Goal: Communication & Community: Answer question/provide support

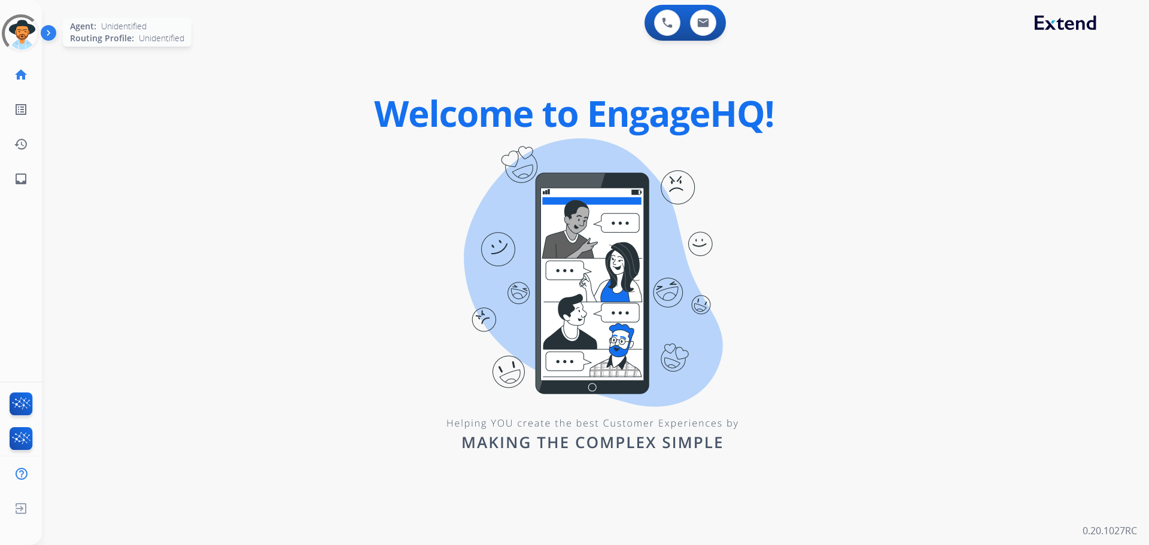
click at [19, 50] on div at bounding box center [21, 34] width 54 height 54
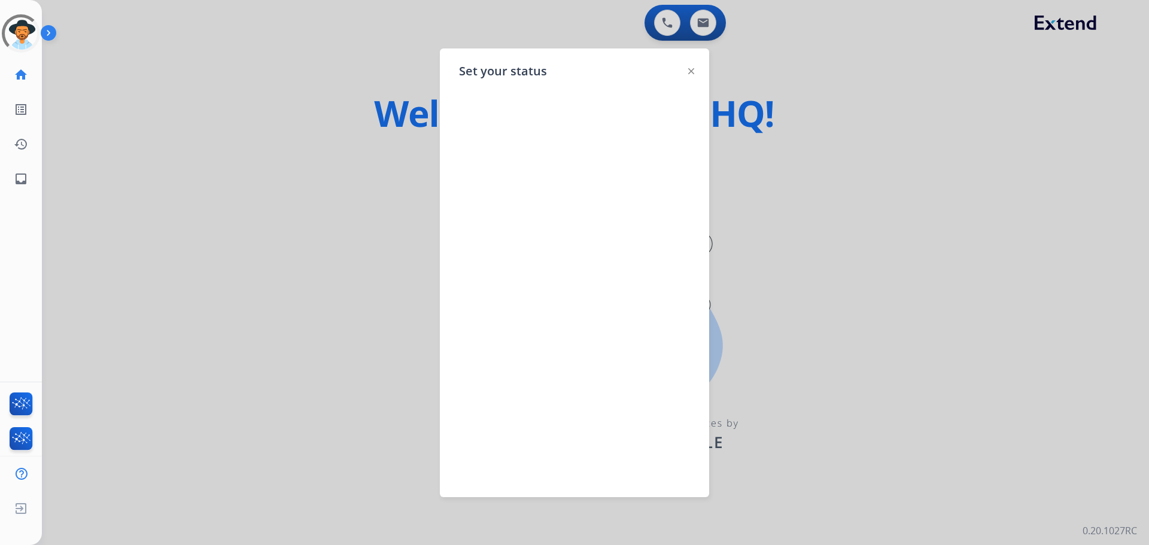
drag, startPoint x: 223, startPoint y: 68, endPoint x: 0, endPoint y: 54, distance: 223.7
click at [223, 68] on div at bounding box center [574, 272] width 1149 height 545
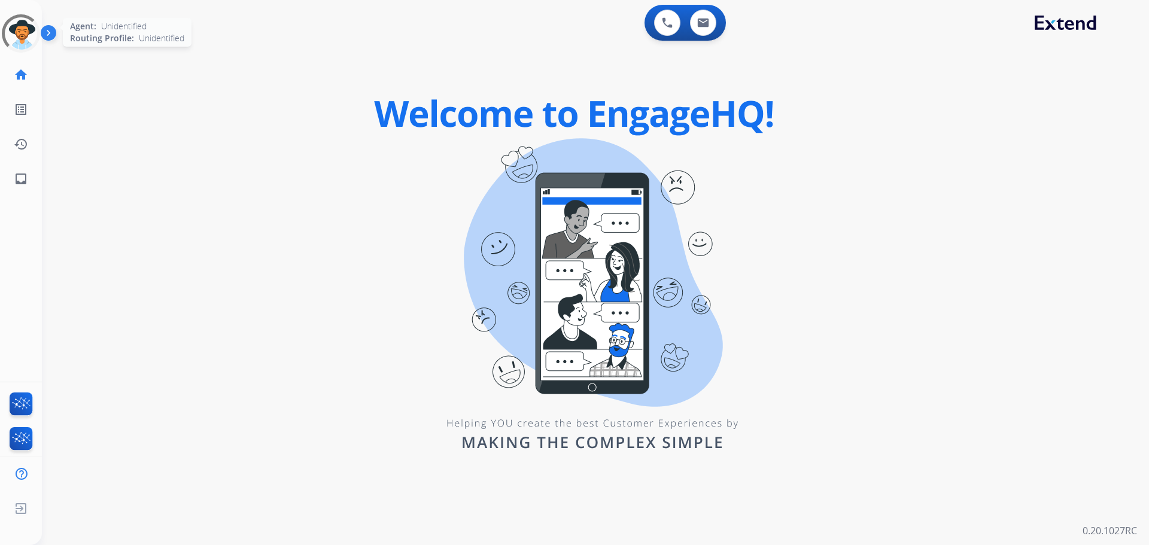
click at [24, 38] on div at bounding box center [20, 33] width 51 height 51
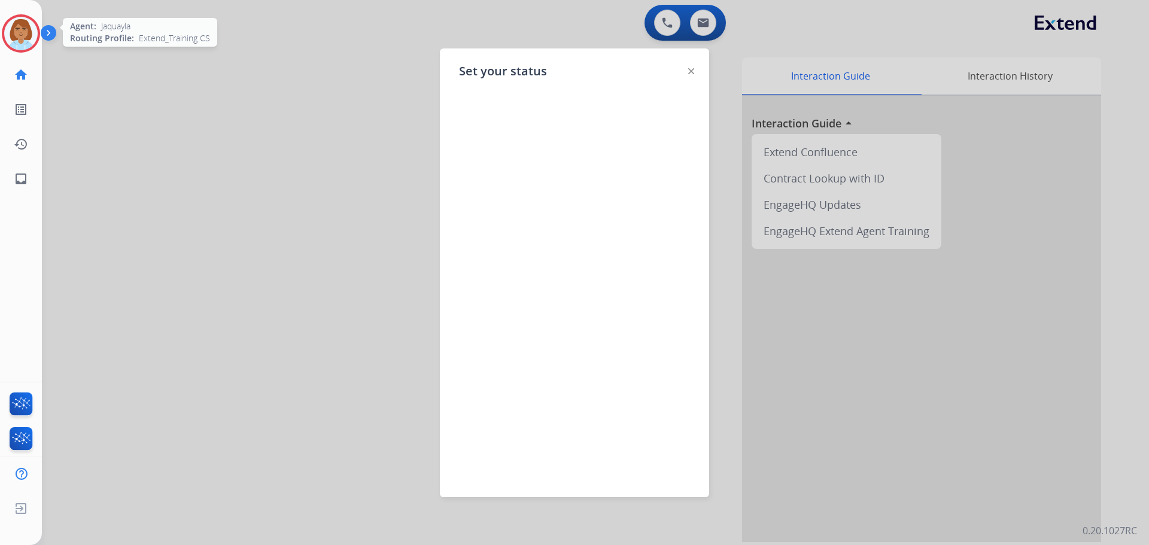
click at [136, 92] on div at bounding box center [574, 272] width 1149 height 545
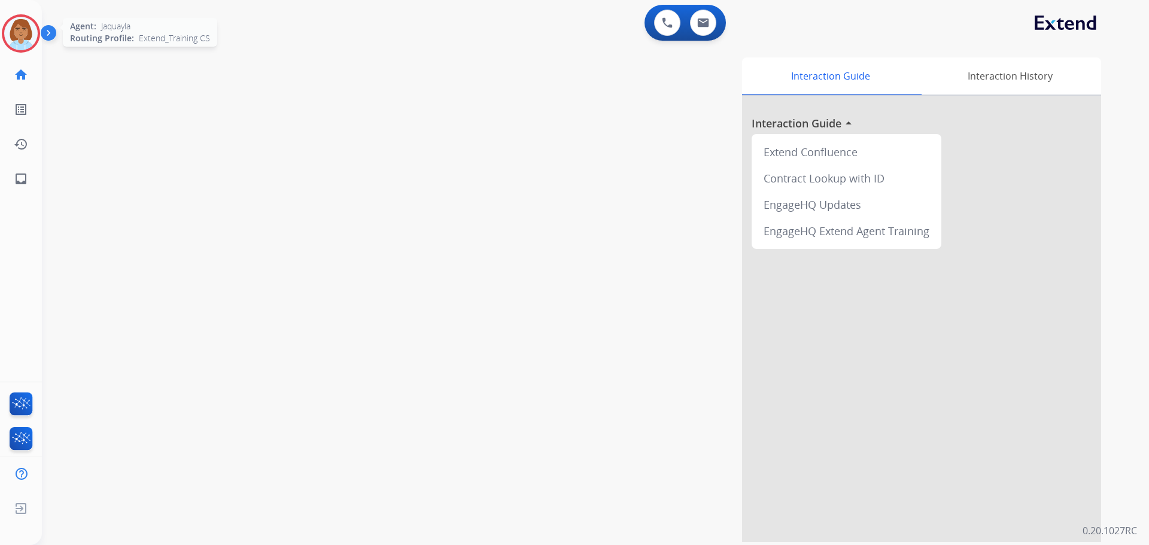
click at [22, 31] on img at bounding box center [21, 34] width 34 height 34
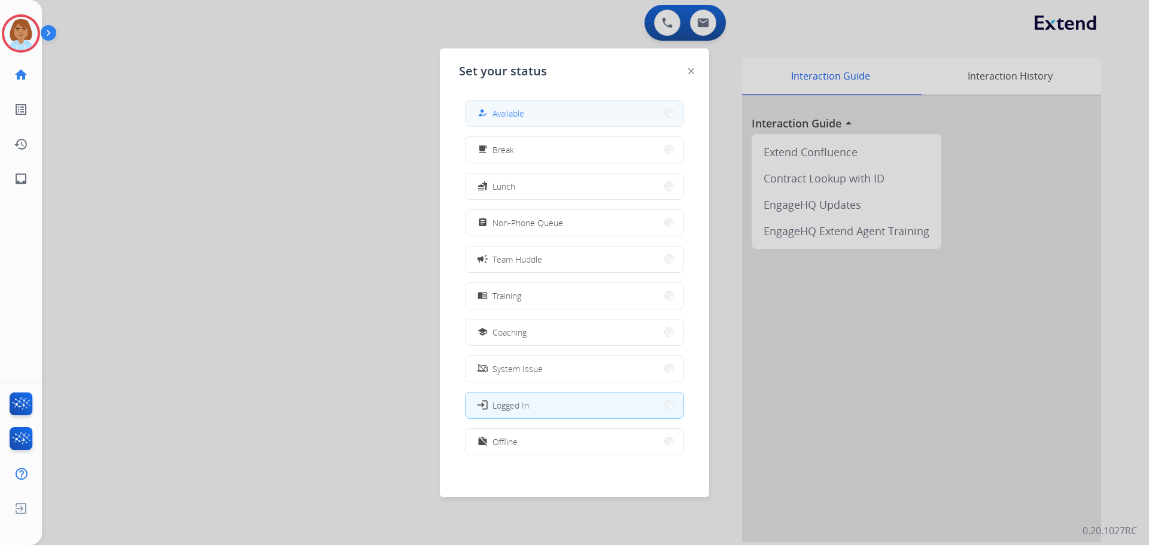
click at [570, 108] on button "how_to_reg Available" at bounding box center [575, 114] width 218 height 26
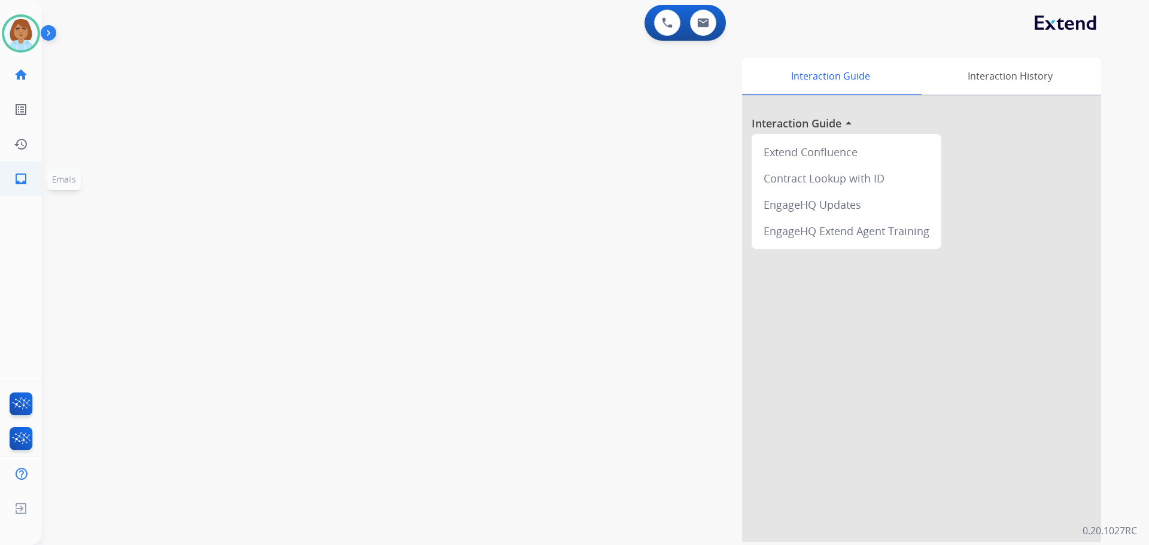
click at [32, 182] on link "inbox Emails" at bounding box center [21, 179] width 34 height 34
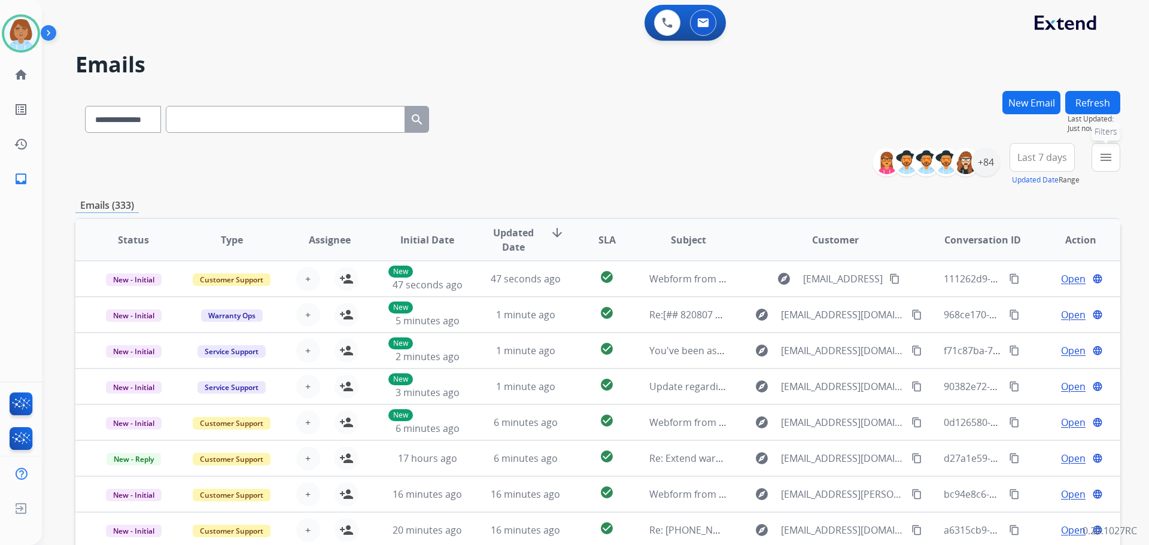
click at [1098, 147] on button "menu Filters" at bounding box center [1106, 157] width 29 height 29
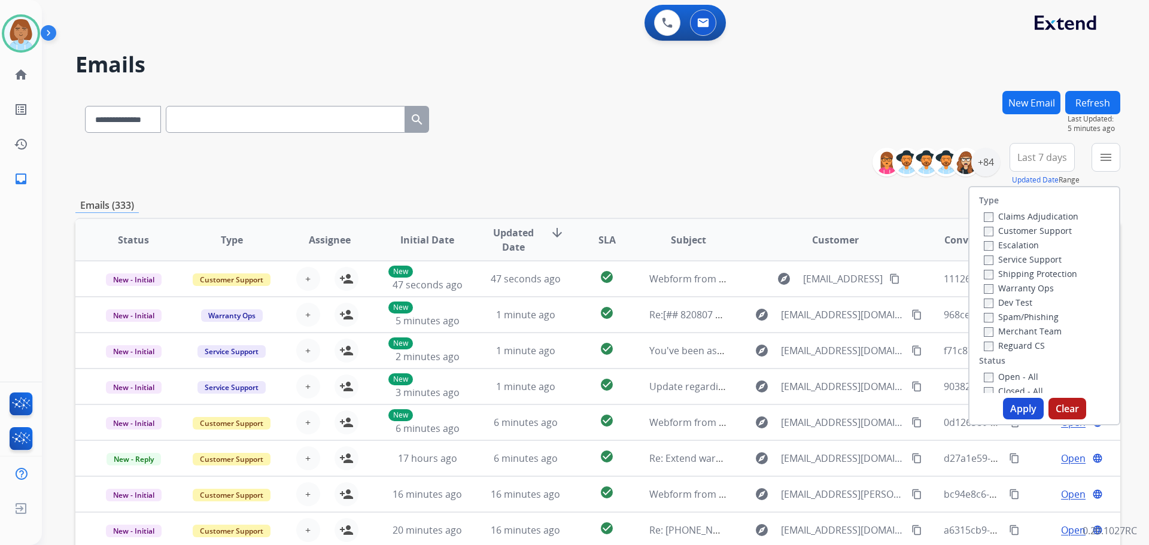
click at [987, 230] on label "Customer Support" at bounding box center [1028, 230] width 88 height 11
click at [986, 272] on label "Shipping Protection" at bounding box center [1030, 273] width 93 height 11
click at [1009, 406] on button "Apply" at bounding box center [1023, 409] width 41 height 22
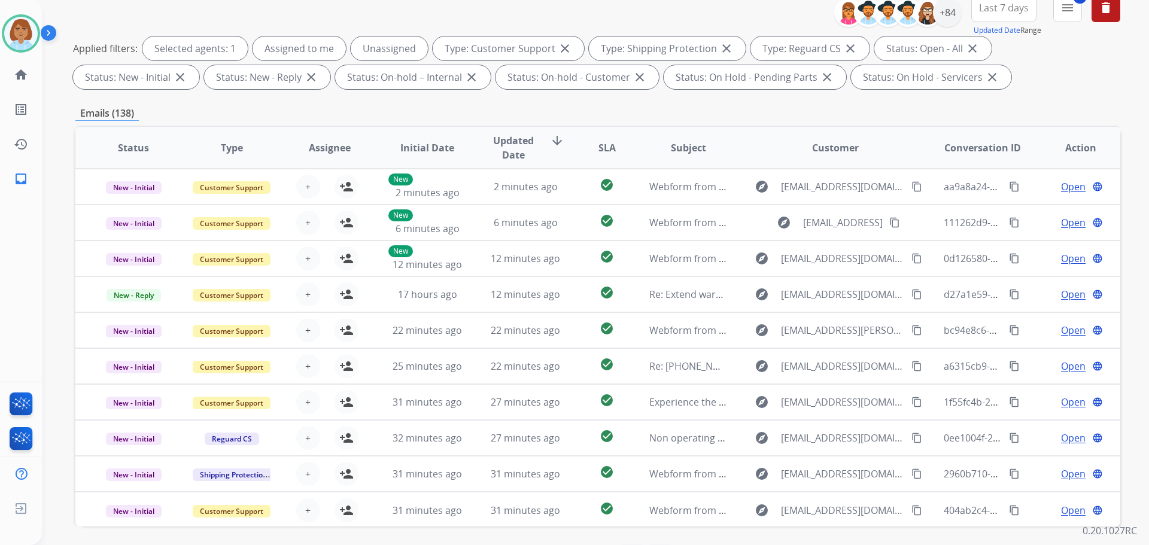
scroll to position [193, 0]
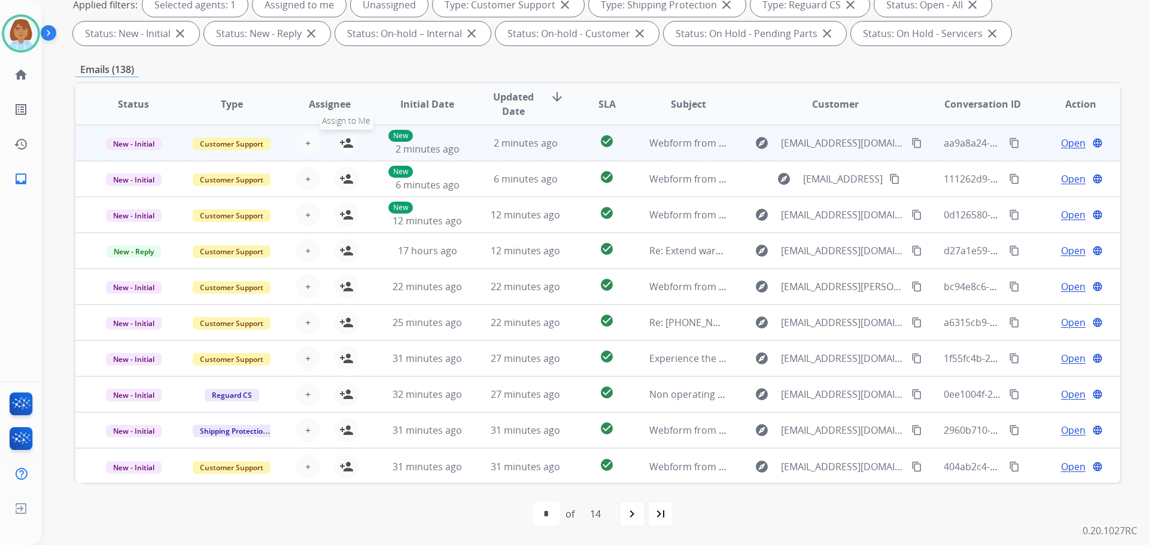
click at [350, 145] on mat-icon "person_add" at bounding box center [346, 143] width 14 height 14
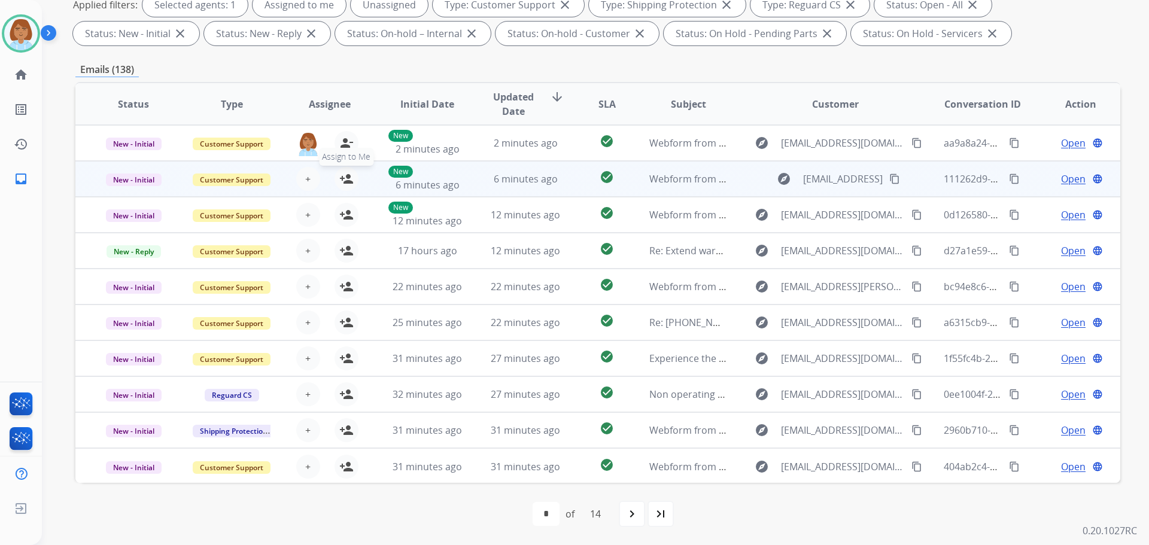
click at [351, 175] on button "person_add Assign to Me" at bounding box center [347, 179] width 24 height 24
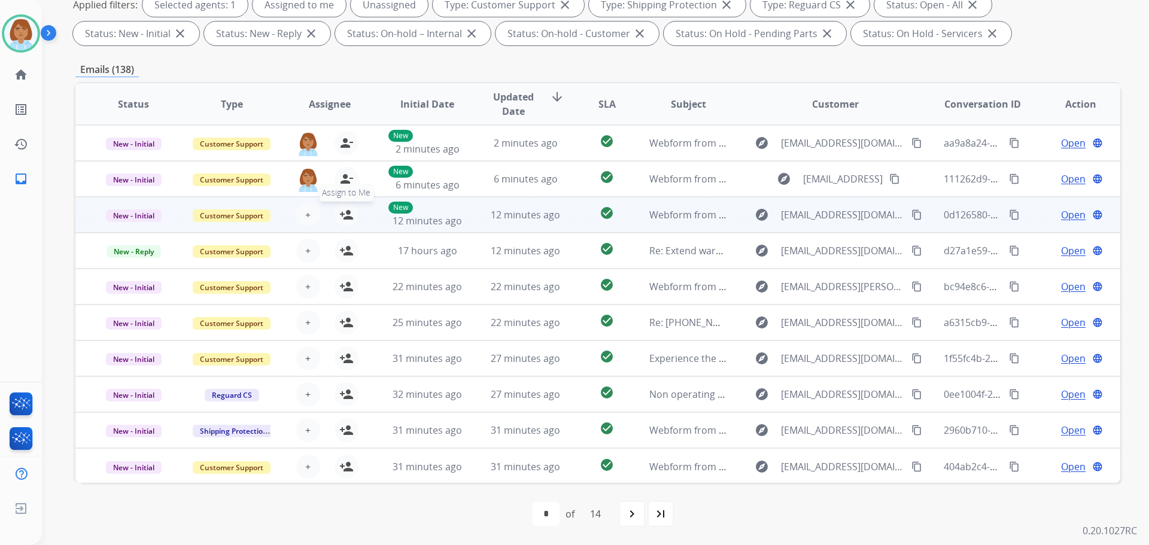
click at [346, 215] on mat-icon "person_add" at bounding box center [346, 215] width 14 height 14
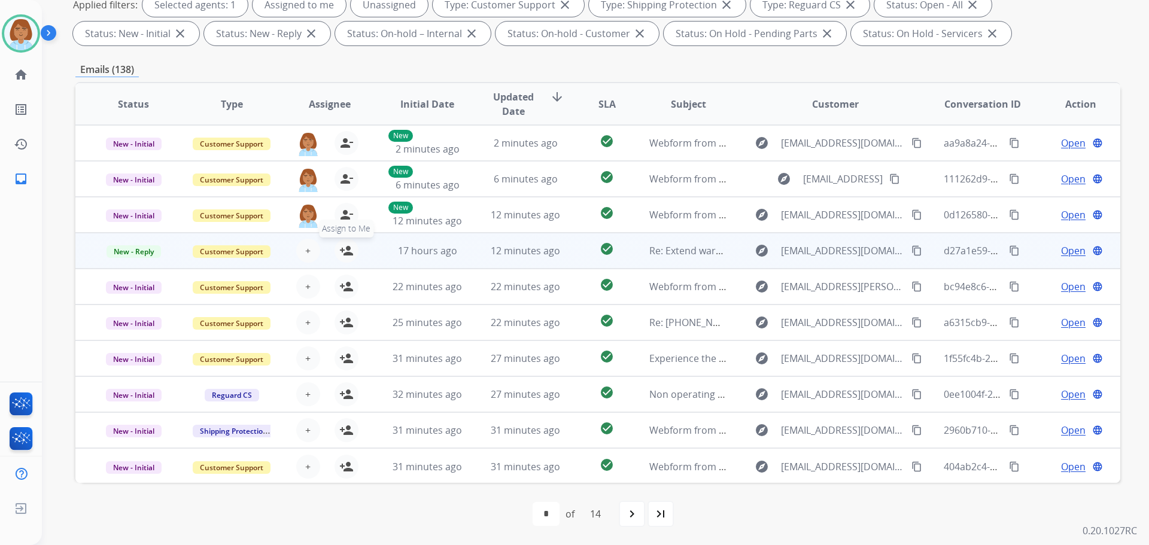
click at [344, 239] on div "+ Select agent person_add Assign to Me" at bounding box center [320, 251] width 77 height 24
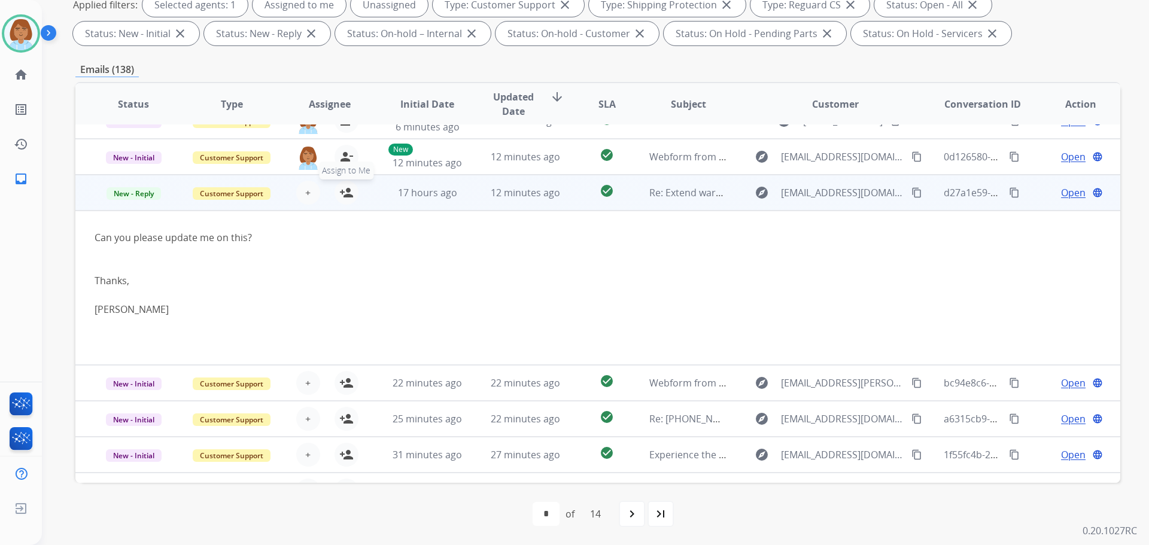
scroll to position [108, 0]
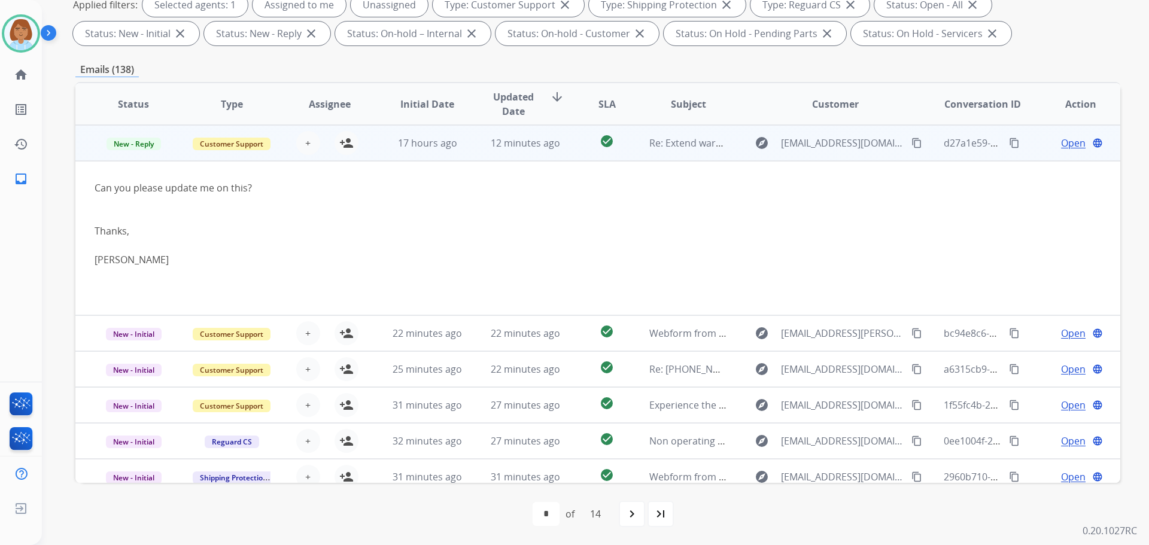
click at [377, 146] on td "17 hours ago" at bounding box center [418, 143] width 98 height 36
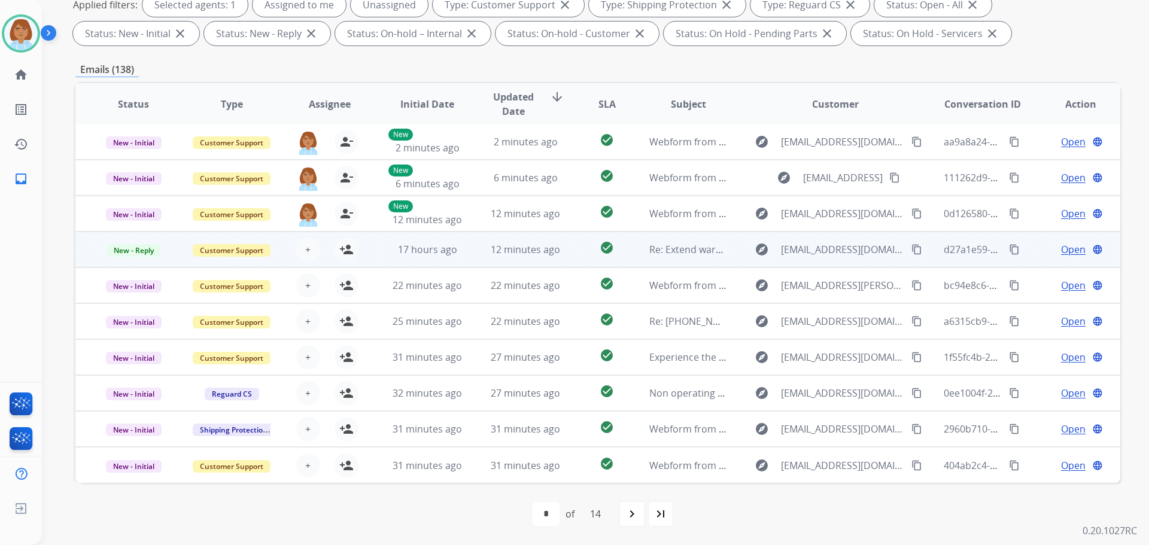
scroll to position [1, 0]
click at [351, 252] on mat-icon "person_add" at bounding box center [346, 249] width 14 height 14
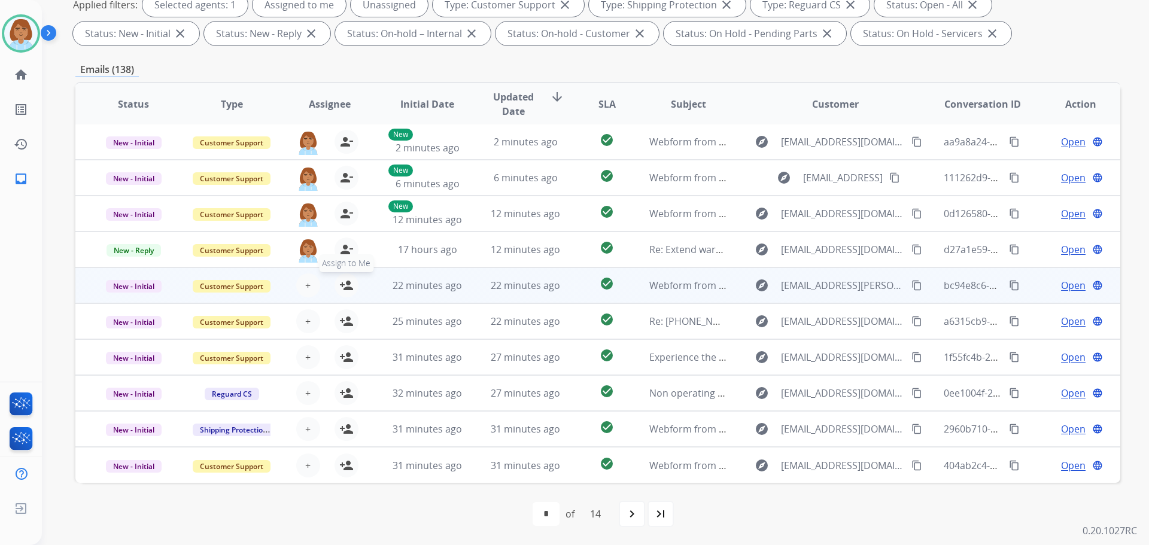
click at [352, 290] on button "person_add Assign to Me" at bounding box center [347, 286] width 24 height 24
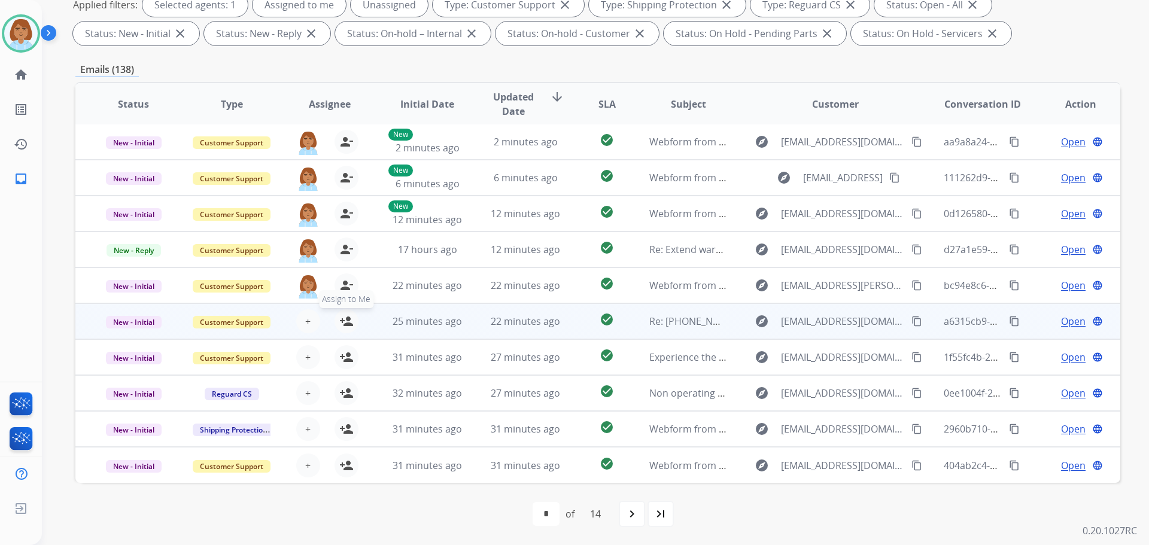
drag, startPoint x: 347, startPoint y: 325, endPoint x: 341, endPoint y: 332, distance: 9.4
click at [347, 326] on mat-icon "person_add" at bounding box center [346, 321] width 14 height 14
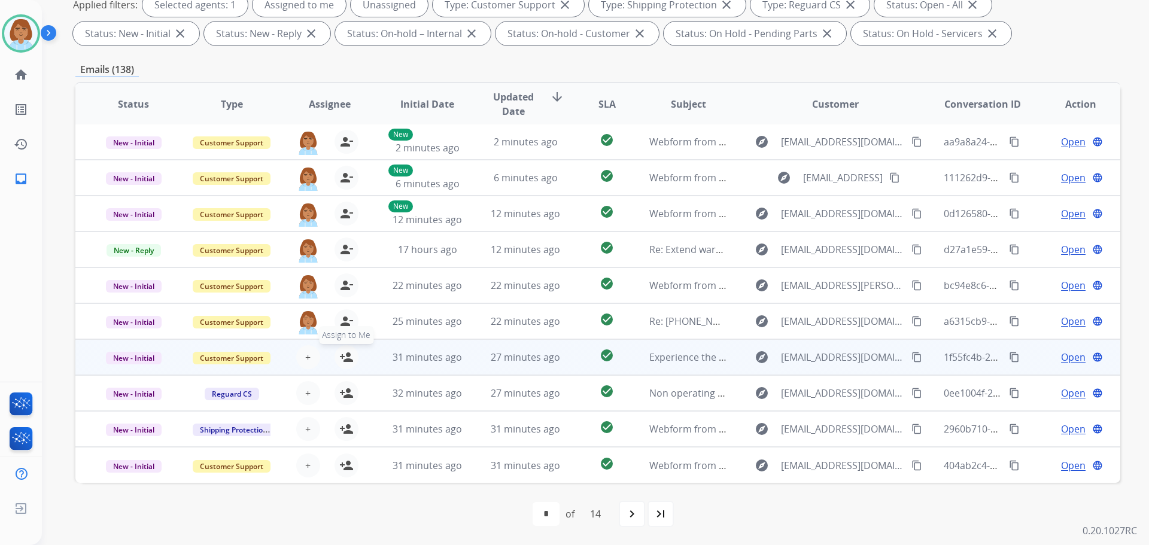
click at [339, 364] on mat-icon "person_add" at bounding box center [346, 357] width 14 height 14
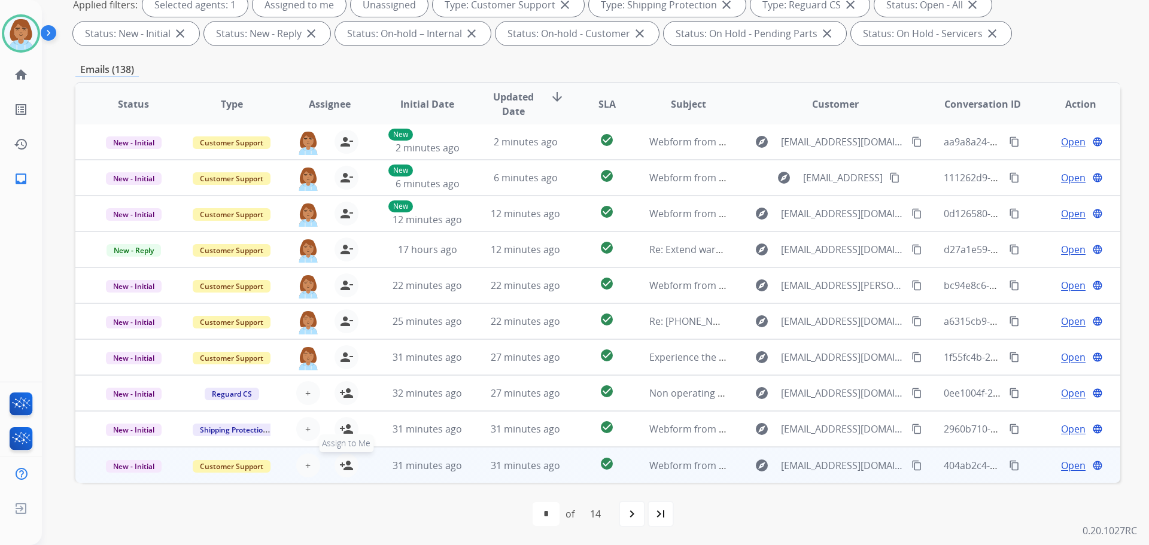
click at [342, 468] on mat-icon "person_add" at bounding box center [346, 466] width 14 height 14
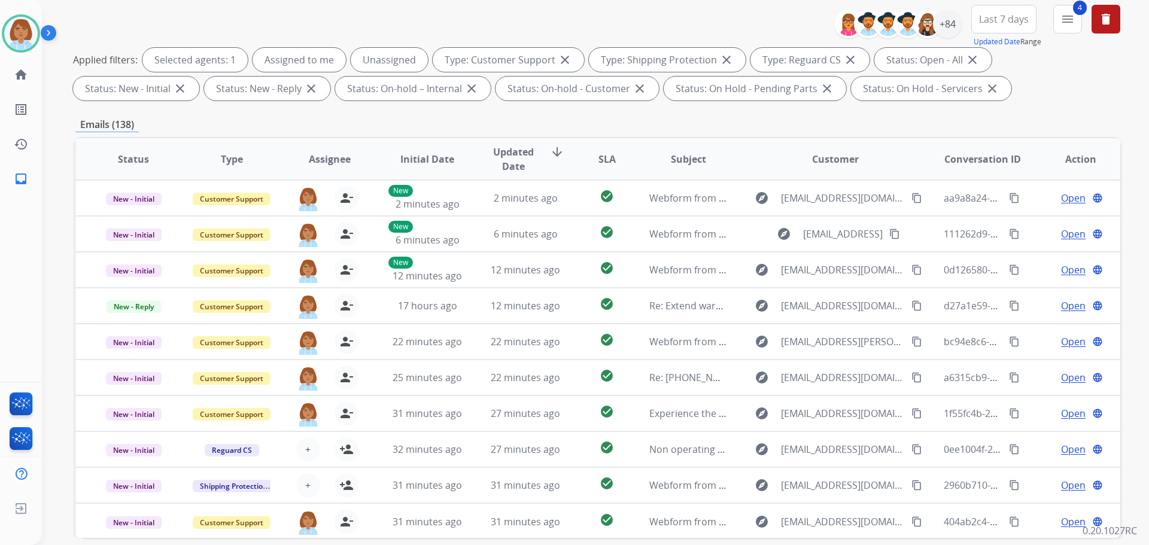
scroll to position [0, 0]
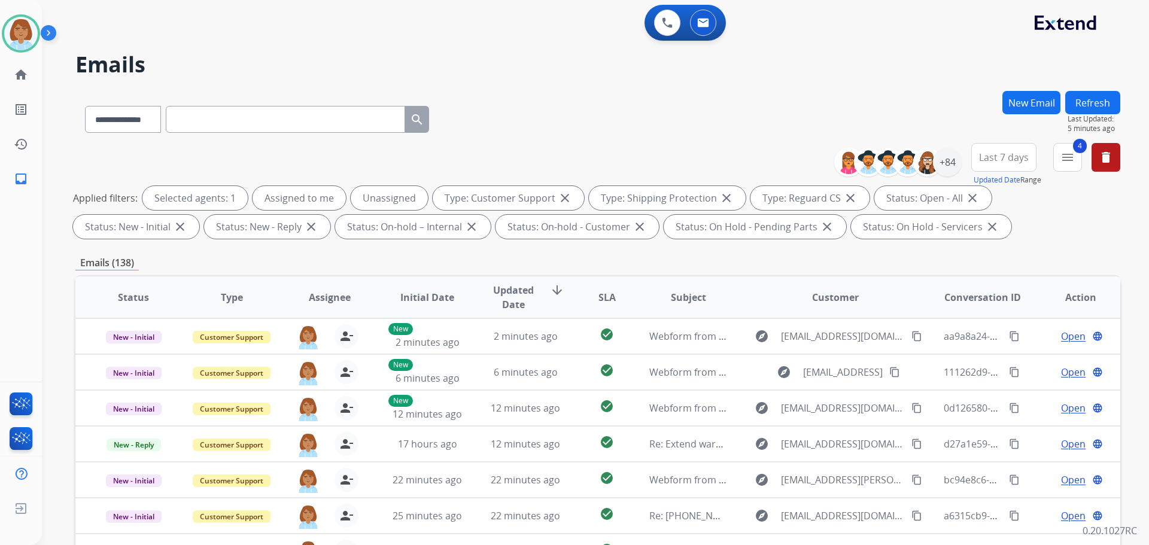
click at [1094, 101] on button "Refresh" at bounding box center [1093, 102] width 55 height 23
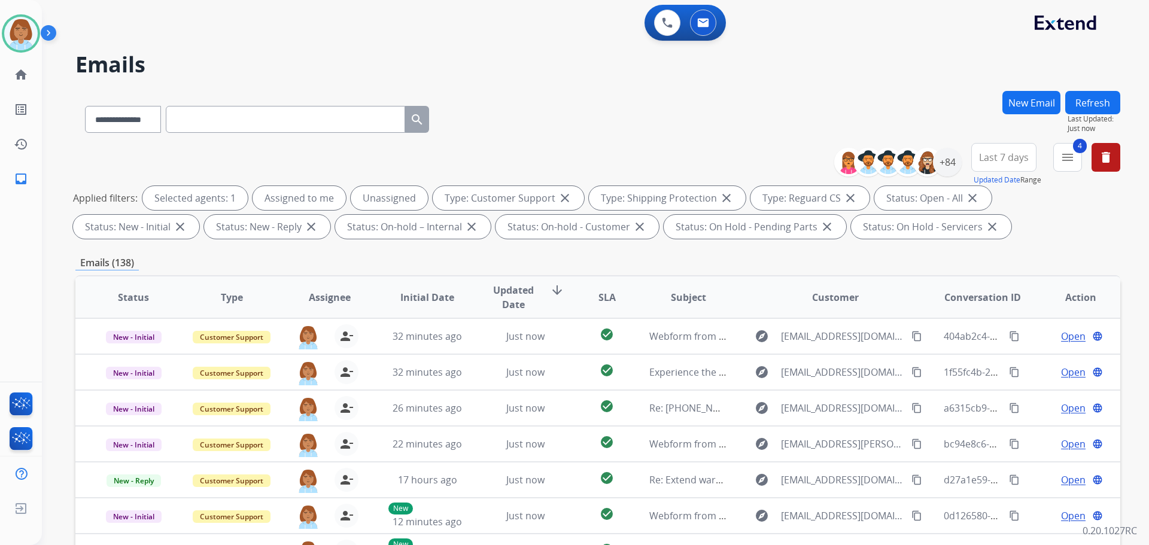
click at [1021, 160] on span "Last 7 days" at bounding box center [1004, 157] width 50 height 5
click at [981, 305] on div "Last 90 days" at bounding box center [1000, 303] width 66 height 18
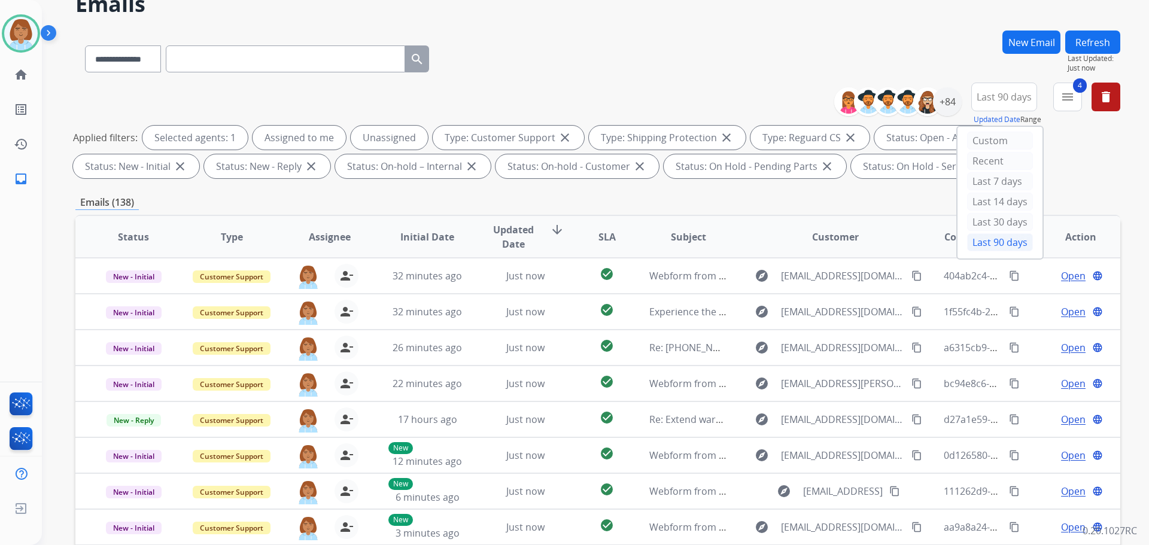
scroll to position [193, 0]
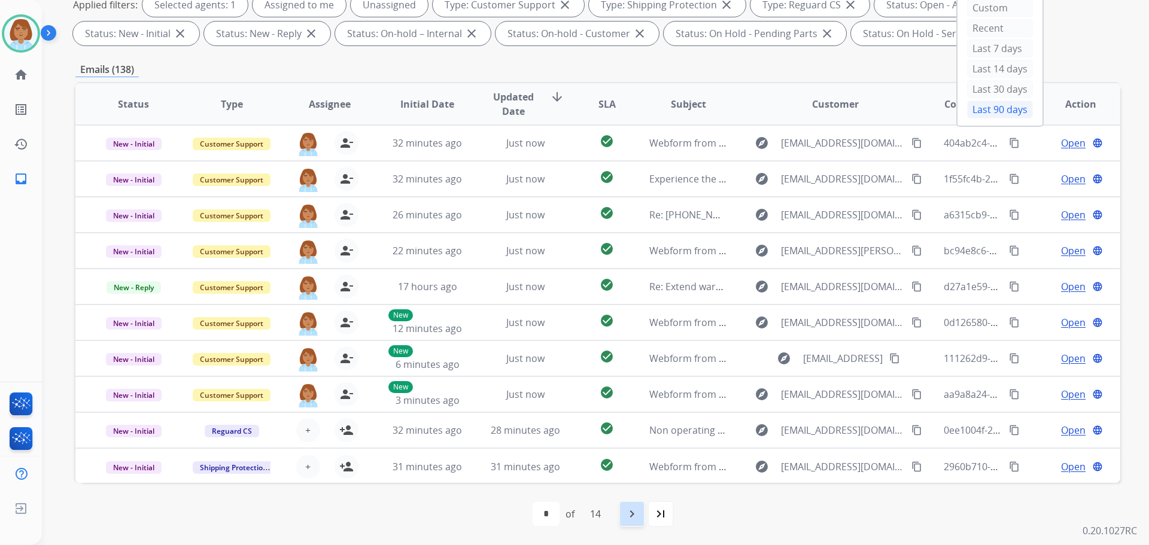
click at [629, 518] on mat-icon "navigate_next" at bounding box center [632, 514] width 14 height 14
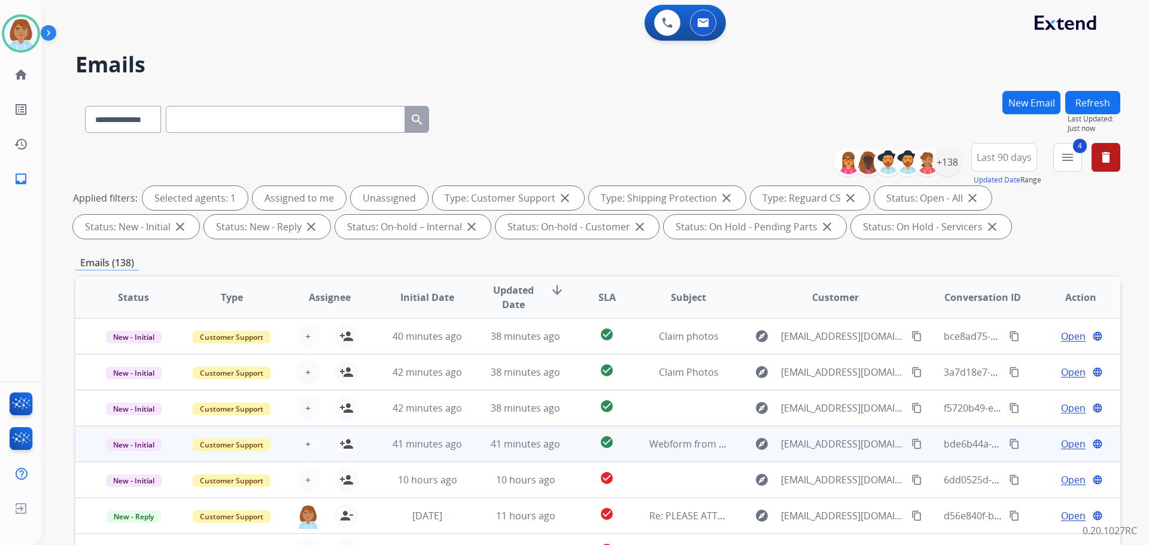
scroll to position [1, 0]
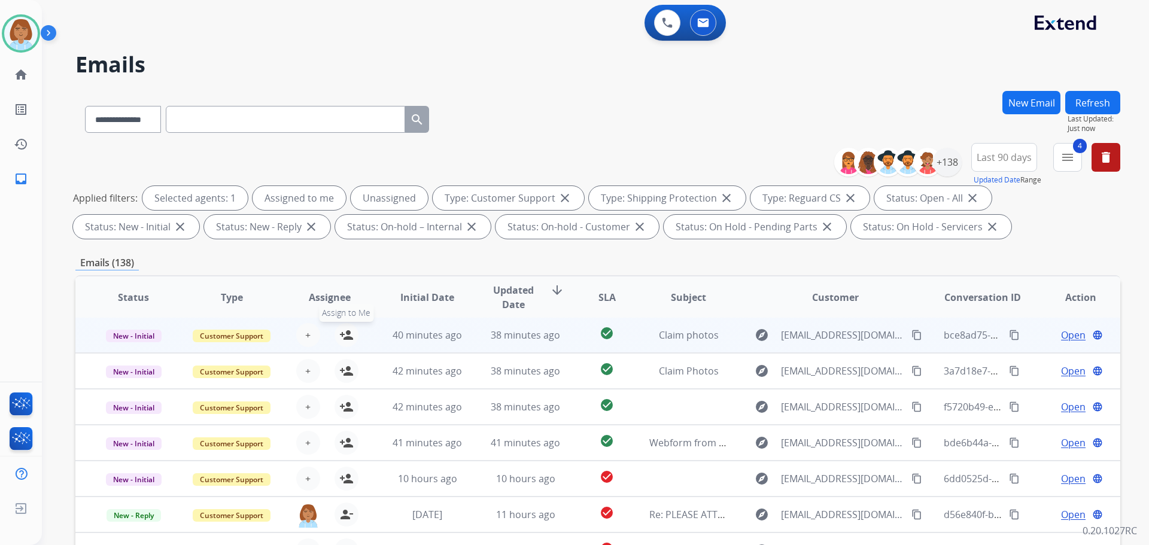
click at [342, 332] on mat-icon "person_add" at bounding box center [346, 335] width 14 height 14
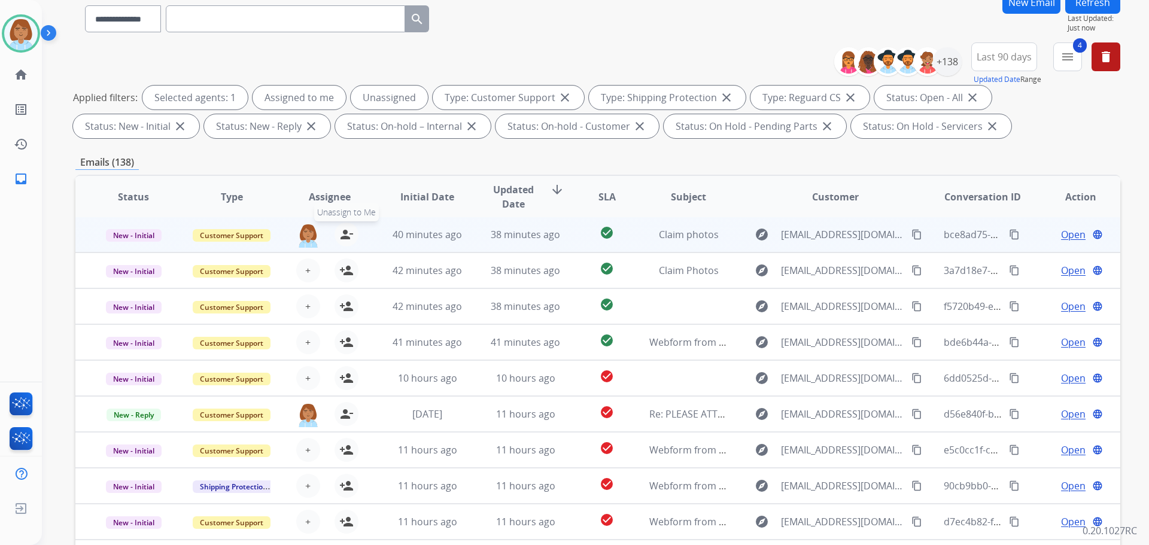
scroll to position [120, 0]
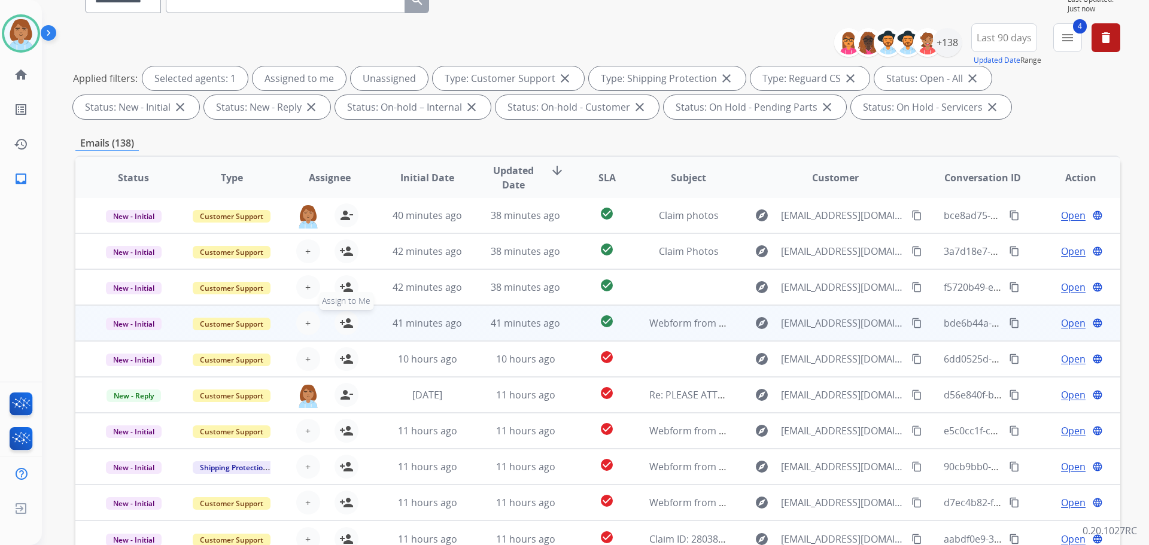
click at [350, 326] on mat-icon "person_add" at bounding box center [346, 323] width 14 height 14
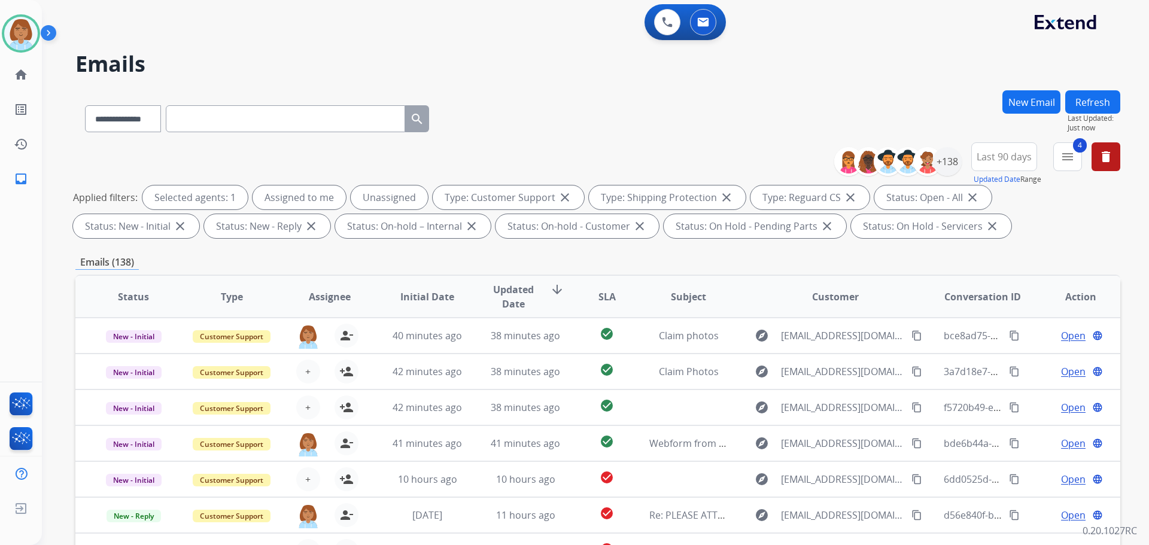
scroll to position [0, 0]
click at [1091, 97] on button "Refresh" at bounding box center [1093, 102] width 55 height 23
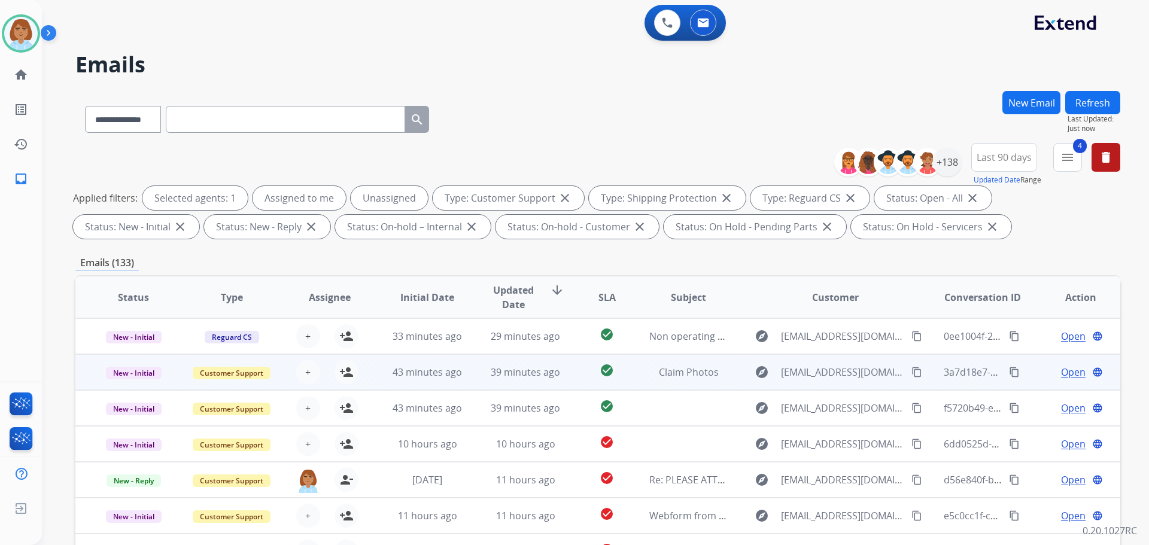
scroll to position [193, 0]
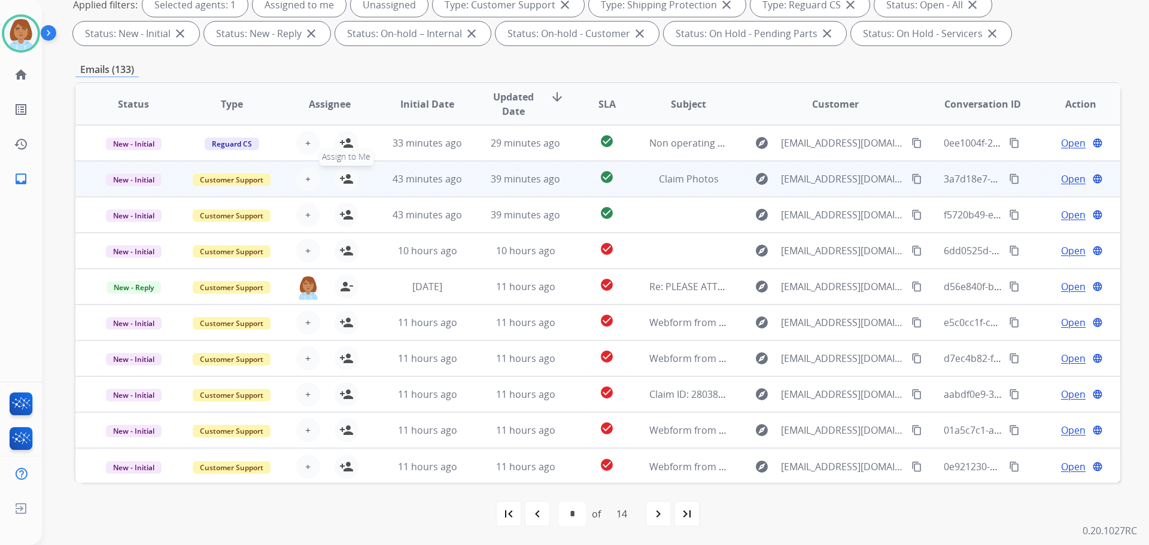
click at [346, 183] on mat-icon "person_add" at bounding box center [346, 179] width 14 height 14
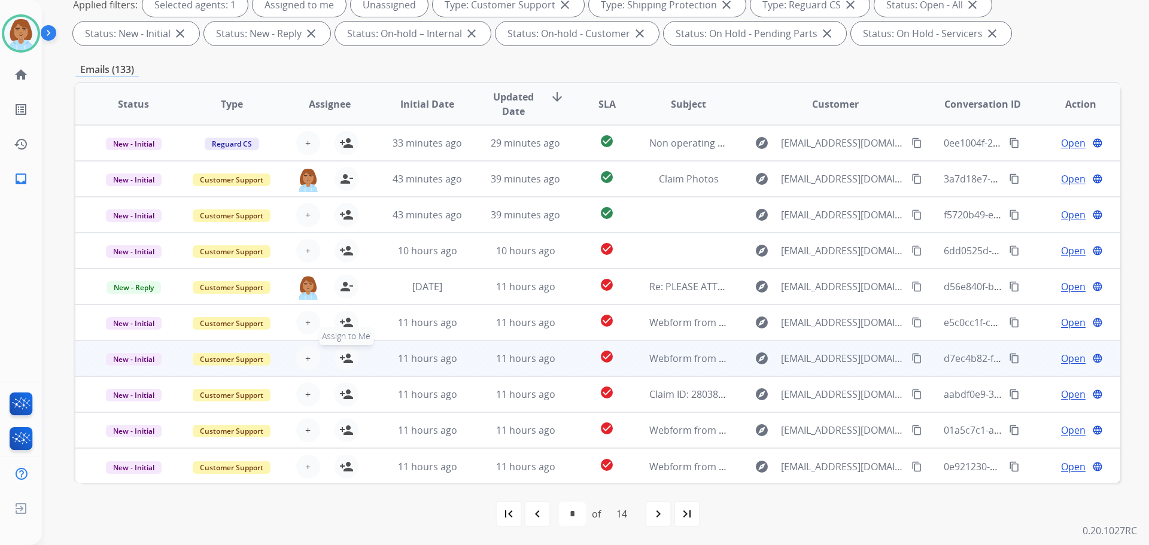
click at [347, 366] on button "person_add Assign to Me" at bounding box center [347, 359] width 24 height 24
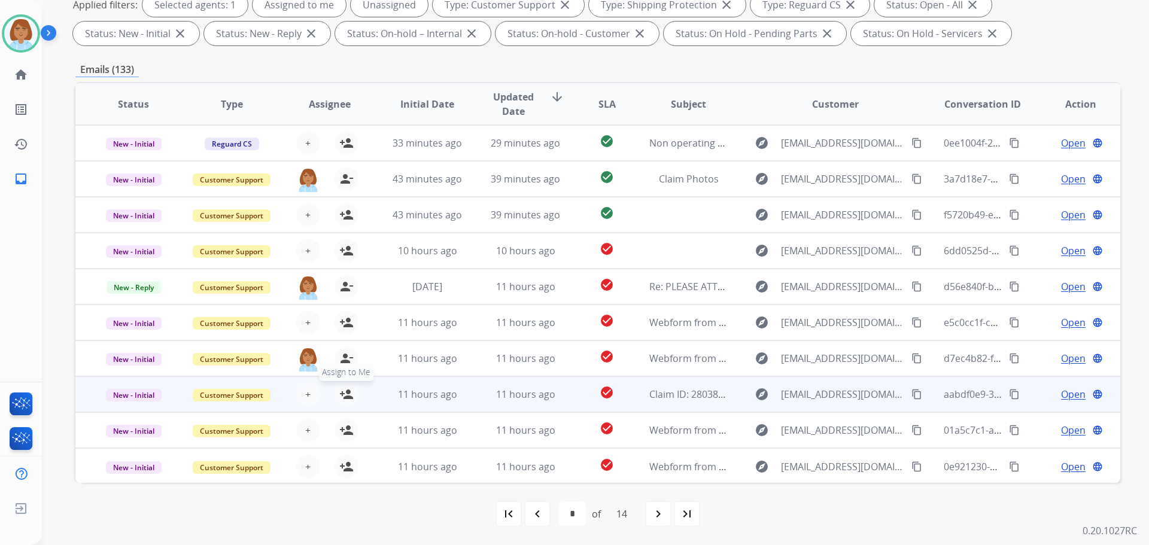
click at [347, 399] on mat-icon "person_add" at bounding box center [346, 394] width 14 height 14
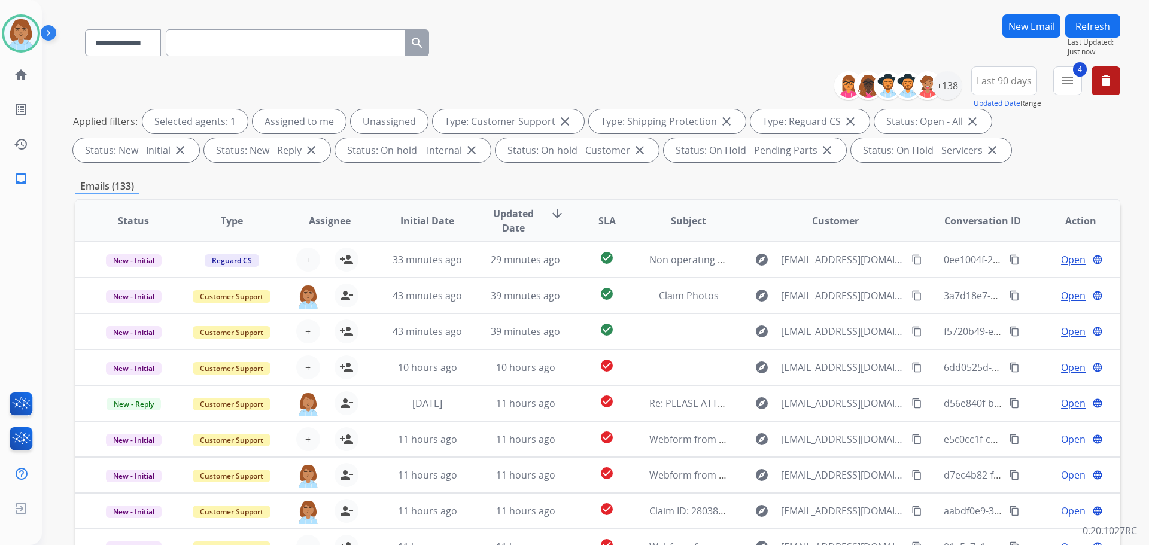
scroll to position [0, 0]
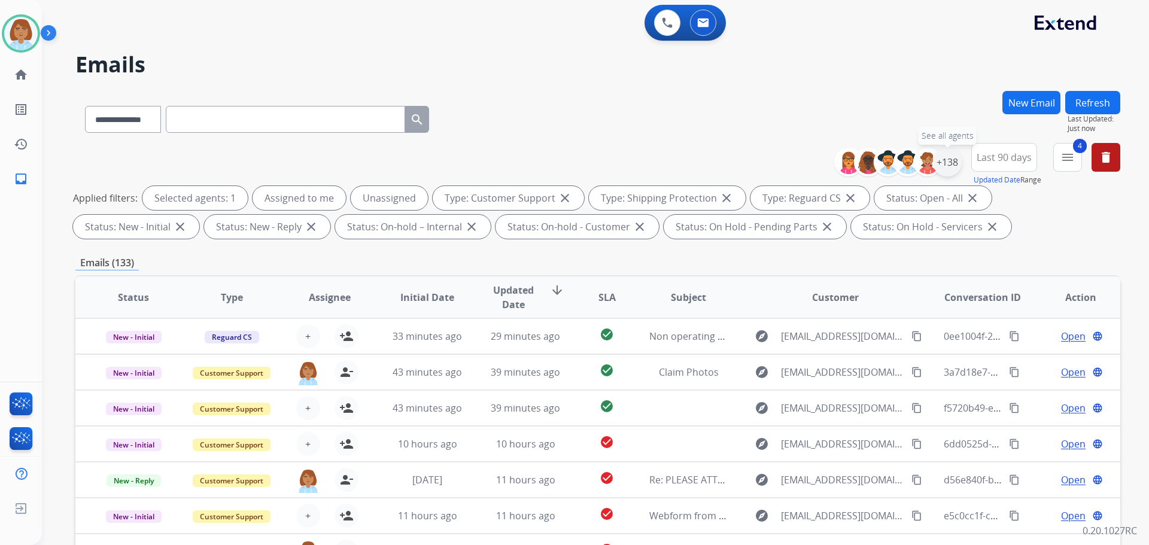
click at [955, 159] on div "+138" at bounding box center [947, 162] width 29 height 29
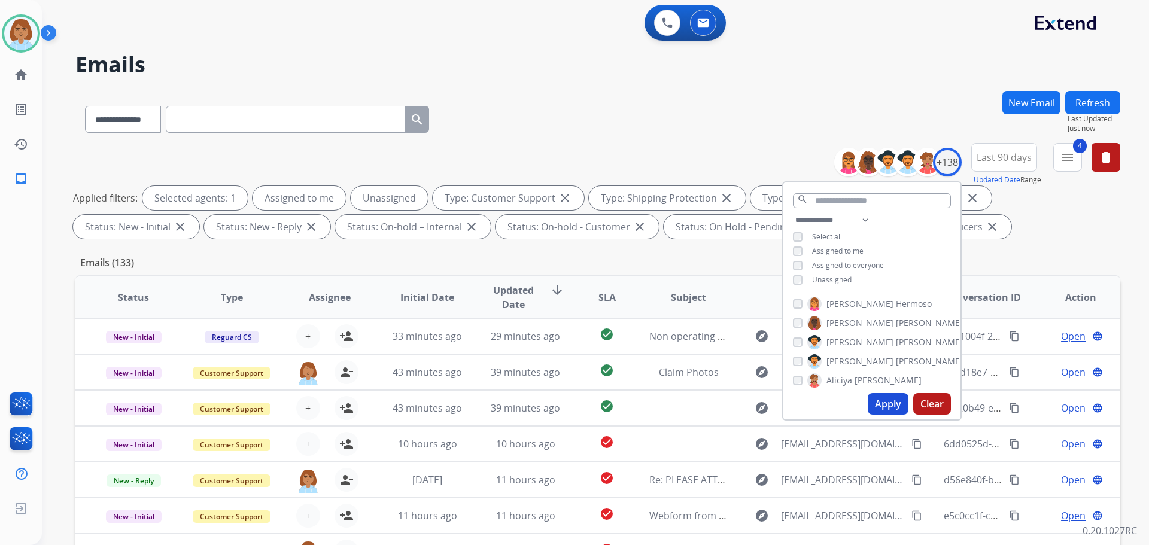
click at [818, 281] on span "Unassigned" at bounding box center [832, 280] width 40 height 10
click at [891, 402] on button "Apply" at bounding box center [888, 404] width 41 height 22
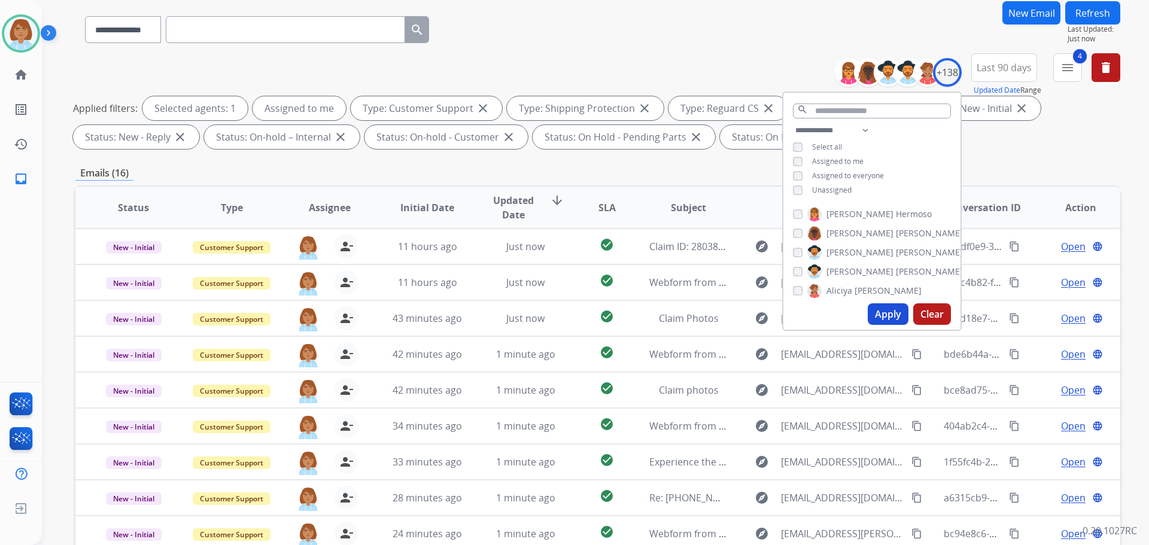
scroll to position [193, 0]
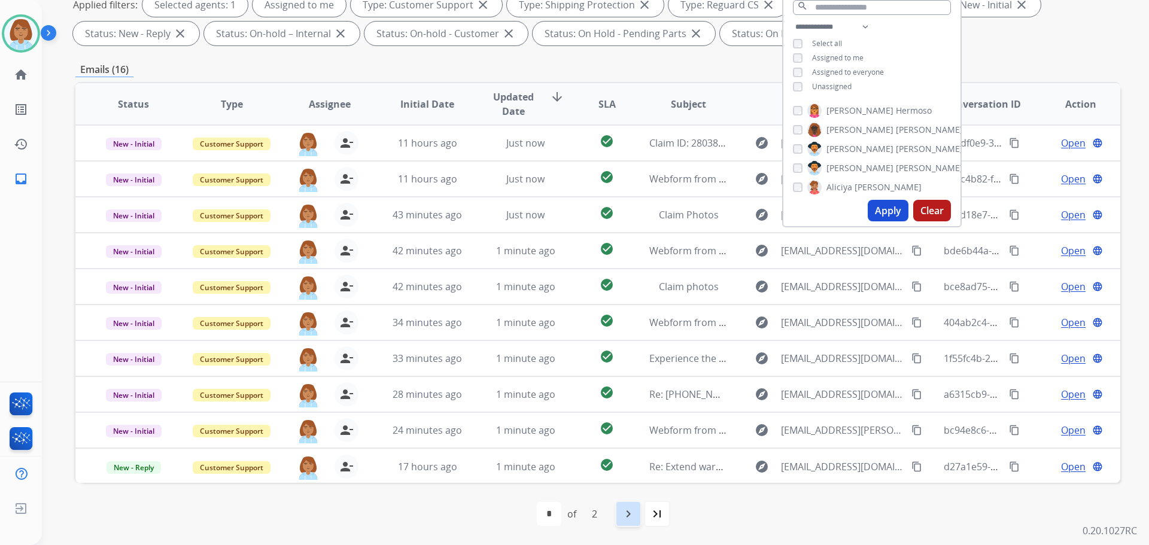
click at [618, 527] on div "navigate_next" at bounding box center [628, 514] width 26 height 26
select select "*"
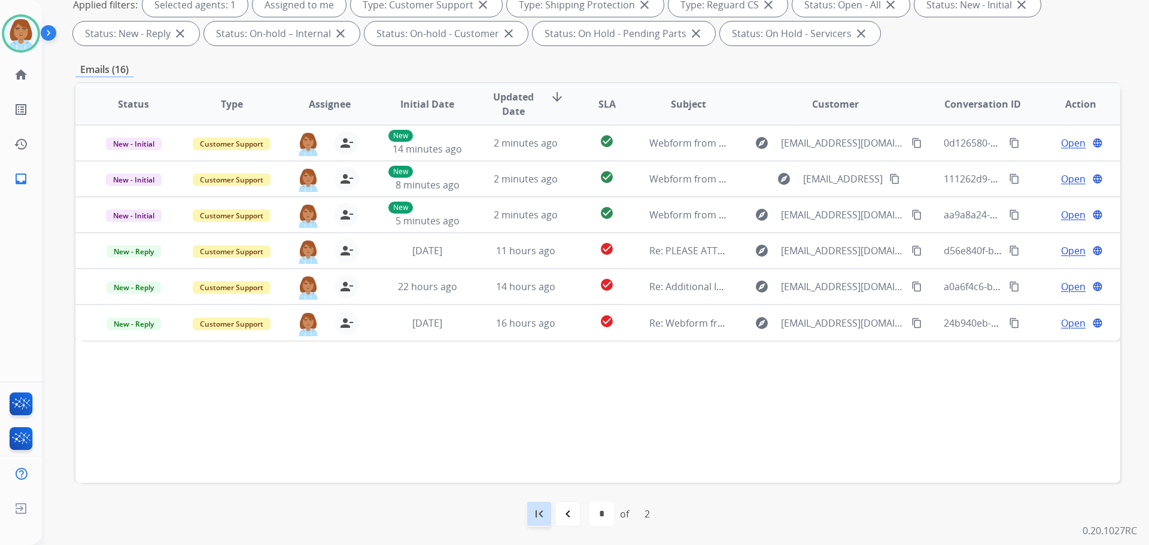
click at [540, 512] on mat-icon "first_page" at bounding box center [539, 514] width 14 height 14
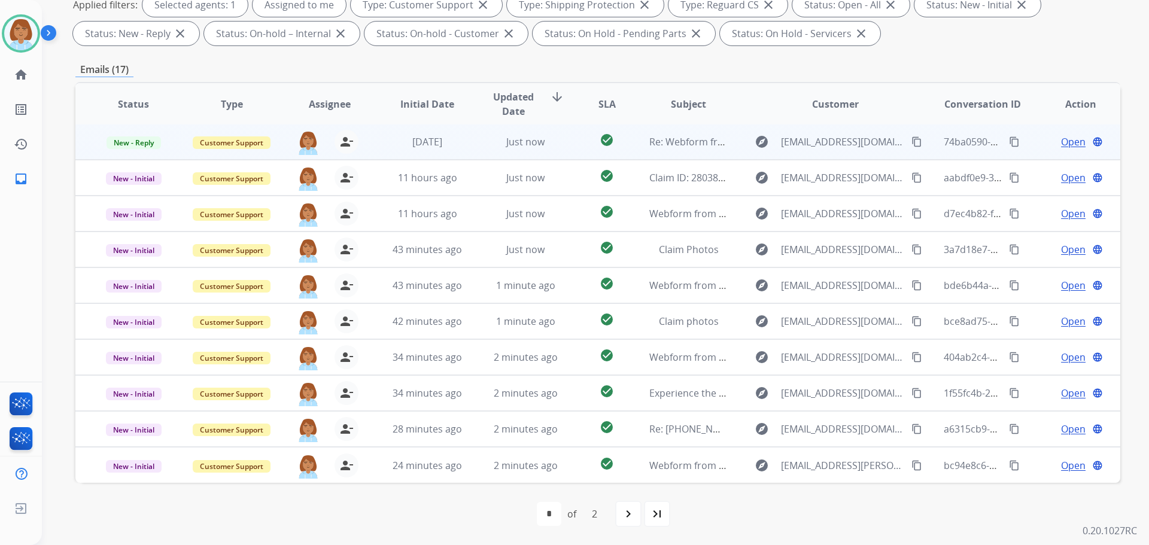
click at [574, 144] on td "check_circle" at bounding box center [597, 142] width 65 height 36
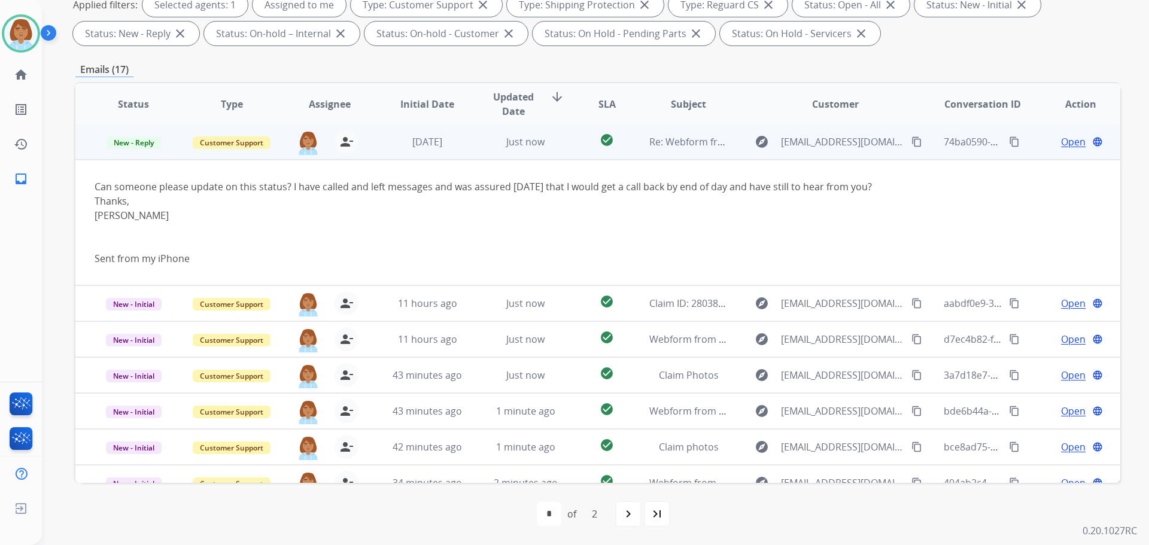
scroll to position [0, 0]
click at [912, 145] on mat-icon "content_copy" at bounding box center [917, 143] width 11 height 11
click at [1061, 150] on span "Open" at bounding box center [1073, 143] width 25 height 14
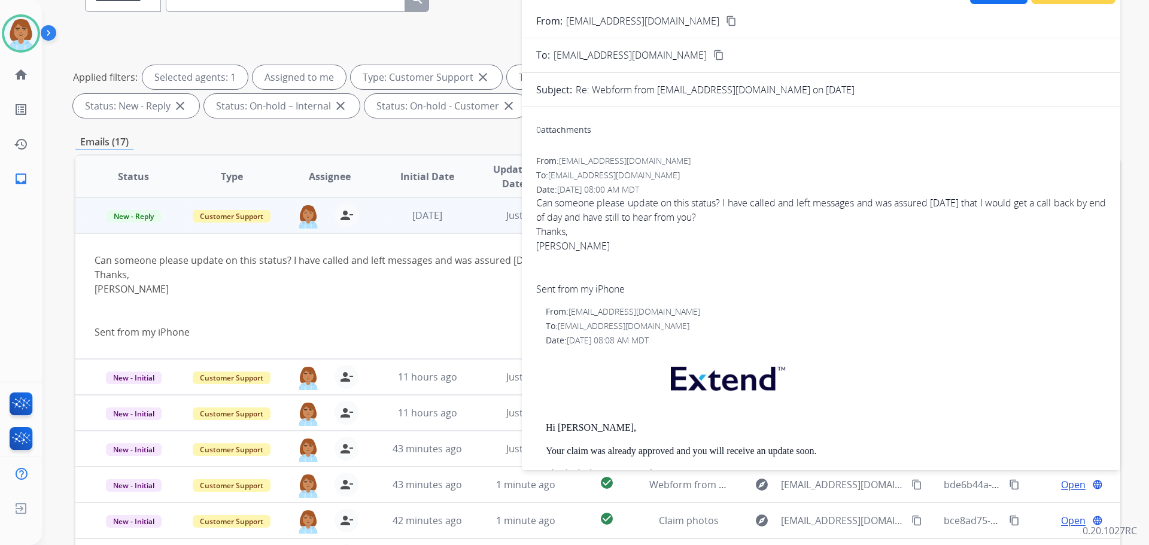
scroll to position [14, 0]
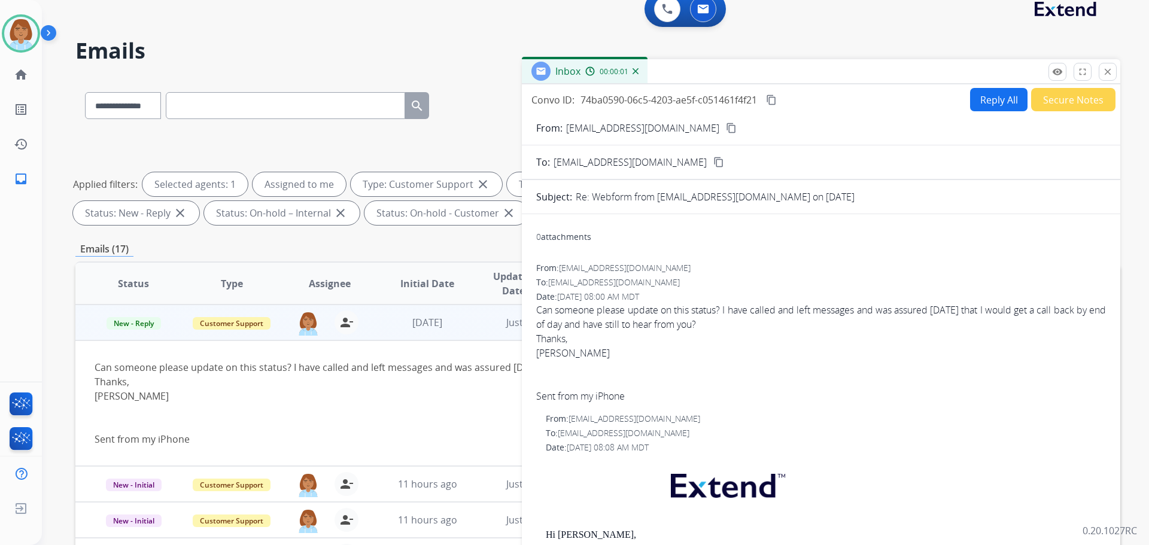
click at [976, 102] on button "Reply All" at bounding box center [998, 99] width 57 height 23
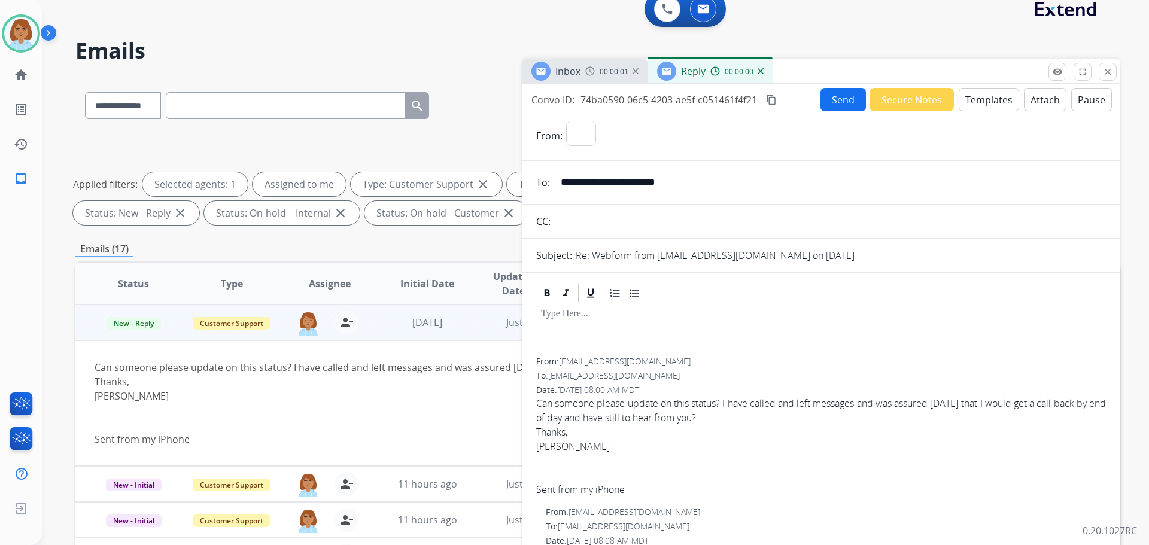
select select "**********"
click at [984, 104] on button "Templates" at bounding box center [989, 99] width 60 height 23
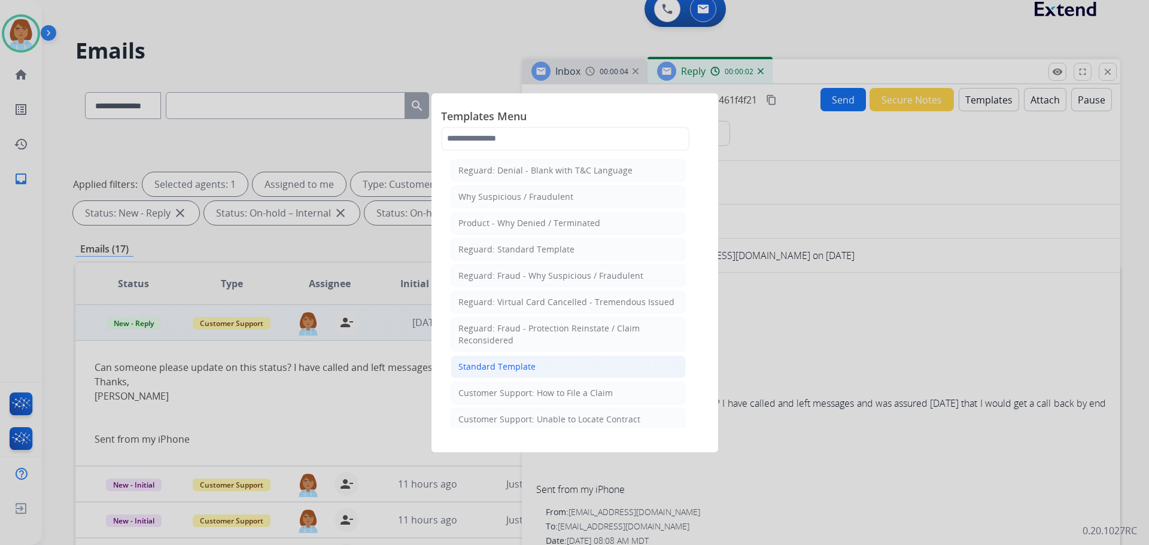
click at [535, 365] on li "Standard Template" at bounding box center [568, 367] width 235 height 23
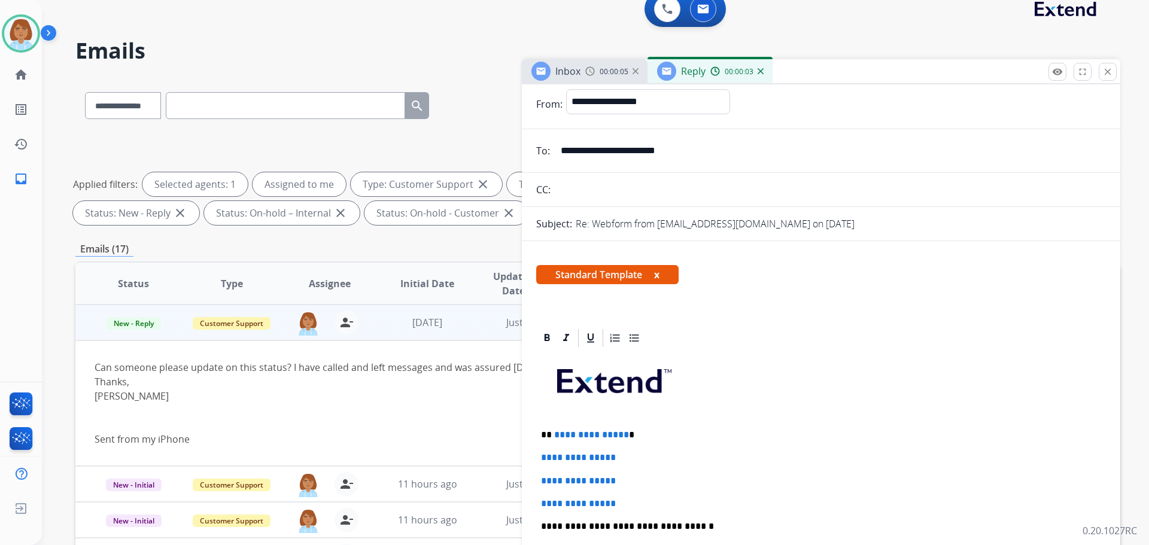
scroll to position [60, 0]
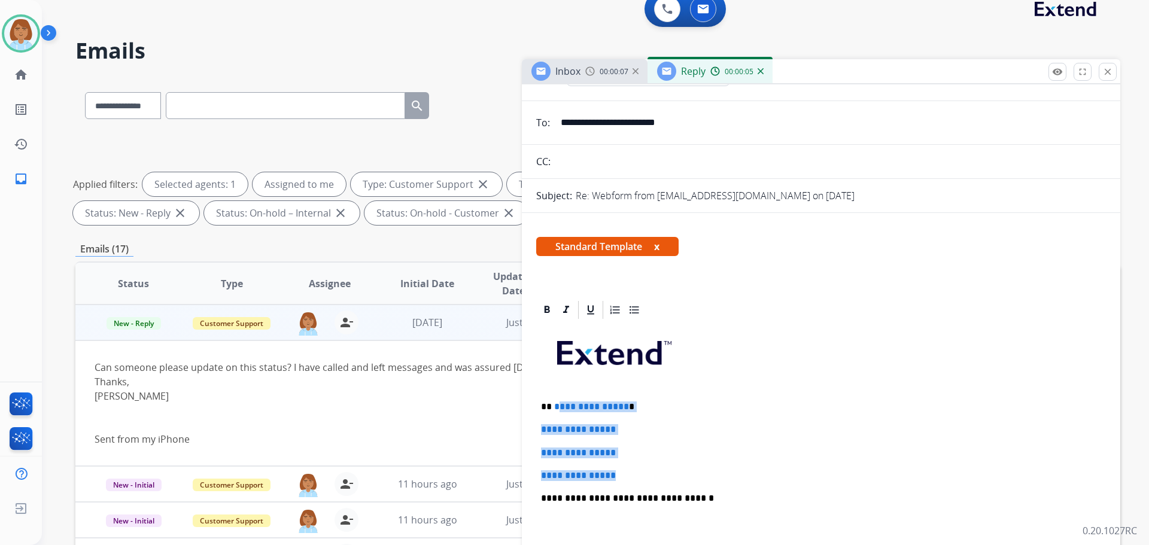
drag, startPoint x: 628, startPoint y: 474, endPoint x: 556, endPoint y: 408, distance: 97.5
click at [556, 408] on div "**********" at bounding box center [821, 527] width 570 height 412
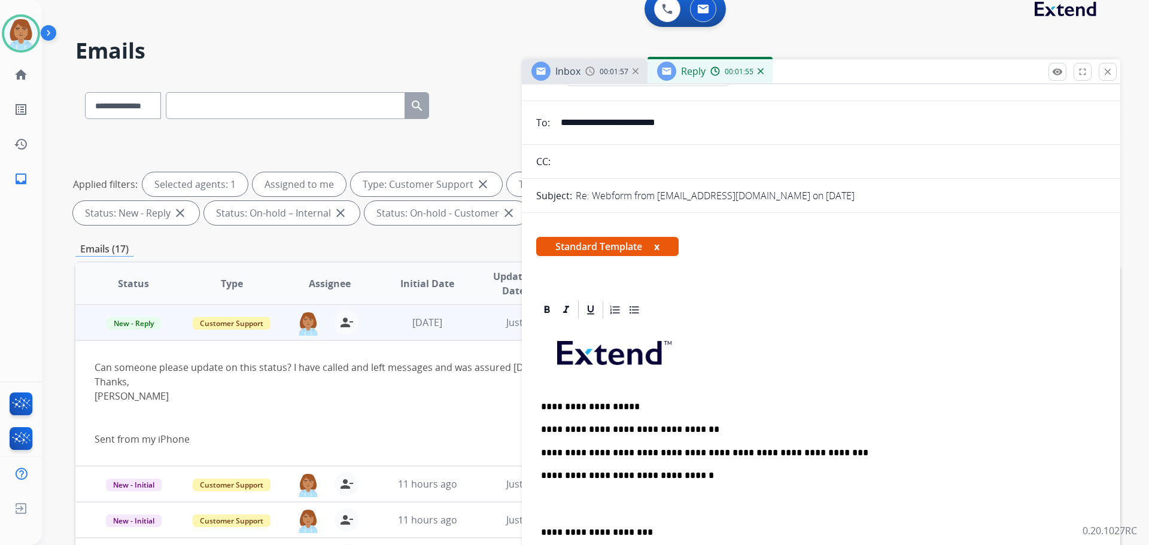
click at [895, 465] on div "**********" at bounding box center [821, 515] width 570 height 389
click at [896, 458] on p "**********" at bounding box center [816, 453] width 551 height 11
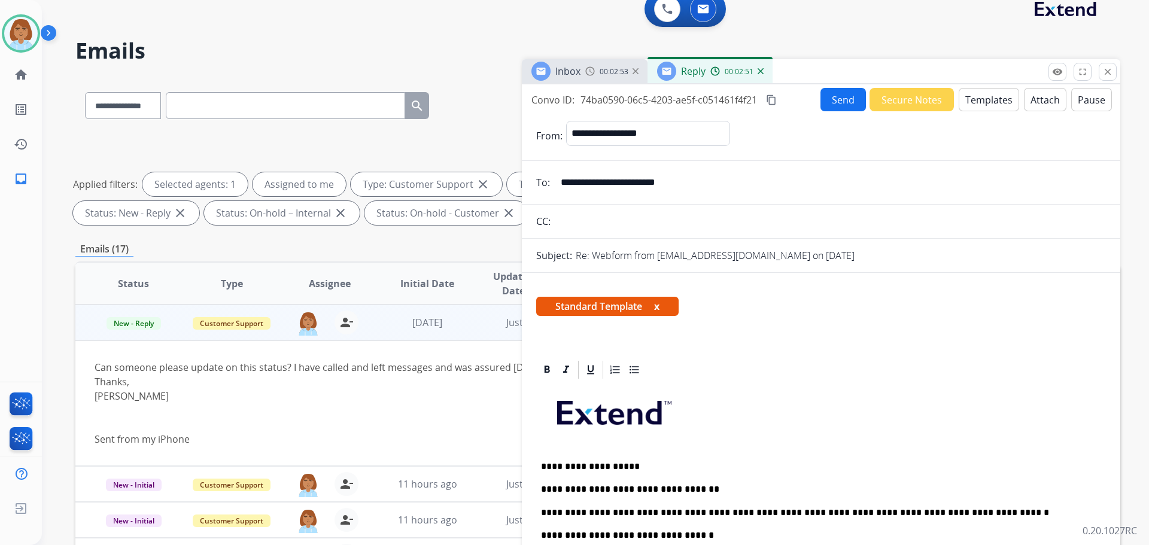
click at [830, 95] on button "Send" at bounding box center [843, 99] width 45 height 23
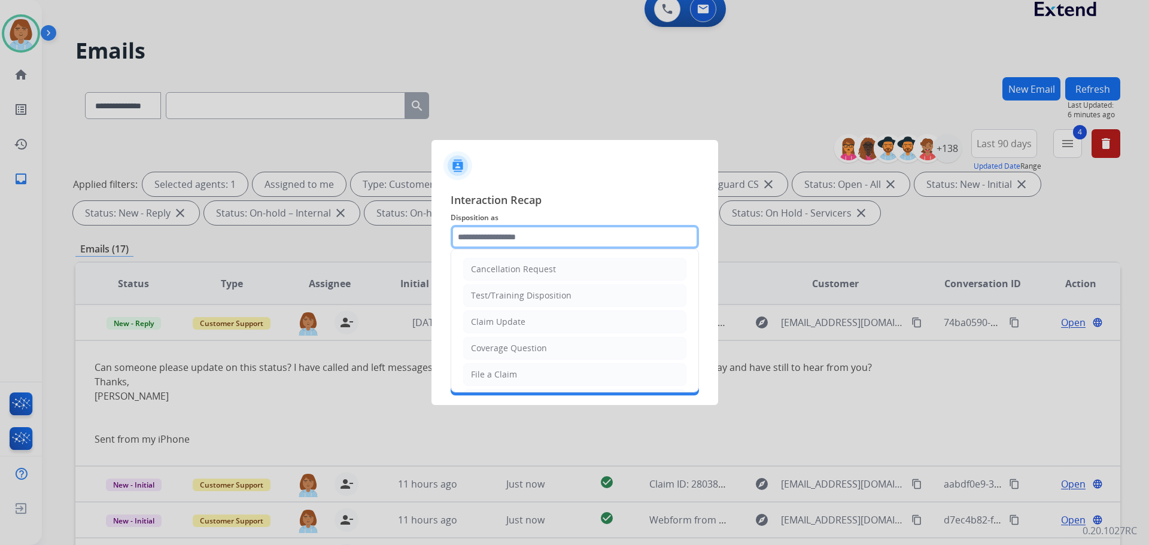
click at [567, 240] on input "text" at bounding box center [575, 237] width 248 height 24
click at [496, 324] on div "Claim Update" at bounding box center [498, 322] width 54 height 12
type input "**********"
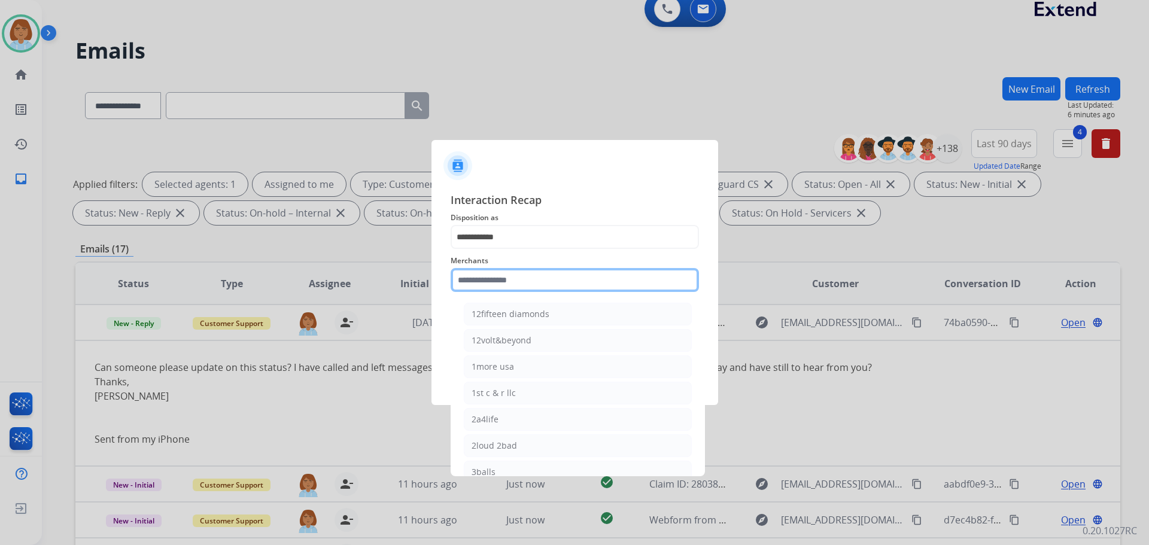
click at [502, 290] on input "text" at bounding box center [575, 280] width 248 height 24
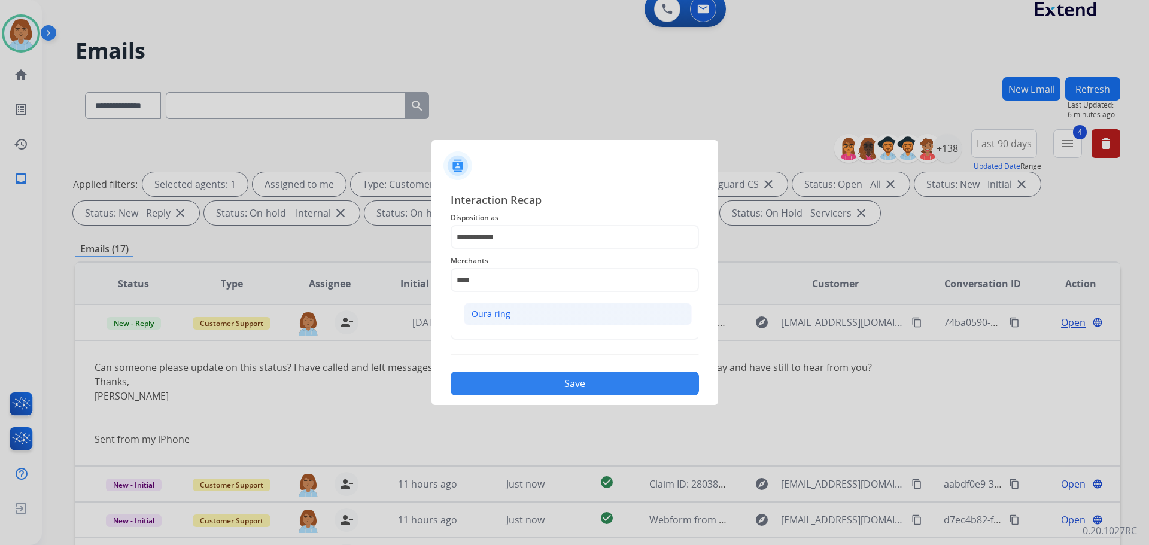
click at [509, 318] on li "Oura ring" at bounding box center [578, 314] width 228 height 23
type input "*********"
click at [509, 318] on input "text" at bounding box center [575, 328] width 248 height 24
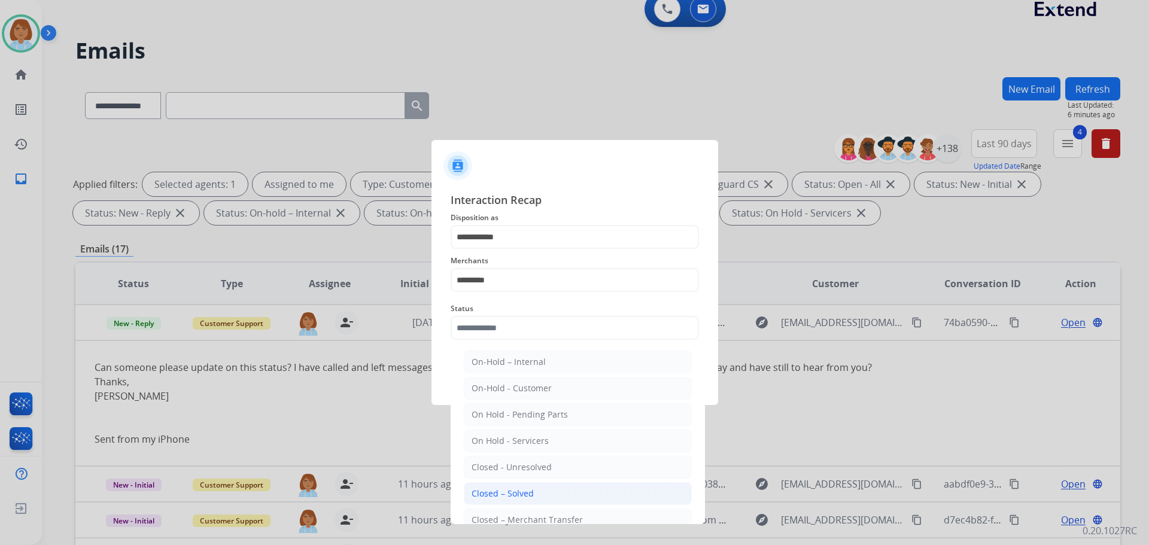
click at [514, 496] on div "Closed – Solved" at bounding box center [503, 494] width 62 height 12
type input "**********"
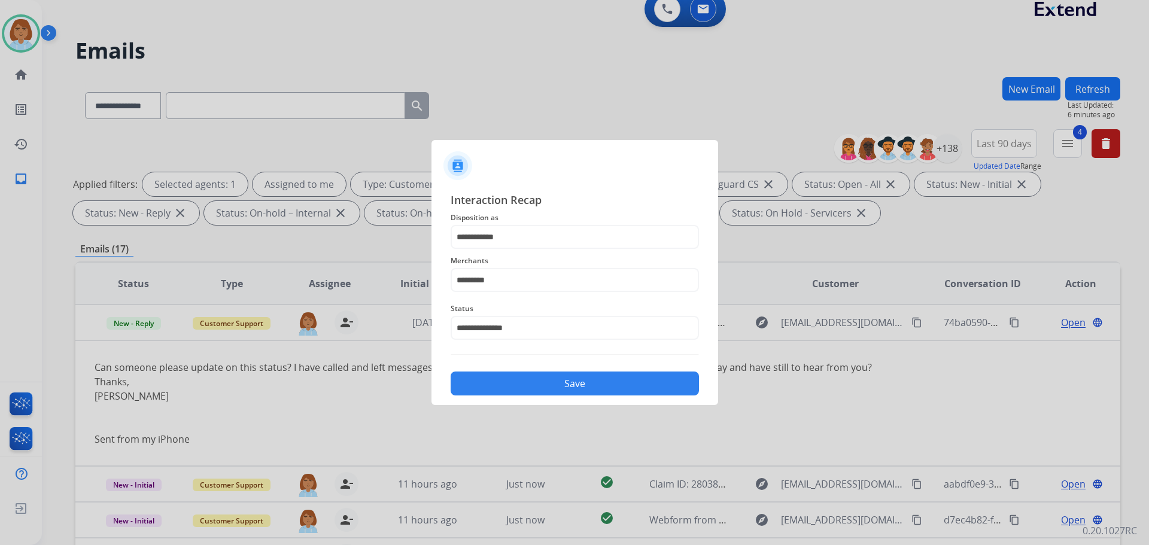
click at [535, 386] on button "Save" at bounding box center [575, 384] width 248 height 24
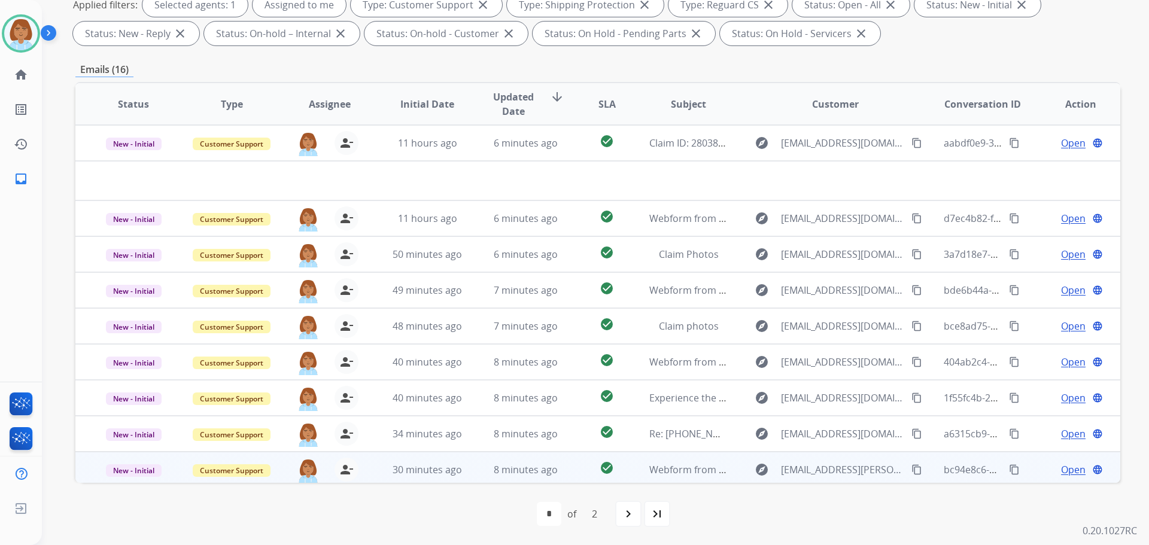
click at [575, 474] on td "check_circle" at bounding box center [597, 470] width 65 height 36
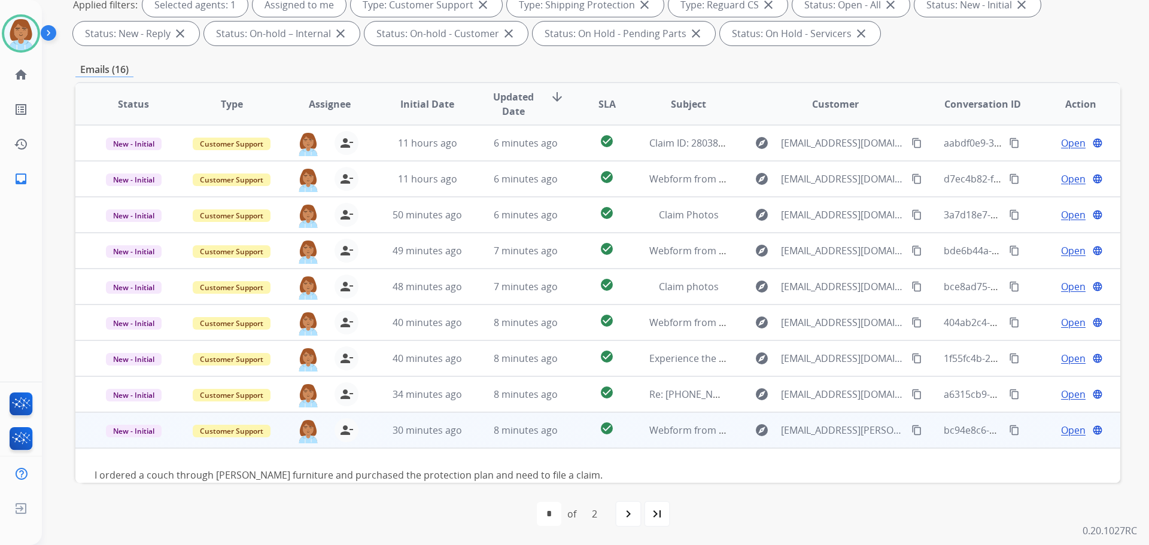
scroll to position [55, 0]
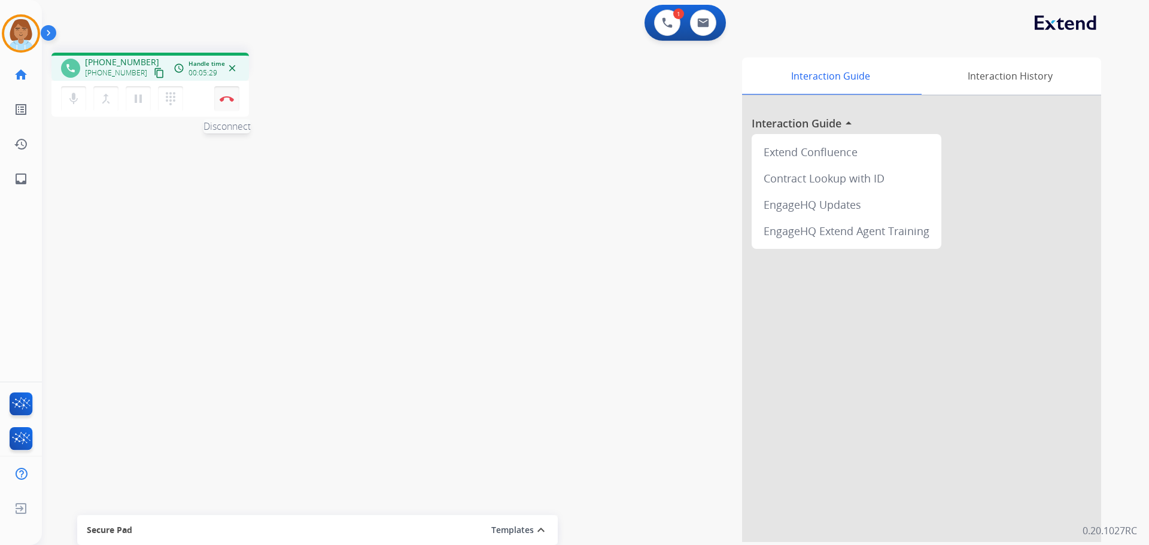
click at [238, 98] on button "Disconnect" at bounding box center [226, 98] width 25 height 25
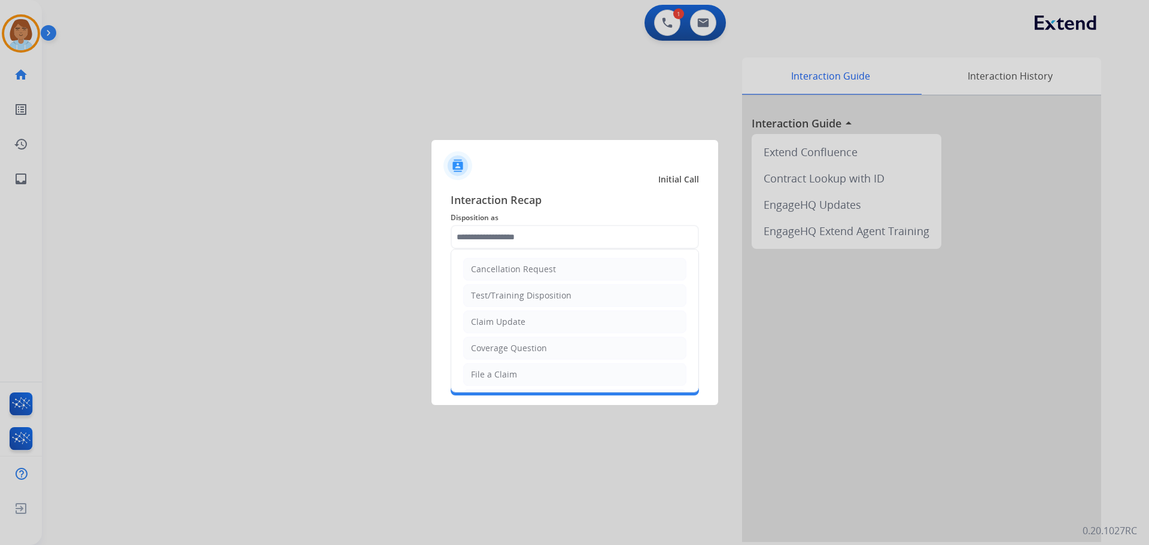
click at [490, 234] on input "text" at bounding box center [575, 237] width 248 height 24
click at [513, 351] on li "Other" at bounding box center [574, 346] width 223 height 23
type input "*****"
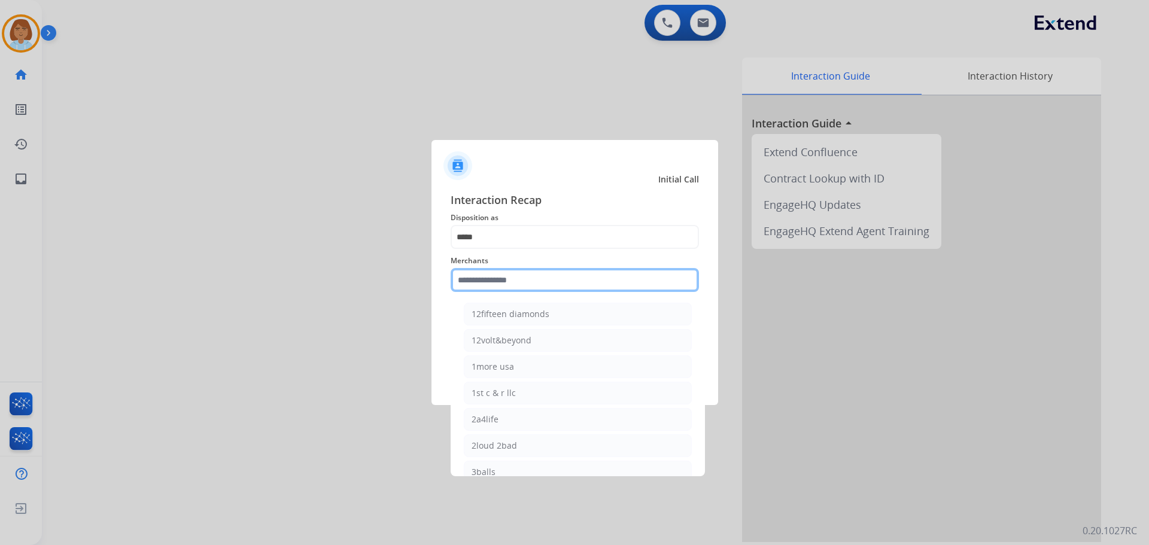
click at [513, 282] on input "text" at bounding box center [575, 280] width 248 height 24
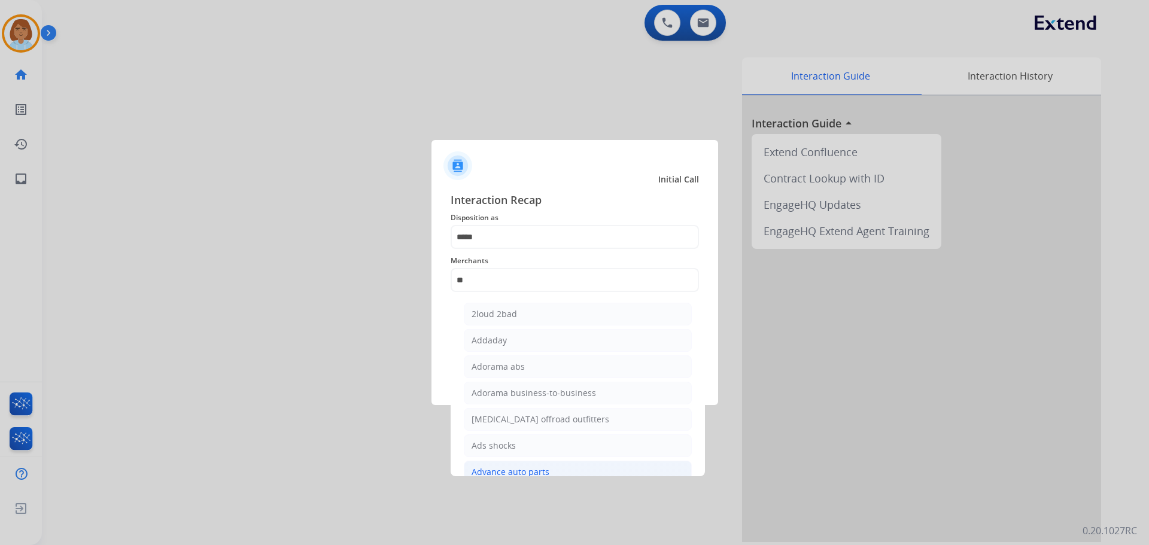
click at [563, 471] on li "Advance auto parts" at bounding box center [578, 472] width 228 height 23
type input "**********"
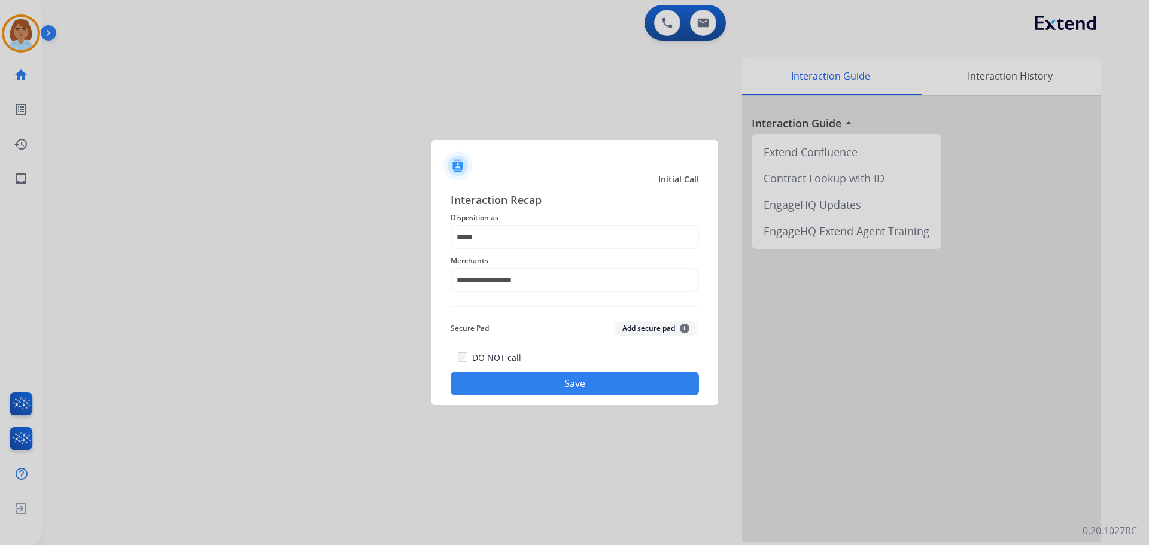
click at [570, 390] on button "Save" at bounding box center [575, 384] width 248 height 24
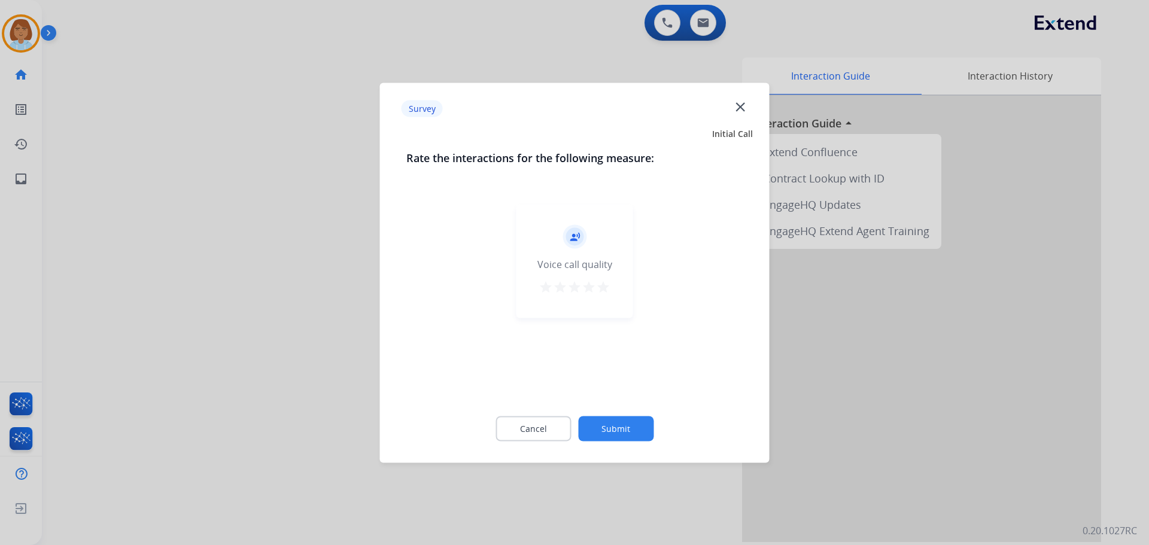
click at [607, 424] on button "Submit" at bounding box center [615, 428] width 75 height 25
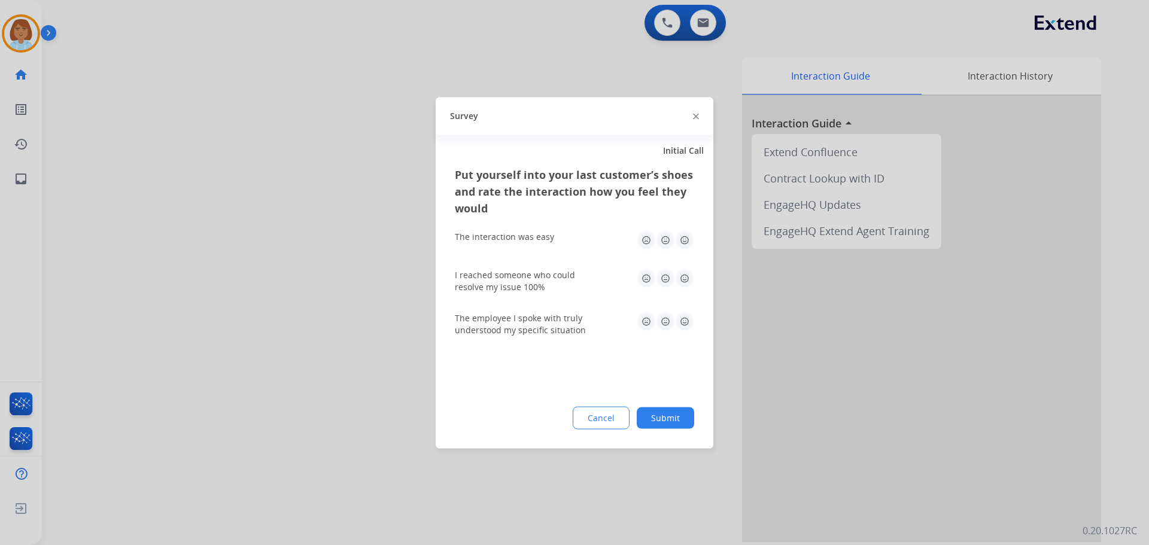
click at [658, 414] on button "Submit" at bounding box center [665, 418] width 57 height 22
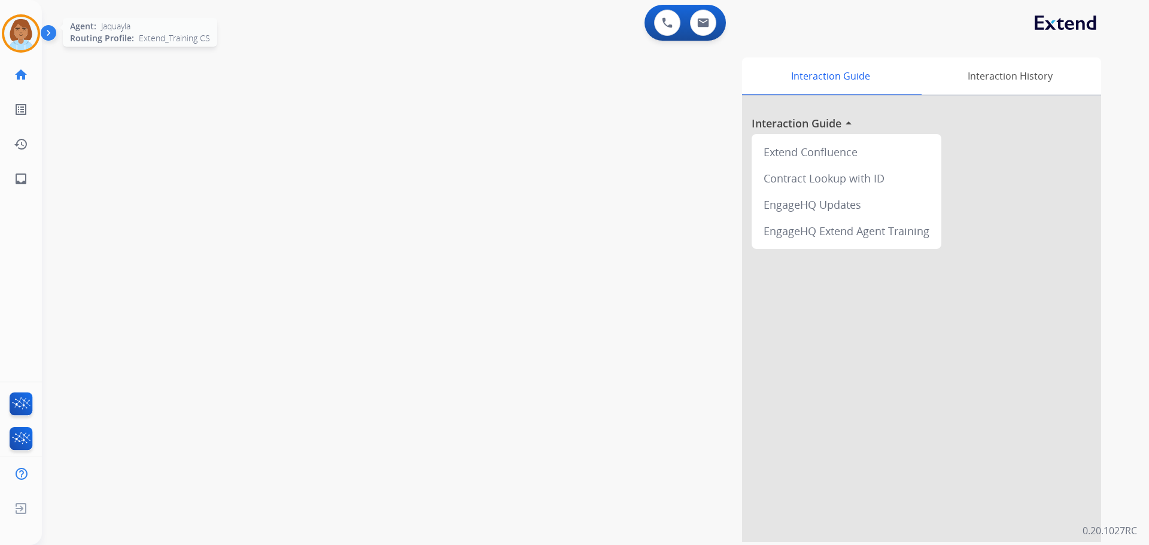
click at [28, 40] on img at bounding box center [21, 34] width 34 height 34
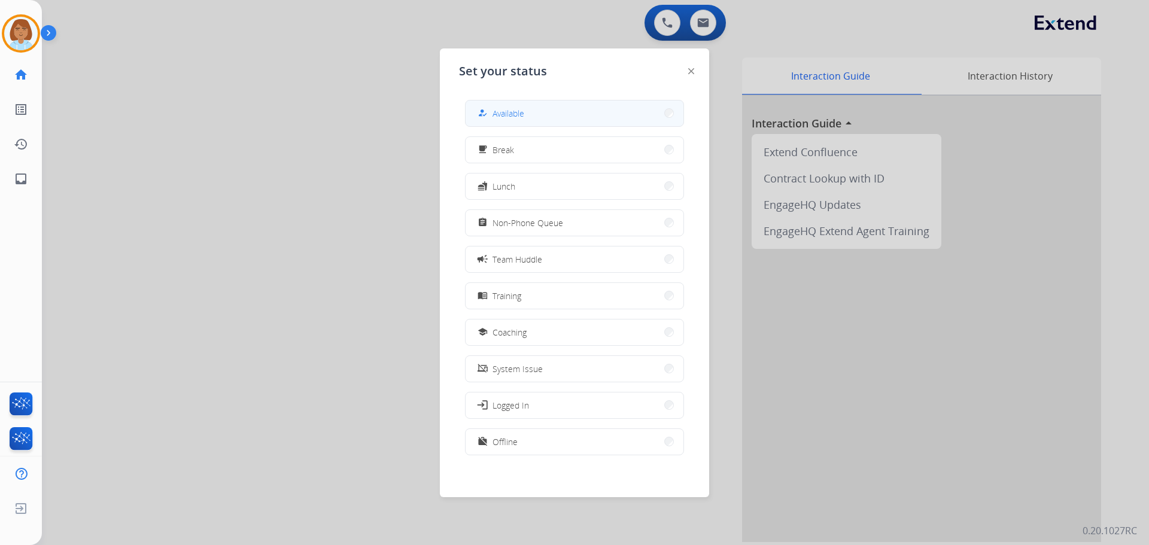
click at [626, 119] on button "how_to_reg Available" at bounding box center [575, 114] width 218 height 26
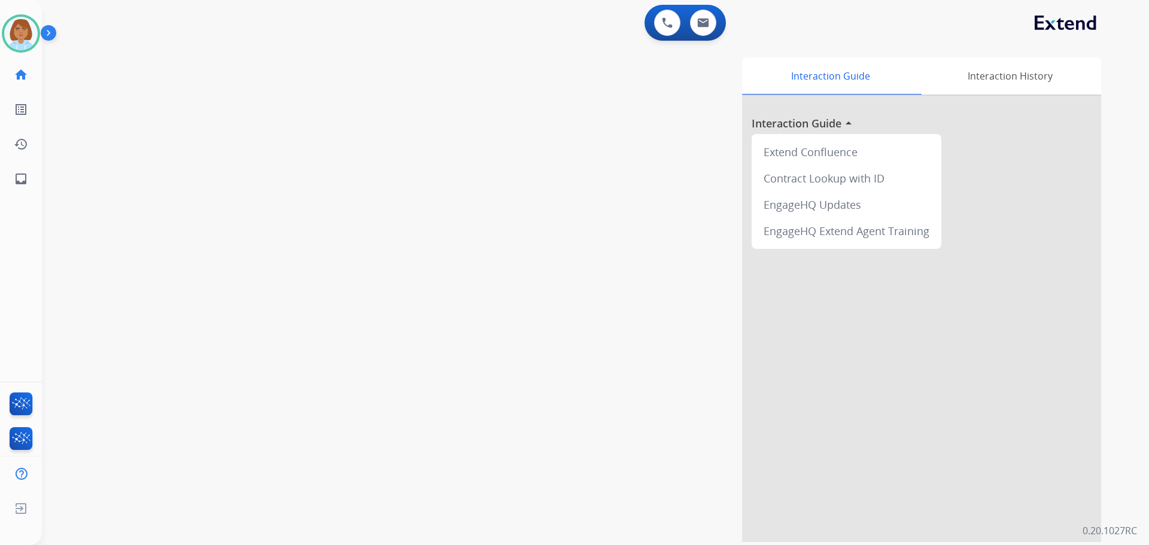
click at [703, 38] on div "0 Voice Interactions 0 Email Interactions" at bounding box center [685, 23] width 81 height 36
click at [706, 36] on div "0 Voice Interactions 0 Email Interactions" at bounding box center [685, 23] width 81 height 36
click at [714, 30] on div "0 Email Interactions" at bounding box center [703, 23] width 36 height 26
click at [711, 30] on button at bounding box center [703, 23] width 26 height 26
select select "**********"
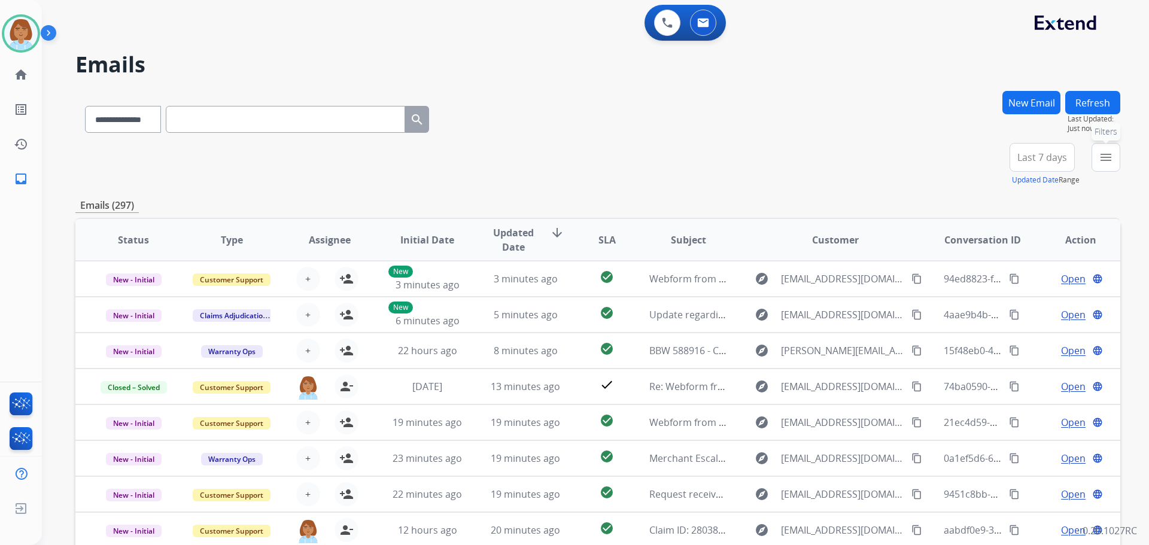
click at [1100, 161] on mat-icon "menu" at bounding box center [1106, 157] width 14 height 14
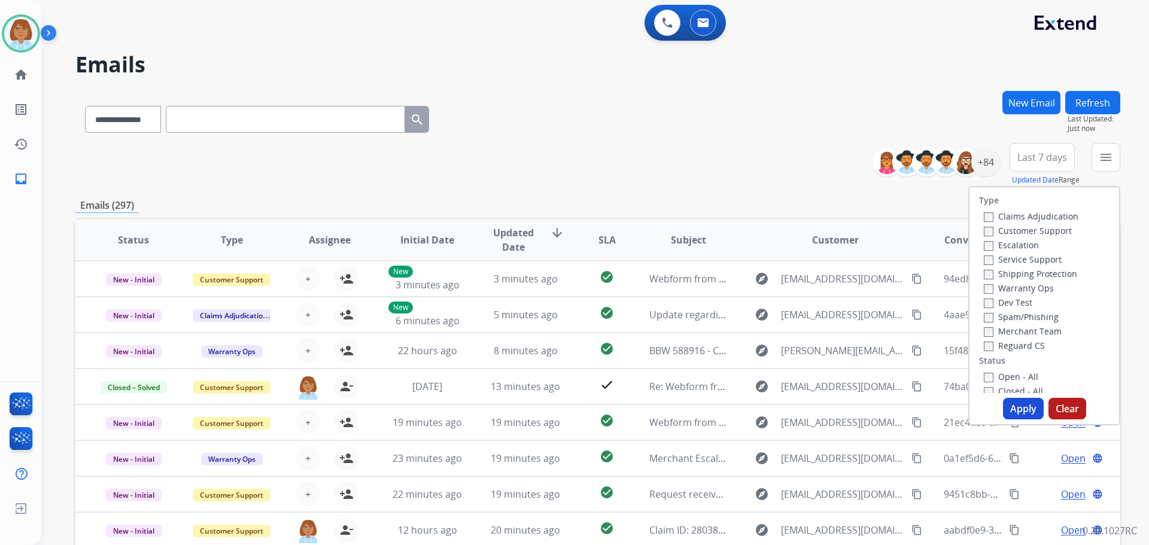
click at [1004, 233] on label "Customer Support" at bounding box center [1028, 230] width 88 height 11
click at [1008, 271] on label "Shipping Protection" at bounding box center [1030, 273] width 93 height 11
click at [996, 346] on label "Reguard CS" at bounding box center [1014, 345] width 61 height 11
click at [995, 375] on label "Open - All" at bounding box center [1011, 376] width 54 height 11
click at [1005, 411] on button "Apply" at bounding box center [1023, 409] width 41 height 22
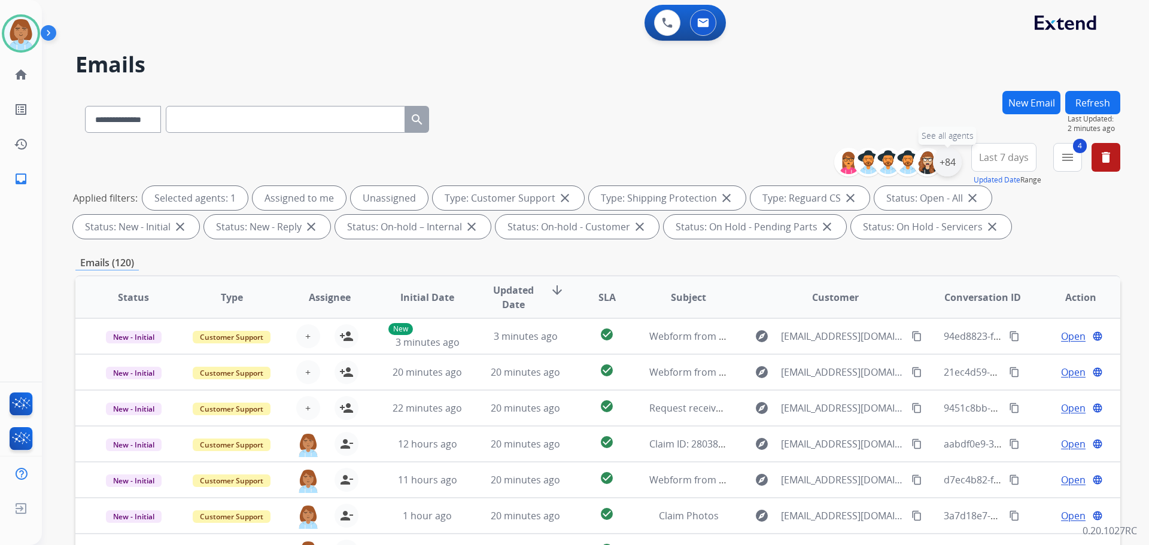
click at [945, 173] on div "+84" at bounding box center [947, 162] width 29 height 29
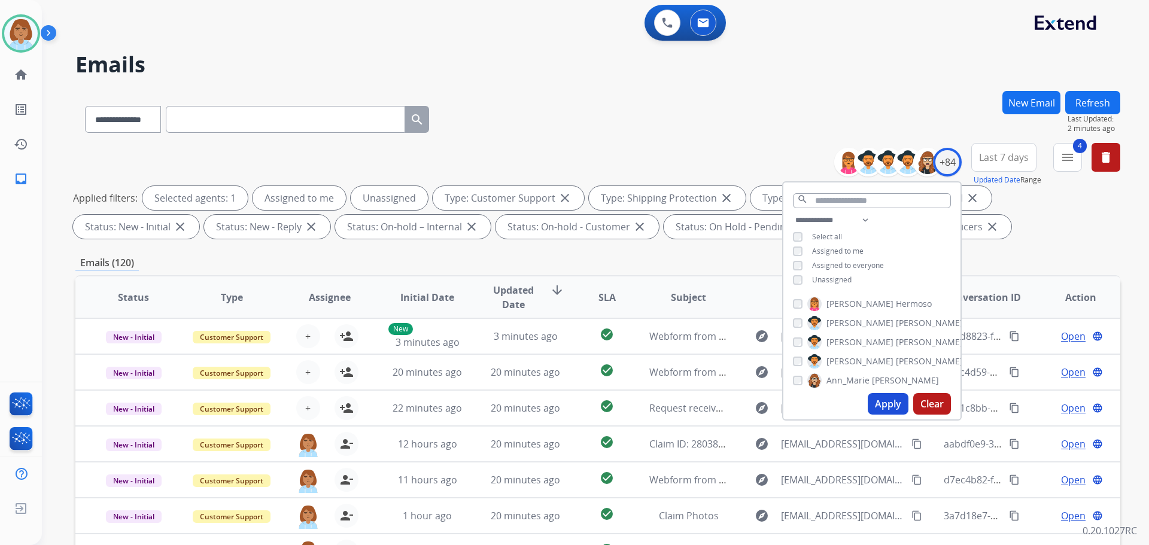
click at [806, 277] on div "Unassigned" at bounding box center [822, 280] width 59 height 10
click at [802, 277] on div "Unassigned" at bounding box center [822, 280] width 59 height 10
click at [886, 403] on button "Apply" at bounding box center [888, 404] width 41 height 22
click at [838, 102] on div "**********" at bounding box center [597, 117] width 1045 height 52
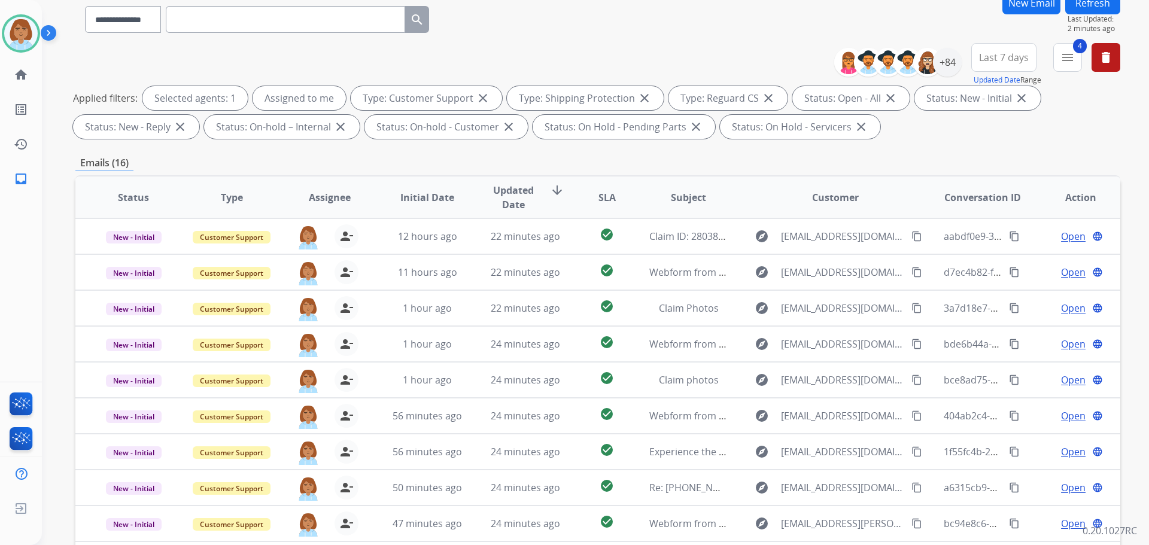
scroll to position [193, 0]
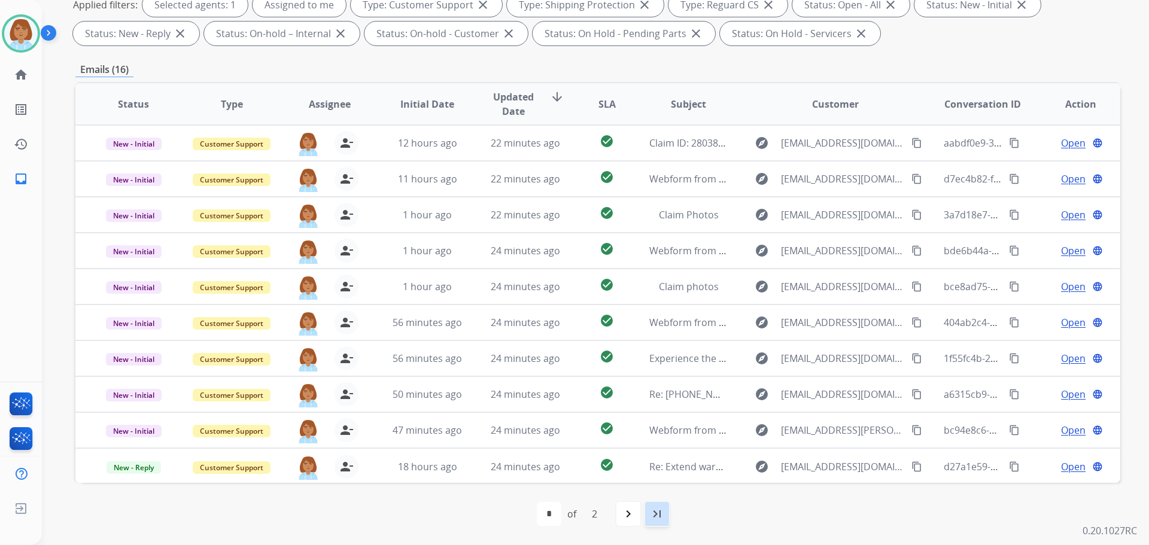
click at [658, 517] on mat-icon "last_page" at bounding box center [657, 514] width 14 height 14
select select "*"
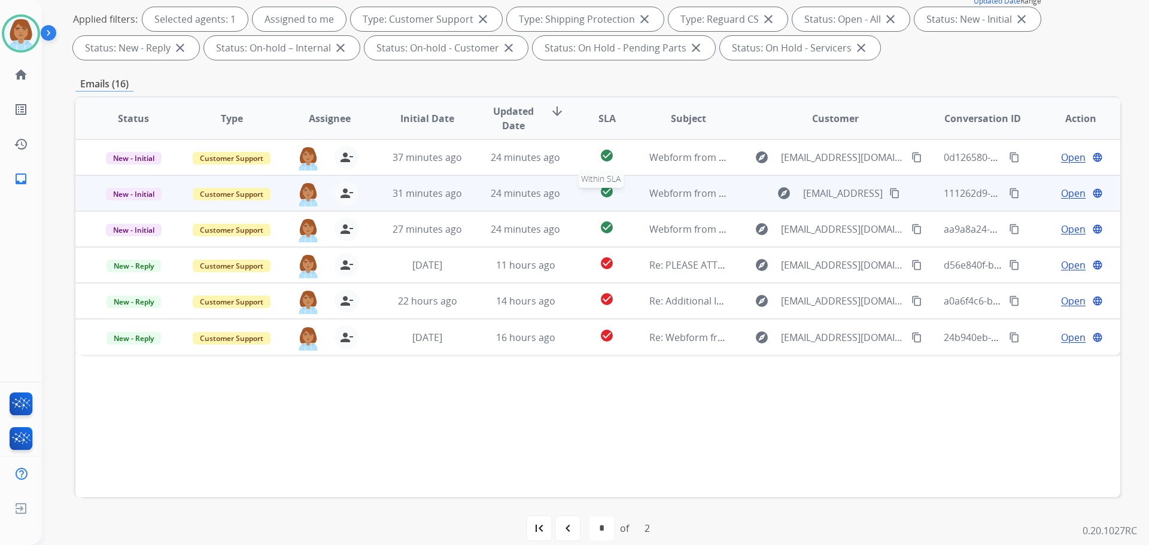
scroll to position [180, 0]
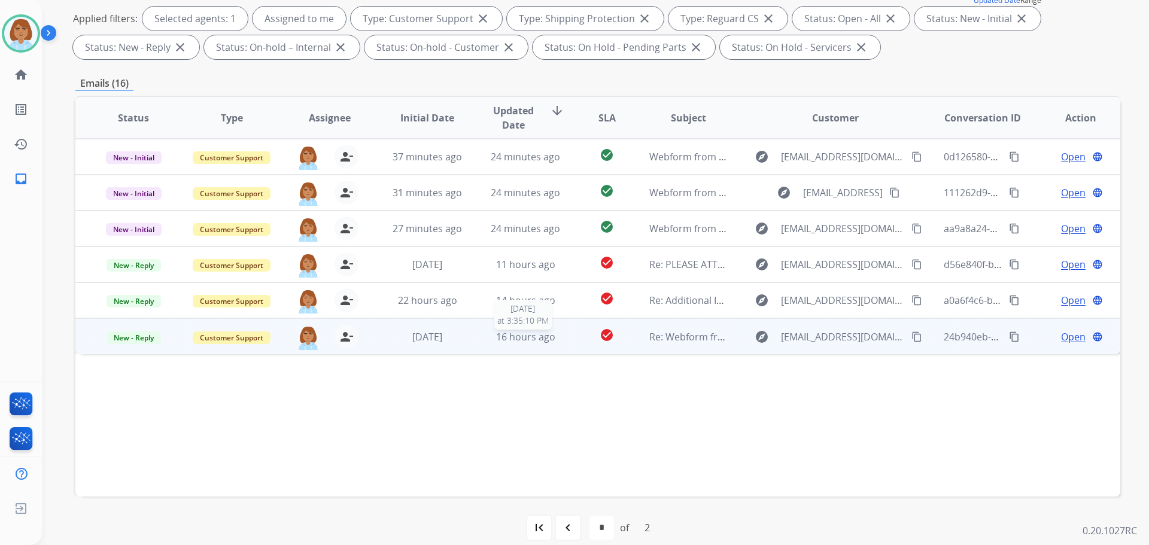
click at [556, 343] on div "16 hours ago" at bounding box center [526, 337] width 78 height 14
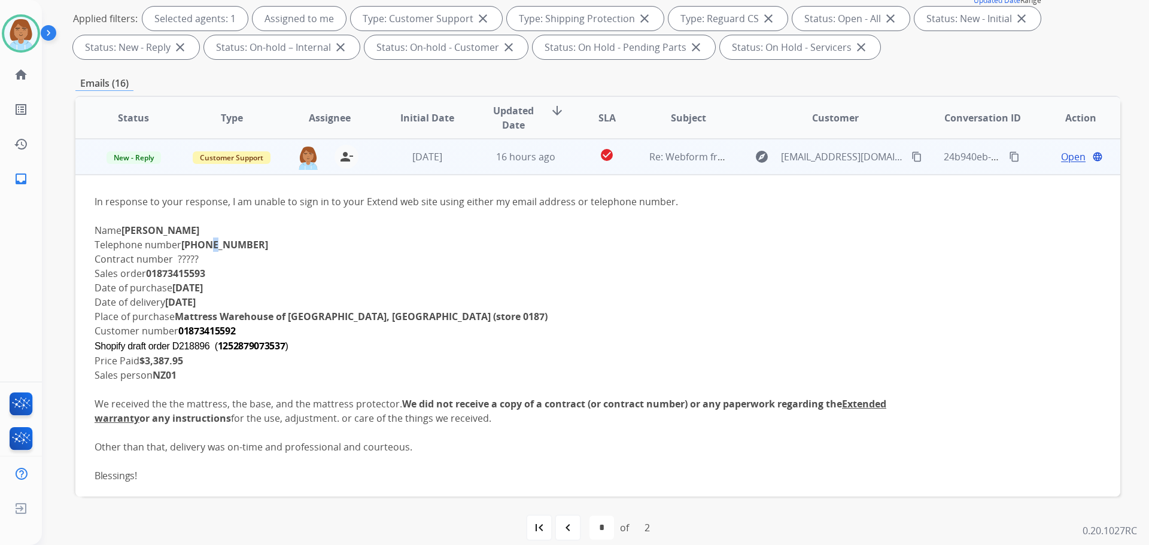
click at [208, 241] on b "[PHONE_NUMBER]" at bounding box center [224, 244] width 87 height 13
click at [238, 243] on b "[PHONE_NUMBER]" at bounding box center [224, 244] width 87 height 13
drag, startPoint x: 242, startPoint y: 244, endPoint x: 183, endPoint y: 244, distance: 59.3
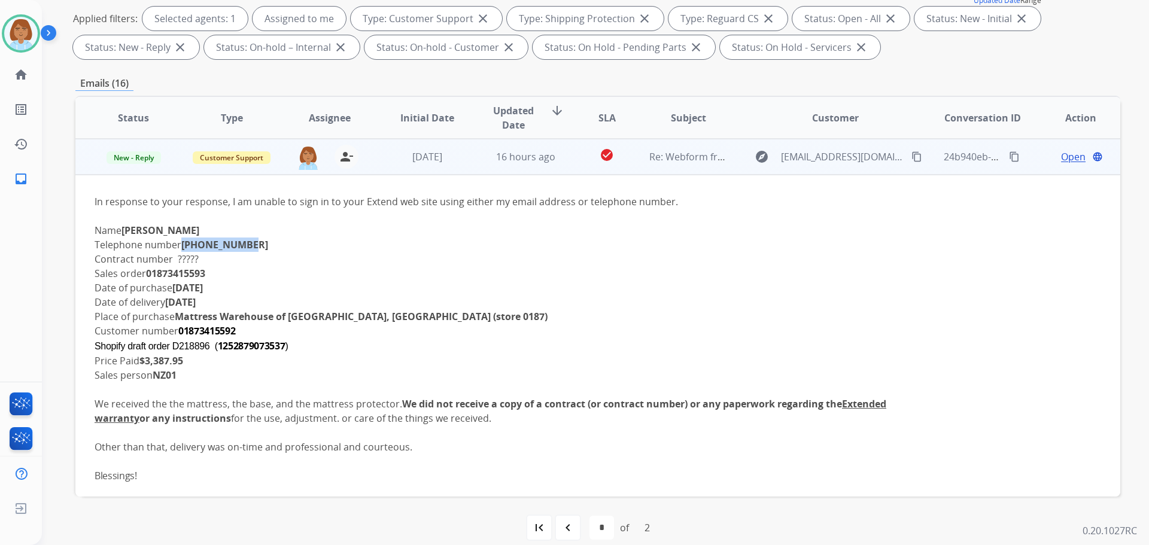
click at [183, 244] on b "[PHONE_NUMBER]" at bounding box center [224, 244] width 87 height 13
copy b "[PHONE_NUMBER]"
click at [343, 359] on div "Price Paid $3,387.95" at bounding box center [500, 361] width 811 height 14
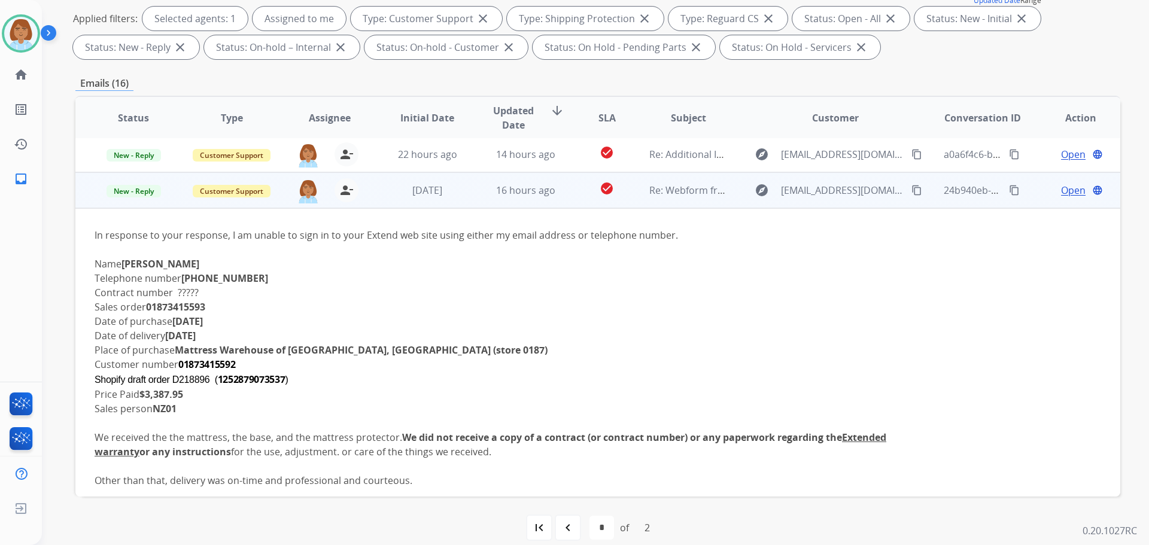
scroll to position [92, 0]
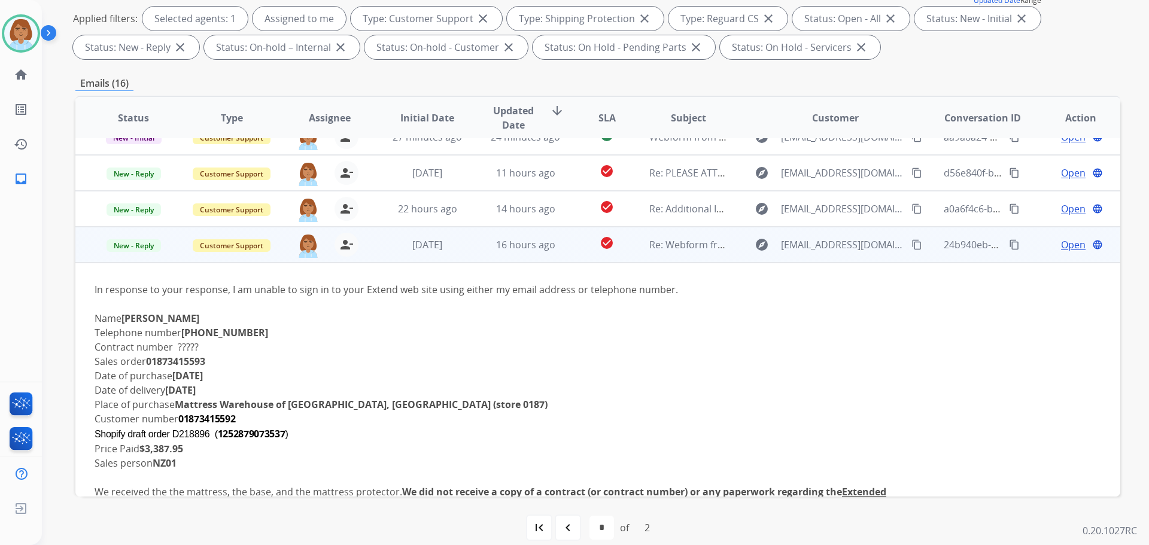
click at [912, 244] on mat-icon "content_copy" at bounding box center [917, 244] width 11 height 11
click at [1061, 245] on span "Open" at bounding box center [1073, 245] width 25 height 14
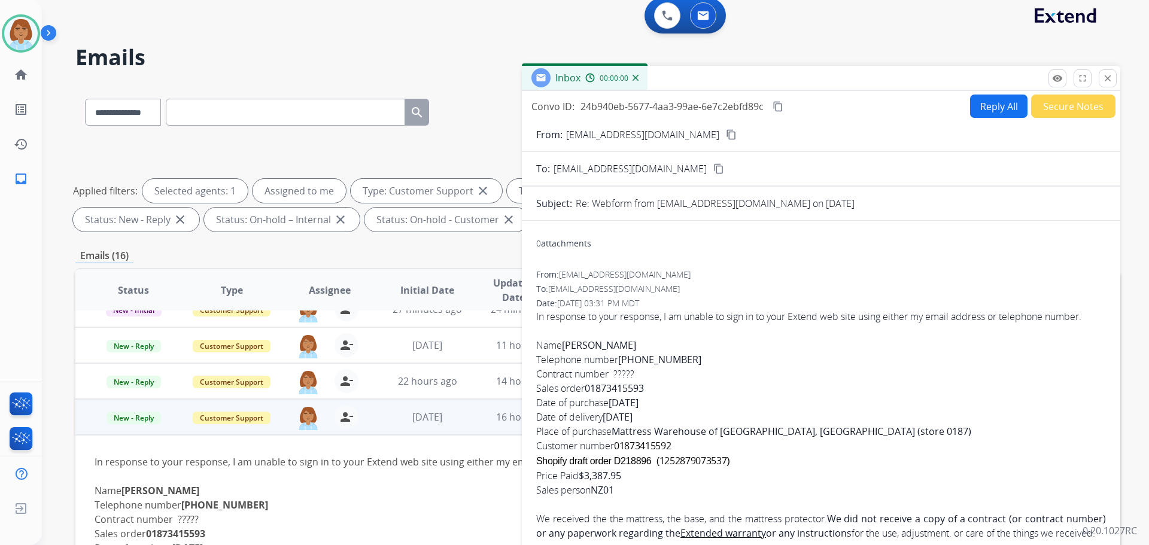
scroll to position [0, 0]
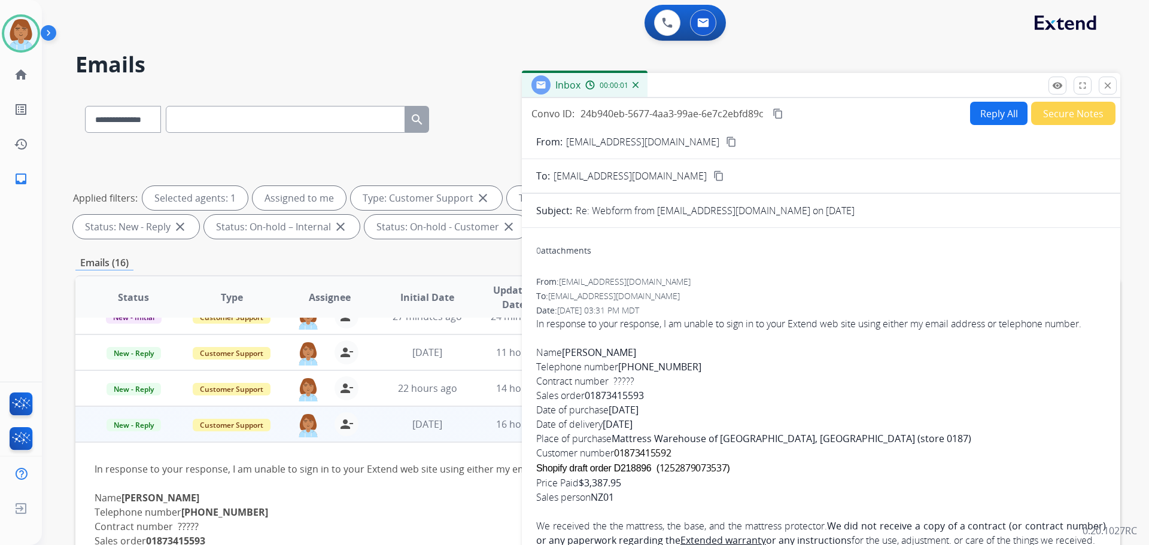
click at [1007, 110] on button "Reply All" at bounding box center [998, 113] width 57 height 23
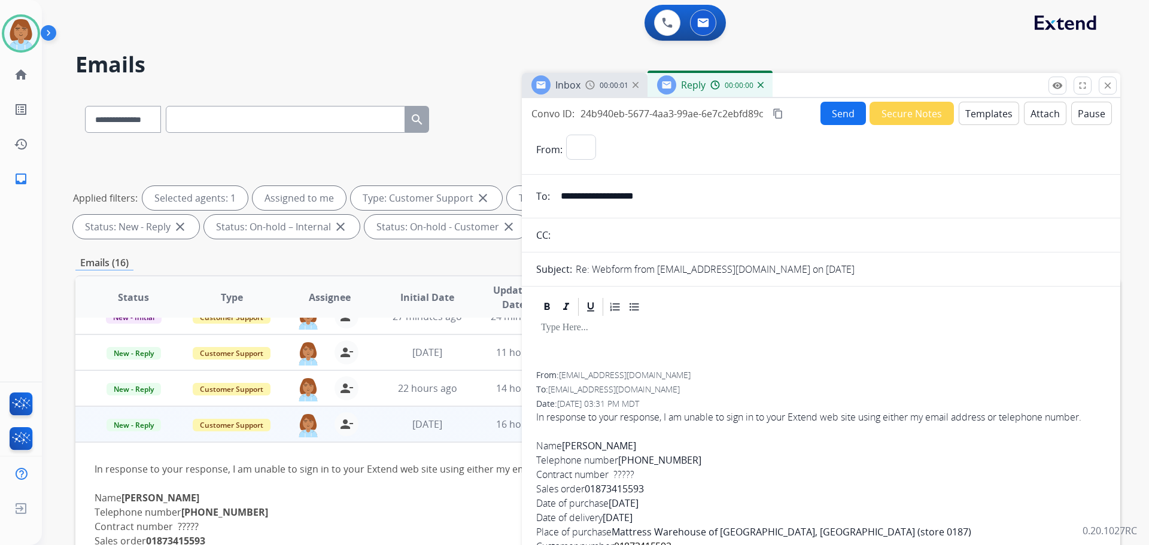
select select "**********"
click at [983, 114] on button "Templates" at bounding box center [989, 113] width 60 height 23
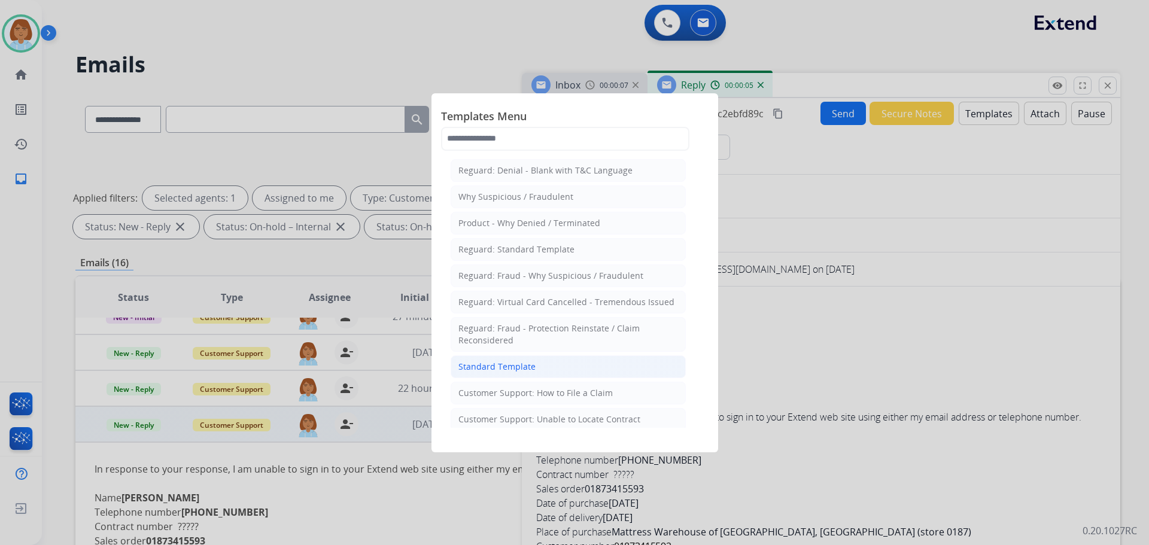
click at [556, 358] on li "Standard Template" at bounding box center [568, 367] width 235 height 23
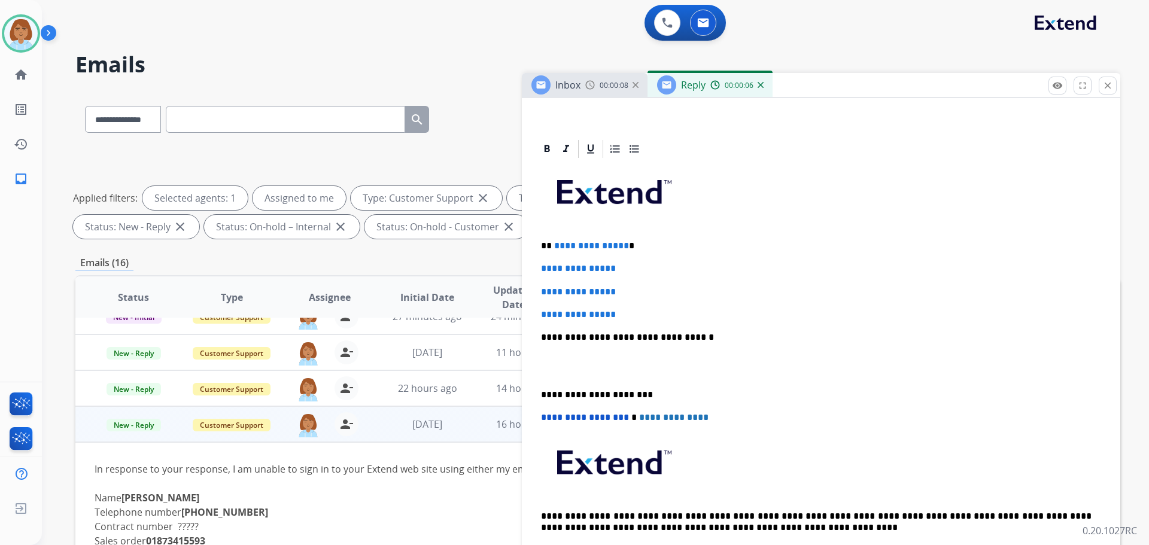
scroll to position [239, 0]
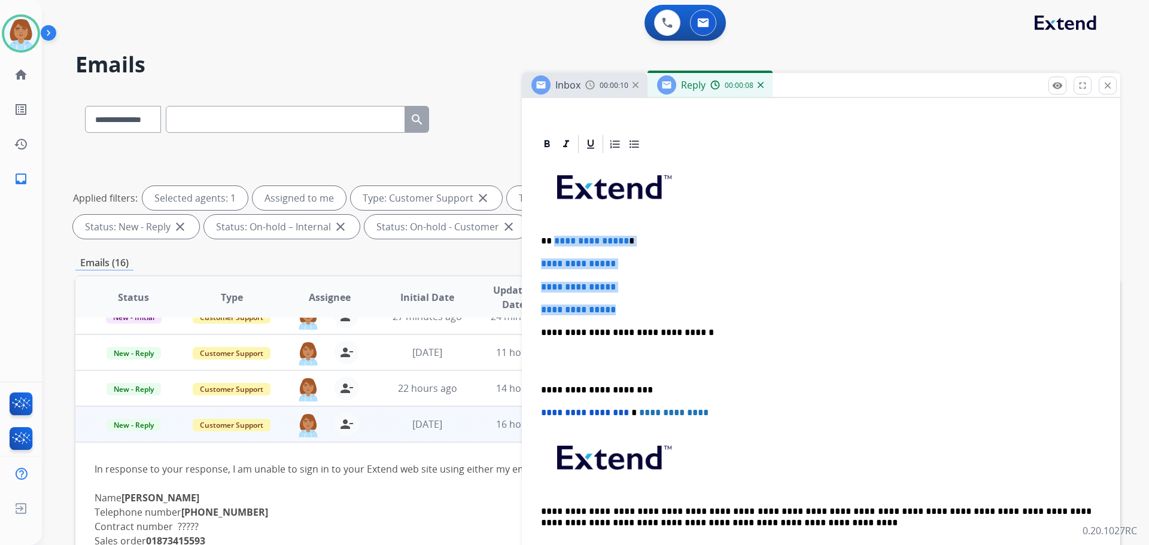
drag, startPoint x: 632, startPoint y: 311, endPoint x: 553, endPoint y: 238, distance: 107.2
click at [553, 238] on div "**********" at bounding box center [821, 361] width 570 height 412
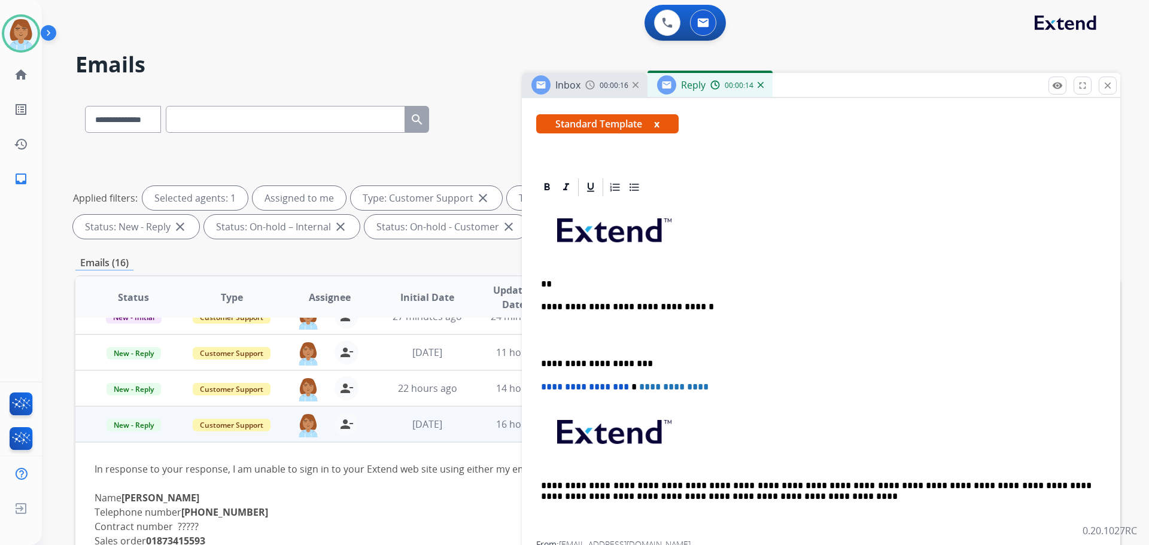
scroll to position [180, 0]
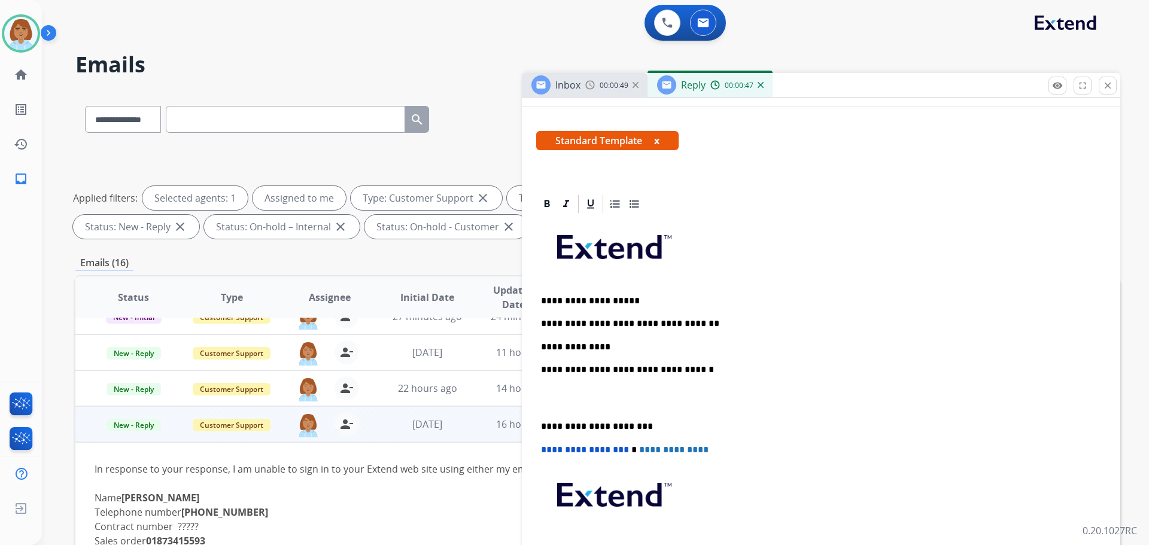
click at [614, 342] on p "**********" at bounding box center [816, 347] width 551 height 11
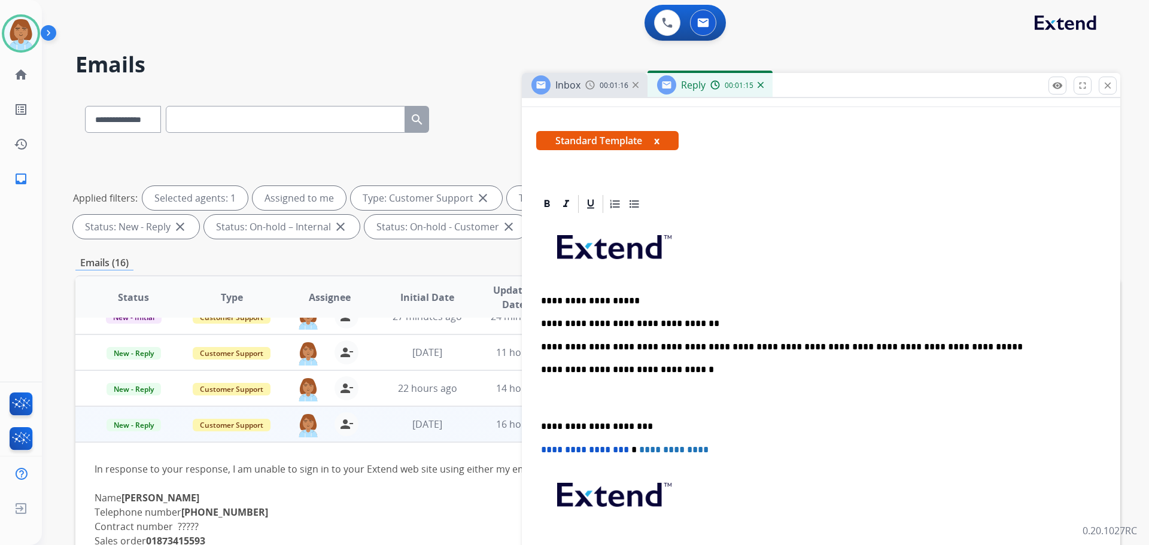
click at [937, 350] on p "**********" at bounding box center [816, 347] width 551 height 11
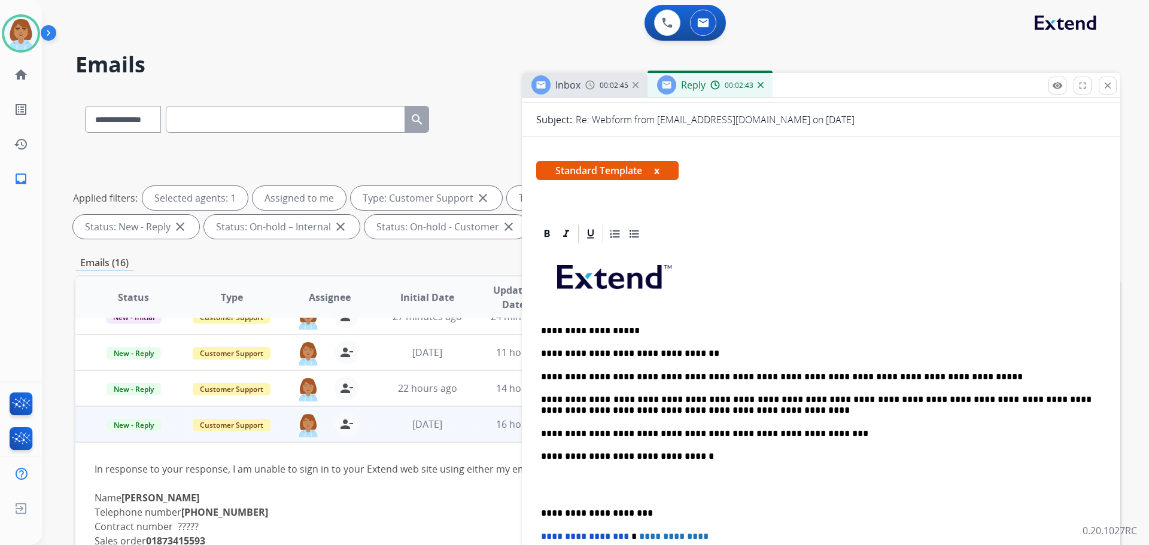
scroll to position [239, 0]
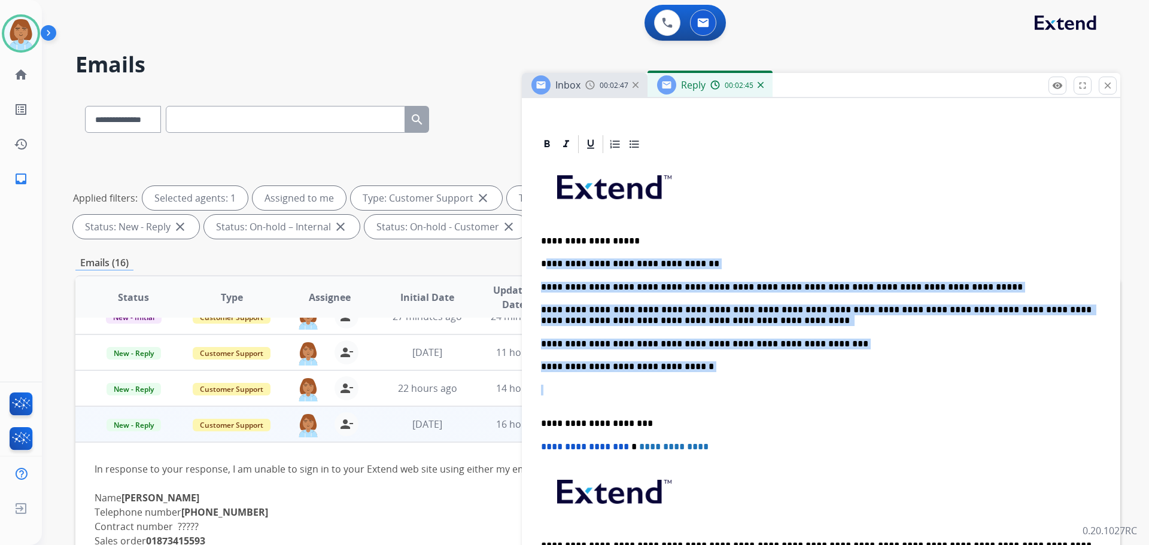
drag, startPoint x: 705, startPoint y: 380, endPoint x: 545, endPoint y: 267, distance: 195.5
click at [545, 267] on div "**********" at bounding box center [821, 378] width 570 height 446
copy div "**********"
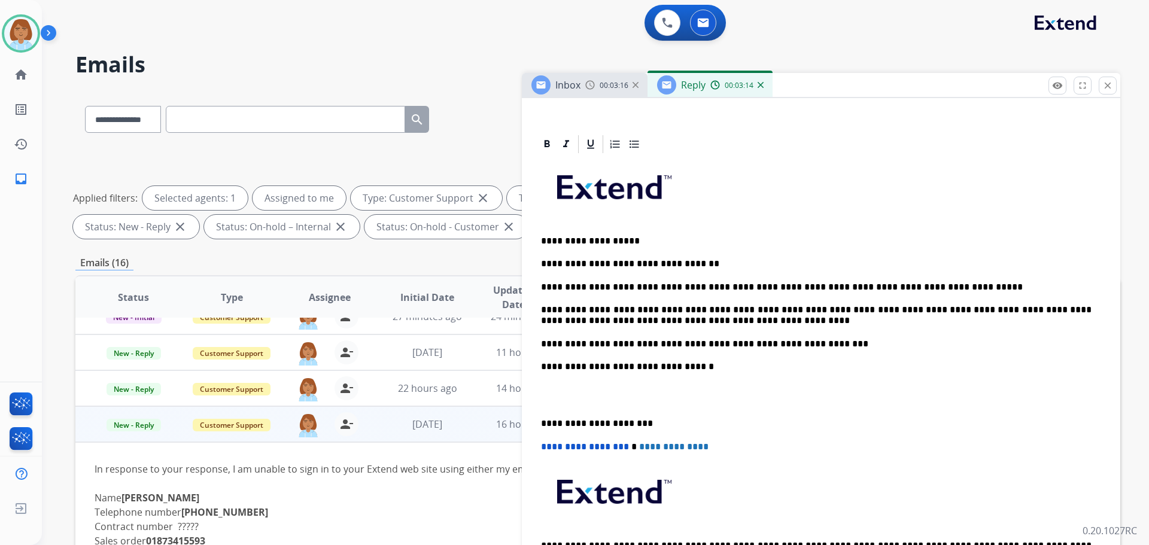
click at [233, 164] on div "**********" at bounding box center [597, 193] width 1045 height 101
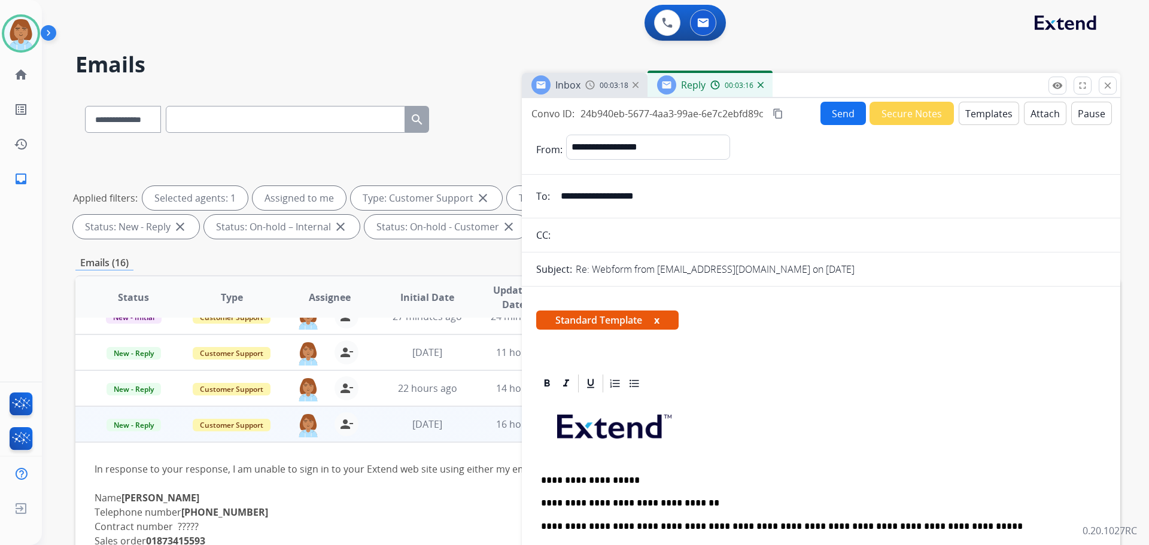
click at [835, 116] on button "Send" at bounding box center [843, 113] width 45 height 23
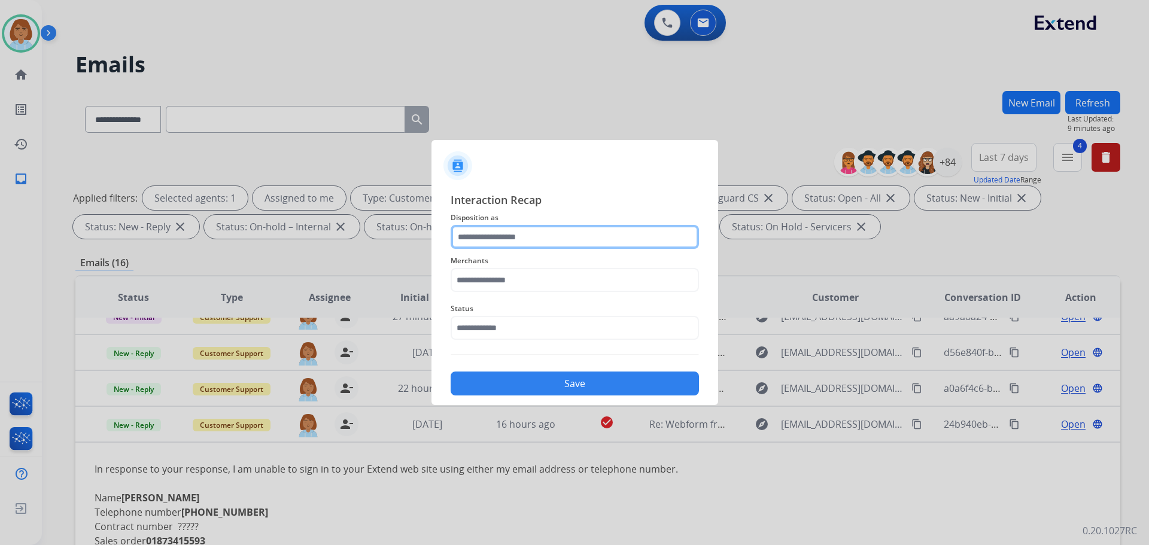
click at [577, 236] on input "text" at bounding box center [575, 237] width 248 height 24
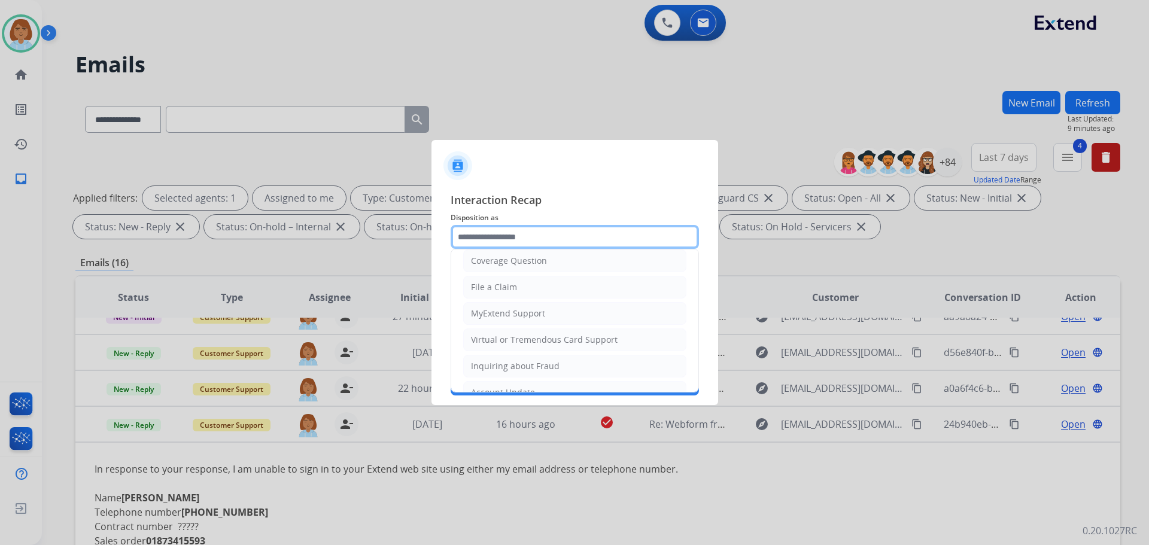
scroll to position [187, 0]
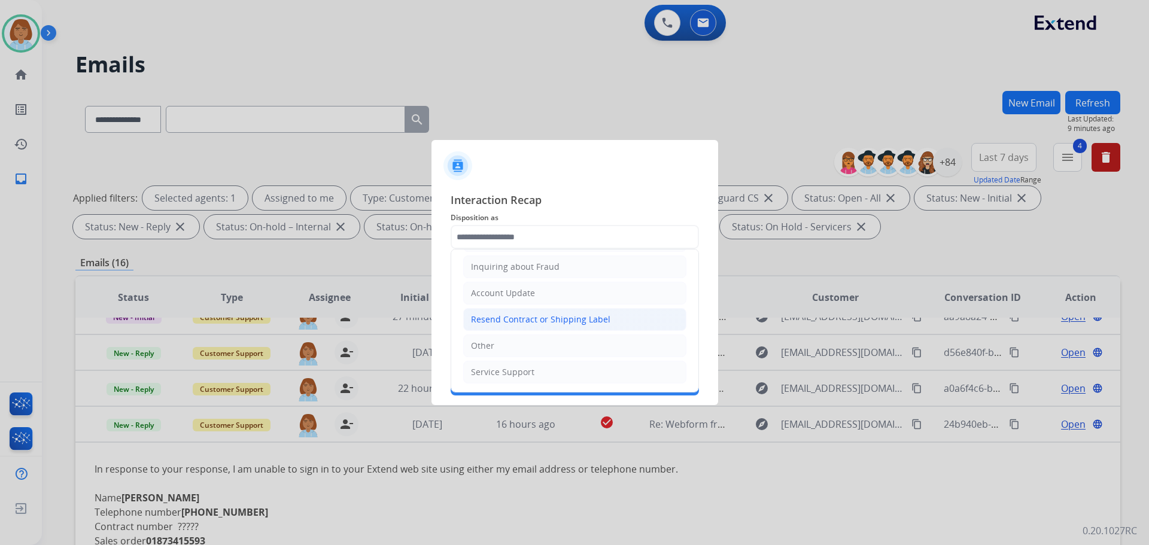
click at [523, 331] on li "Resend Contract or Shipping Label" at bounding box center [574, 319] width 223 height 23
type input "**********"
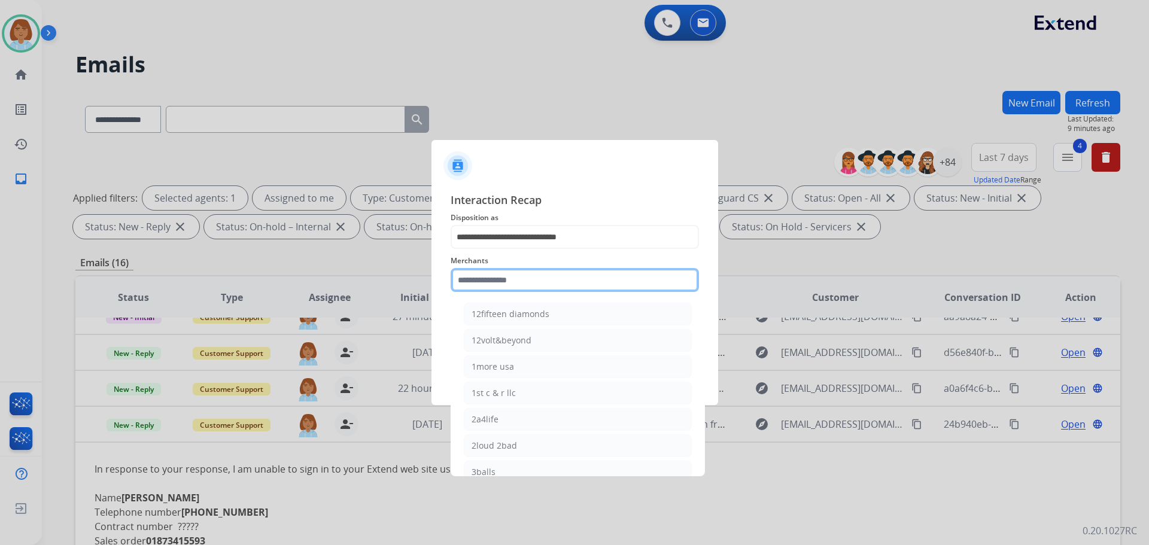
click at [530, 280] on input "text" at bounding box center [575, 280] width 248 height 24
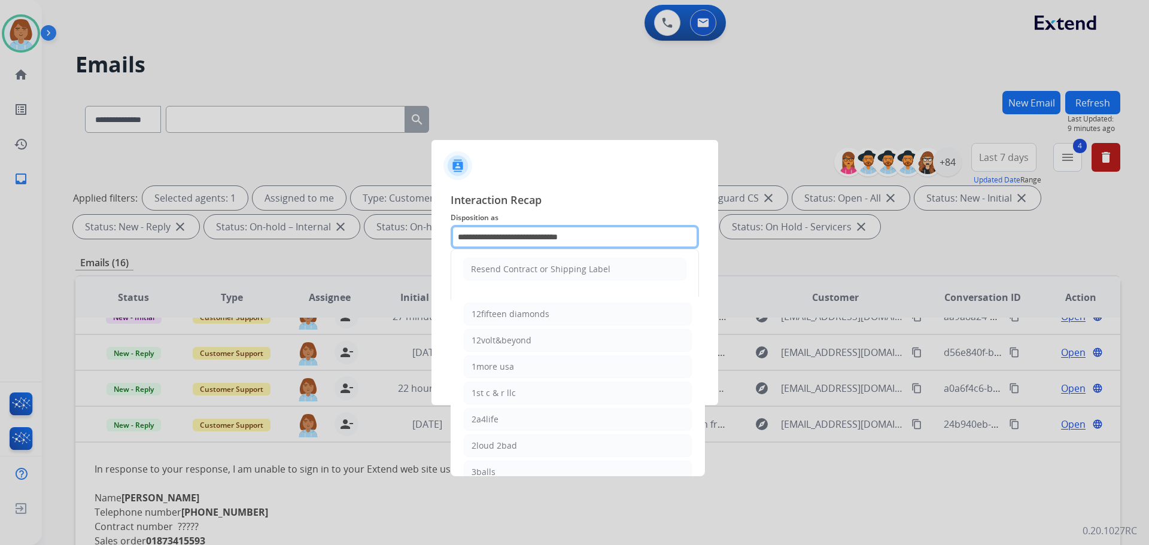
drag, startPoint x: 625, startPoint y: 235, endPoint x: 388, endPoint y: 268, distance: 239.4
click at [0, 268] on app-contact-recap-modal "**********" at bounding box center [0, 272] width 0 height 545
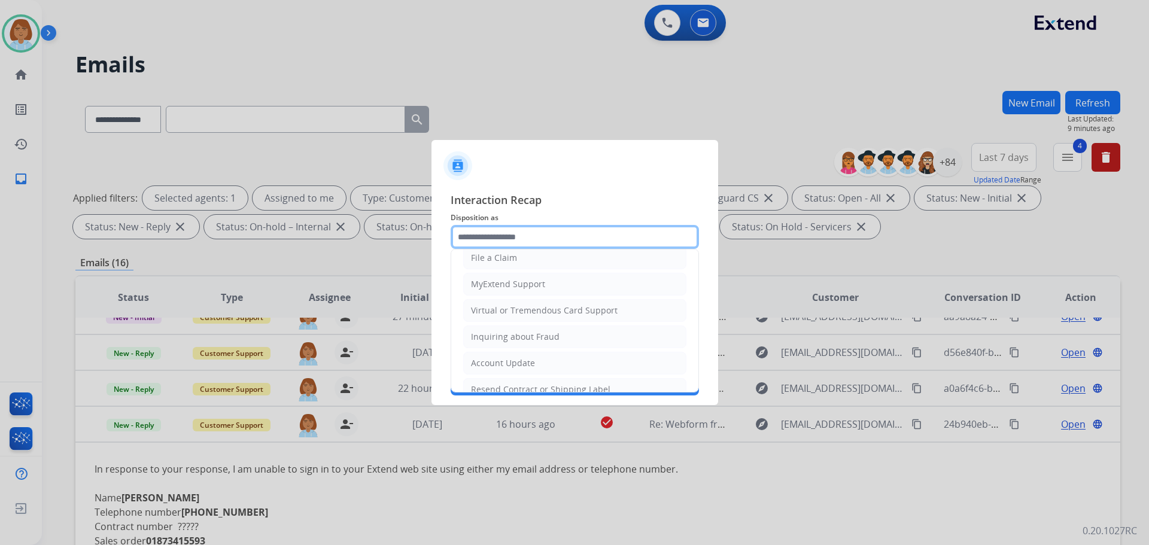
scroll to position [120, 0]
click at [562, 278] on li "MyExtend Support" at bounding box center [574, 281] width 223 height 23
type input "**********"
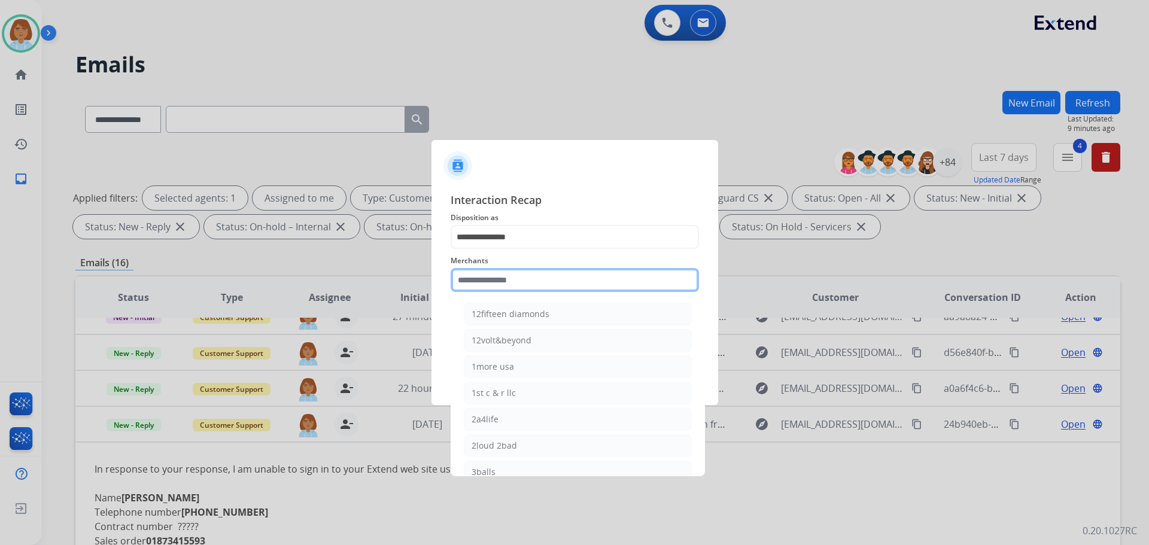
click at [554, 288] on input "text" at bounding box center [575, 280] width 248 height 24
drag, startPoint x: 346, startPoint y: 469, endPoint x: 352, endPoint y: 466, distance: 6.7
click at [347, 469] on div at bounding box center [574, 272] width 1149 height 545
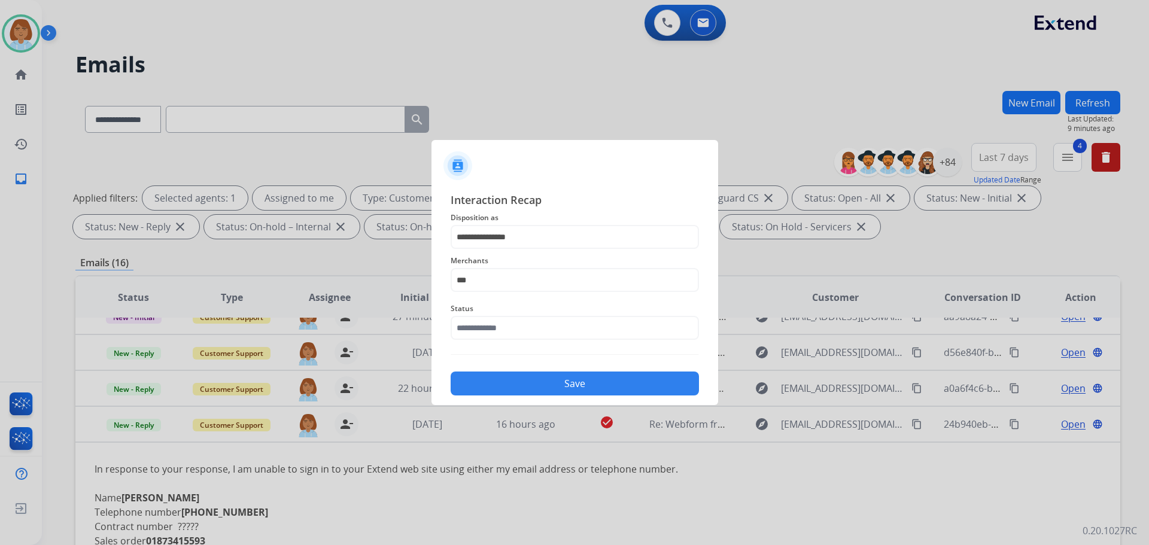
click at [608, 205] on span "Interaction Recap" at bounding box center [575, 201] width 248 height 19
click at [488, 279] on input "***" at bounding box center [575, 280] width 248 height 24
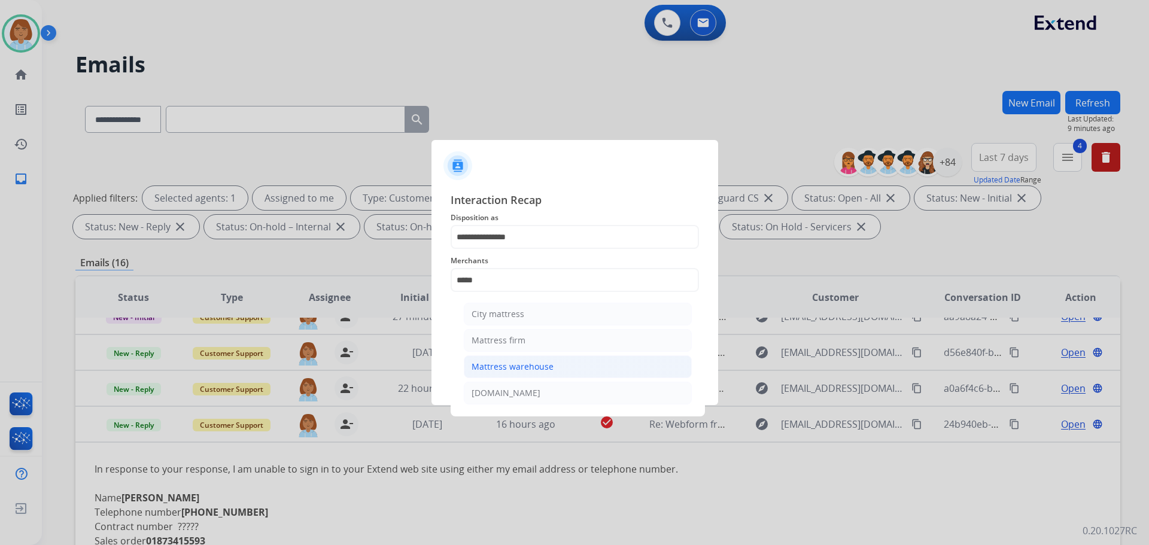
click at [533, 358] on li "Mattress warehouse" at bounding box center [578, 367] width 228 height 23
type input "**********"
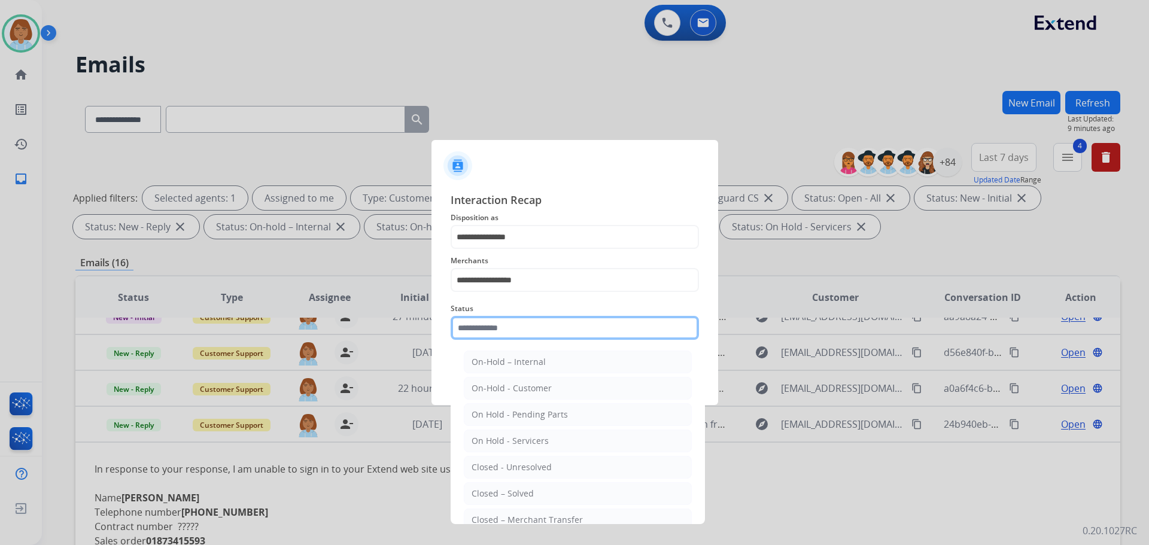
drag, startPoint x: 532, startPoint y: 317, endPoint x: 525, endPoint y: 347, distance: 30.8
click at [532, 316] on input "text" at bounding box center [575, 328] width 248 height 24
click at [509, 488] on div "Closed – Solved" at bounding box center [503, 494] width 62 height 12
type input "**********"
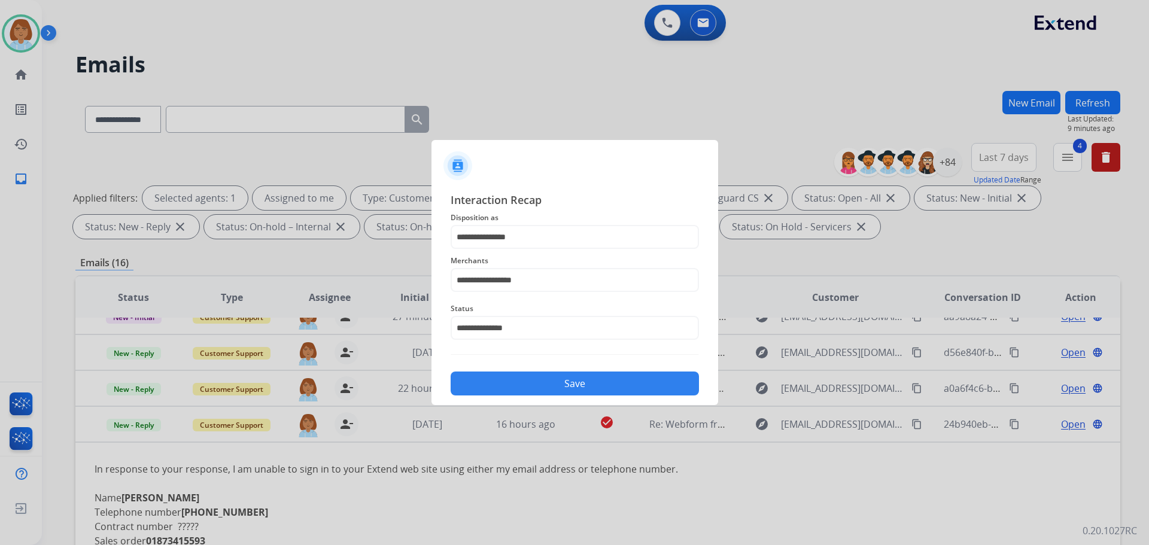
click at [556, 380] on button "Save" at bounding box center [575, 384] width 248 height 24
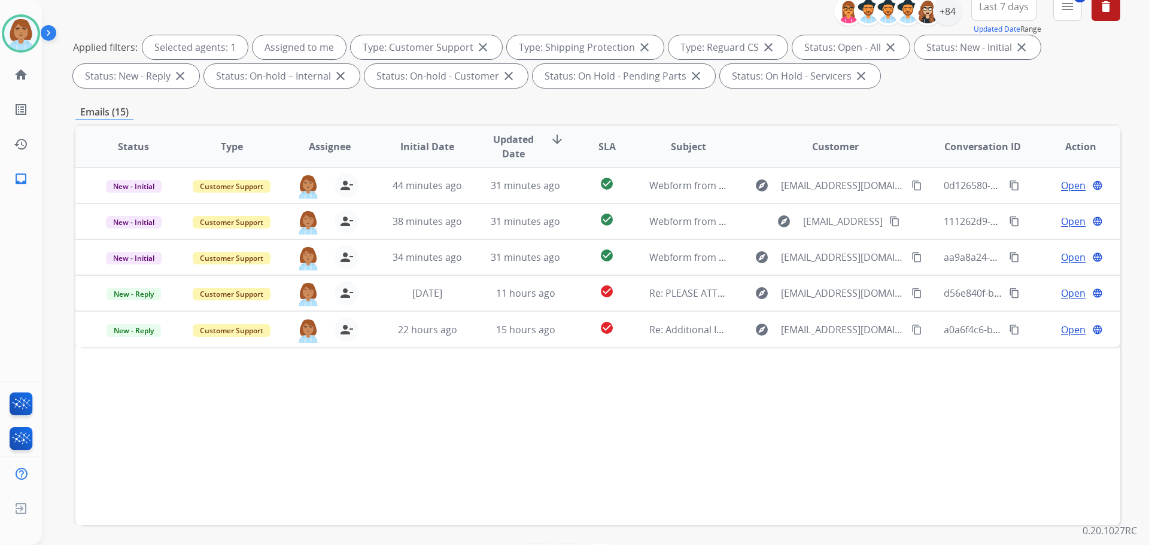
scroll to position [180, 0]
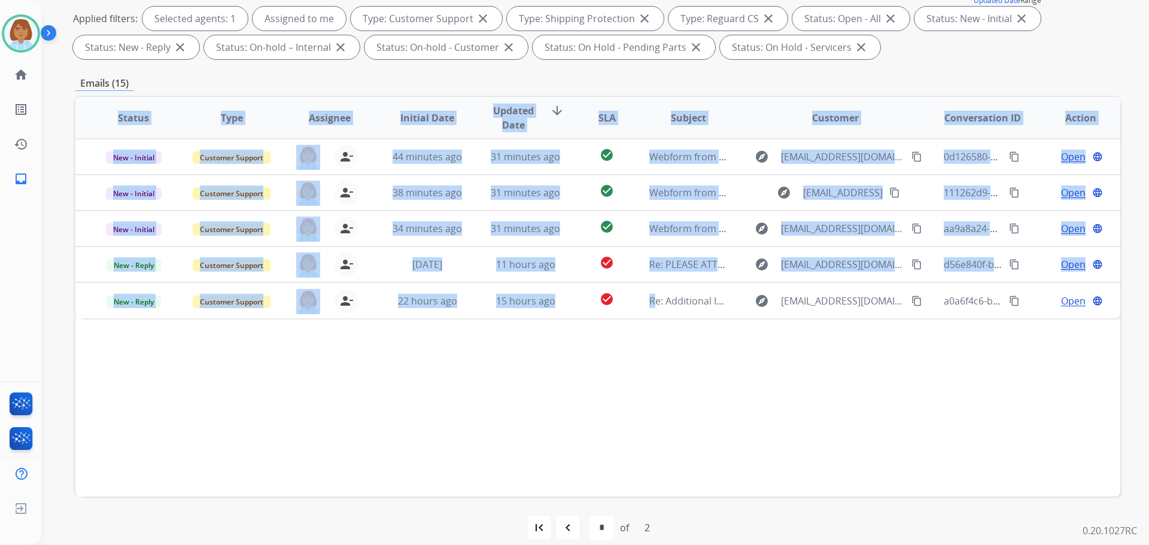
drag, startPoint x: 569, startPoint y: 306, endPoint x: 581, endPoint y: 351, distance: 46.5
click at [704, 345] on div "Status Type Assignee Initial Date Updated Date arrow_downward SLA Subject Custo…" at bounding box center [597, 296] width 1045 height 401
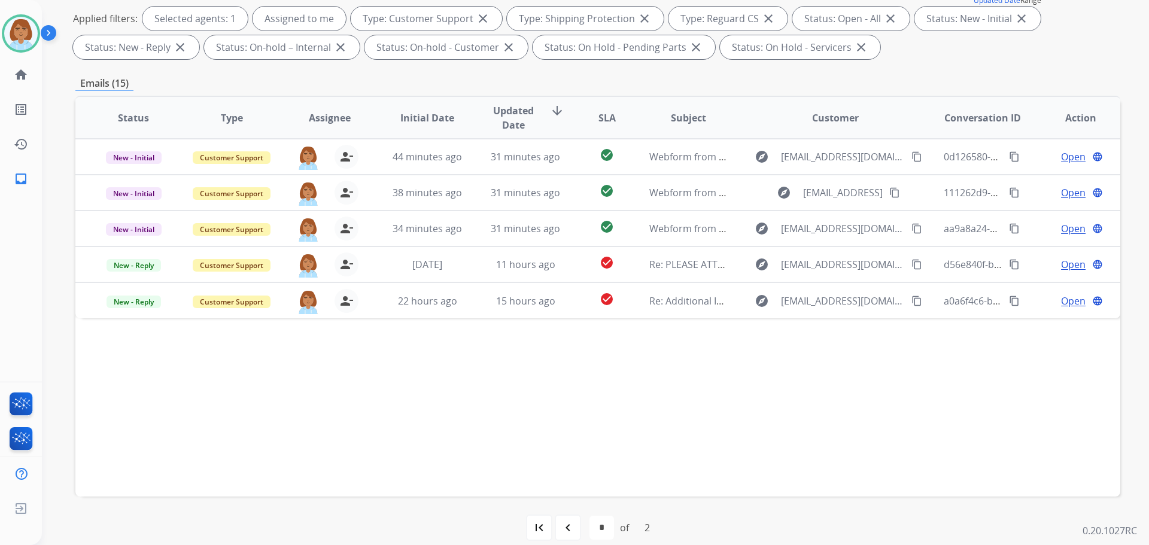
click at [482, 349] on div "Status Type Assignee Initial Date Updated Date arrow_downward SLA Subject Custo…" at bounding box center [597, 296] width 1045 height 401
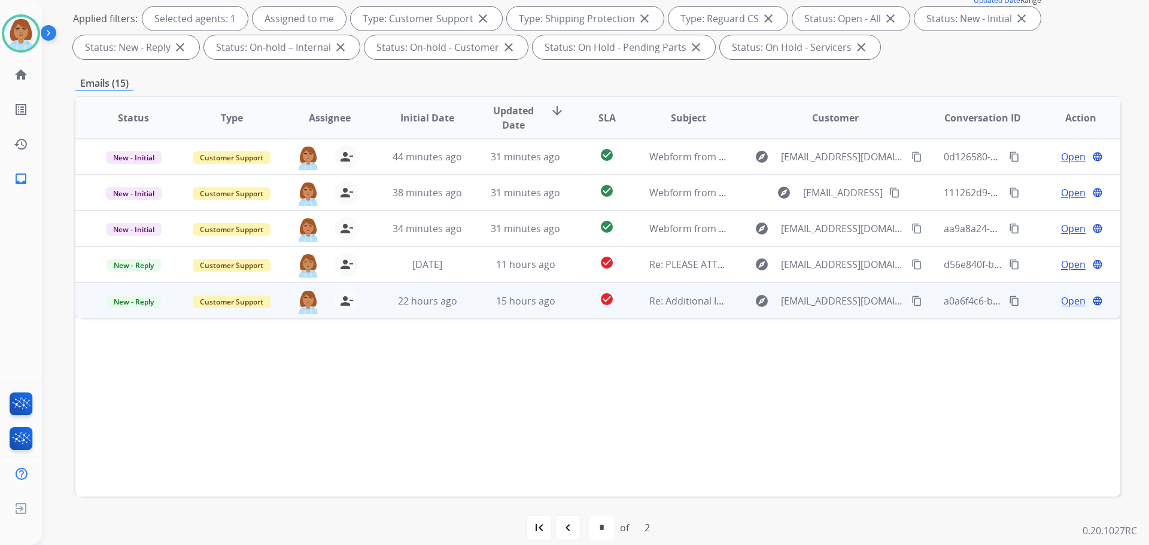
click at [572, 310] on td "check_circle" at bounding box center [597, 301] width 65 height 36
click at [567, 296] on td "check_circle" at bounding box center [597, 301] width 65 height 36
click at [572, 297] on td "check_circle" at bounding box center [597, 301] width 65 height 36
click at [1061, 305] on span "Open" at bounding box center [1073, 300] width 25 height 14
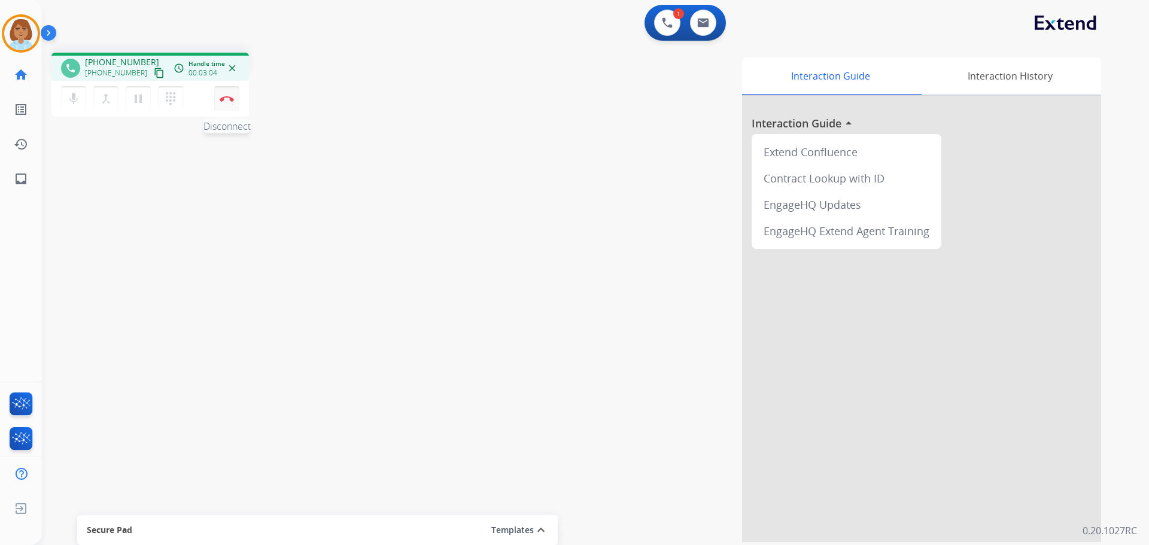
click at [236, 92] on button "Disconnect" at bounding box center [226, 98] width 25 height 25
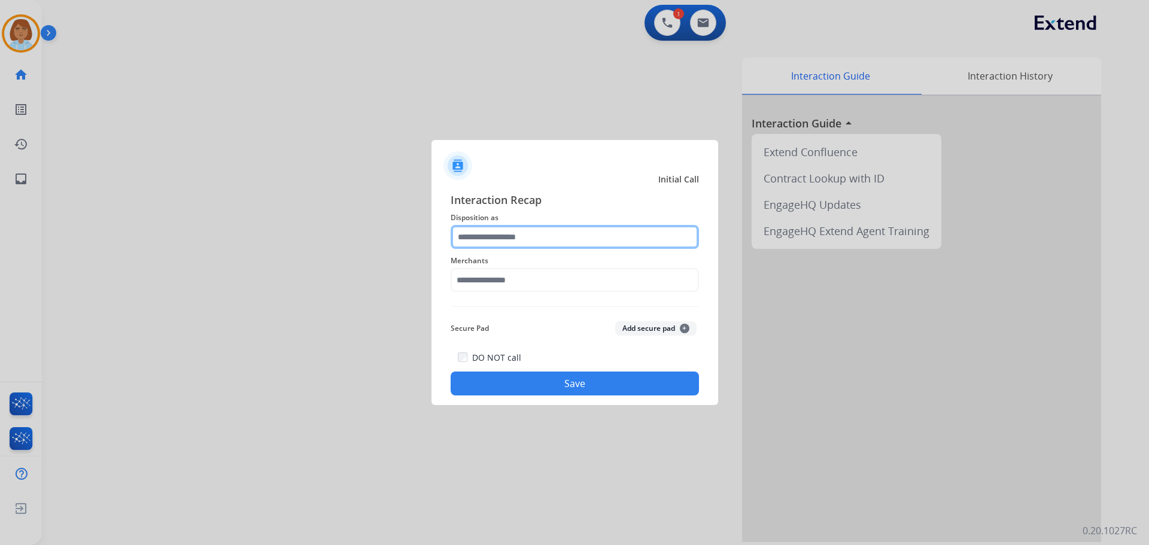
click at [531, 243] on input "text" at bounding box center [575, 237] width 248 height 24
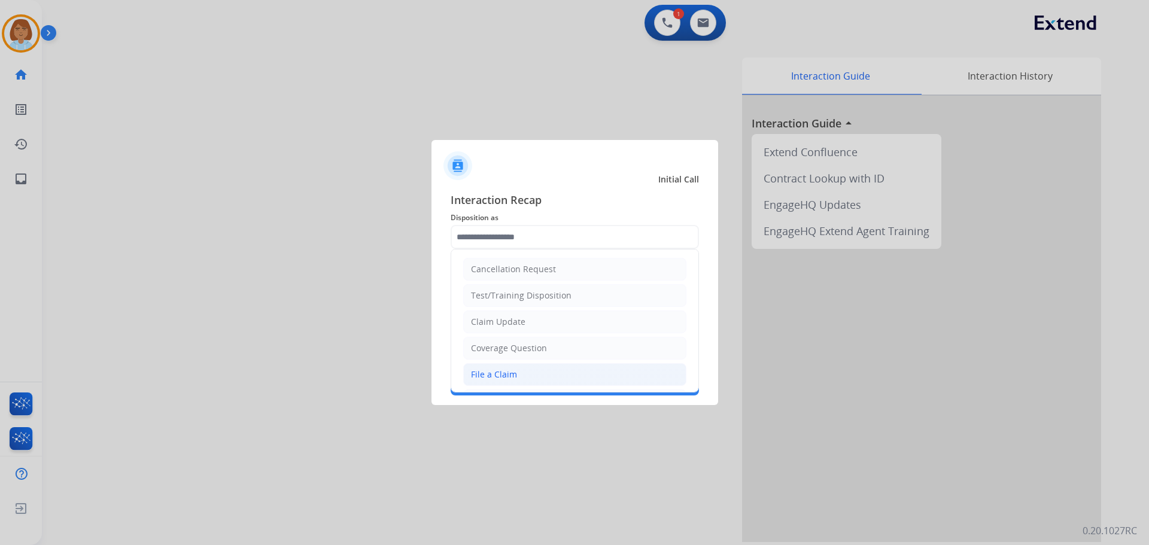
click at [529, 373] on li "File a Claim" at bounding box center [574, 374] width 223 height 23
type input "**********"
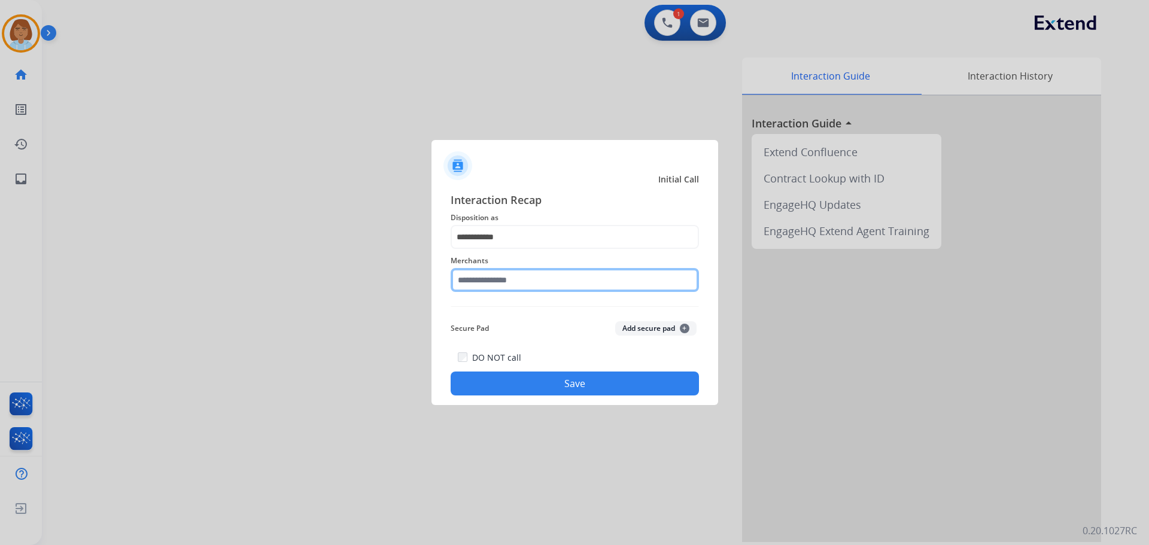
click at [526, 290] on input "text" at bounding box center [575, 280] width 248 height 24
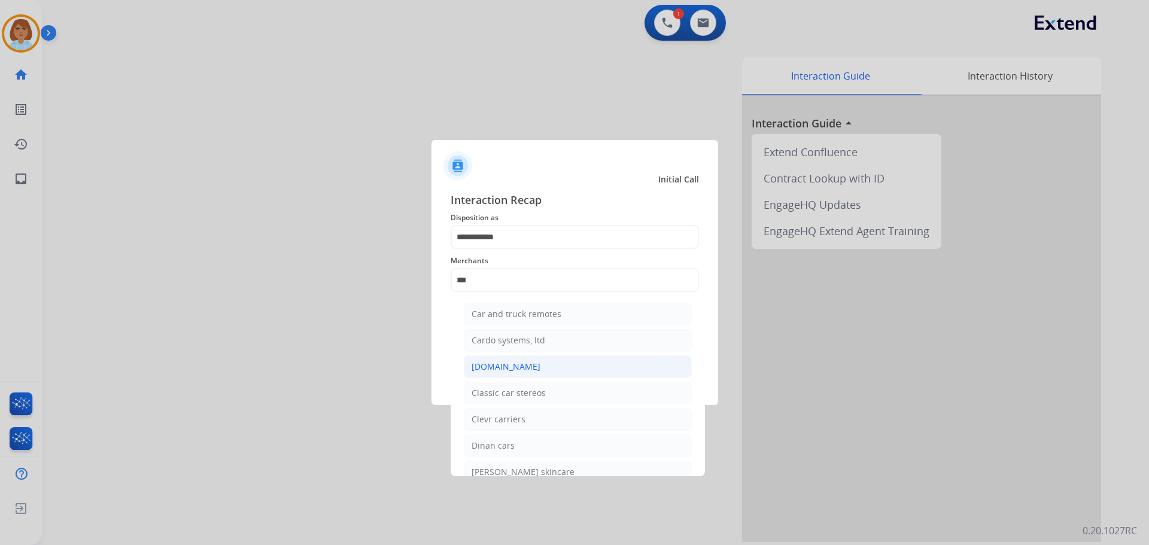
click at [523, 359] on li "[DOMAIN_NAME]" at bounding box center [578, 367] width 228 height 23
type input "**********"
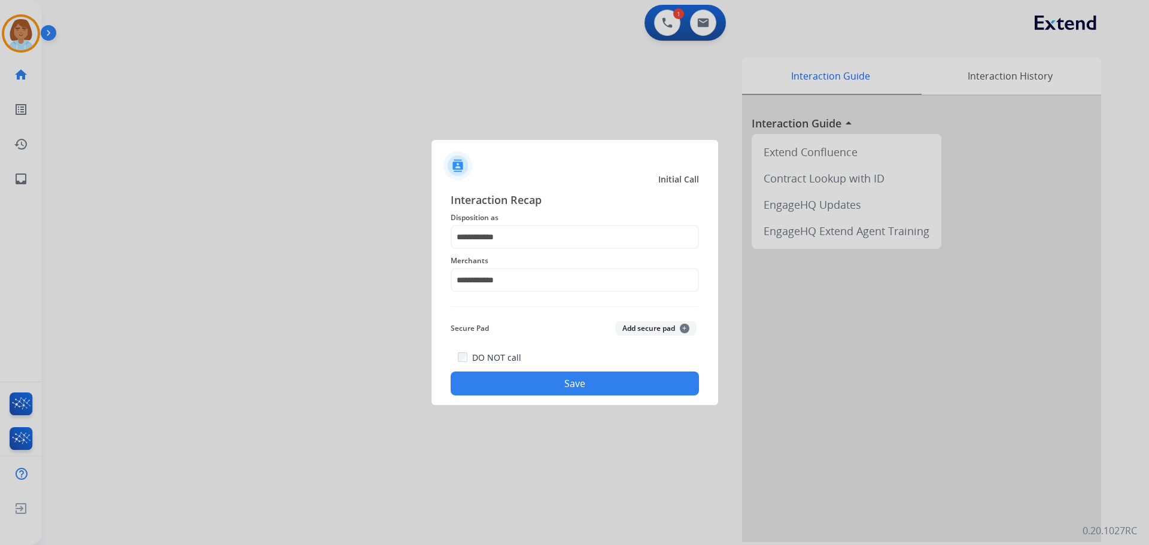
click at [541, 389] on button "Save" at bounding box center [575, 384] width 248 height 24
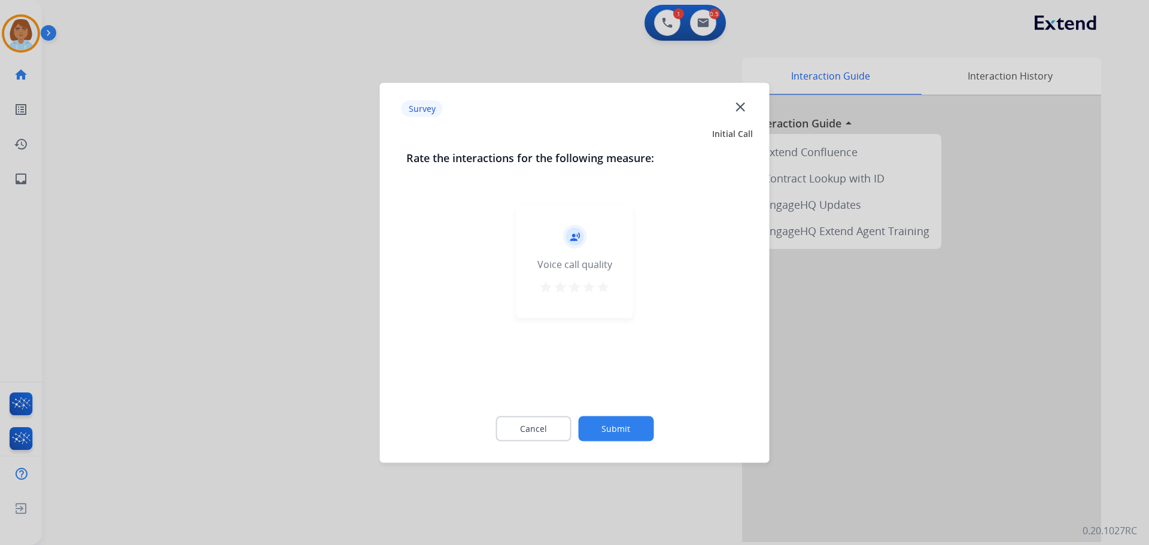
click at [636, 436] on button "Submit" at bounding box center [615, 428] width 75 height 25
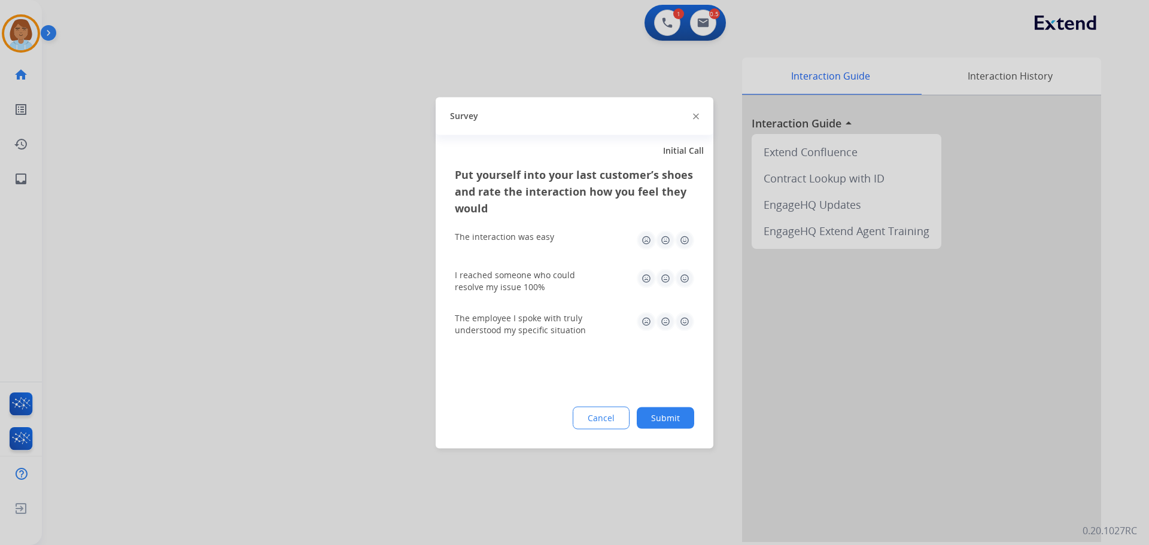
click at [654, 429] on div "Put yourself into your last customer’s shoes and rate the interaction how you f…" at bounding box center [575, 307] width 278 height 283
click at [660, 422] on button "Submit" at bounding box center [665, 418] width 57 height 22
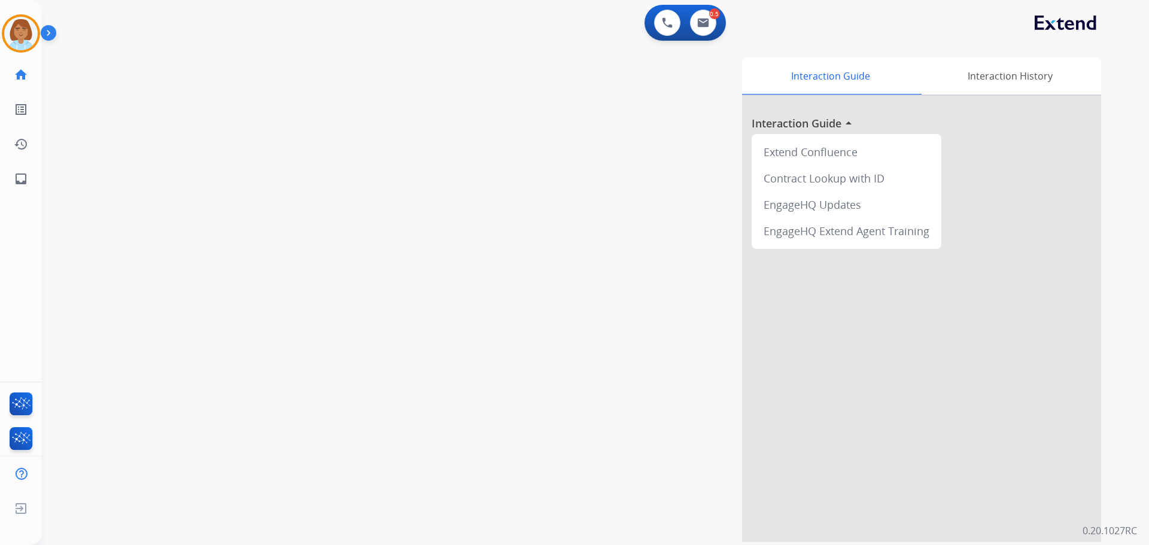
click at [41, 41] on img at bounding box center [51, 35] width 20 height 23
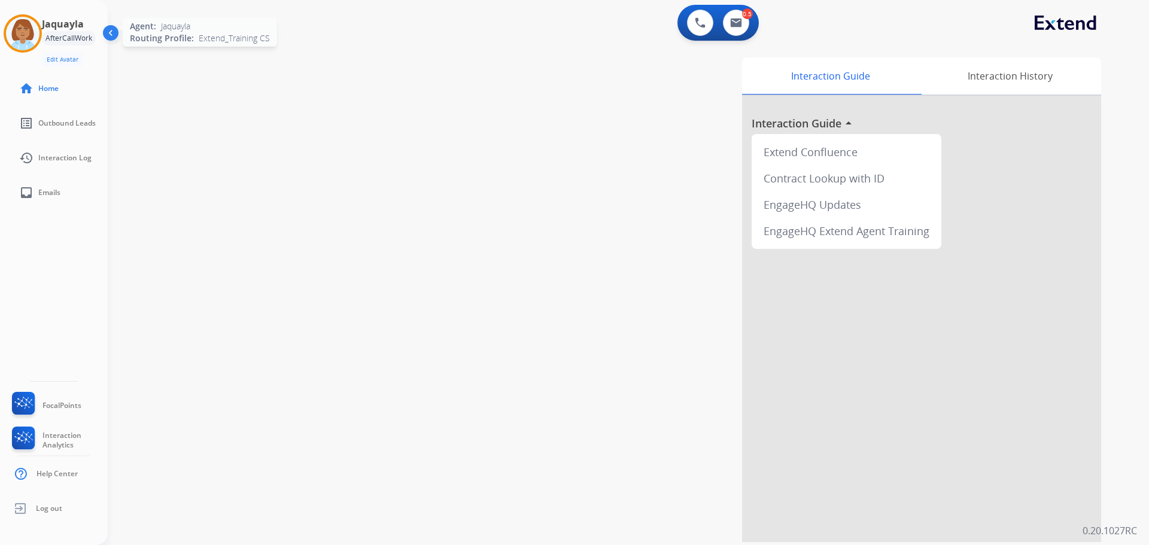
click at [35, 38] on img at bounding box center [23, 34] width 34 height 34
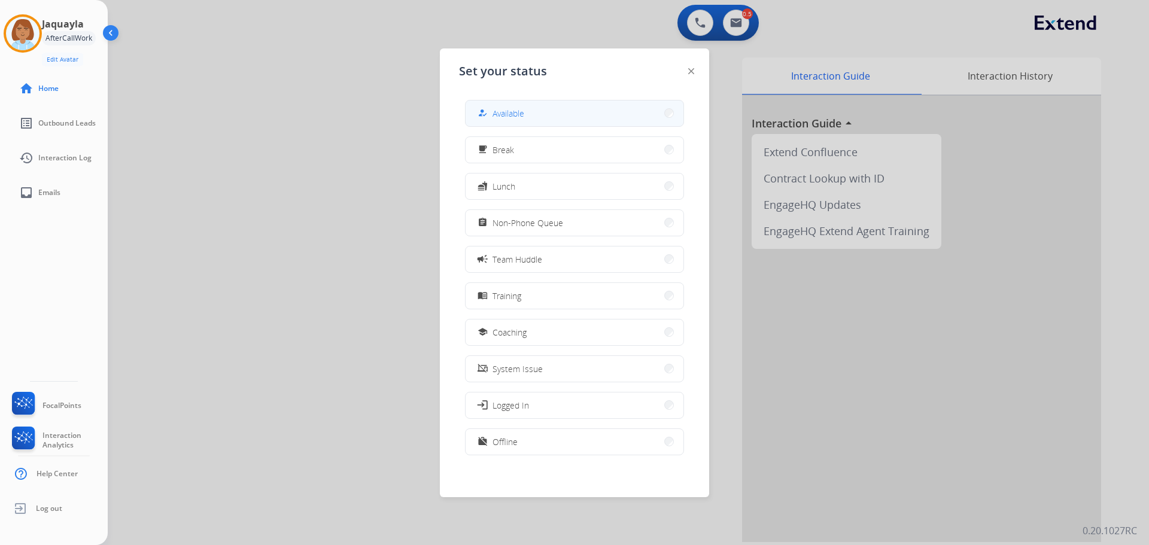
click at [584, 113] on button "how_to_reg Available" at bounding box center [575, 114] width 218 height 26
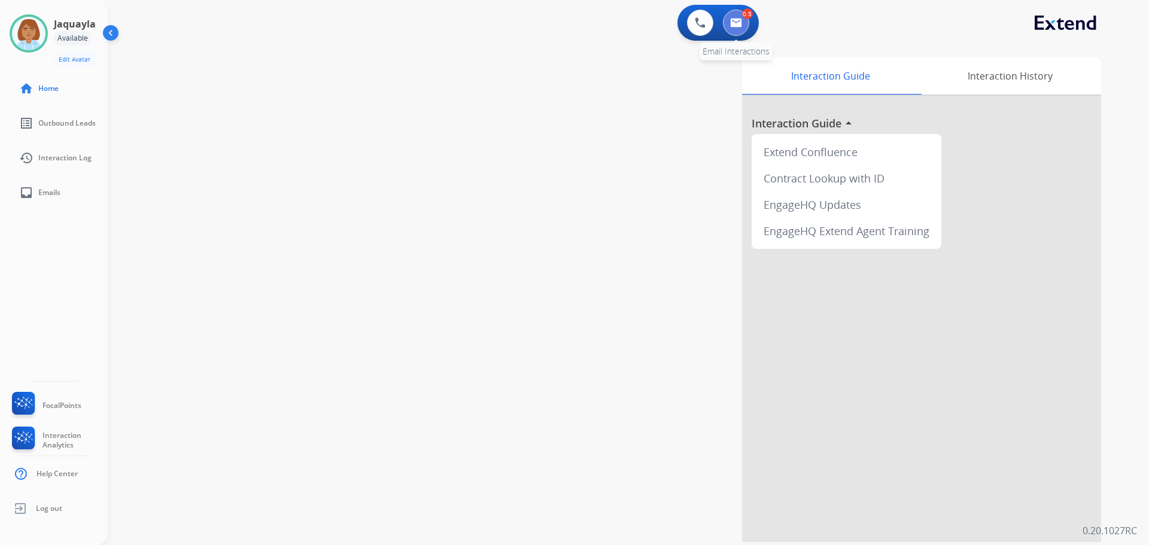
click at [731, 23] on img at bounding box center [736, 23] width 12 height 10
select select "**********"
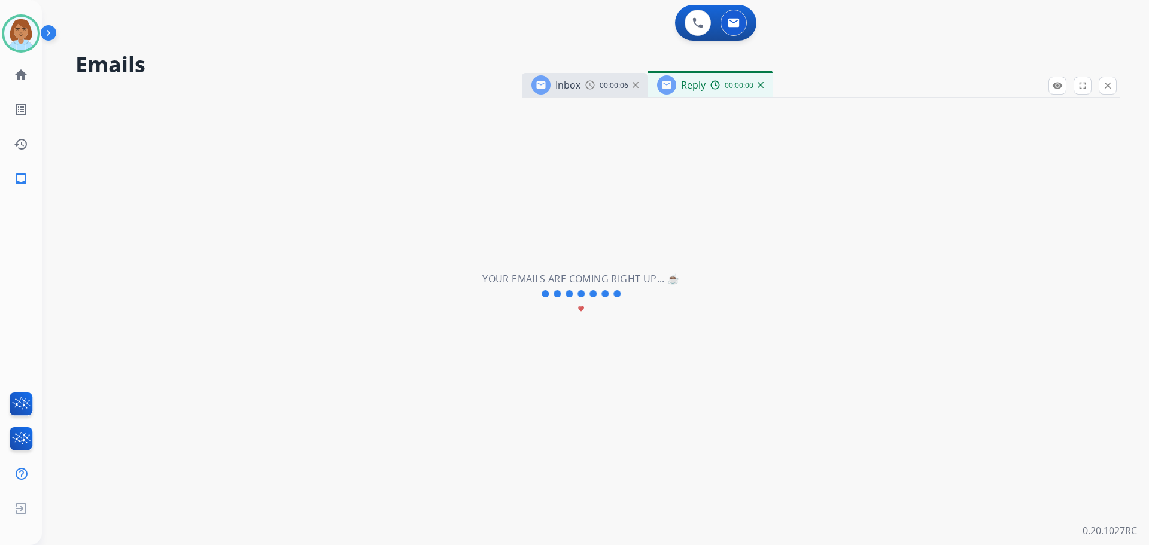
select select "**********"
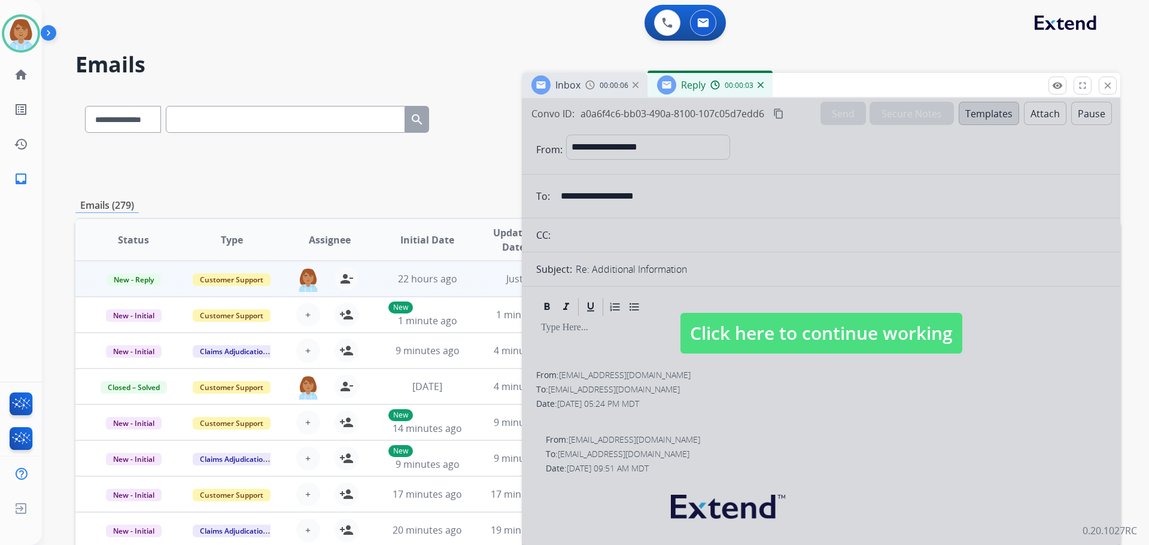
click at [855, 339] on span "Click here to continue working" at bounding box center [822, 333] width 282 height 41
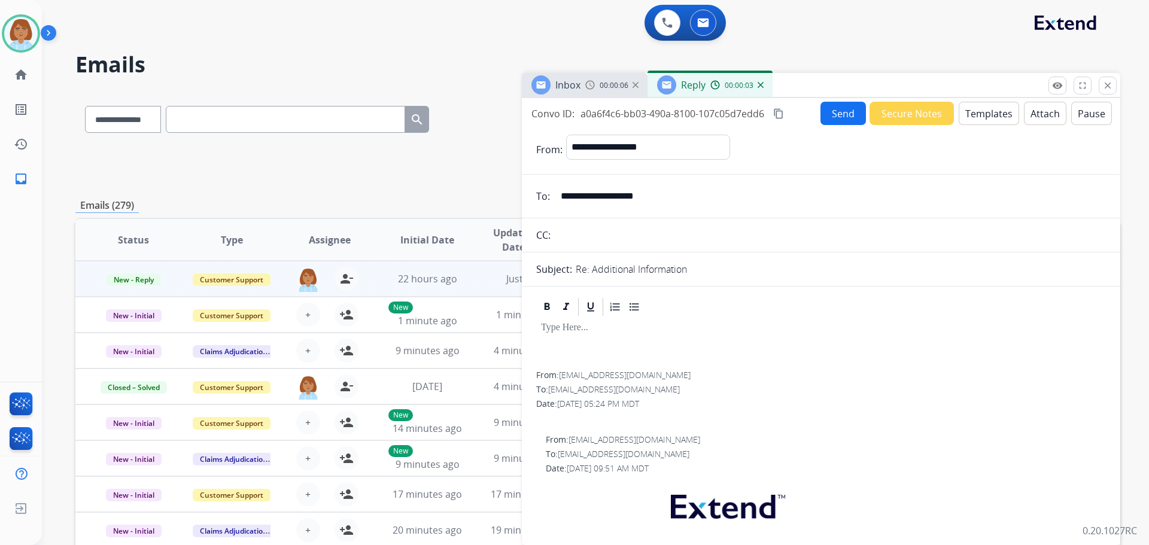
select select
click at [1117, 88] on div "Inbox 00:01:01 Reply 00:01:55" at bounding box center [821, 85] width 599 height 25
click at [1114, 87] on button "close Close" at bounding box center [1108, 86] width 18 height 18
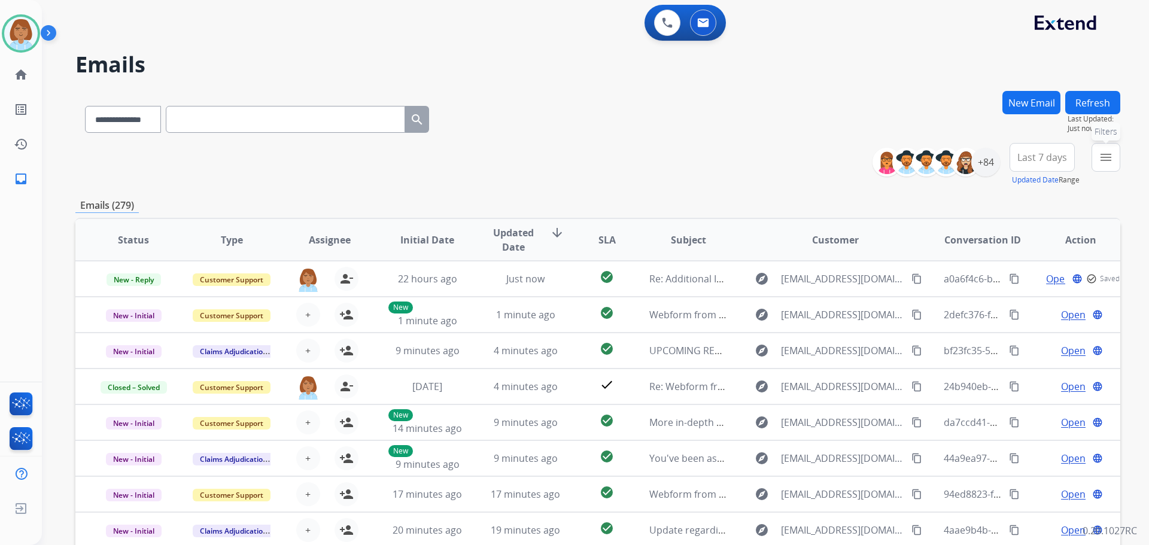
click at [1095, 158] on button "menu Filters" at bounding box center [1106, 157] width 29 height 29
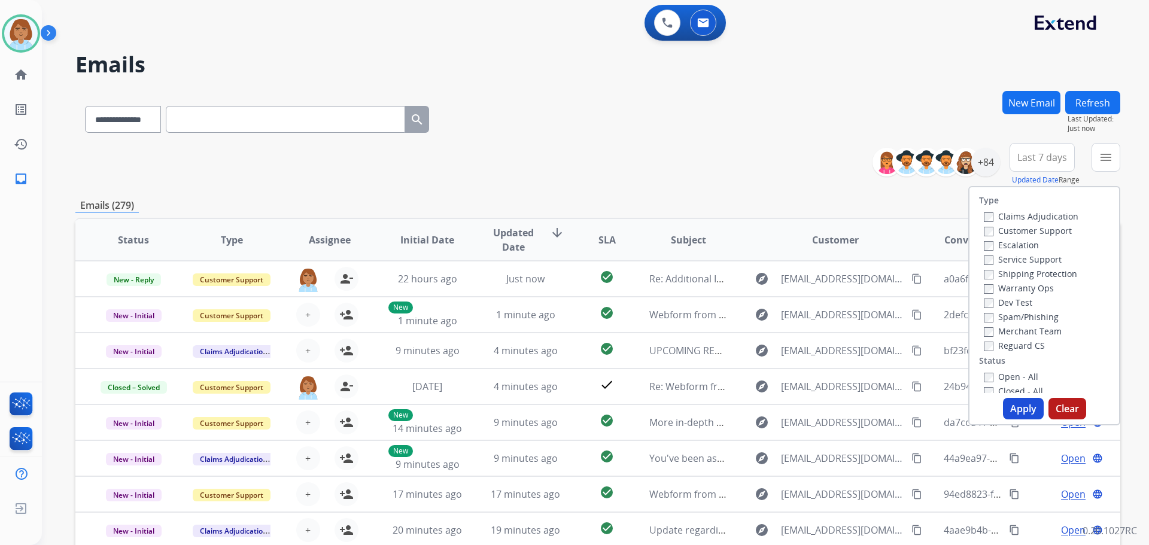
click at [1021, 235] on label "Customer Support" at bounding box center [1028, 230] width 88 height 11
click at [1003, 275] on label "Shipping Protection" at bounding box center [1030, 273] width 93 height 11
click at [1003, 346] on label "Reguard CS" at bounding box center [1014, 345] width 61 height 11
drag, startPoint x: 998, startPoint y: 378, endPoint x: 1010, endPoint y: 393, distance: 19.3
click at [1001, 380] on label "Open - All" at bounding box center [1011, 376] width 54 height 11
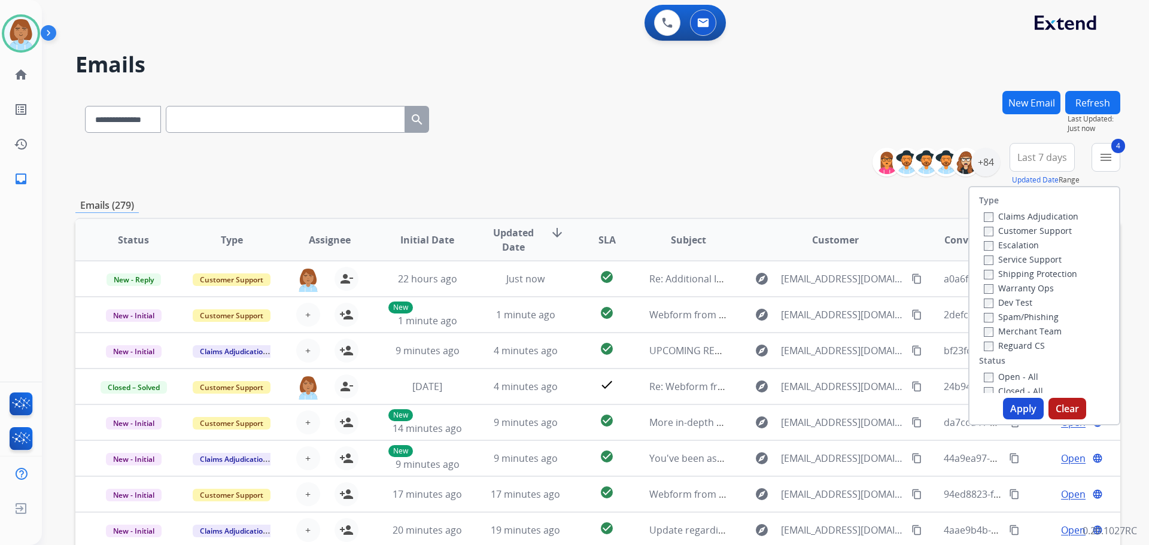
click at [1015, 399] on button "Apply" at bounding box center [1023, 409] width 41 height 22
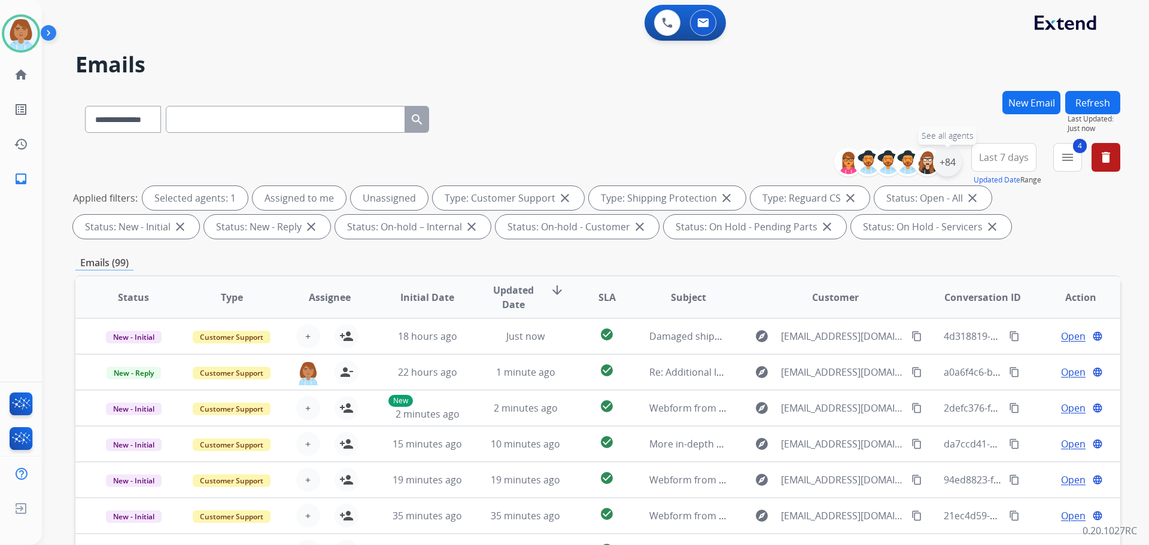
click at [939, 168] on div "+84" at bounding box center [947, 162] width 29 height 29
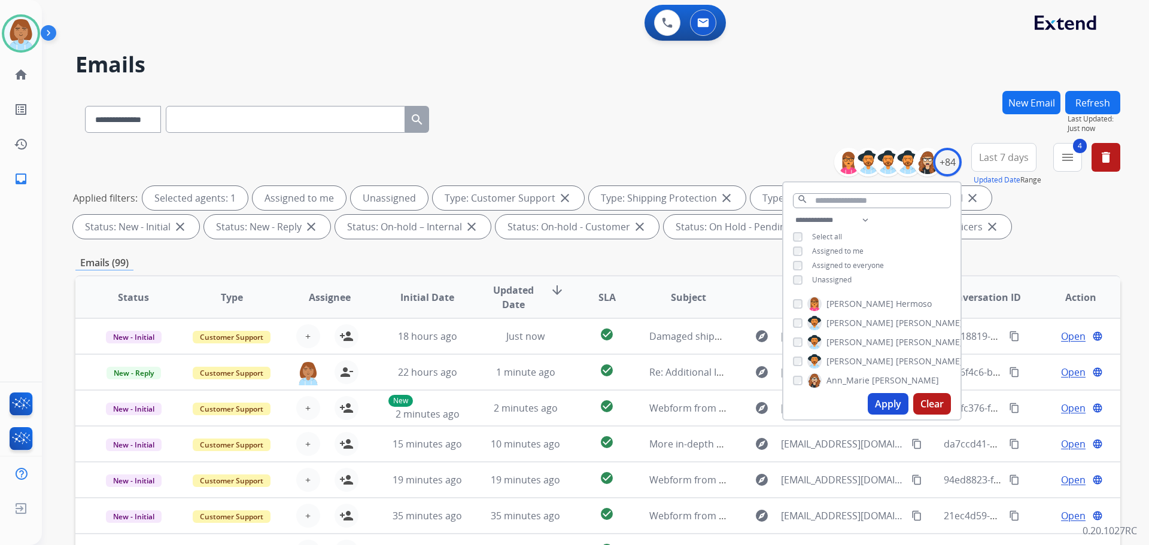
click at [836, 284] on div "**********" at bounding box center [872, 251] width 177 height 77
click at [836, 281] on span "Unassigned" at bounding box center [832, 280] width 40 height 10
click at [887, 407] on button "Apply" at bounding box center [888, 404] width 41 height 22
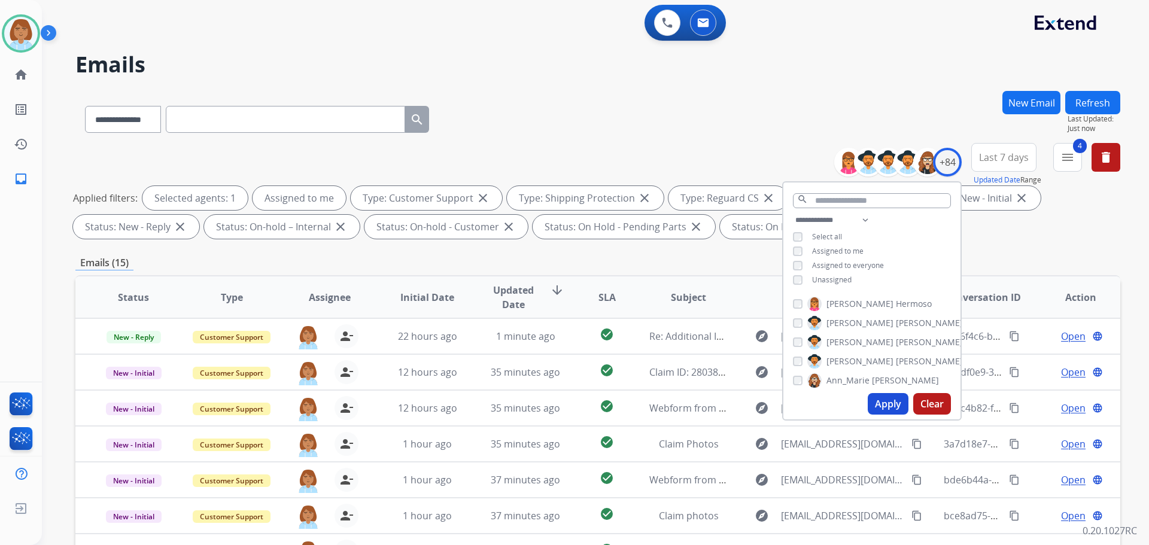
click at [749, 62] on h2 "Emails" at bounding box center [597, 65] width 1045 height 24
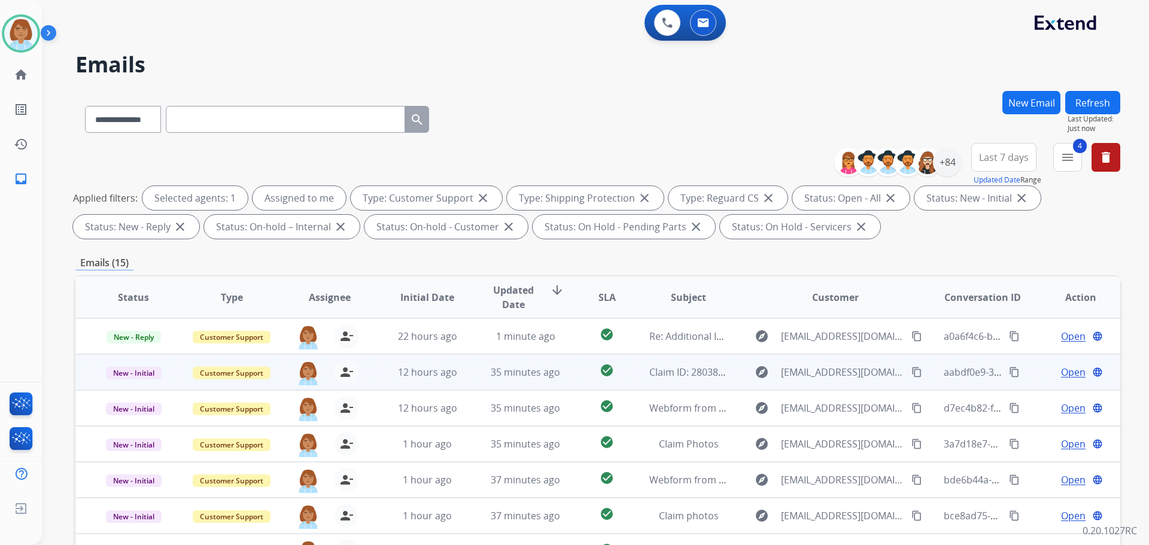
scroll to position [193, 0]
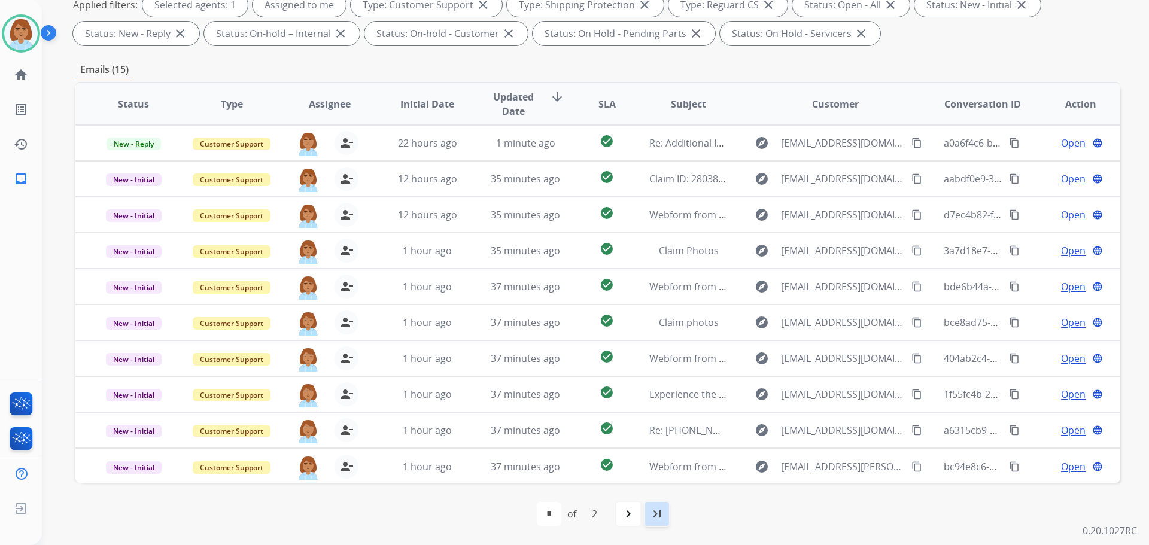
click at [664, 511] on mat-icon "last_page" at bounding box center [657, 514] width 14 height 14
select select "*"
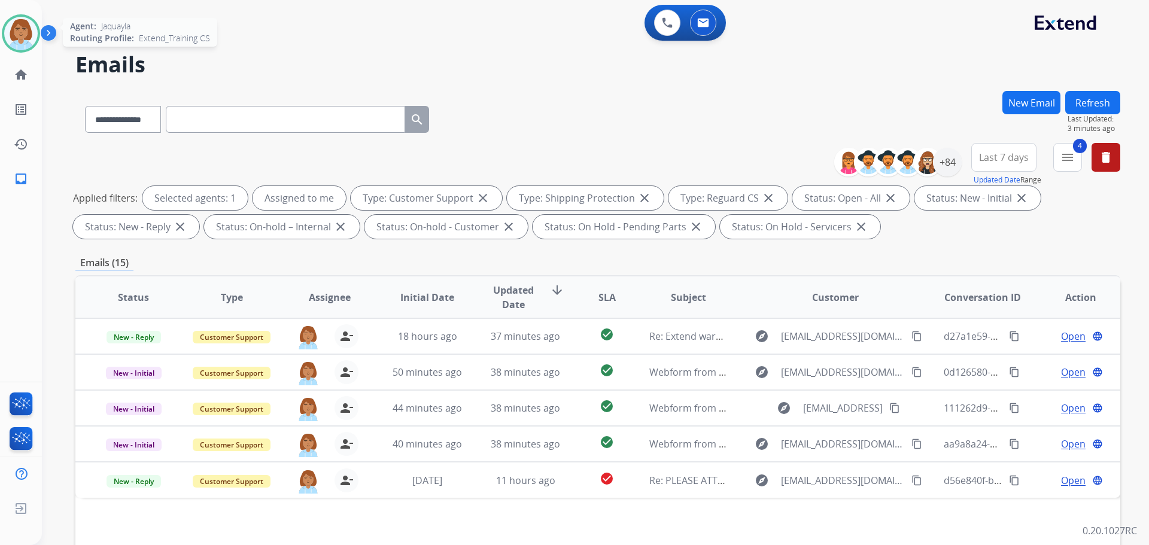
click at [26, 37] on img at bounding box center [21, 34] width 34 height 34
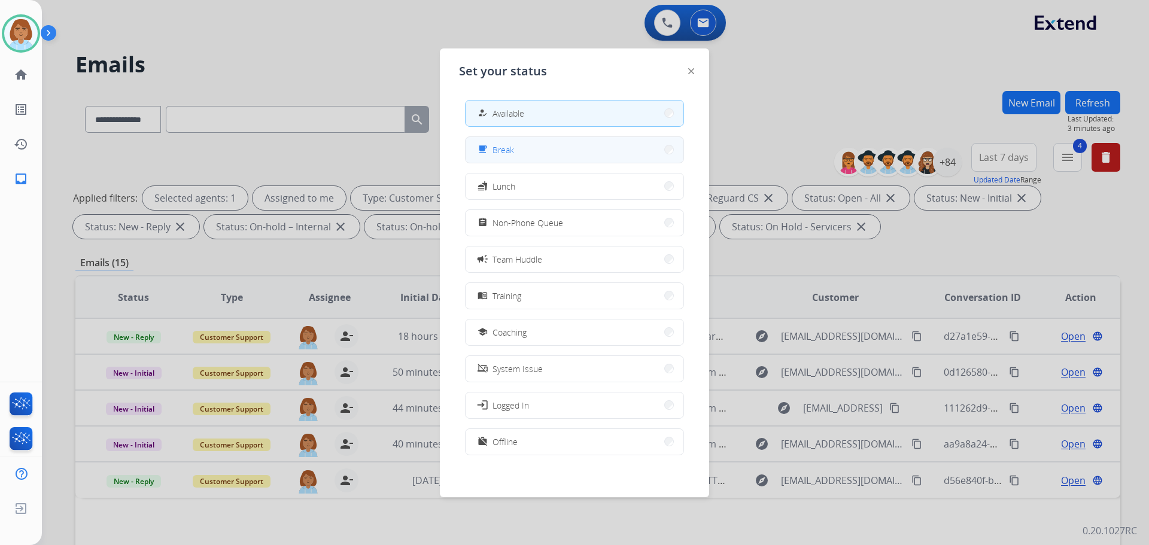
click at [570, 150] on button "free_breakfast Break" at bounding box center [575, 150] width 218 height 26
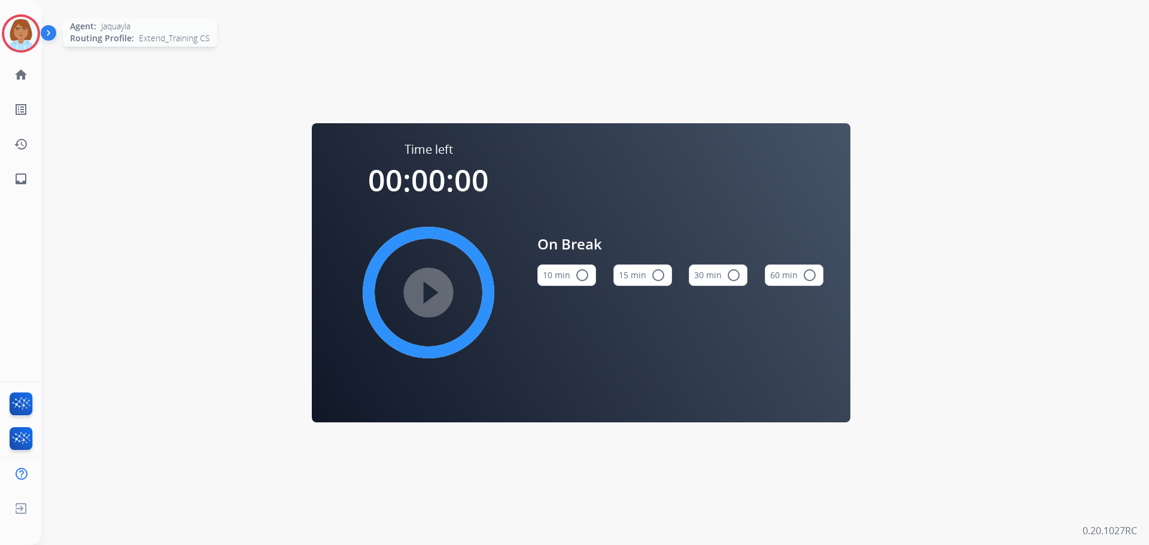
click at [28, 40] on img at bounding box center [21, 34] width 34 height 34
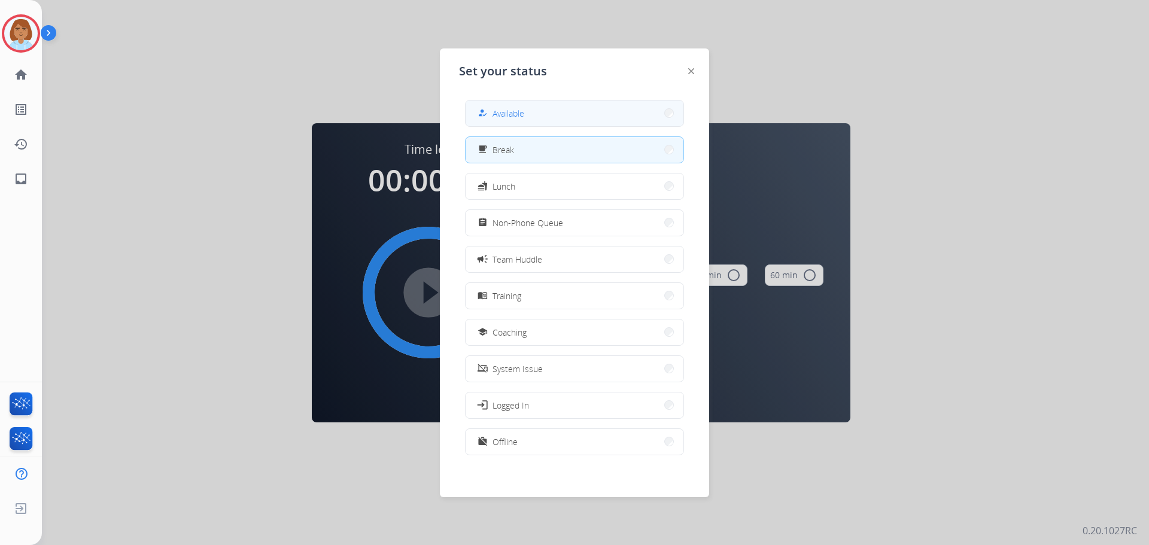
click at [494, 115] on div "how_to_reg Available" at bounding box center [499, 113] width 49 height 14
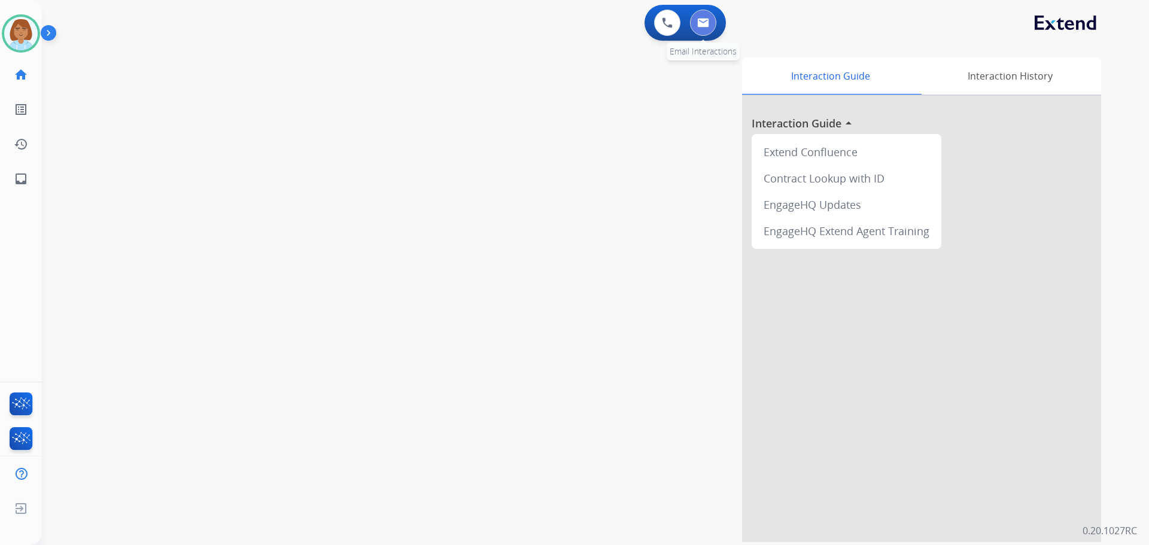
click at [702, 16] on button at bounding box center [703, 23] width 26 height 26
select select "**********"
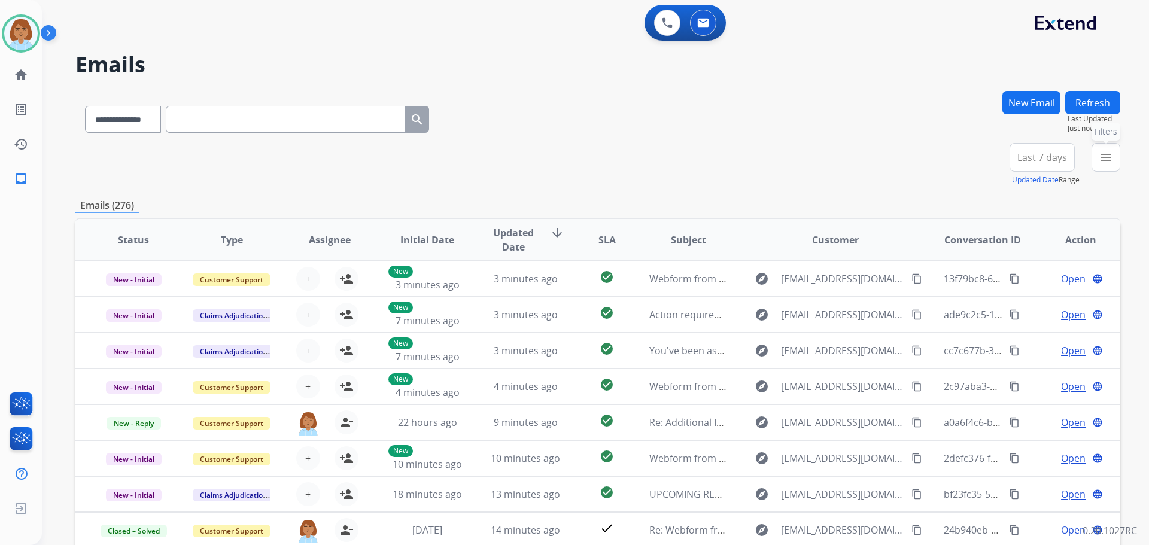
click at [1097, 163] on button "menu Filters" at bounding box center [1106, 157] width 29 height 29
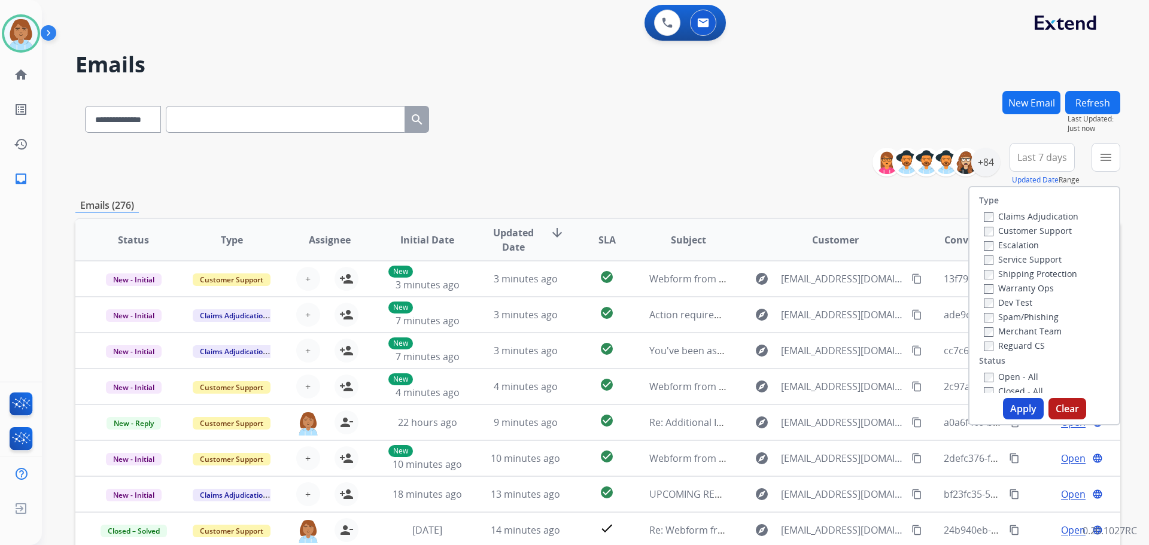
click at [1026, 228] on label "Customer Support" at bounding box center [1028, 230] width 88 height 11
click at [1018, 272] on label "Shipping Protection" at bounding box center [1030, 273] width 93 height 11
click at [1012, 343] on label "Reguard CS" at bounding box center [1014, 345] width 61 height 11
click at [1006, 378] on label "Open - All" at bounding box center [1011, 376] width 54 height 11
click at [1013, 407] on button "Apply" at bounding box center [1023, 409] width 41 height 22
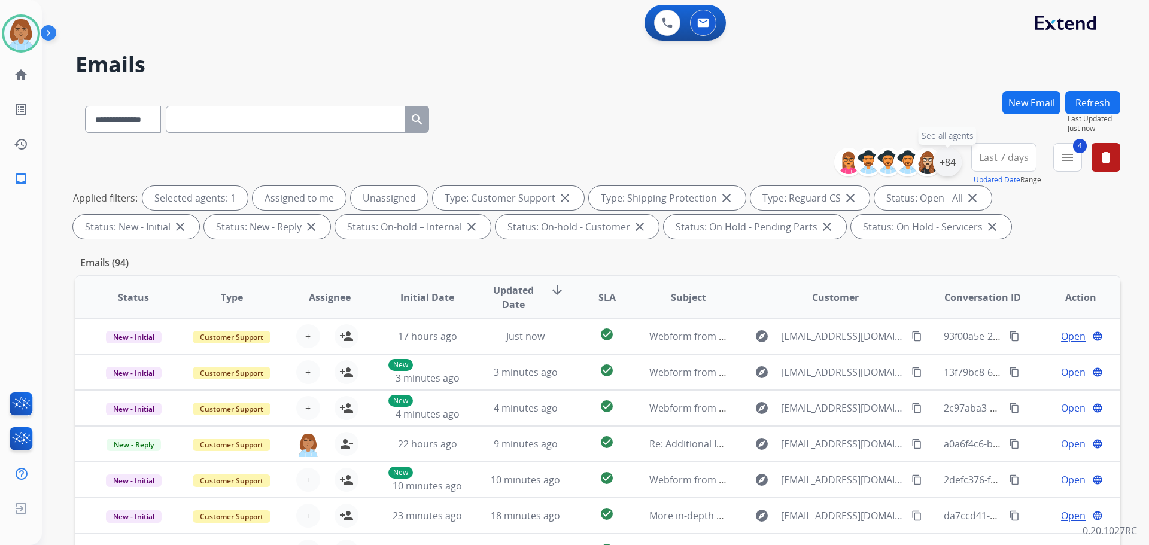
click at [945, 174] on div "+84" at bounding box center [947, 162] width 29 height 29
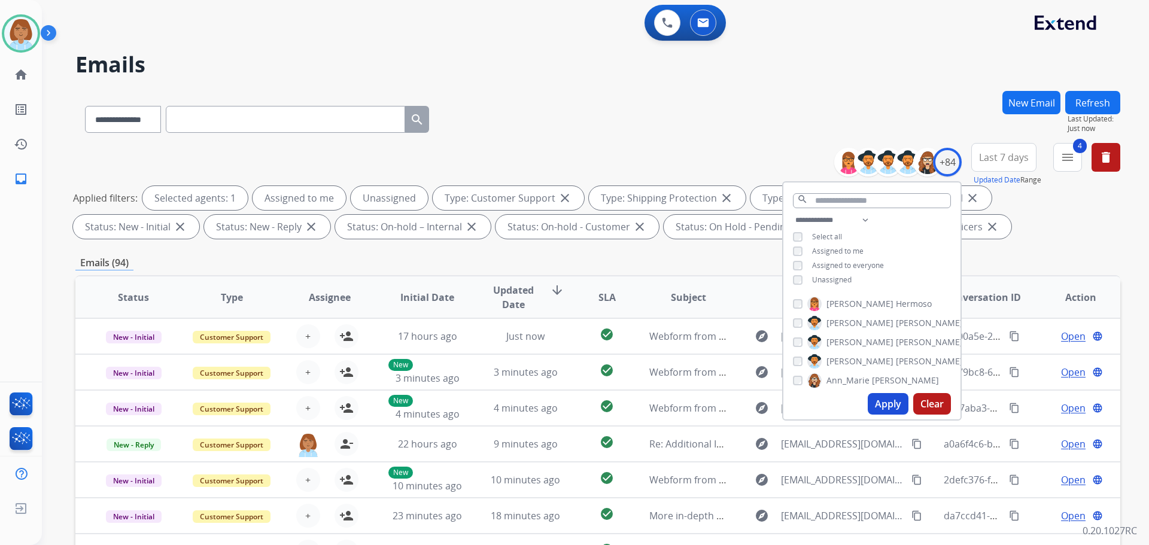
click at [833, 281] on span "Unassigned" at bounding box center [832, 280] width 40 height 10
click at [887, 409] on button "Apply" at bounding box center [888, 404] width 41 height 22
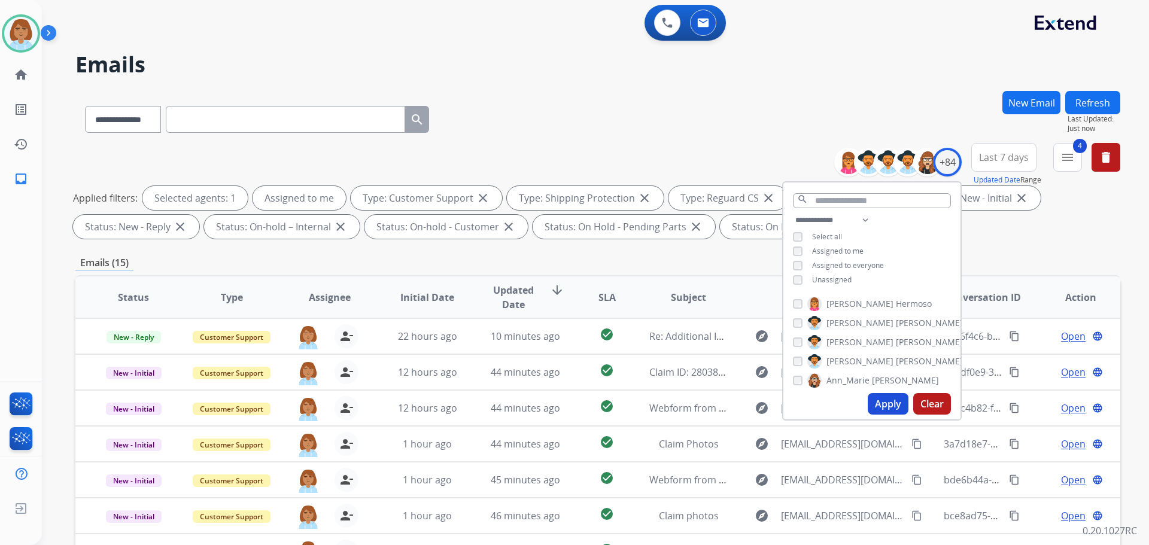
click at [854, 110] on div "**********" at bounding box center [597, 117] width 1045 height 52
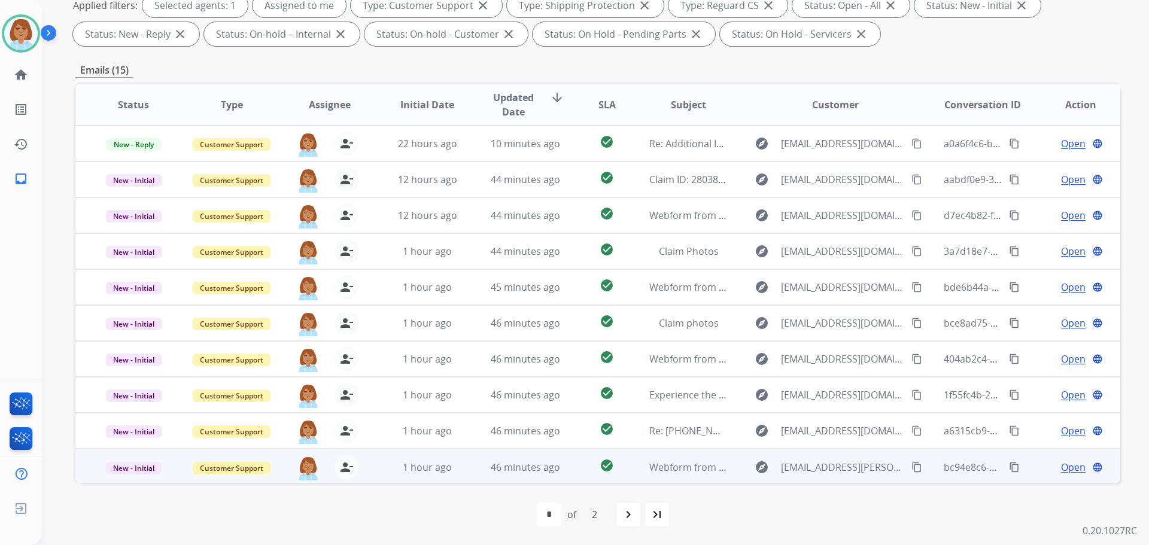
scroll to position [193, 0]
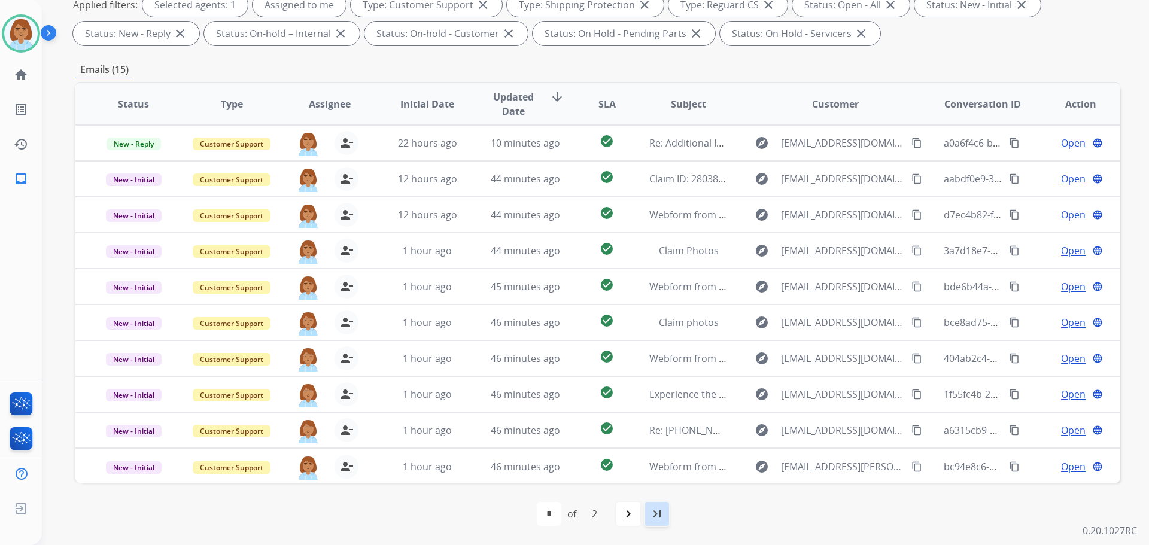
click at [646, 515] on div "last_page" at bounding box center [657, 514] width 26 height 26
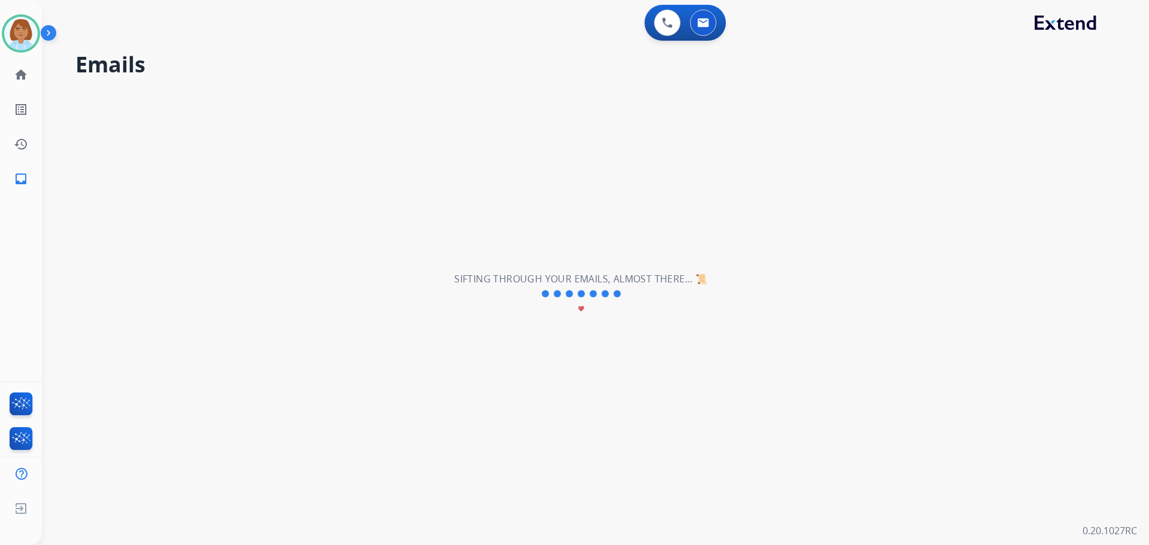
scroll to position [0, 0]
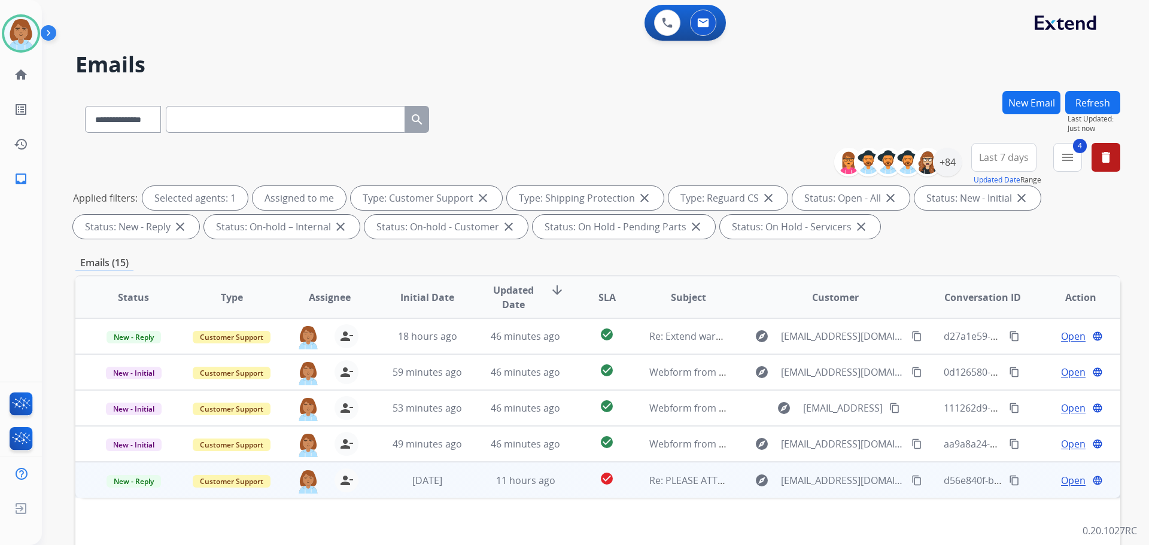
click at [565, 481] on td "check_circle" at bounding box center [597, 480] width 65 height 36
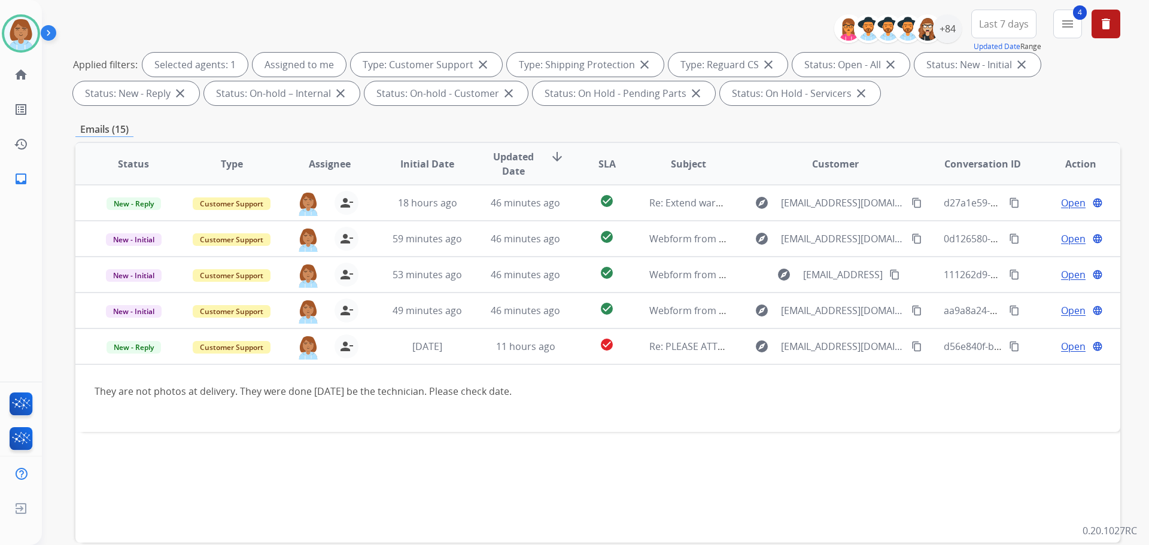
scroll to position [180, 0]
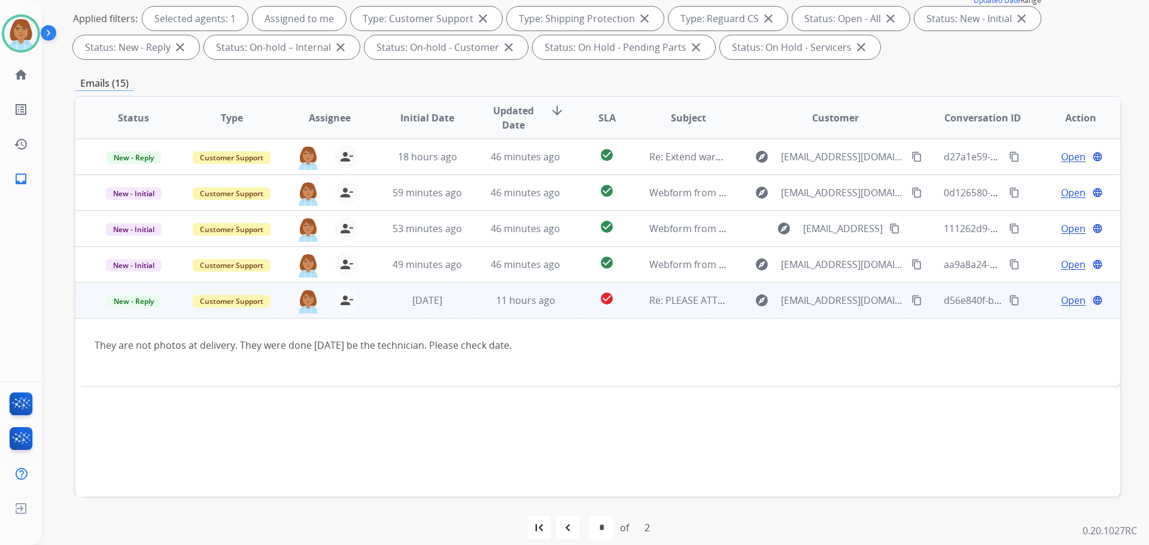
click at [912, 305] on mat-icon "content_copy" at bounding box center [917, 300] width 11 height 11
click at [1064, 298] on span "Open" at bounding box center [1073, 300] width 25 height 14
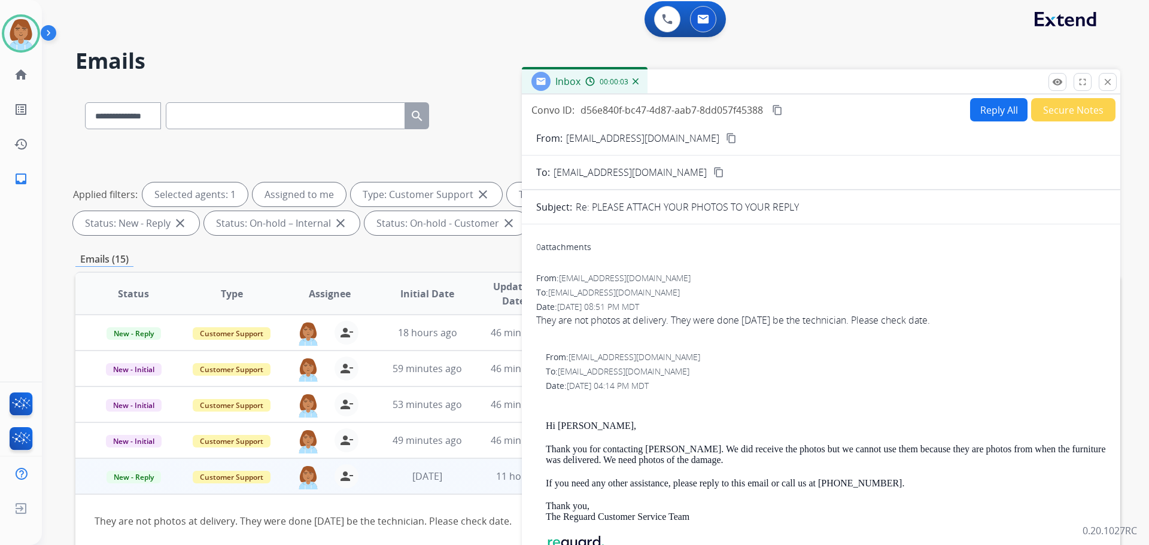
scroll to position [0, 0]
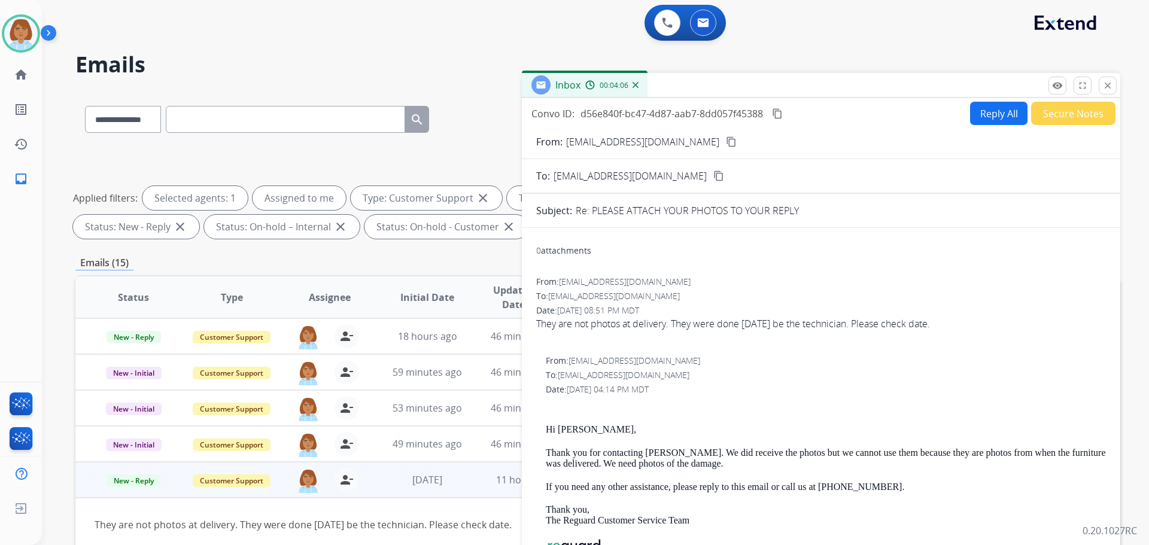
click at [1000, 120] on button "Reply All" at bounding box center [998, 113] width 57 height 23
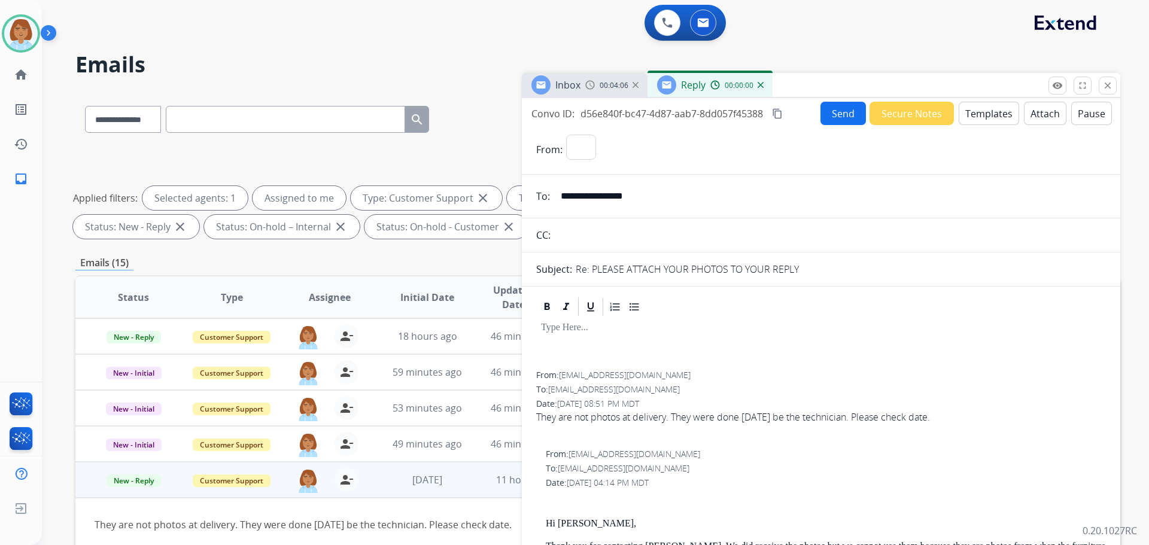
select select "**********"
click at [982, 111] on button "Templates" at bounding box center [989, 113] width 60 height 23
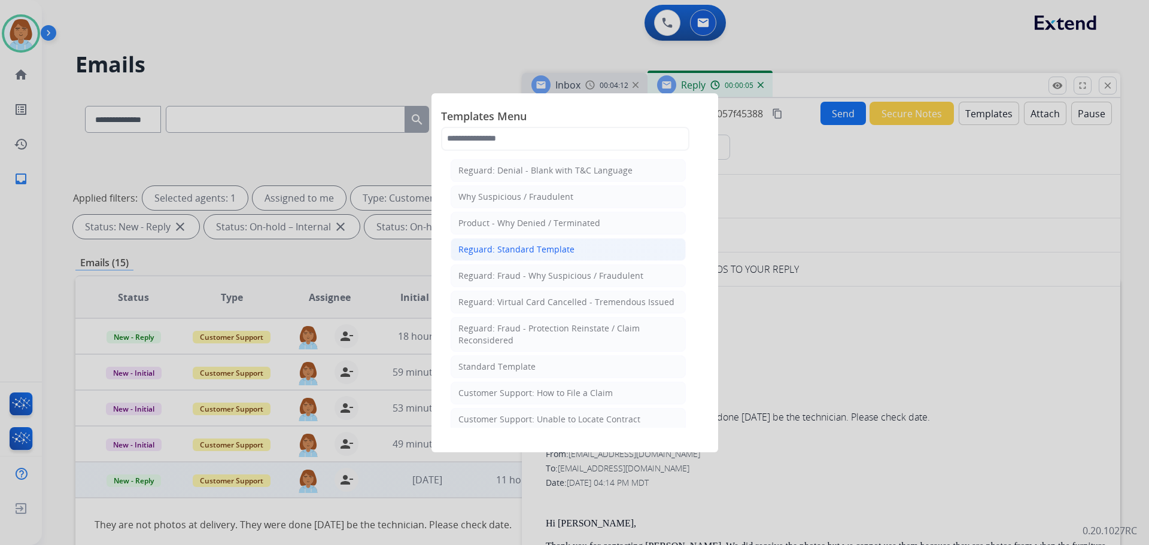
click at [527, 244] on div "Reguard: Standard Template" at bounding box center [517, 250] width 116 height 12
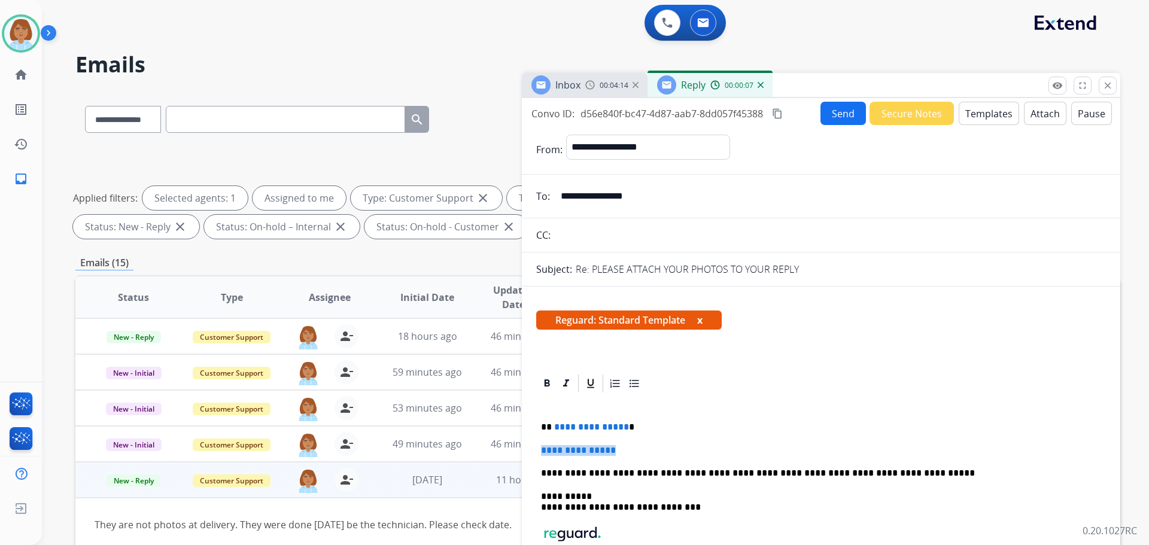
drag, startPoint x: 638, startPoint y: 450, endPoint x: 529, endPoint y: 449, distance: 109.0
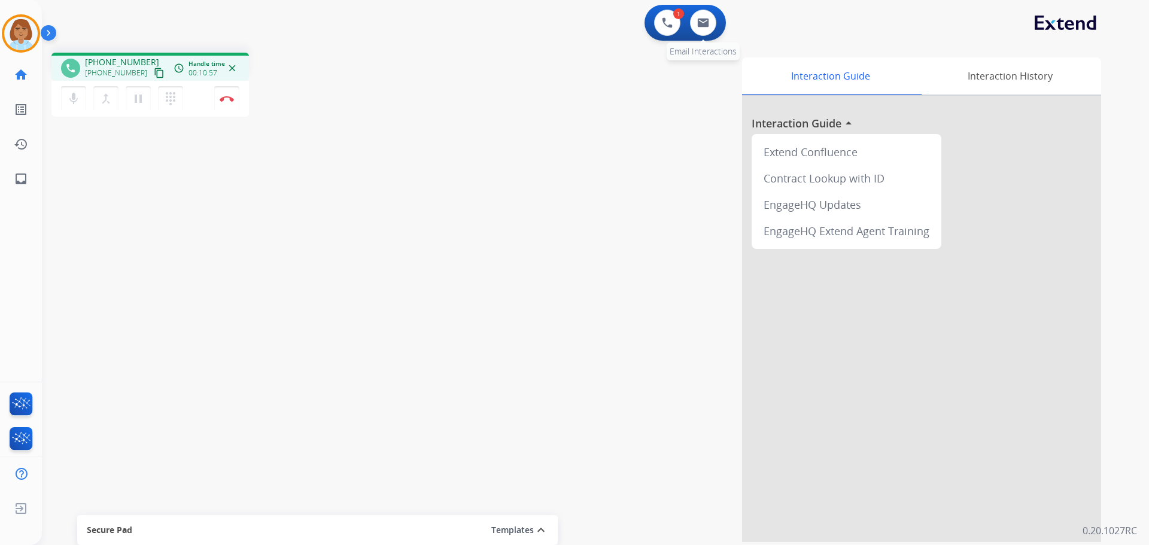
click at [718, 23] on div "0 Email Interactions" at bounding box center [703, 23] width 36 height 26
click at [713, 26] on button at bounding box center [703, 23] width 26 height 26
select select "**********"
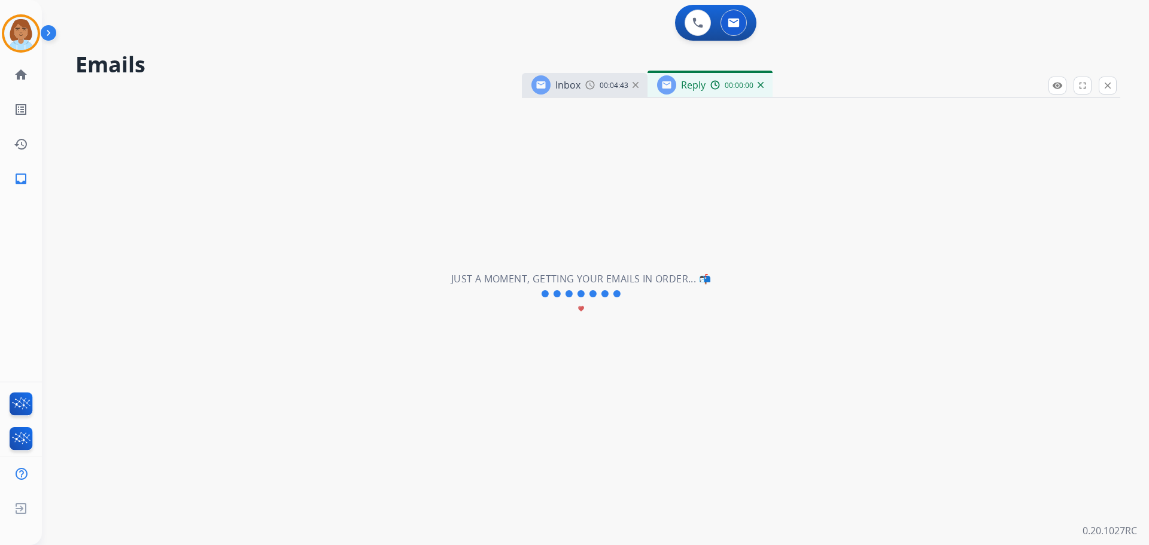
click at [713, 26] on div "0 Voice Interactions 0 Email Interactions" at bounding box center [715, 23] width 81 height 36
select select "**********"
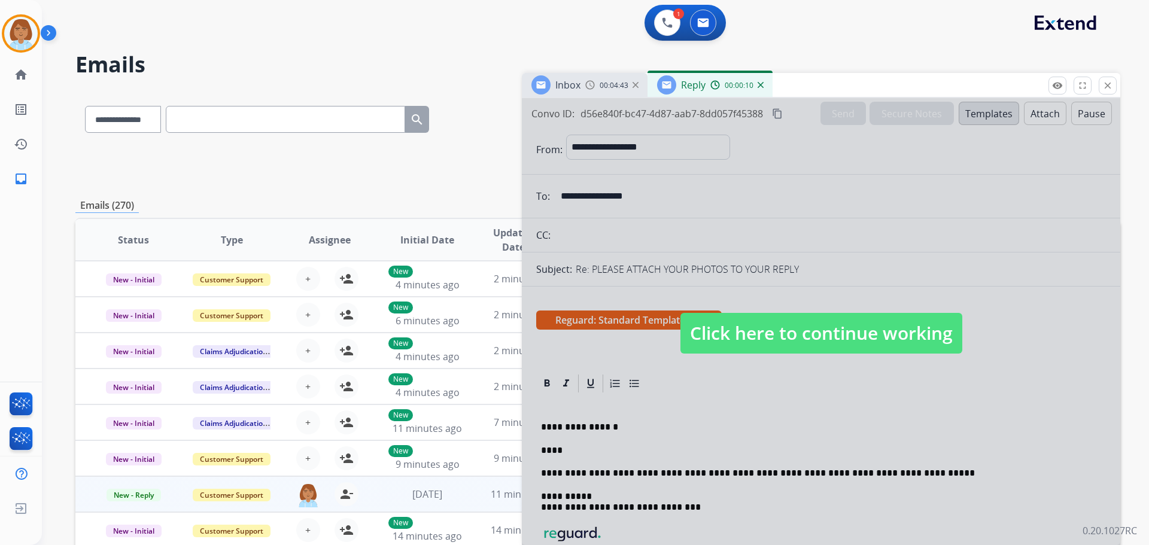
click at [842, 271] on div at bounding box center [821, 321] width 599 height 447
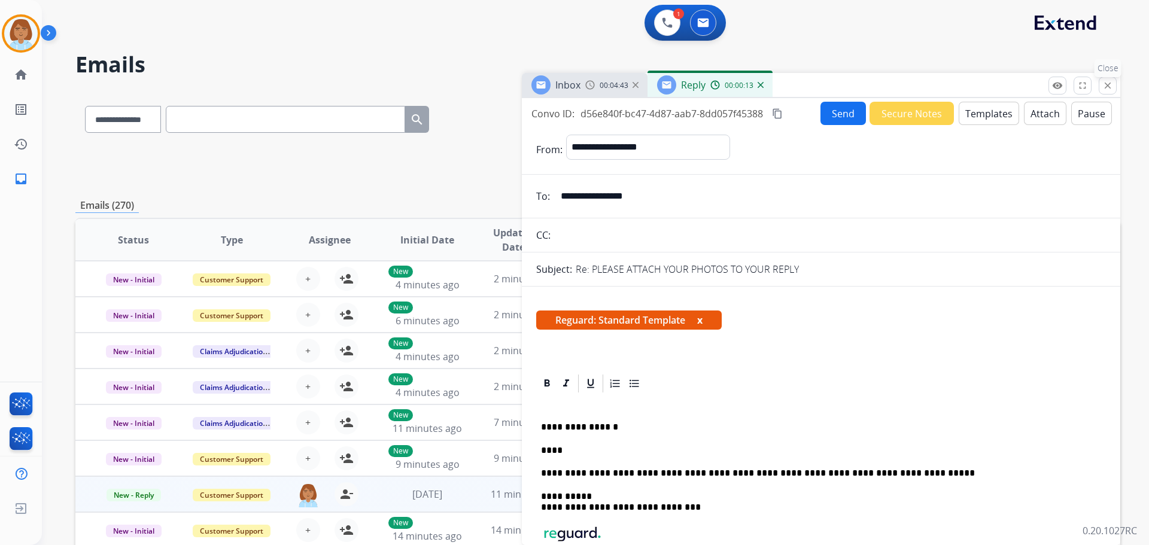
click at [1113, 85] on mat-icon "close" at bounding box center [1108, 85] width 11 height 11
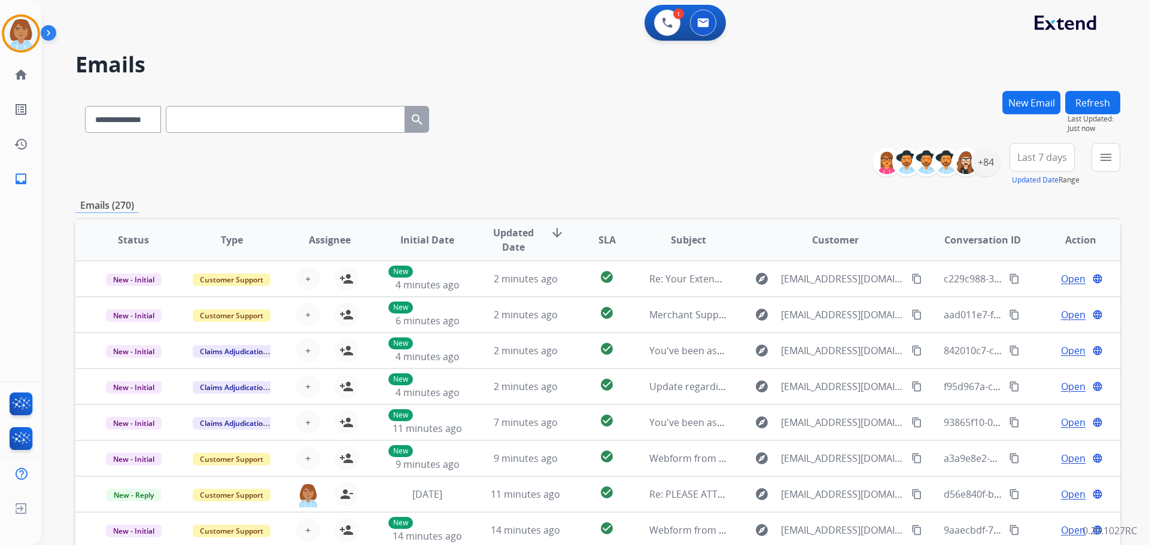
click at [1025, 102] on button "New Email" at bounding box center [1032, 102] width 58 height 23
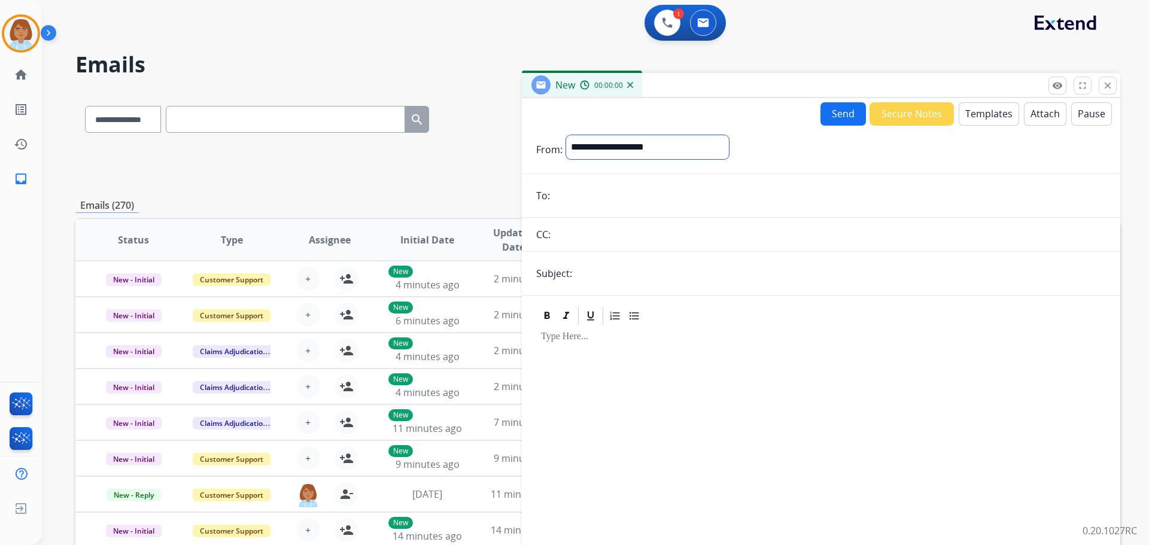
click at [699, 157] on select "**********" at bounding box center [647, 147] width 163 height 24
select select "**********"
click at [566, 135] on select "**********" at bounding box center [647, 147] width 163 height 24
drag, startPoint x: 588, startPoint y: 196, endPoint x: 985, endPoint y: 112, distance: 405.2
click at [985, 112] on button "Templates" at bounding box center [989, 113] width 60 height 23
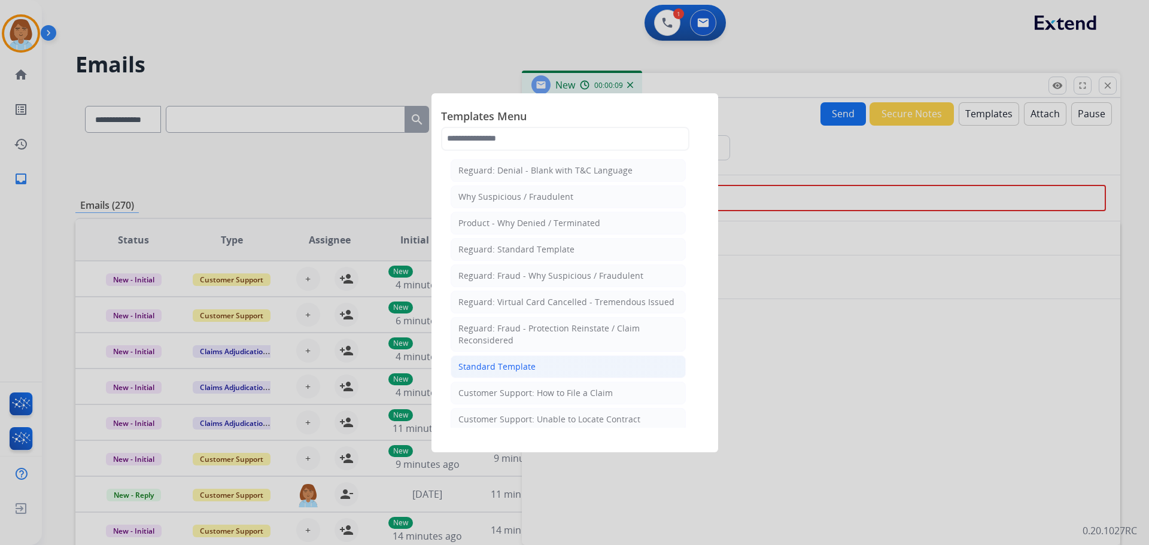
click at [564, 372] on li "Standard Template" at bounding box center [568, 367] width 235 height 23
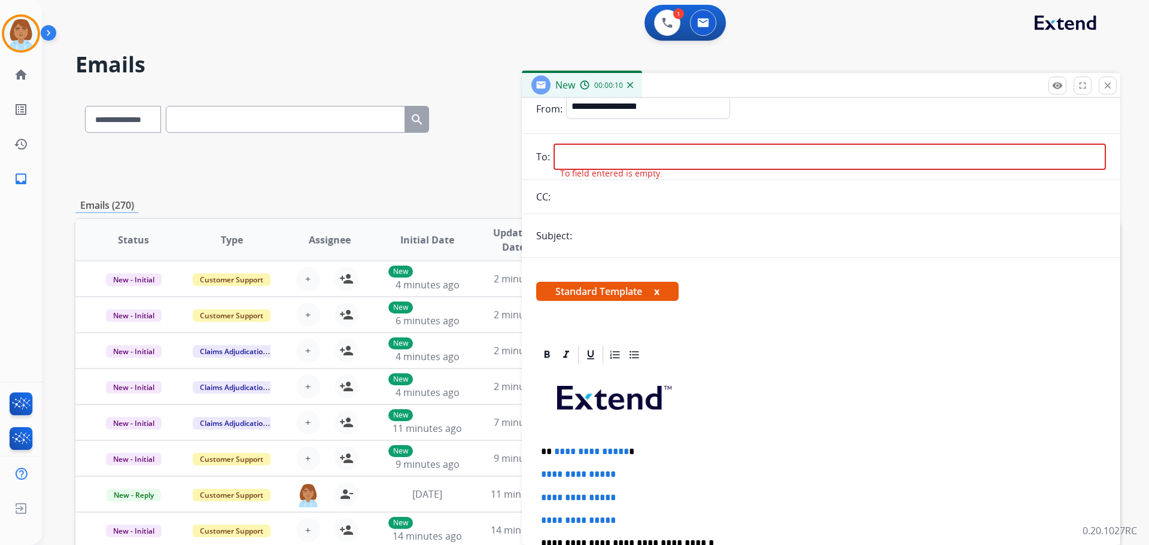
scroll to position [60, 0]
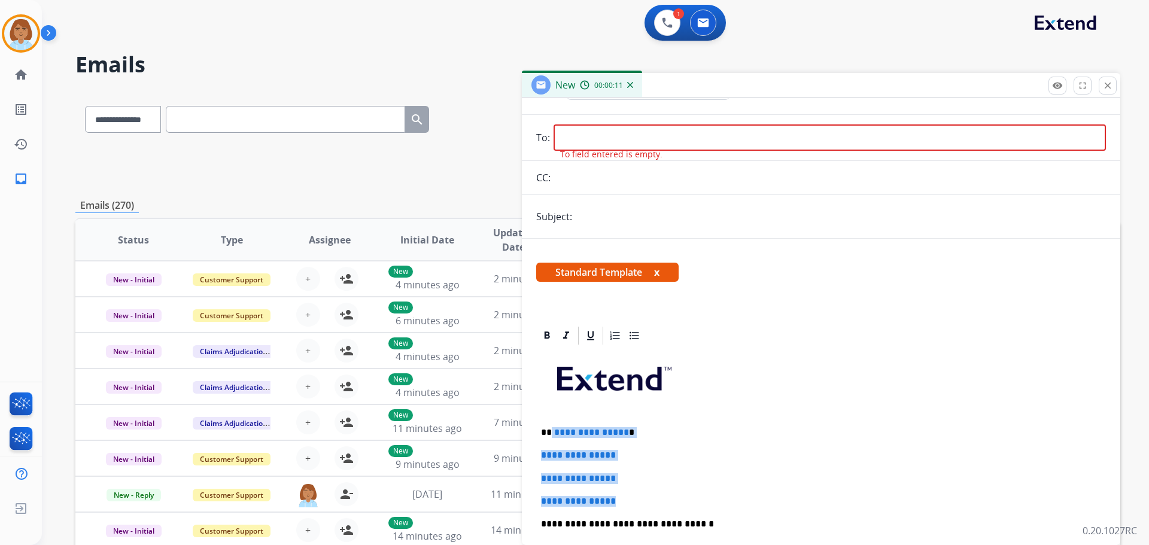
drag, startPoint x: 630, startPoint y: 503, endPoint x: 551, endPoint y: 430, distance: 108.0
click at [551, 430] on div "**********" at bounding box center [821, 553] width 570 height 412
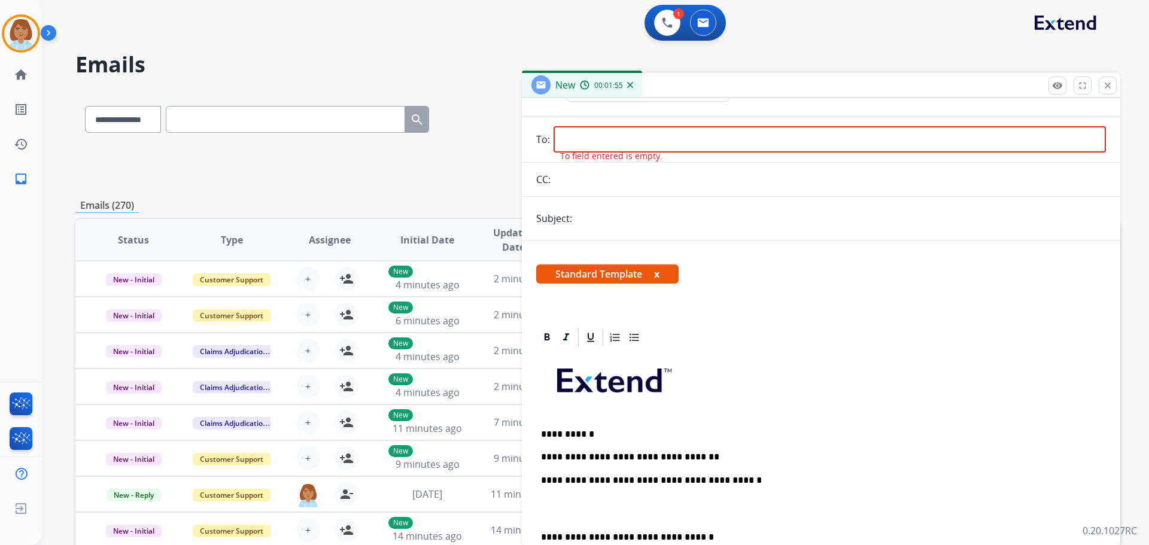
scroll to position [0, 0]
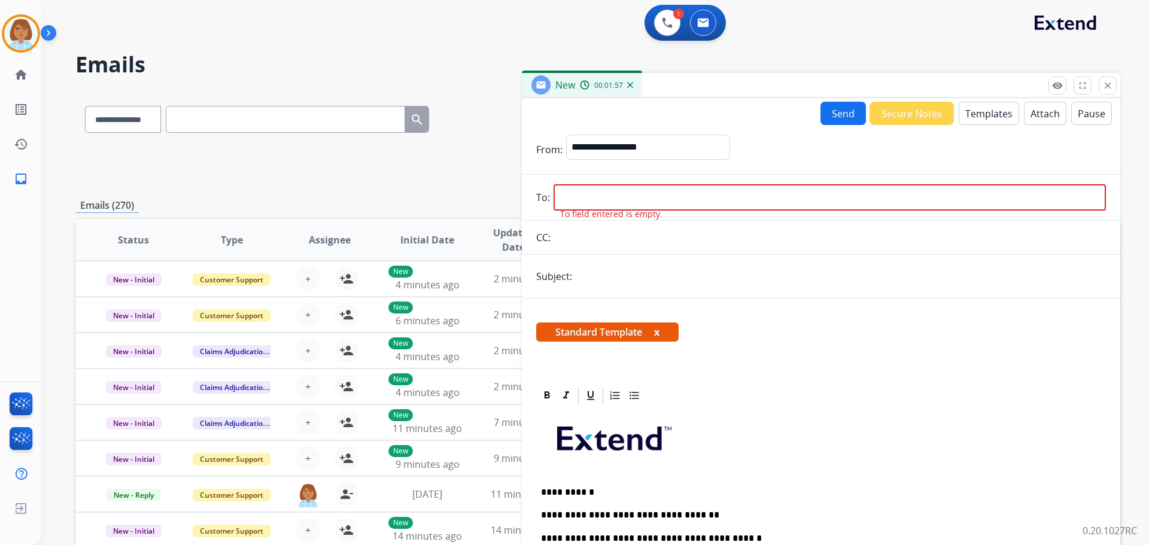
paste input "**********"
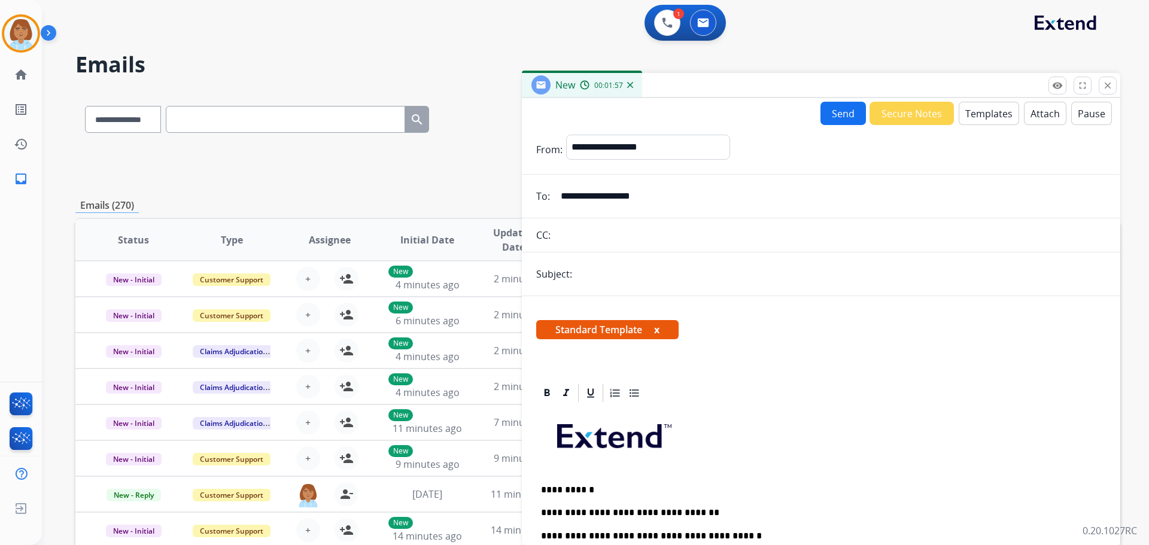
type input "**********"
click at [606, 275] on input "text" at bounding box center [841, 274] width 530 height 24
type input "*****"
click at [845, 113] on button "Send" at bounding box center [843, 113] width 45 height 23
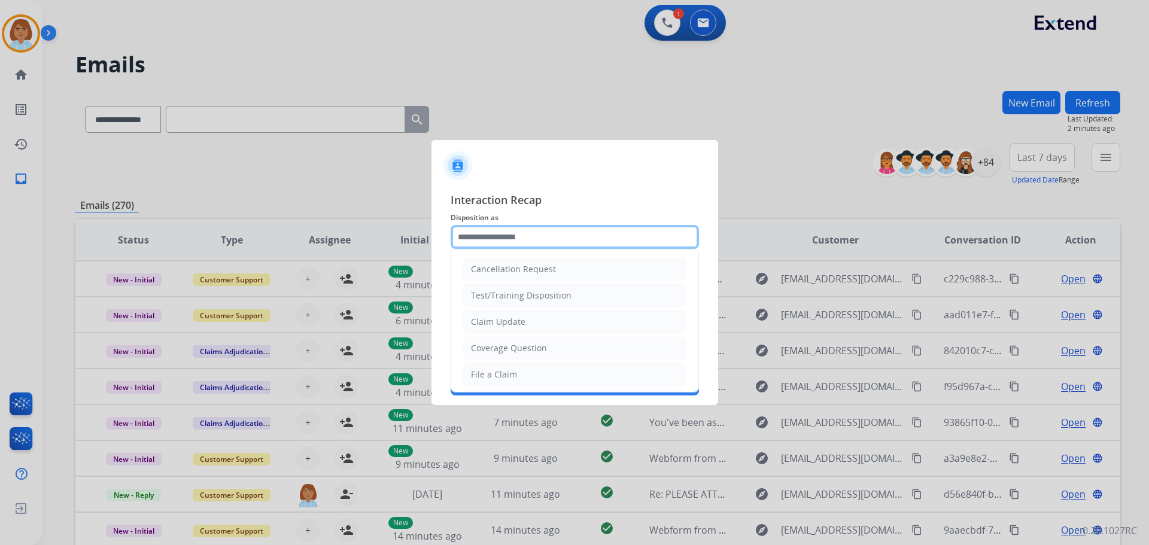
click at [502, 241] on input "text" at bounding box center [575, 237] width 248 height 24
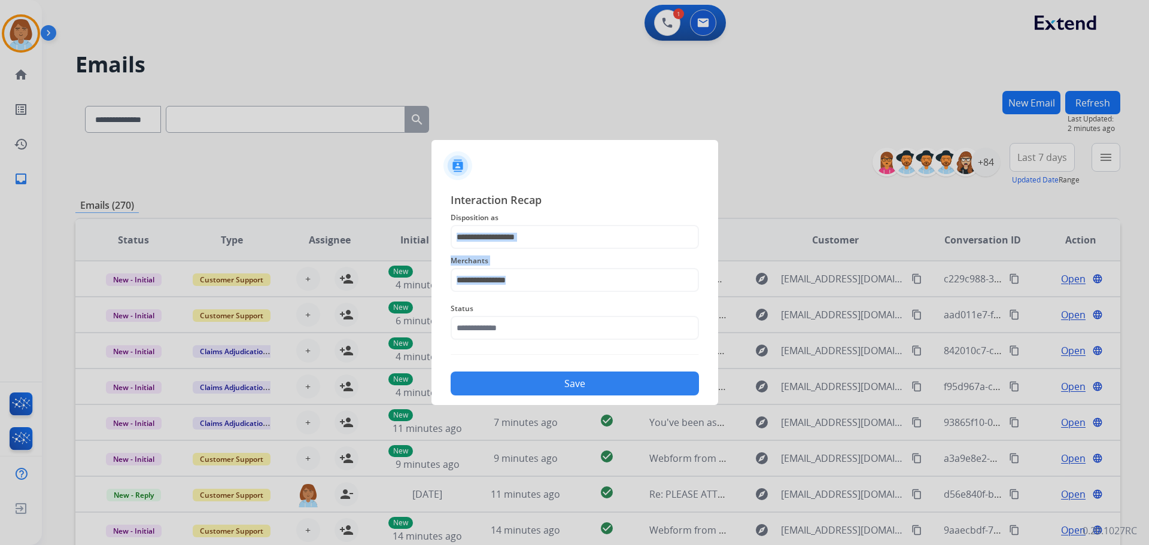
drag, startPoint x: 514, startPoint y: 368, endPoint x: 523, endPoint y: 329, distance: 39.3
click at [492, 241] on input "text" at bounding box center [575, 237] width 248 height 24
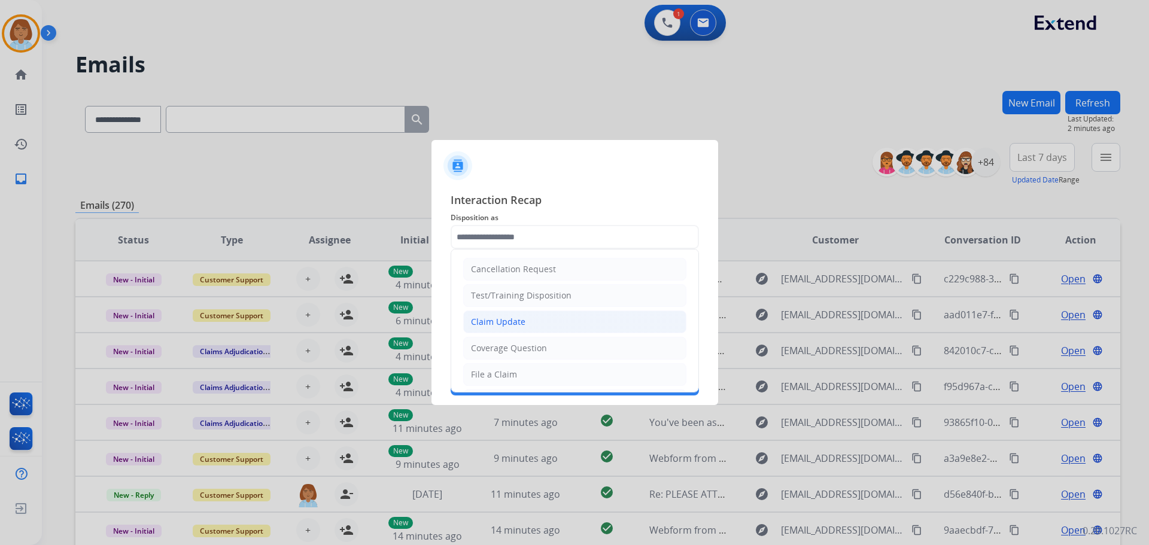
click at [502, 326] on div "Claim Update" at bounding box center [498, 322] width 54 height 12
type input "**********"
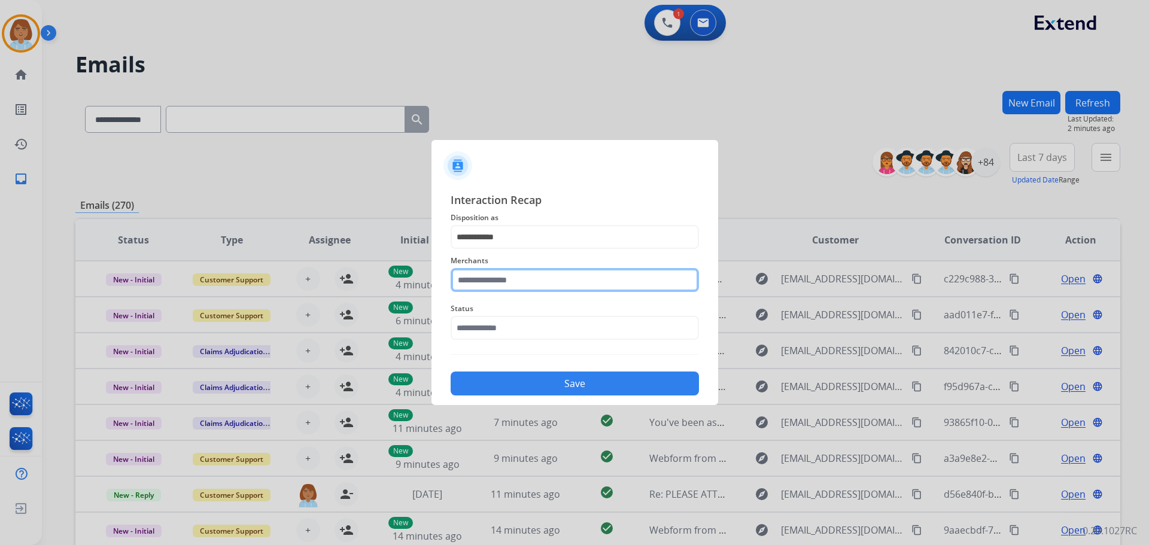
click at [500, 274] on input "text" at bounding box center [575, 280] width 248 height 24
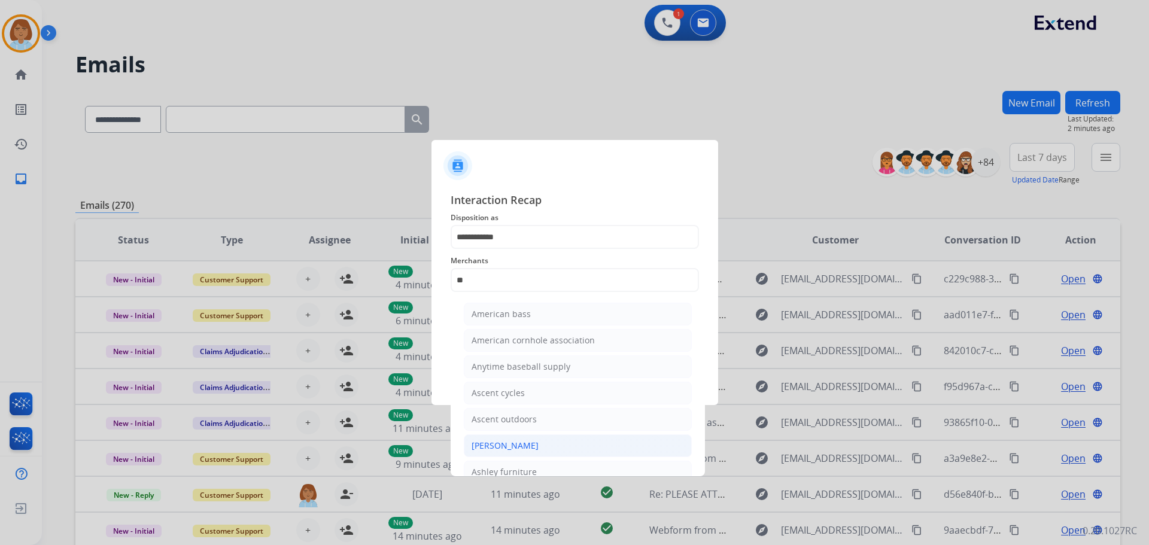
click at [507, 436] on li "[PERSON_NAME]" at bounding box center [578, 446] width 228 height 23
type input "**********"
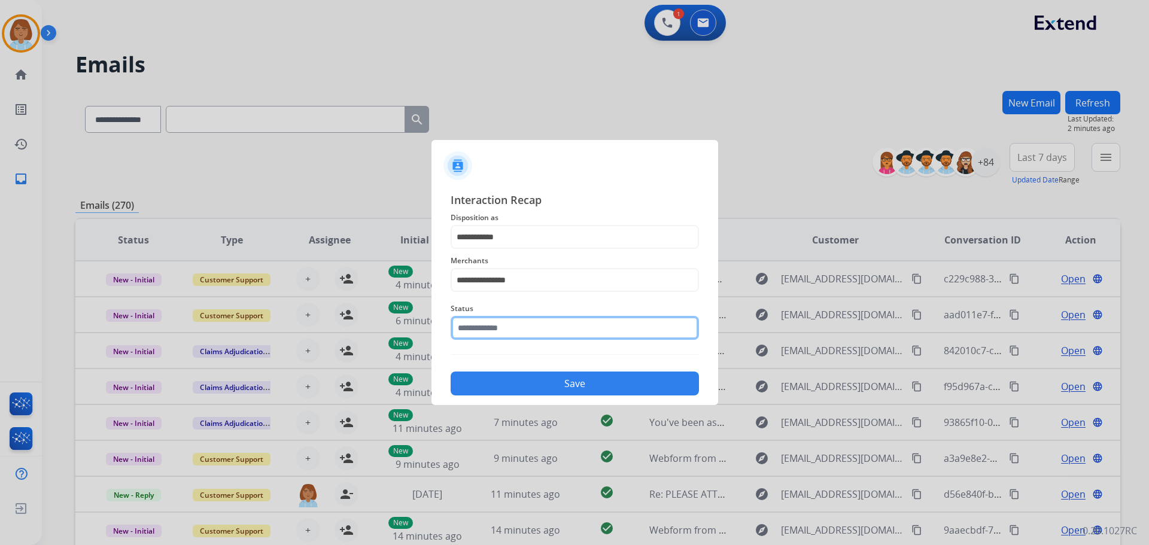
click at [494, 322] on input "text" at bounding box center [575, 328] width 248 height 24
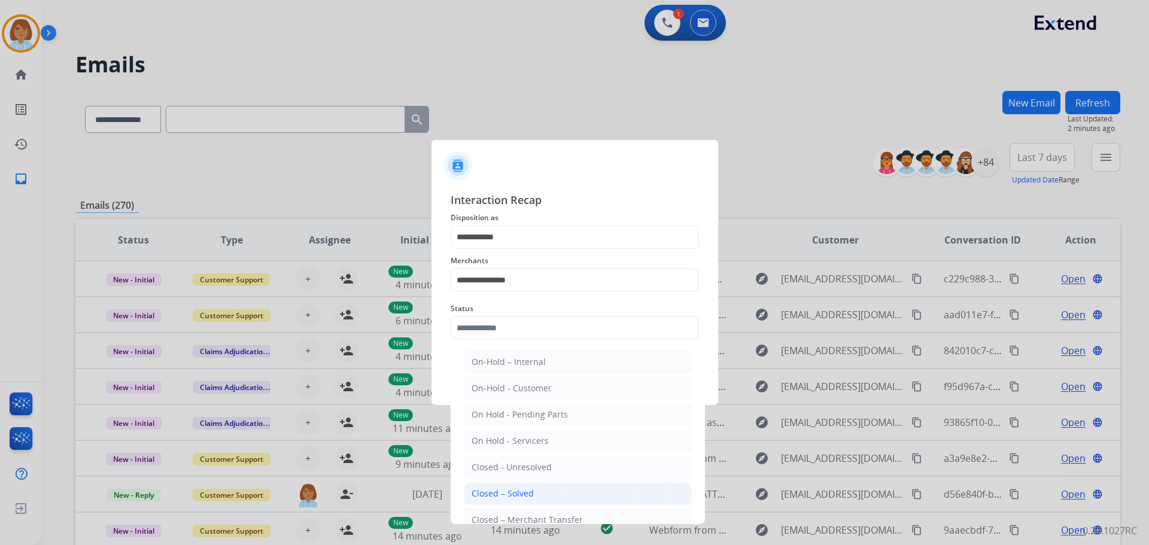
click at [493, 487] on li "Closed – Solved" at bounding box center [578, 493] width 228 height 23
type input "**********"
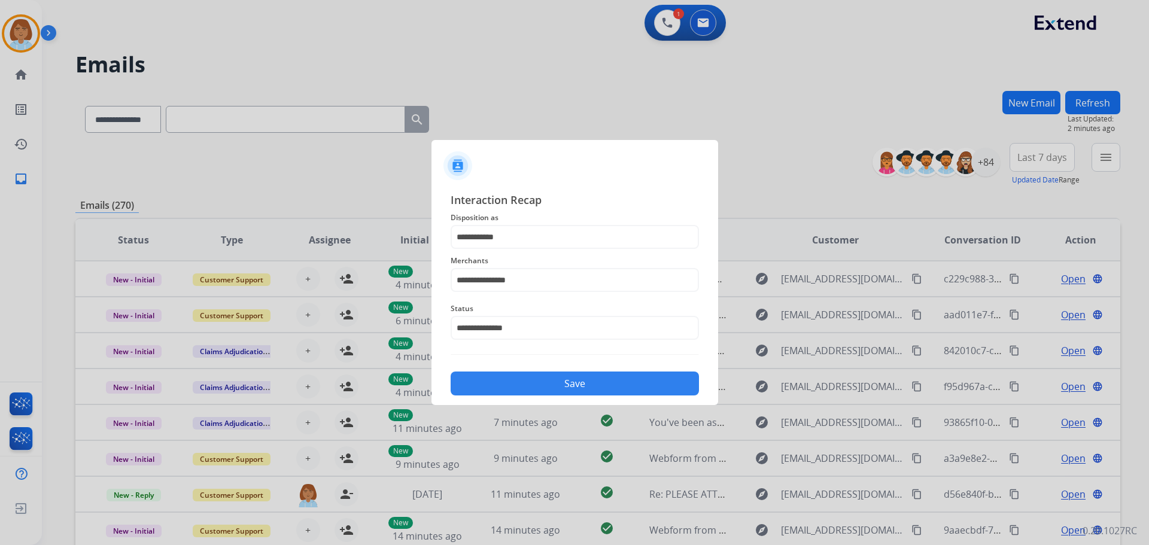
click at [566, 386] on button "Save" at bounding box center [575, 384] width 248 height 24
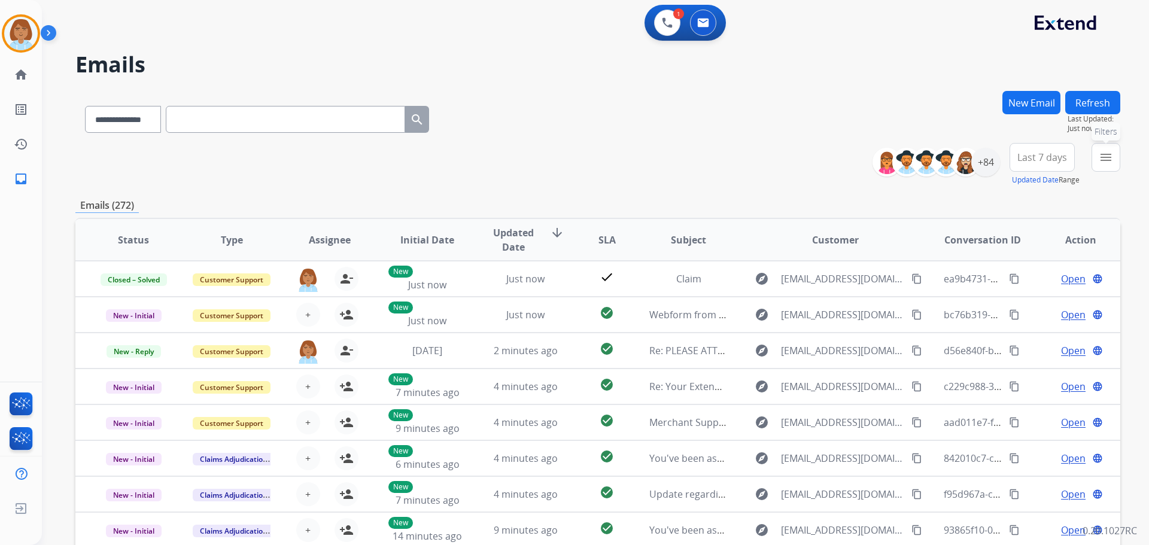
click at [1106, 162] on mat-icon "menu" at bounding box center [1106, 157] width 14 height 14
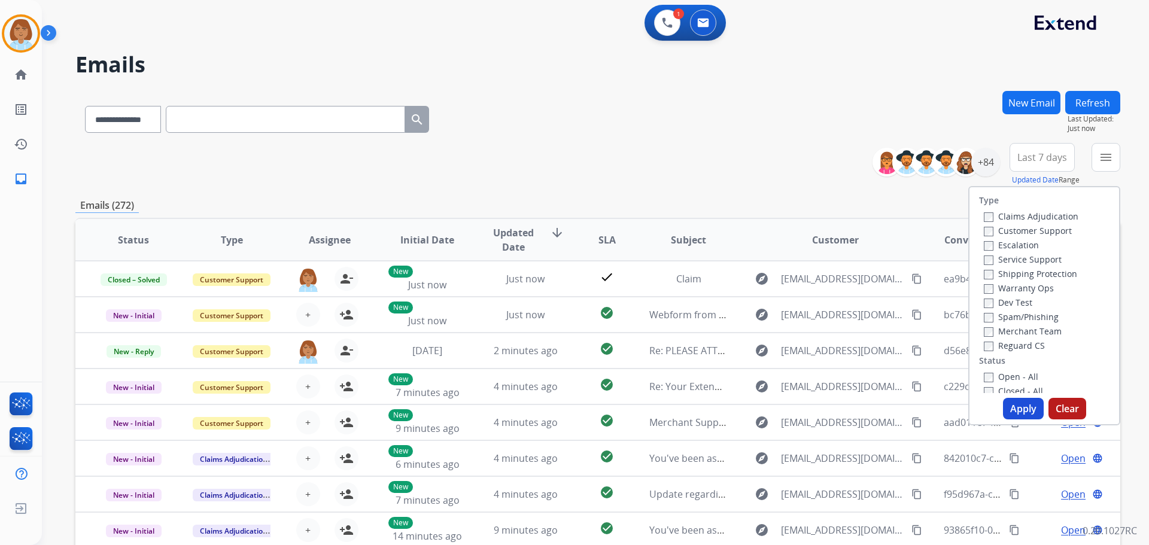
click at [1006, 230] on label "Customer Support" at bounding box center [1028, 230] width 88 height 11
click at [994, 276] on label "Shipping Protection" at bounding box center [1030, 273] width 93 height 11
click at [988, 380] on label "Open - All" at bounding box center [1011, 376] width 54 height 11
click at [1014, 409] on button "Apply" at bounding box center [1023, 409] width 41 height 22
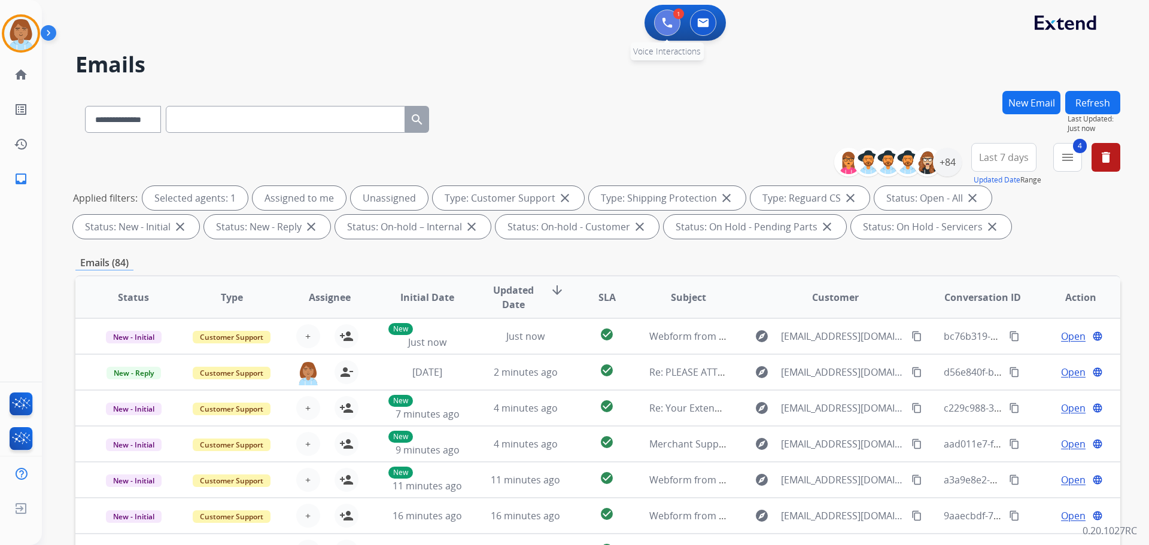
click at [663, 20] on img at bounding box center [667, 22] width 11 height 11
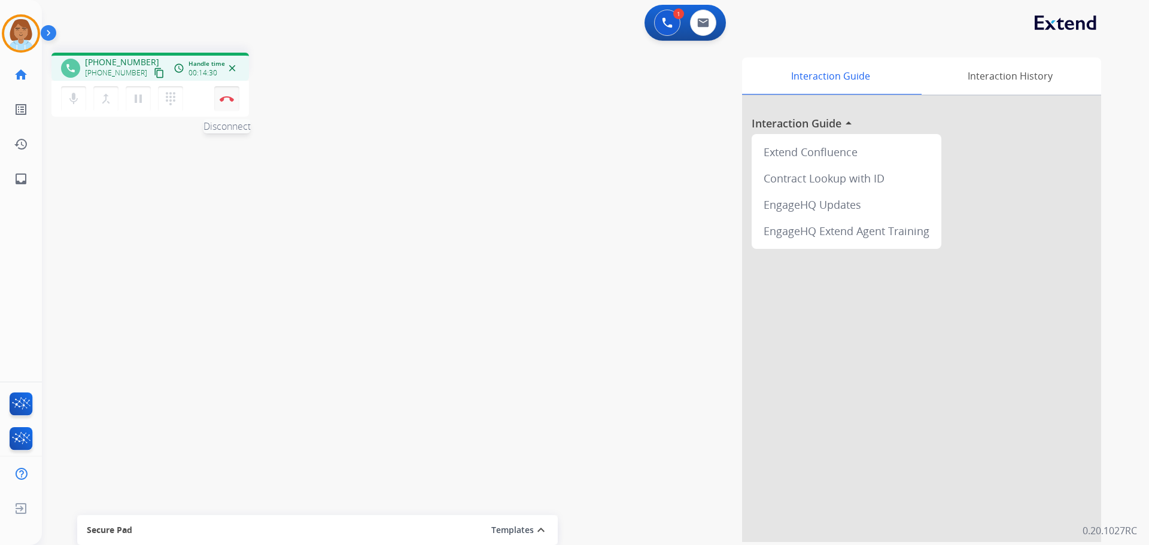
click at [228, 101] on img at bounding box center [227, 99] width 14 height 6
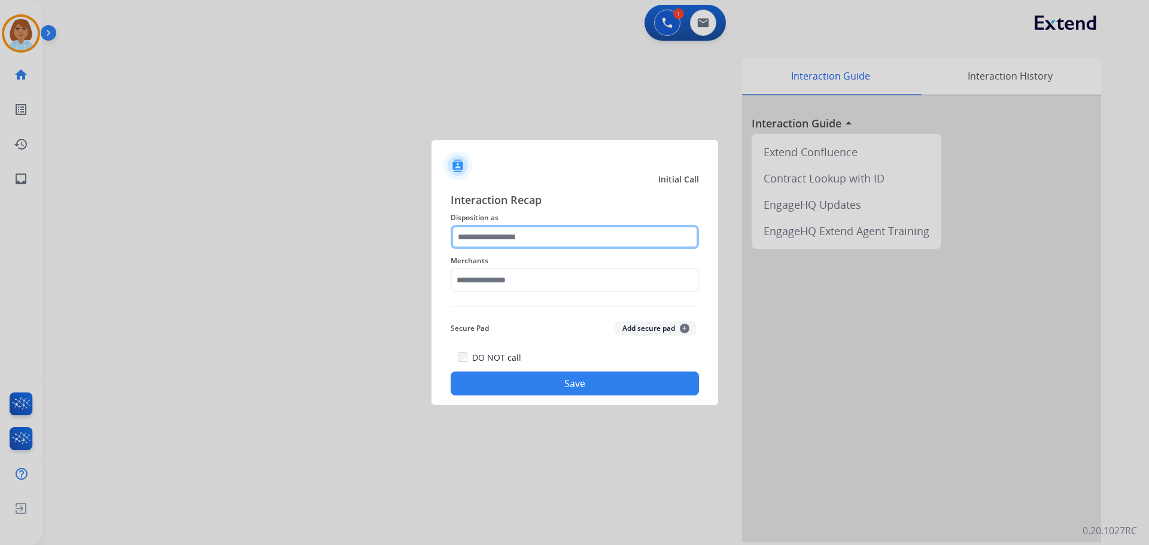
click at [506, 248] on input "text" at bounding box center [575, 237] width 248 height 24
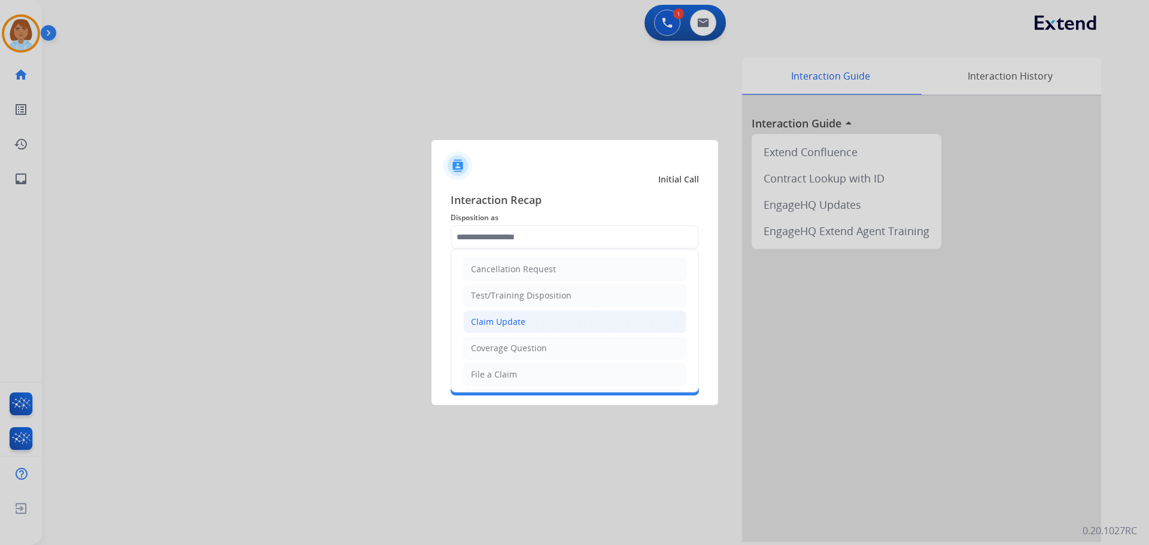
click at [508, 318] on div "Claim Update" at bounding box center [498, 322] width 54 height 12
type input "**********"
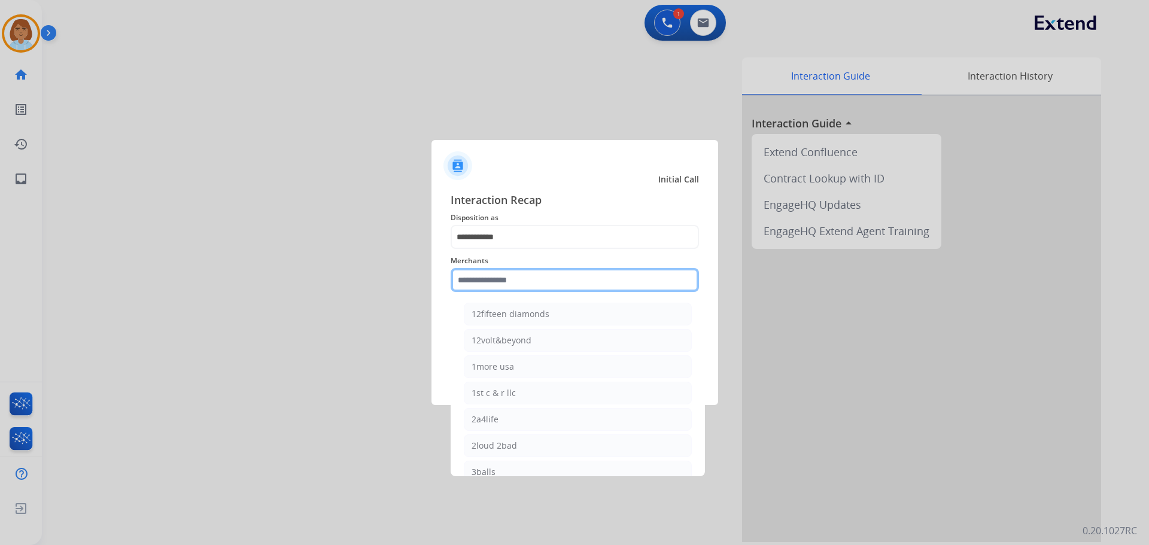
click at [505, 283] on input "text" at bounding box center [575, 280] width 248 height 24
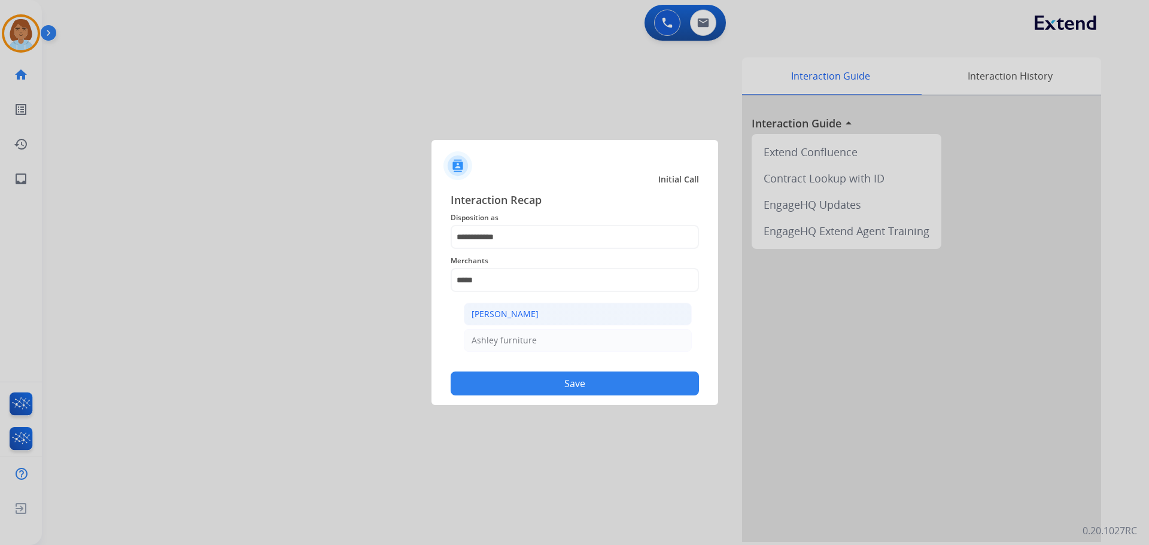
click at [508, 311] on div "[PERSON_NAME]" at bounding box center [505, 314] width 67 height 12
type input "**********"
click at [573, 363] on div "DO NOT call Save" at bounding box center [575, 372] width 248 height 45
click at [576, 377] on button "Save" at bounding box center [575, 384] width 248 height 24
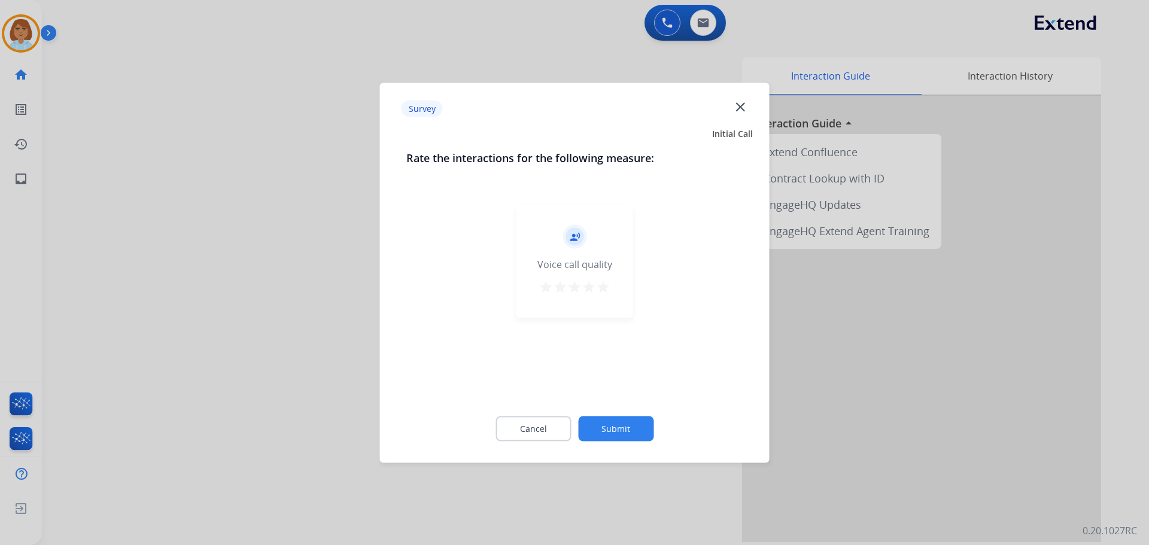
click at [627, 431] on button "Submit" at bounding box center [615, 428] width 75 height 25
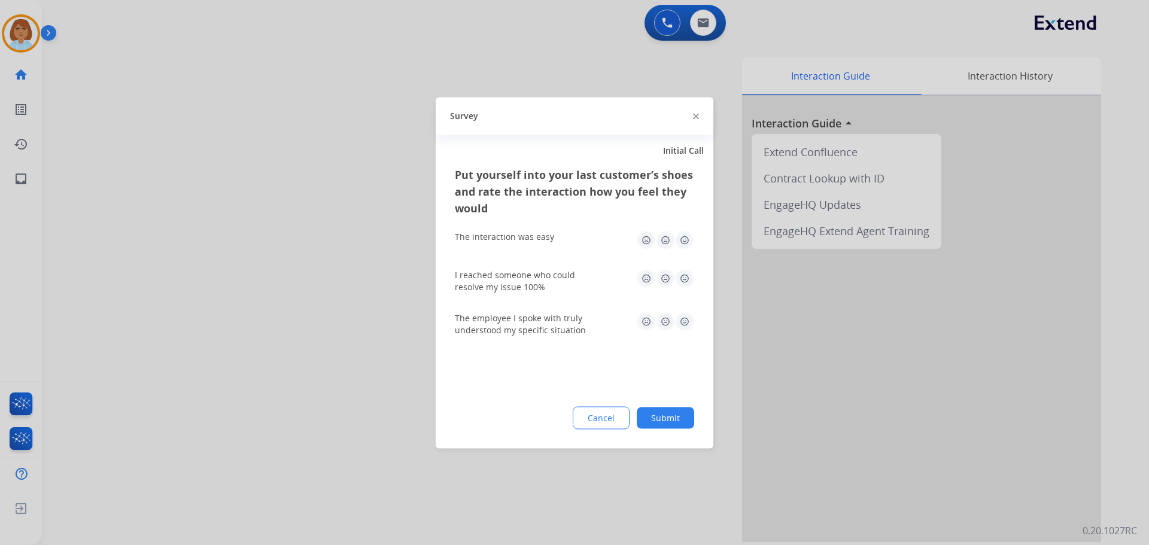
click at [682, 414] on button "Submit" at bounding box center [665, 418] width 57 height 22
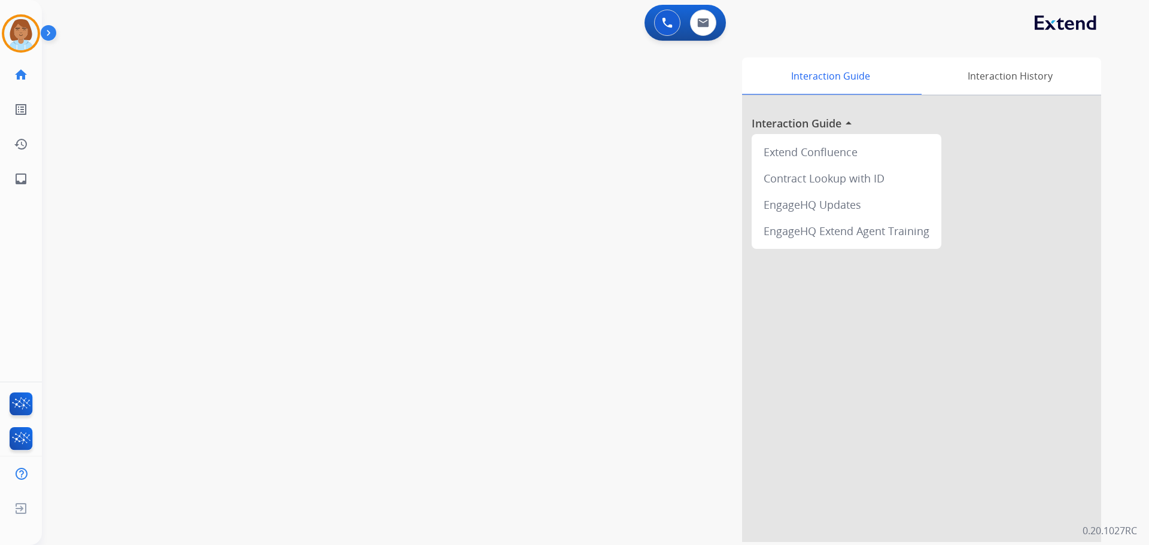
click at [48, 39] on img at bounding box center [51, 35] width 20 height 23
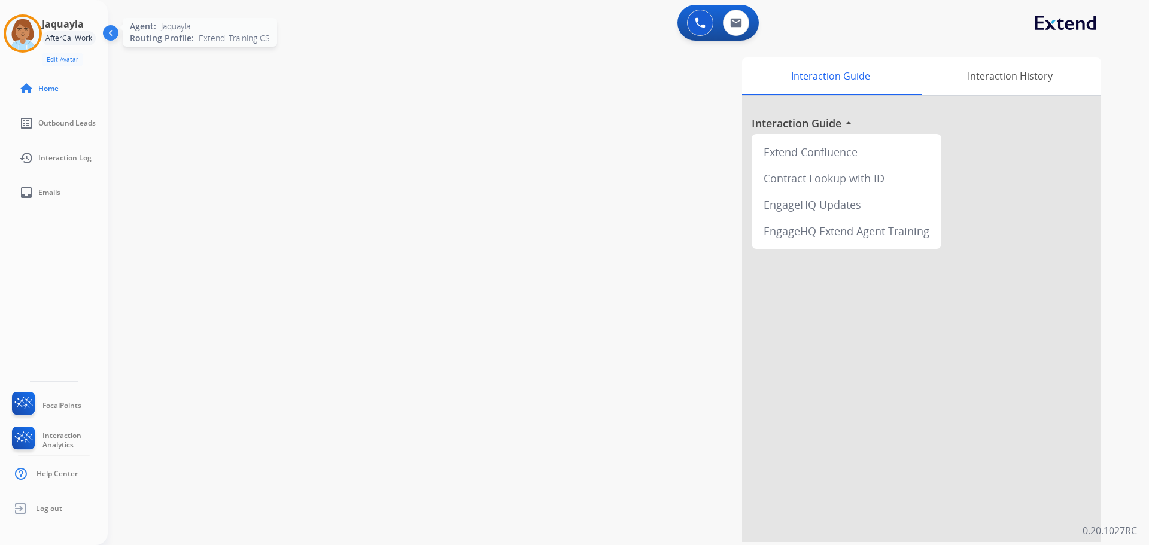
click at [32, 41] on img at bounding box center [23, 34] width 34 height 34
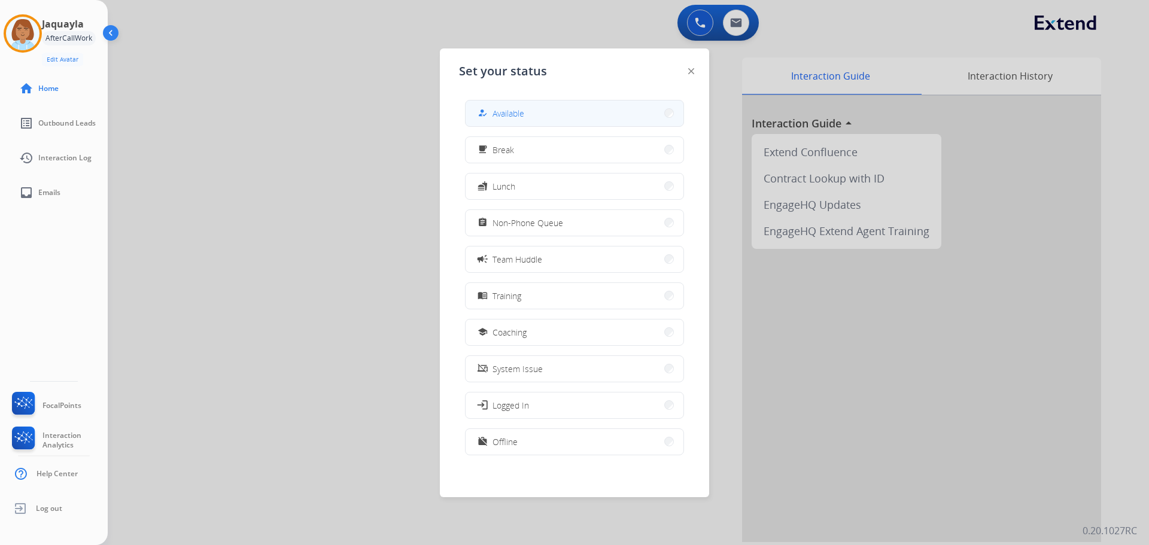
click at [532, 111] on button "how_to_reg Available" at bounding box center [575, 114] width 218 height 26
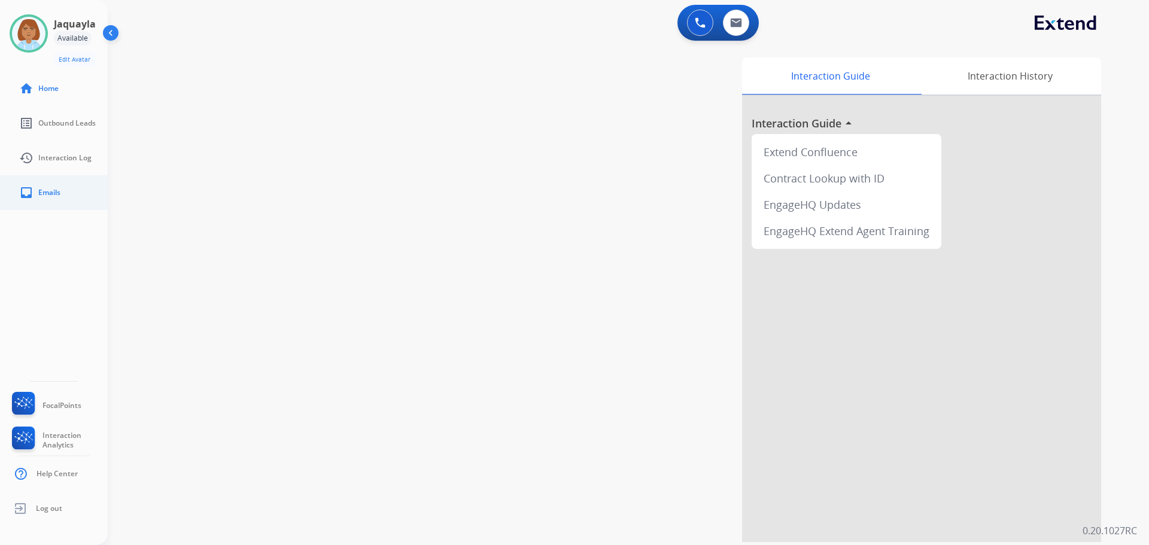
click at [32, 197] on mat-icon "inbox" at bounding box center [26, 193] width 14 height 14
select select "**********"
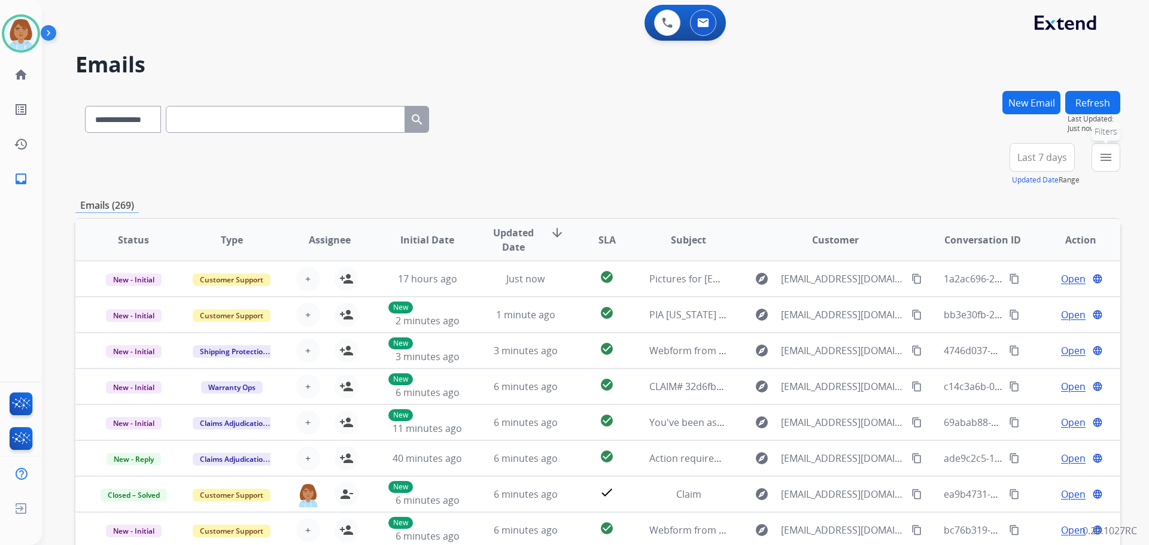
click at [1111, 151] on mat-icon "menu" at bounding box center [1106, 157] width 14 height 14
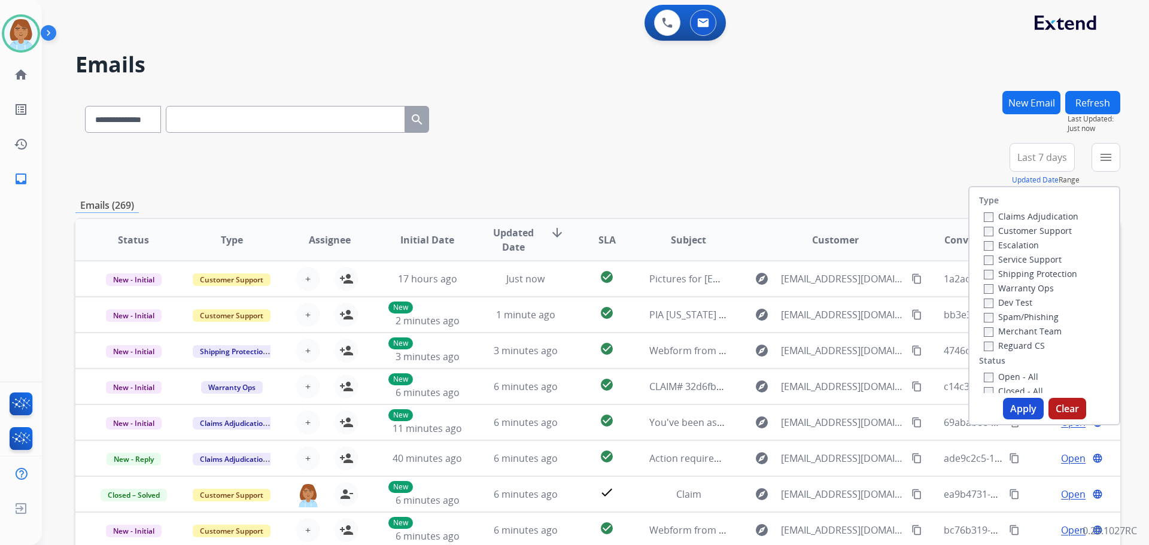
click at [1012, 225] on label "Customer Support" at bounding box center [1028, 230] width 88 height 11
click at [1000, 275] on label "Shipping Protection" at bounding box center [1030, 273] width 93 height 11
click at [1015, 406] on button "Apply" at bounding box center [1023, 409] width 41 height 22
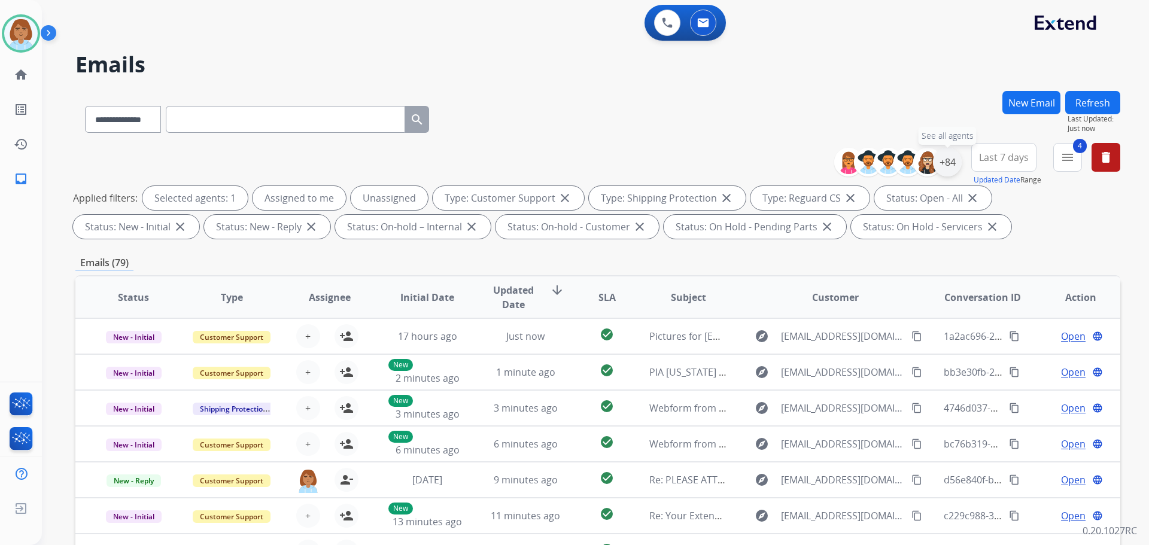
click at [957, 162] on div "+84" at bounding box center [947, 162] width 29 height 29
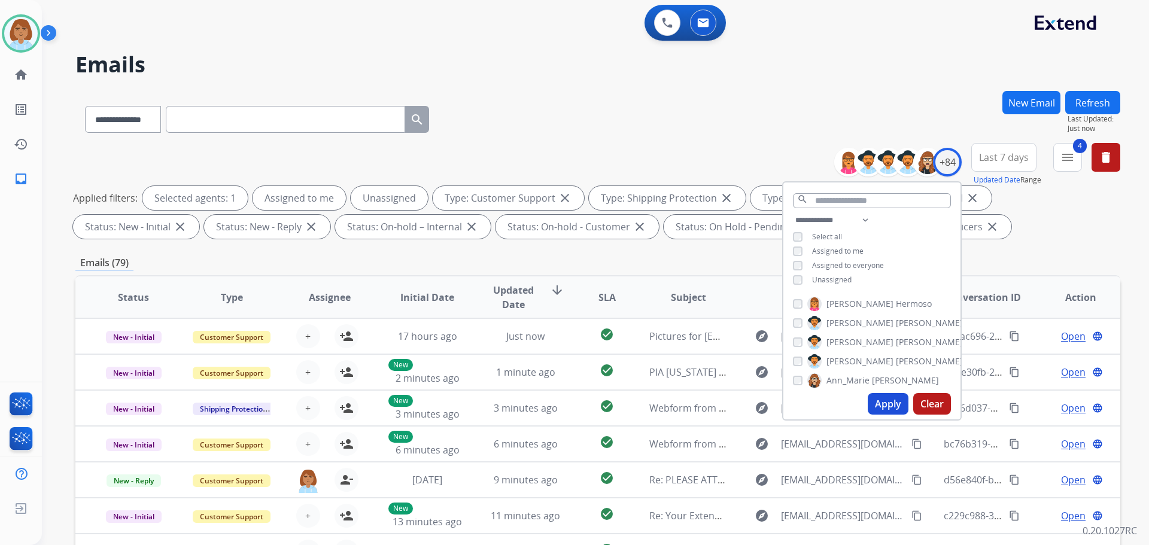
click at [815, 277] on span "Unassigned" at bounding box center [832, 280] width 40 height 10
click at [871, 407] on button "Apply" at bounding box center [888, 404] width 41 height 22
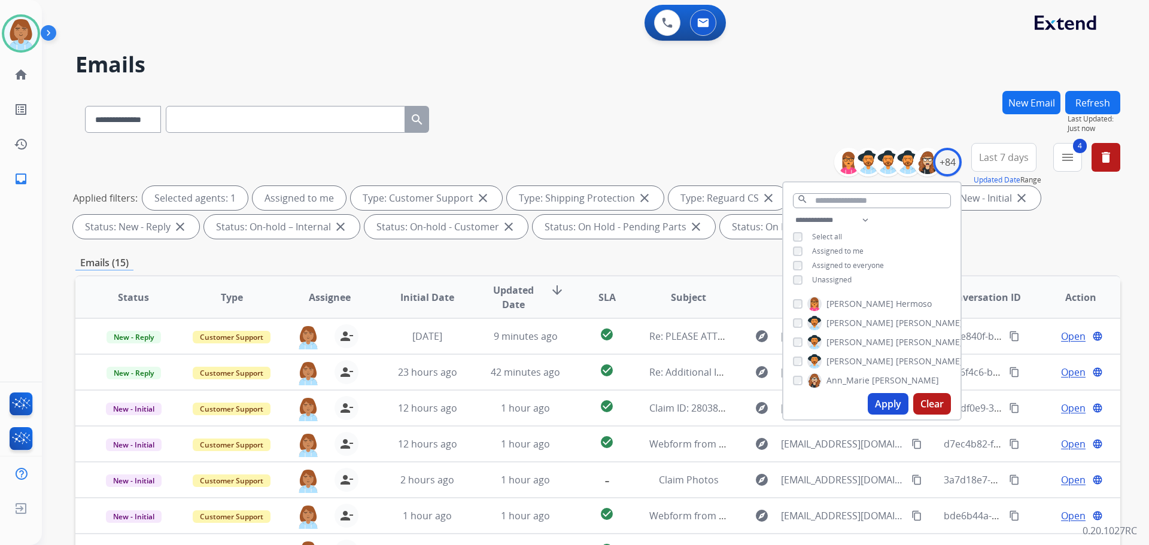
click at [779, 127] on div "**********" at bounding box center [597, 117] width 1045 height 52
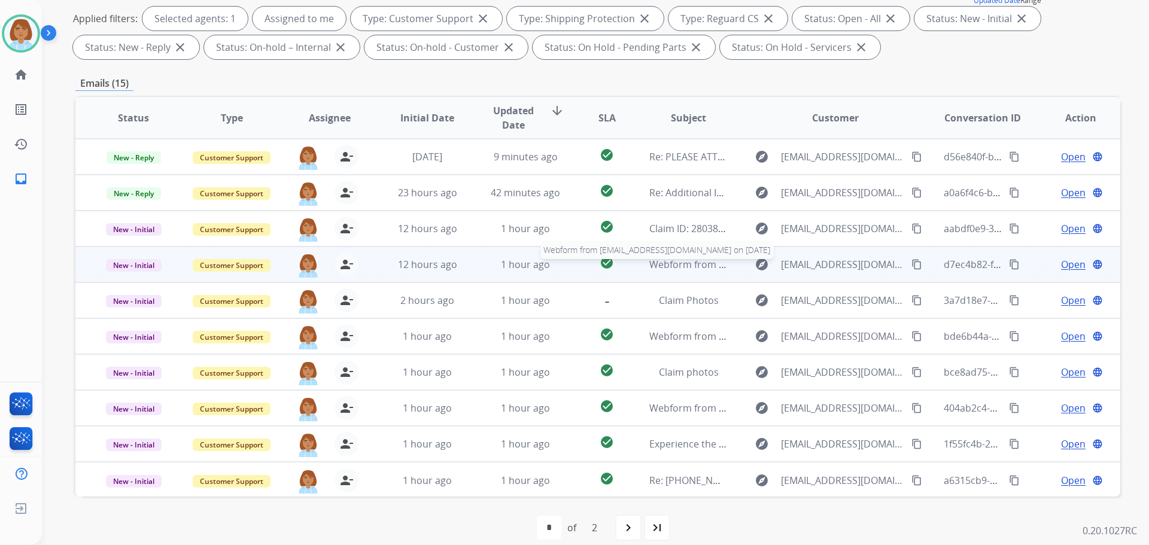
scroll to position [1, 0]
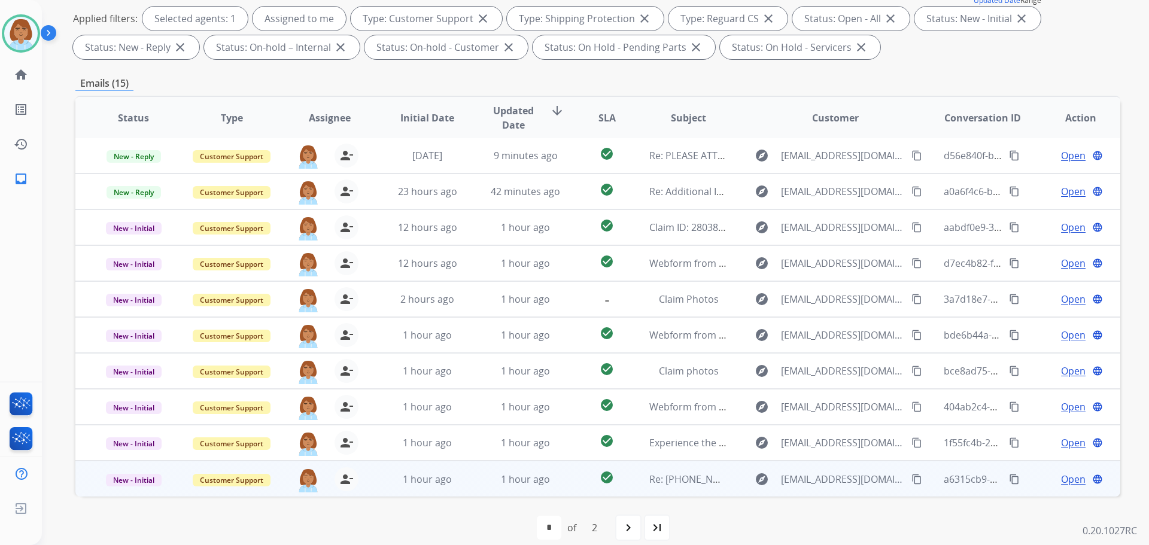
click at [736, 481] on td "explore [EMAIL_ADDRESS][DOMAIN_NAME] content_copy" at bounding box center [827, 479] width 196 height 36
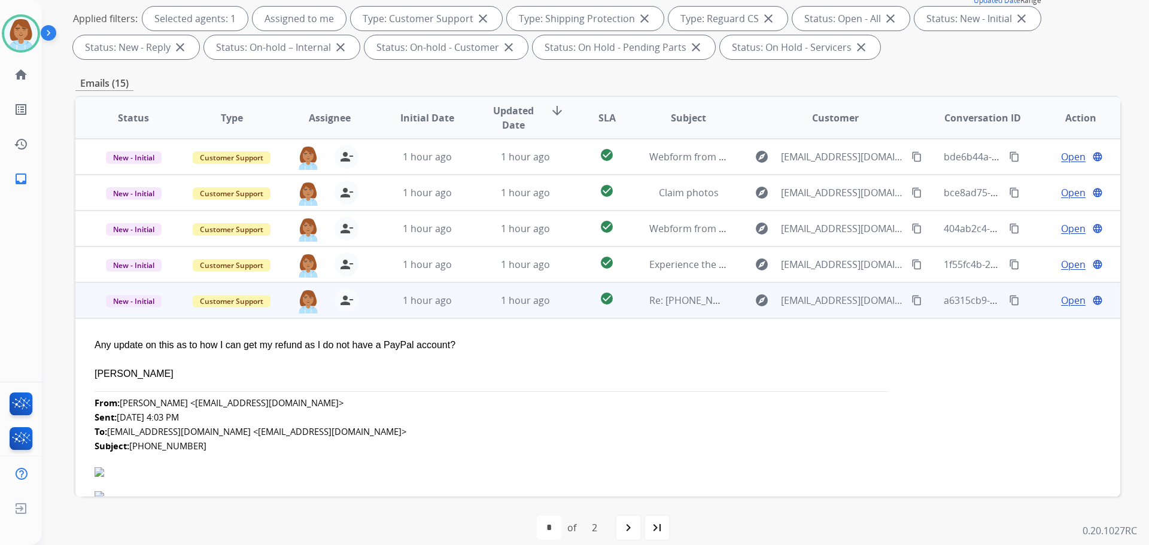
scroll to position [203, 0]
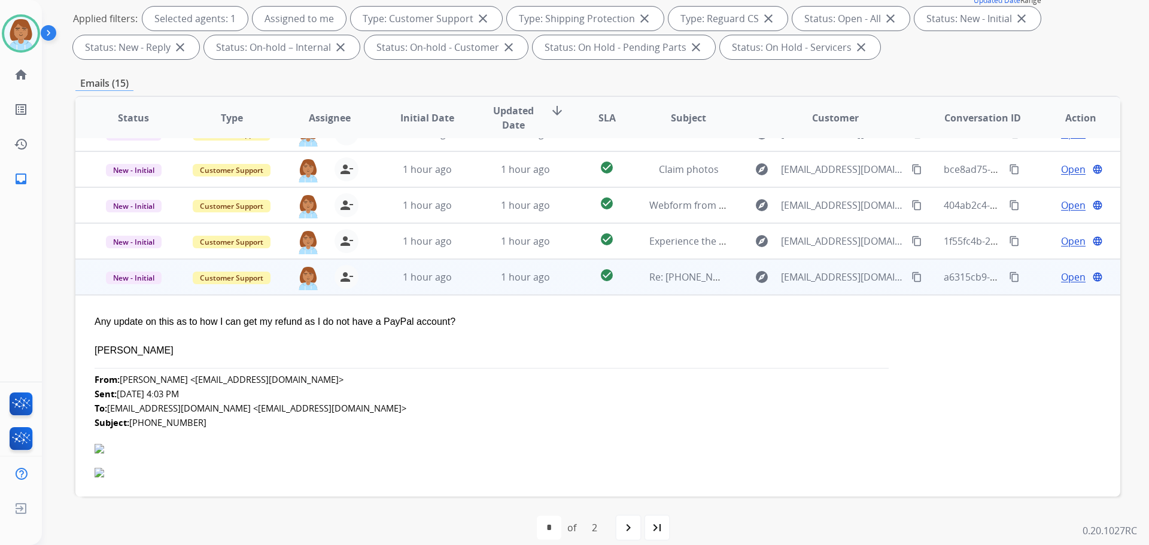
click at [912, 278] on mat-icon "content_copy" at bounding box center [917, 277] width 11 height 11
click at [1061, 274] on span "Open" at bounding box center [1073, 277] width 25 height 14
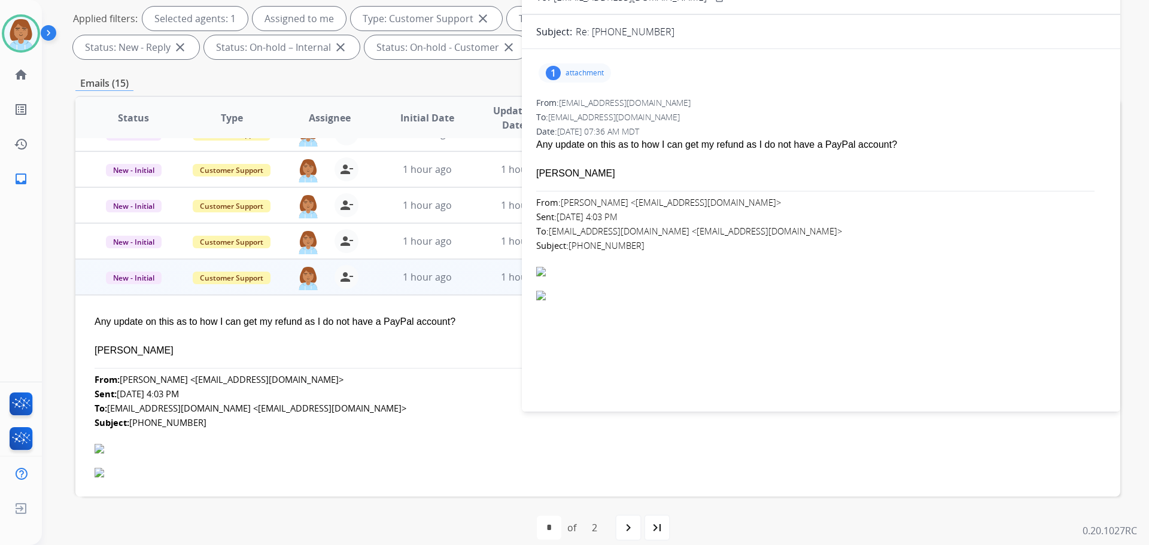
click at [576, 71] on p "attachment" at bounding box center [585, 73] width 38 height 10
click at [589, 101] on div at bounding box center [578, 104] width 60 height 42
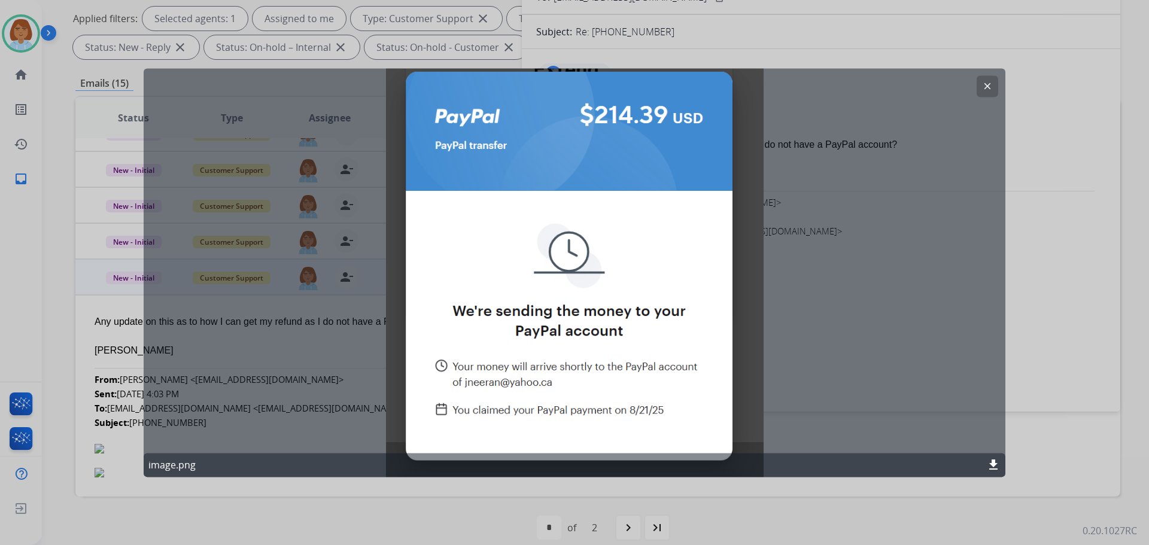
click at [1003, 466] on div "image.png download" at bounding box center [575, 465] width 862 height 24
click at [997, 467] on mat-icon "download" at bounding box center [994, 465] width 14 height 14
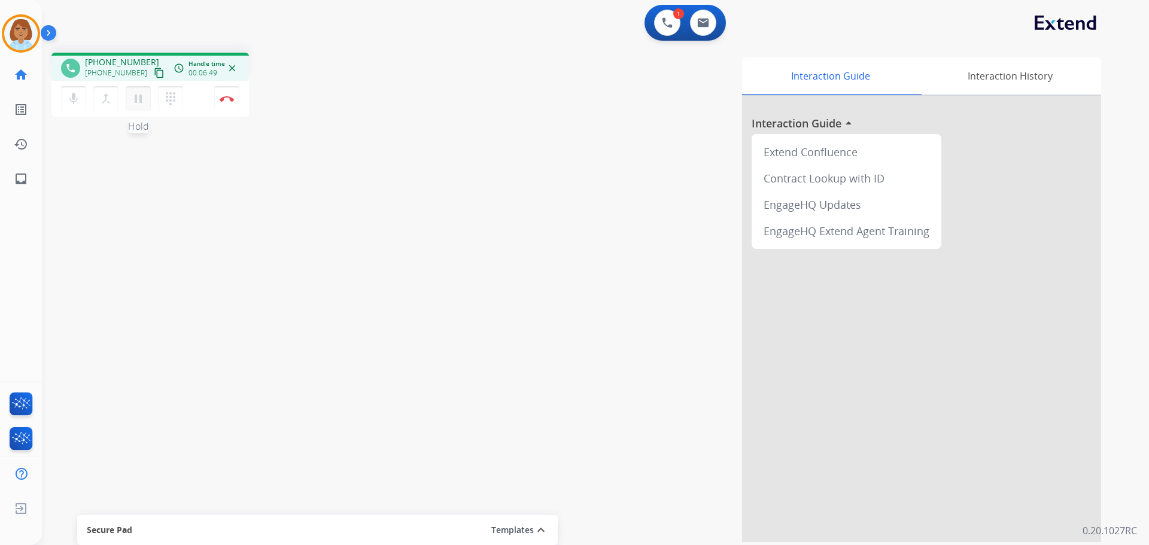
click at [137, 101] on mat-icon "pause" at bounding box center [138, 99] width 14 height 14
click at [71, 102] on mat-icon "mic" at bounding box center [73, 99] width 14 height 14
click at [135, 96] on mat-icon "play_arrow" at bounding box center [138, 99] width 14 height 14
click at [66, 105] on button "mic_off Mute" at bounding box center [73, 98] width 25 height 25
click at [224, 101] on img at bounding box center [227, 99] width 14 height 6
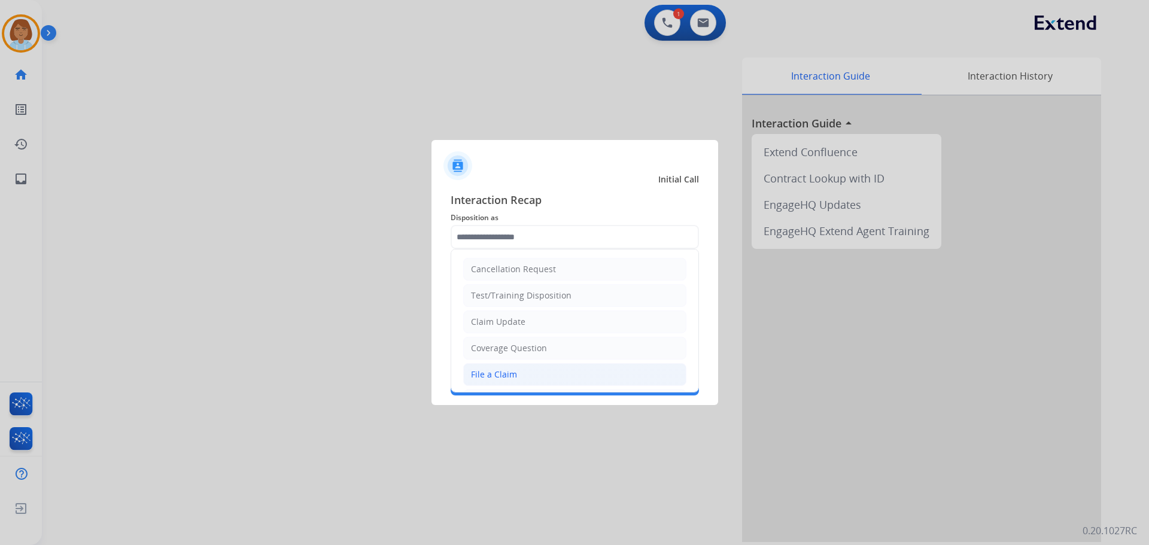
click at [517, 369] on li "File a Claim" at bounding box center [574, 374] width 223 height 23
type input "**********"
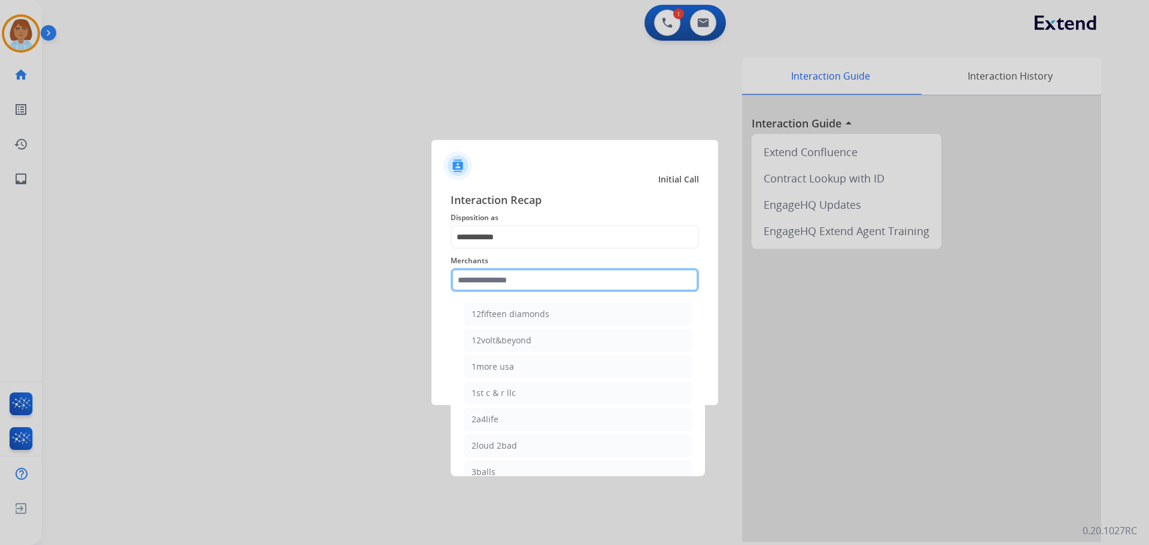
drag, startPoint x: 528, startPoint y: 278, endPoint x: 530, endPoint y: 263, distance: 15.7
click at [529, 278] on input "text" at bounding box center [575, 280] width 248 height 24
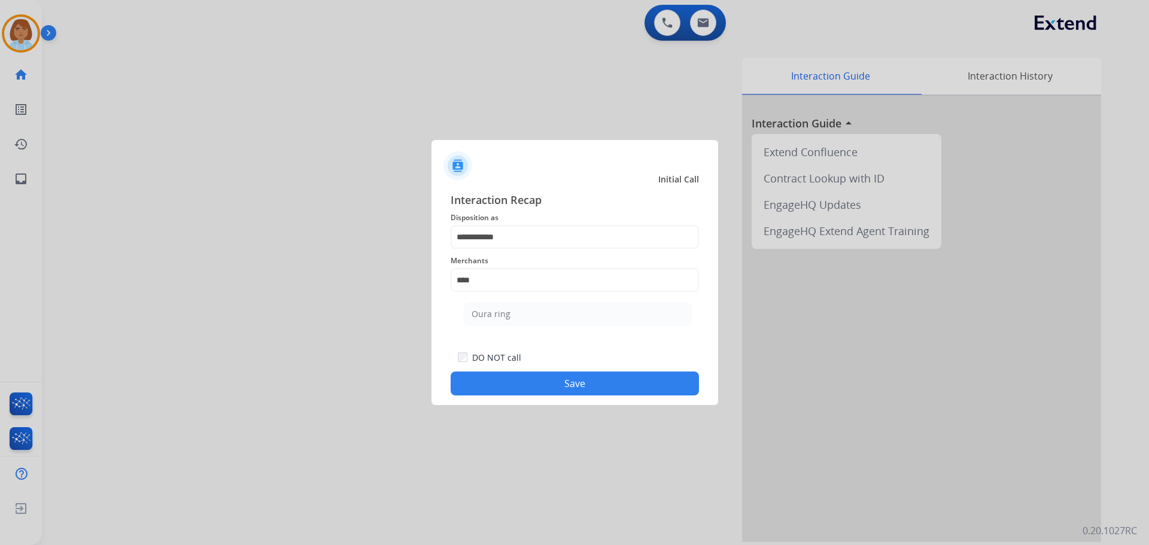
click at [490, 298] on ul "Oura ring" at bounding box center [577, 317] width 235 height 41
click at [493, 314] on div "Oura ring" at bounding box center [491, 314] width 39 height 12
type input "*********"
click at [564, 380] on button "Save" at bounding box center [575, 384] width 248 height 24
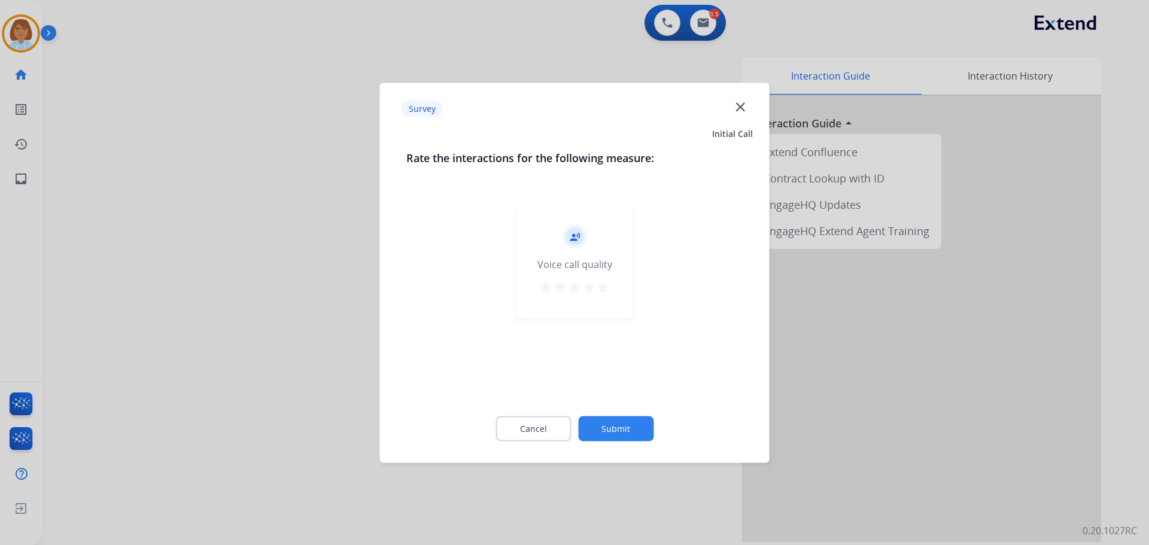
click at [615, 423] on button "Submit" at bounding box center [615, 428] width 75 height 25
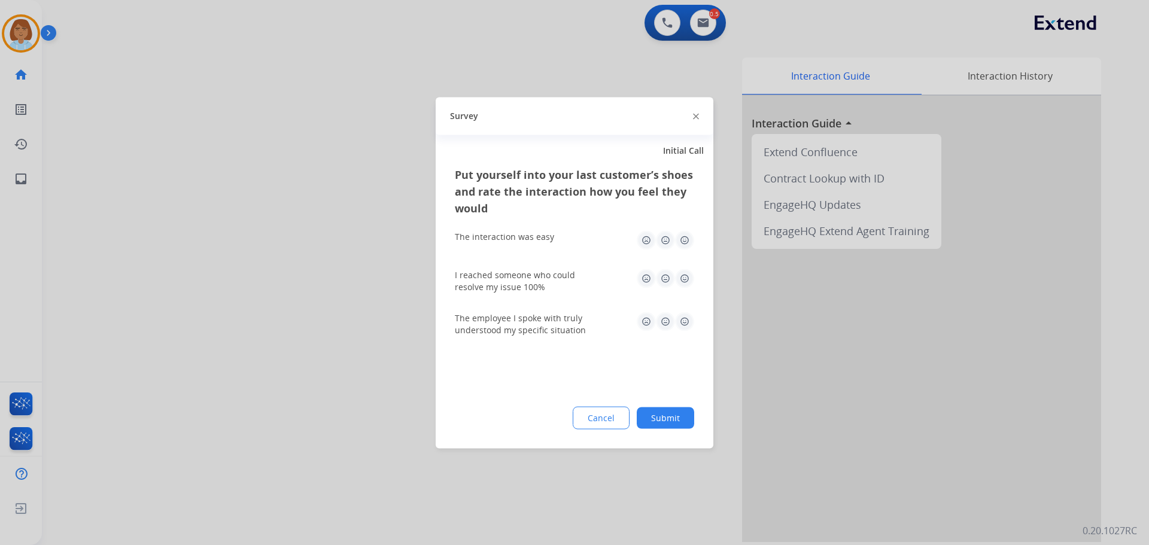
click at [661, 411] on button "Submit" at bounding box center [665, 418] width 57 height 22
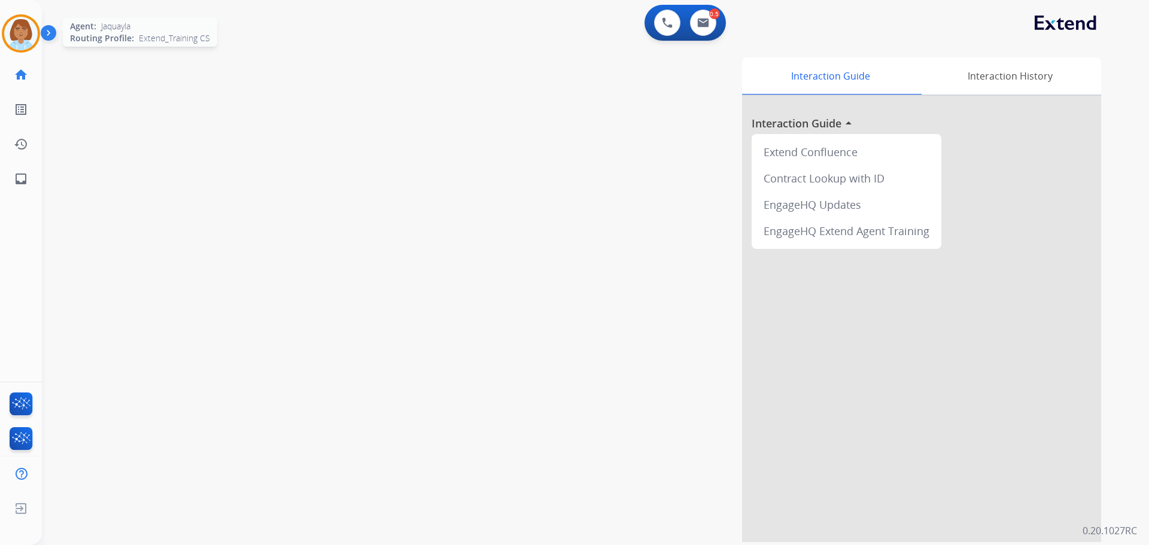
click at [25, 34] on img at bounding box center [21, 34] width 34 height 34
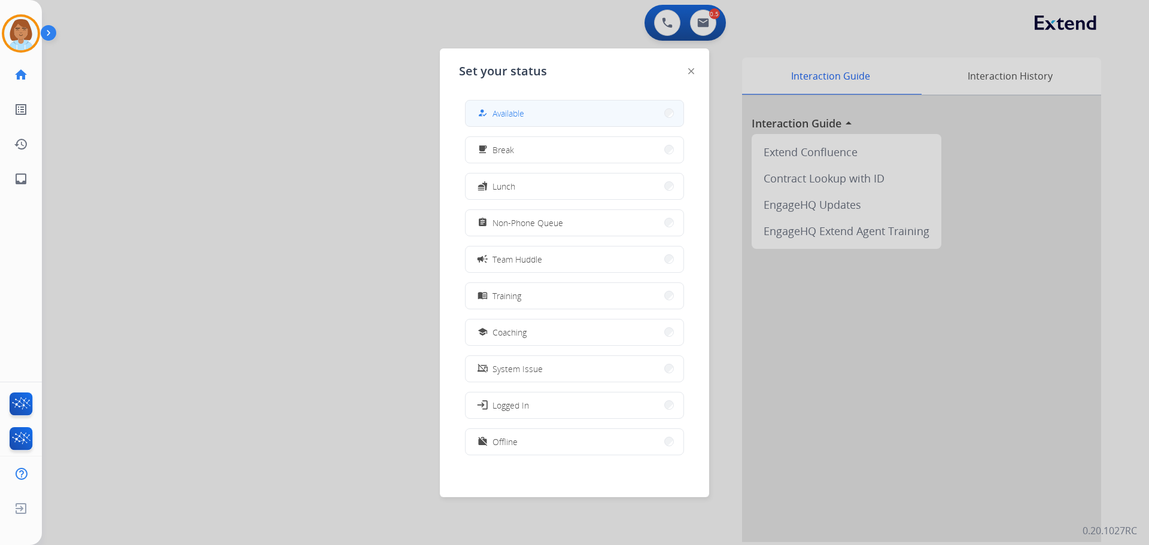
click at [532, 111] on button "how_to_reg Available" at bounding box center [575, 114] width 218 height 26
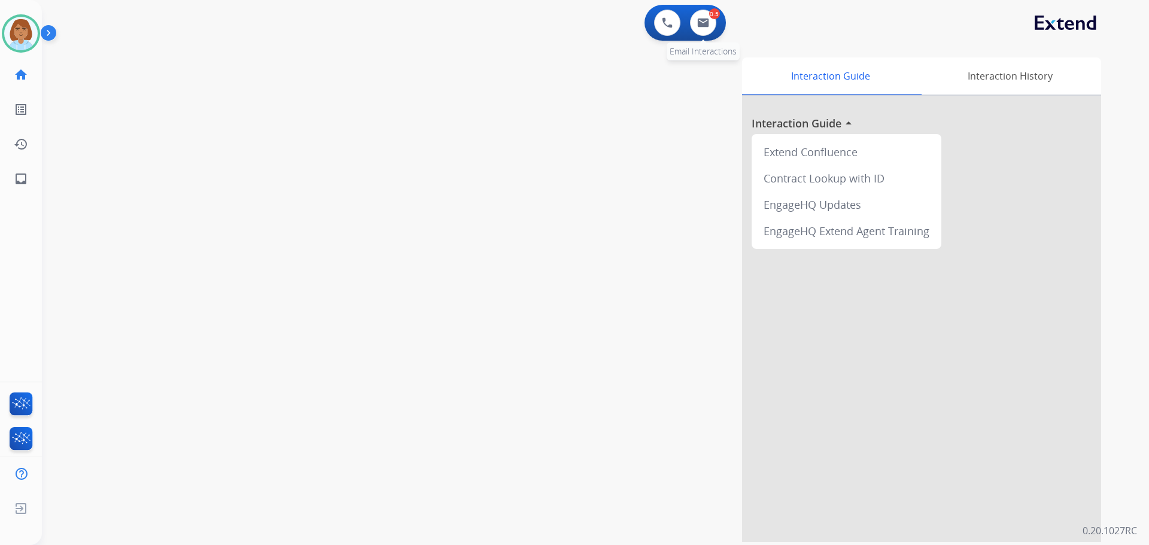
click at [717, 31] on div "0.5 Email Interactions" at bounding box center [703, 23] width 36 height 26
click at [713, 30] on button at bounding box center [703, 23] width 26 height 26
select select "**********"
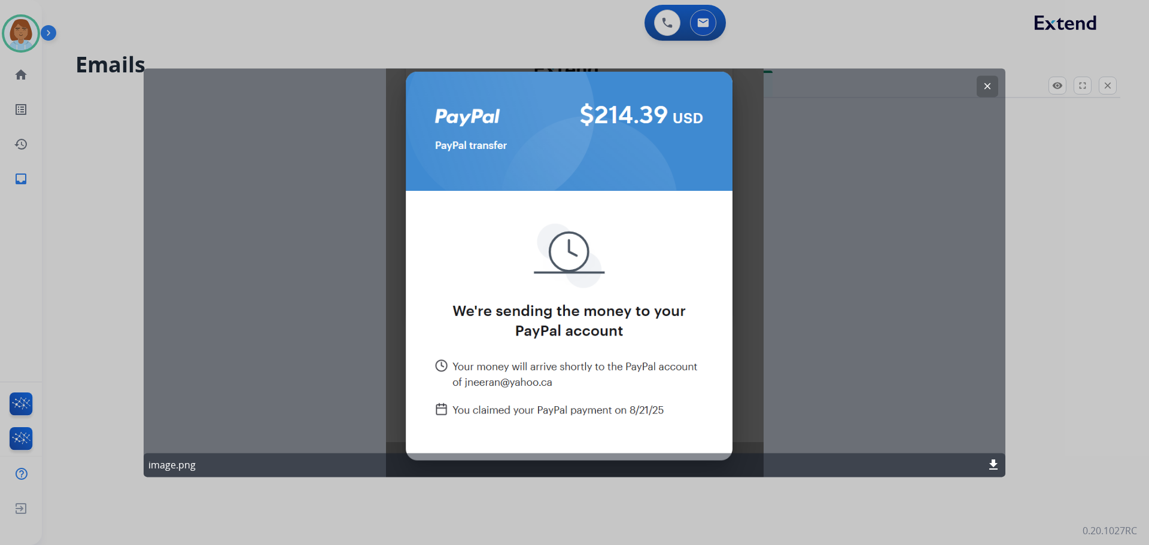
select select "**********"
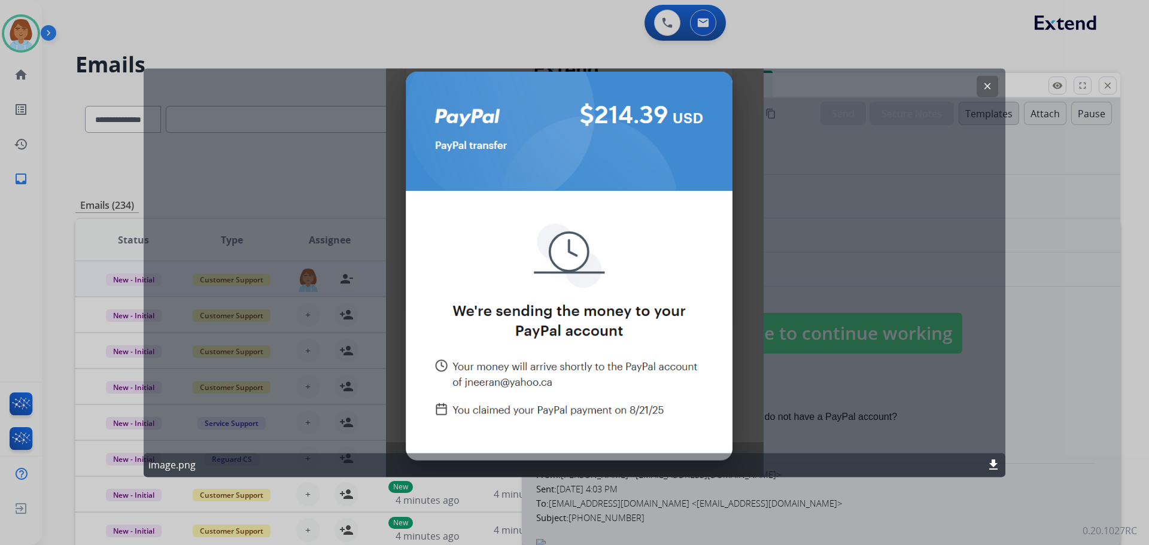
click at [1048, 300] on div at bounding box center [574, 272] width 1149 height 545
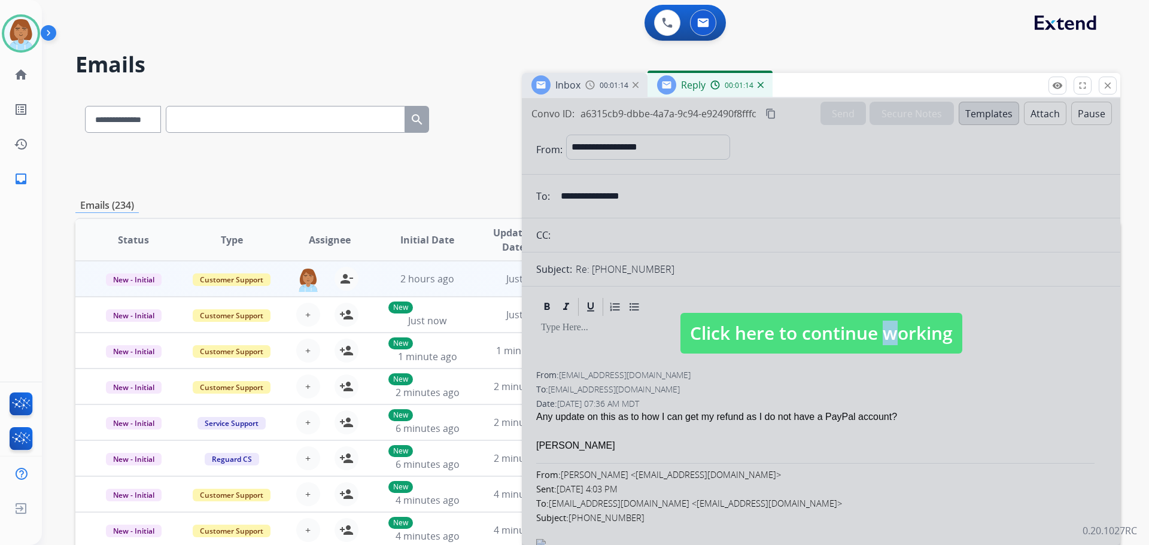
drag, startPoint x: 869, startPoint y: 348, endPoint x: 881, endPoint y: 354, distance: 13.7
click at [879, 352] on span "Click here to continue working" at bounding box center [822, 333] width 282 height 41
select select
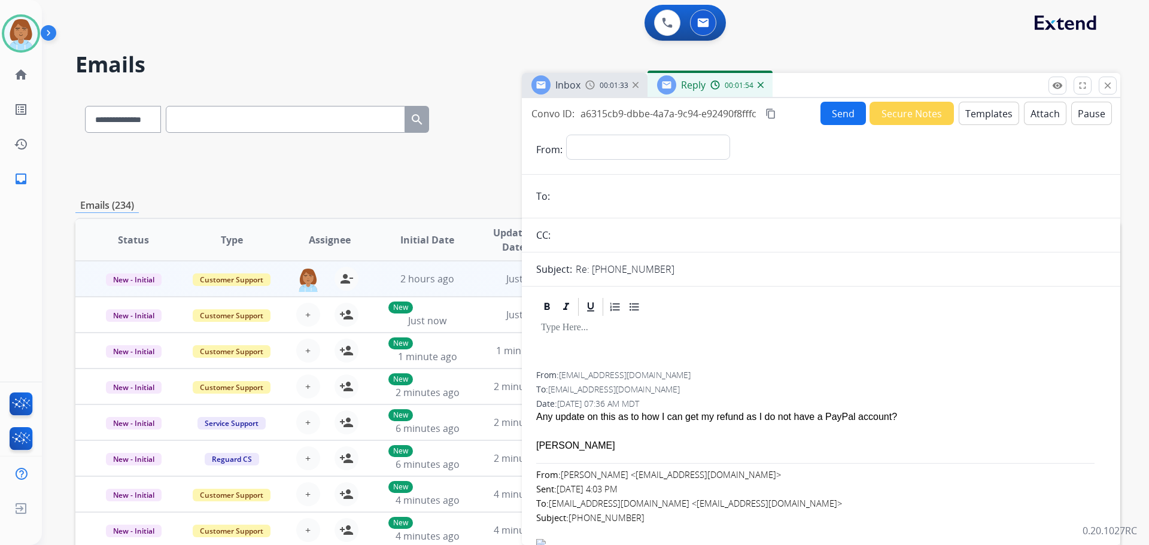
click at [988, 110] on button "Templates" at bounding box center [989, 113] width 60 height 23
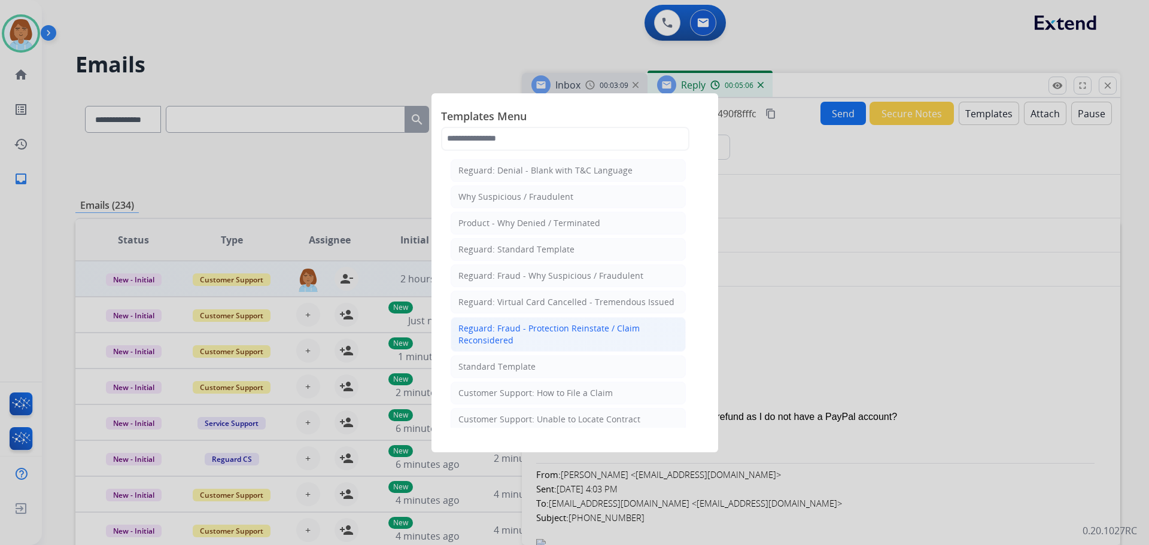
scroll to position [60, 0]
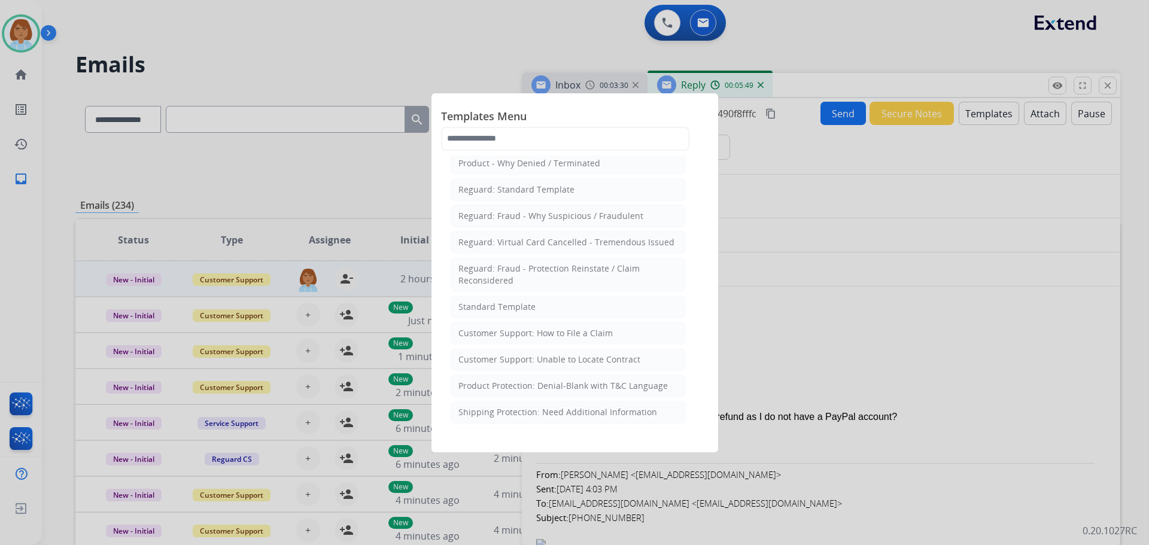
click at [774, 349] on div at bounding box center [574, 272] width 1149 height 545
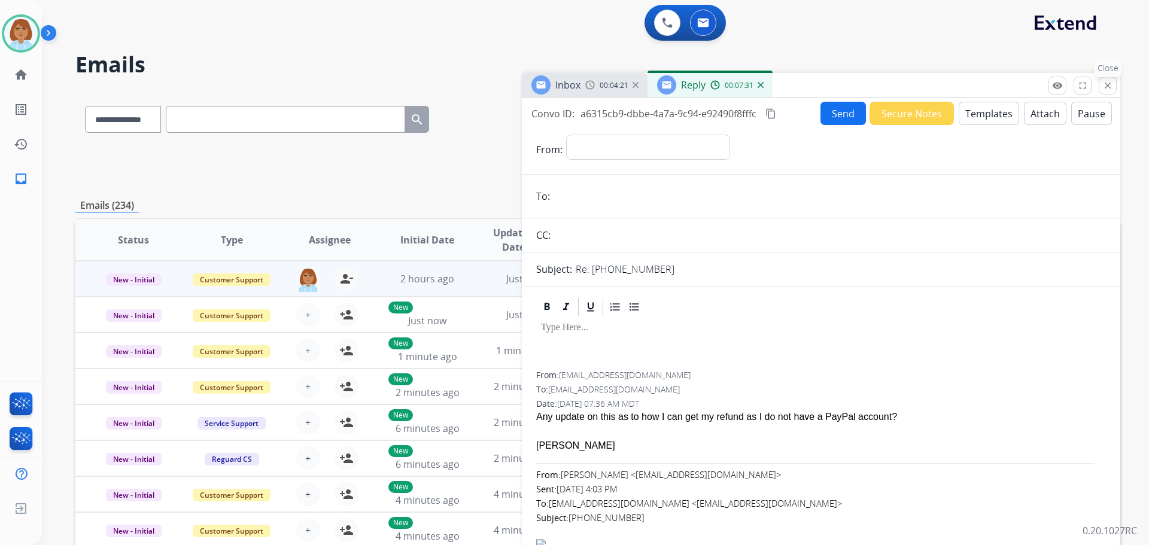
click at [1103, 82] on mat-icon "close" at bounding box center [1108, 85] width 11 height 11
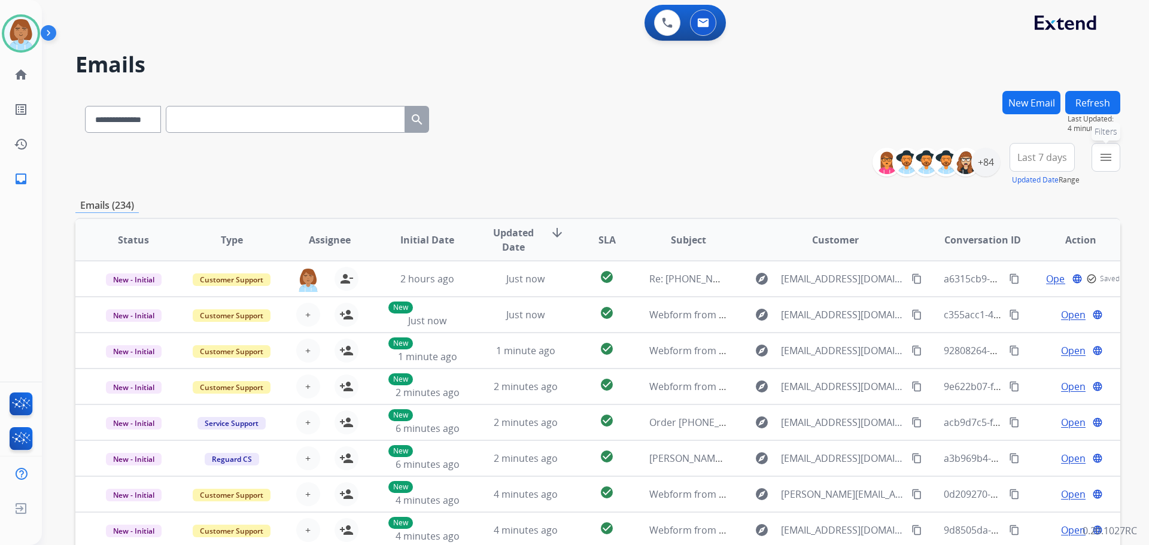
click at [1098, 156] on button "menu Filters" at bounding box center [1106, 157] width 29 height 29
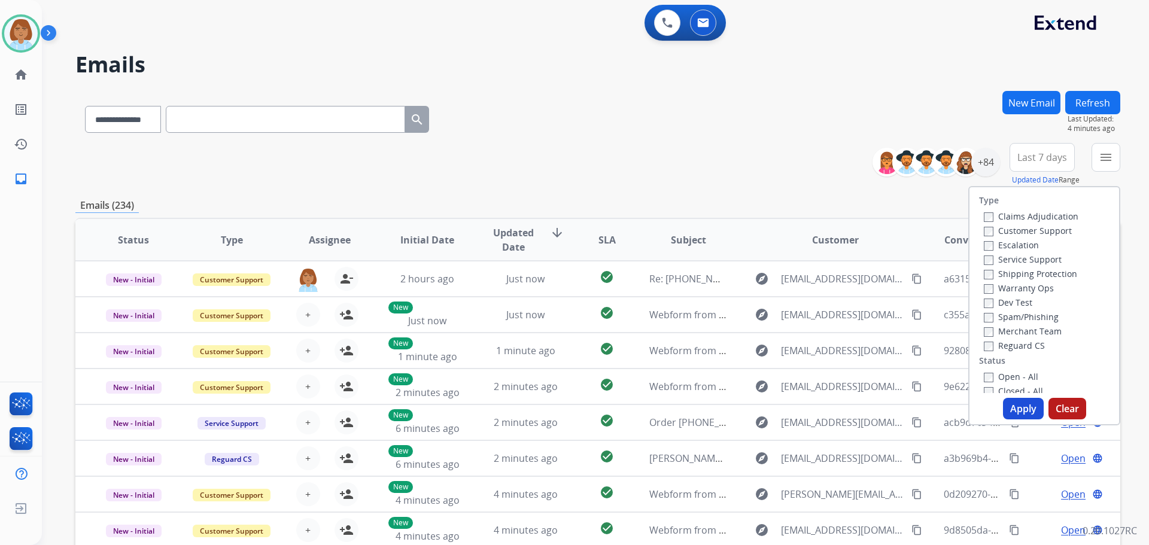
click at [993, 232] on label "Customer Support" at bounding box center [1028, 230] width 88 height 11
click at [998, 272] on label "Shipping Protection" at bounding box center [1030, 273] width 93 height 11
click at [1003, 346] on label "Reguard CS" at bounding box center [1014, 345] width 61 height 11
click at [987, 372] on label "Open - All" at bounding box center [1011, 376] width 54 height 11
click at [1024, 415] on button "Apply" at bounding box center [1023, 409] width 41 height 22
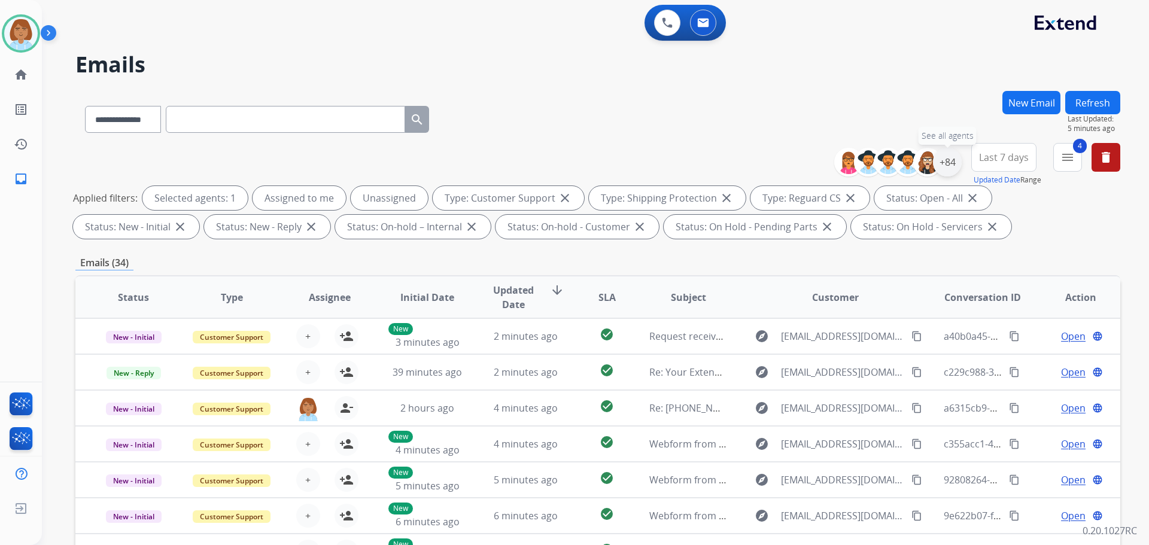
click at [949, 171] on div "+84" at bounding box center [947, 162] width 29 height 29
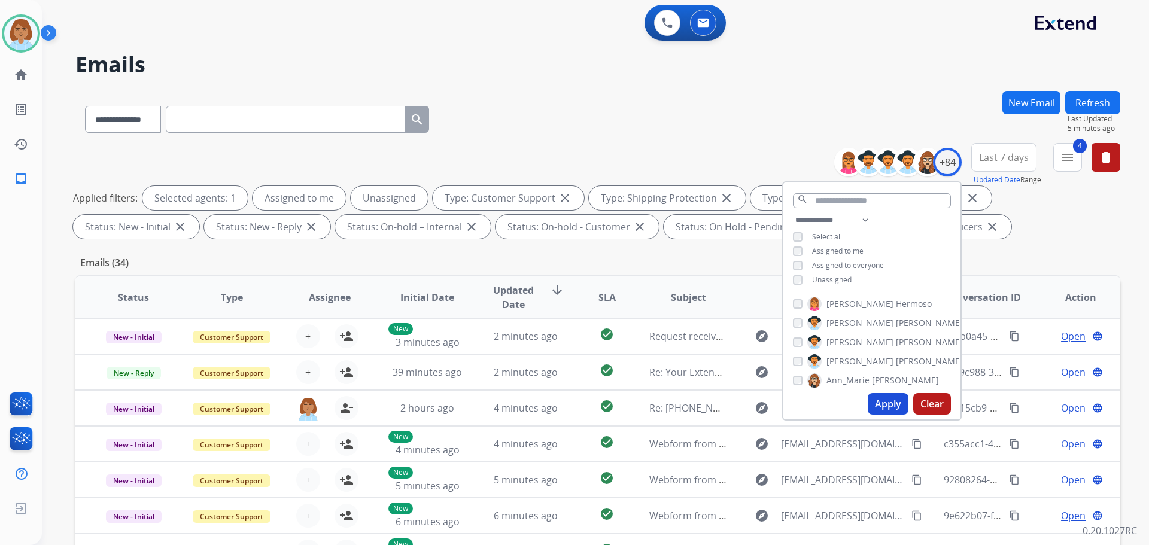
click at [827, 282] on span "Unassigned" at bounding box center [832, 280] width 40 height 10
click at [896, 399] on button "Apply" at bounding box center [888, 404] width 41 height 22
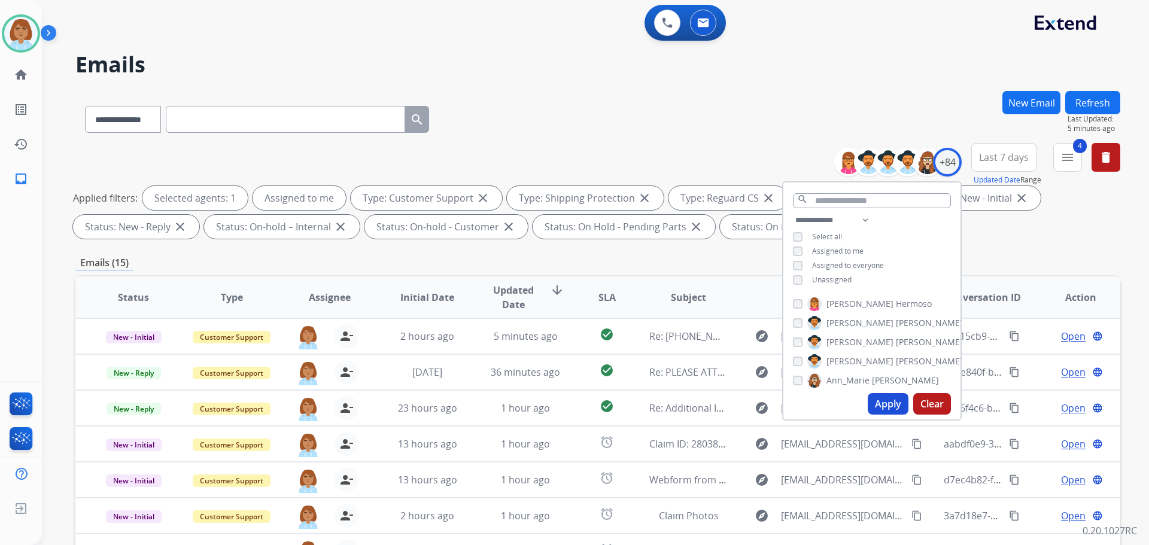
click at [808, 129] on div "**********" at bounding box center [597, 117] width 1045 height 52
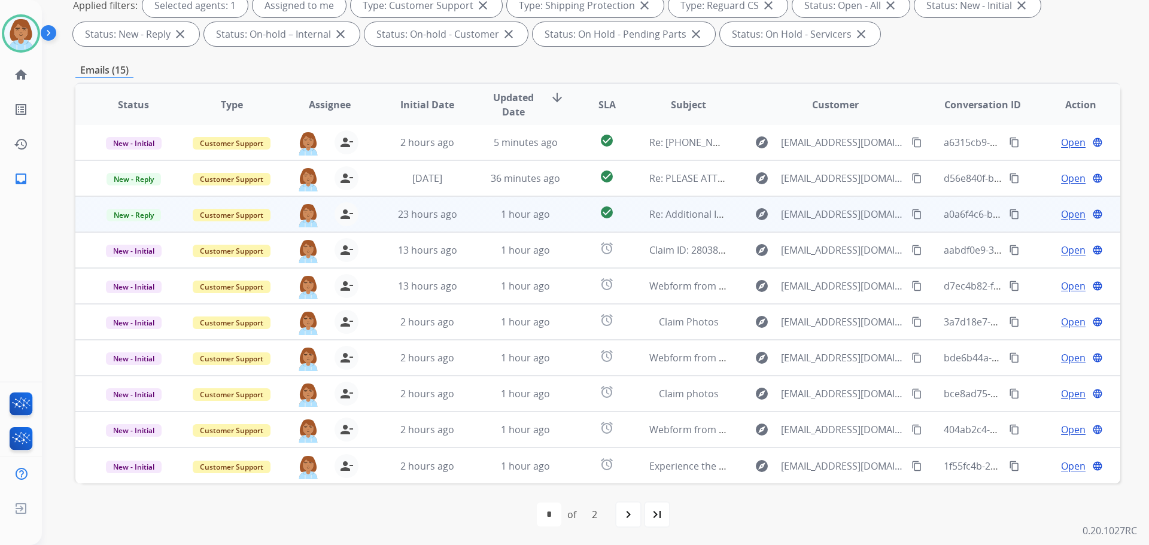
scroll to position [193, 0]
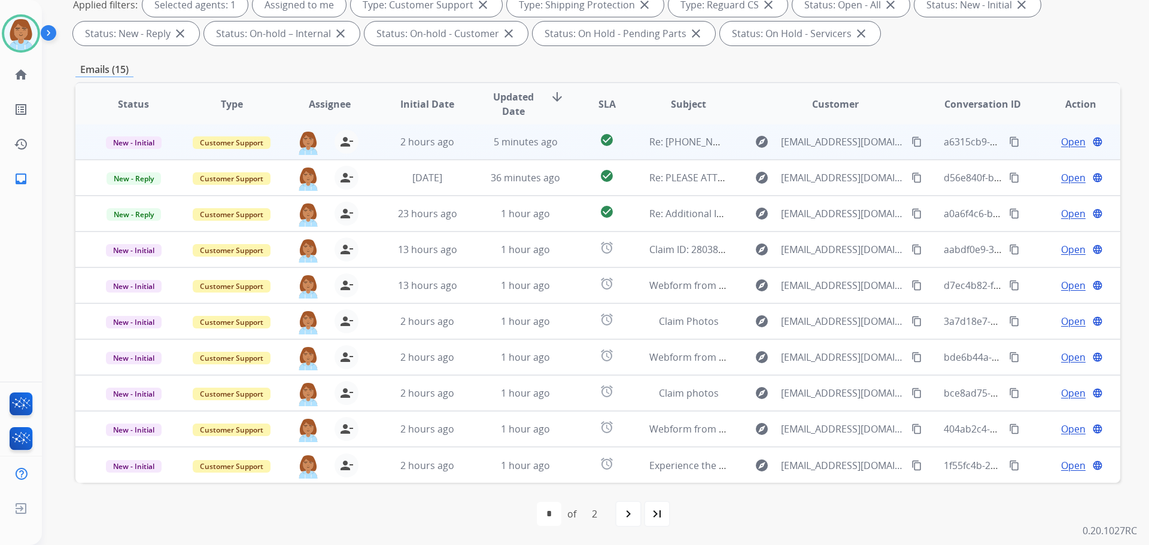
click at [569, 150] on td "check_circle" at bounding box center [597, 142] width 65 height 36
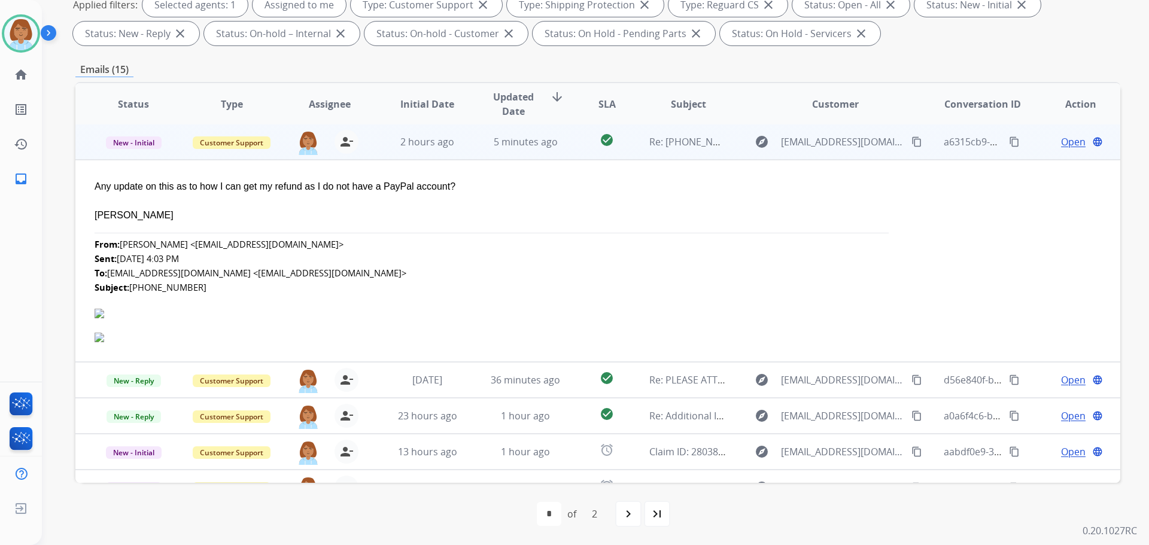
scroll to position [0, 0]
click at [912, 146] on mat-icon "content_copy" at bounding box center [917, 143] width 11 height 11
click at [1066, 147] on span "Open" at bounding box center [1073, 143] width 25 height 14
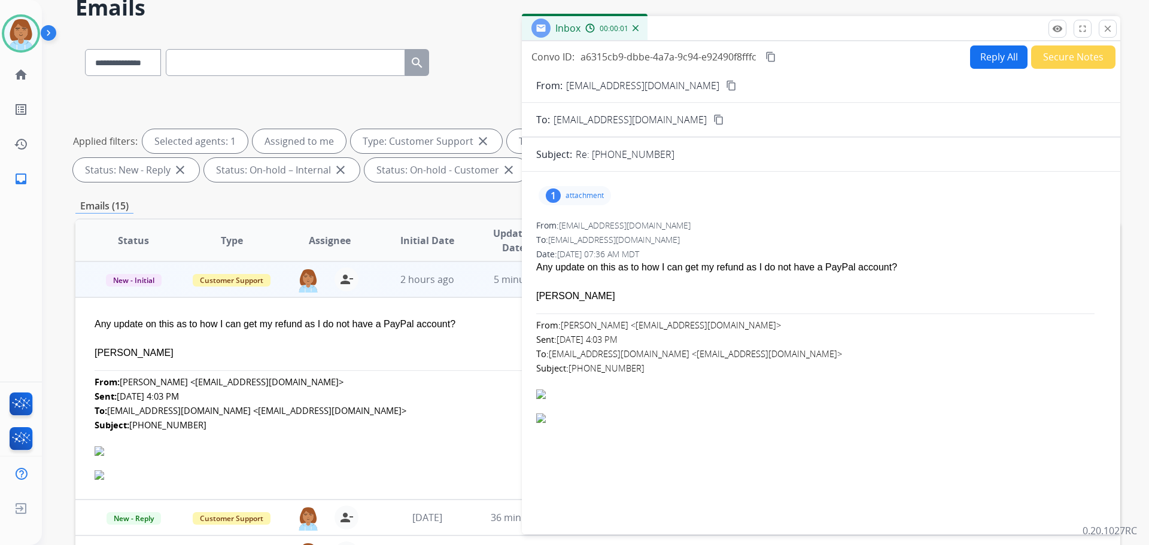
scroll to position [14, 0]
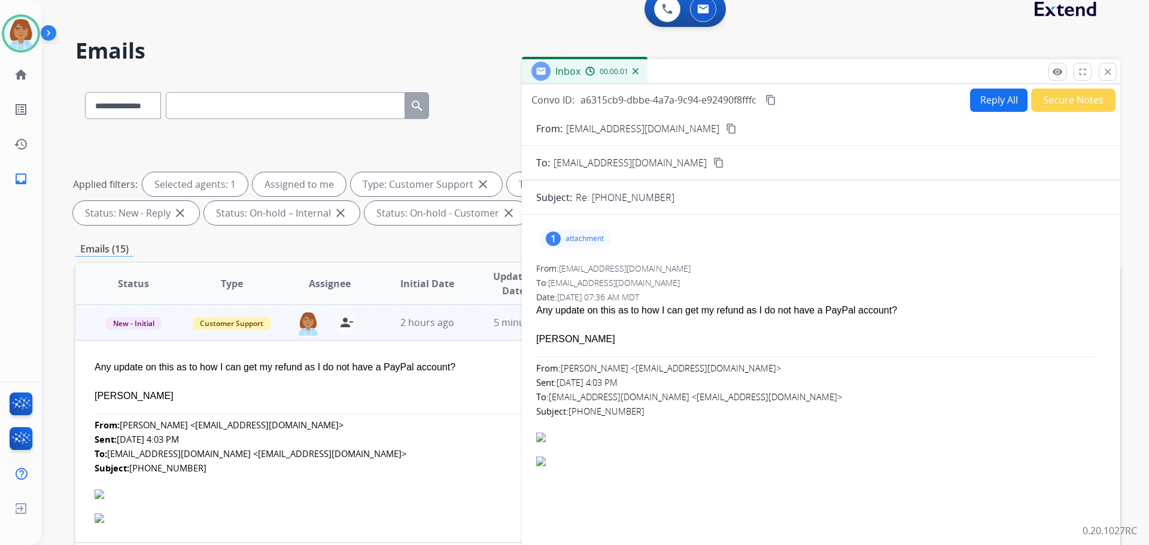
click at [979, 94] on button "Reply All" at bounding box center [998, 100] width 57 height 23
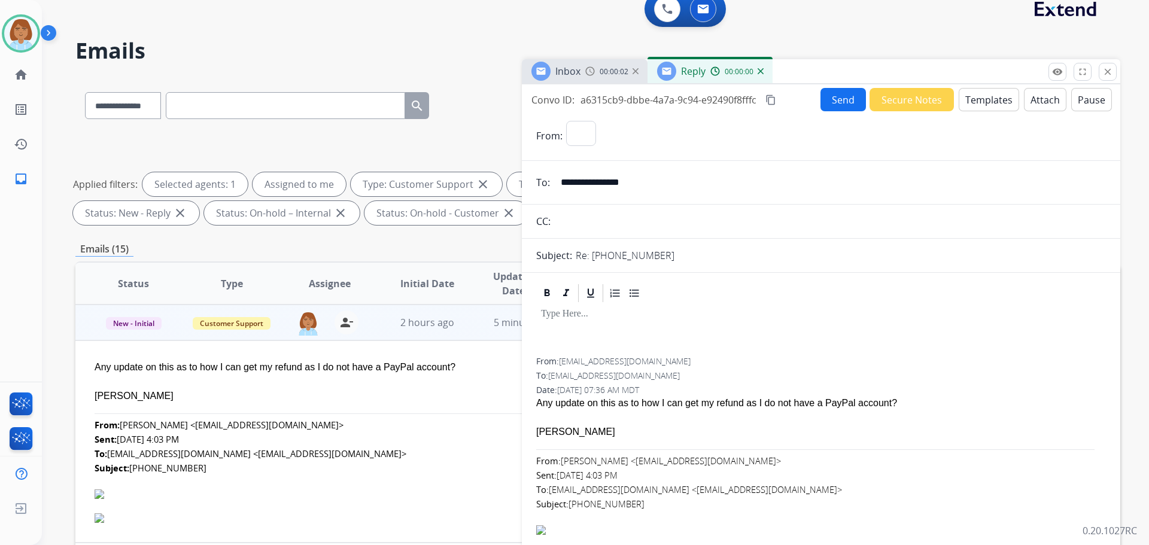
select select "**********"
click at [975, 98] on button "Templates" at bounding box center [989, 98] width 60 height 23
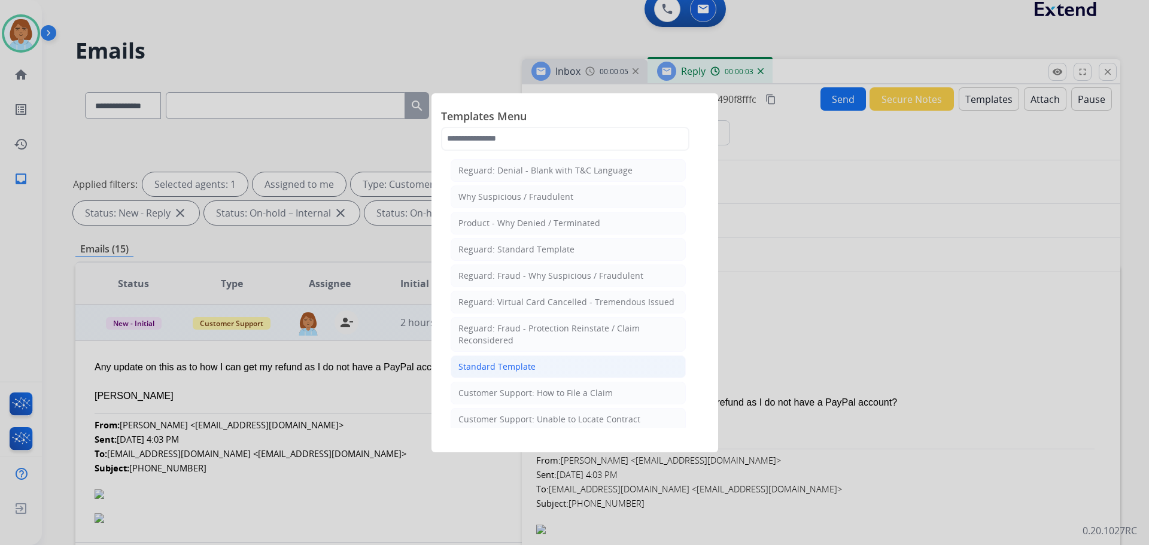
click at [556, 371] on li "Standard Template" at bounding box center [568, 367] width 235 height 23
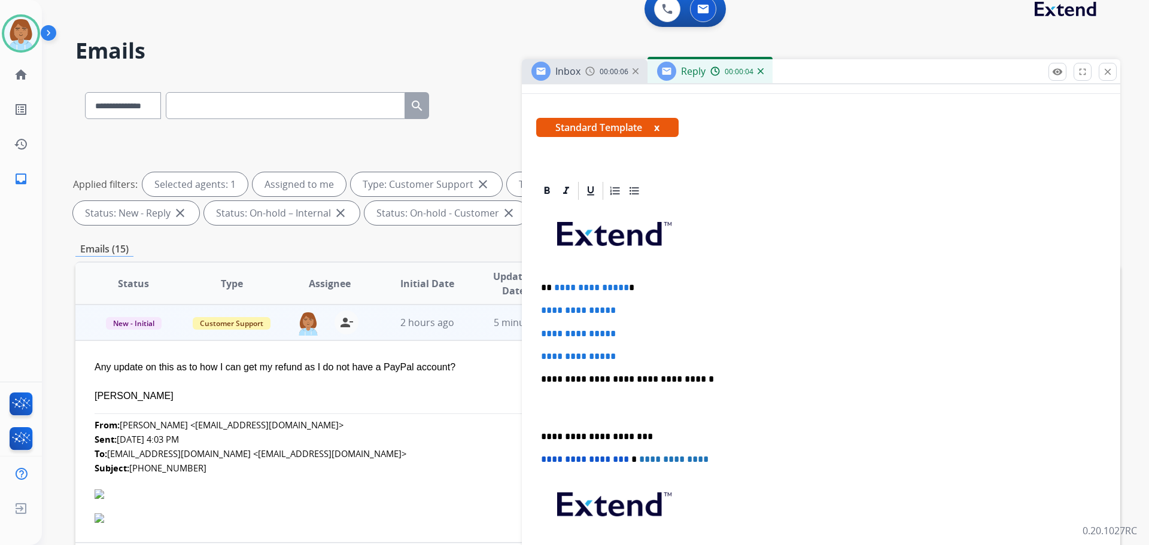
scroll to position [180, 0]
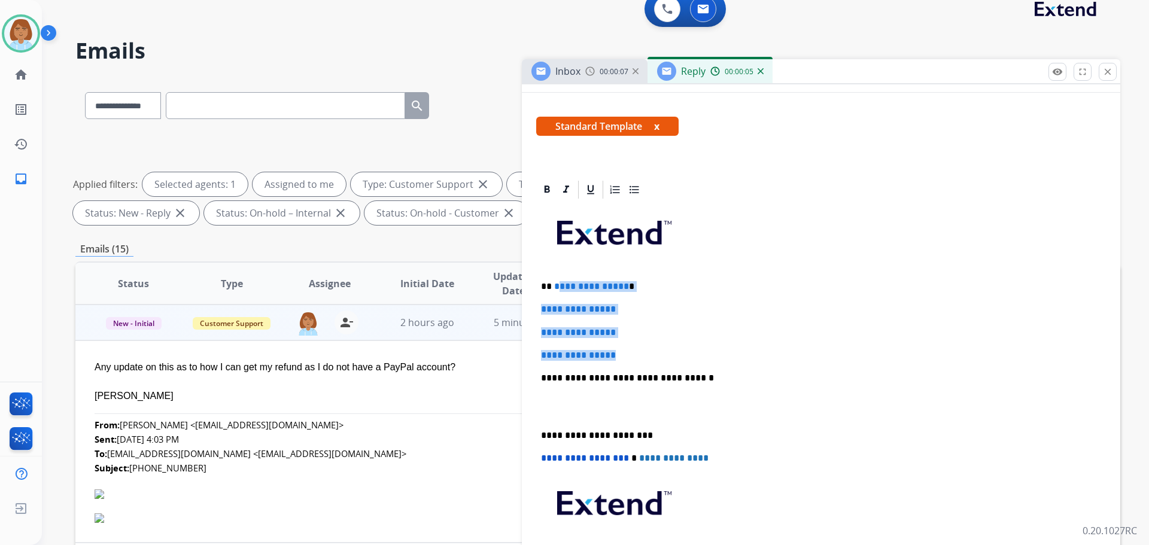
drag, startPoint x: 636, startPoint y: 354, endPoint x: 558, endPoint y: 277, distance: 110.1
click at [557, 275] on div "**********" at bounding box center [821, 407] width 570 height 412
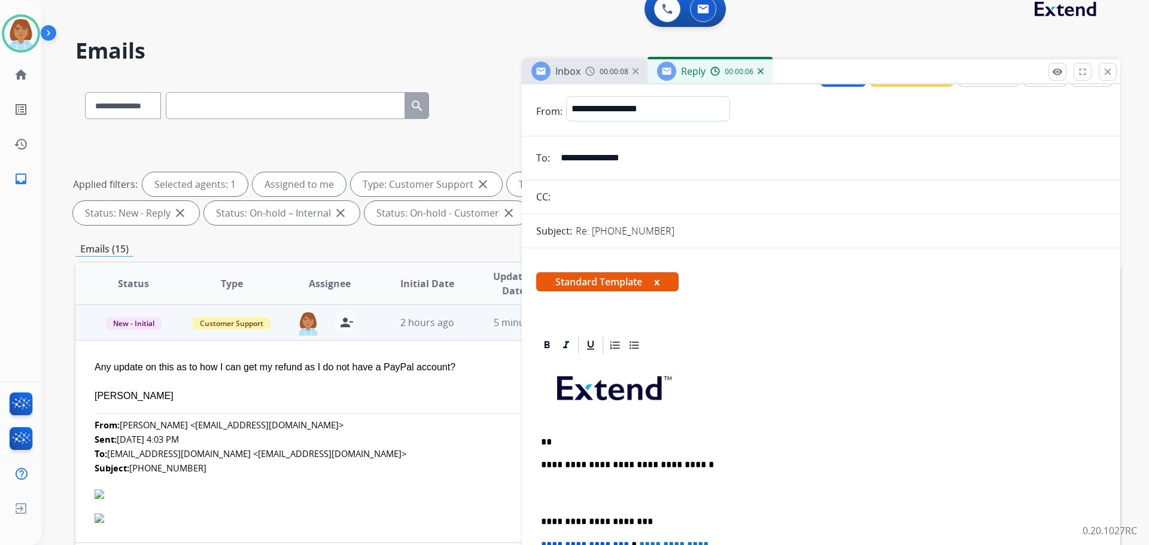
scroll to position [1, 0]
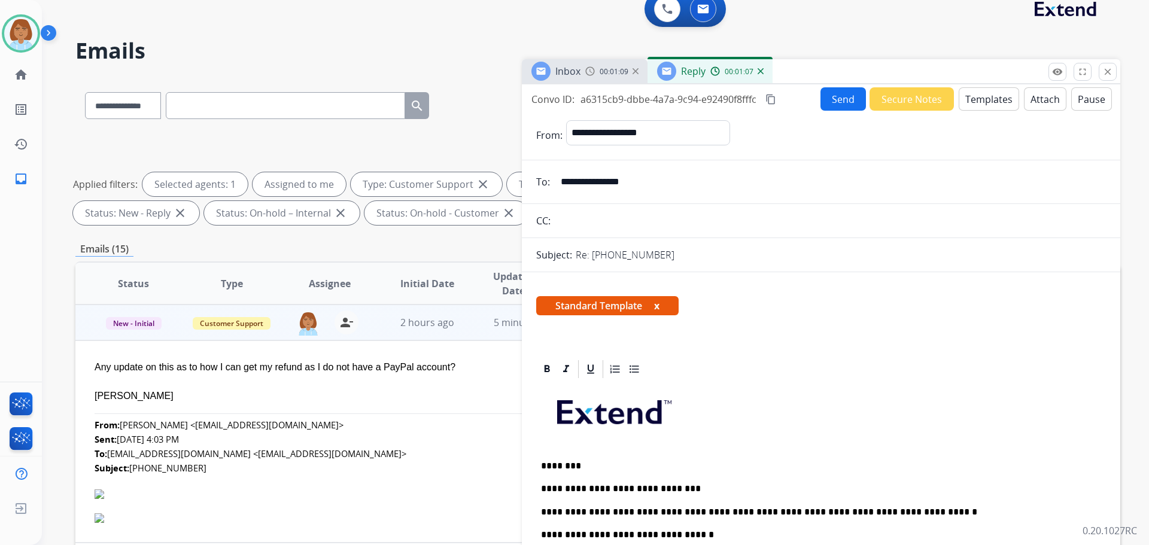
drag, startPoint x: 641, startPoint y: 515, endPoint x: 627, endPoint y: 521, distance: 15.6
drag, startPoint x: 627, startPoint y: 521, endPoint x: 616, endPoint y: 515, distance: 12.3
click at [616, 515] on p "**********" at bounding box center [816, 512] width 551 height 11
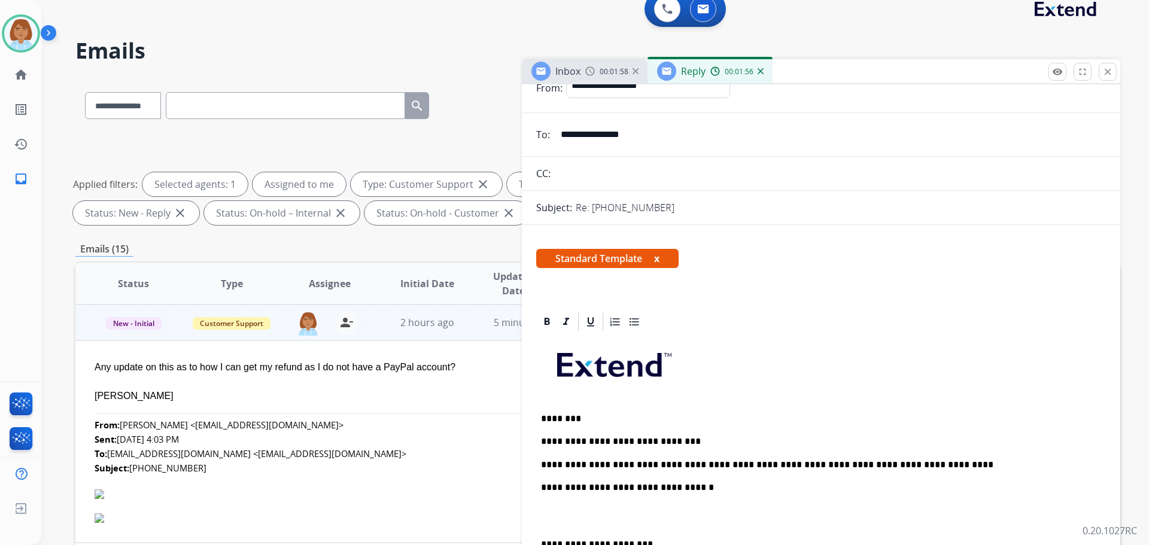
scroll to position [120, 0]
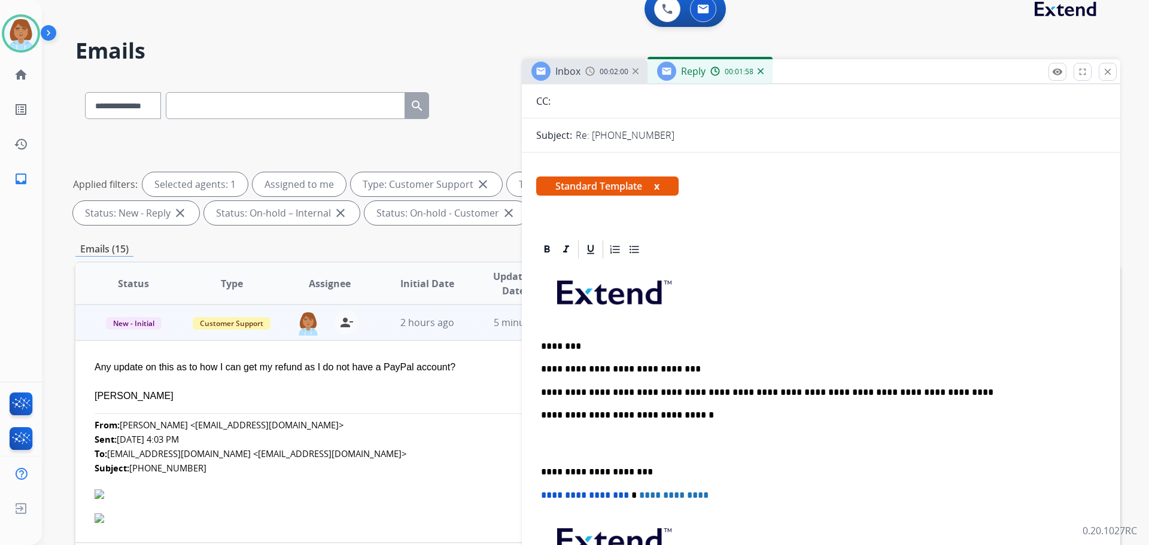
click at [926, 397] on p "**********" at bounding box center [816, 392] width 551 height 11
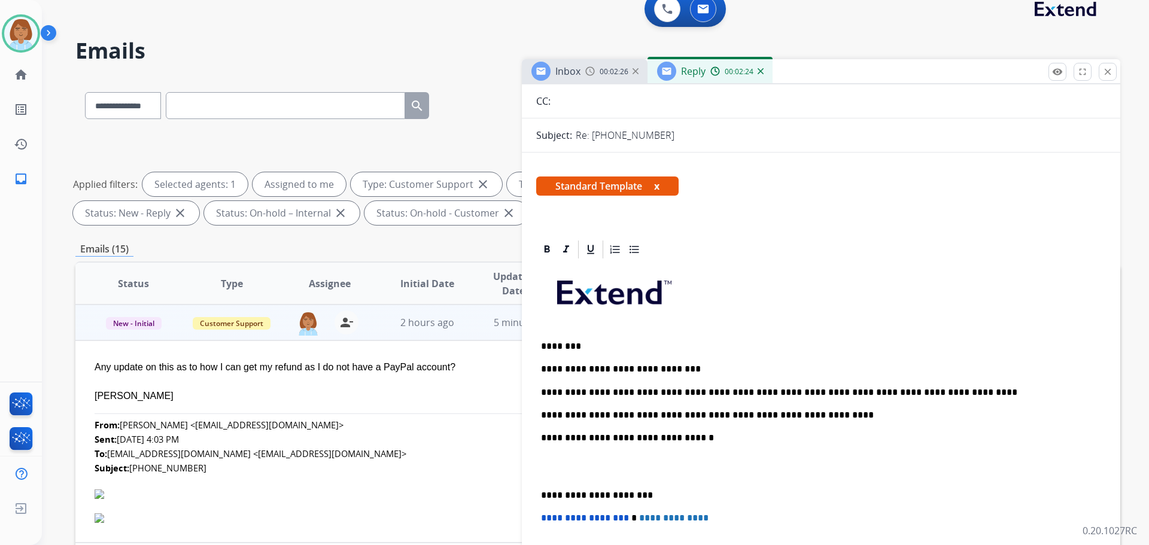
click at [842, 411] on p "**********" at bounding box center [816, 415] width 551 height 11
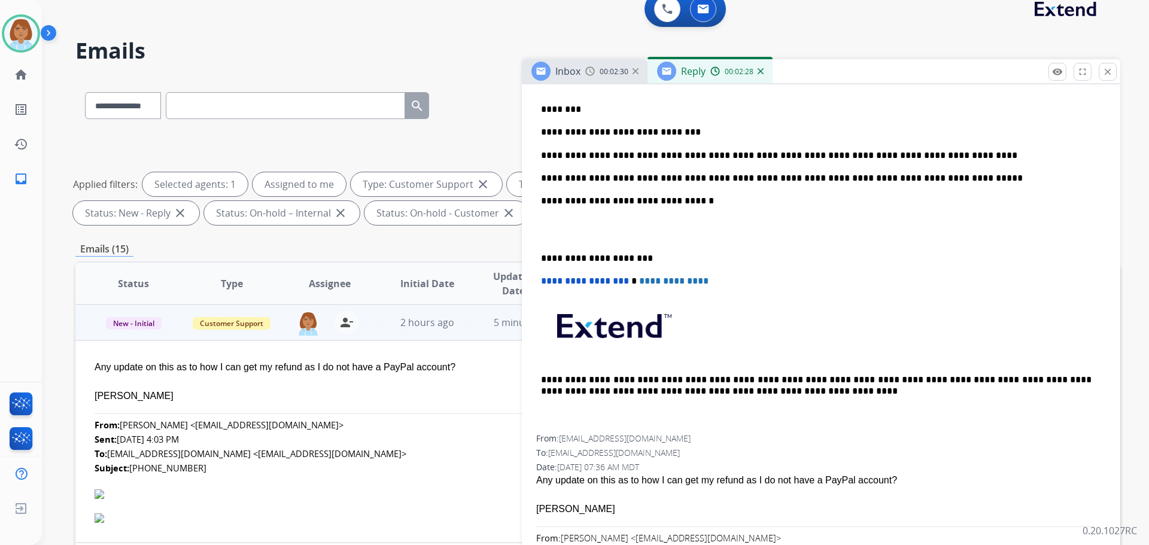
scroll to position [434, 0]
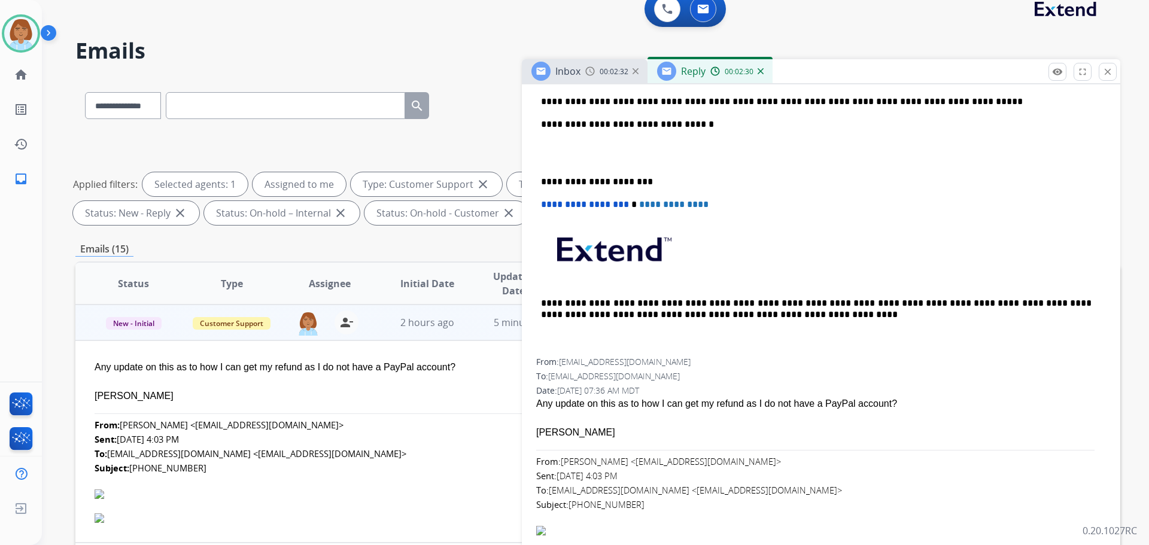
drag, startPoint x: 874, startPoint y: 402, endPoint x: 535, endPoint y: 402, distance: 338.8
click at [535, 402] on div "**********" at bounding box center [821, 247] width 599 height 644
copy div "Any update on this as to how I can get my refund as I do not have a PayPal acco…"
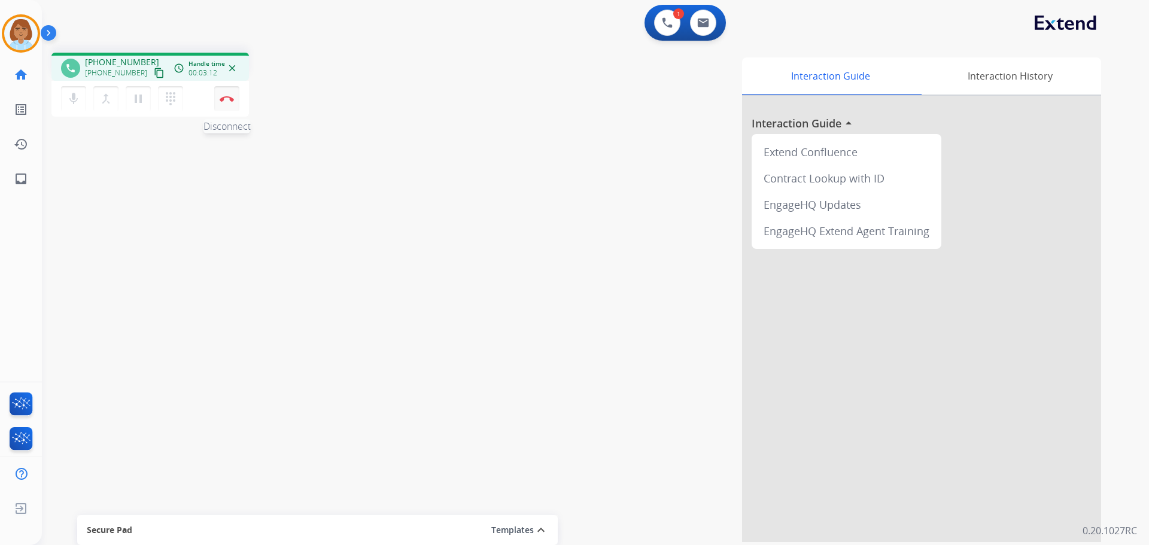
click at [232, 104] on button "Disconnect" at bounding box center [226, 98] width 25 height 25
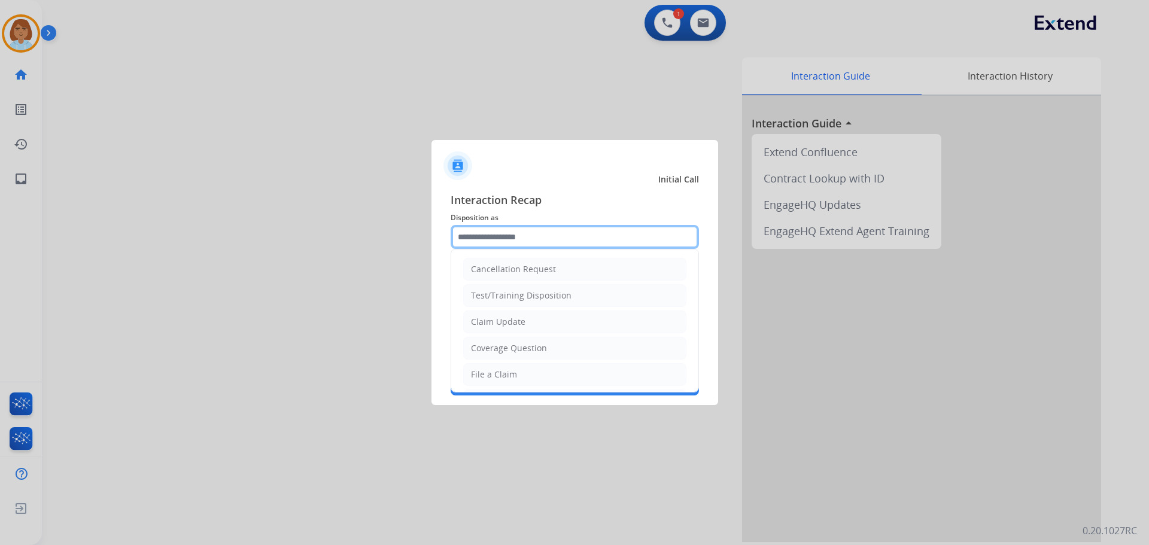
click at [511, 242] on input "text" at bounding box center [575, 237] width 248 height 24
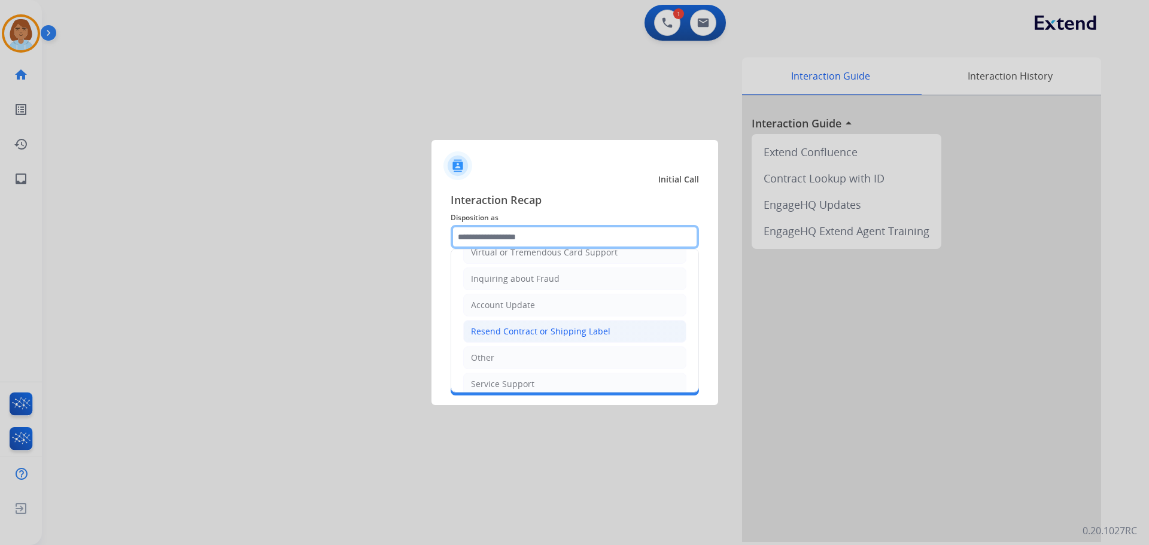
scroll to position [180, 0]
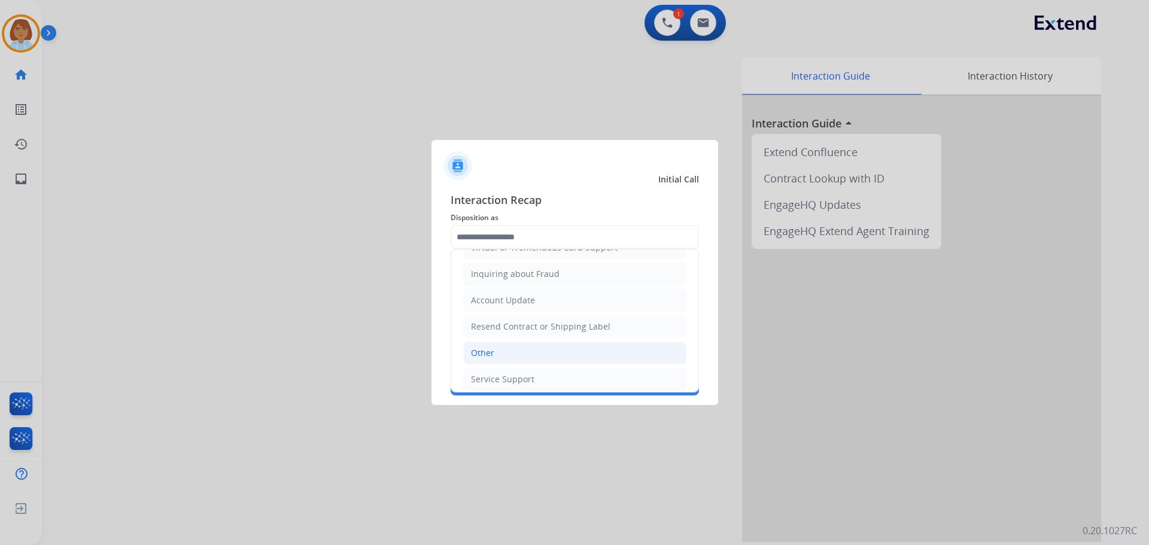
click at [499, 360] on li "Other" at bounding box center [574, 353] width 223 height 23
type input "*****"
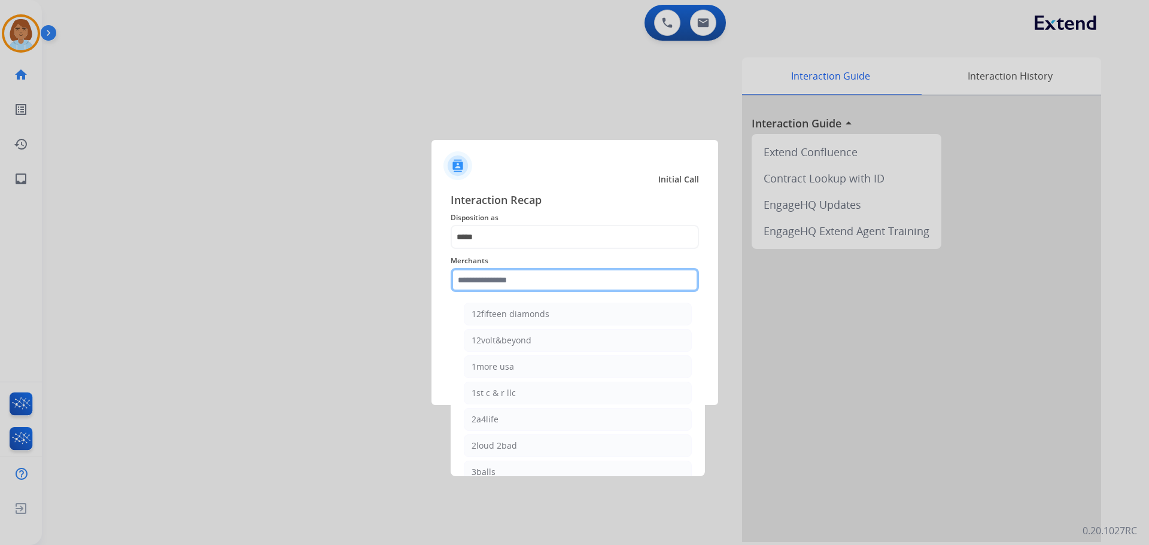
click at [505, 277] on input "text" at bounding box center [575, 280] width 248 height 24
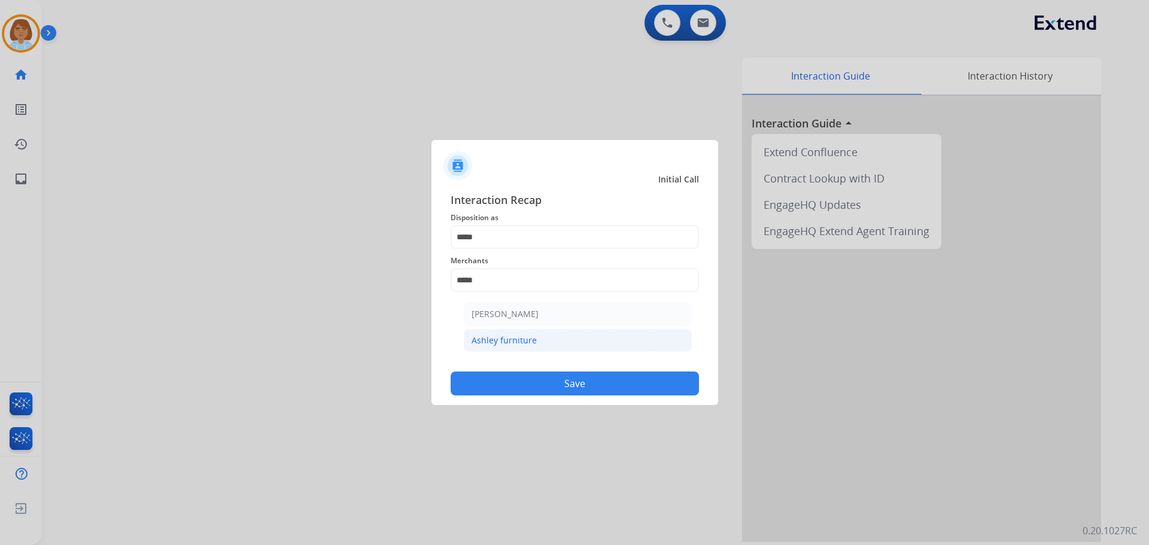
click at [508, 337] on div "Ashley furniture" at bounding box center [504, 341] width 65 height 12
type input "**********"
click at [542, 389] on button "Save" at bounding box center [575, 384] width 248 height 24
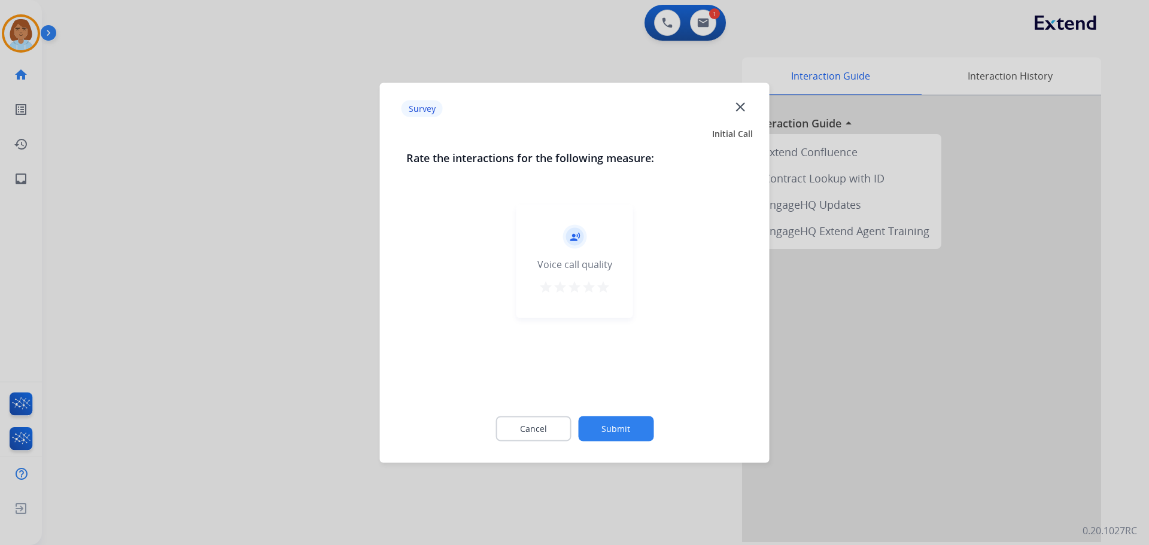
click at [625, 429] on button "Submit" at bounding box center [615, 428] width 75 height 25
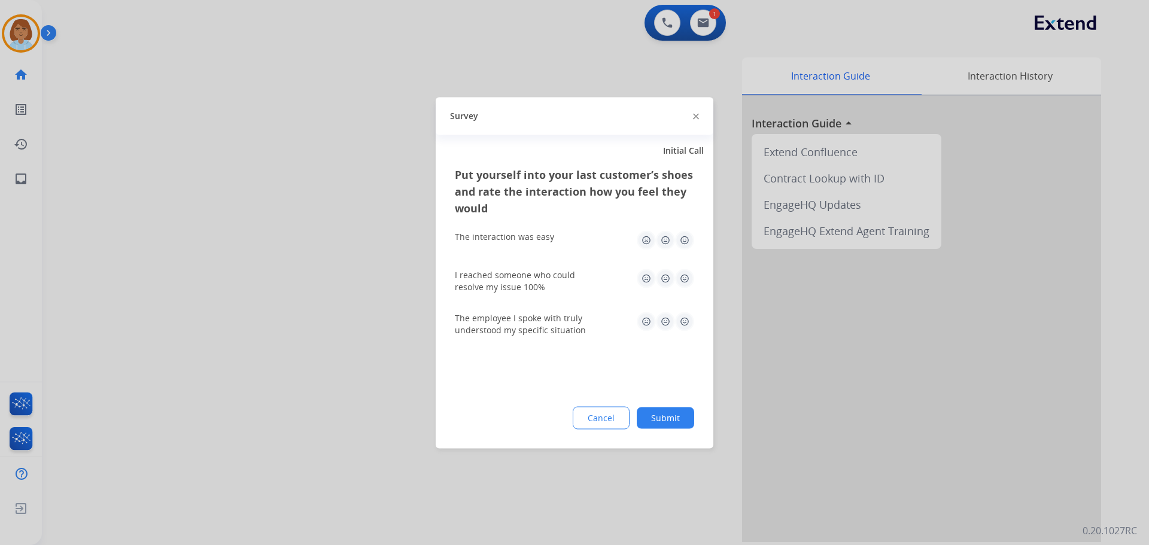
click at [672, 423] on button "Submit" at bounding box center [665, 418] width 57 height 22
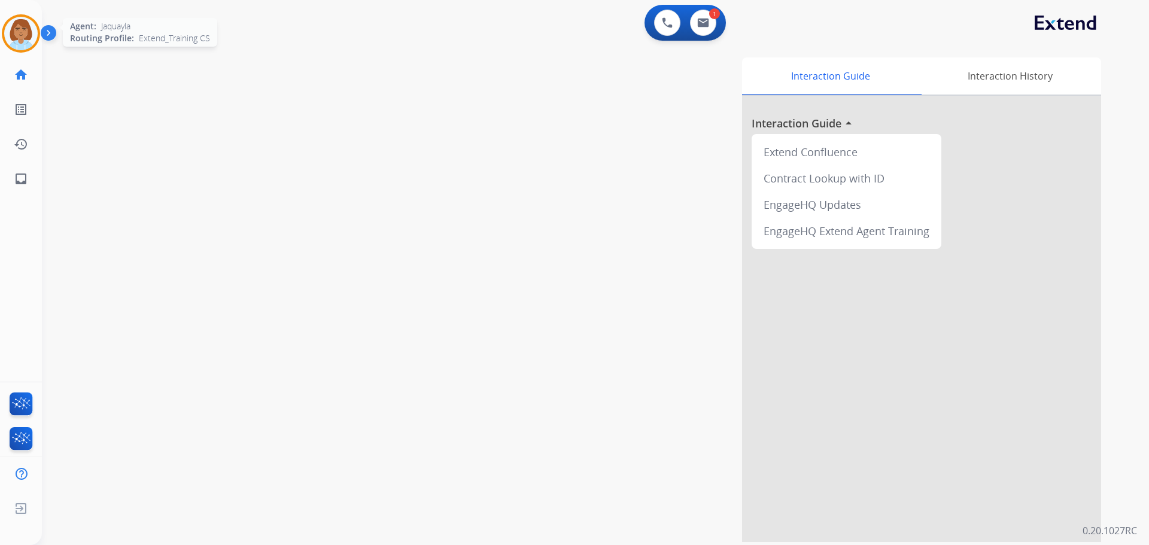
click at [13, 35] on img at bounding box center [21, 34] width 34 height 34
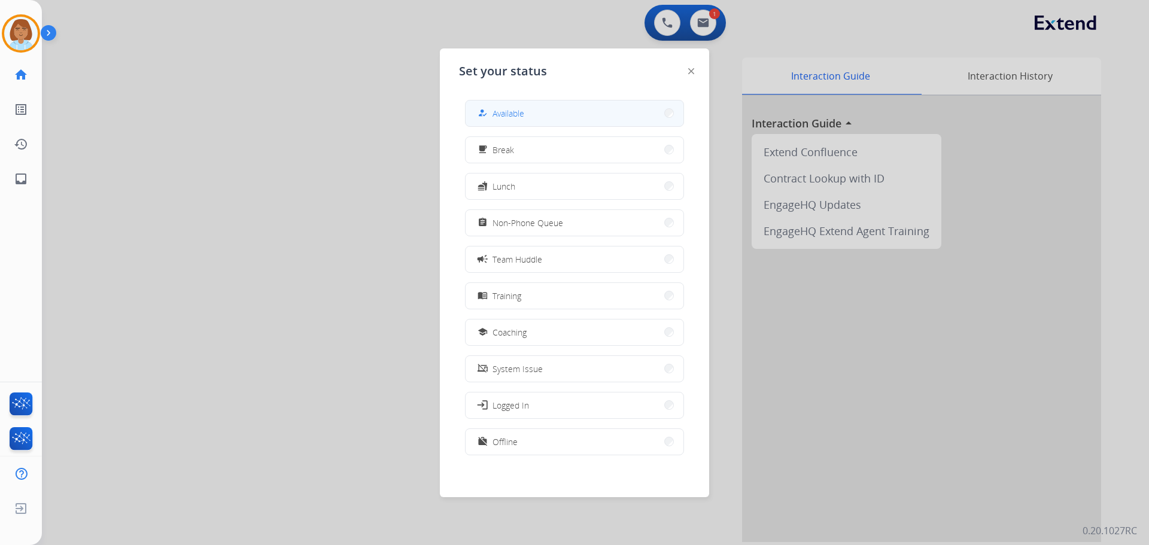
click at [521, 117] on span "Available" at bounding box center [509, 113] width 32 height 13
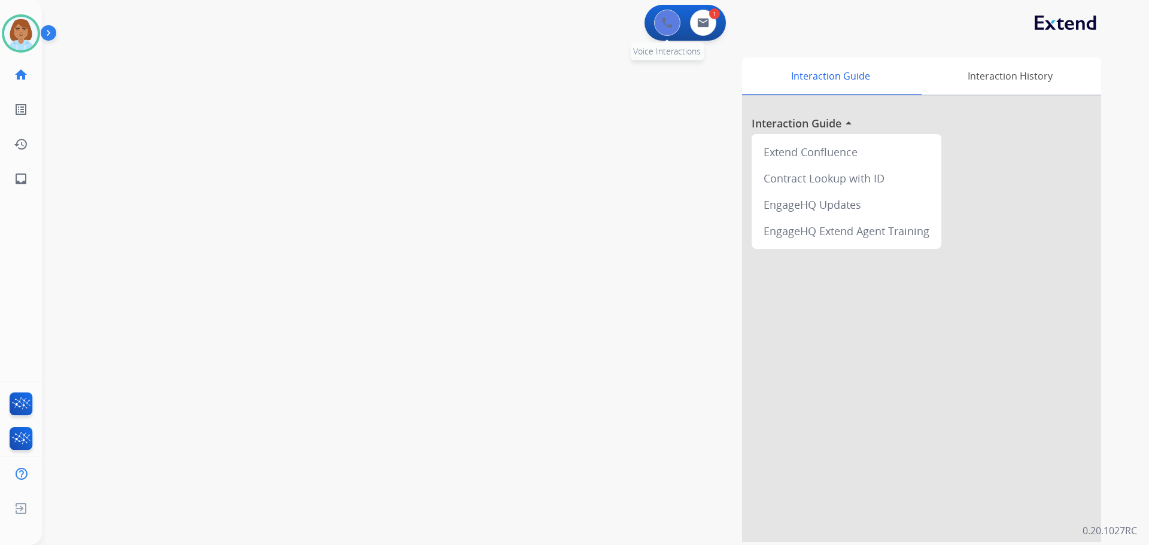
click at [678, 26] on button at bounding box center [667, 23] width 26 height 26
click at [692, 27] on button at bounding box center [703, 23] width 26 height 26
select select "**********"
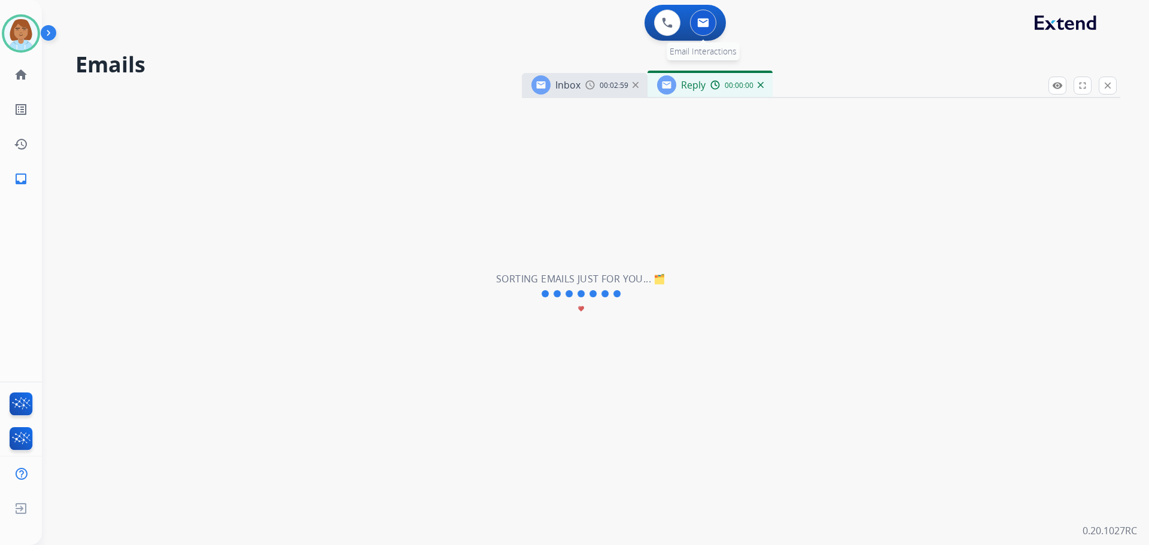
select select "**********"
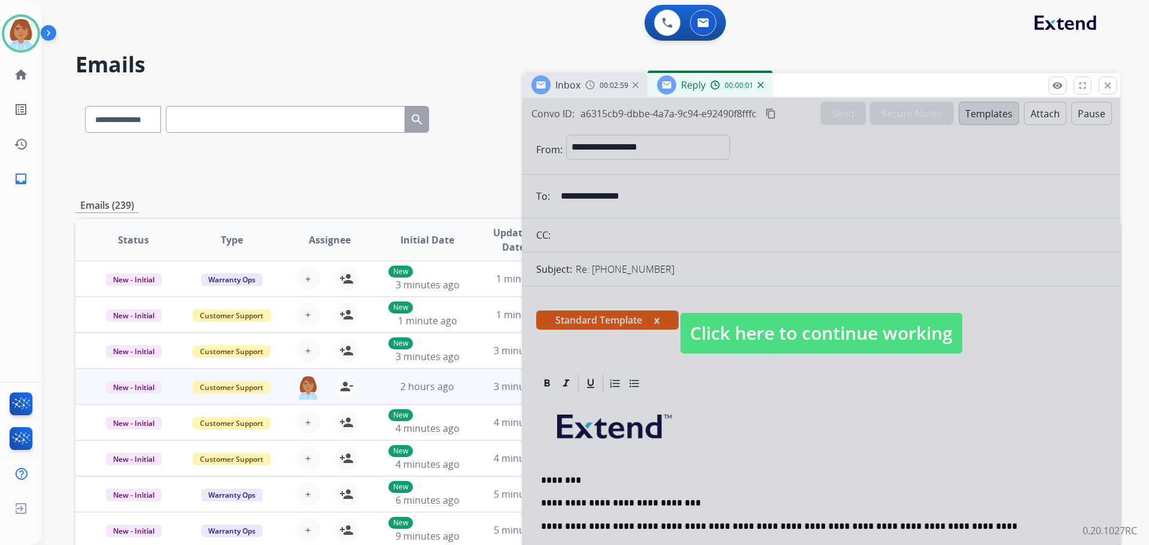
click at [761, 334] on span "Click here to continue working" at bounding box center [822, 333] width 282 height 41
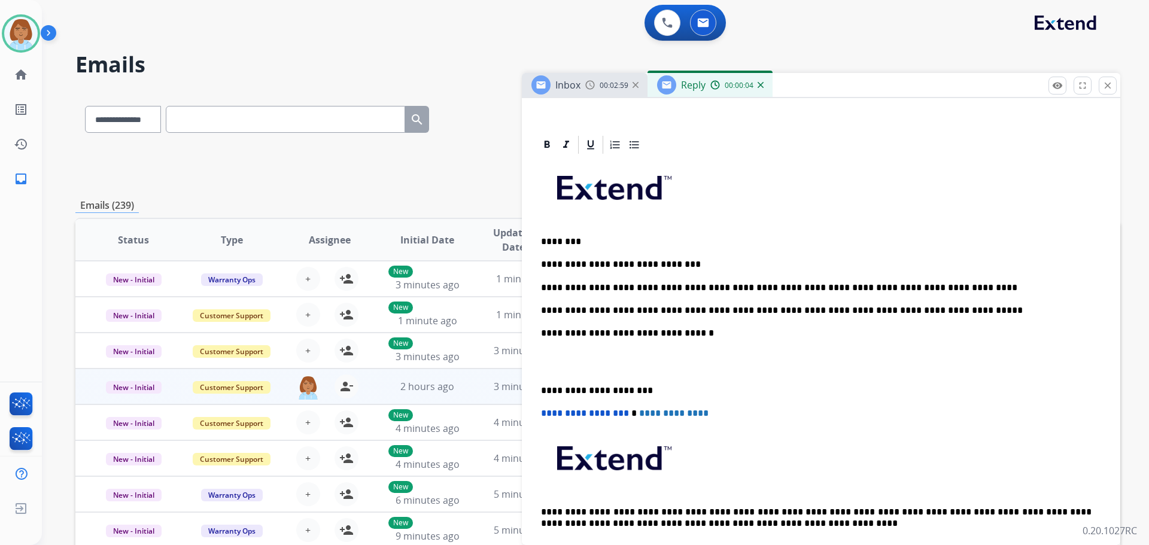
scroll to position [239, 0]
drag, startPoint x: 976, startPoint y: 314, endPoint x: 816, endPoint y: 307, distance: 160.6
click at [816, 307] on p "**********" at bounding box center [816, 310] width 551 height 11
copy p "**********"
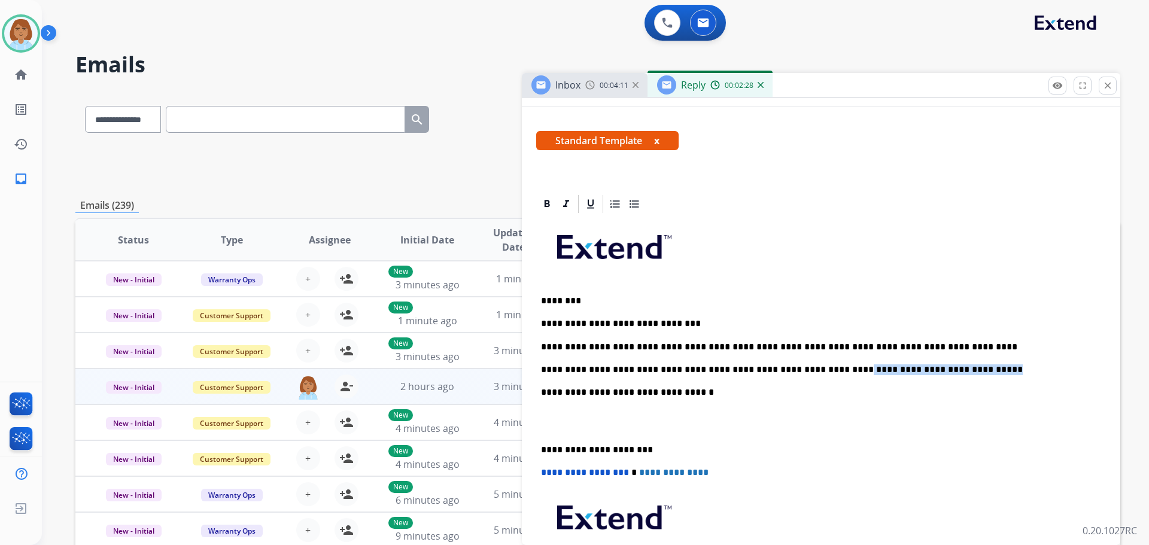
scroll to position [0, 0]
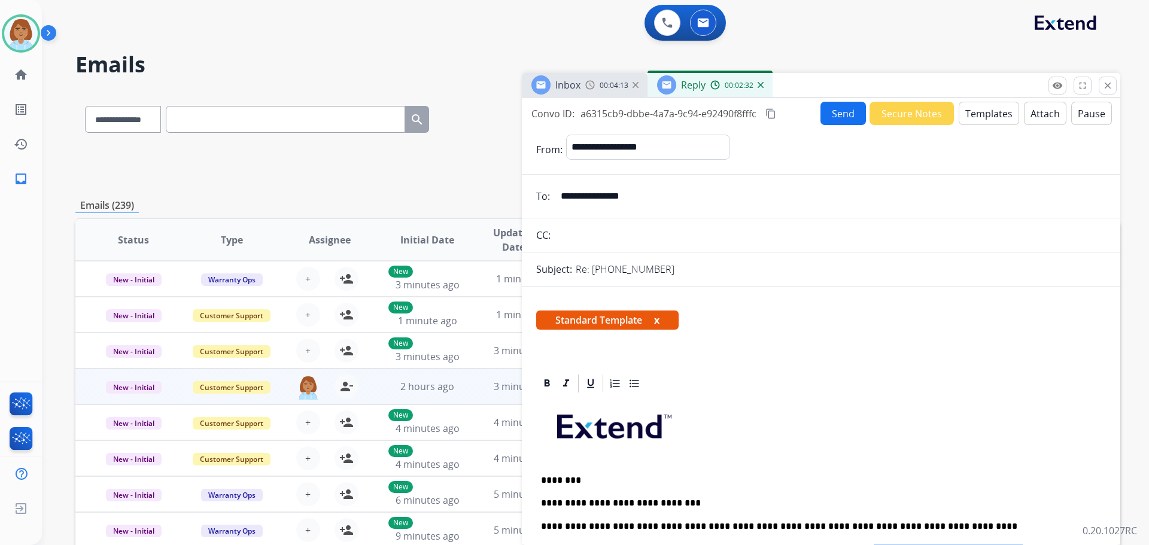
click at [767, 114] on mat-icon "content_copy" at bounding box center [771, 113] width 11 height 11
click at [825, 108] on button "Send" at bounding box center [843, 113] width 45 height 23
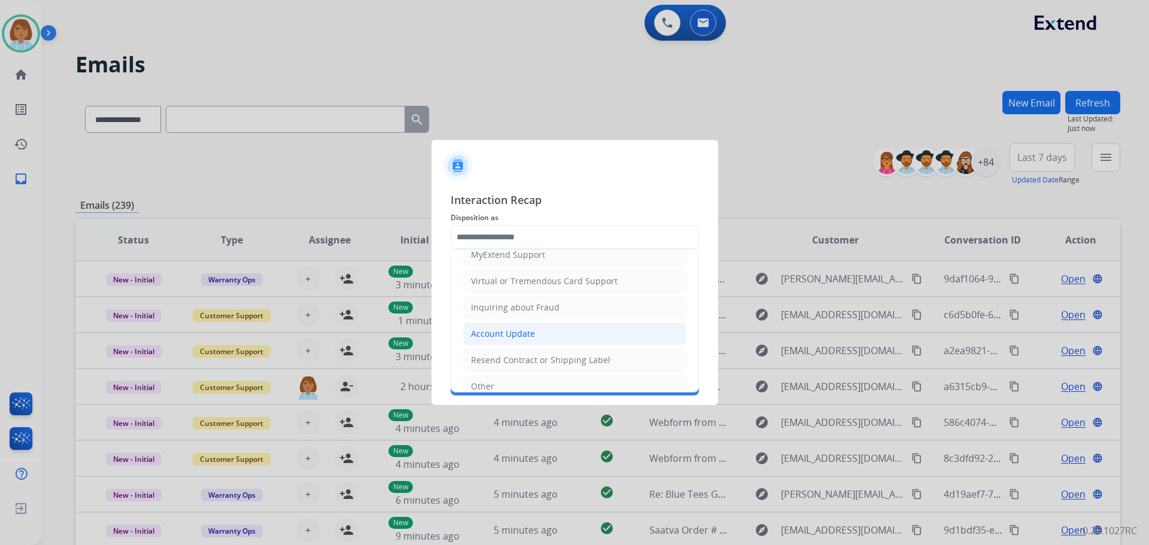
scroll to position [127, 0]
click at [508, 297] on div "Virtual or Tremendous Card Support" at bounding box center [544, 301] width 147 height 12
type input "**********"
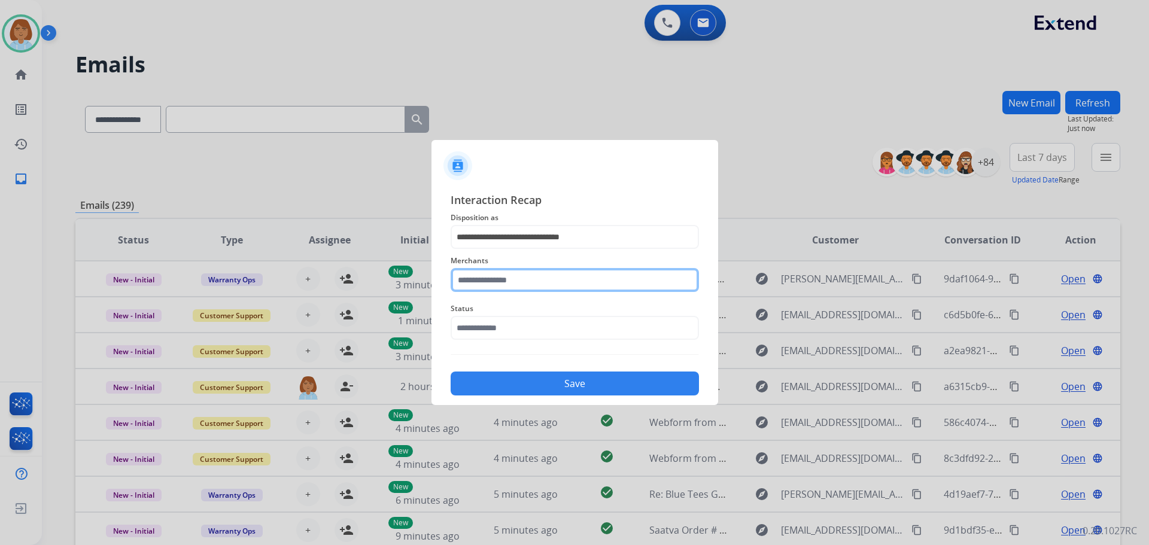
click at [482, 281] on input "text" at bounding box center [575, 280] width 248 height 24
click at [499, 302] on ul "Costway" at bounding box center [577, 317] width 235 height 41
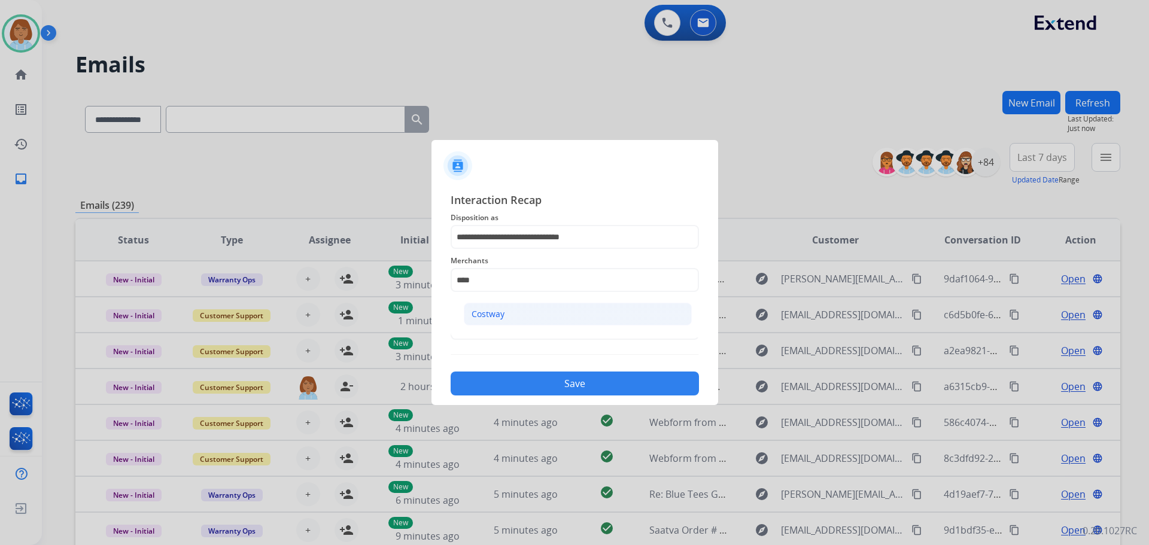
click at [499, 308] on div "Costway" at bounding box center [488, 314] width 33 height 12
type input "*******"
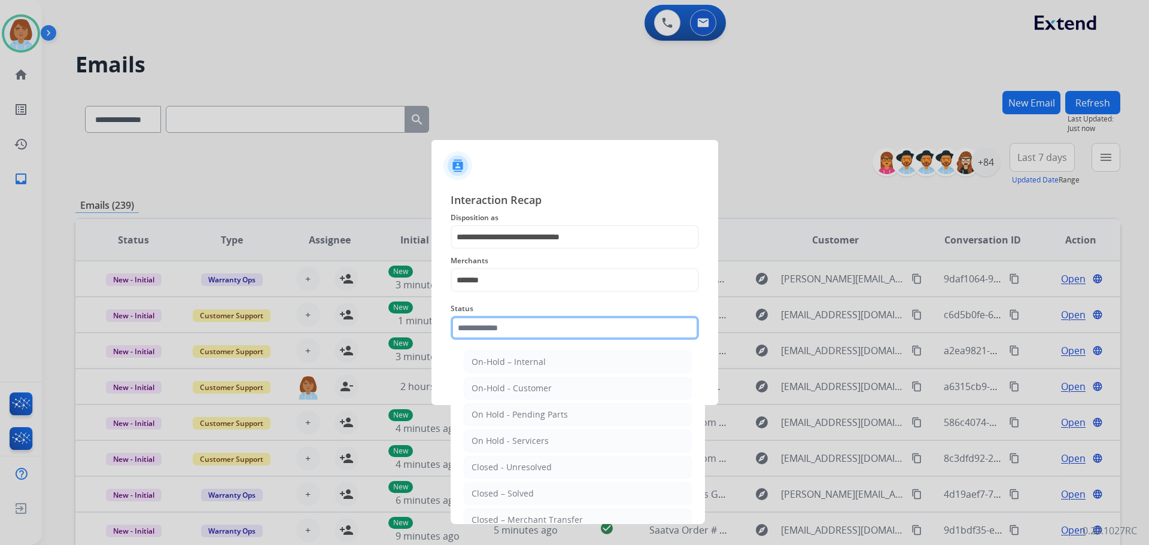
click at [498, 328] on input "text" at bounding box center [575, 328] width 248 height 24
click at [529, 490] on div "Closed – Solved" at bounding box center [503, 494] width 62 height 12
type input "**********"
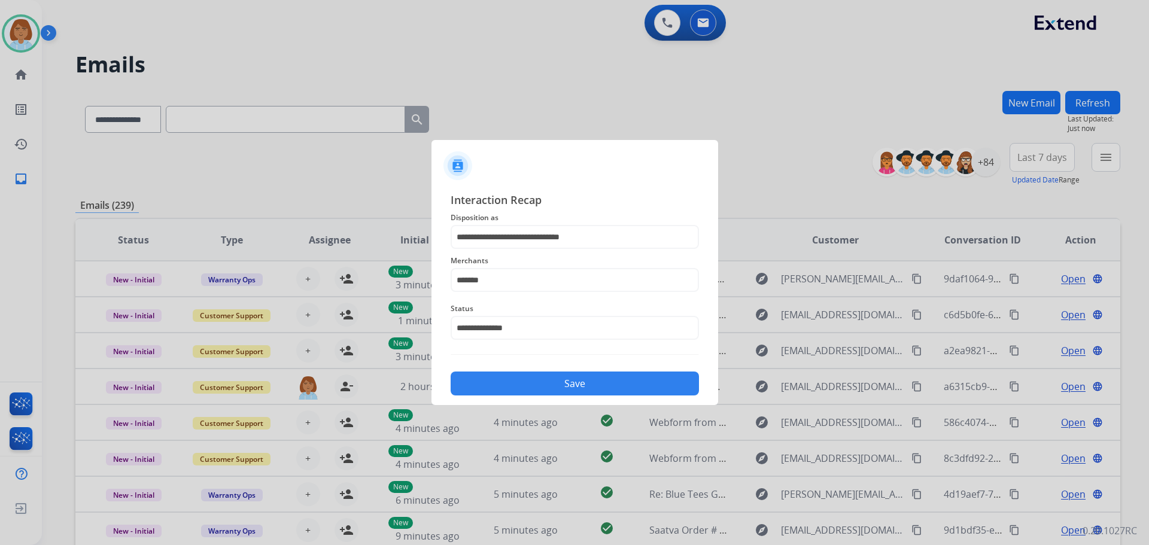
click at [590, 389] on button "Save" at bounding box center [575, 384] width 248 height 24
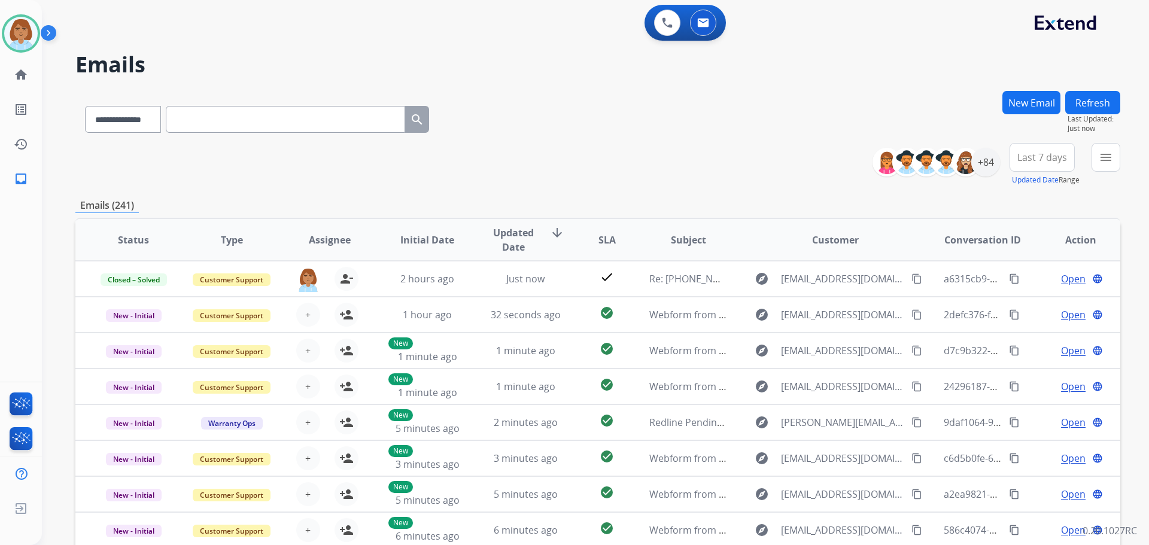
click at [1124, 156] on div "**********" at bounding box center [595, 272] width 1107 height 545
click at [1105, 169] on button "menu Filters" at bounding box center [1106, 157] width 29 height 29
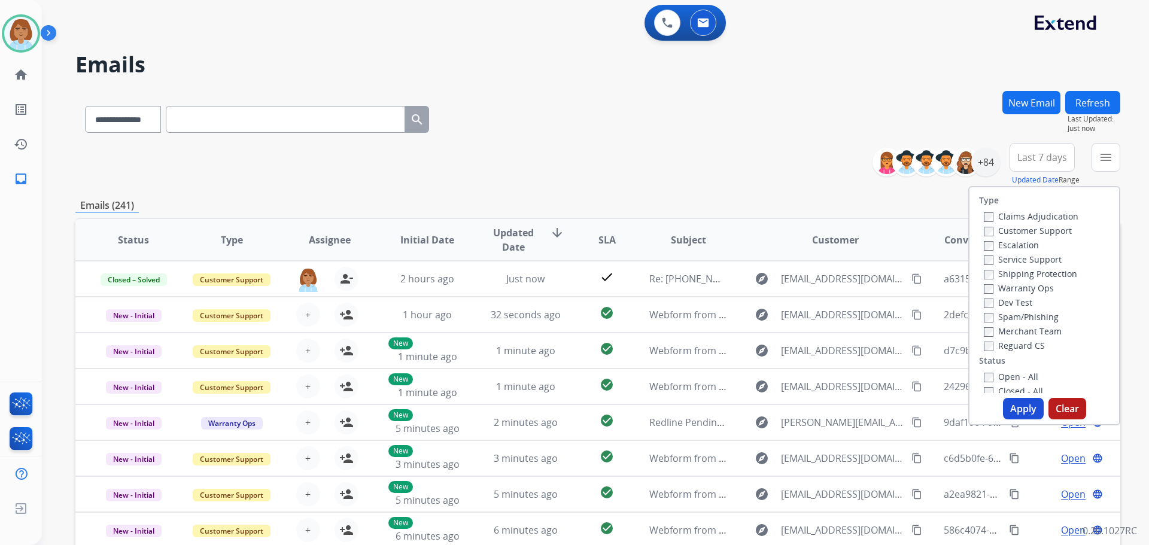
click at [1030, 237] on div "Customer Support" at bounding box center [1031, 230] width 95 height 14
click at [1036, 228] on label "Customer Support" at bounding box center [1028, 230] width 88 height 11
click at [1036, 278] on label "Shipping Protection" at bounding box center [1030, 273] width 93 height 11
click at [1027, 343] on label "Reguard CS" at bounding box center [1014, 345] width 61 height 11
click at [1021, 366] on div "Type Claims Adjudication Customer Support Escalation Service Support Shipping P…" at bounding box center [1045, 290] width 150 height 206
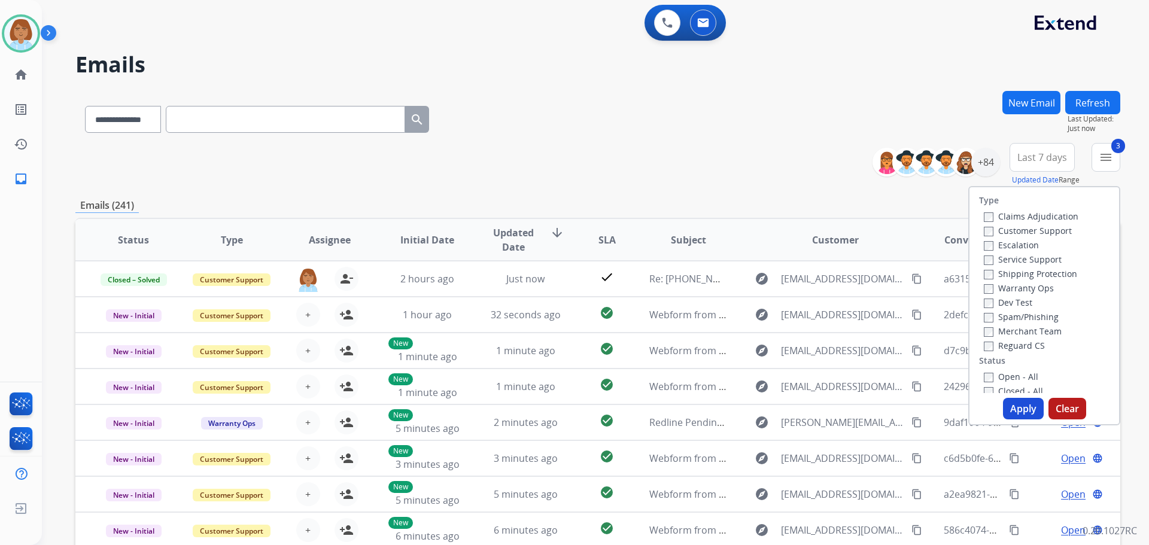
click at [1021, 372] on label "Open - All" at bounding box center [1011, 376] width 54 height 11
click at [1019, 400] on button "Apply" at bounding box center [1023, 409] width 41 height 22
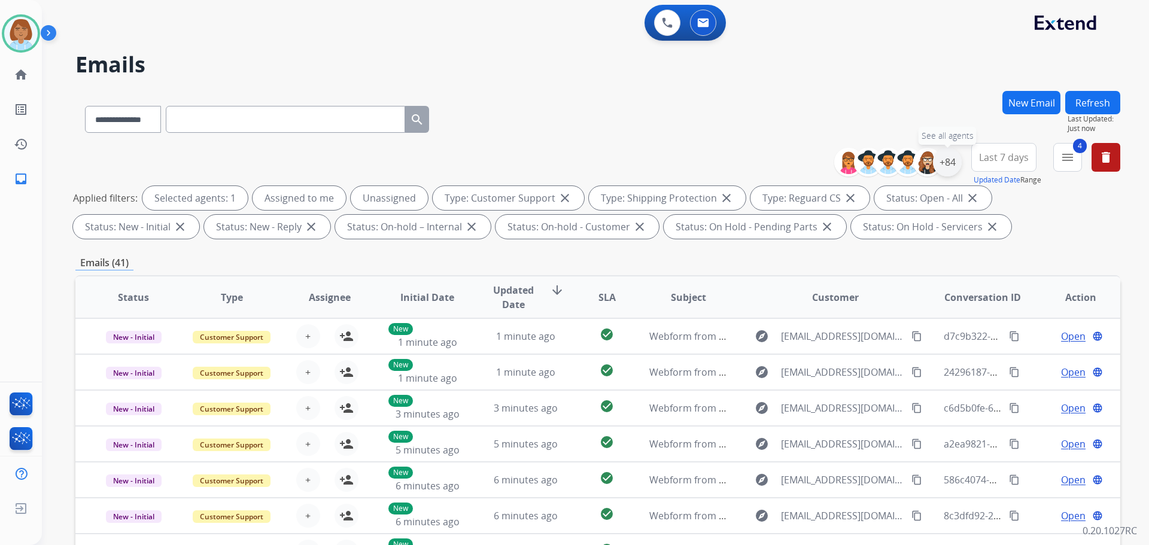
click at [948, 165] on div "+84" at bounding box center [947, 162] width 29 height 29
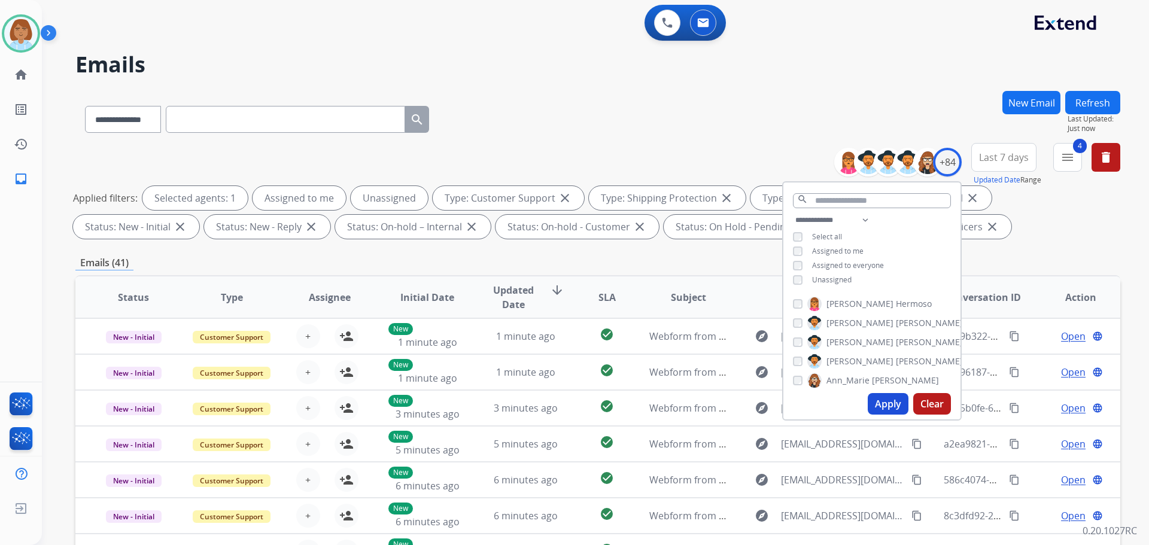
click at [830, 275] on span "Unassigned" at bounding box center [832, 280] width 40 height 10
click at [893, 404] on button "Apply" at bounding box center [888, 404] width 41 height 22
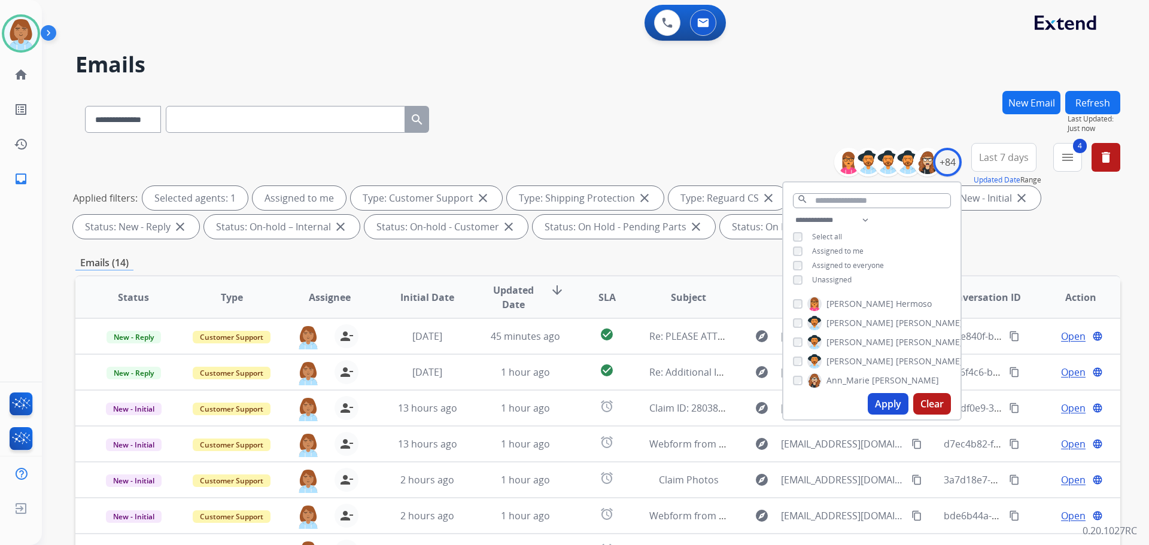
click at [884, 411] on button "Apply" at bounding box center [888, 404] width 41 height 22
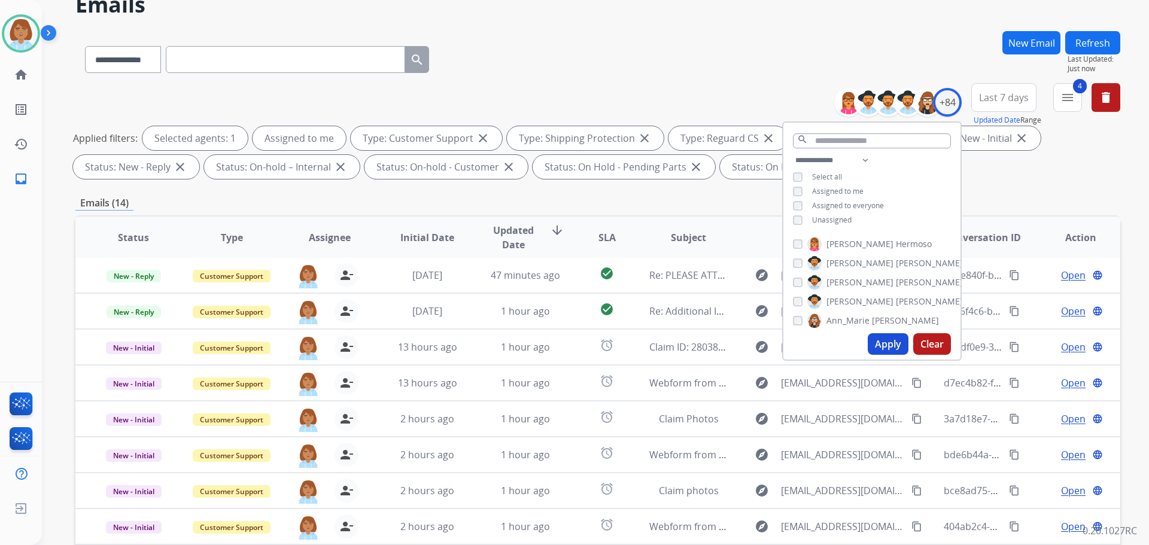
scroll to position [193, 0]
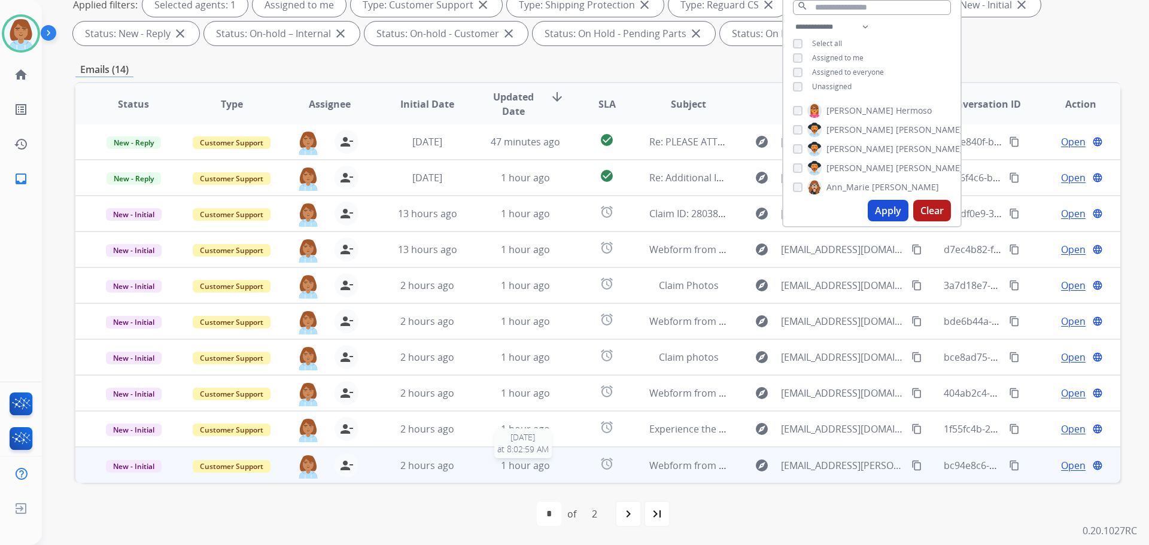
click at [491, 472] on div "1 hour ago" at bounding box center [526, 466] width 78 height 14
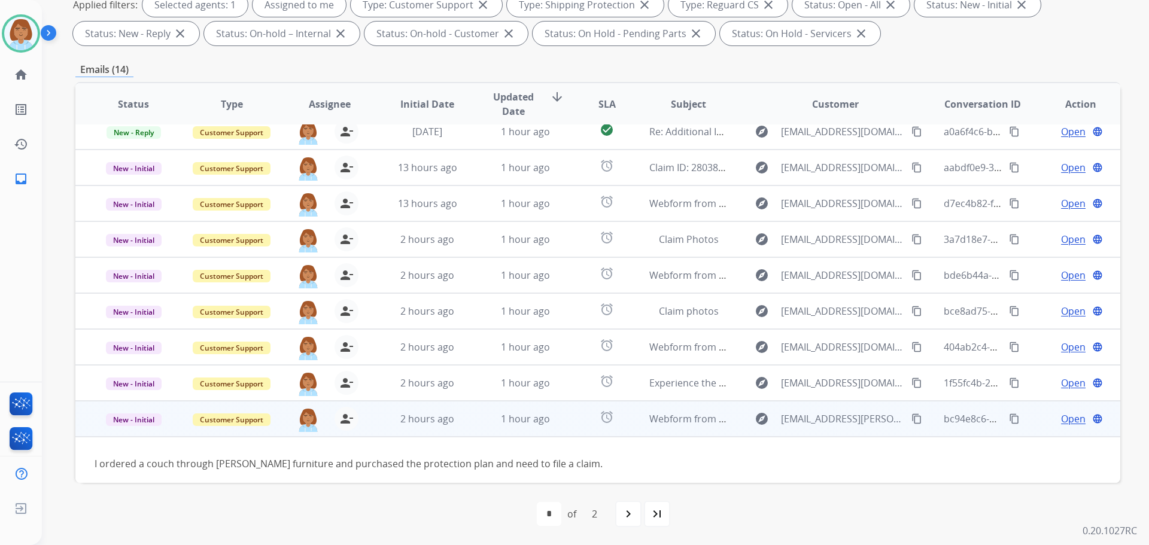
scroll to position [54, 0]
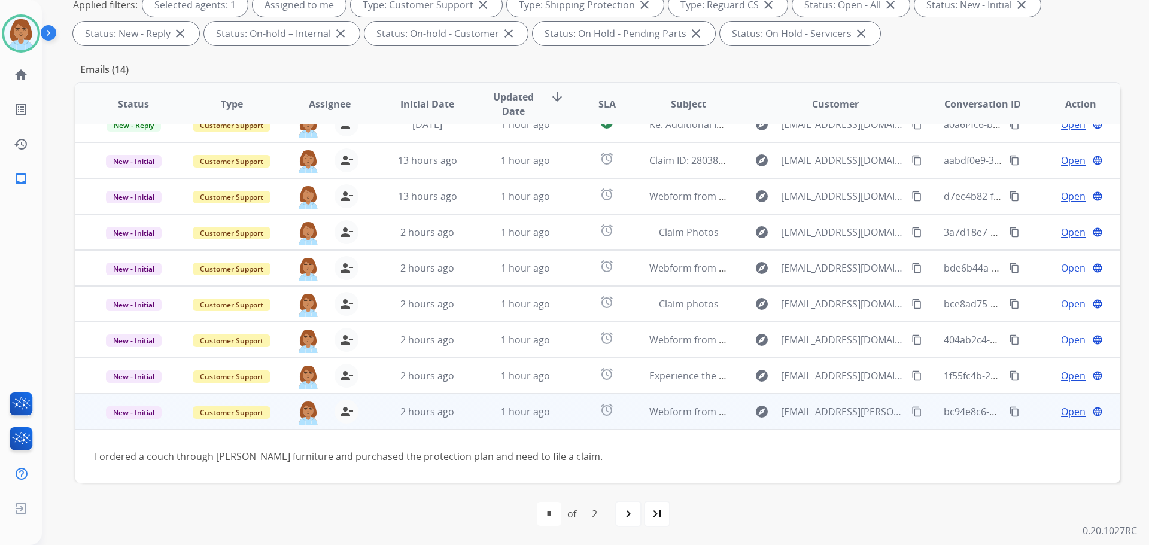
click at [912, 412] on mat-icon "content_copy" at bounding box center [917, 411] width 11 height 11
click at [1064, 413] on span "Open" at bounding box center [1073, 412] width 25 height 14
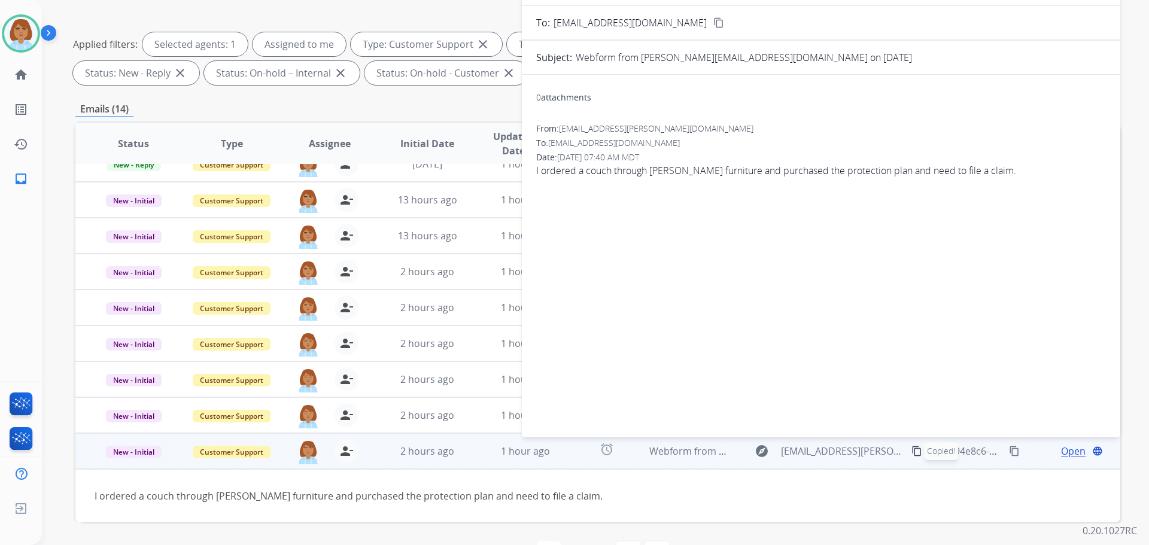
scroll to position [14, 0]
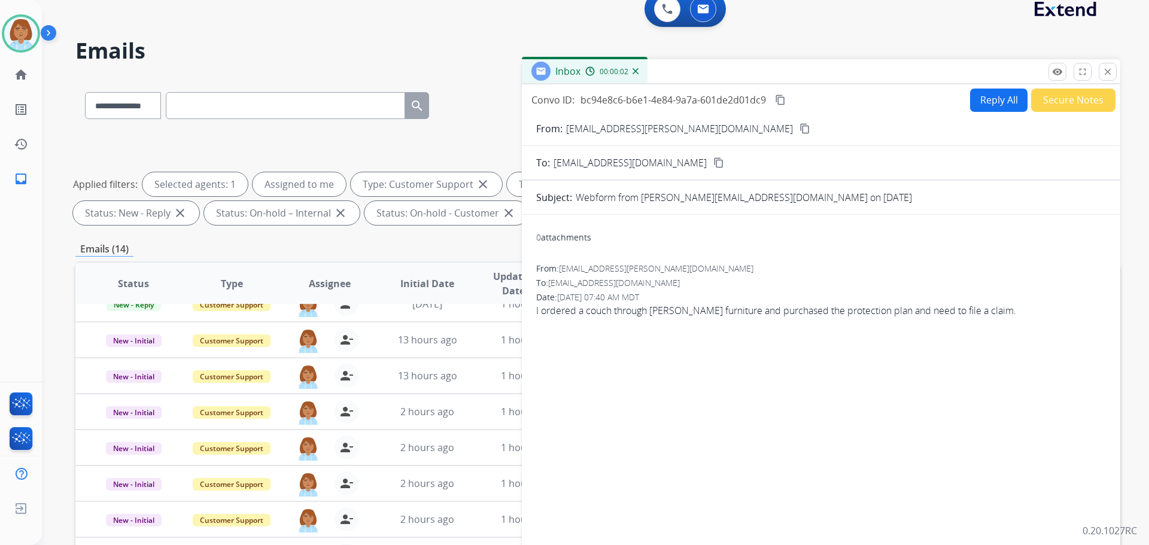
click at [981, 100] on button "Reply All" at bounding box center [998, 100] width 57 height 23
select select "**********"
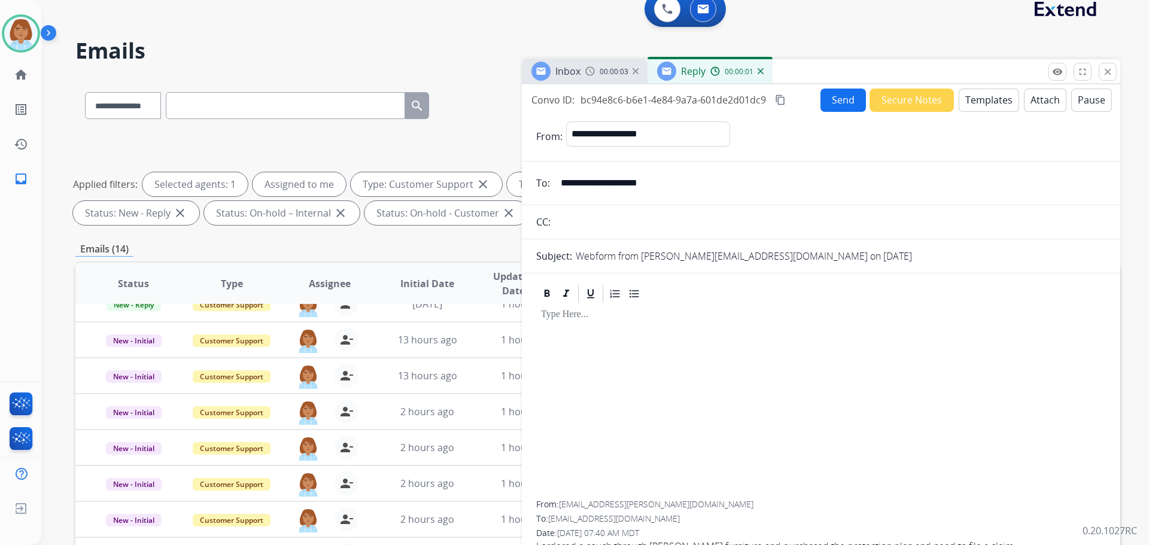
click at [990, 103] on button "Templates" at bounding box center [989, 100] width 60 height 23
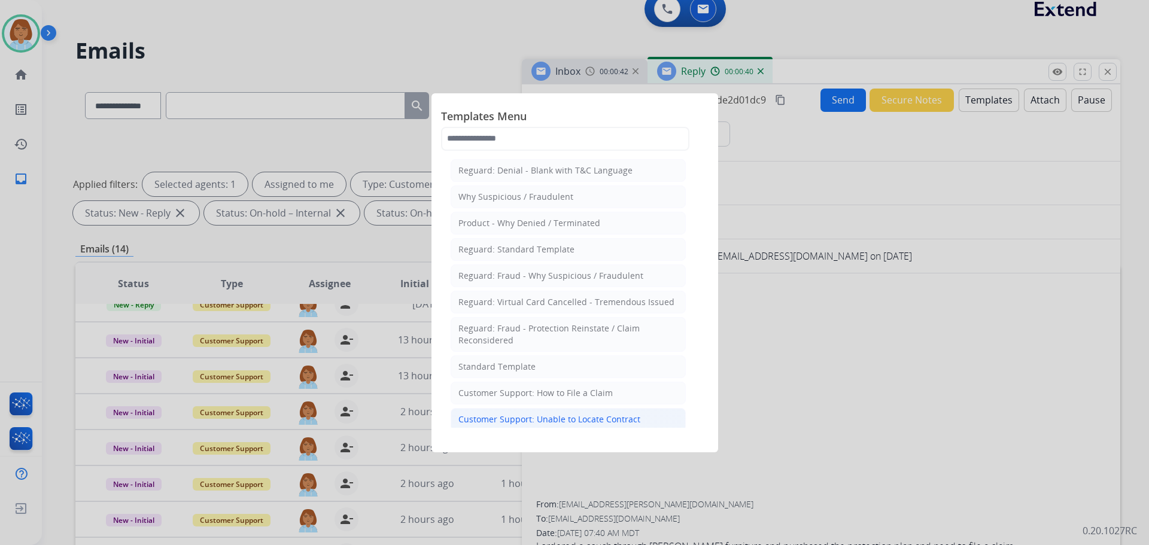
click at [579, 420] on div "Customer Support: Unable to Locate Contract" at bounding box center [550, 420] width 182 height 12
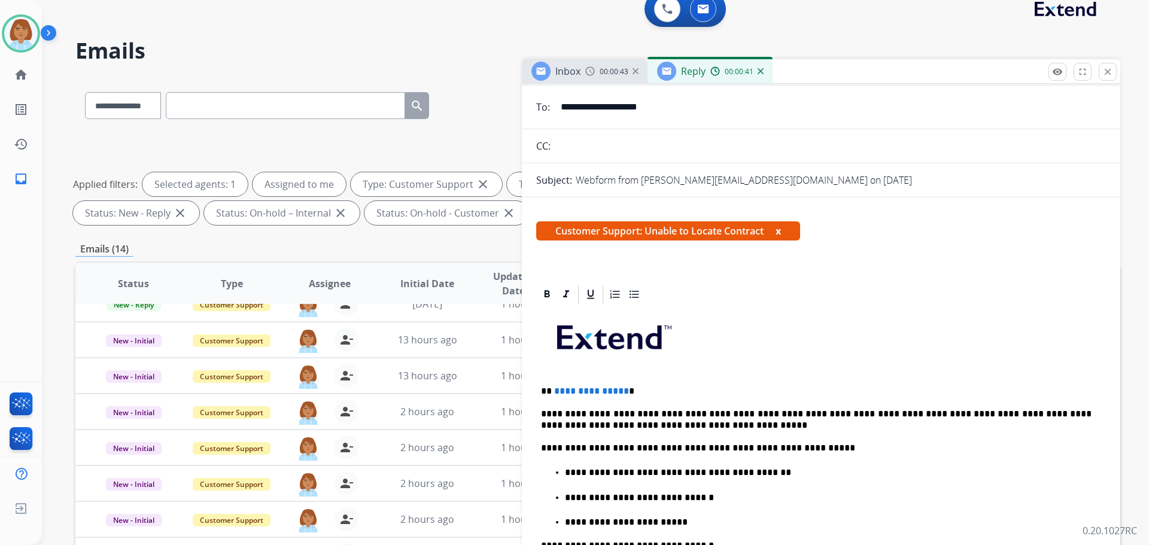
scroll to position [120, 0]
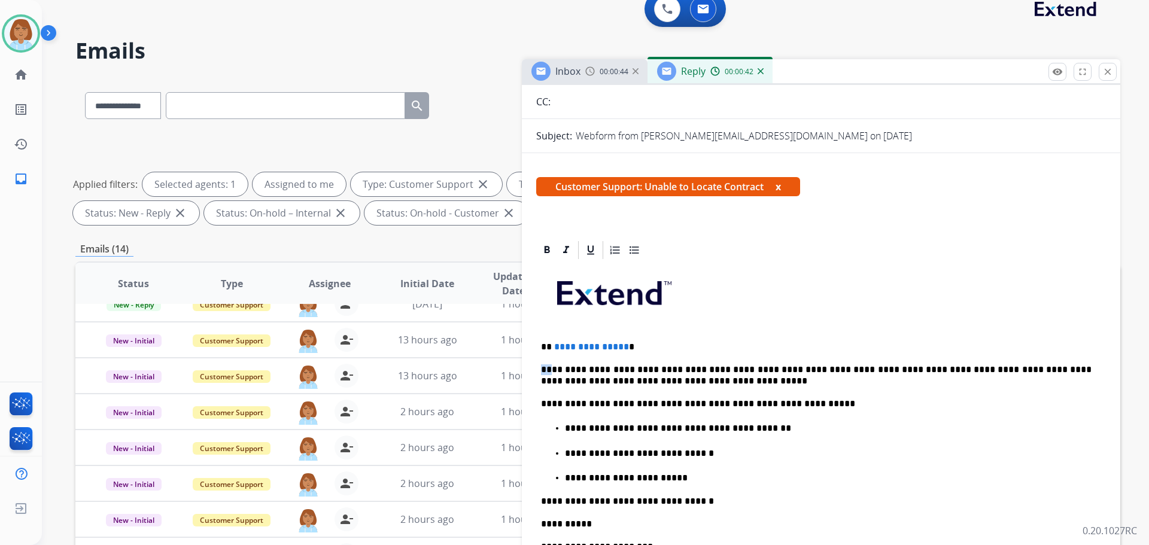
drag, startPoint x: 642, startPoint y: 347, endPoint x: 551, endPoint y: 354, distance: 91.2
click at [551, 354] on div "**********" at bounding box center [821, 492] width 570 height 463
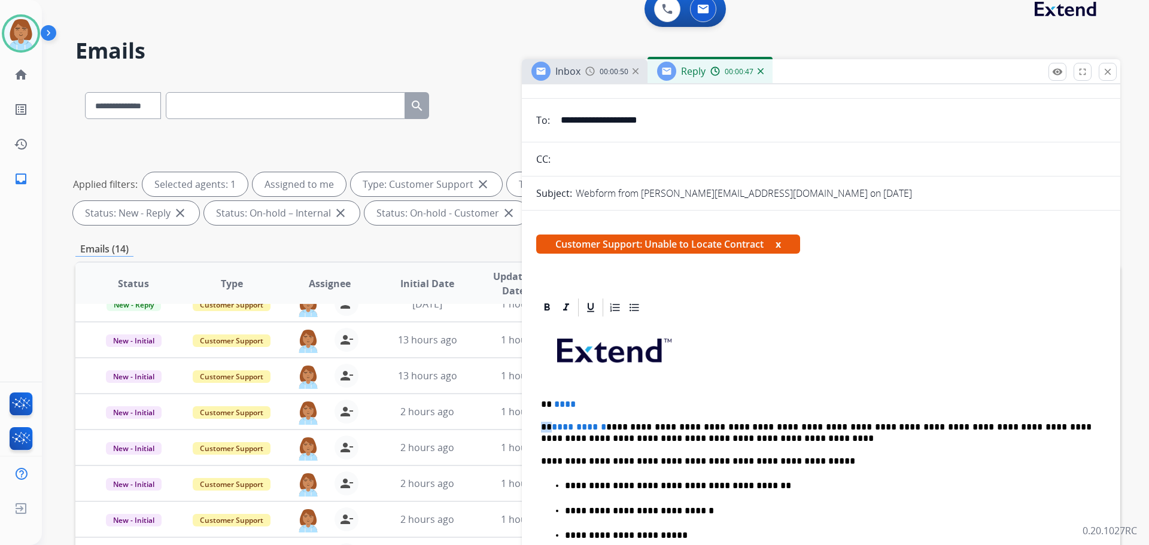
scroll to position [0, 0]
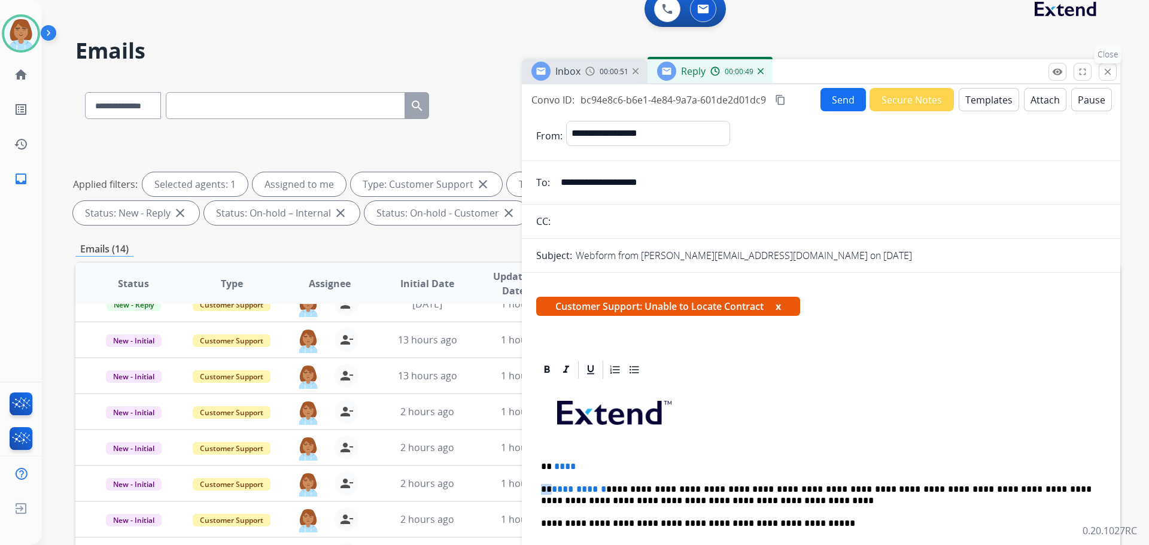
click at [1107, 75] on mat-icon "close" at bounding box center [1108, 71] width 11 height 11
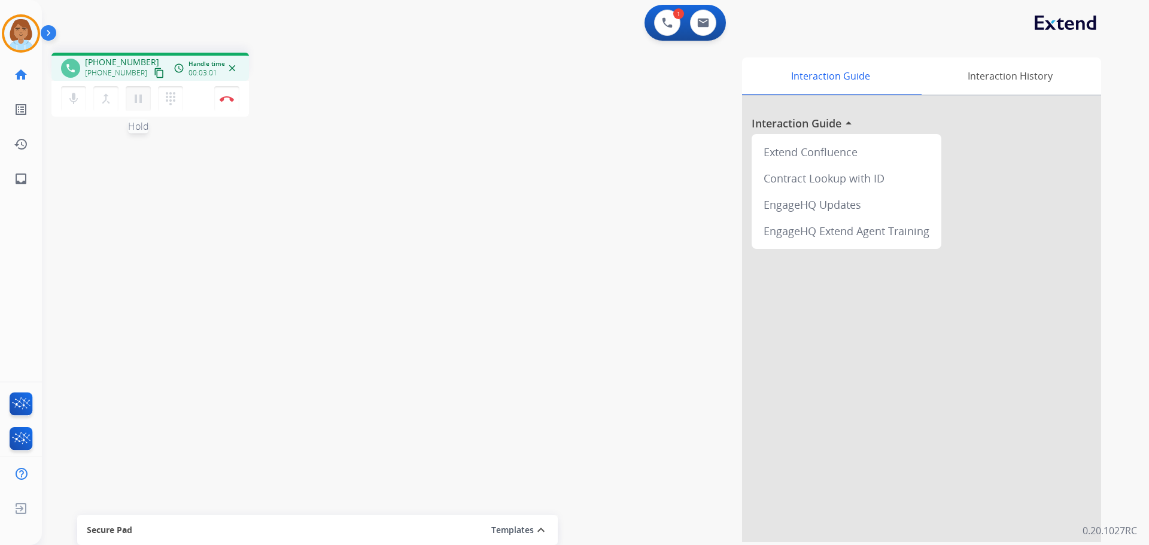
click at [133, 104] on mat-icon "pause" at bounding box center [138, 99] width 14 height 14
click at [71, 102] on mat-icon "mic" at bounding box center [73, 99] width 14 height 14
click at [141, 106] on button "play_arrow Hold" at bounding box center [138, 98] width 25 height 25
click at [74, 96] on mat-icon "mic_off" at bounding box center [73, 99] width 14 height 14
click at [229, 103] on button "Disconnect" at bounding box center [226, 98] width 25 height 25
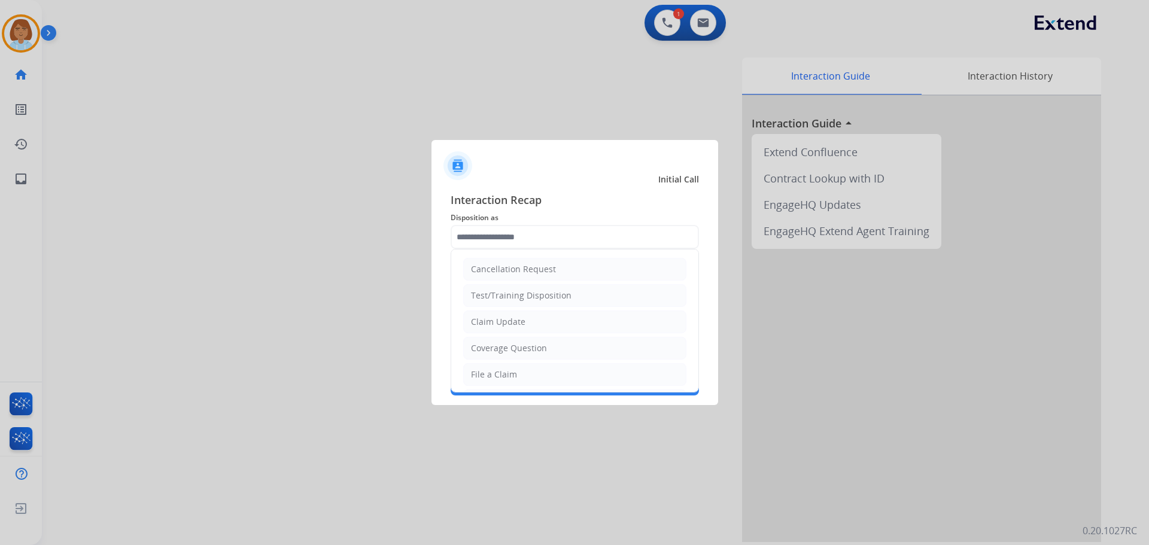
click at [547, 235] on input "text" at bounding box center [575, 237] width 248 height 24
click at [534, 336] on li "Other" at bounding box center [574, 346] width 223 height 23
type input "*****"
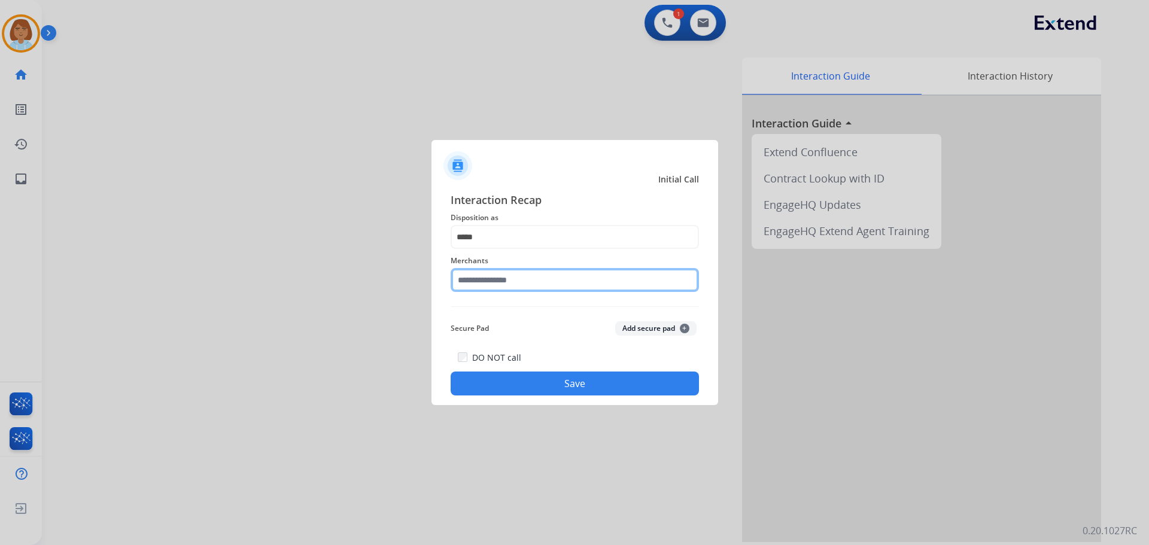
click at [520, 273] on input "text" at bounding box center [575, 280] width 248 height 24
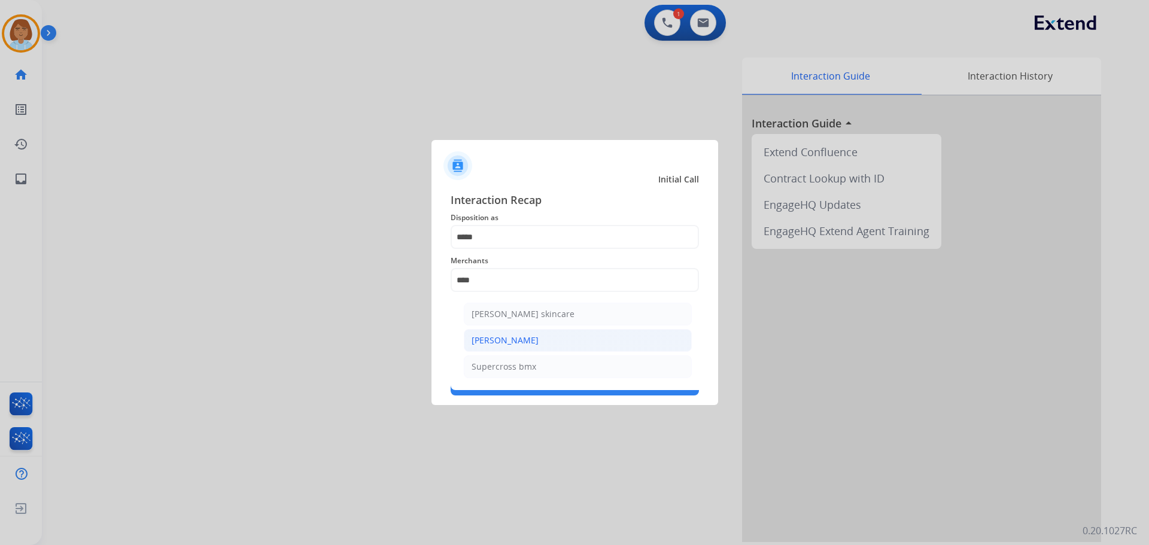
click at [519, 339] on div "[PERSON_NAME]" at bounding box center [505, 341] width 67 height 12
type input "**********"
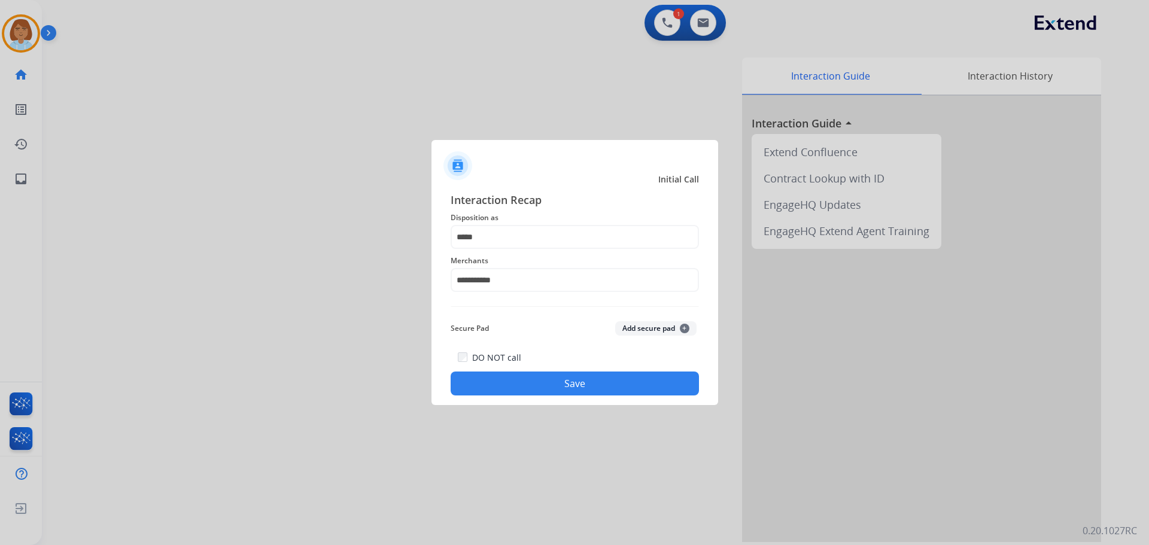
click at [572, 378] on button "Save" at bounding box center [575, 384] width 248 height 24
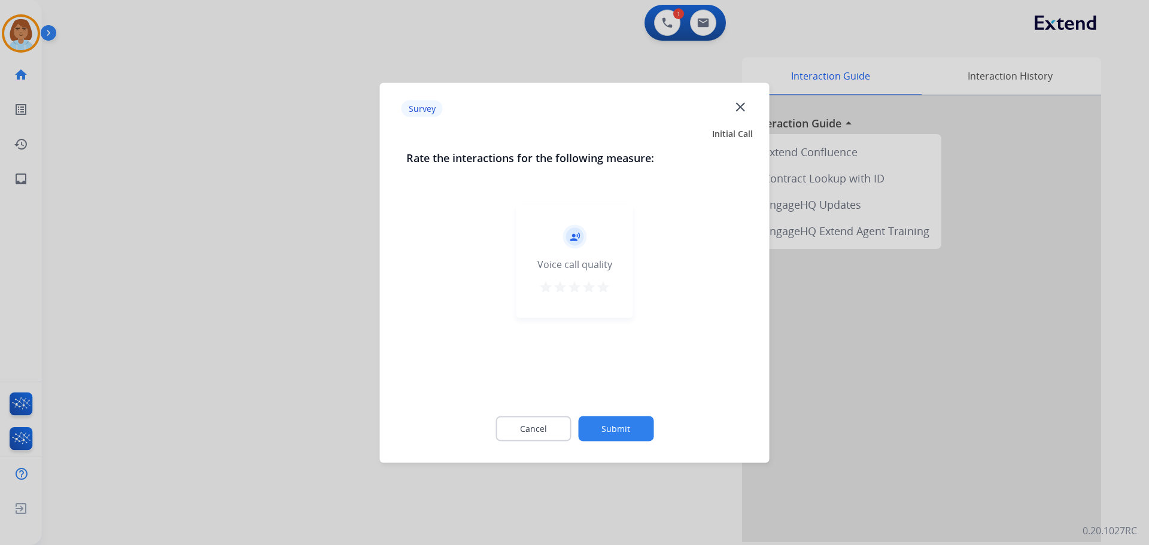
click at [634, 427] on button "Submit" at bounding box center [615, 428] width 75 height 25
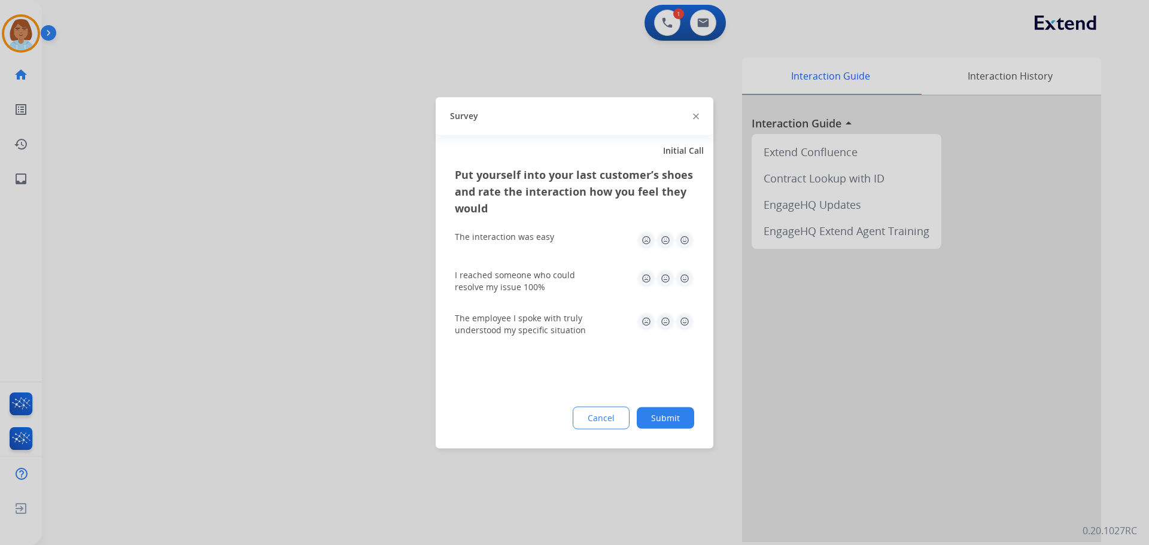
click at [679, 421] on button "Submit" at bounding box center [665, 418] width 57 height 22
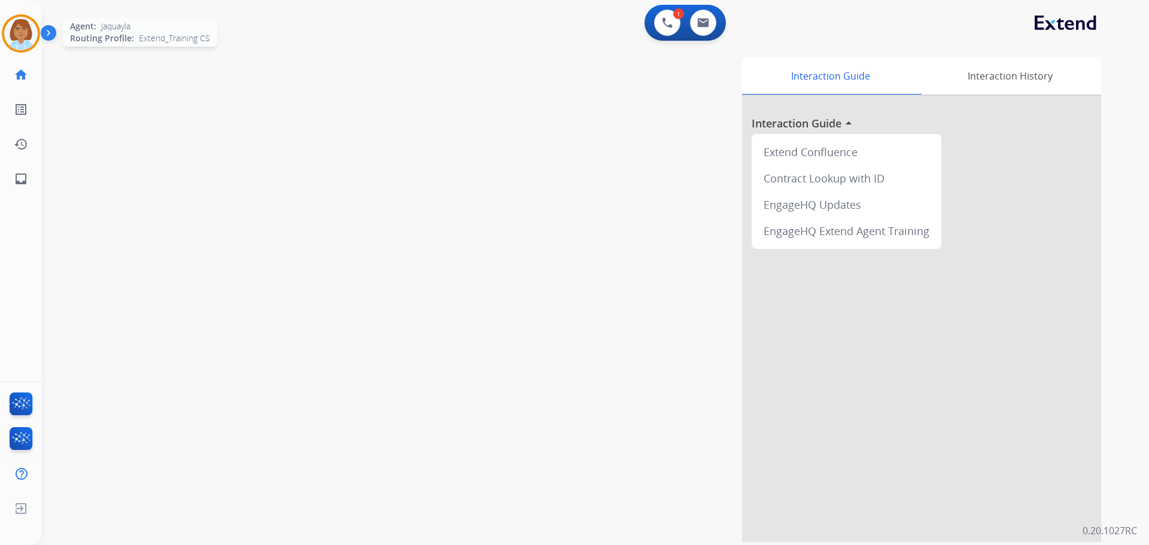
click at [38, 41] on div at bounding box center [21, 33] width 38 height 38
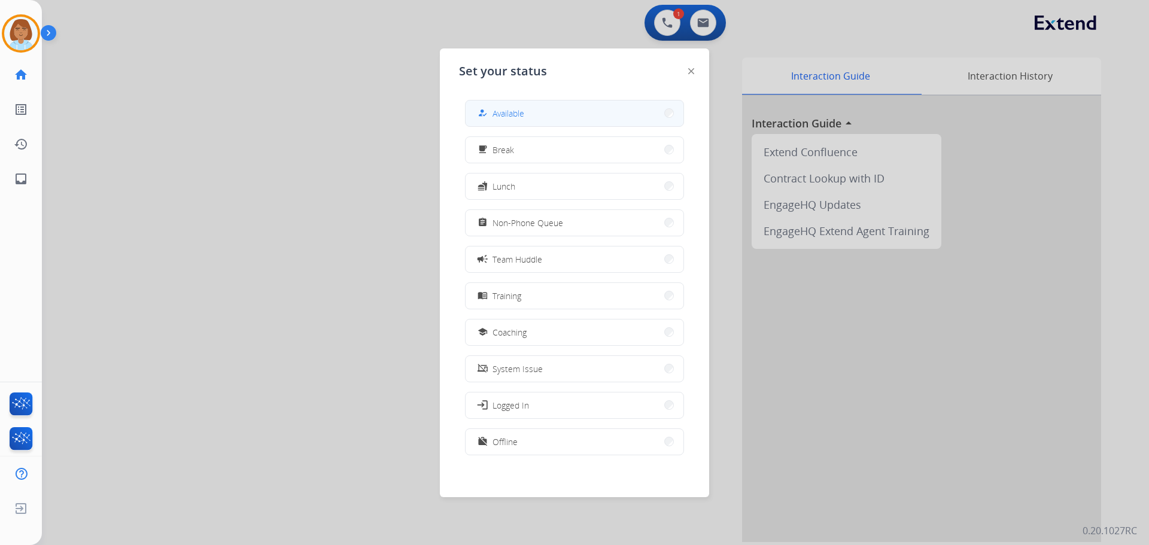
click at [509, 111] on span "Available" at bounding box center [509, 113] width 32 height 13
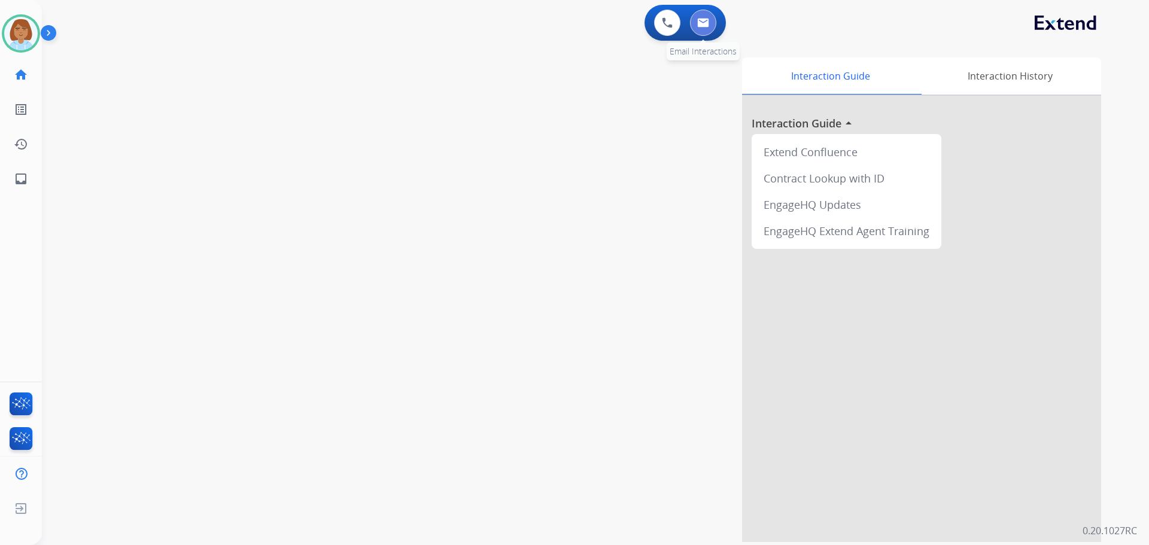
click at [712, 28] on button at bounding box center [703, 23] width 26 height 26
select select "**********"
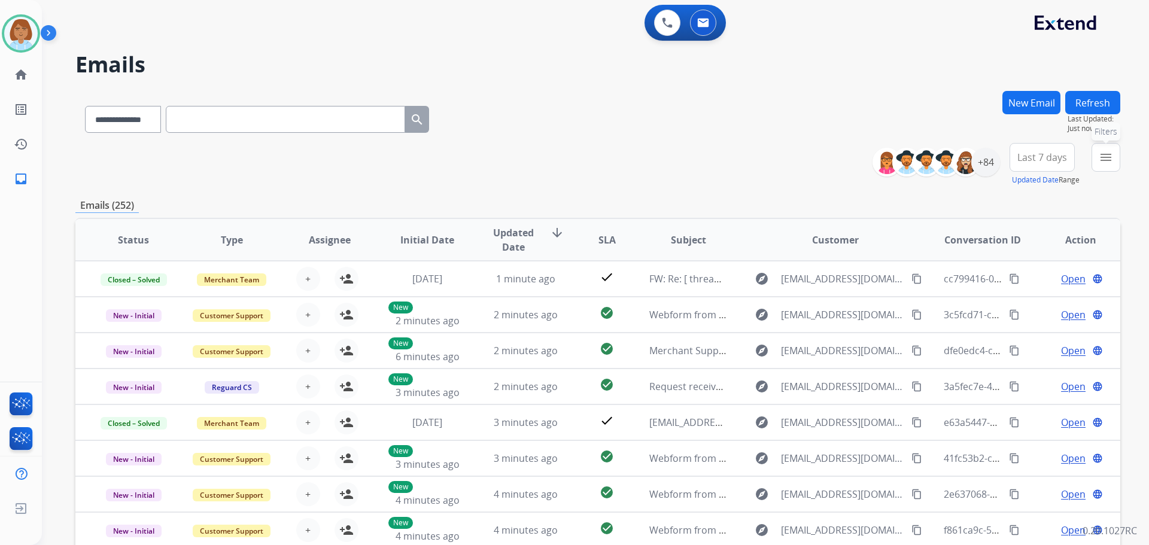
click at [1100, 164] on mat-icon "menu" at bounding box center [1106, 157] width 14 height 14
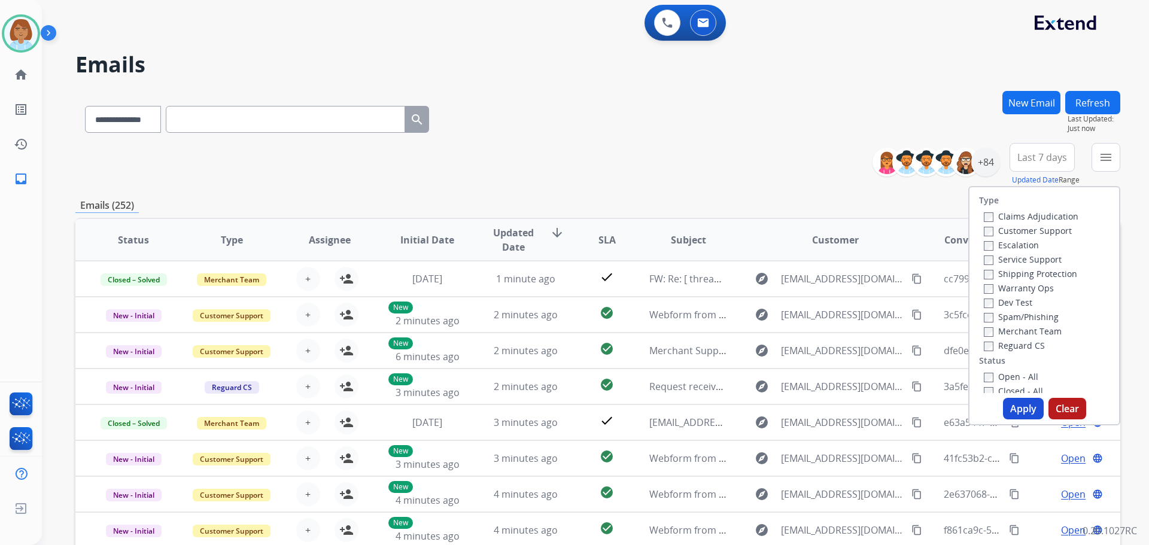
click at [1006, 230] on label "Customer Support" at bounding box center [1028, 230] width 88 height 11
click at [998, 265] on label "Service Support" at bounding box center [1023, 259] width 78 height 11
click at [996, 274] on label "Shipping Protection" at bounding box center [1030, 273] width 93 height 11
click at [991, 374] on label "Open - All" at bounding box center [1011, 376] width 54 height 11
click at [1019, 412] on button "Apply" at bounding box center [1023, 409] width 41 height 22
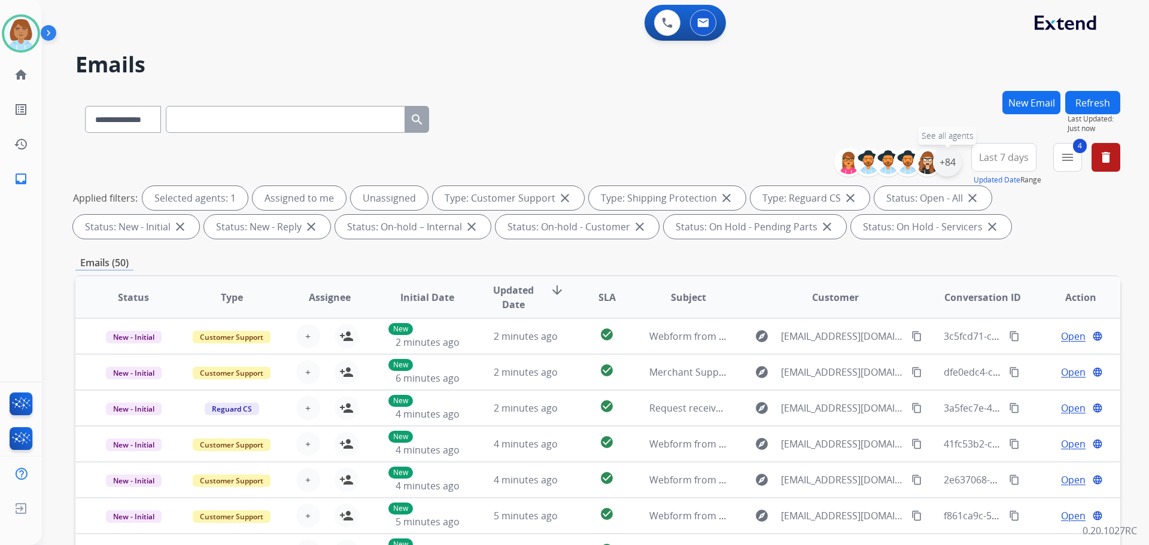
click at [951, 170] on div "+84" at bounding box center [947, 162] width 29 height 29
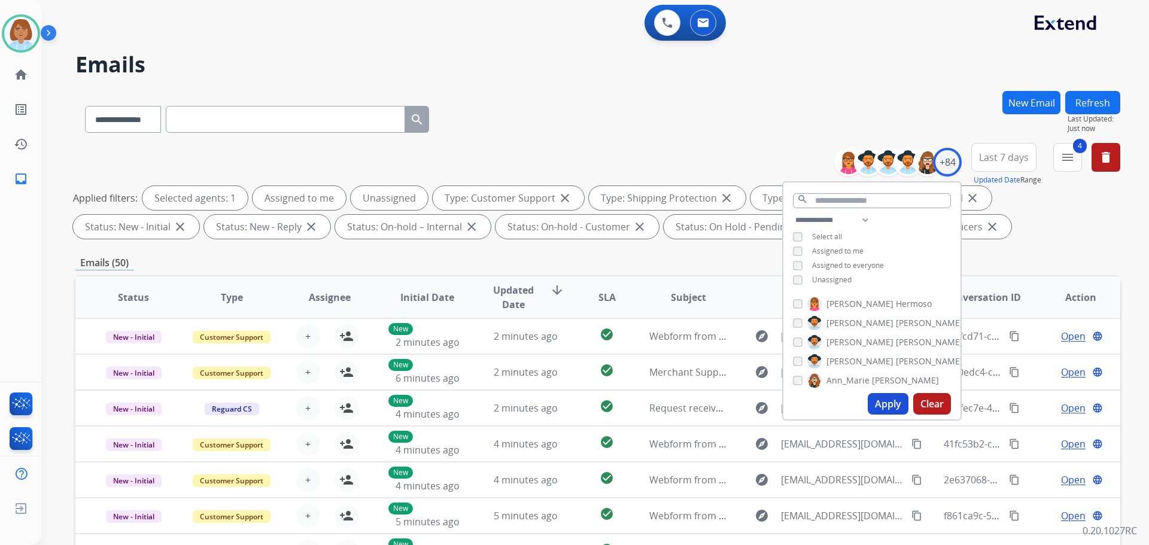
click at [825, 281] on span "Unassigned" at bounding box center [832, 280] width 40 height 10
click at [880, 410] on button "Apply" at bounding box center [888, 404] width 41 height 22
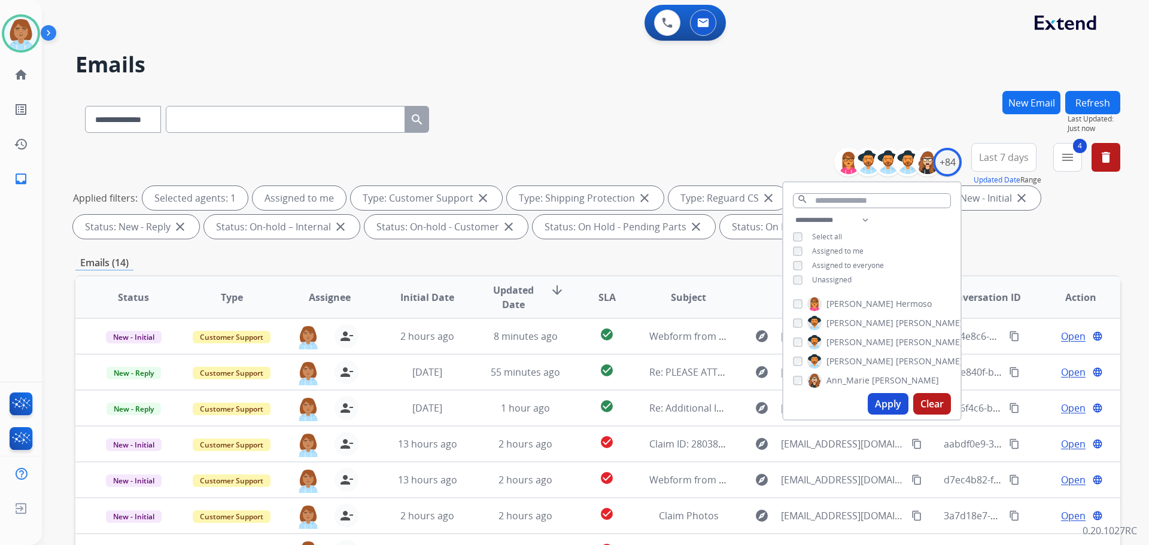
click at [639, 268] on div "Emails (14)" at bounding box center [597, 263] width 1045 height 15
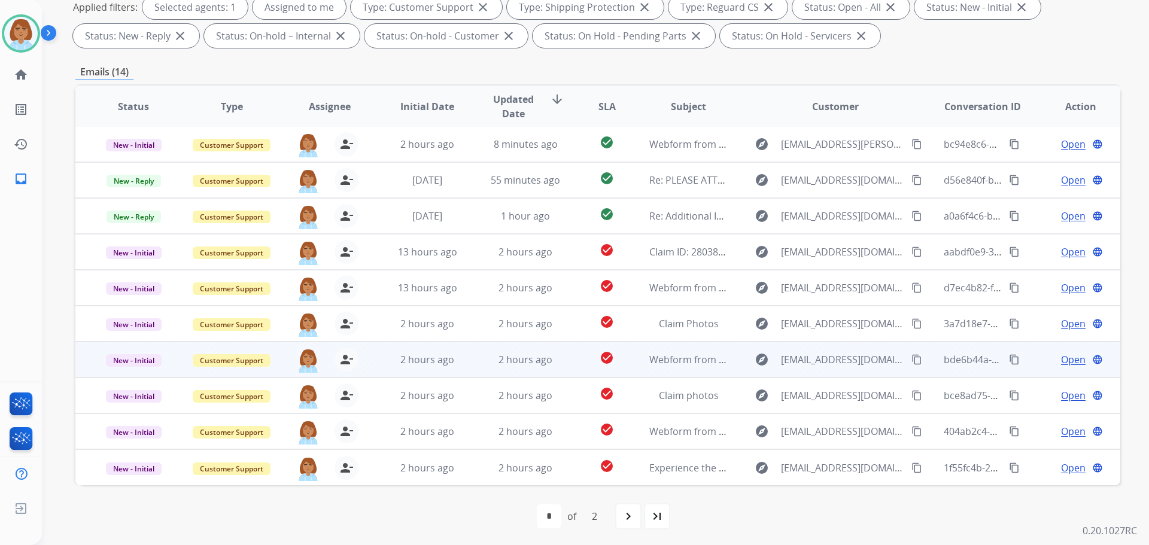
scroll to position [193, 0]
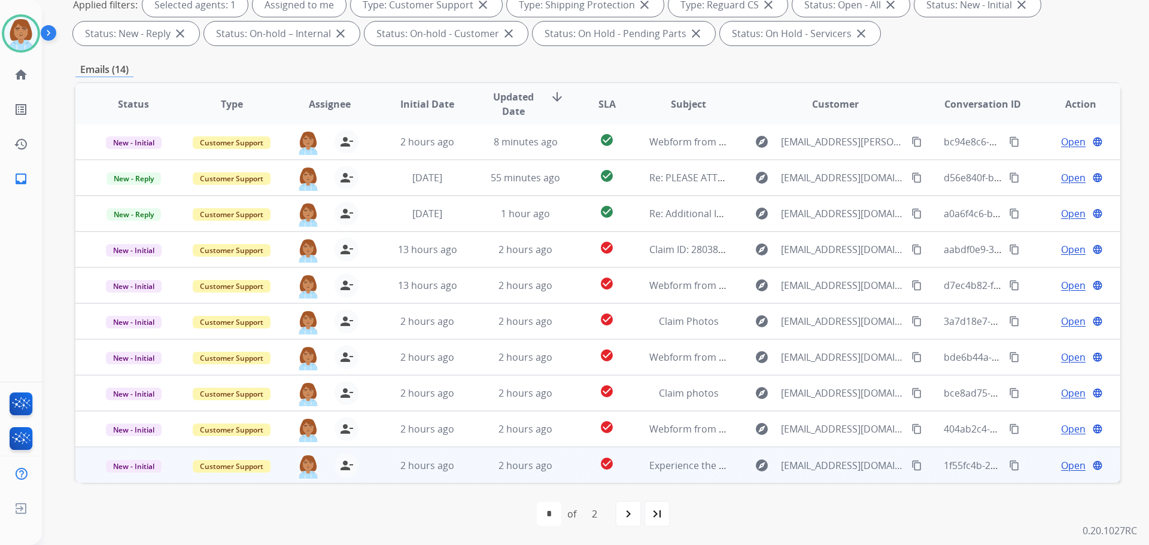
click at [565, 463] on td "check_circle" at bounding box center [597, 465] width 65 height 36
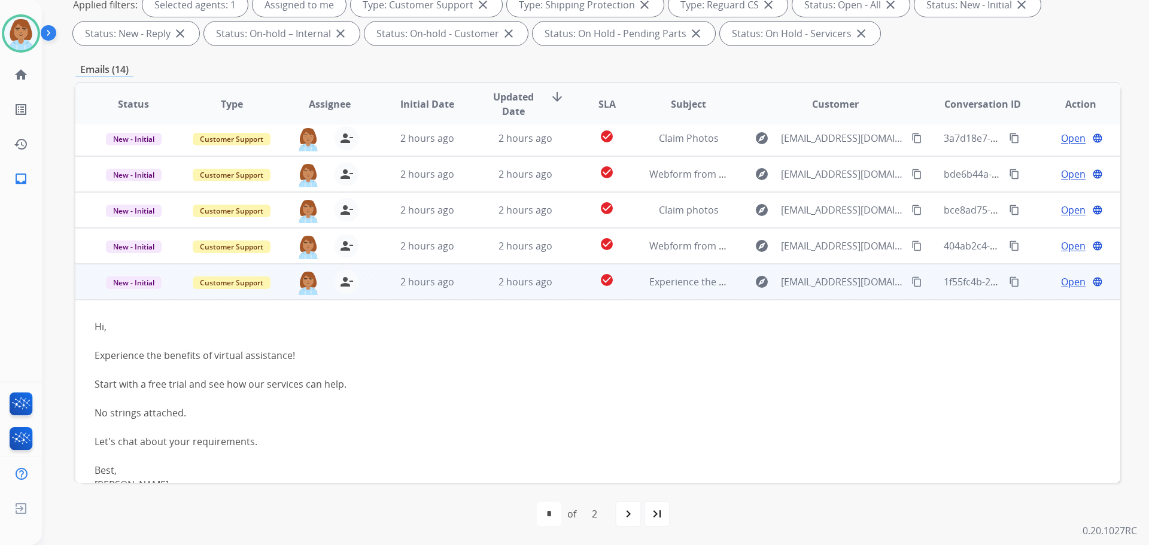
scroll to position [213, 0]
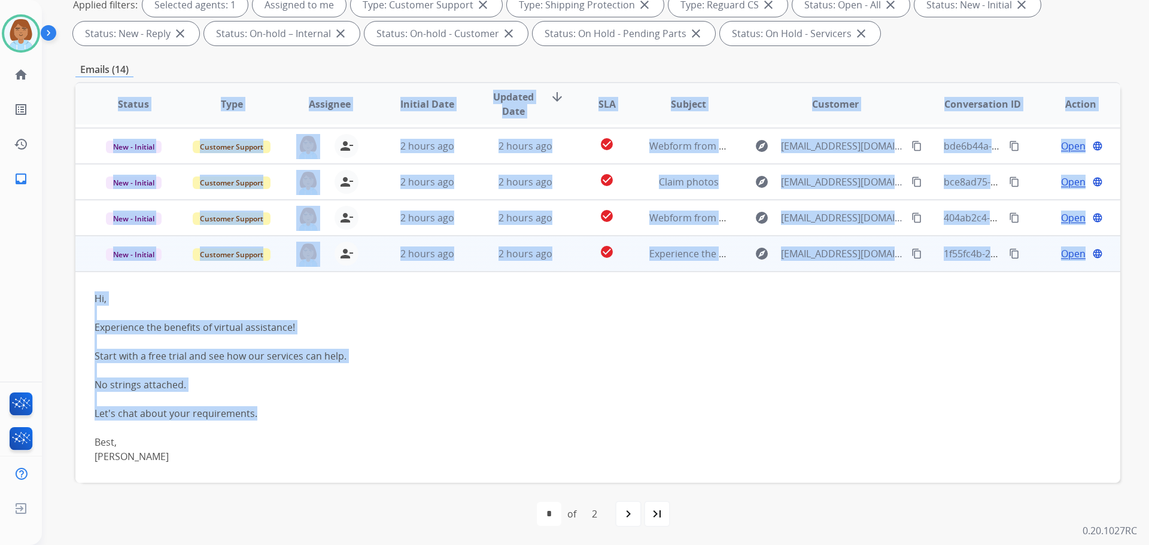
drag, startPoint x: 49, startPoint y: 288, endPoint x: 699, endPoint y: 477, distance: 676.5
click at [493, 395] on div "**********" at bounding box center [581, 122] width 1079 height 545
click at [212, 299] on div "Hi, Experience the benefits of virtual assistance! Start with a free trial and …" at bounding box center [500, 378] width 811 height 172
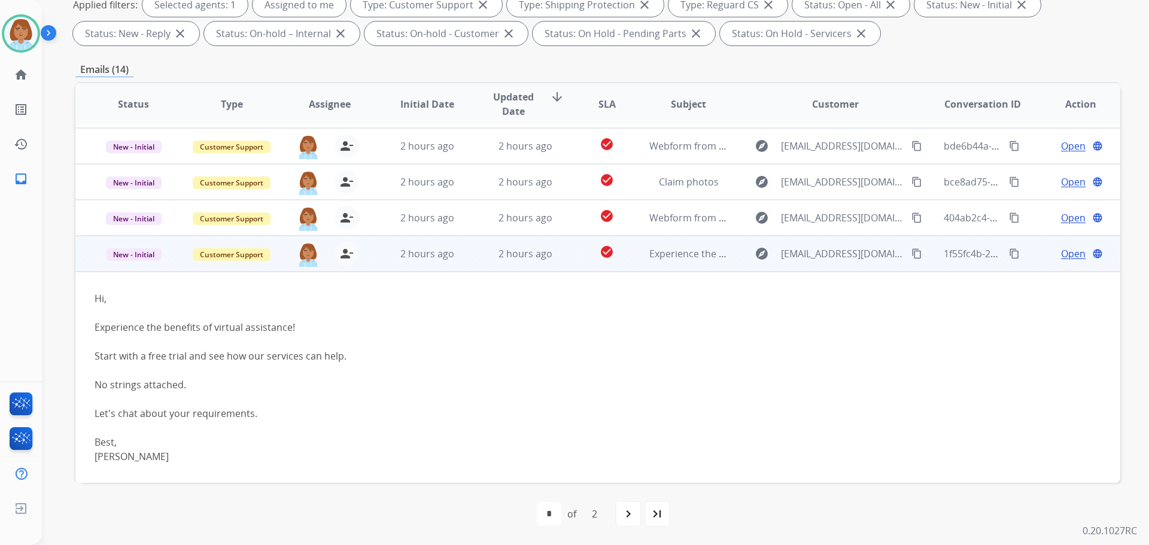
click at [1061, 253] on span "Open" at bounding box center [1073, 254] width 25 height 14
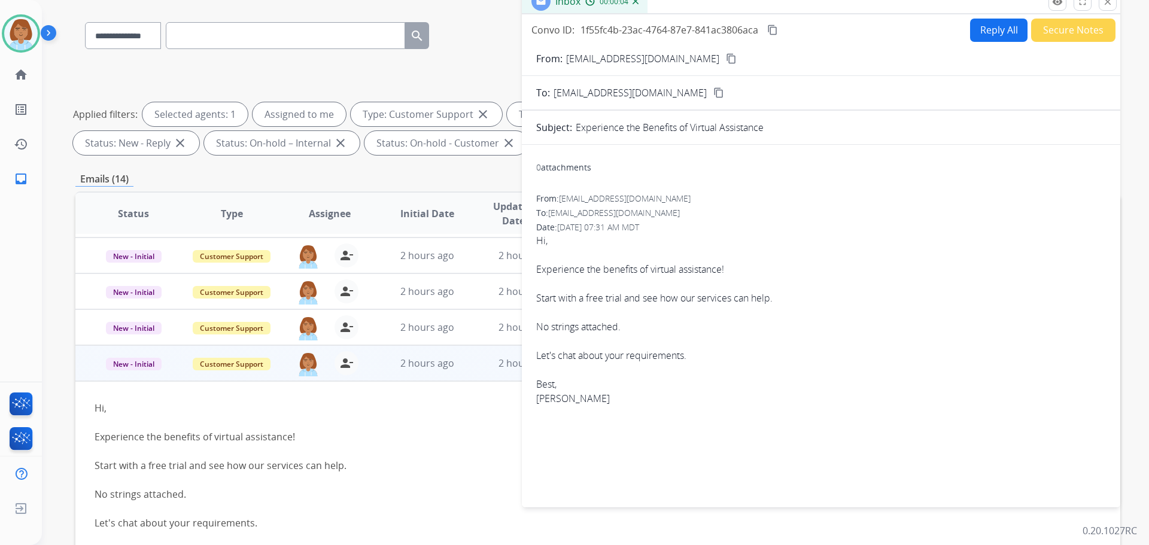
scroll to position [74, 0]
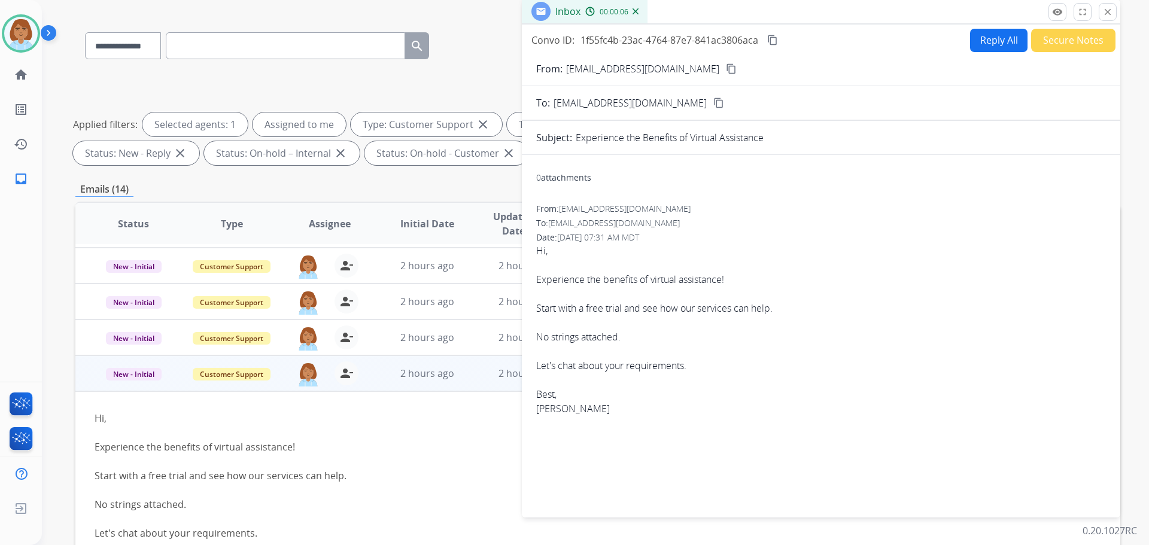
click at [726, 69] on mat-icon "content_copy" at bounding box center [731, 68] width 11 height 11
click at [27, 41] on img at bounding box center [21, 34] width 34 height 34
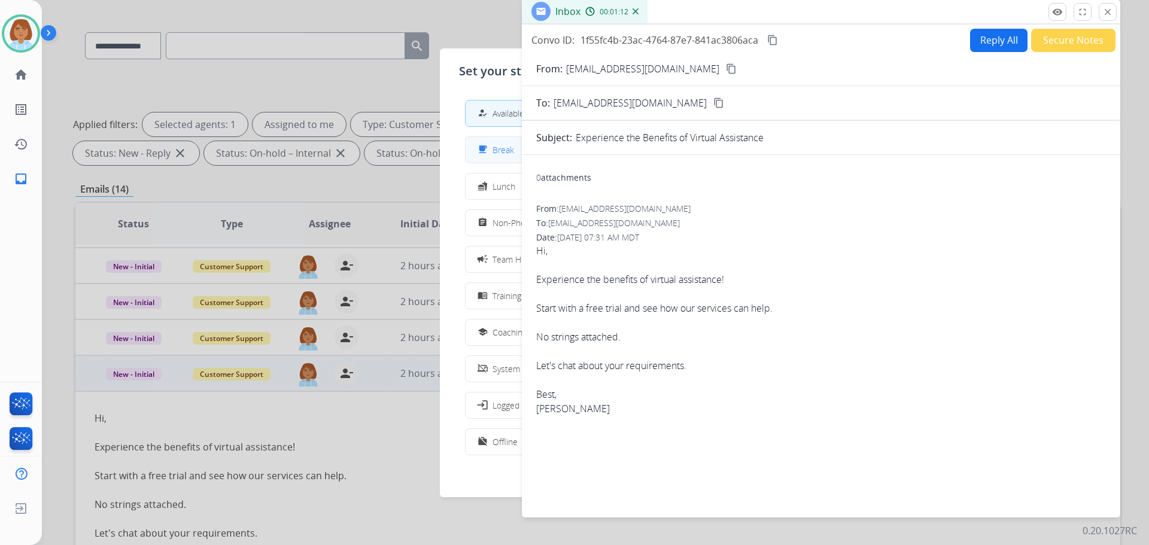
click at [490, 149] on div "free_breakfast" at bounding box center [483, 149] width 17 height 14
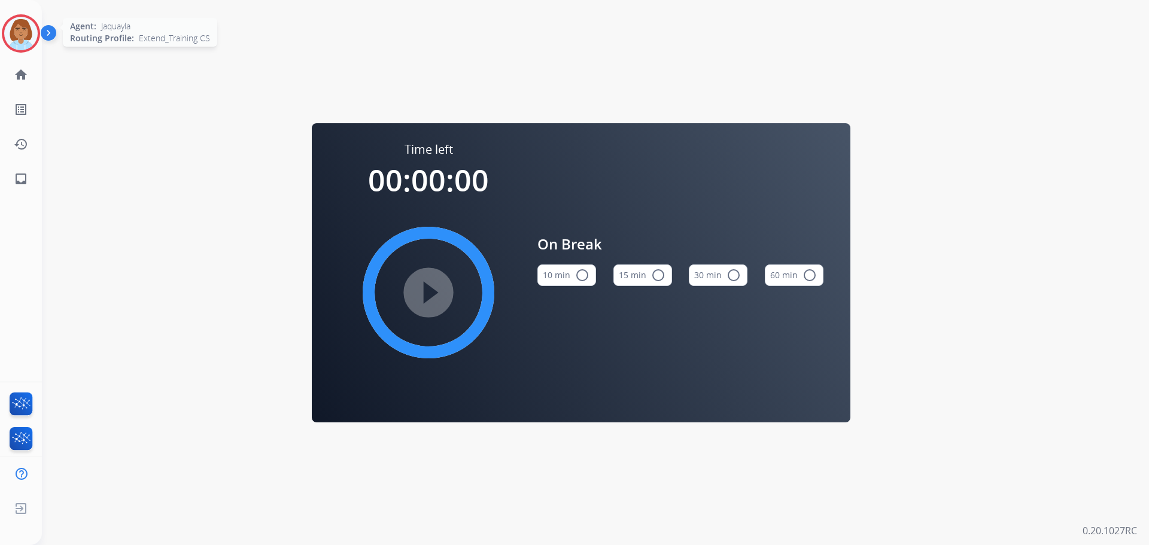
click at [18, 40] on img at bounding box center [21, 34] width 34 height 34
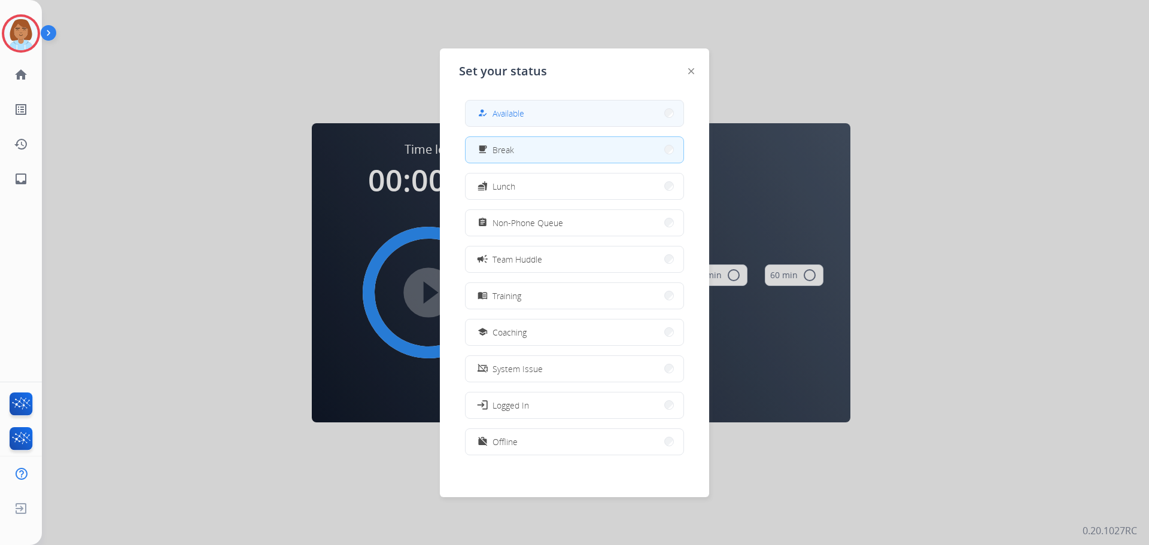
click at [513, 111] on span "Available" at bounding box center [509, 113] width 32 height 13
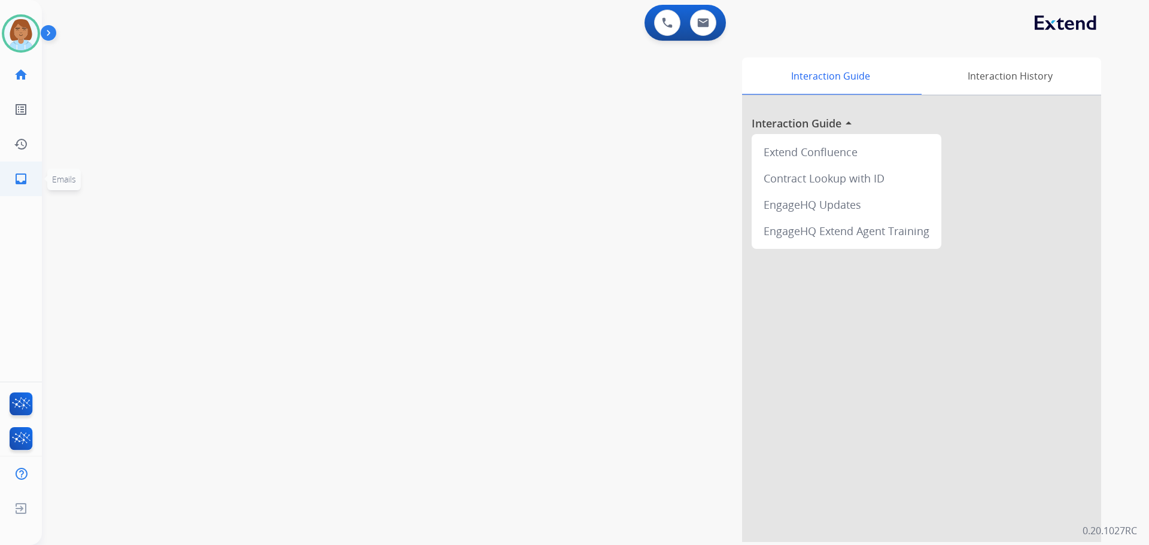
click at [29, 178] on link "inbox Emails" at bounding box center [21, 179] width 34 height 34
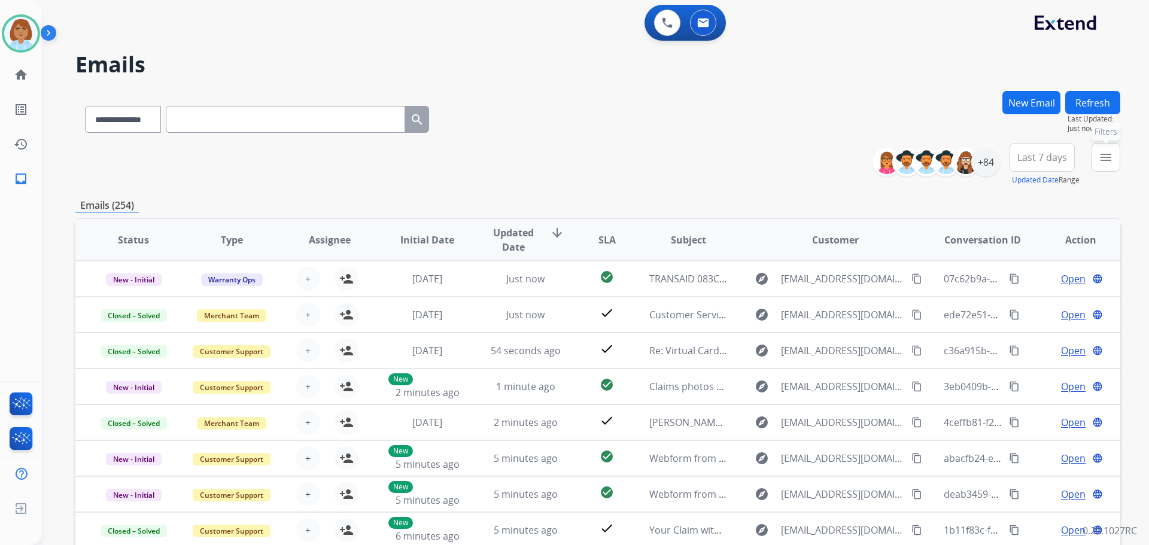
click at [1112, 145] on button "menu Filters" at bounding box center [1106, 157] width 29 height 29
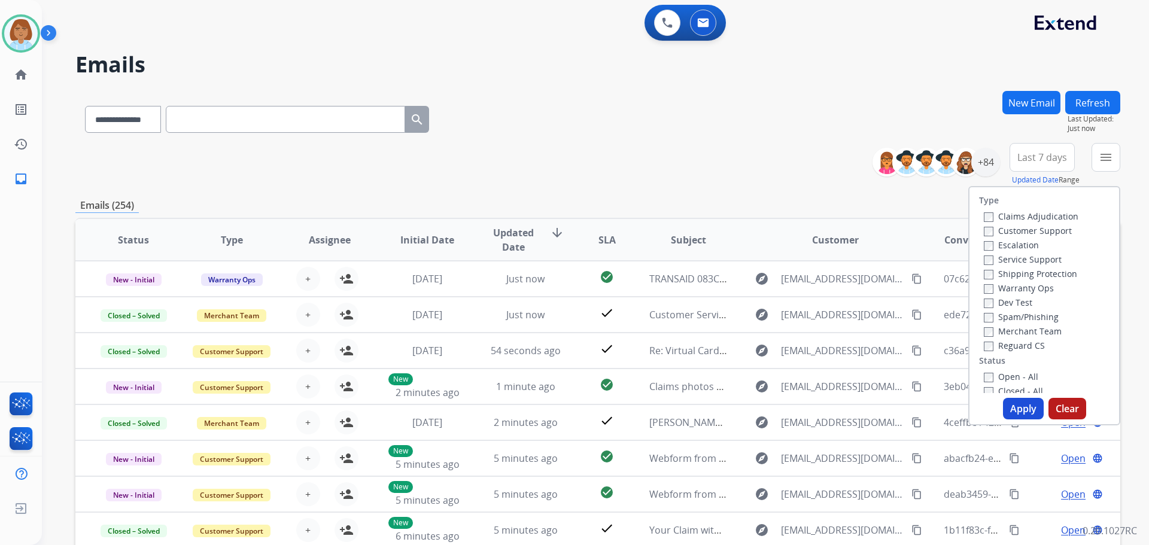
click at [1003, 232] on label "Customer Support" at bounding box center [1028, 230] width 88 height 11
click at [1002, 271] on label "Shipping Protection" at bounding box center [1030, 273] width 93 height 11
click at [990, 348] on label "Reguard CS" at bounding box center [1014, 345] width 61 height 11
click at [987, 375] on label "Open - All" at bounding box center [1011, 376] width 54 height 11
click at [1011, 406] on button "Apply" at bounding box center [1023, 409] width 41 height 22
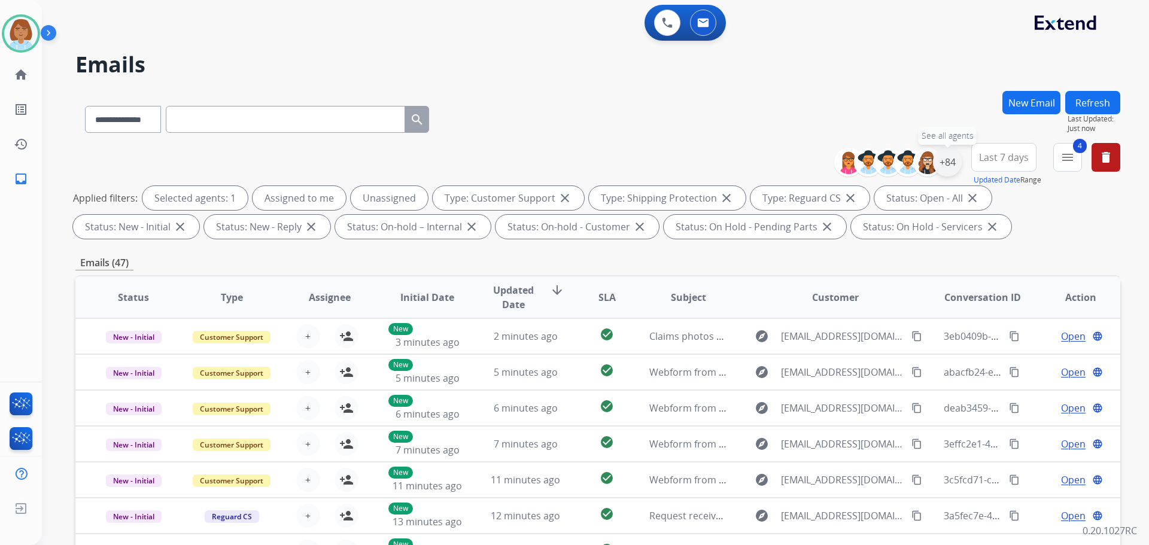
click at [942, 165] on div "+84" at bounding box center [947, 162] width 29 height 29
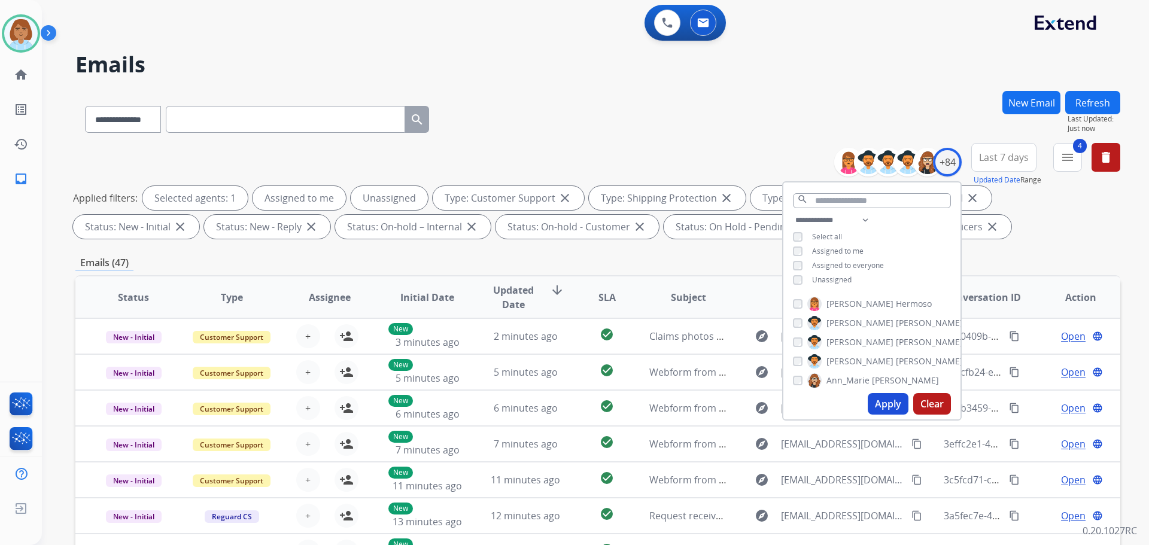
click at [815, 273] on div "**********" at bounding box center [872, 251] width 177 height 77
click at [806, 280] on div "Unassigned" at bounding box center [822, 280] width 59 height 10
click at [890, 404] on button "Apply" at bounding box center [888, 404] width 41 height 22
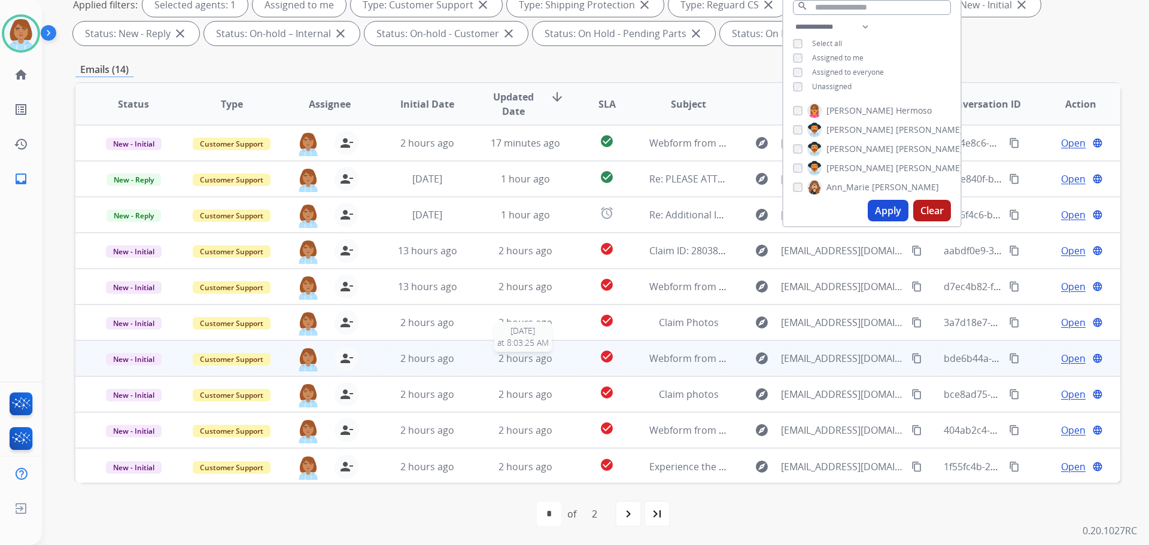
scroll to position [1, 0]
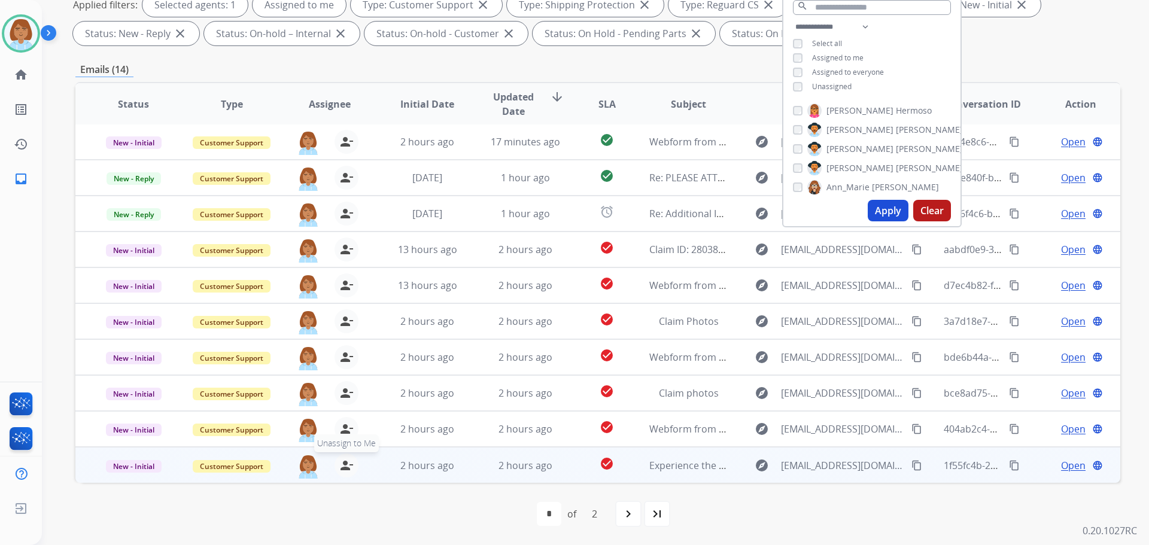
click at [341, 471] on mat-icon "person_remove" at bounding box center [346, 466] width 14 height 14
click at [143, 464] on span "New - Initial" at bounding box center [134, 466] width 56 height 13
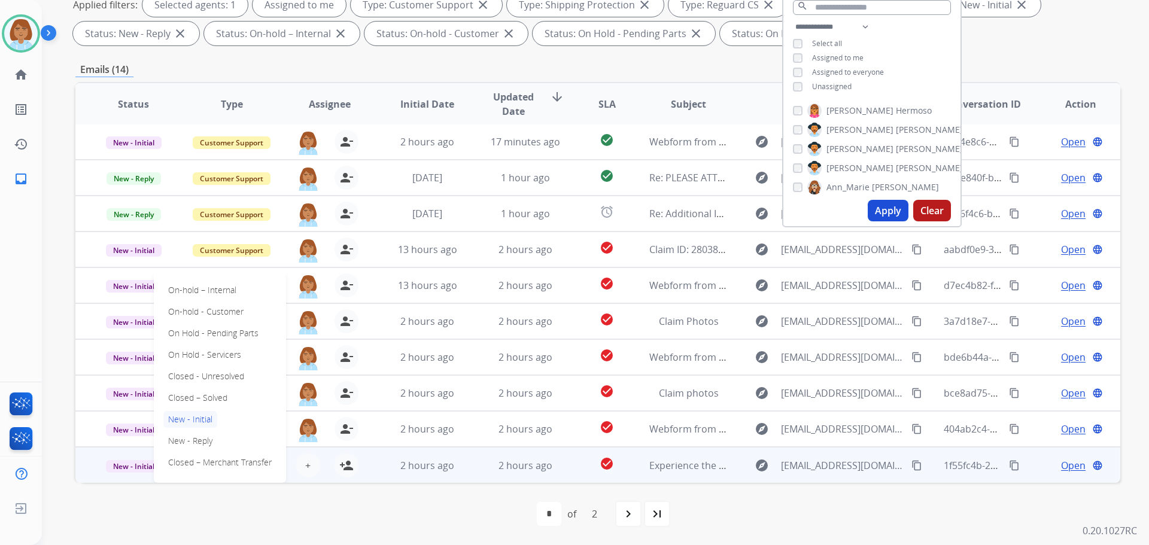
click at [150, 487] on div "first_page navigate_before * * of 2 navigate_next last_page" at bounding box center [597, 514] width 1045 height 62
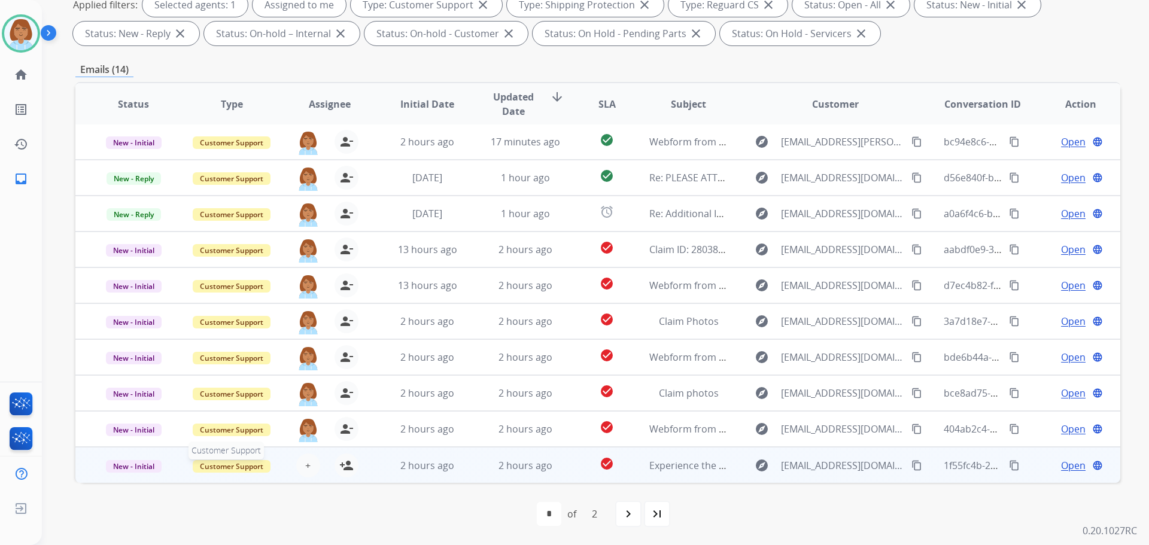
click at [219, 469] on span "Customer Support" at bounding box center [232, 466] width 78 height 13
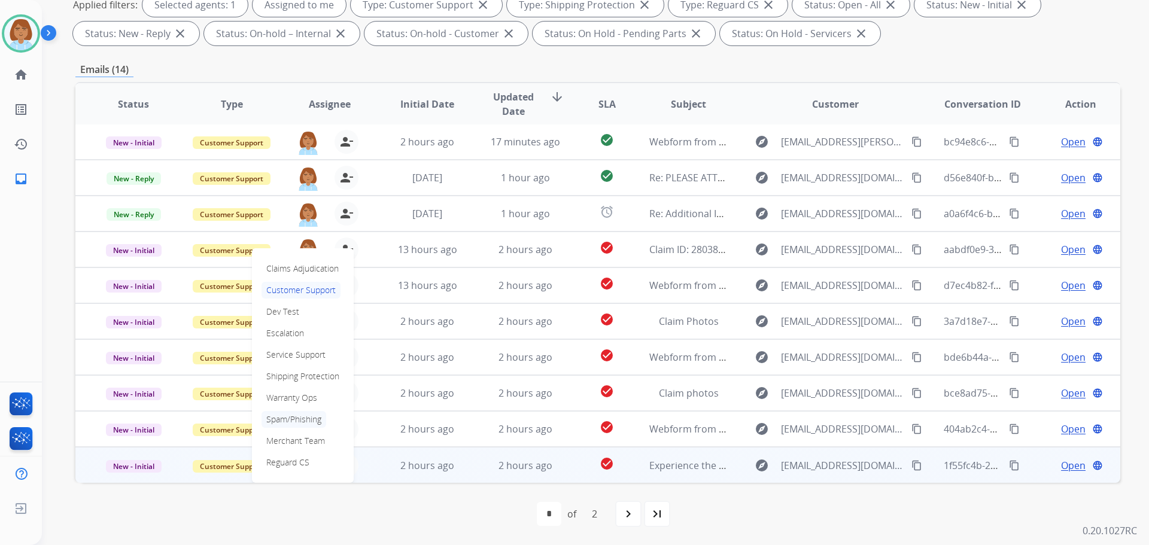
click at [291, 421] on p "Spam/Phishing" at bounding box center [294, 419] width 65 height 17
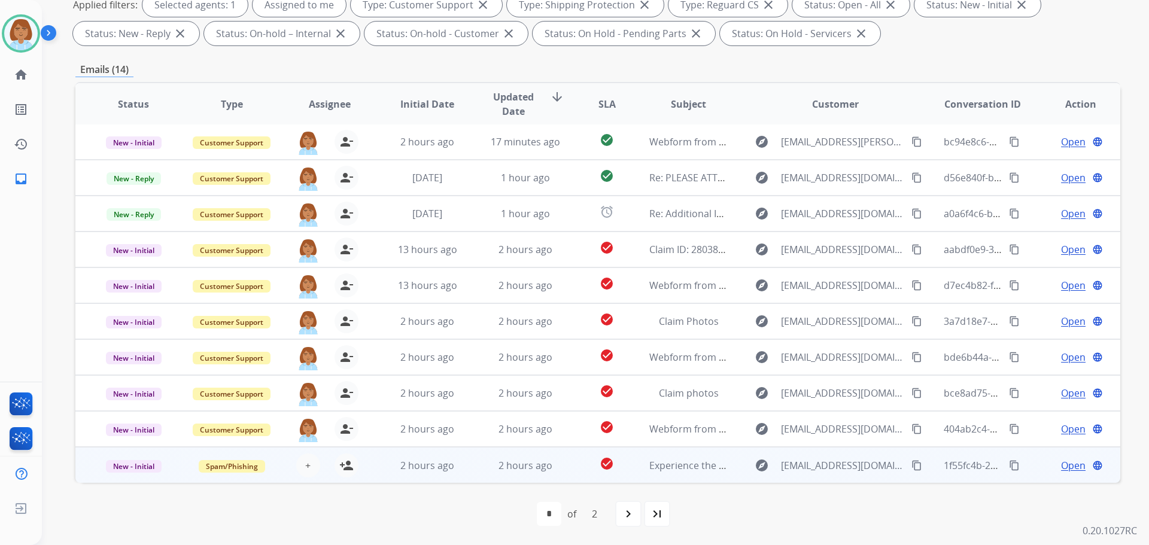
click at [138, 474] on td "New - Initial" at bounding box center [124, 465] width 98 height 36
click at [139, 469] on span "New - Initial" at bounding box center [134, 466] width 56 height 13
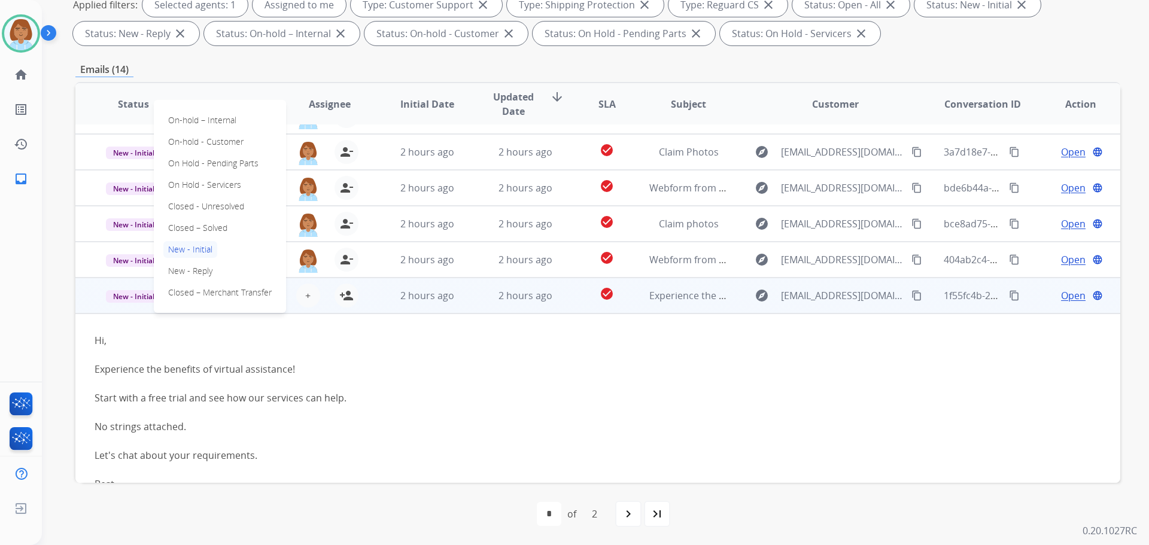
scroll to position [213, 0]
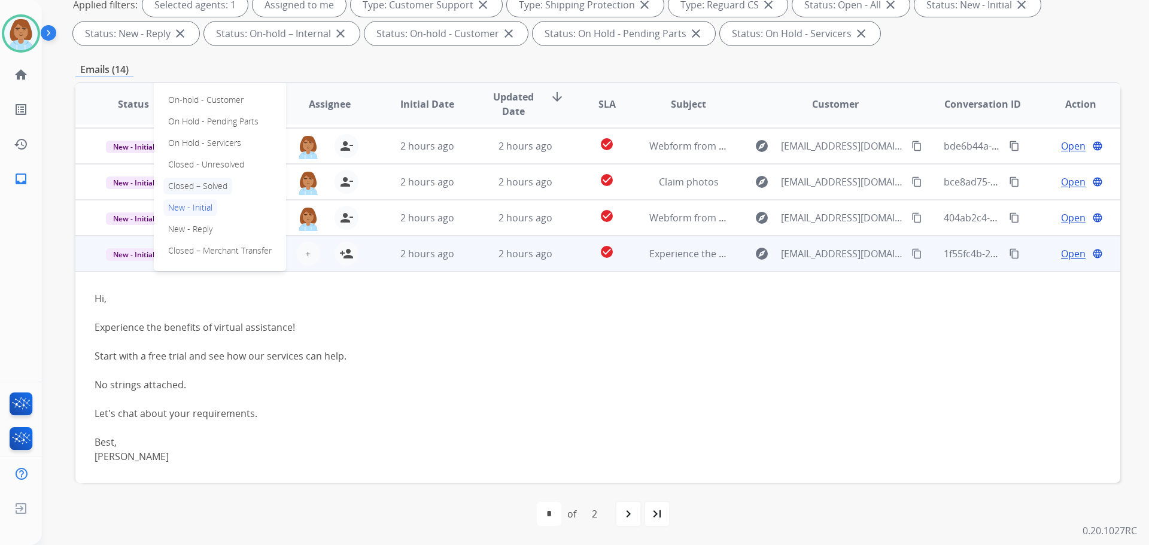
click at [211, 185] on p "Closed – Solved" at bounding box center [197, 186] width 69 height 17
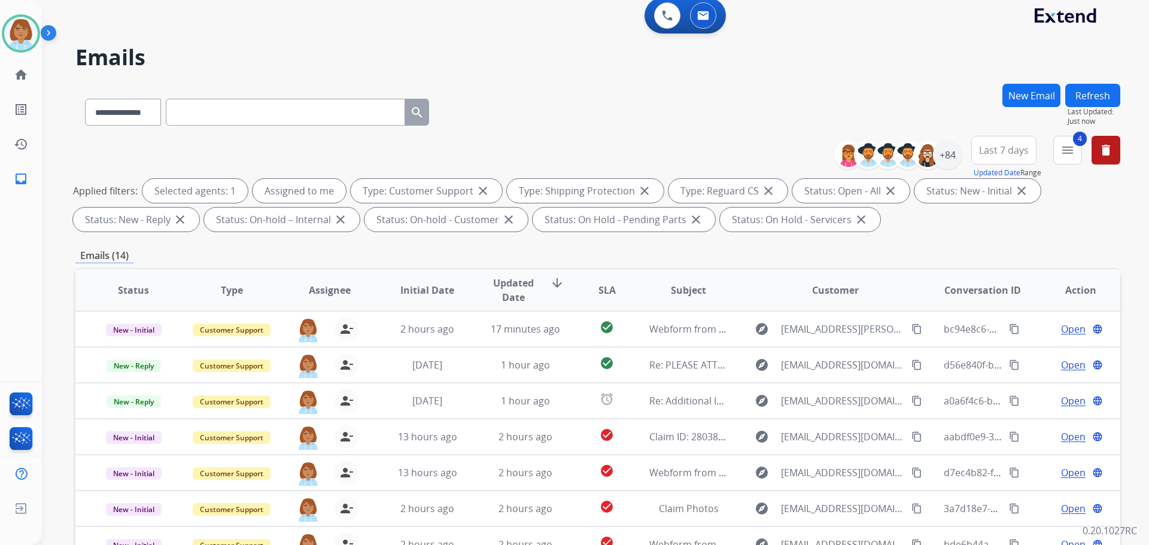
scroll to position [0, 0]
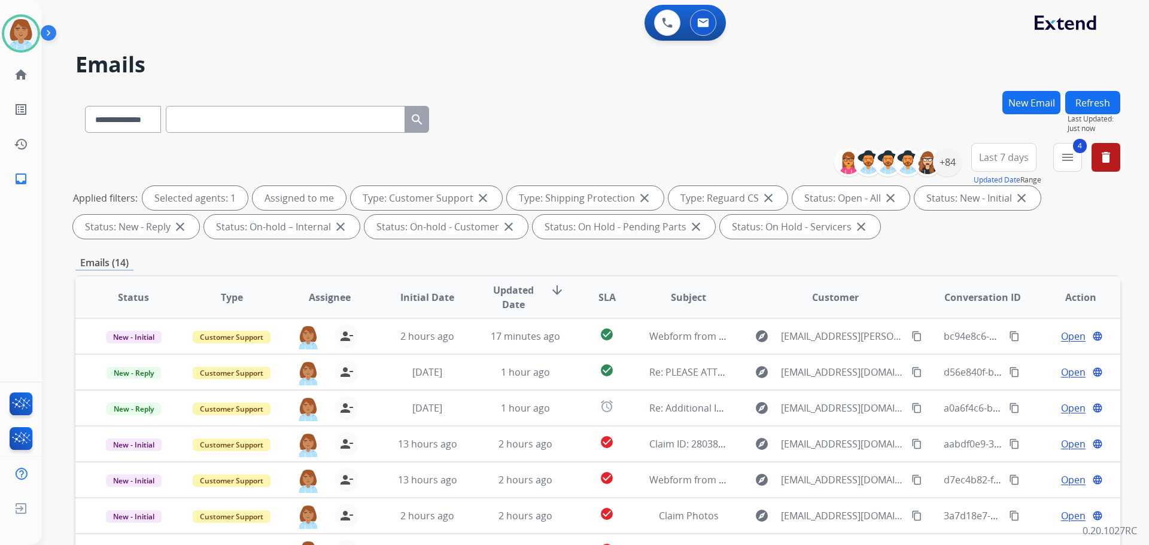
click at [1095, 110] on button "Refresh" at bounding box center [1093, 102] width 55 height 23
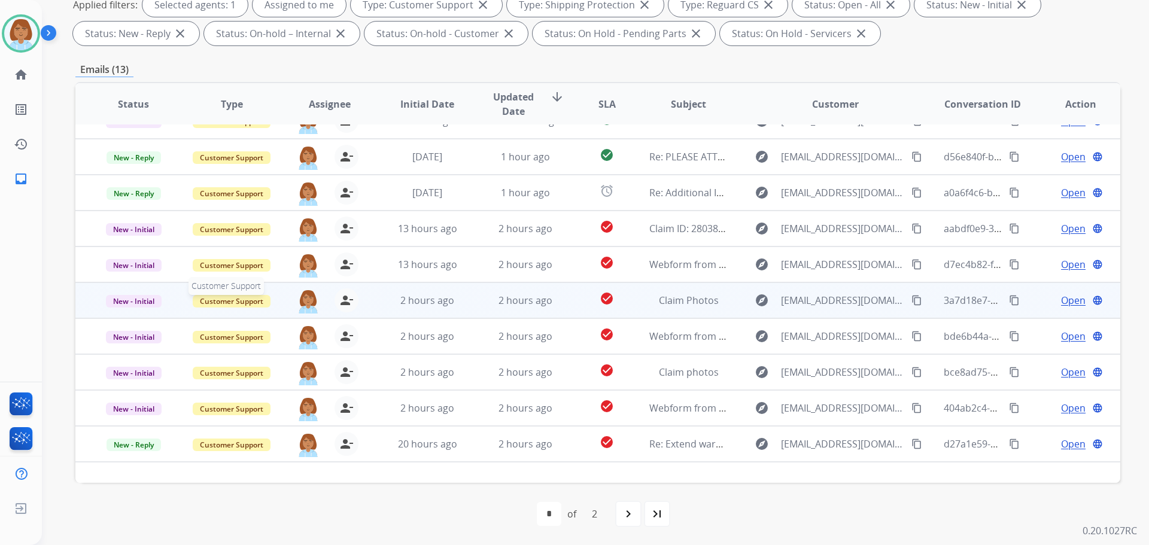
scroll to position [40, 0]
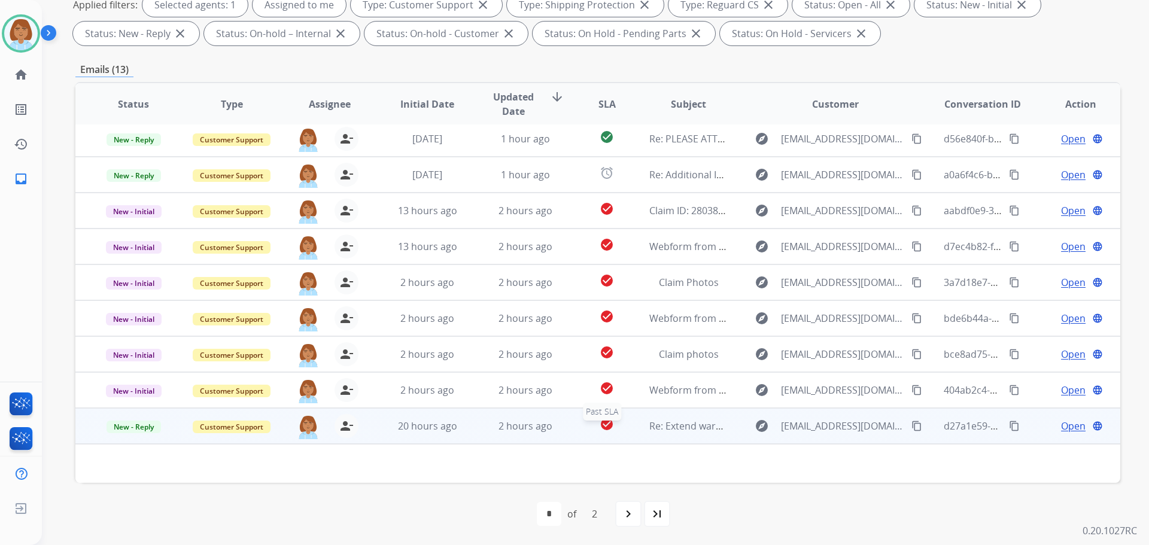
click at [584, 428] on div "check_circle" at bounding box center [606, 426] width 45 height 18
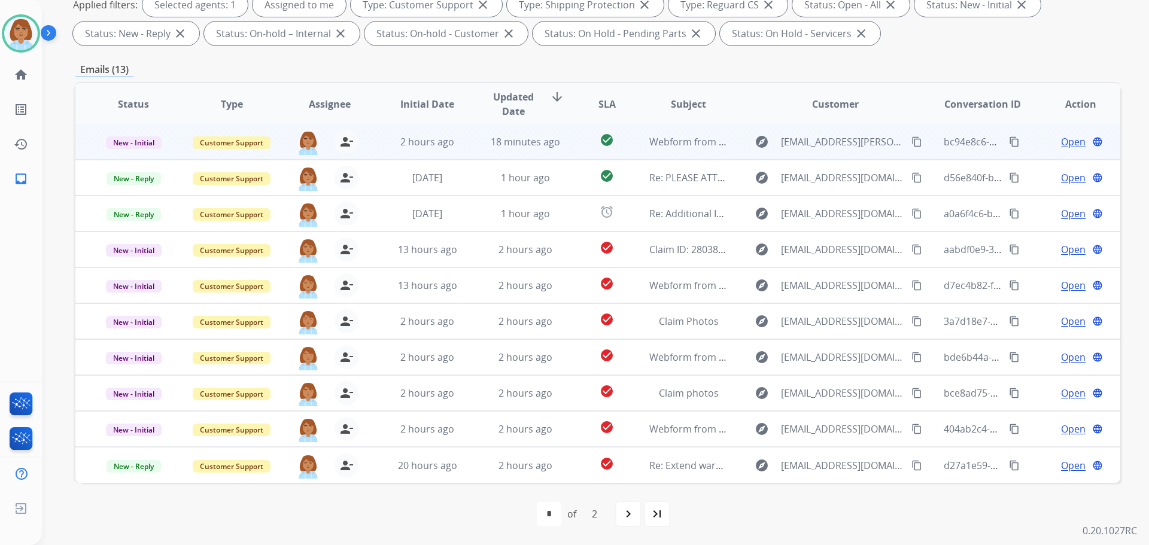
click at [560, 150] on tr "New - Initial Customer Support [PERSON_NAME][EMAIL_ADDRESS][PERSON_NAME][DOMAIN…" at bounding box center [597, 142] width 1045 height 36
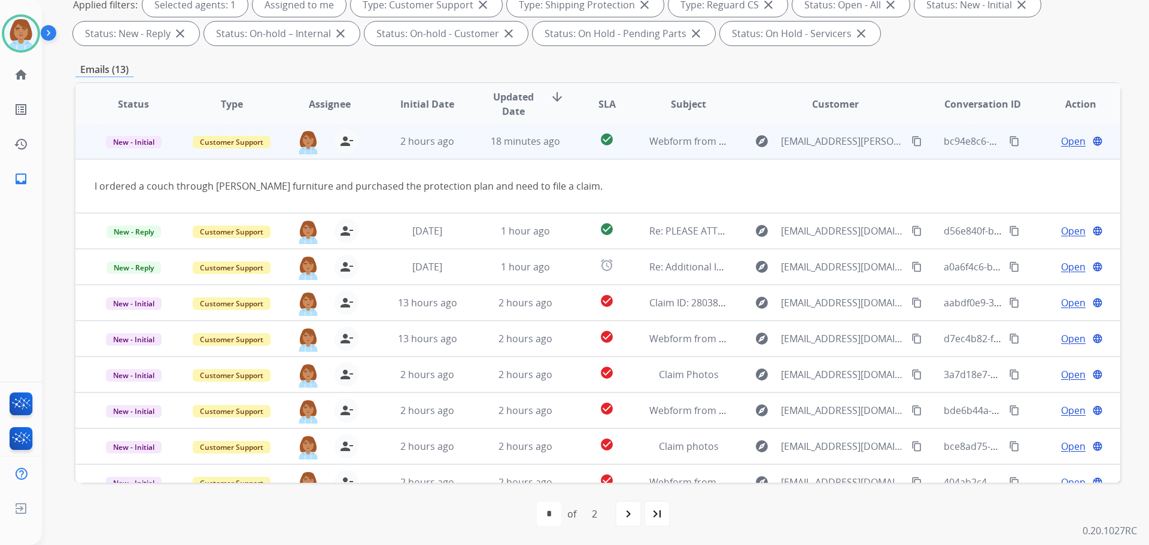
scroll to position [0, 0]
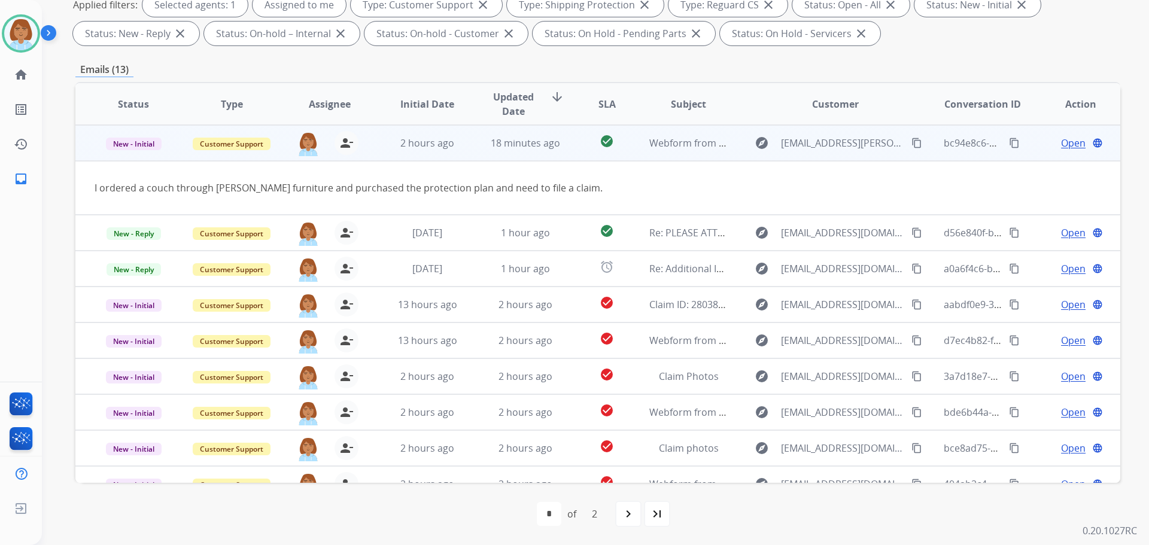
click at [1061, 141] on span "Open" at bounding box center [1073, 143] width 25 height 14
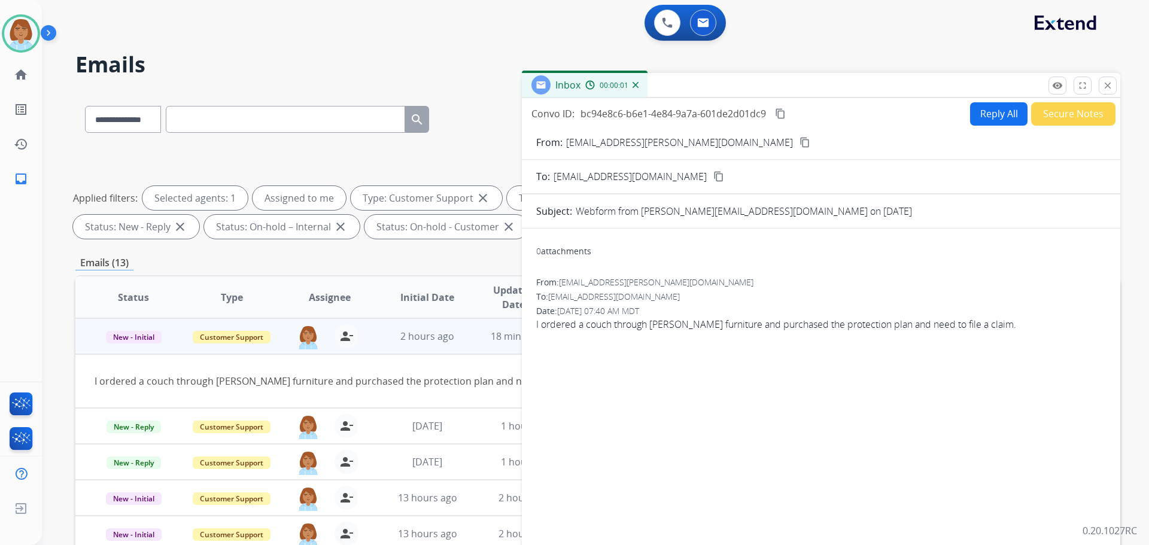
click at [979, 110] on button "Reply All" at bounding box center [998, 113] width 57 height 23
select select "**********"
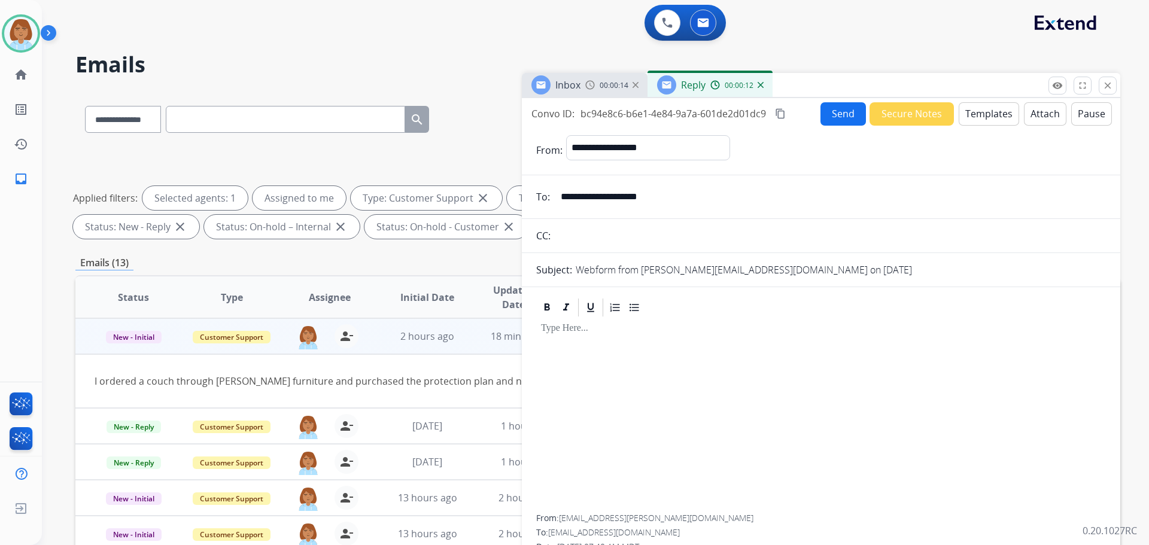
click at [221, 257] on div "Emails (13)" at bounding box center [597, 263] width 1045 height 15
click at [975, 102] on button "Templates" at bounding box center [989, 113] width 60 height 23
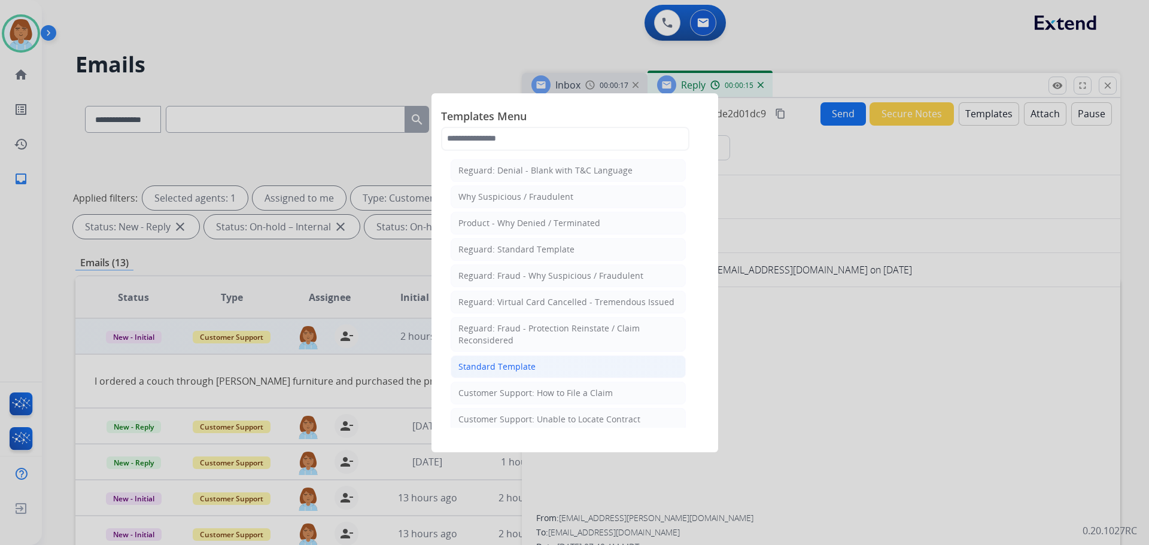
click at [518, 362] on div "Standard Template" at bounding box center [497, 367] width 77 height 12
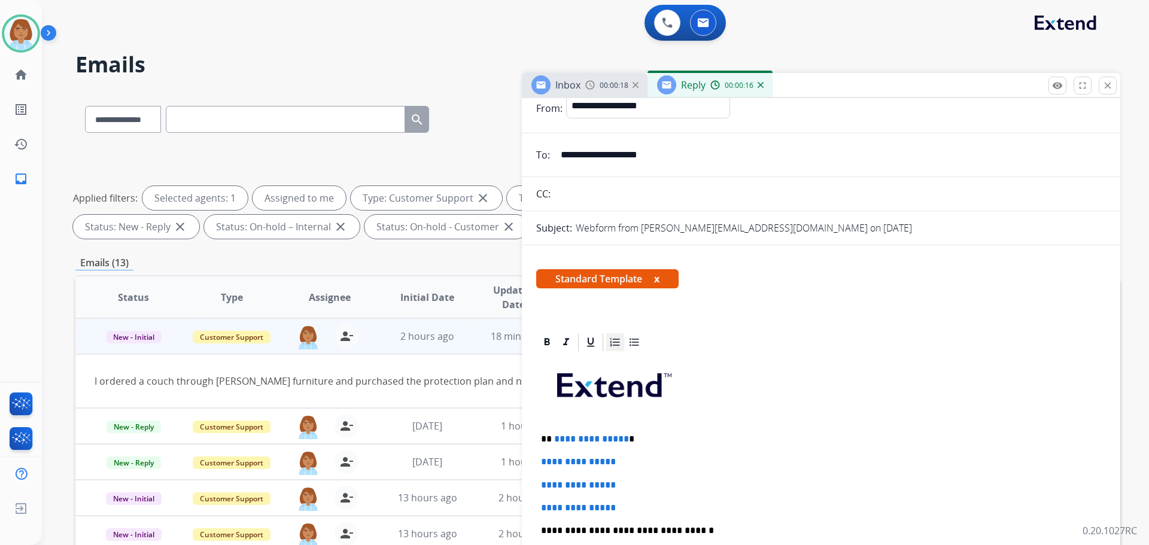
scroll to position [120, 0]
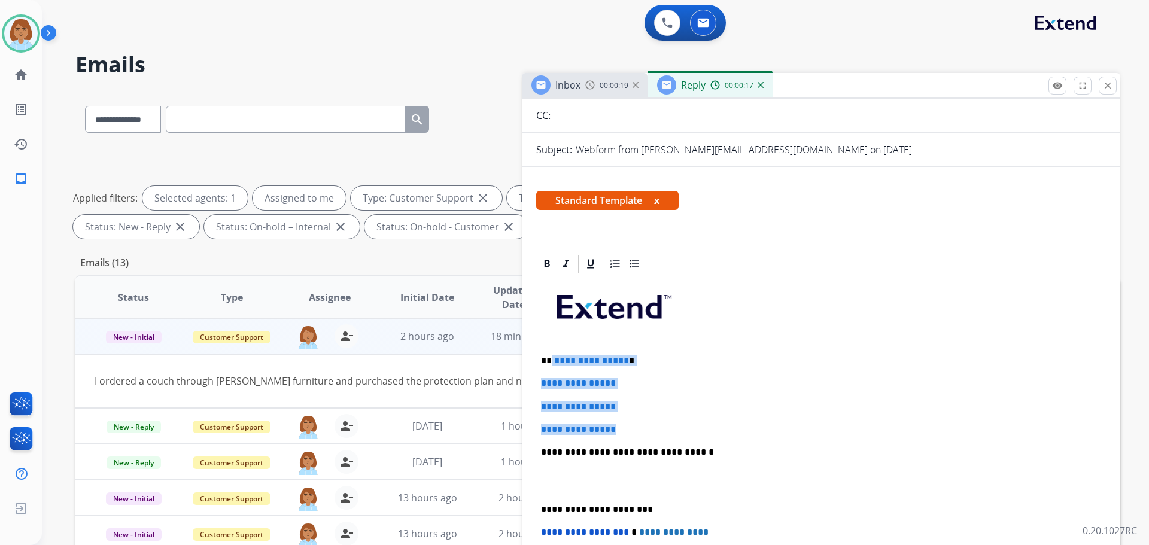
drag, startPoint x: 631, startPoint y: 426, endPoint x: 551, endPoint y: 348, distance: 111.8
click at [551, 345] on div "**********" at bounding box center [821, 481] width 570 height 412
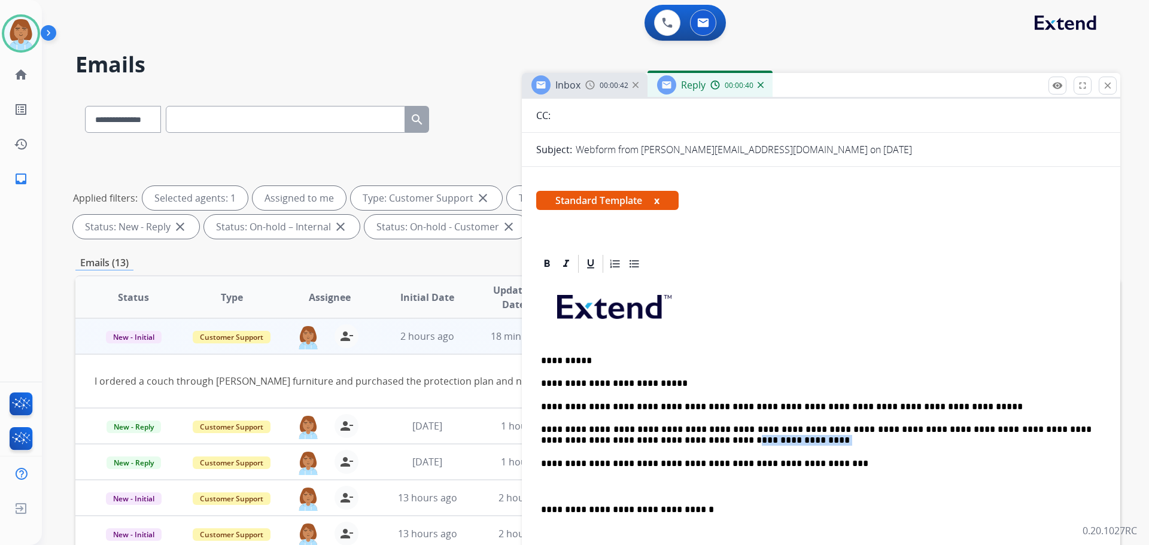
drag, startPoint x: 712, startPoint y: 444, endPoint x: 616, endPoint y: 444, distance: 96.4
click at [616, 444] on p "**********" at bounding box center [816, 435] width 551 height 22
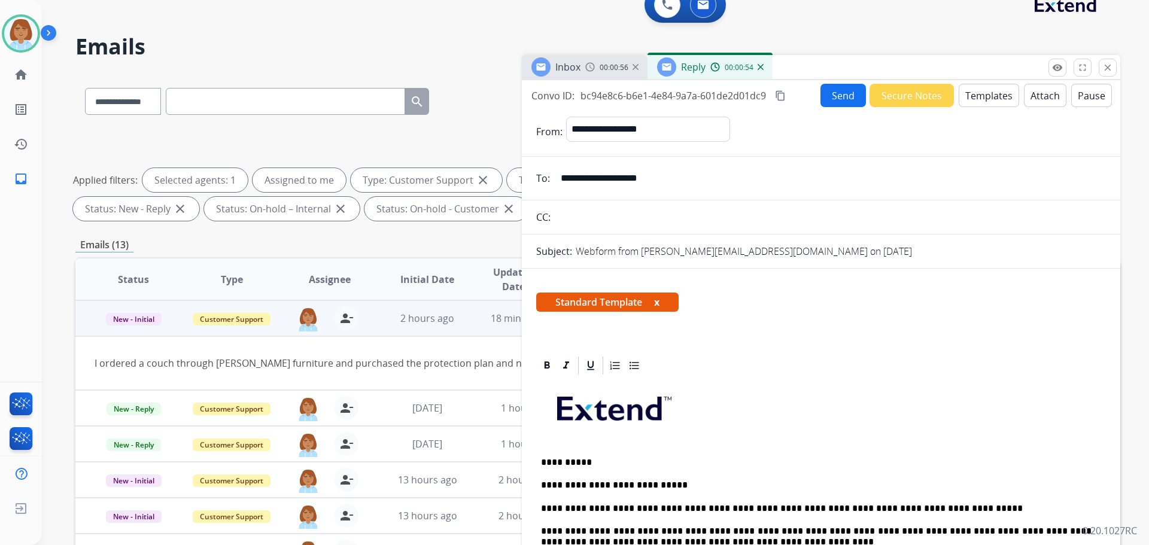
scroll to position [14, 0]
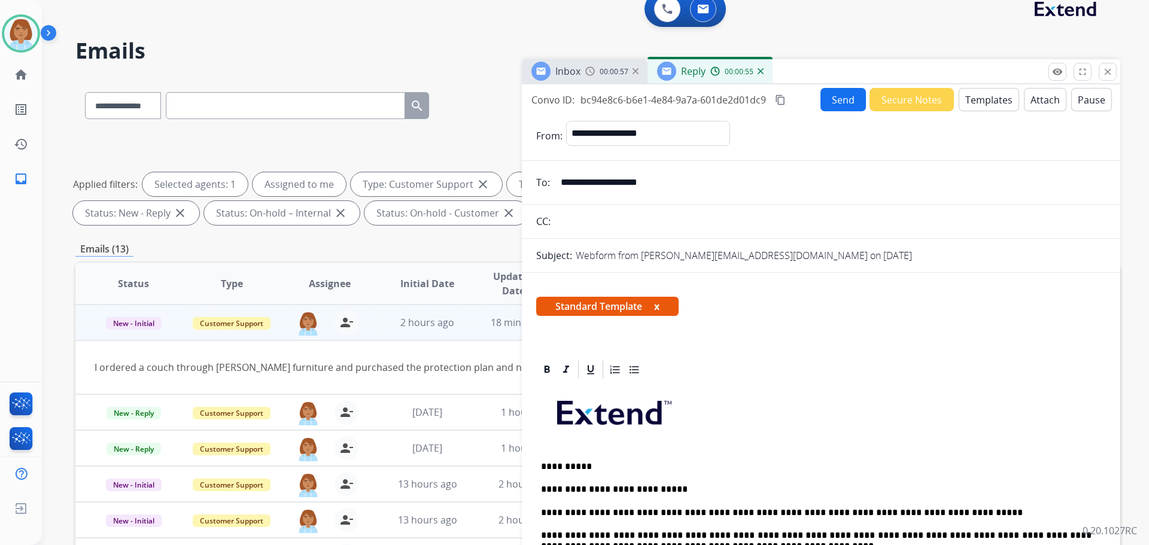
click at [833, 95] on button "Send" at bounding box center [843, 99] width 45 height 23
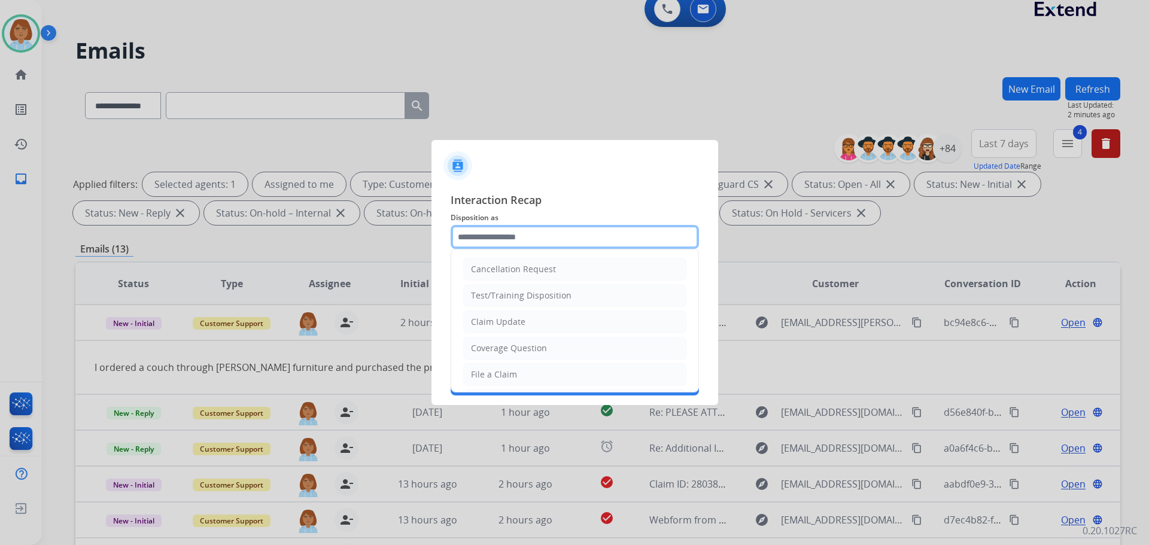
click at [517, 230] on input "text" at bounding box center [575, 237] width 248 height 24
click at [503, 371] on div "File a Claim" at bounding box center [494, 375] width 46 height 12
type input "**********"
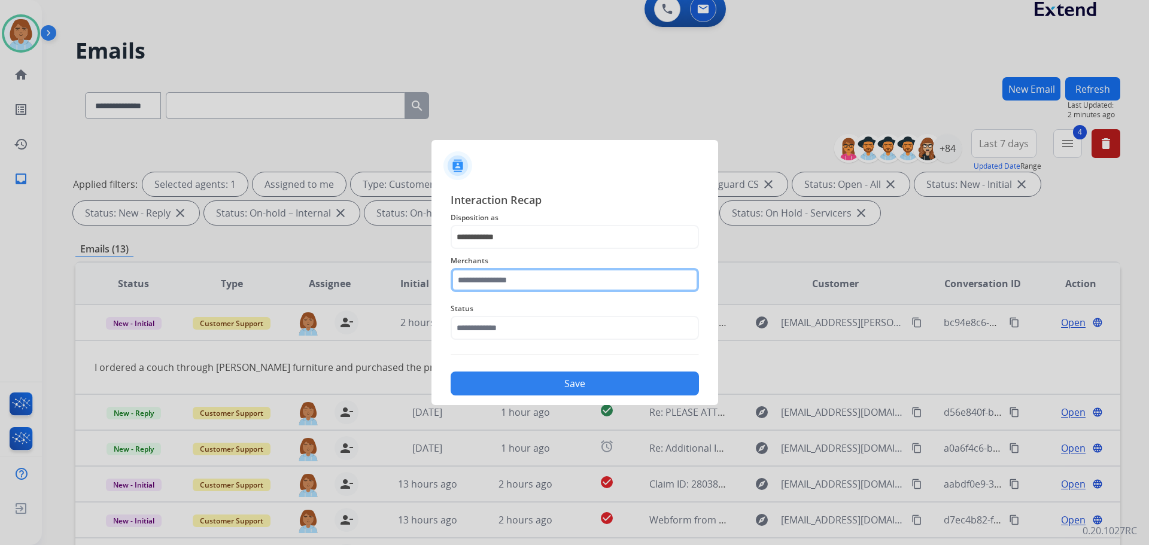
click at [516, 280] on input "text" at bounding box center [575, 280] width 248 height 24
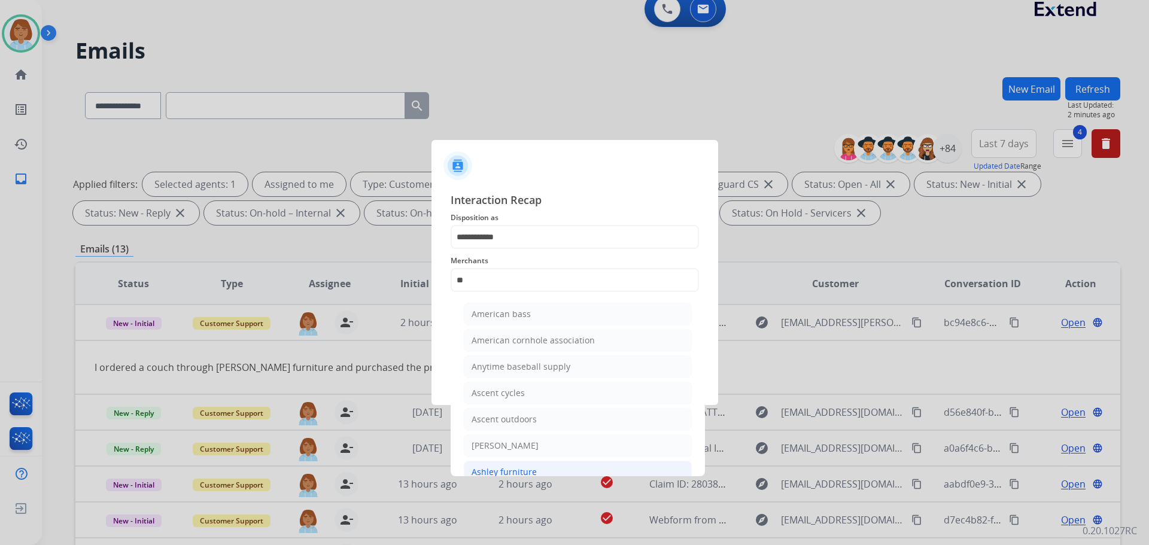
click at [557, 466] on li "Ashley furniture" at bounding box center [578, 472] width 228 height 23
type input "**********"
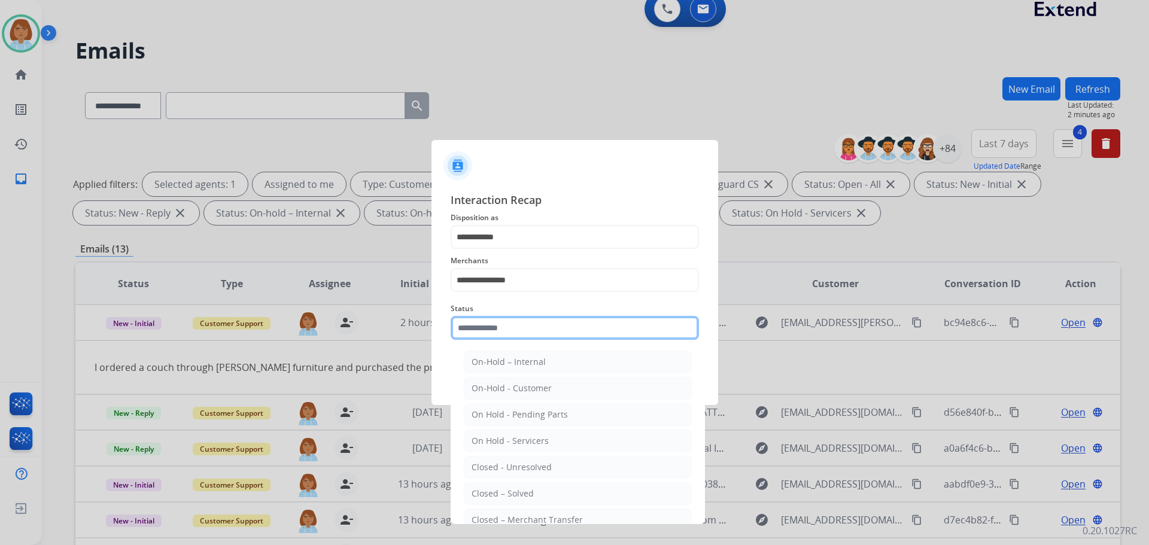
click at [500, 332] on input "text" at bounding box center [575, 328] width 248 height 24
click at [525, 489] on div "Closed – Solved" at bounding box center [503, 494] width 62 height 12
type input "**********"
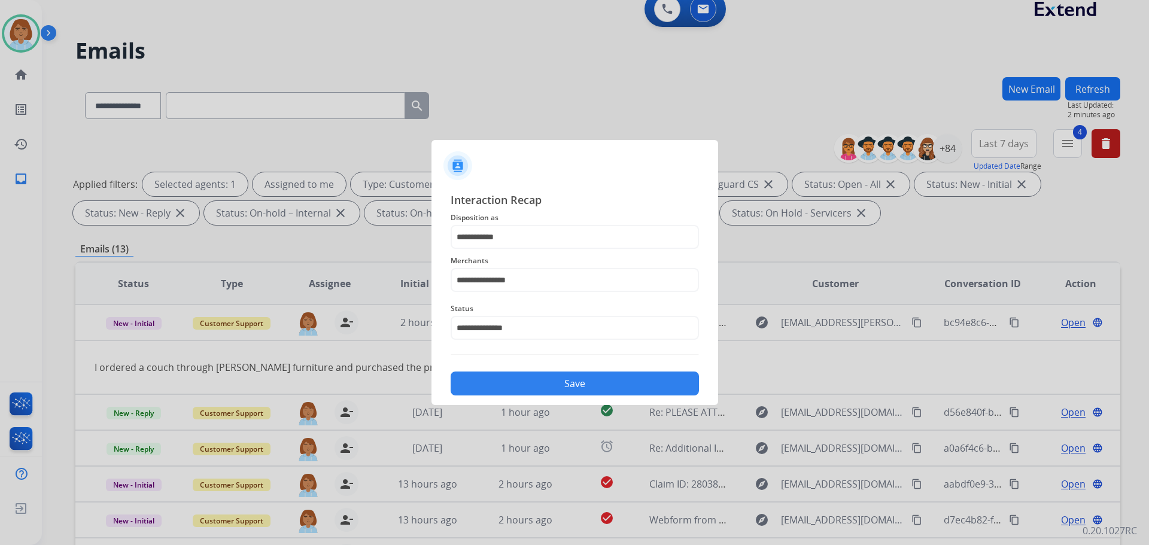
click at [576, 368] on div "Save" at bounding box center [575, 380] width 248 height 31
click at [584, 395] on div "Save" at bounding box center [575, 380] width 248 height 31
click at [591, 373] on button "Save" at bounding box center [575, 384] width 248 height 24
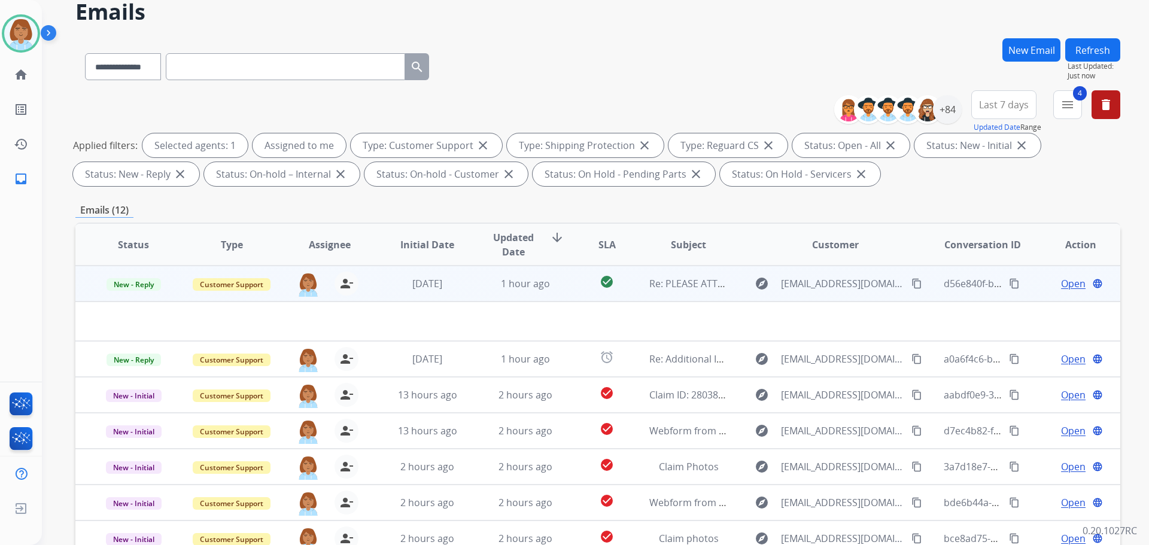
scroll to position [60, 0]
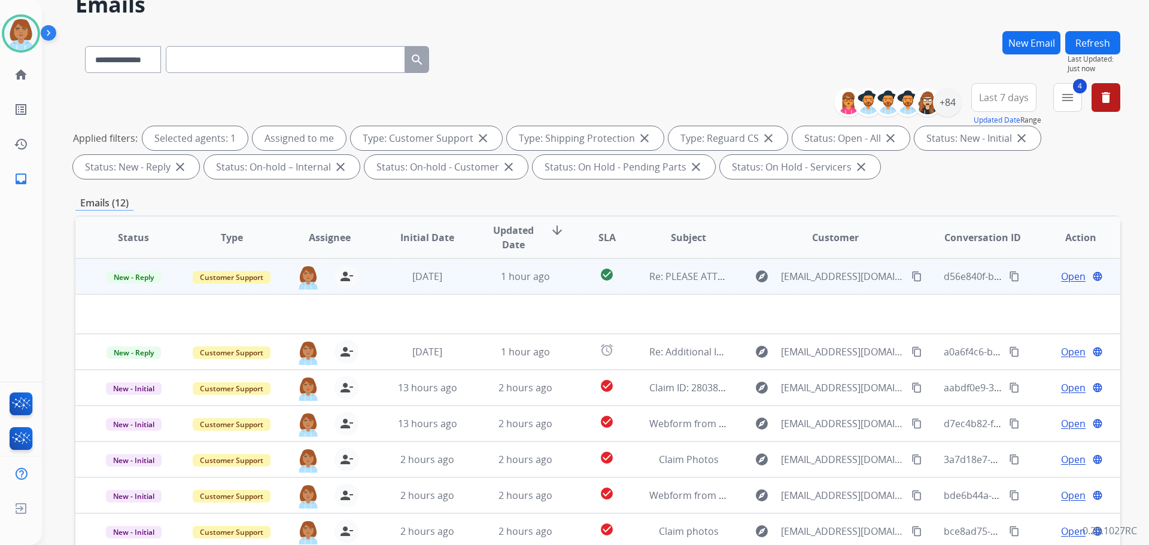
click at [581, 287] on td "check_circle" at bounding box center [597, 277] width 65 height 36
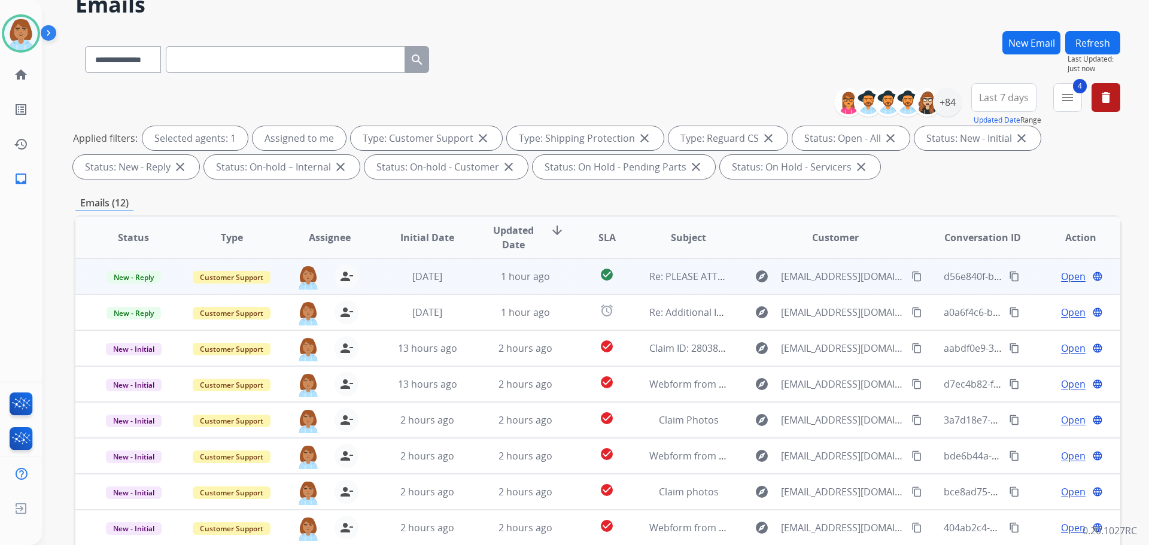
click at [581, 287] on td "check_circle" at bounding box center [597, 277] width 65 height 36
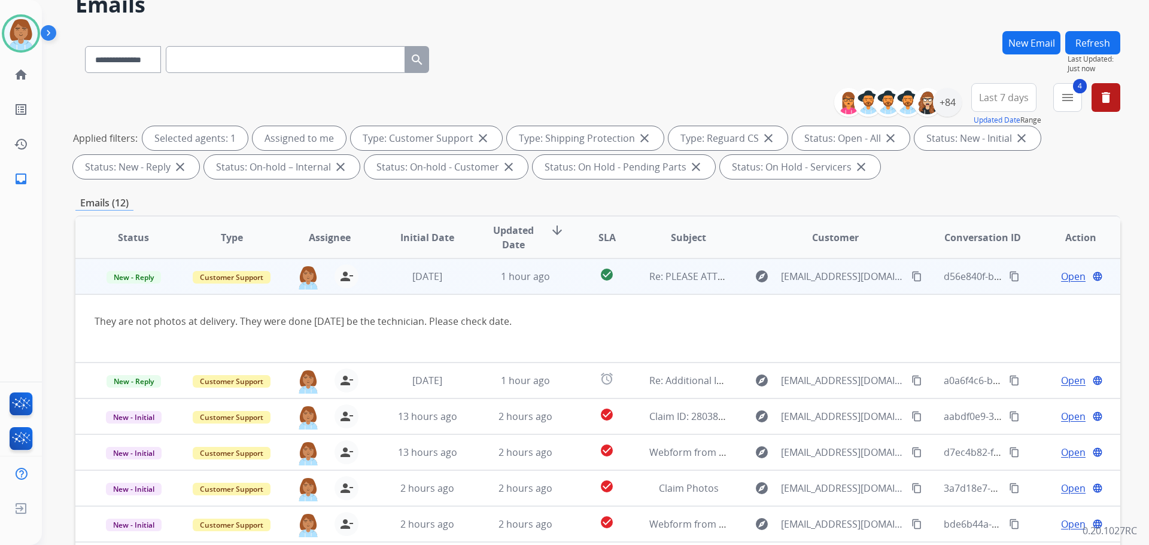
click at [1069, 277] on span "Open" at bounding box center [1073, 276] width 25 height 14
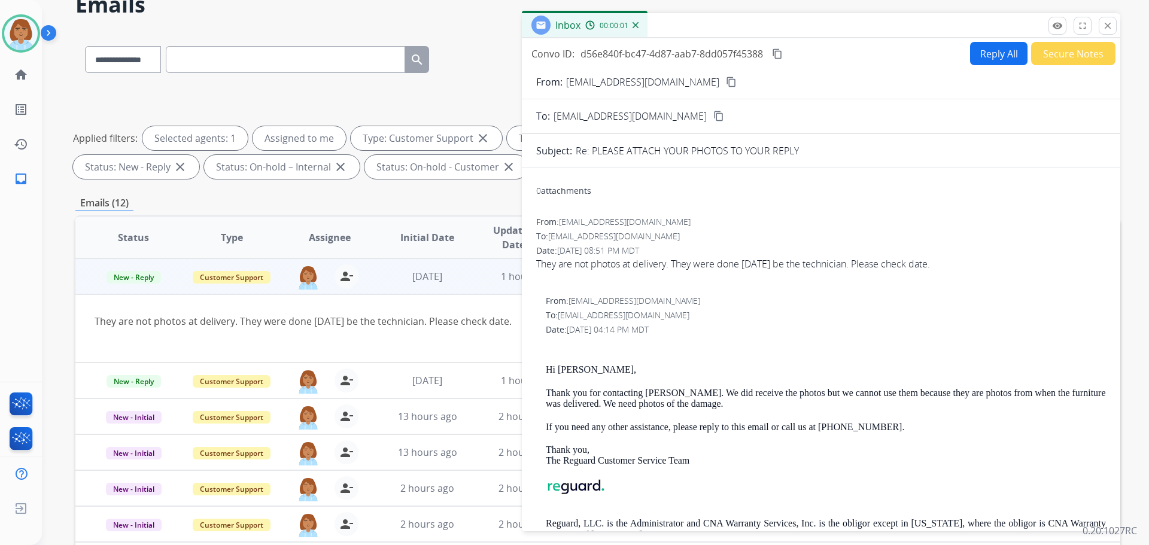
click at [983, 51] on button "Reply All" at bounding box center [998, 53] width 57 height 23
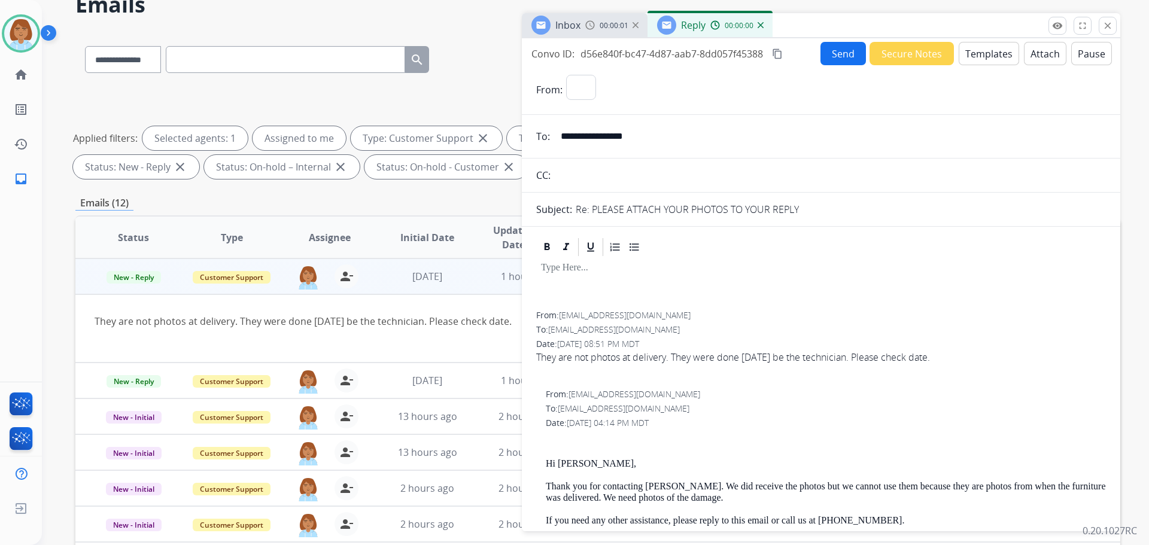
select select "**********"
click at [985, 56] on button "Templates" at bounding box center [989, 53] width 60 height 23
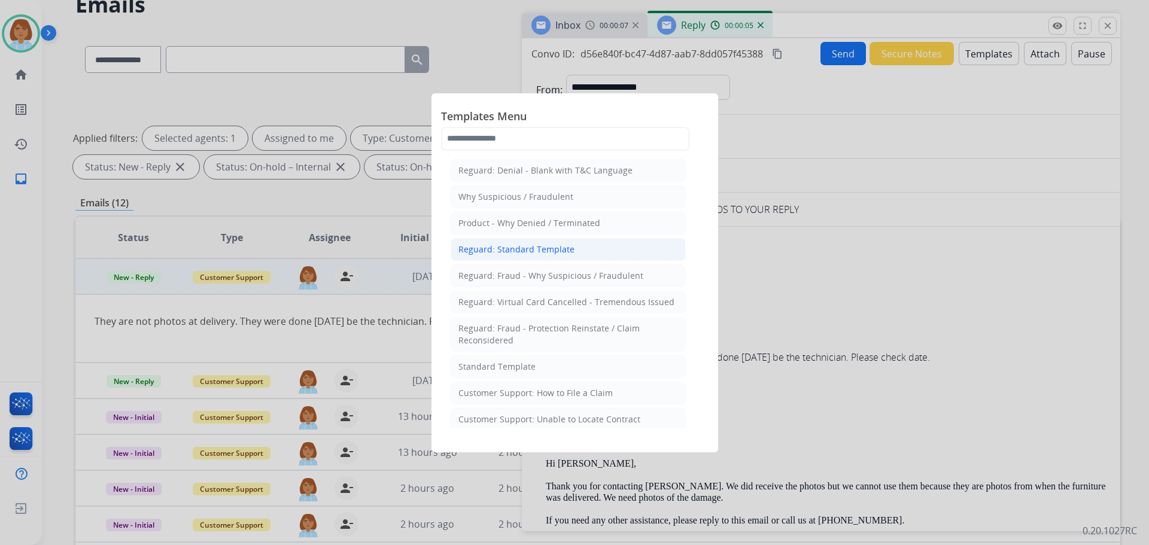
click at [580, 240] on li "Reguard: Standard Template" at bounding box center [568, 249] width 235 height 23
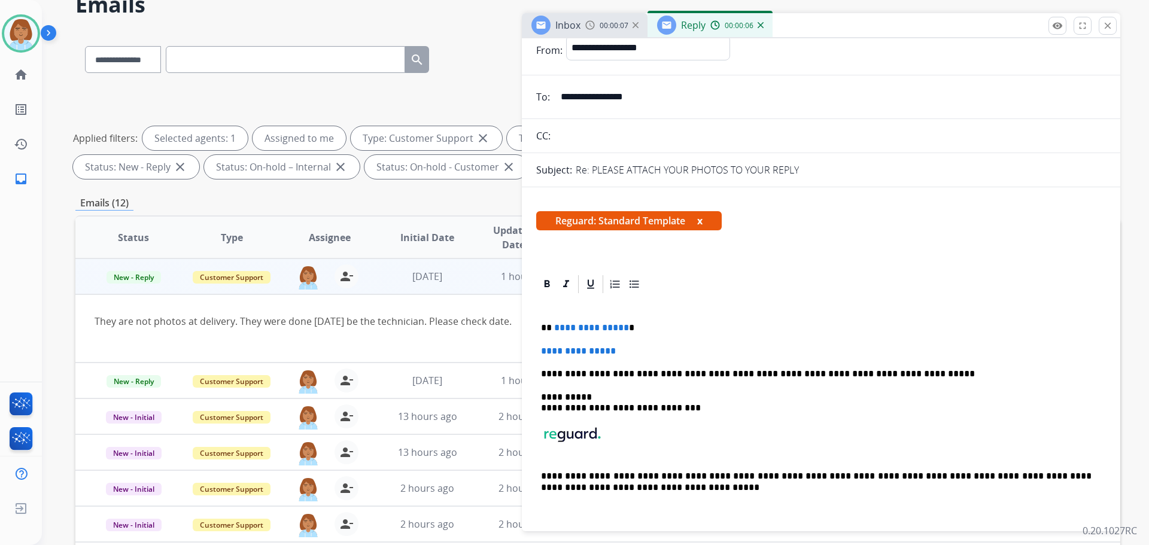
scroll to position [60, 0]
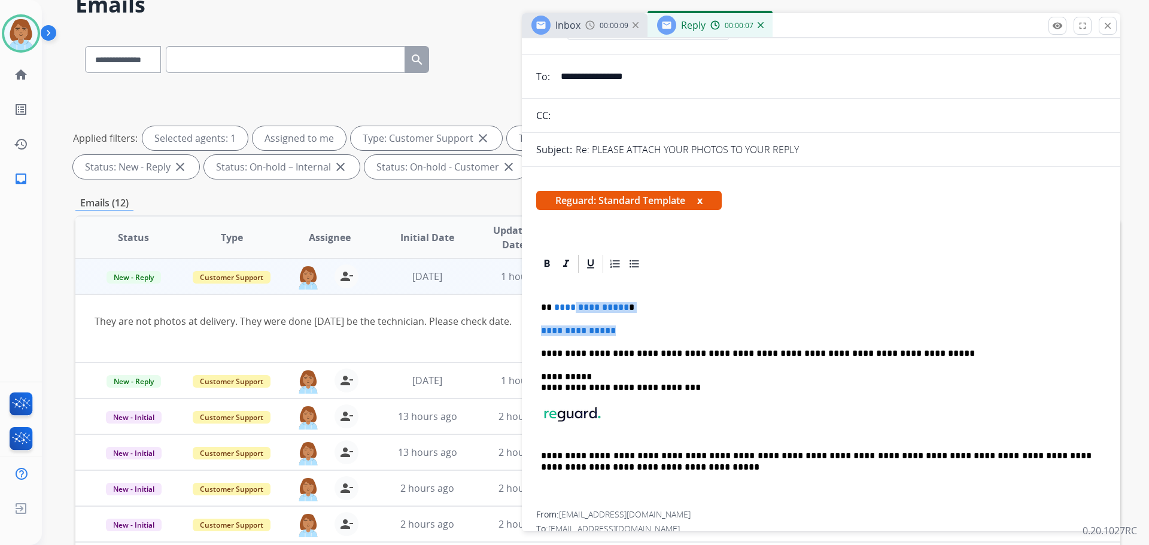
drag, startPoint x: 641, startPoint y: 332, endPoint x: 564, endPoint y: 296, distance: 84.4
click at [566, 296] on div "**********" at bounding box center [821, 393] width 570 height 236
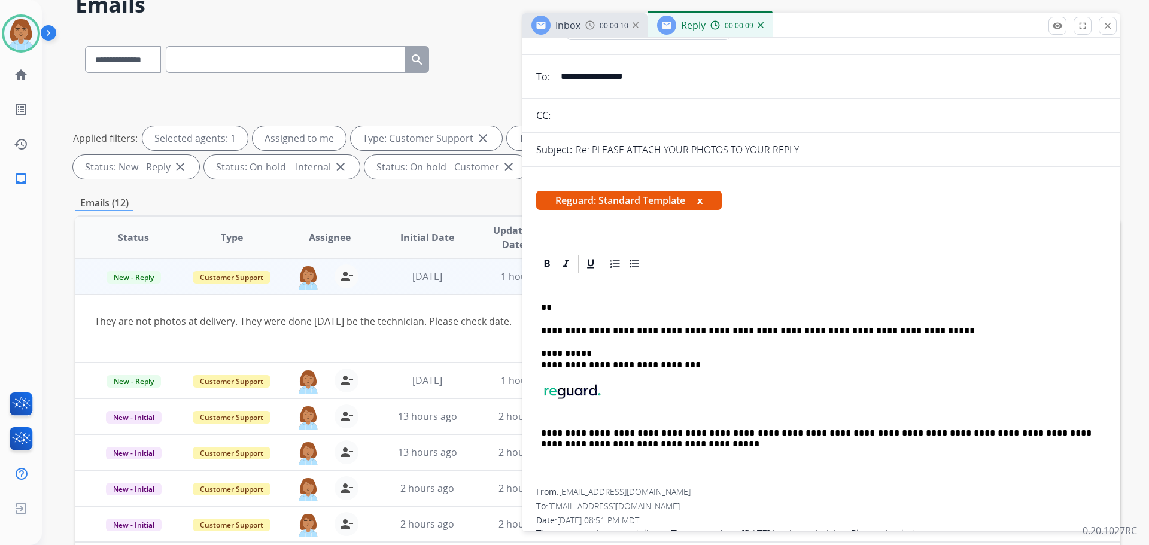
scroll to position [0, 0]
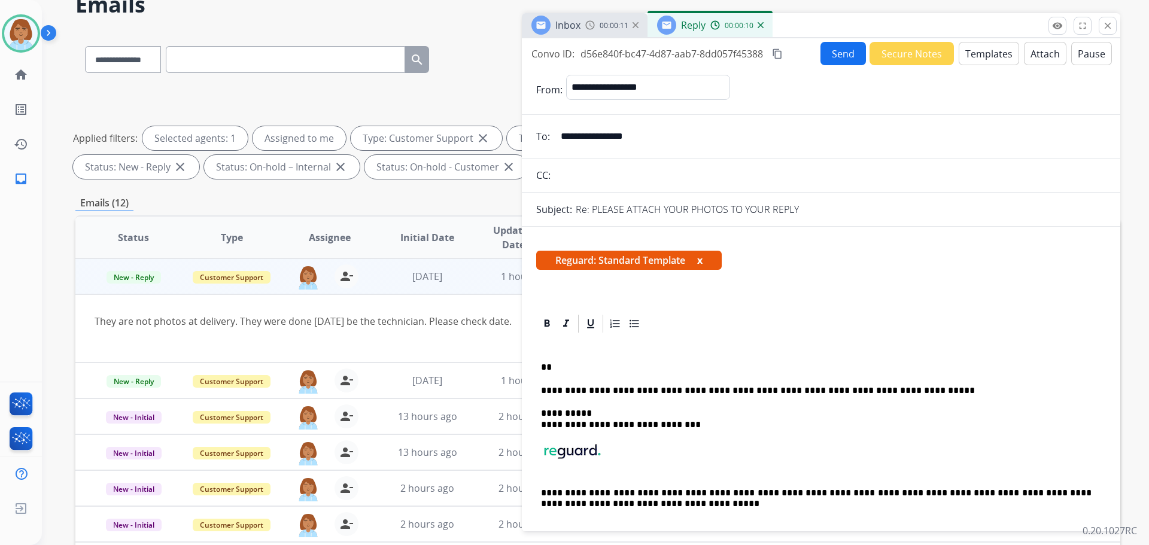
click at [614, 136] on input "**********" at bounding box center [830, 137] width 553 height 24
click at [575, 364] on p "**" at bounding box center [816, 367] width 551 height 11
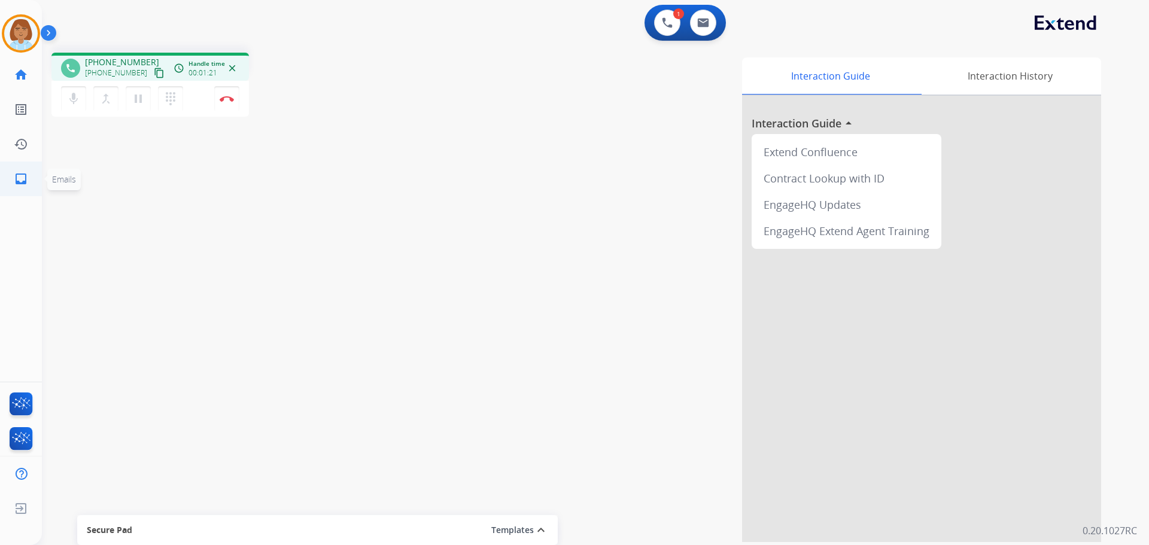
click at [1, 187] on ul "inbox Emails Emails" at bounding box center [21, 179] width 42 height 35
click at [22, 181] on mat-icon "inbox" at bounding box center [21, 179] width 14 height 14
select select "**********"
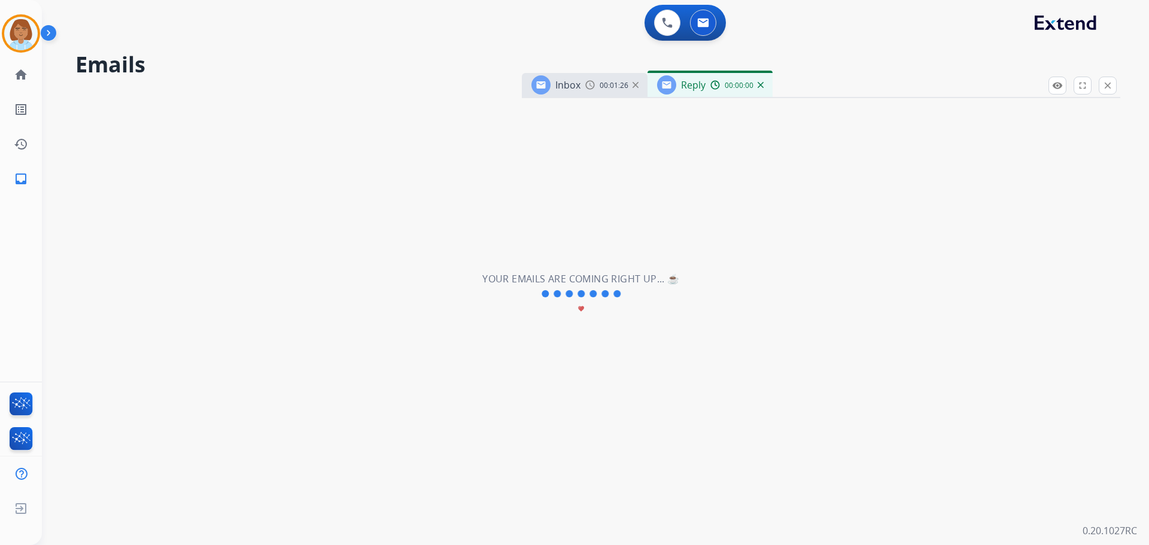
select select "**********"
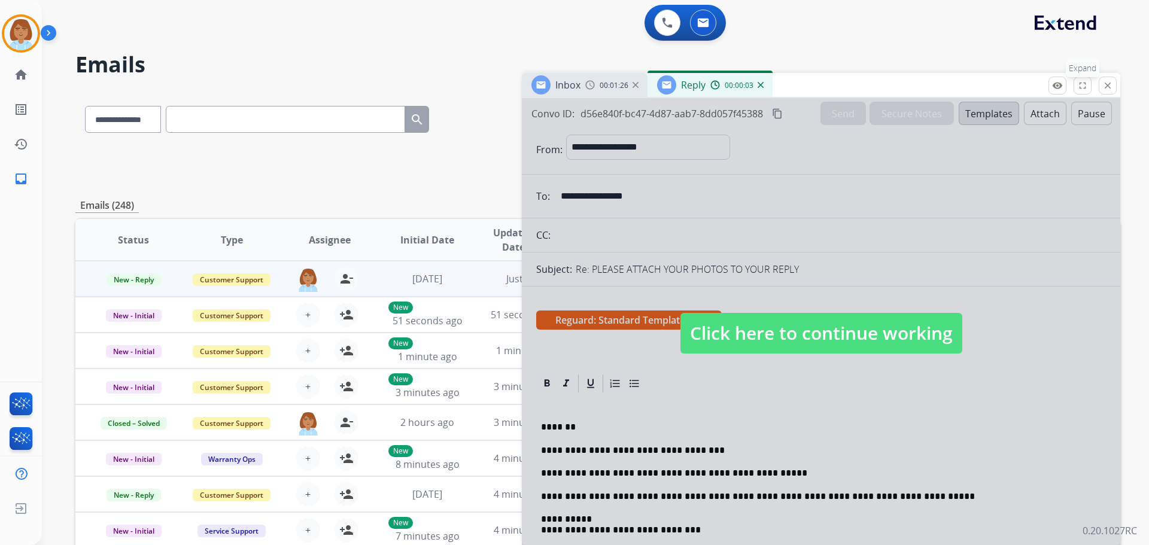
click at [1086, 78] on button "fullscreen Expand" at bounding box center [1083, 86] width 18 height 18
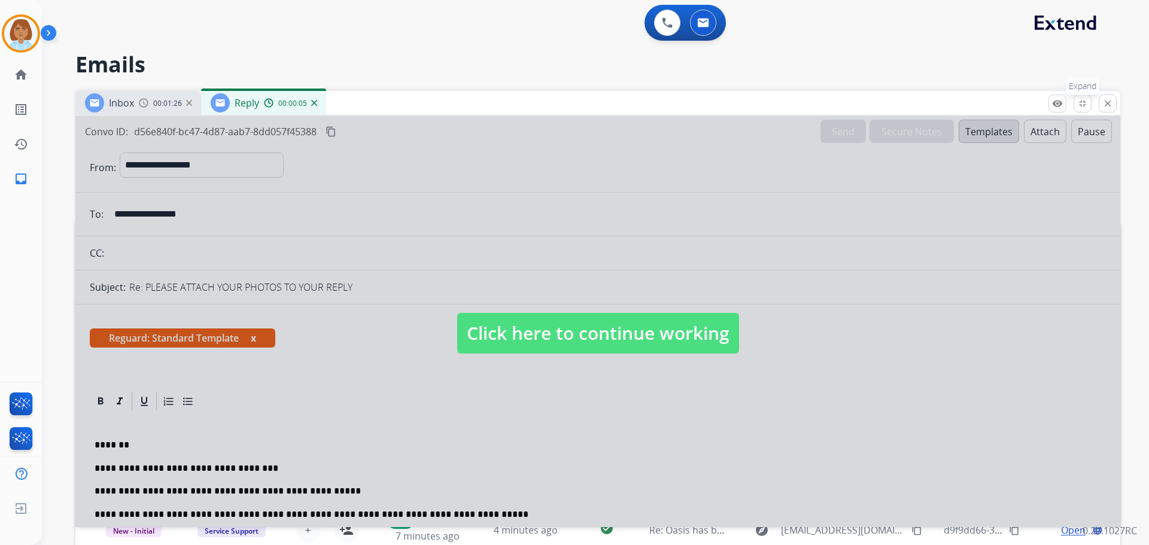
click at [1086, 104] on mat-icon "fullscreen_exit" at bounding box center [1083, 103] width 11 height 11
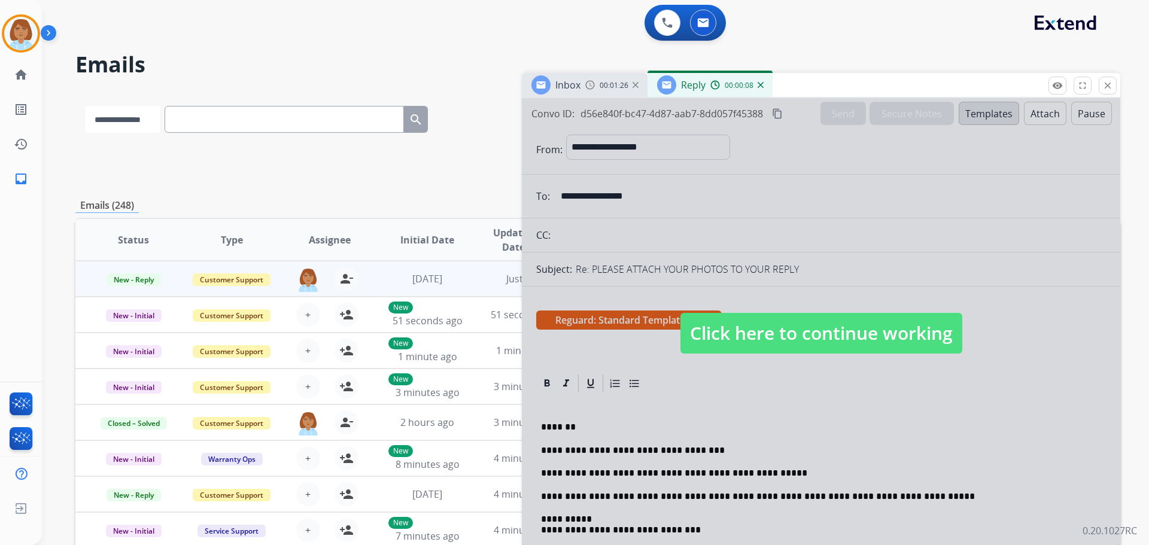
drag, startPoint x: 236, startPoint y: 122, endPoint x: 149, endPoint y: 128, distance: 87.6
click at [149, 128] on select "**********" at bounding box center [122, 119] width 75 height 27
select select "**********"
click at [85, 106] on select "**********" at bounding box center [122, 119] width 75 height 27
paste input "**********"
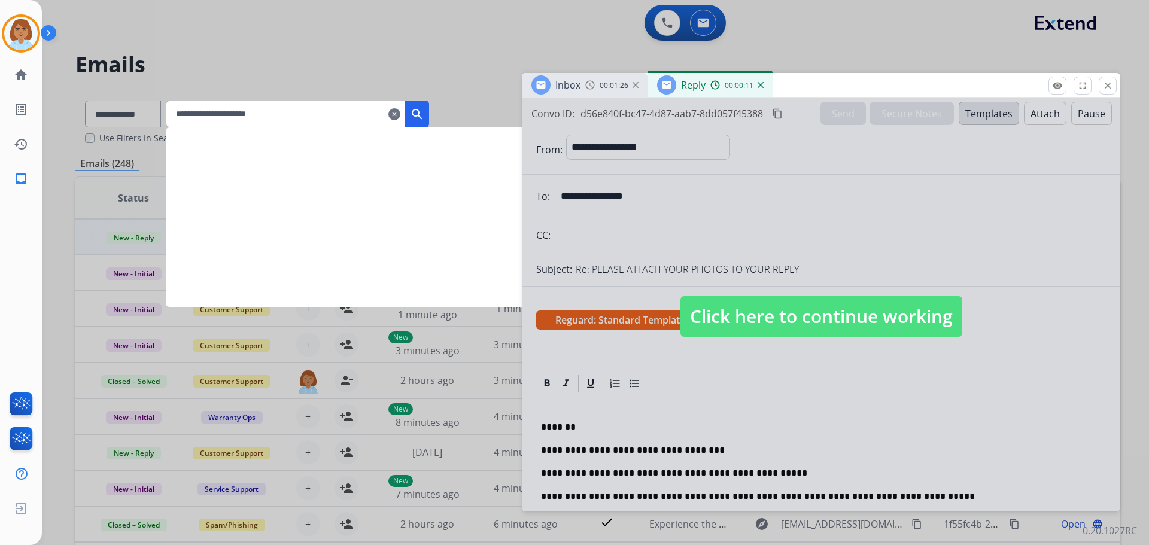
type input "**********"
click at [424, 111] on mat-icon "search" at bounding box center [417, 114] width 14 height 14
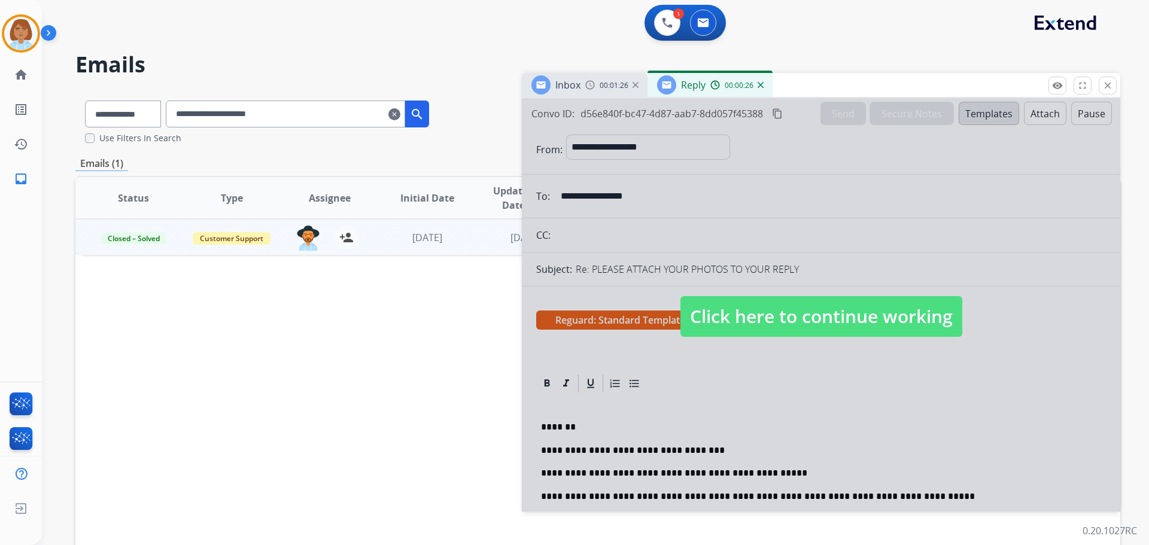
click at [256, 246] on td "Customer Support" at bounding box center [223, 237] width 98 height 36
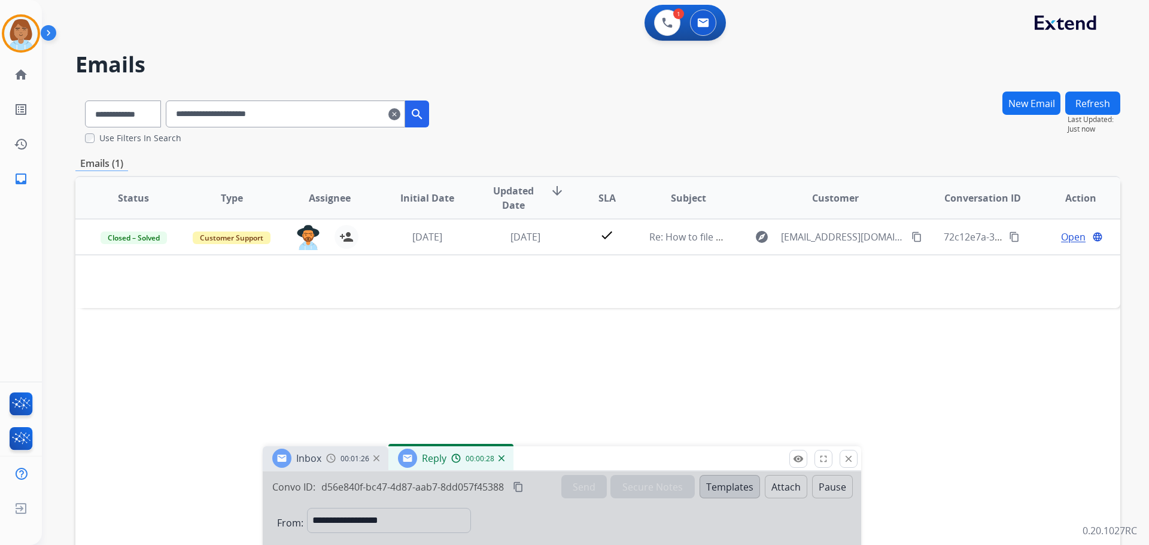
drag, startPoint x: 848, startPoint y: 87, endPoint x: 588, endPoint y: 461, distance: 454.7
click at [588, 461] on div "Inbox 00:01:26 Reply 00:00:28" at bounding box center [562, 459] width 599 height 25
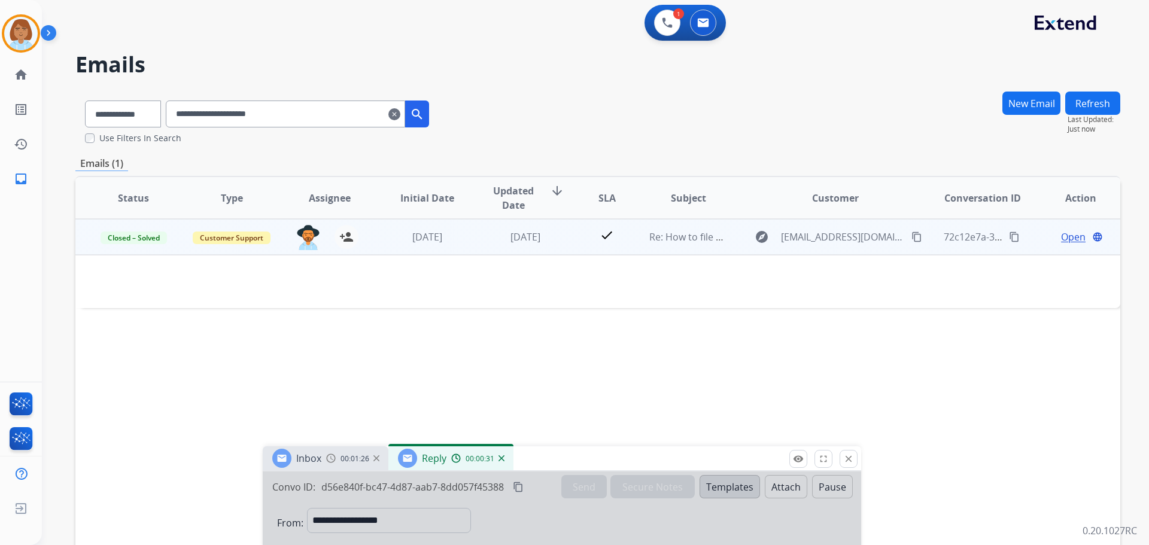
click at [729, 250] on td "explore [EMAIL_ADDRESS][DOMAIN_NAME] content_copy" at bounding box center [827, 237] width 196 height 36
click at [729, 248] on td "explore [EMAIL_ADDRESS][DOMAIN_NAME] content_copy" at bounding box center [827, 237] width 196 height 36
click at [460, 246] on td "[DATE]" at bounding box center [418, 237] width 98 height 36
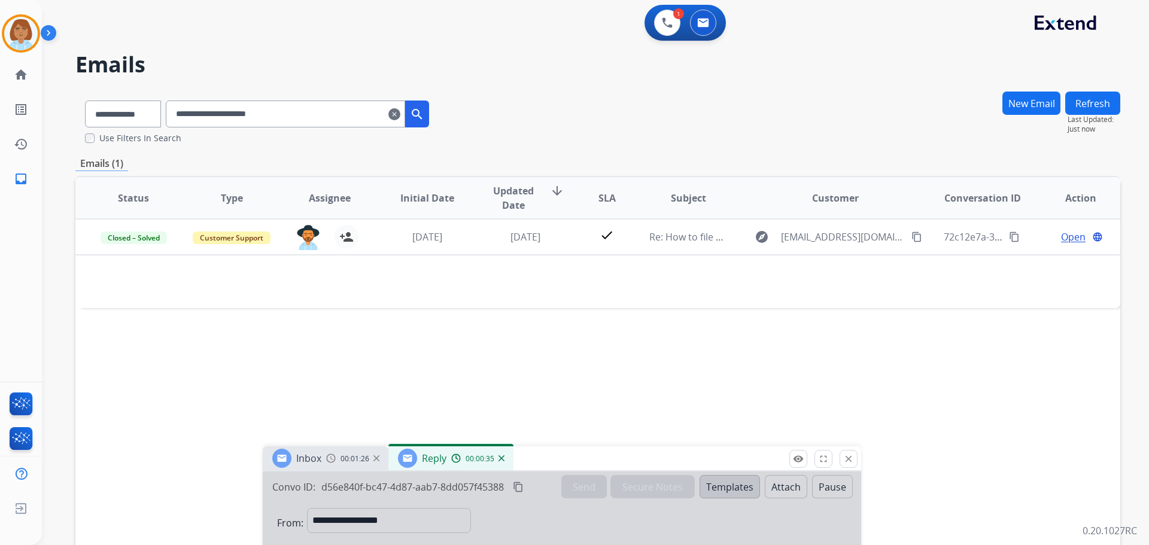
click at [400, 115] on mat-icon "clear" at bounding box center [395, 114] width 12 height 14
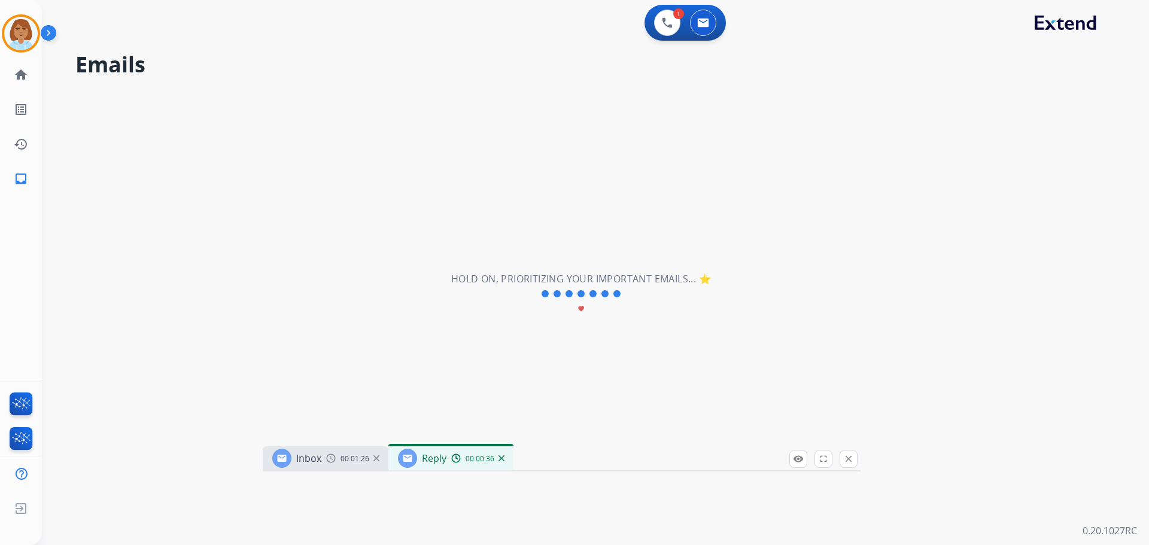
select select "**********"
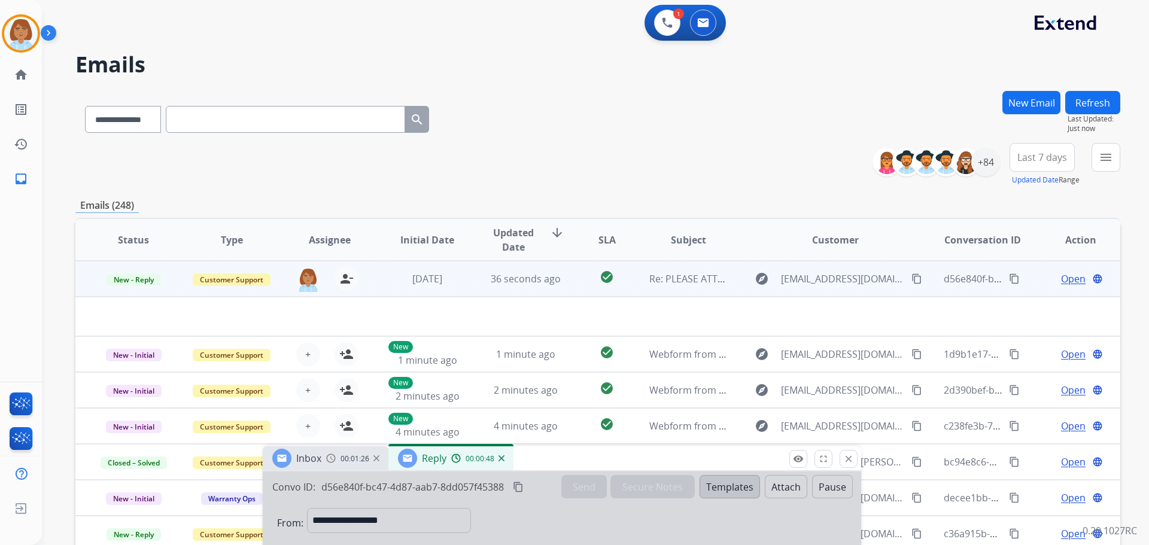
click at [1021, 104] on button "New Email" at bounding box center [1032, 102] width 58 height 23
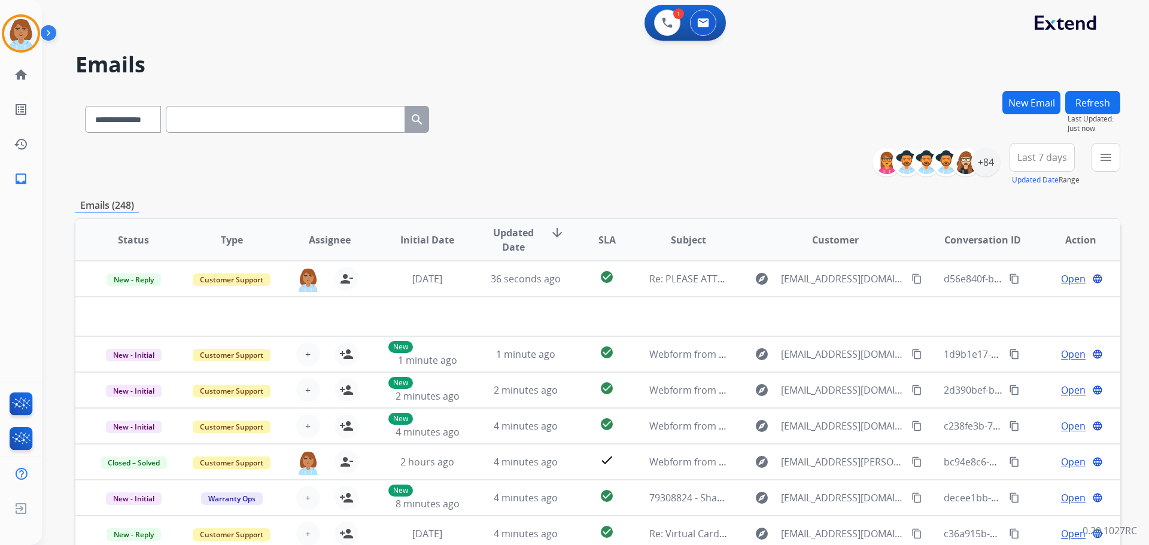
click at [1033, 98] on button "New Email" at bounding box center [1032, 102] width 58 height 23
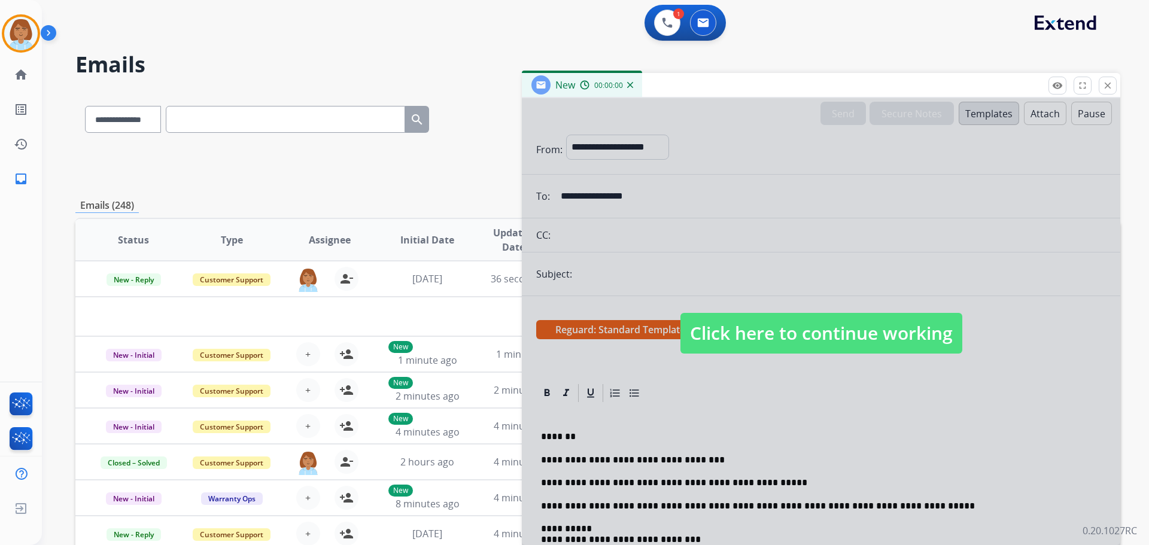
select select "**********"
click at [649, 150] on div at bounding box center [821, 321] width 599 height 447
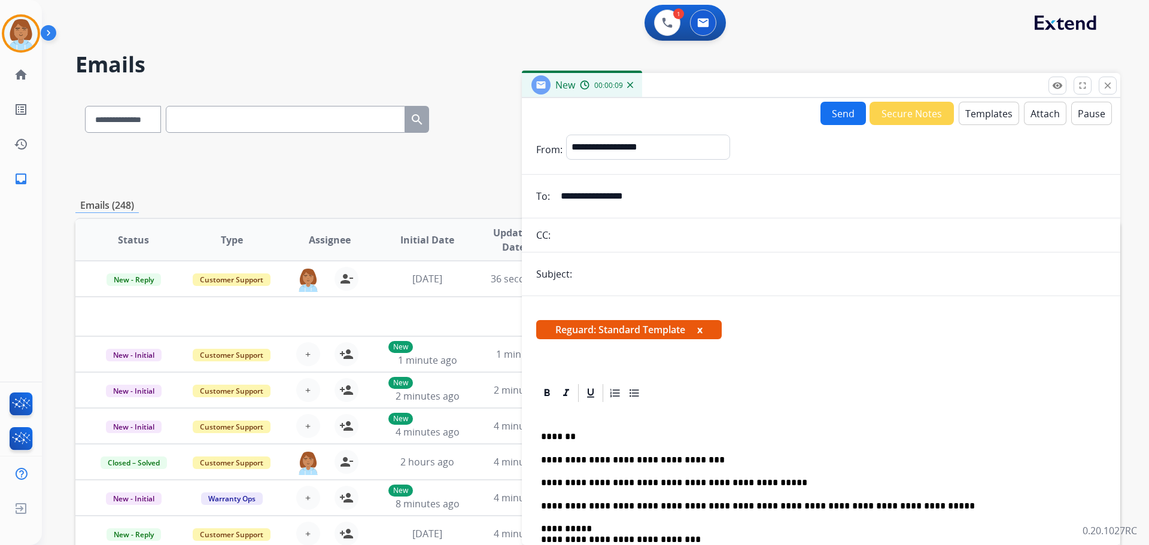
click at [1077, 113] on button "Pause" at bounding box center [1092, 113] width 41 height 23
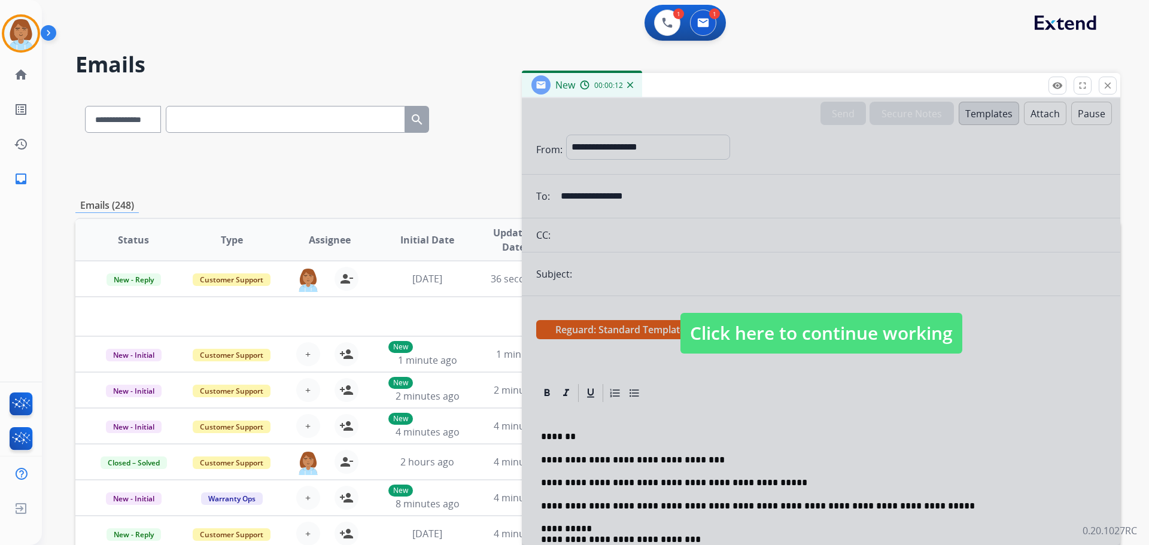
click at [940, 66] on h2 "Emails" at bounding box center [597, 65] width 1045 height 24
drag, startPoint x: 925, startPoint y: 24, endPoint x: 1098, endPoint y: 72, distance: 178.9
click at [926, 26] on div "1 Voice Interactions 1 Email Interactions" at bounding box center [588, 24] width 1064 height 38
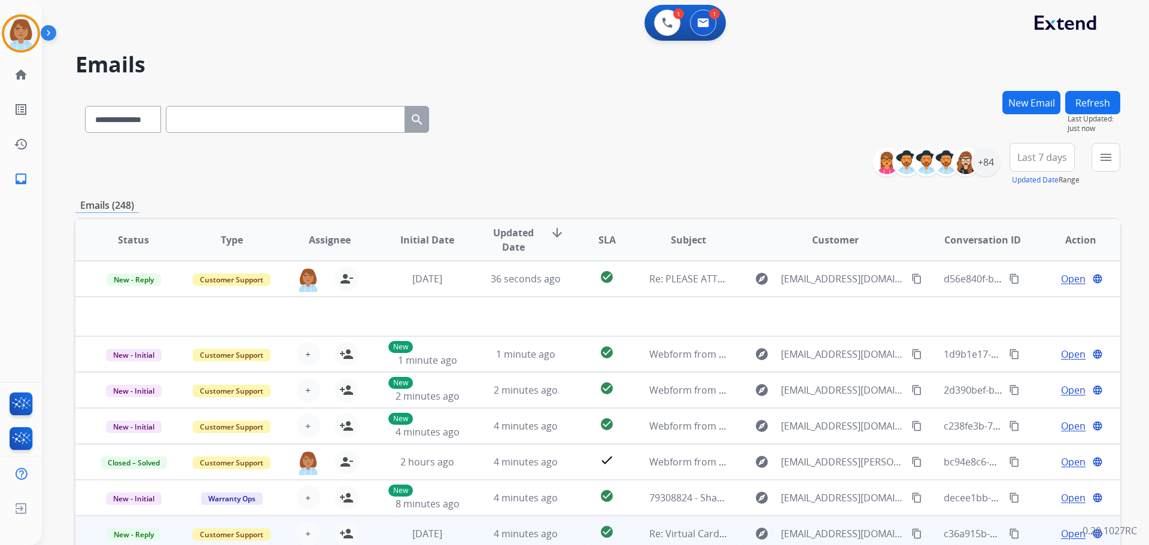
drag, startPoint x: 968, startPoint y: 93, endPoint x: 913, endPoint y: 542, distance: 452.9
click at [920, 545] on html "**********" at bounding box center [574, 272] width 1149 height 545
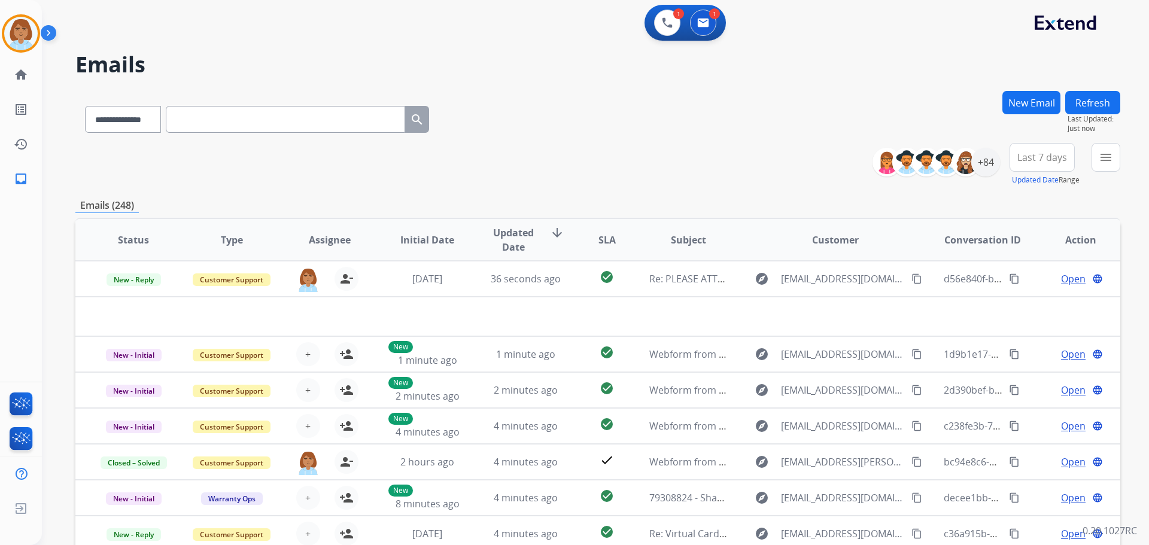
click at [1007, 100] on button "New Email" at bounding box center [1032, 102] width 58 height 23
click at [1036, 98] on button "New Email" at bounding box center [1032, 102] width 58 height 23
select select "**********"
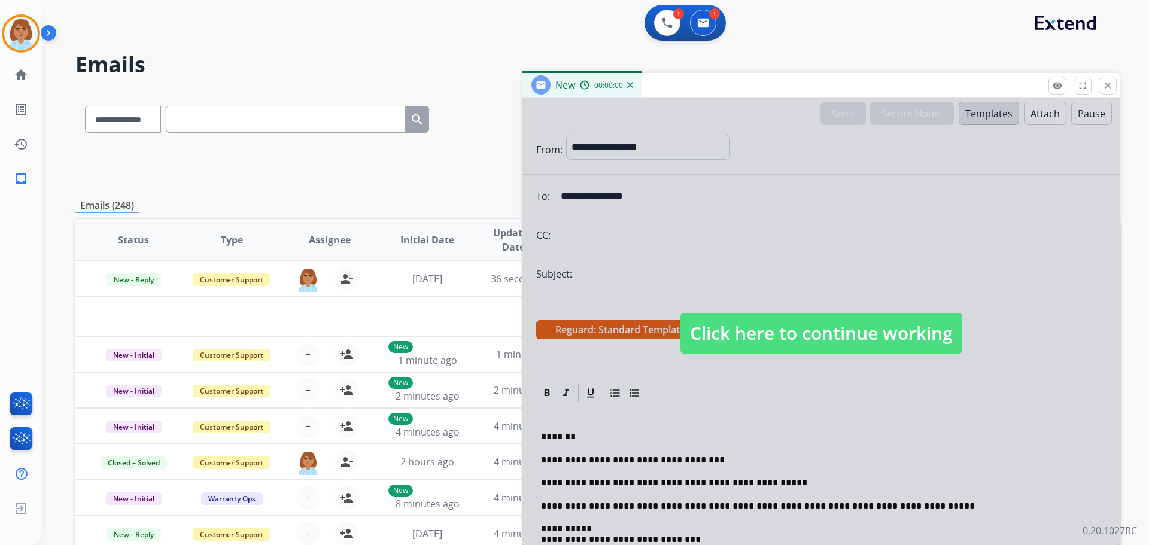
click at [741, 142] on div at bounding box center [821, 321] width 599 height 447
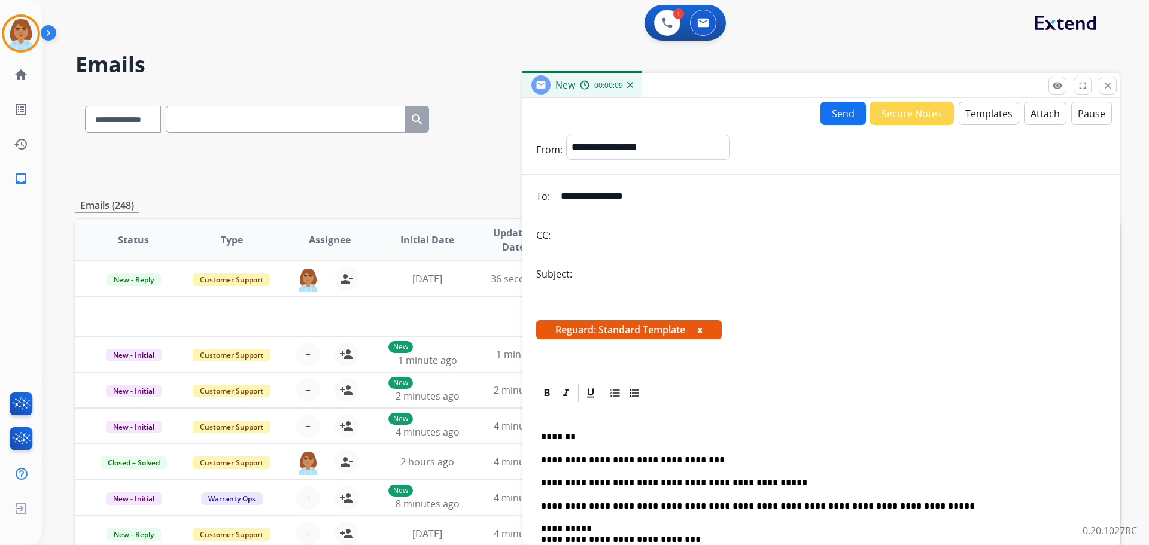
click at [1096, 87] on div "remove_red_eye Logs fullscreen Expand close Close" at bounding box center [1083, 86] width 68 height 18
click at [1110, 88] on mat-icon "close" at bounding box center [1108, 85] width 11 height 11
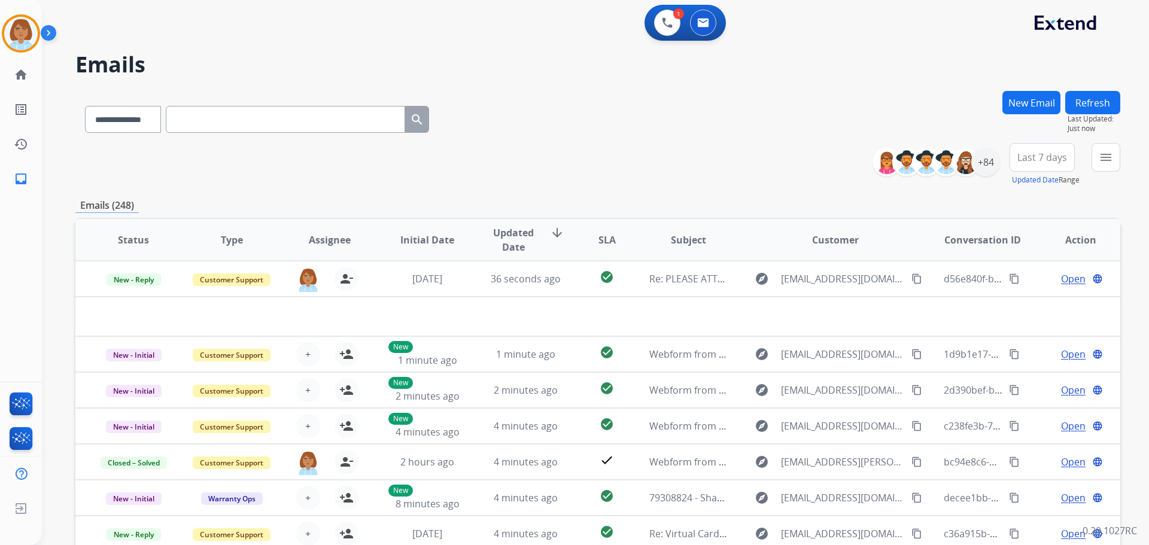
click at [1033, 105] on button "New Email" at bounding box center [1032, 102] width 58 height 23
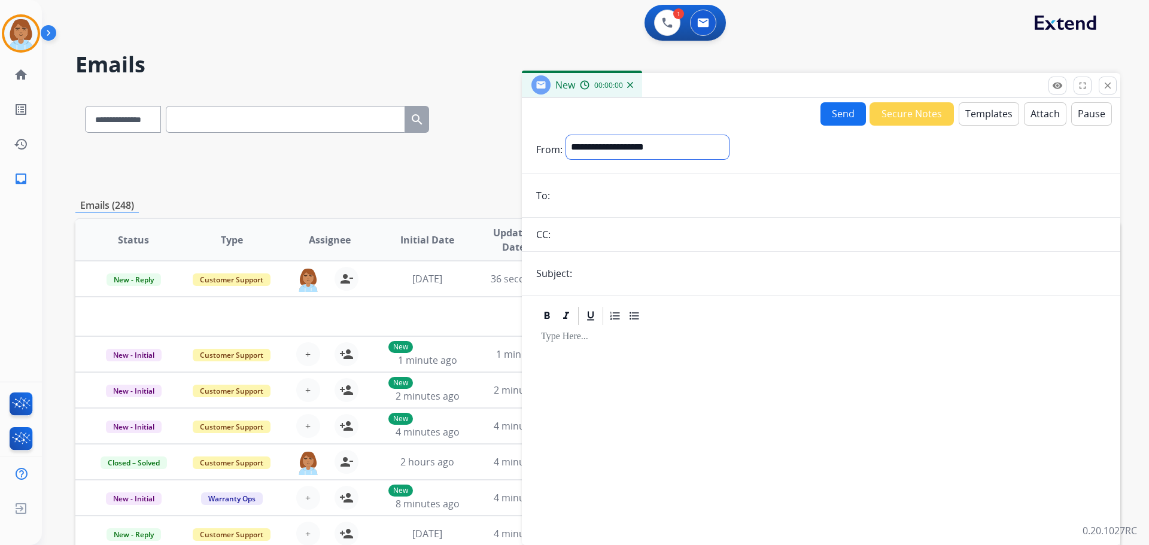
click at [644, 150] on select "**********" at bounding box center [647, 147] width 163 height 24
select select "**********"
click at [566, 135] on select "**********" at bounding box center [647, 147] width 163 height 24
paste input "**********"
type input "**********"
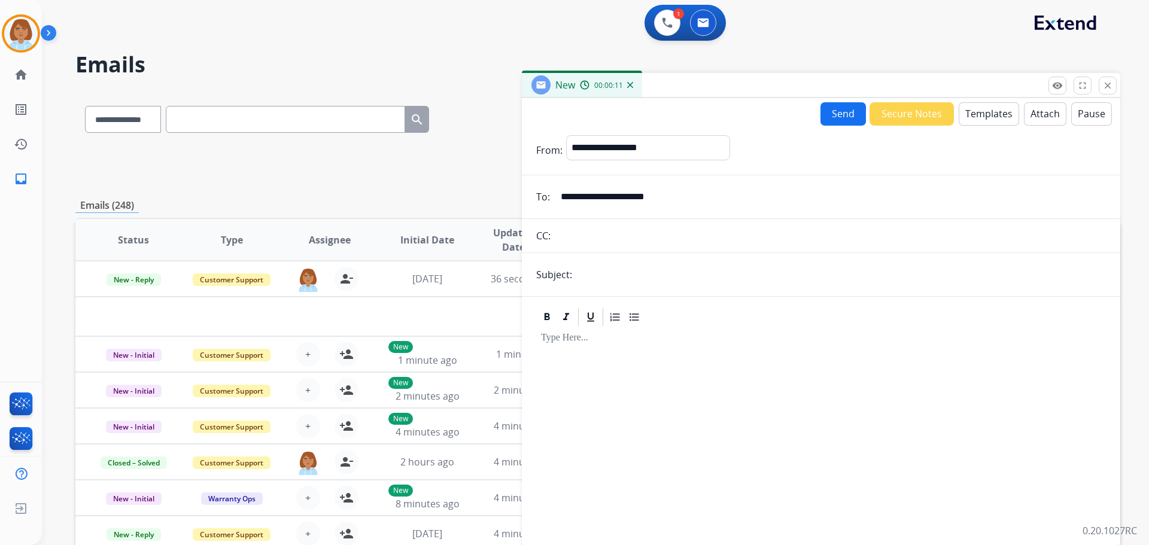
click at [618, 278] on input "text" at bounding box center [841, 275] width 530 height 24
type input "*****"
click at [981, 109] on button "Templates" at bounding box center [989, 113] width 60 height 23
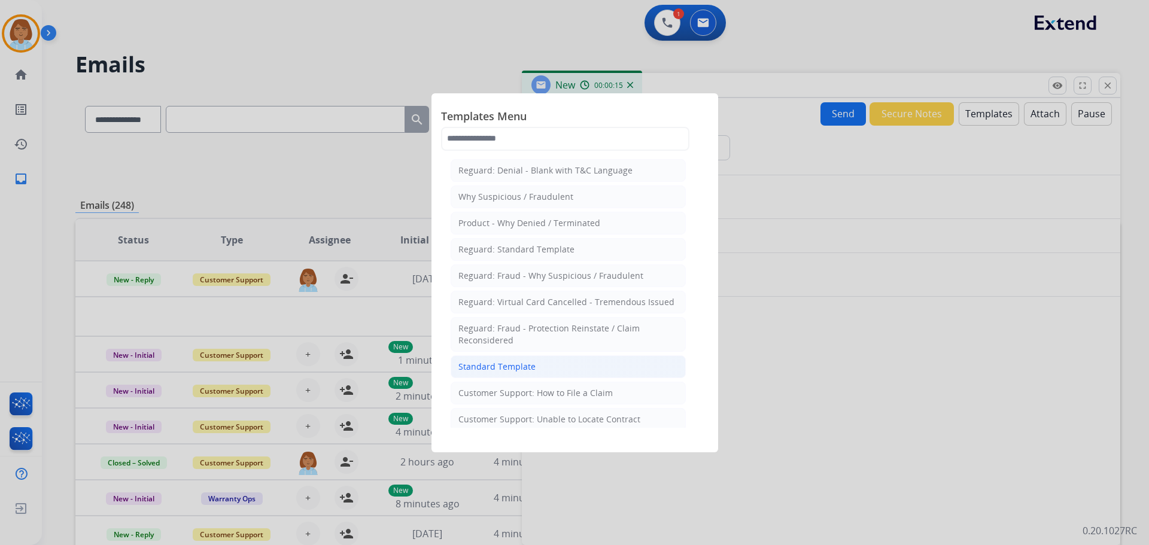
click at [580, 363] on li "Standard Template" at bounding box center [568, 367] width 235 height 23
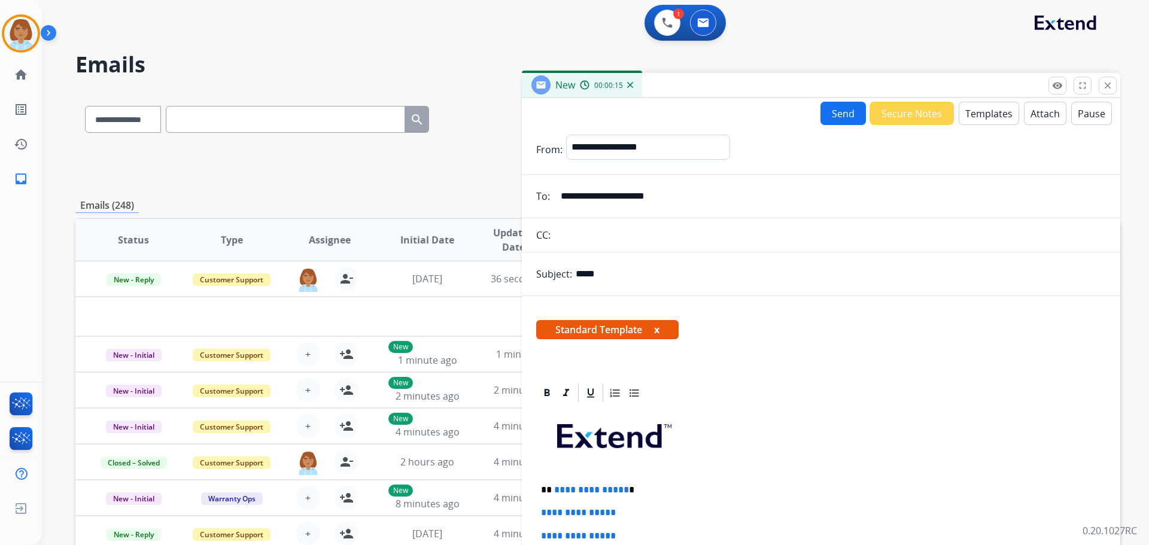
scroll to position [120, 0]
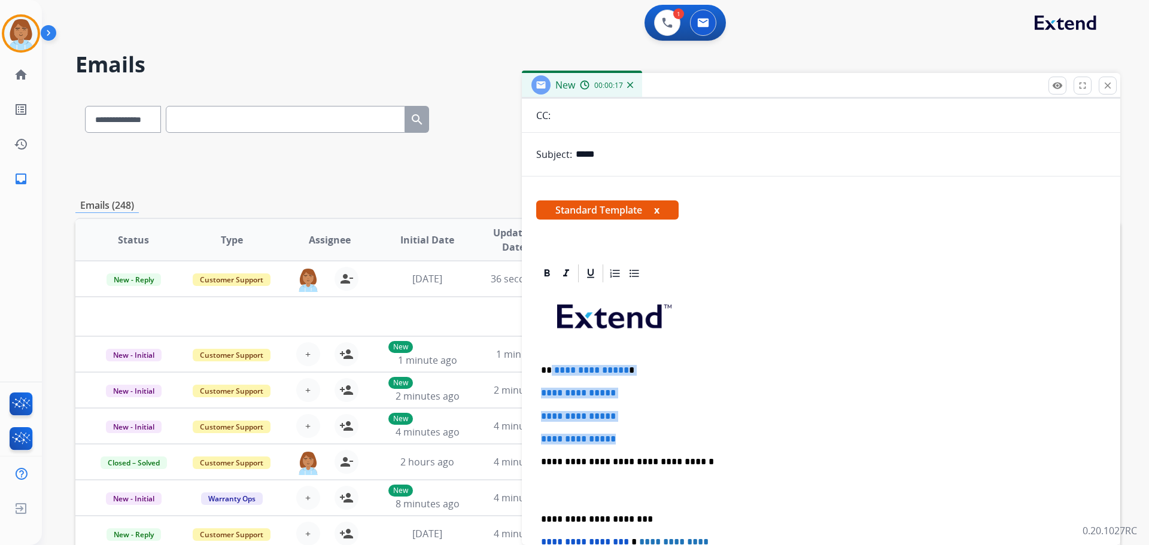
drag, startPoint x: 648, startPoint y: 438, endPoint x: 551, endPoint y: 362, distance: 122.8
click at [551, 362] on div "**********" at bounding box center [821, 490] width 570 height 412
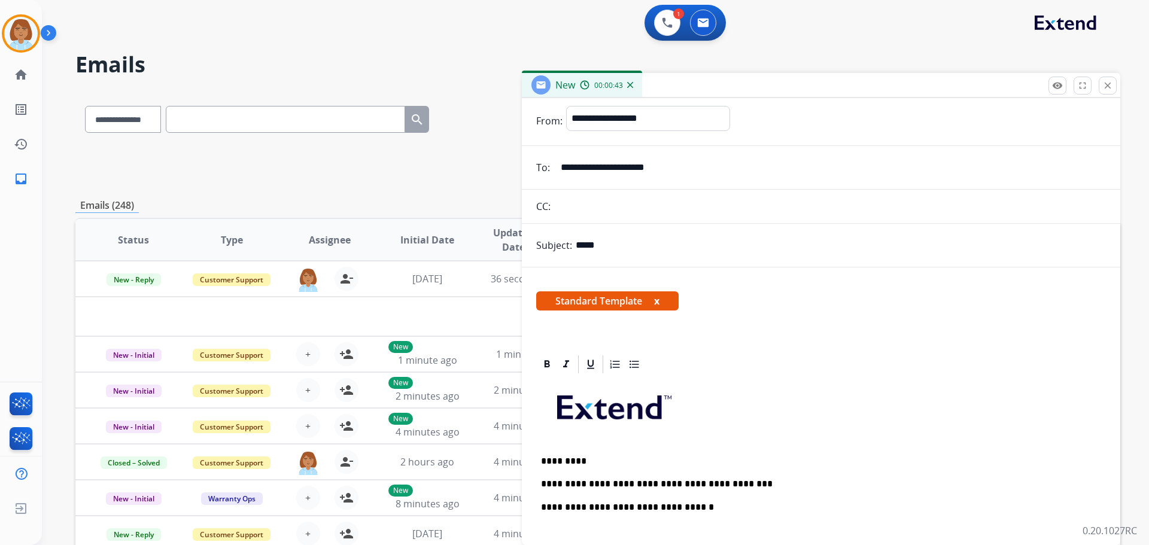
scroll to position [0, 0]
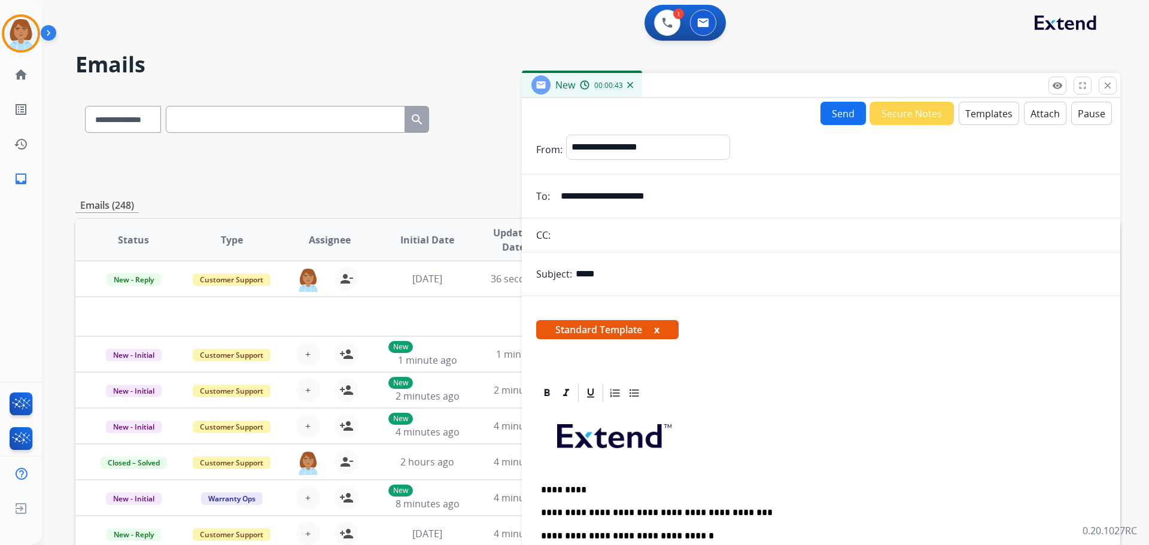
click at [839, 110] on button "Send" at bounding box center [843, 113] width 45 height 23
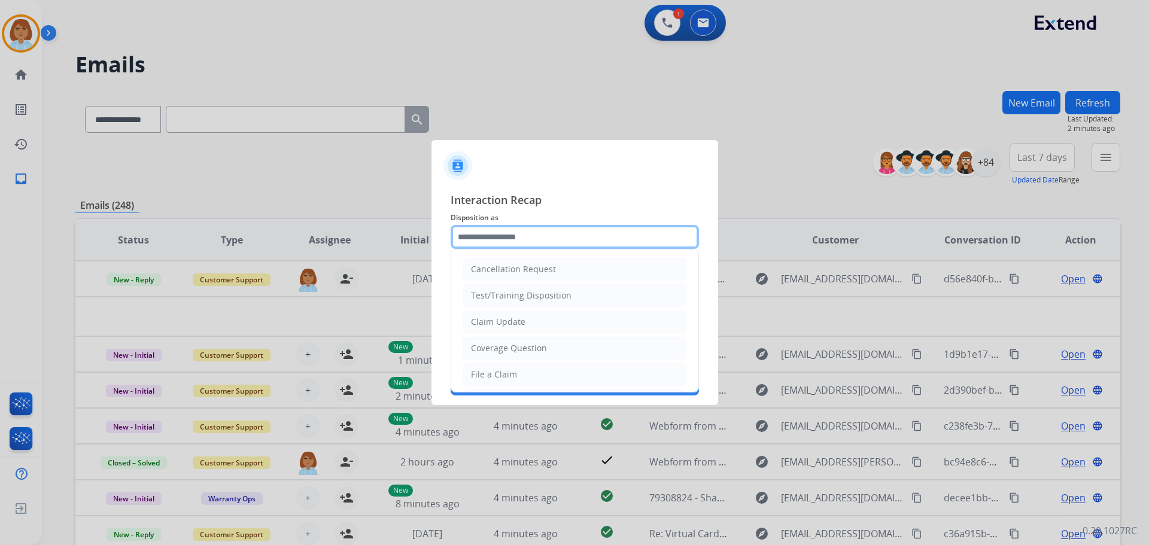
click at [538, 241] on input "text" at bounding box center [575, 237] width 248 height 24
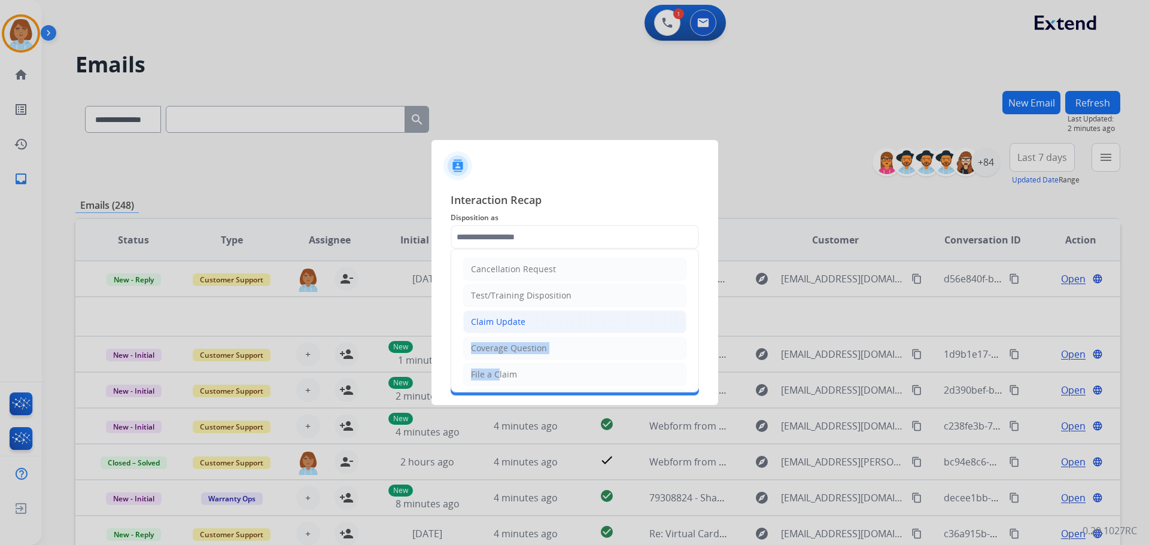
drag, startPoint x: 493, startPoint y: 378, endPoint x: 518, endPoint y: 323, distance: 60.0
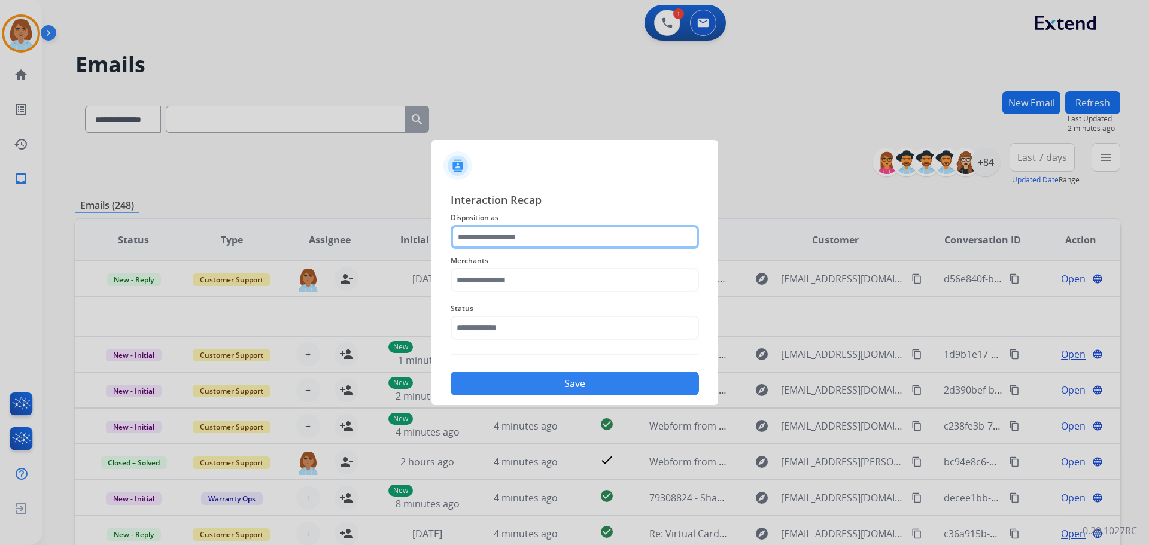
click at [536, 248] on input "text" at bounding box center [575, 237] width 248 height 24
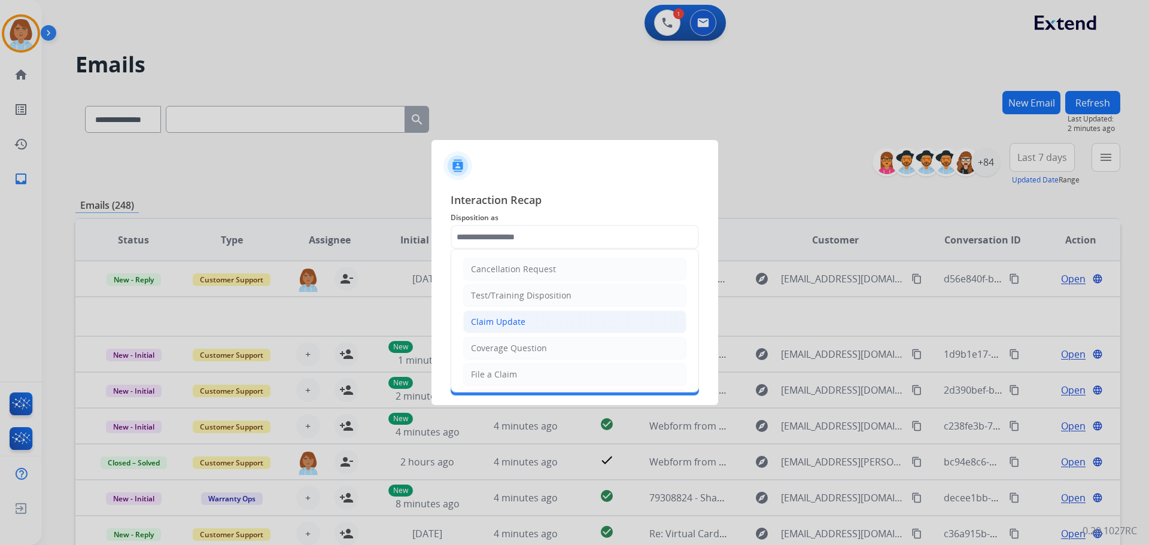
click at [508, 314] on li "Claim Update" at bounding box center [574, 322] width 223 height 23
type input "**********"
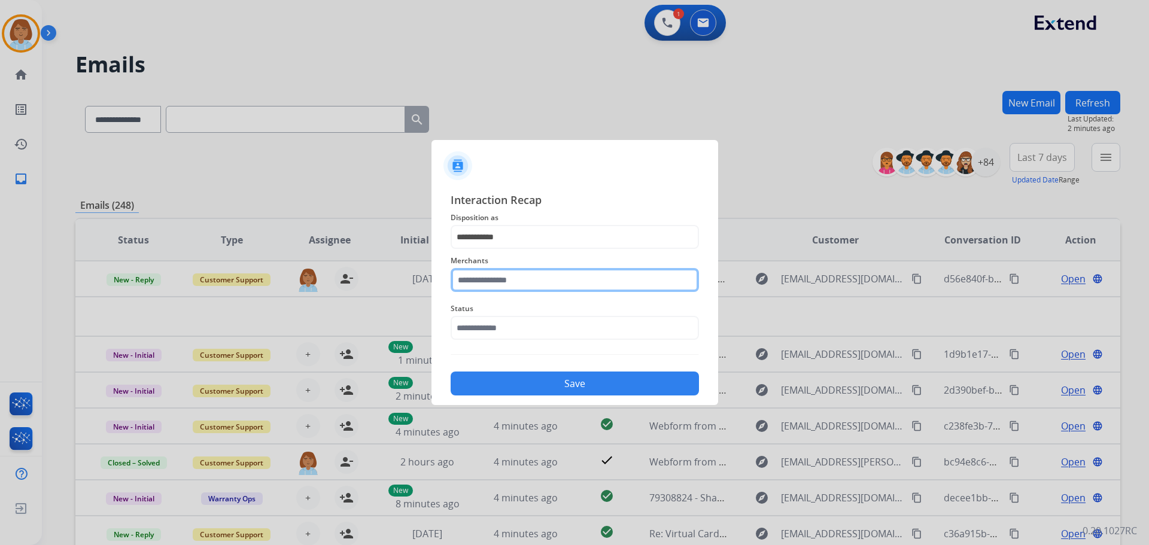
click at [506, 281] on input "text" at bounding box center [575, 280] width 248 height 24
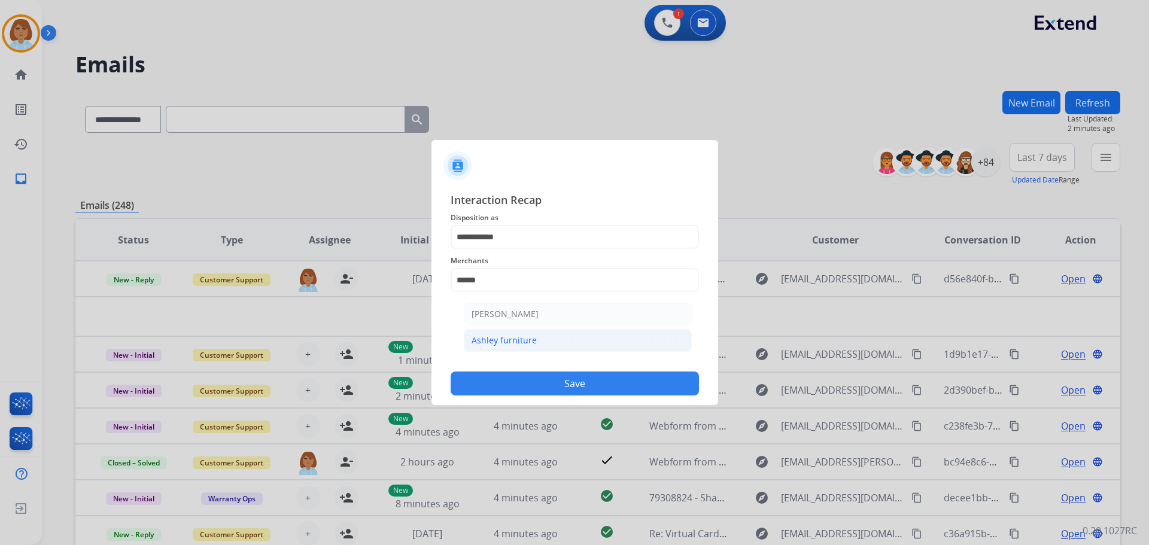
click at [526, 332] on li "Ashley furniture" at bounding box center [578, 340] width 228 height 23
type input "**********"
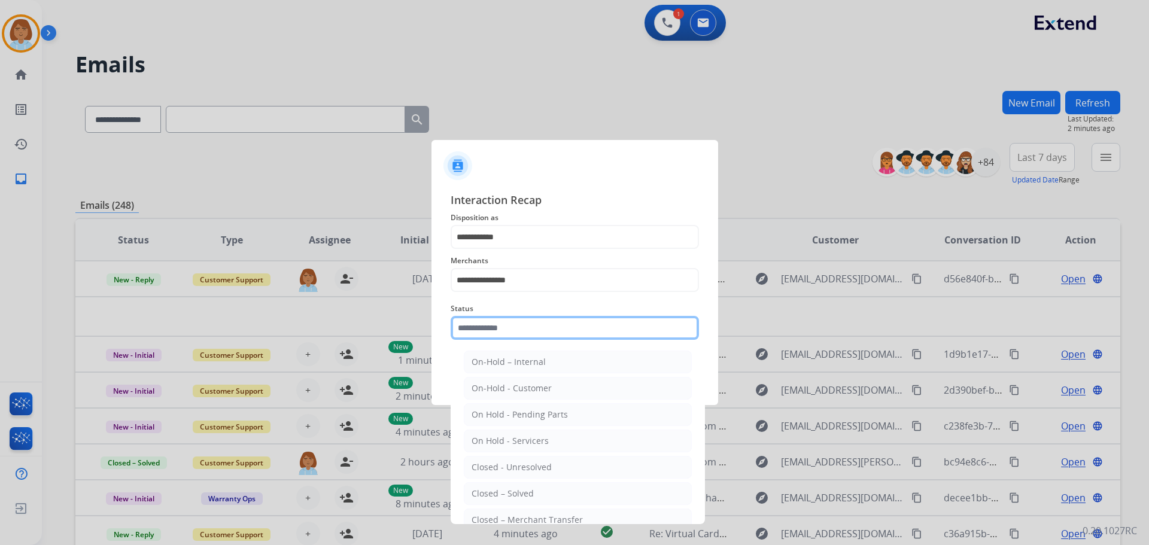
click at [526, 324] on input "text" at bounding box center [575, 328] width 248 height 24
click at [540, 487] on li "Closed – Solved" at bounding box center [578, 493] width 228 height 23
type input "**********"
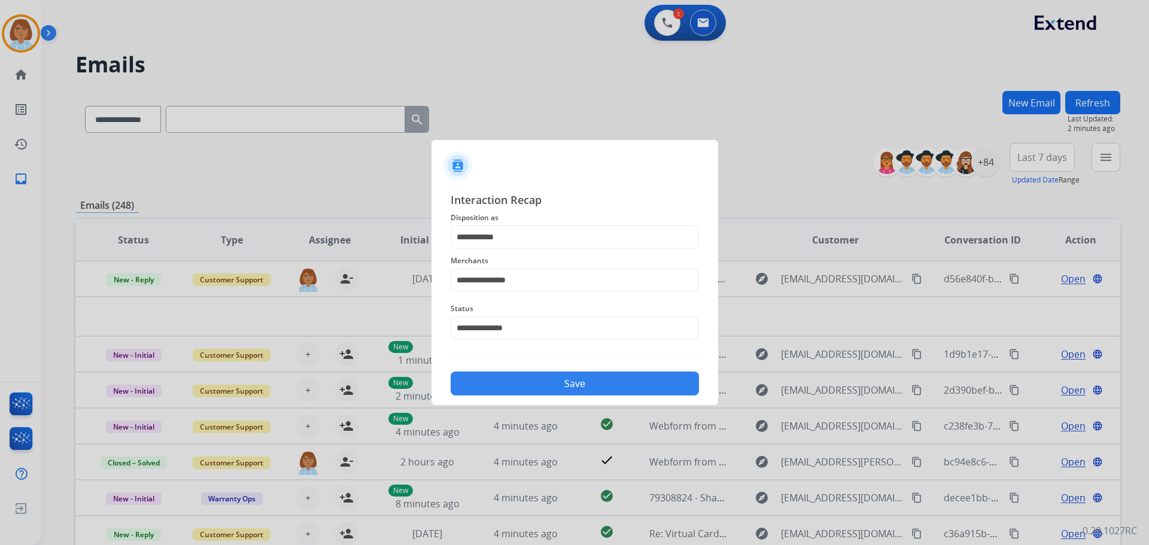
click at [618, 383] on button "Save" at bounding box center [575, 384] width 248 height 24
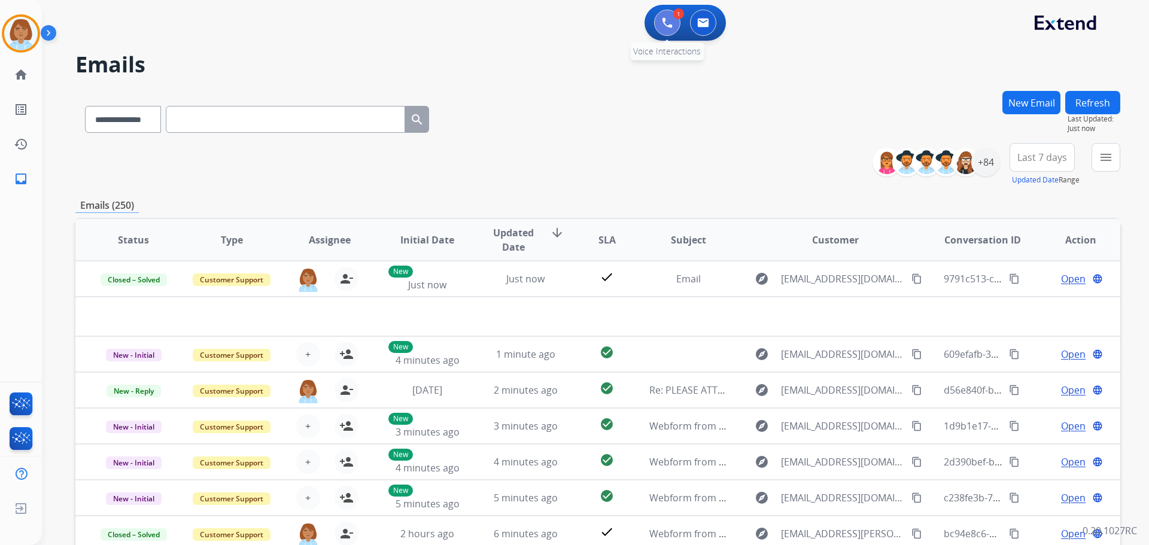
click at [670, 20] on img at bounding box center [667, 22] width 11 height 11
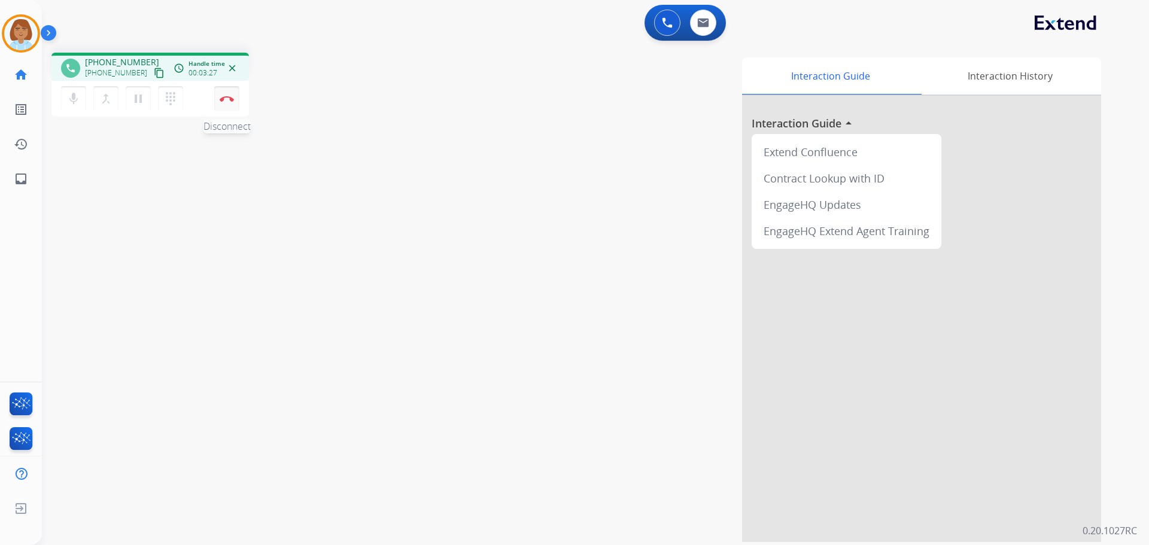
click at [232, 101] on img at bounding box center [227, 99] width 14 height 6
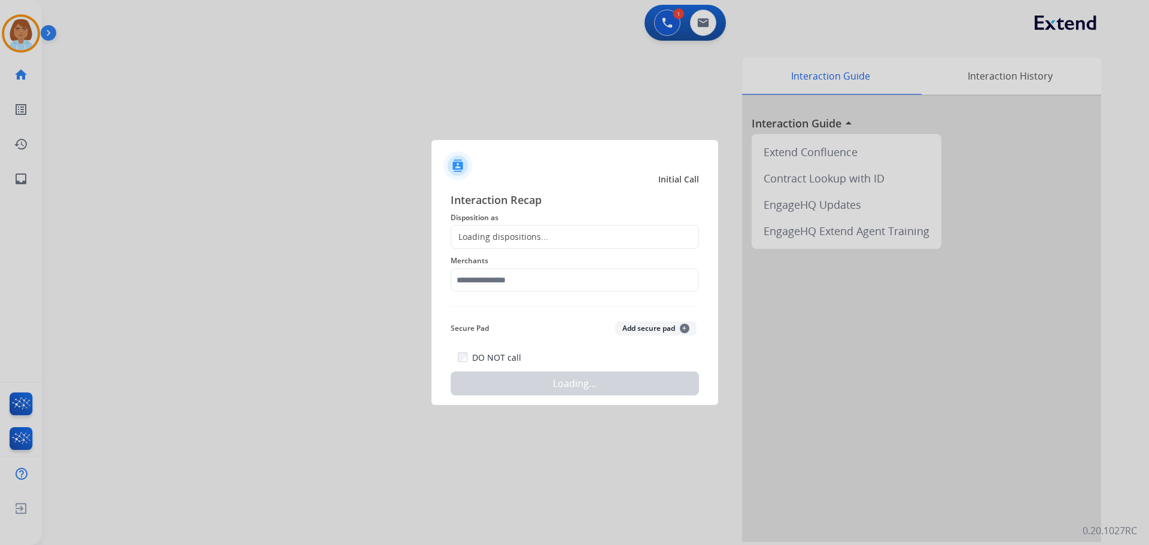
click at [469, 221] on span "Disposition as" at bounding box center [575, 218] width 248 height 14
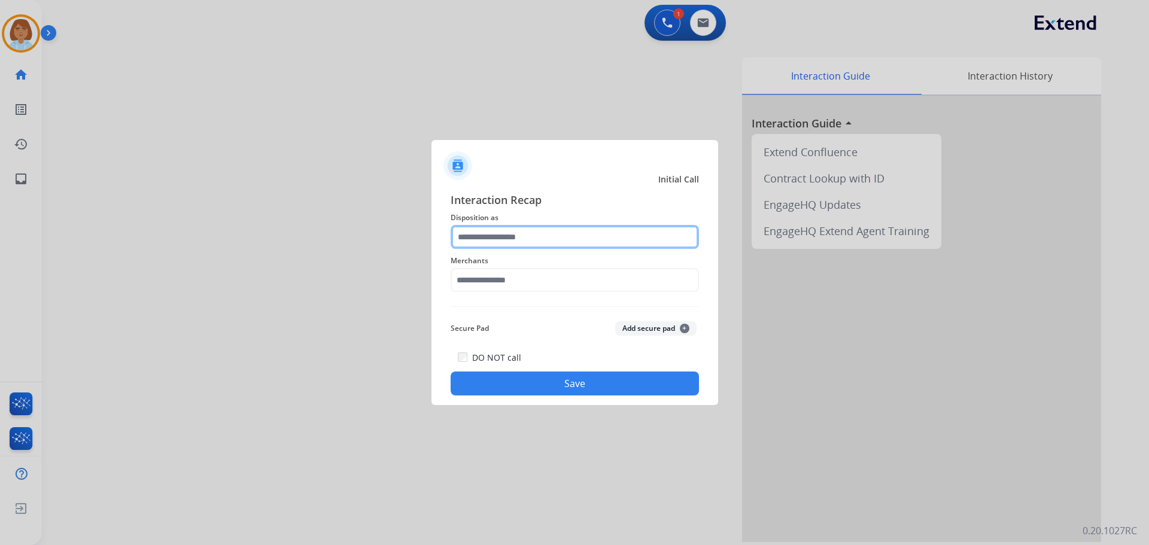
click at [482, 232] on input "text" at bounding box center [575, 237] width 248 height 24
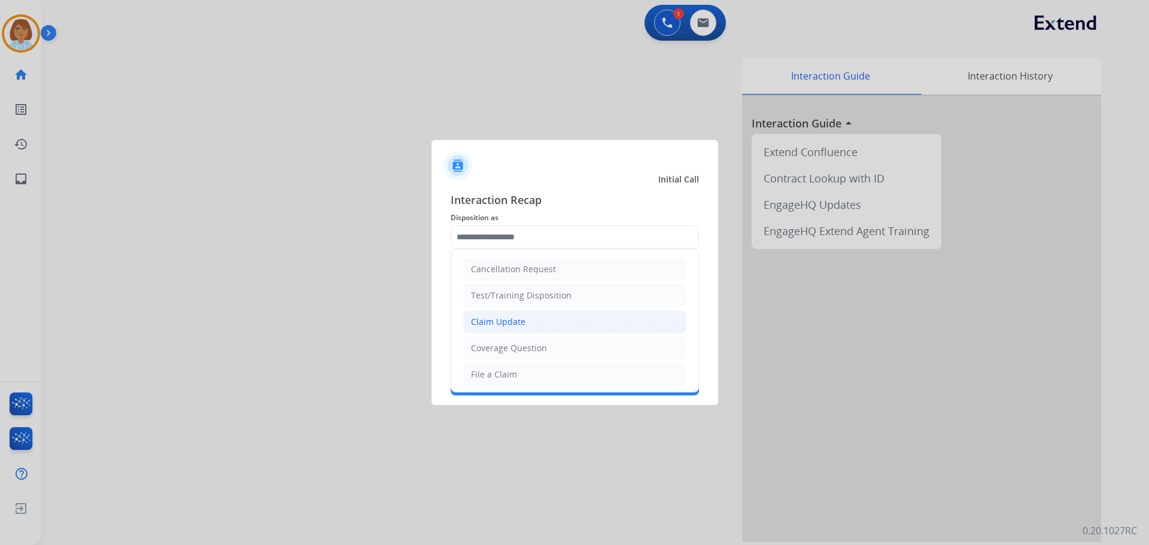
click at [513, 329] on li "Claim Update" at bounding box center [574, 322] width 223 height 23
type input "**********"
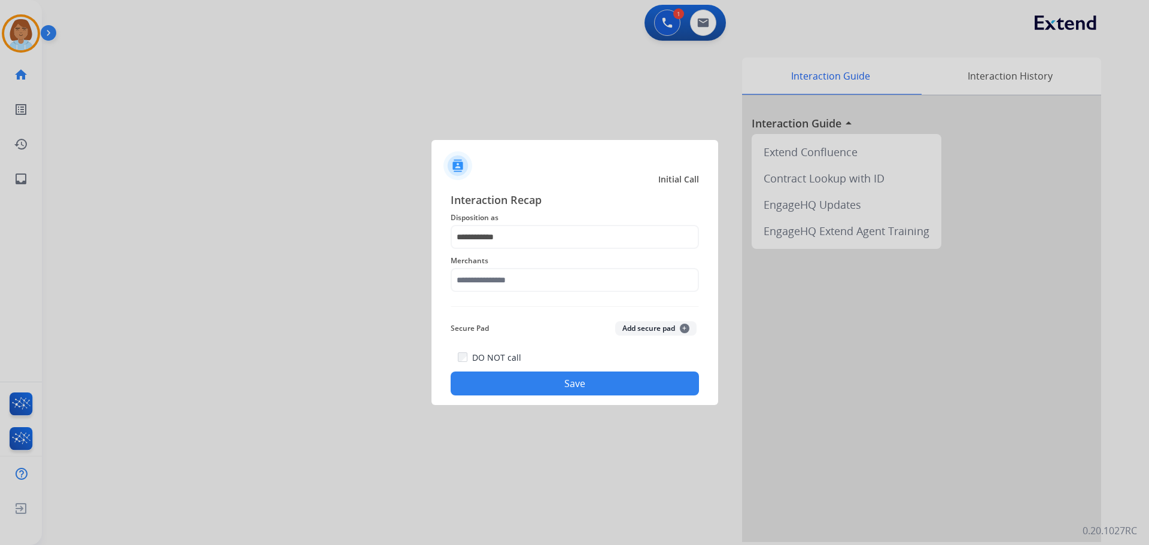
drag, startPoint x: 484, startPoint y: 297, endPoint x: 484, endPoint y: 290, distance: 7.2
click at [483, 293] on div "Merchants" at bounding box center [575, 273] width 248 height 48
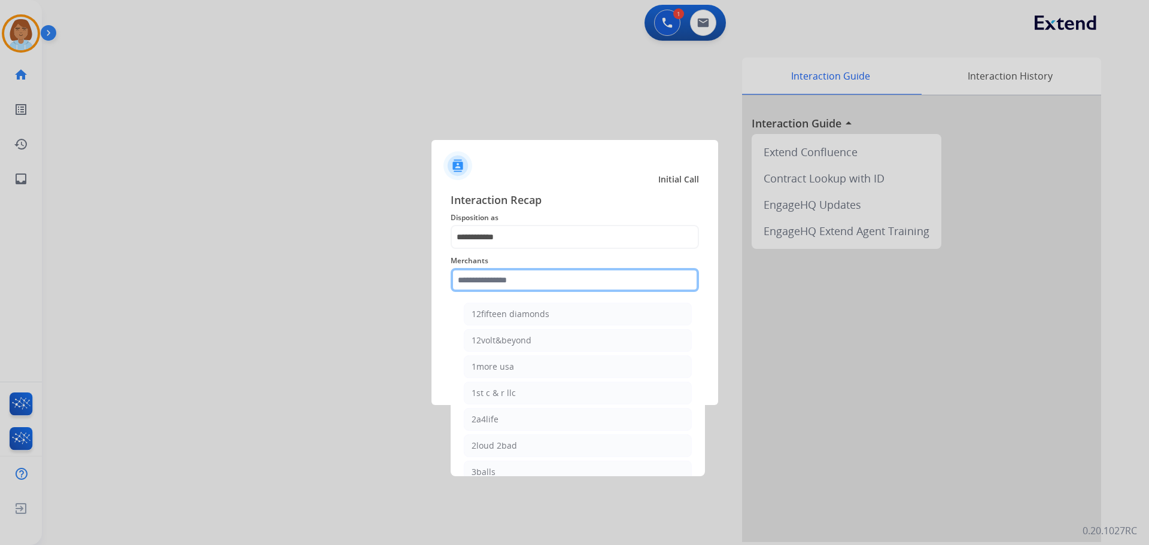
click at [487, 280] on input "text" at bounding box center [575, 280] width 248 height 24
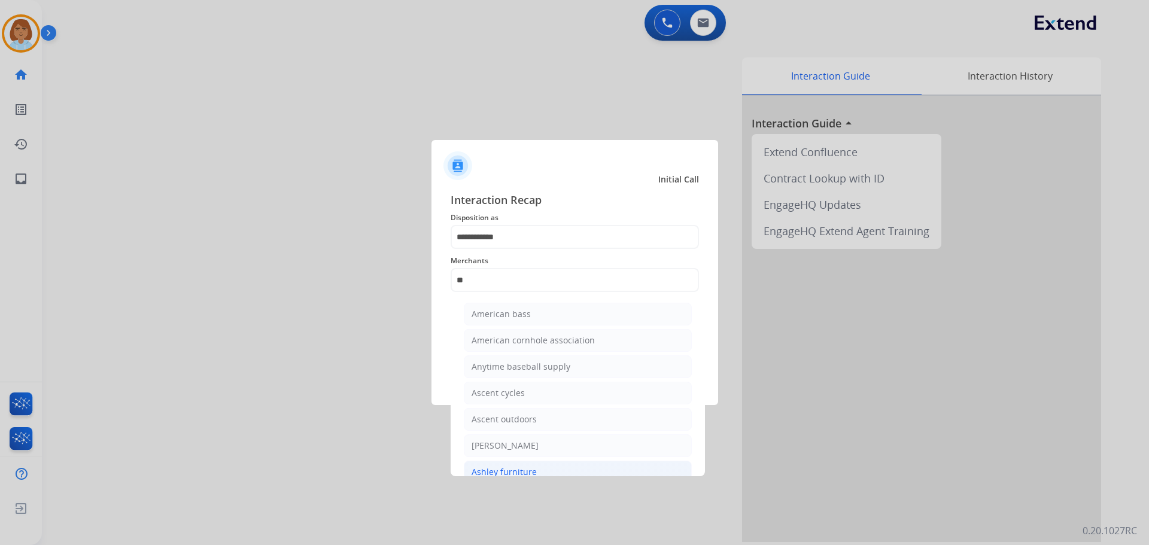
click at [535, 469] on li "Ashley furniture" at bounding box center [578, 472] width 228 height 23
type input "**********"
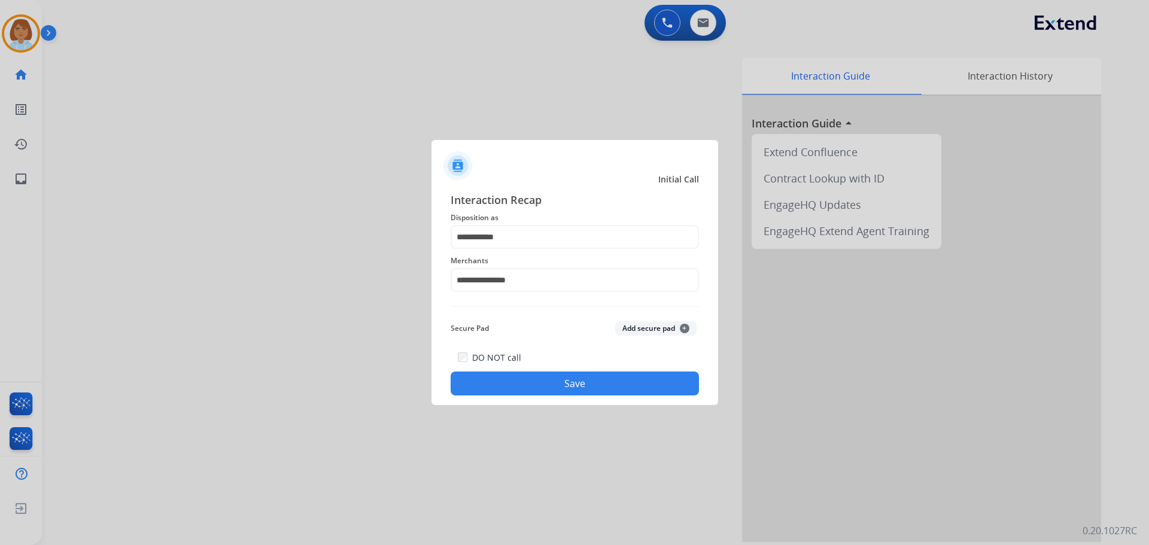
click at [550, 375] on button "Save" at bounding box center [575, 384] width 248 height 24
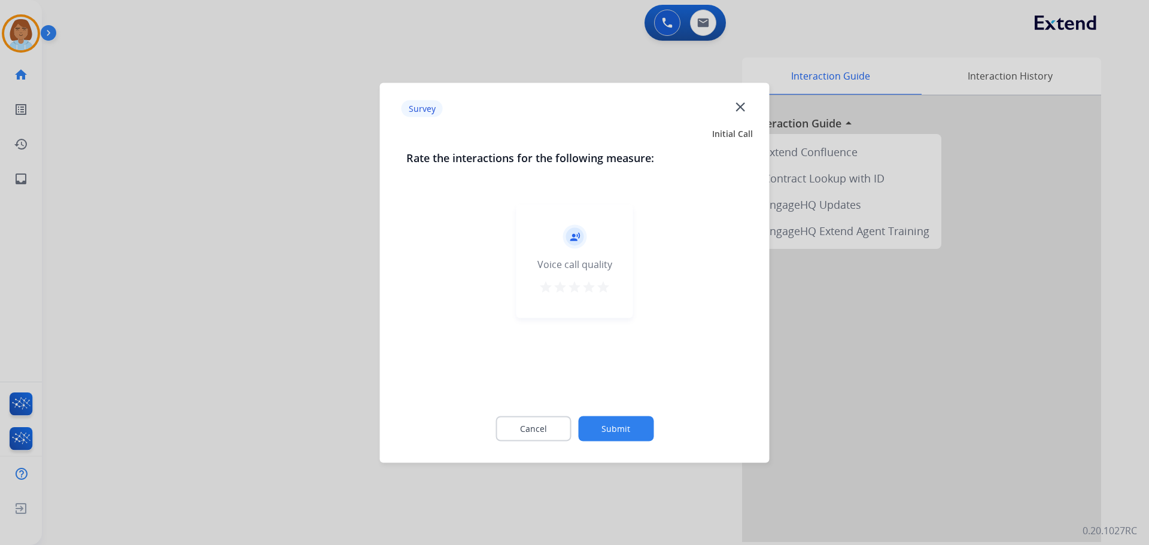
click at [633, 438] on button "Submit" at bounding box center [615, 428] width 75 height 25
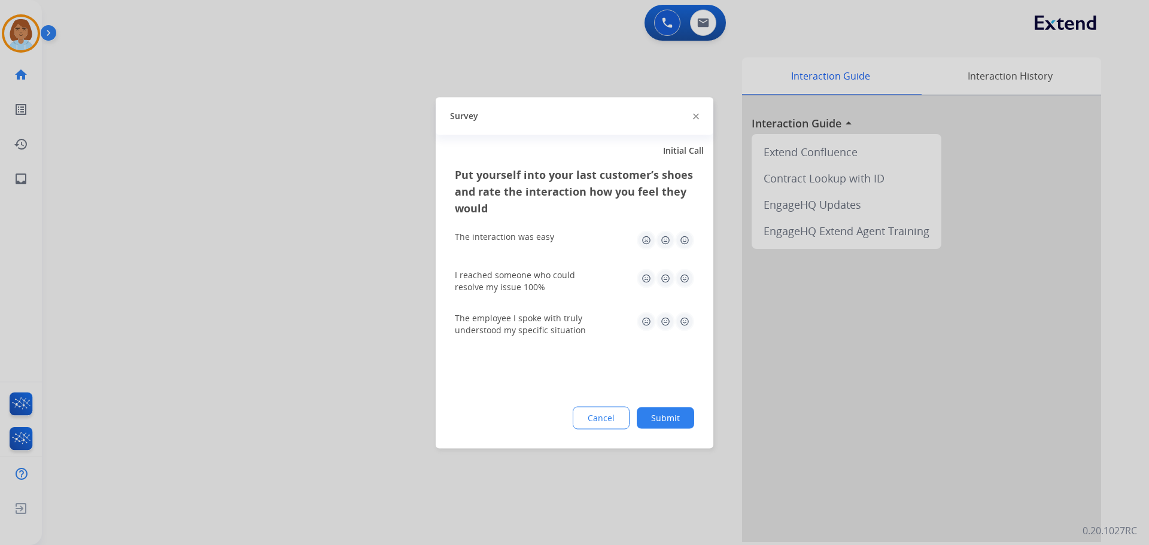
drag, startPoint x: 667, startPoint y: 417, endPoint x: 658, endPoint y: 420, distance: 9.5
click at [667, 418] on button "Submit" at bounding box center [665, 418] width 57 height 22
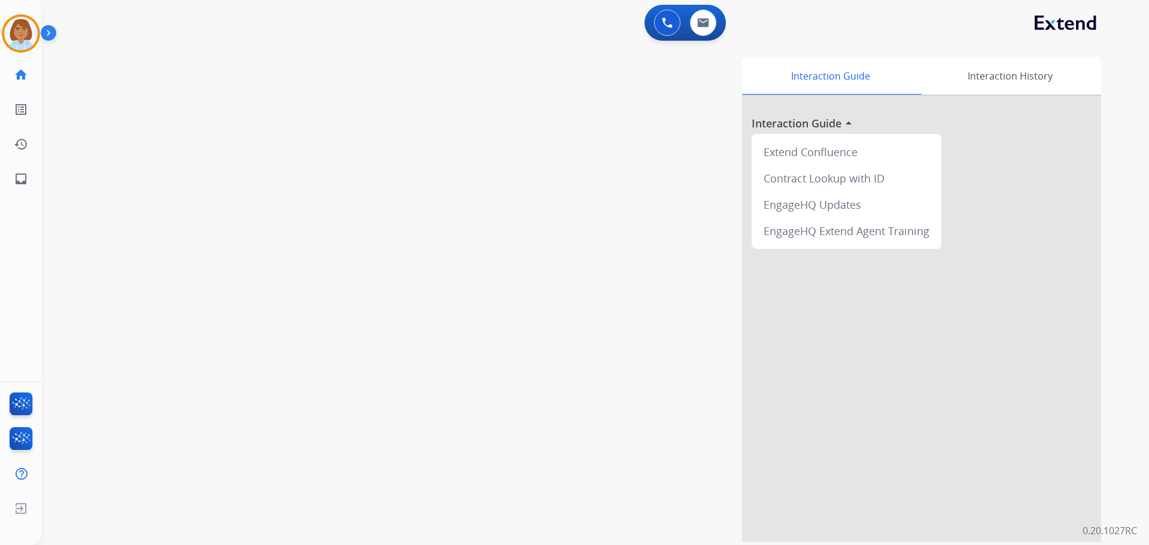
click at [8, 53] on div "[PERSON_NAME] AfterCallWork Edit Avatar Agent: [PERSON_NAME] Profile: Extend_Tr…" at bounding box center [21, 98] width 42 height 196
click at [15, 56] on div "[PERSON_NAME] AfterCallWork Edit Avatar Agent: [PERSON_NAME] Profile: Extend_Tr…" at bounding box center [21, 98] width 42 height 196
click at [33, 43] on img at bounding box center [21, 34] width 34 height 34
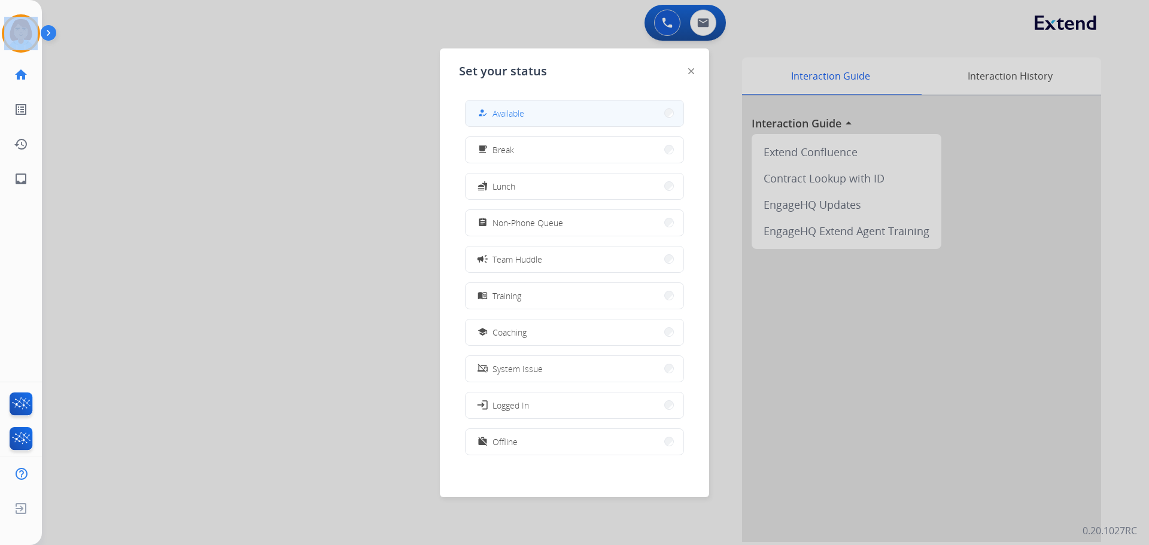
click at [523, 120] on div "how_to_reg Available" at bounding box center [499, 113] width 49 height 14
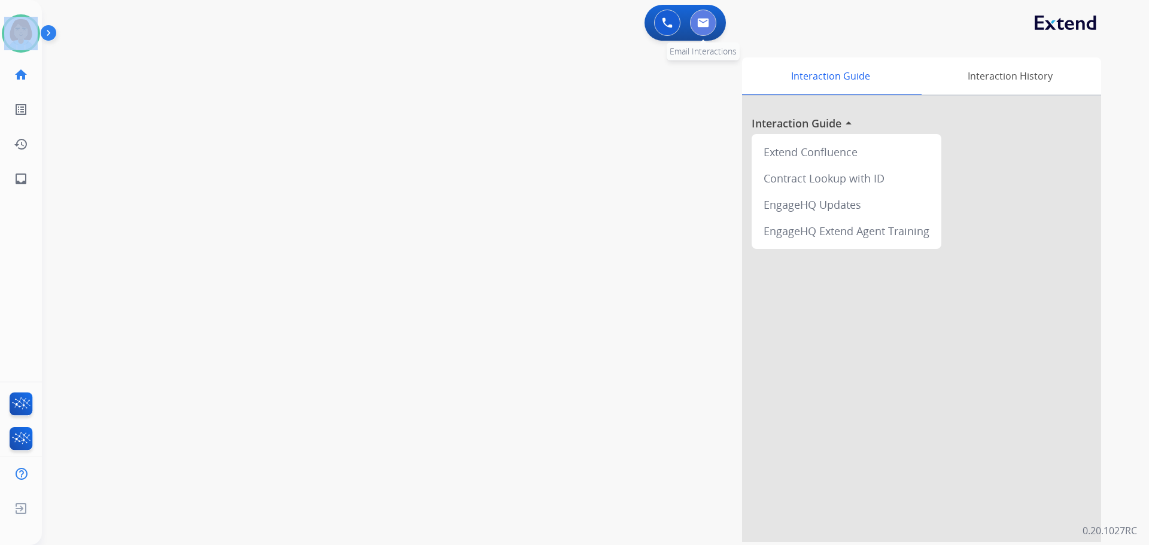
click at [697, 19] on img at bounding box center [703, 23] width 12 height 10
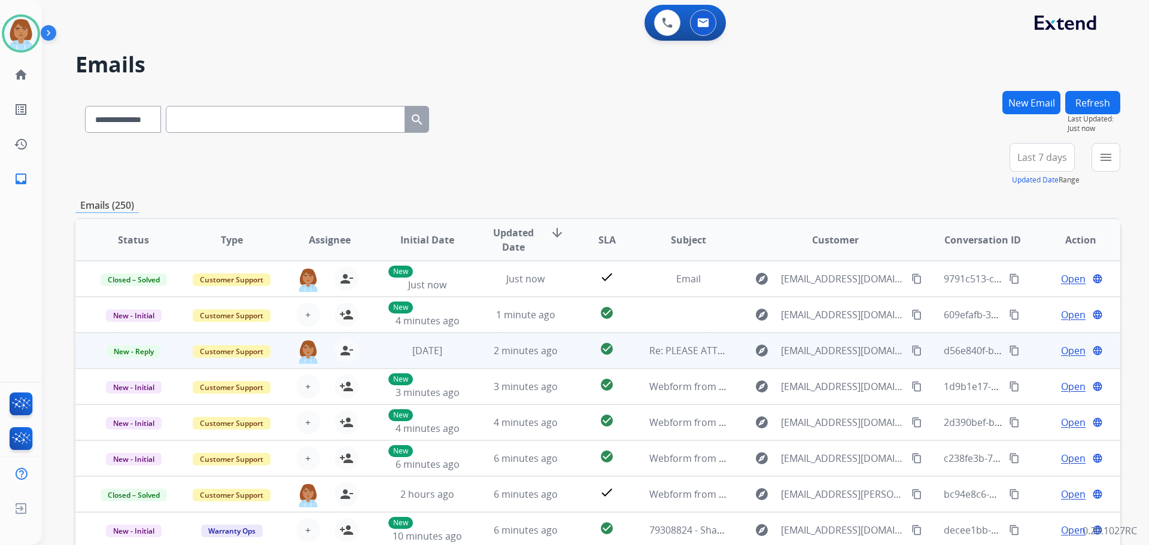
click at [1061, 349] on span "Open" at bounding box center [1073, 351] width 25 height 14
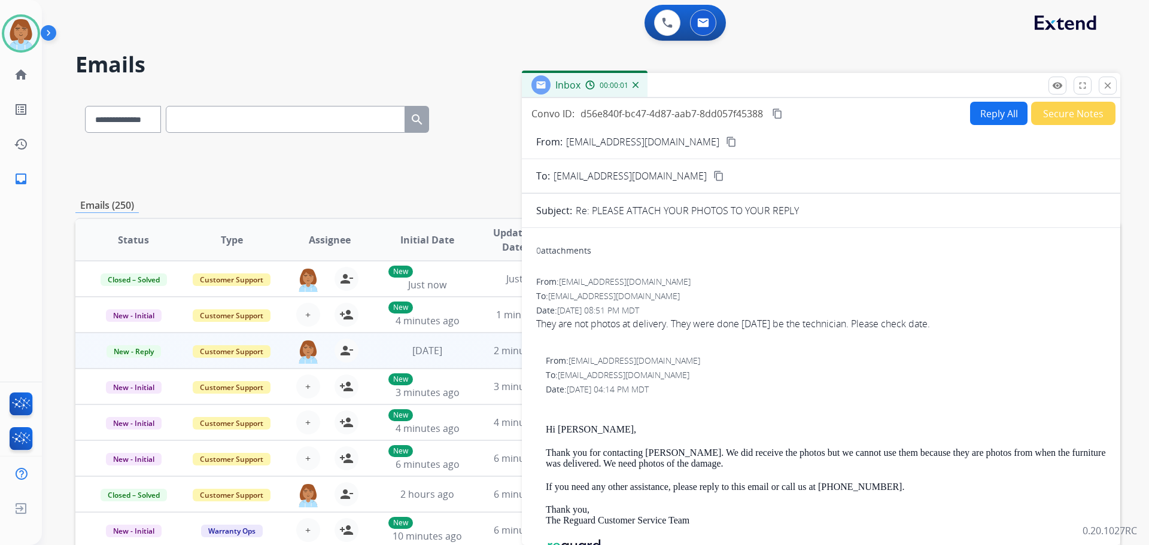
click at [993, 111] on button "Reply All" at bounding box center [998, 113] width 57 height 23
select select "**********"
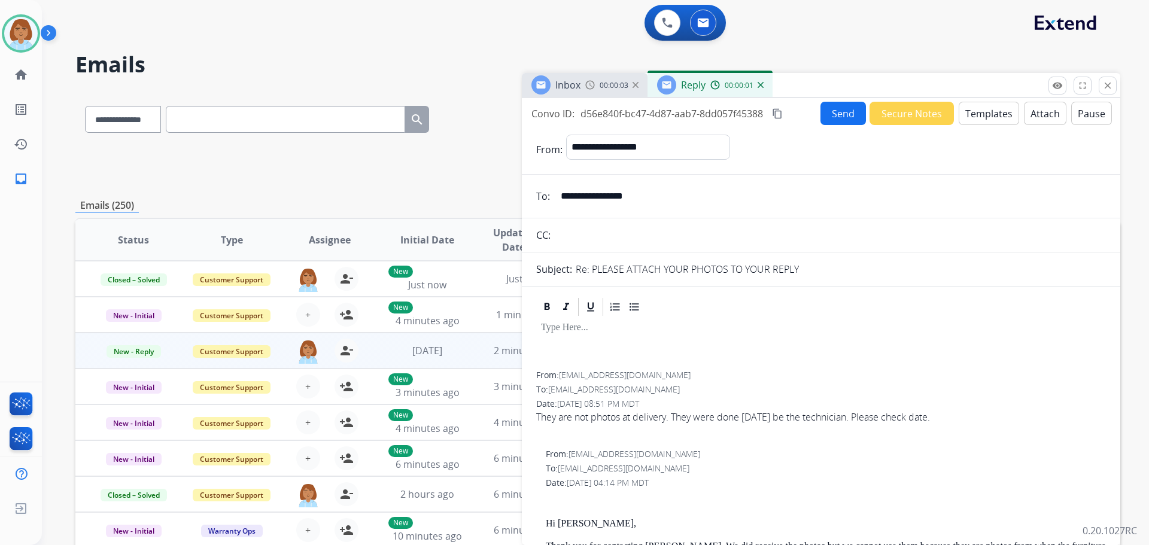
click at [994, 117] on button "Templates" at bounding box center [989, 113] width 60 height 23
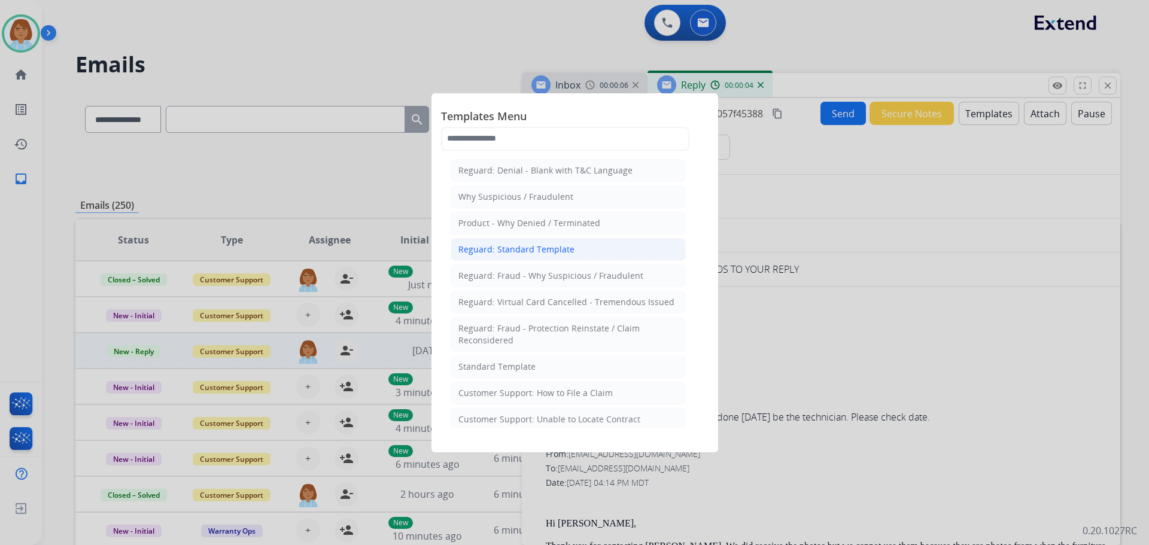
click at [581, 254] on li "Reguard: Standard Template" at bounding box center [568, 249] width 235 height 23
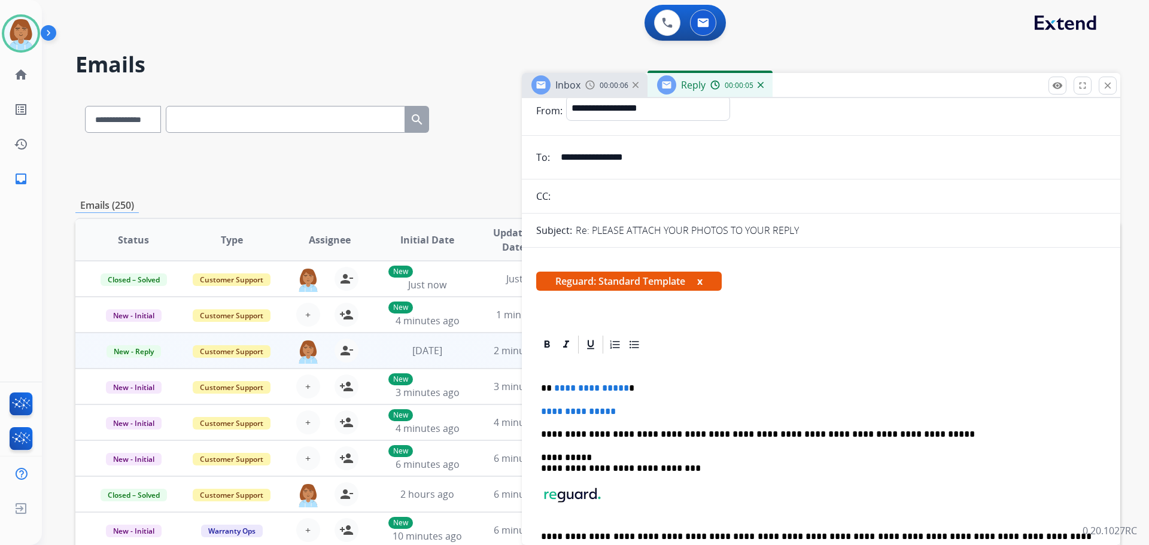
scroll to position [60, 0]
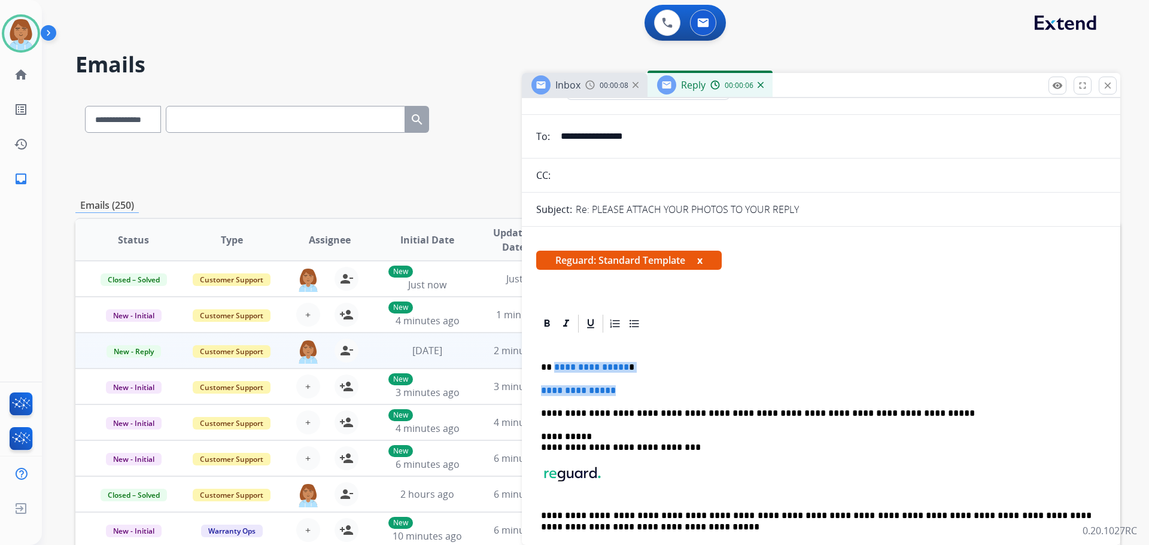
drag, startPoint x: 636, startPoint y: 393, endPoint x: 566, endPoint y: 363, distance: 76.2
click at [553, 361] on div "**********" at bounding box center [821, 453] width 570 height 236
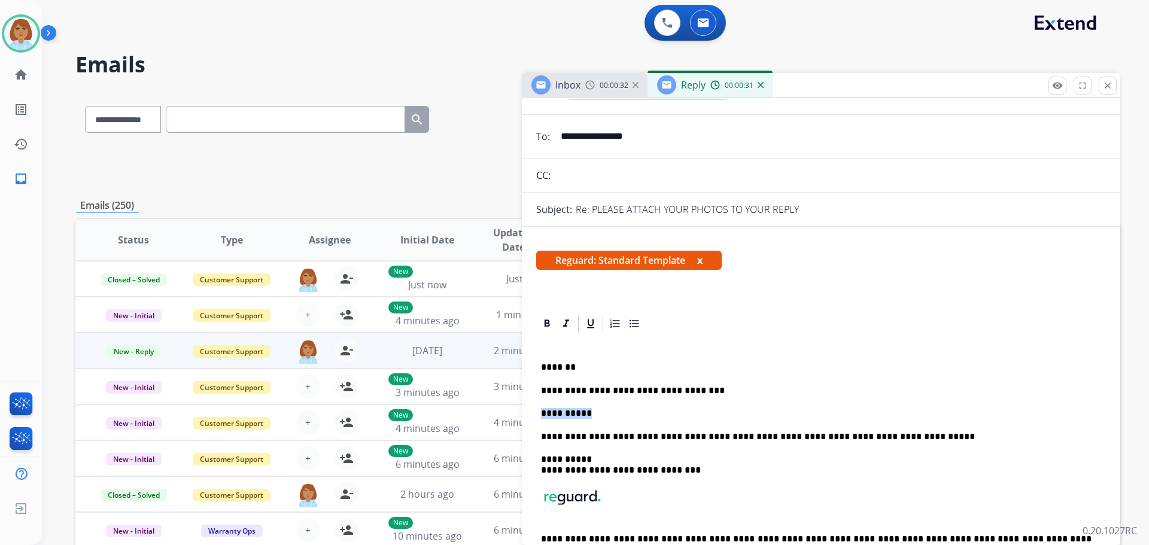
drag, startPoint x: 567, startPoint y: 412, endPoint x: 556, endPoint y: 409, distance: 11.8
click at [556, 409] on p "**********" at bounding box center [816, 413] width 551 height 11
click at [602, 417] on p "**********" at bounding box center [816, 413] width 551 height 11
click at [553, 412] on p "**********" at bounding box center [816, 413] width 551 height 11
click at [557, 414] on p "**********" at bounding box center [816, 413] width 551 height 11
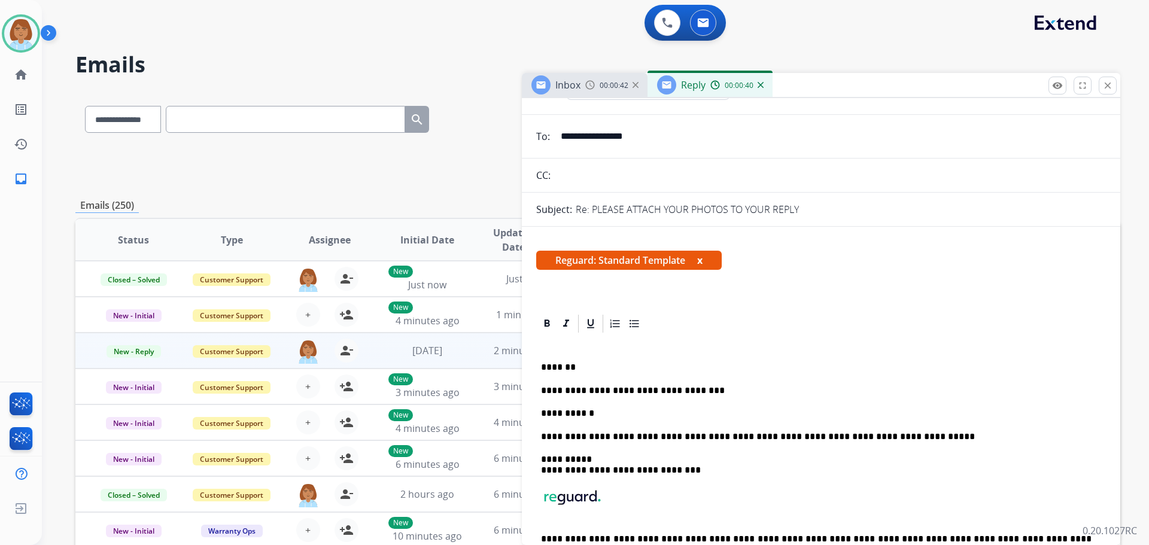
click at [575, 415] on p "**********" at bounding box center [816, 413] width 551 height 11
click at [605, 414] on p "**********" at bounding box center [816, 413] width 551 height 11
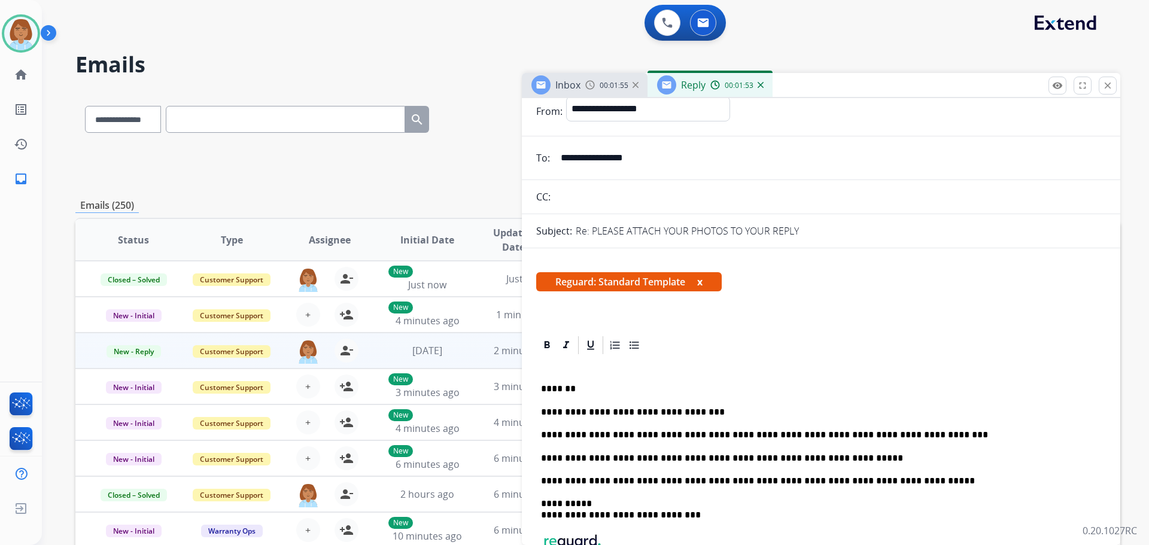
scroll to position [0, 0]
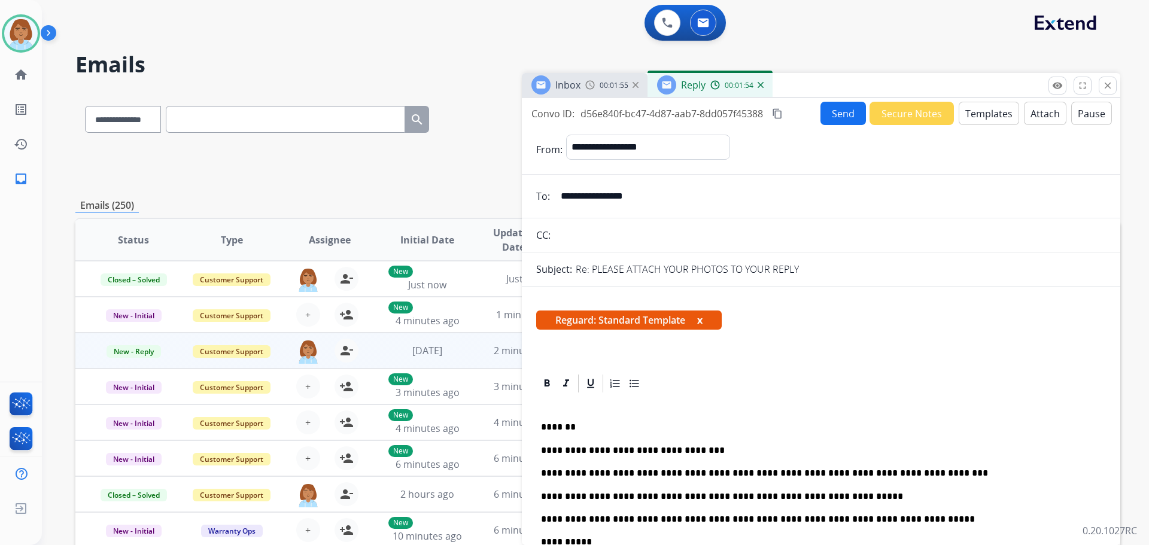
click at [840, 119] on button "Send" at bounding box center [843, 113] width 45 height 23
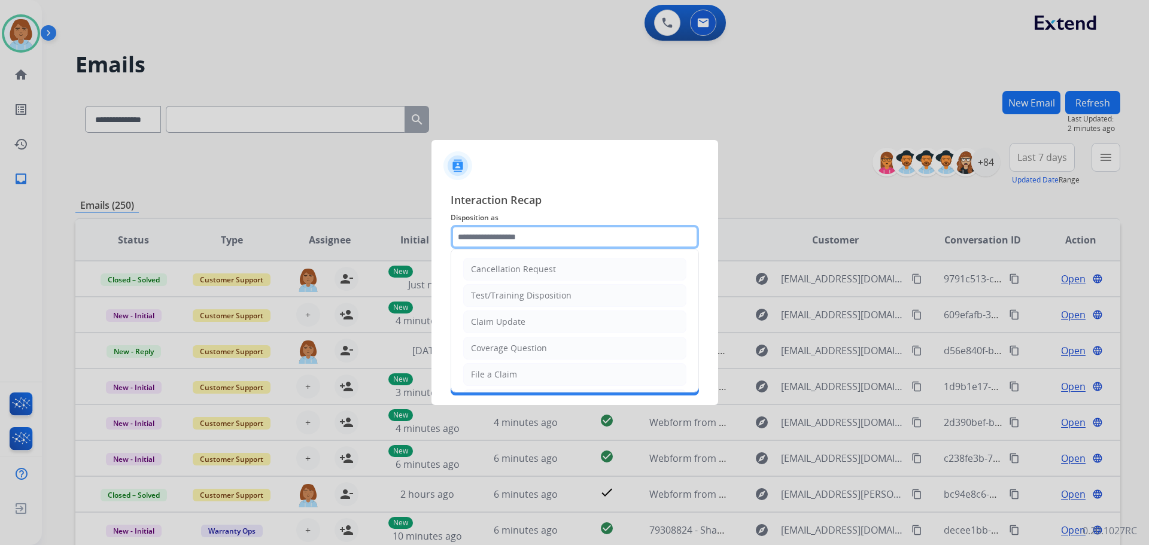
click at [562, 242] on input "text" at bounding box center [575, 237] width 248 height 24
click at [554, 326] on li "Claim Update" at bounding box center [574, 322] width 223 height 23
type input "**********"
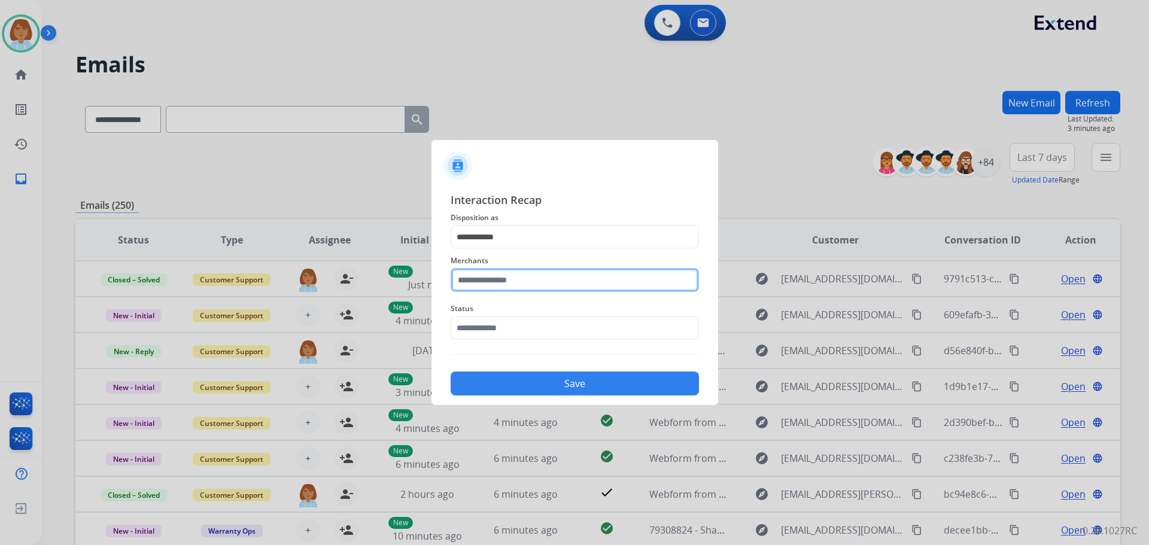
click at [525, 276] on input "text" at bounding box center [575, 280] width 248 height 24
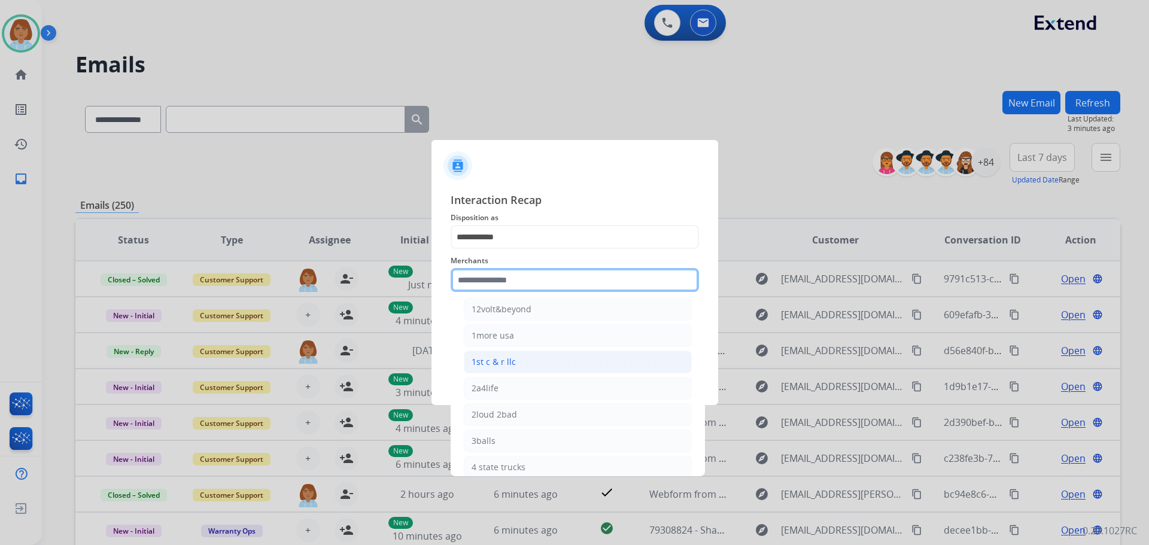
scroll to position [60, 0]
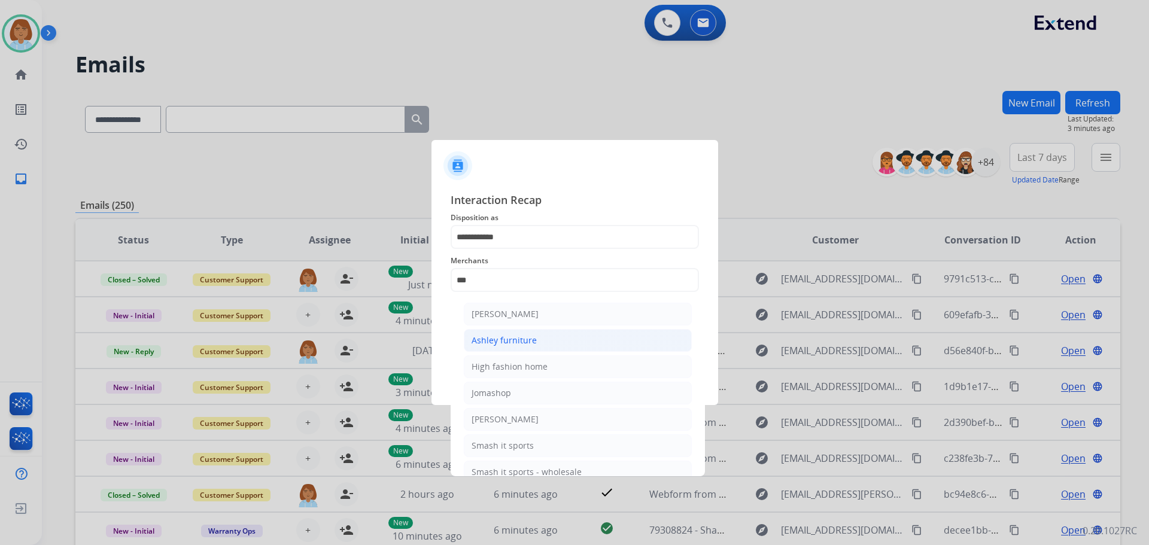
click at [523, 334] on li "Ashley furniture" at bounding box center [578, 340] width 228 height 23
type input "**********"
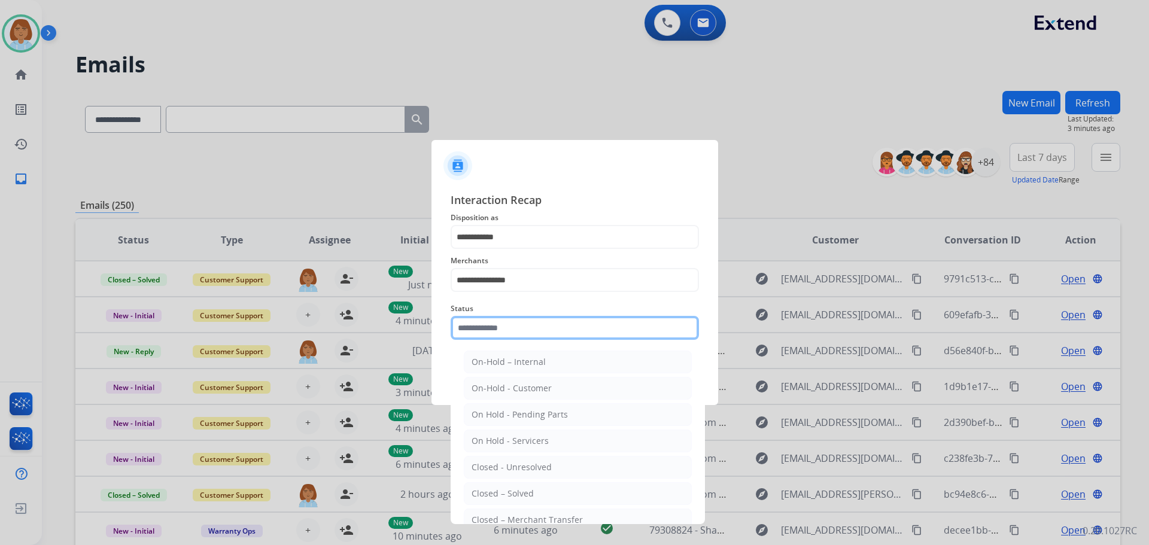
click at [521, 332] on input "text" at bounding box center [575, 328] width 248 height 24
click at [521, 500] on div "Closed – Solved" at bounding box center [503, 494] width 62 height 12
type input "**********"
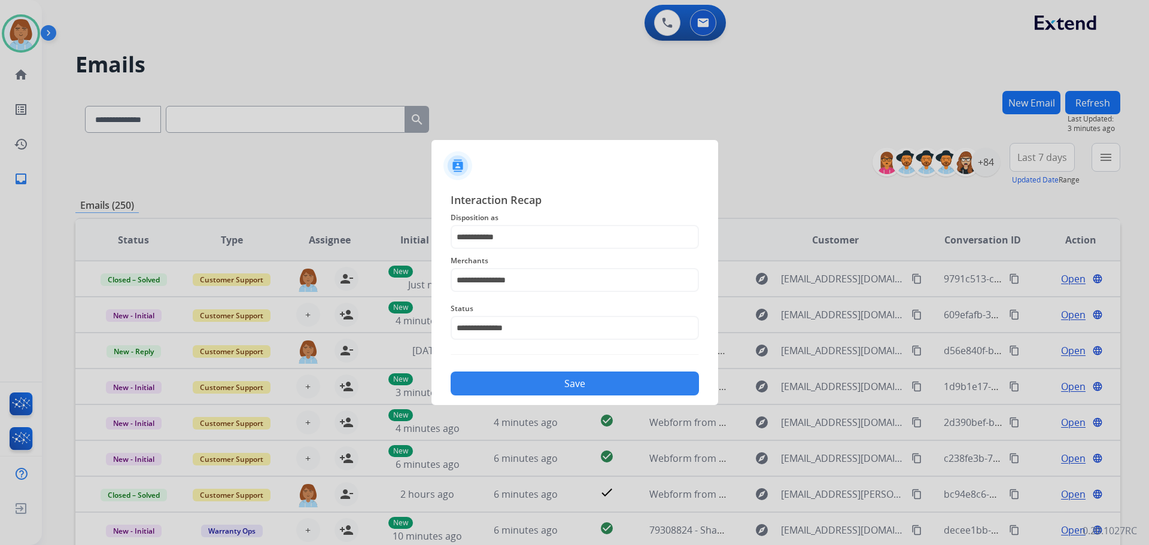
click at [580, 374] on button "Save" at bounding box center [575, 384] width 248 height 24
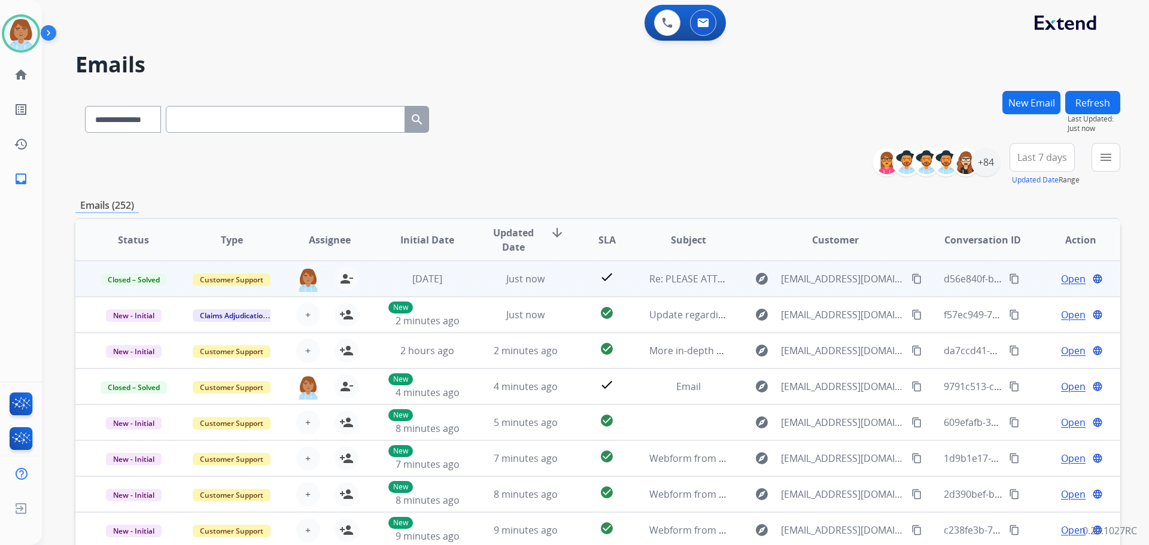
click at [1009, 279] on mat-icon "content_copy" at bounding box center [1014, 279] width 11 height 11
click at [1065, 276] on span "Open" at bounding box center [1073, 279] width 25 height 14
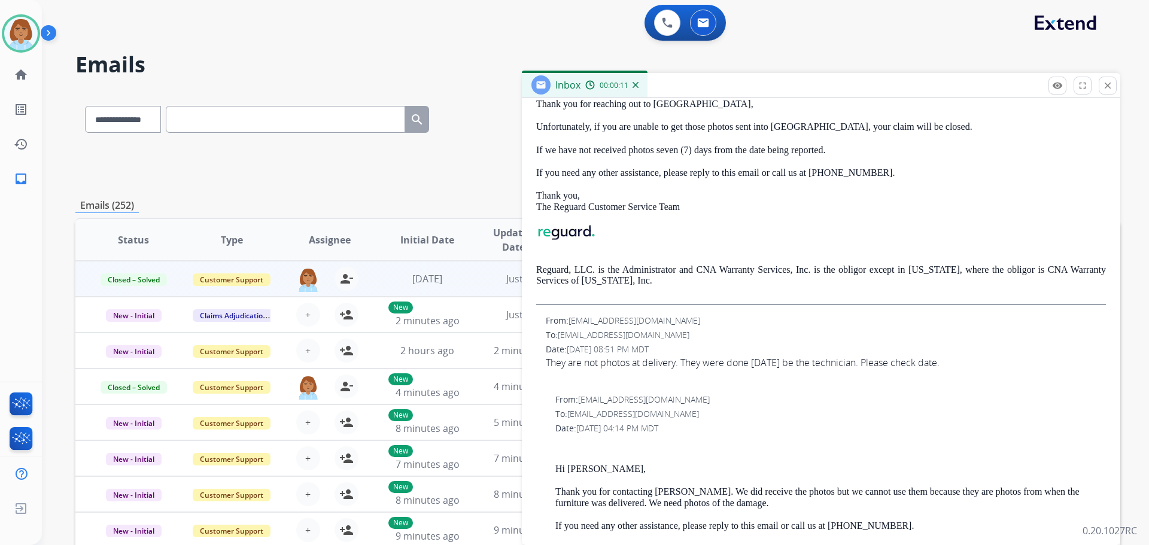
scroll to position [299, 0]
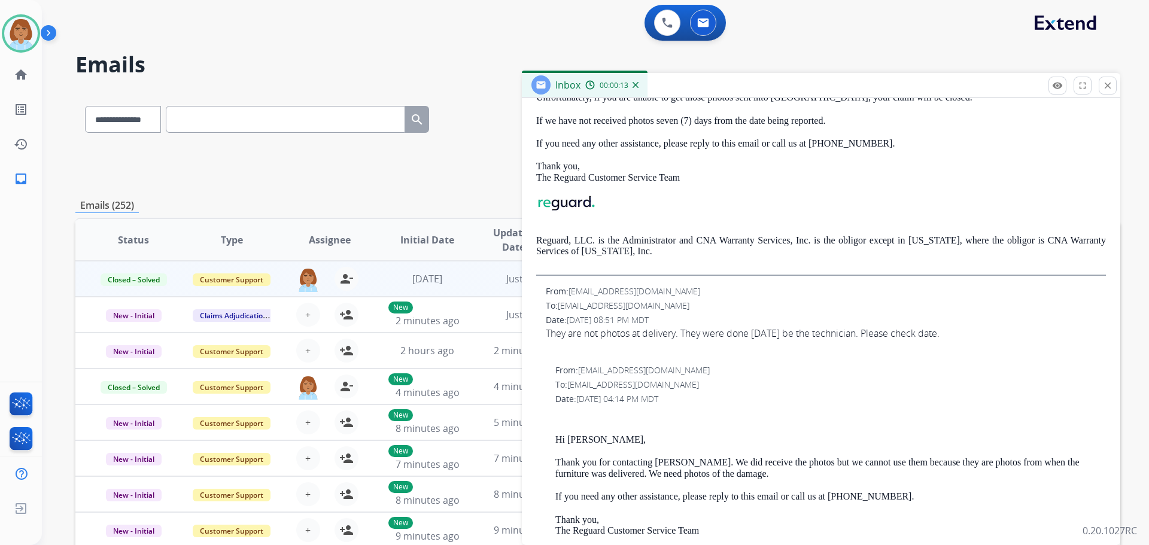
click at [693, 329] on div "They are not photos at delivery. They were done [DATE] be the technician. Pleas…" at bounding box center [826, 333] width 560 height 14
click at [693, 335] on div "They are not photos at delivery. They were done [DATE] be the technician. Pleas…" at bounding box center [826, 333] width 560 height 14
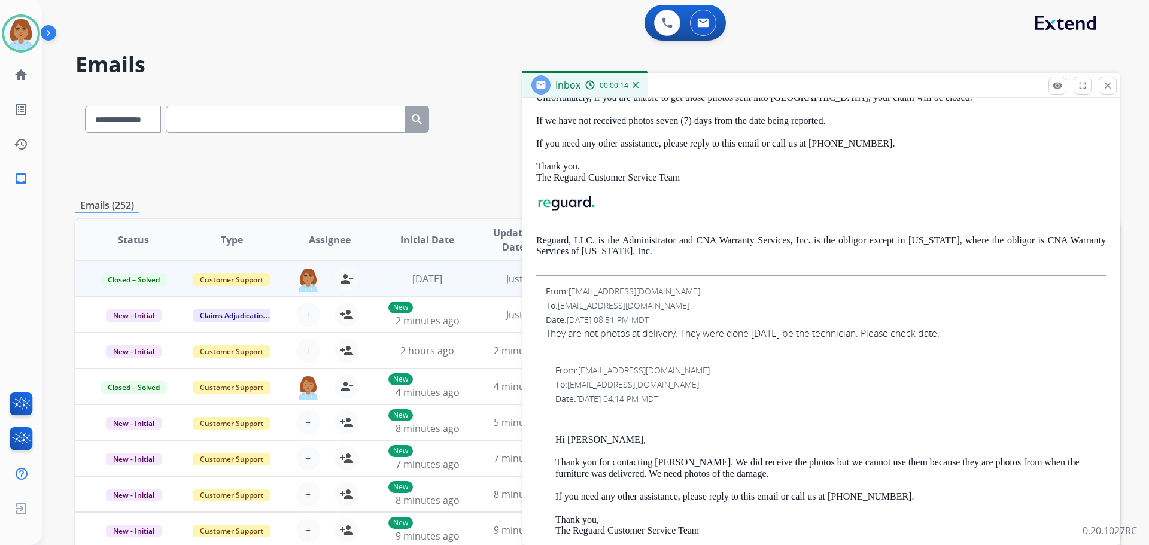
copy div "They"
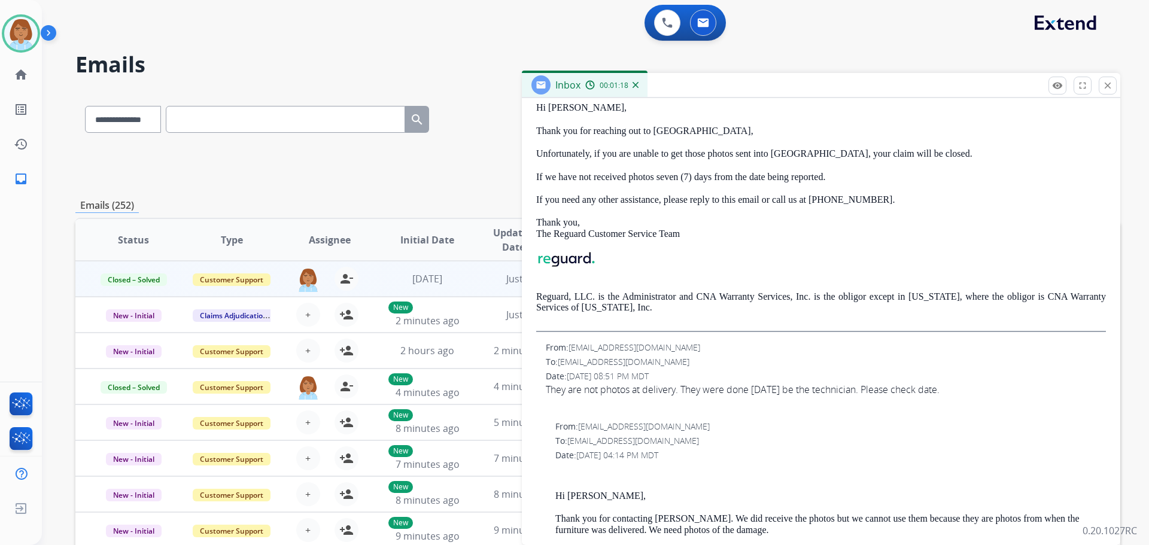
scroll to position [120, 0]
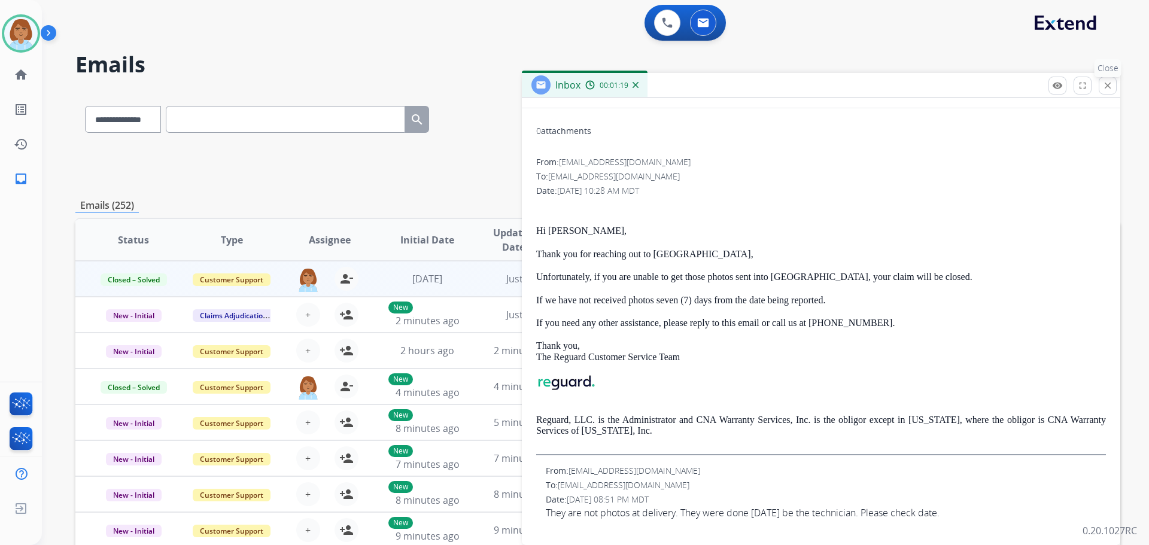
click at [1110, 77] on button "close Close" at bounding box center [1108, 86] width 18 height 18
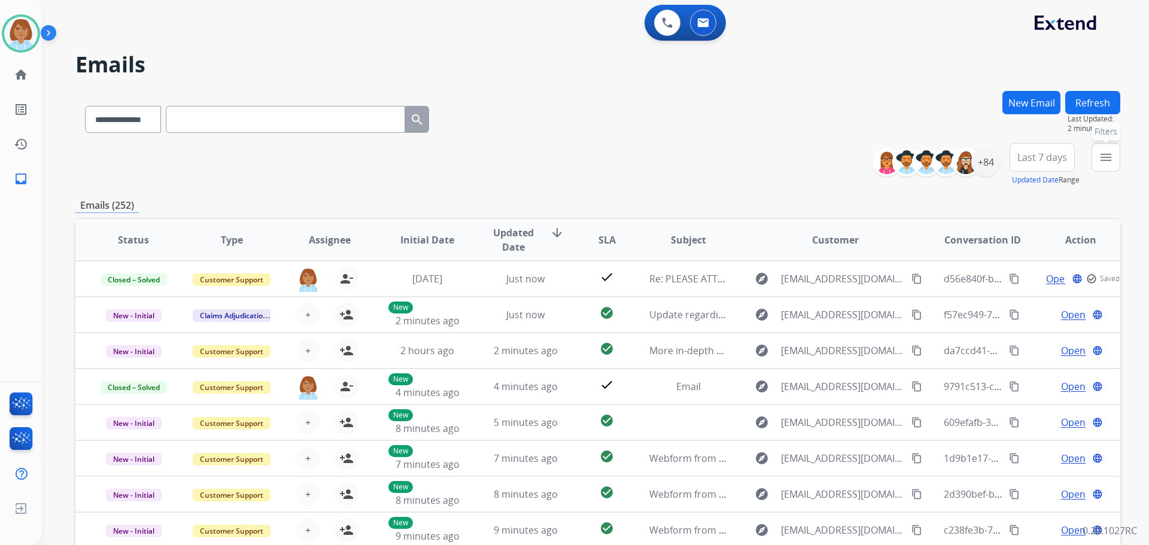
click at [1100, 164] on mat-icon "menu" at bounding box center [1106, 157] width 14 height 14
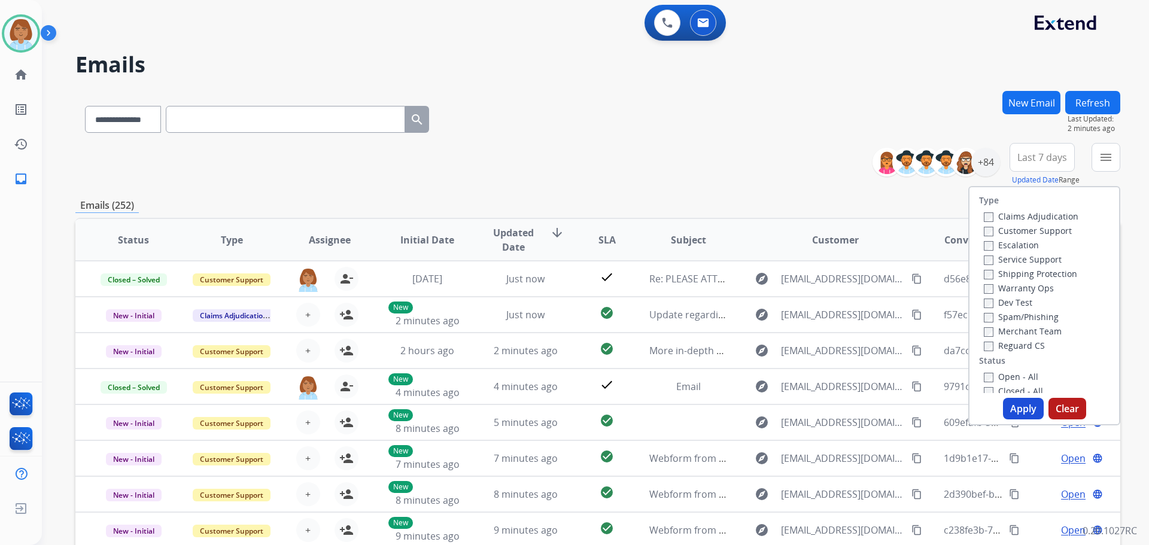
click at [1017, 231] on label "Customer Support" at bounding box center [1028, 230] width 88 height 11
click at [1002, 280] on div "Shipping Protection" at bounding box center [1031, 273] width 95 height 14
click at [1003, 274] on label "Shipping Protection" at bounding box center [1030, 273] width 93 height 11
click at [1001, 346] on label "Reguard CS" at bounding box center [1014, 345] width 61 height 11
click at [991, 372] on label "Open - All" at bounding box center [1011, 376] width 54 height 11
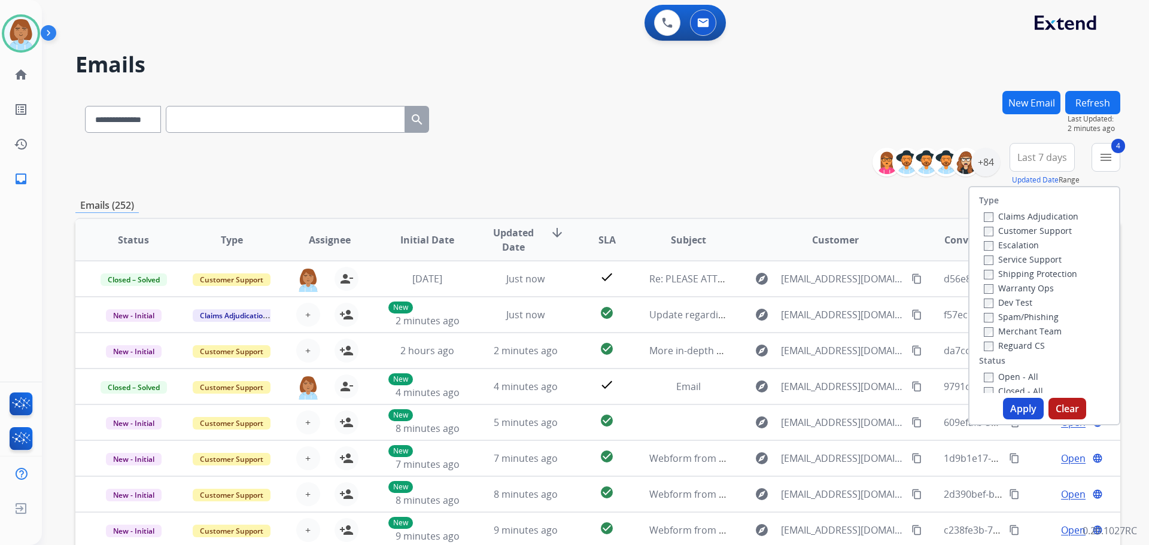
click at [1027, 421] on div "Type Claims Adjudication Customer Support Escalation Service Support Shipping P…" at bounding box center [1045, 305] width 152 height 239
click at [1027, 407] on button "Apply" at bounding box center [1023, 409] width 41 height 22
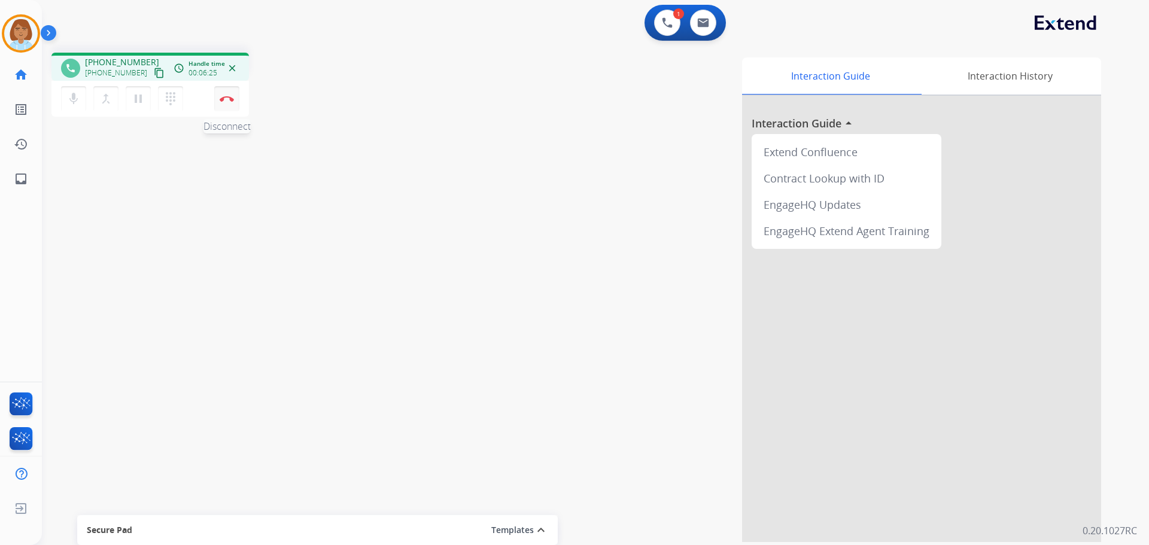
click at [236, 102] on button "Disconnect" at bounding box center [226, 98] width 25 height 25
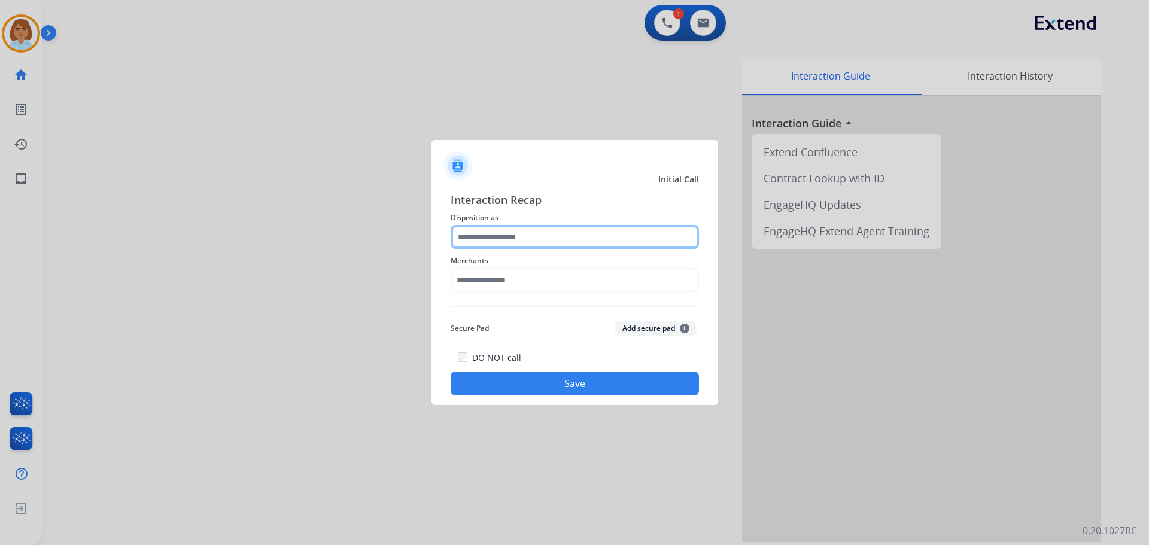
click at [524, 233] on input "text" at bounding box center [575, 237] width 248 height 24
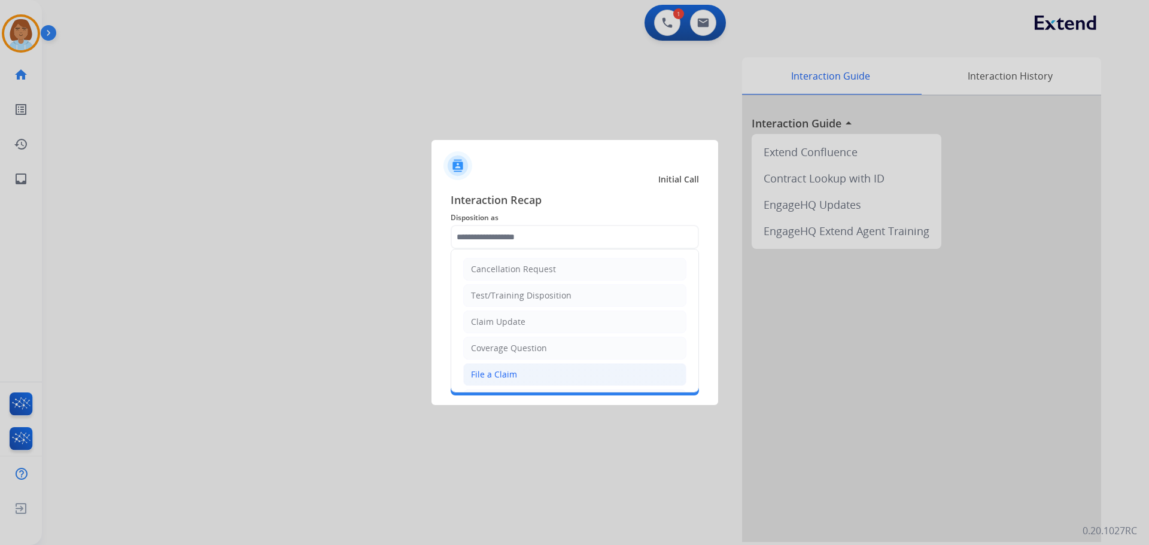
click at [520, 378] on li "File a Claim" at bounding box center [574, 374] width 223 height 23
type input "**********"
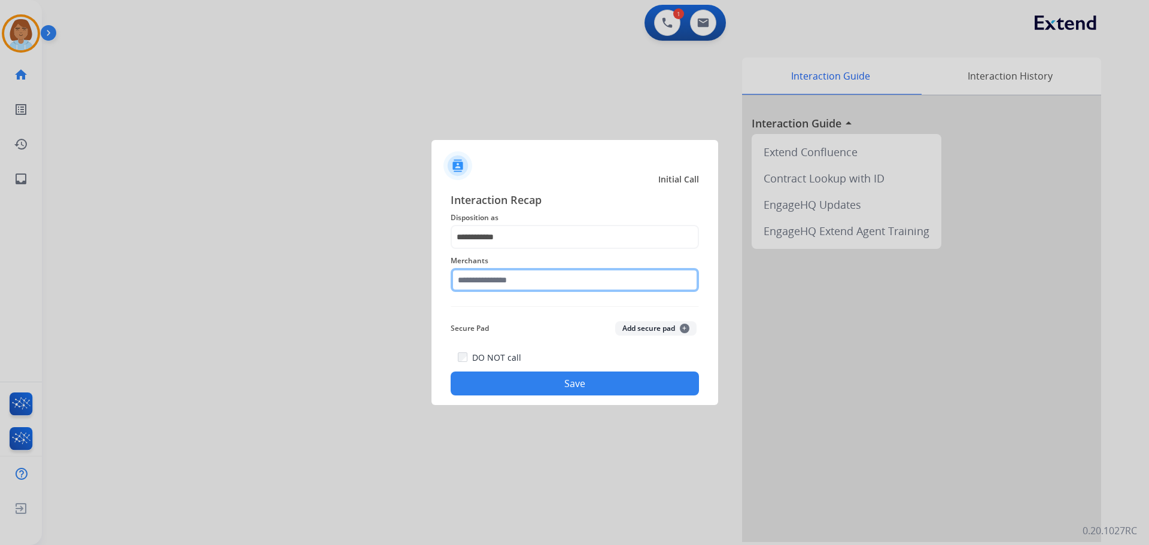
click at [535, 274] on input "text" at bounding box center [575, 280] width 248 height 24
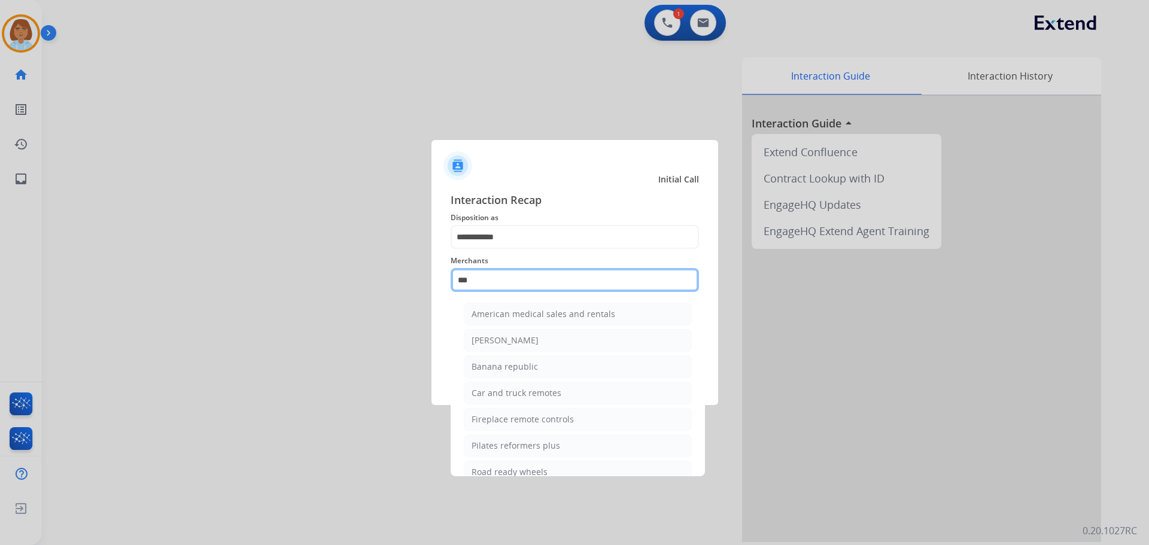
type input "*"
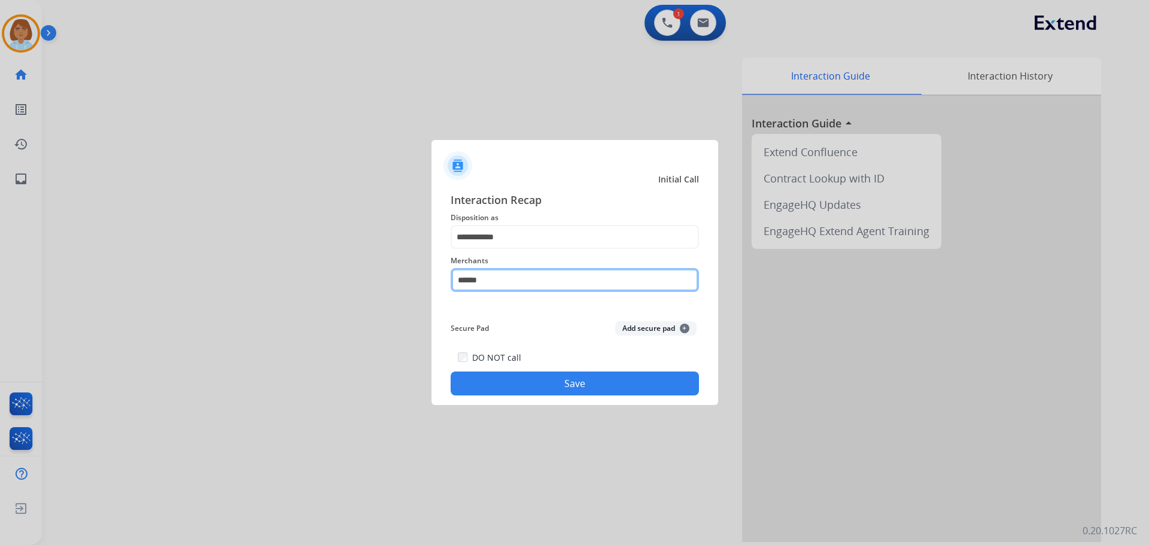
paste input "**********"
click at [481, 283] on input "**********" at bounding box center [575, 280] width 248 height 24
type input "**********"
drag, startPoint x: 557, startPoint y: 277, endPoint x: 414, endPoint y: 280, distance: 143.1
click at [0, 280] on app-contact-recap-modal "**********" at bounding box center [0, 272] width 0 height 545
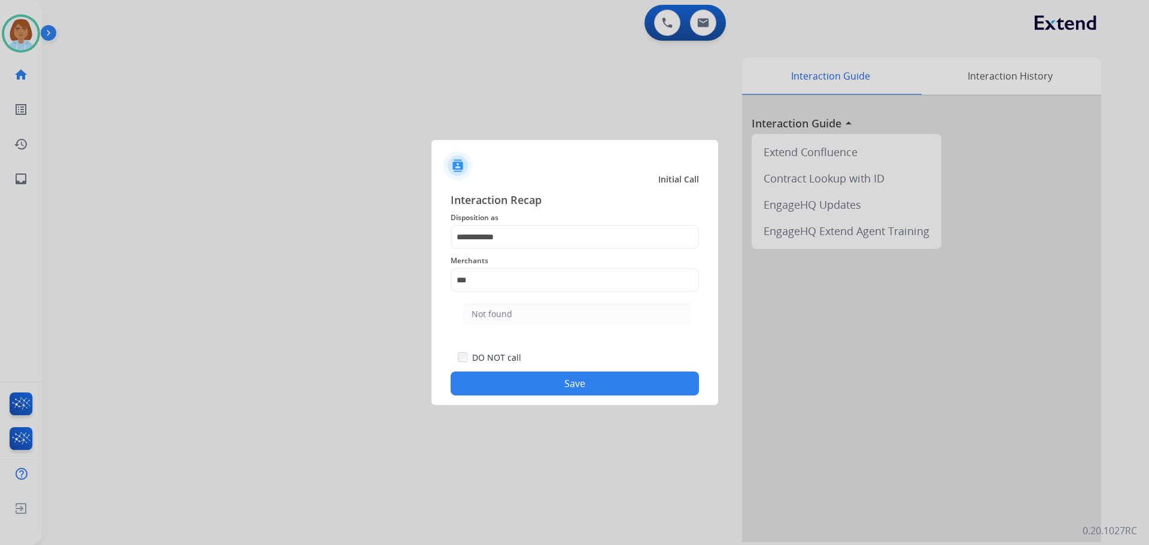
drag, startPoint x: 546, startPoint y: 311, endPoint x: 542, endPoint y: 335, distance: 24.9
click at [547, 311] on li "Not found" at bounding box center [578, 314] width 228 height 23
type input "*********"
click at [581, 387] on button "Save" at bounding box center [575, 384] width 248 height 24
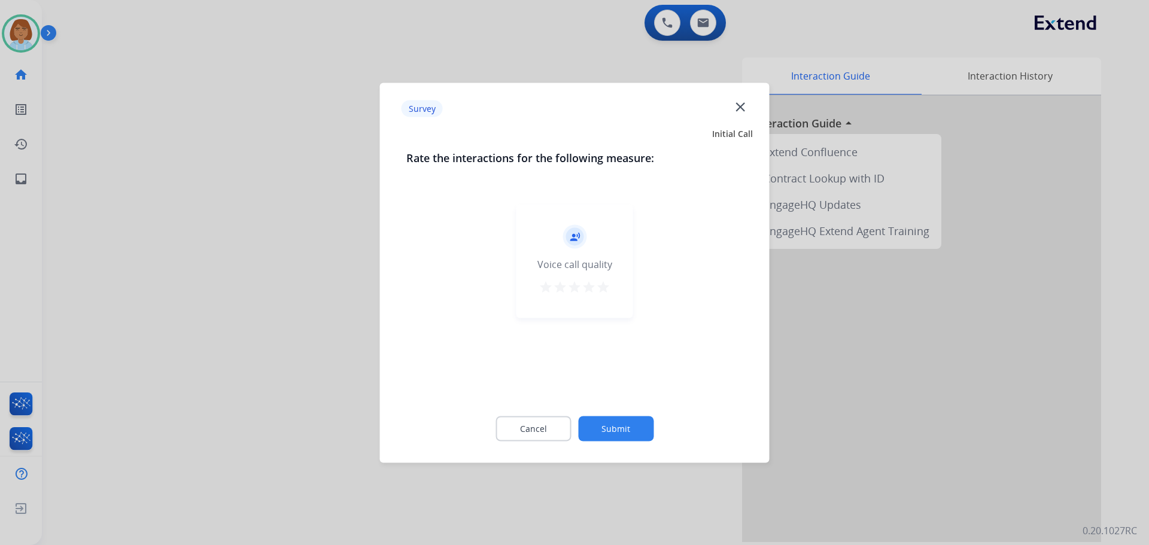
click at [639, 433] on button "Submit" at bounding box center [615, 428] width 75 height 25
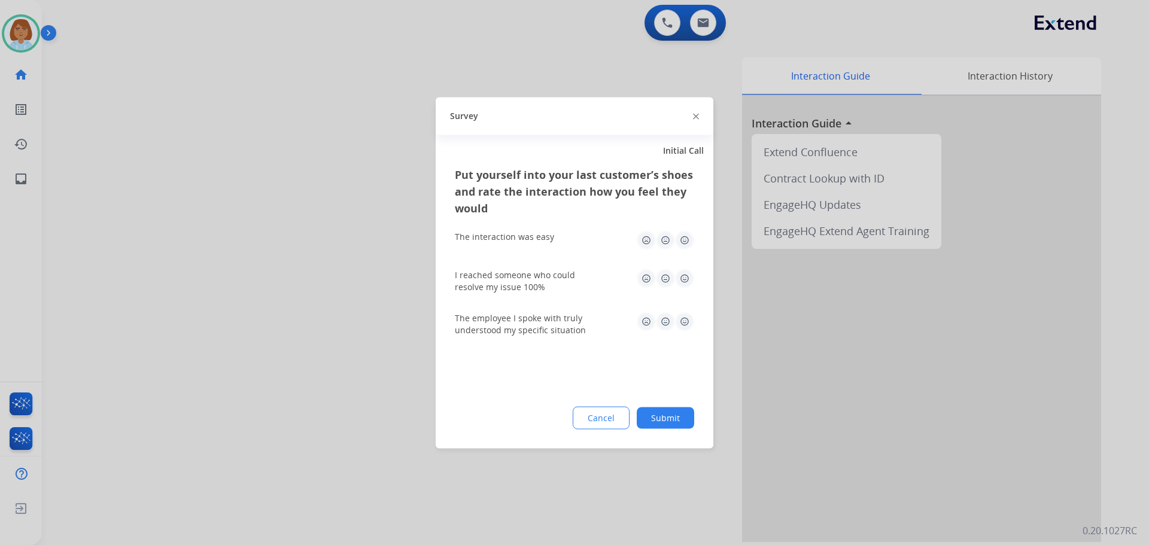
click at [2, 32] on div at bounding box center [574, 272] width 1149 height 545
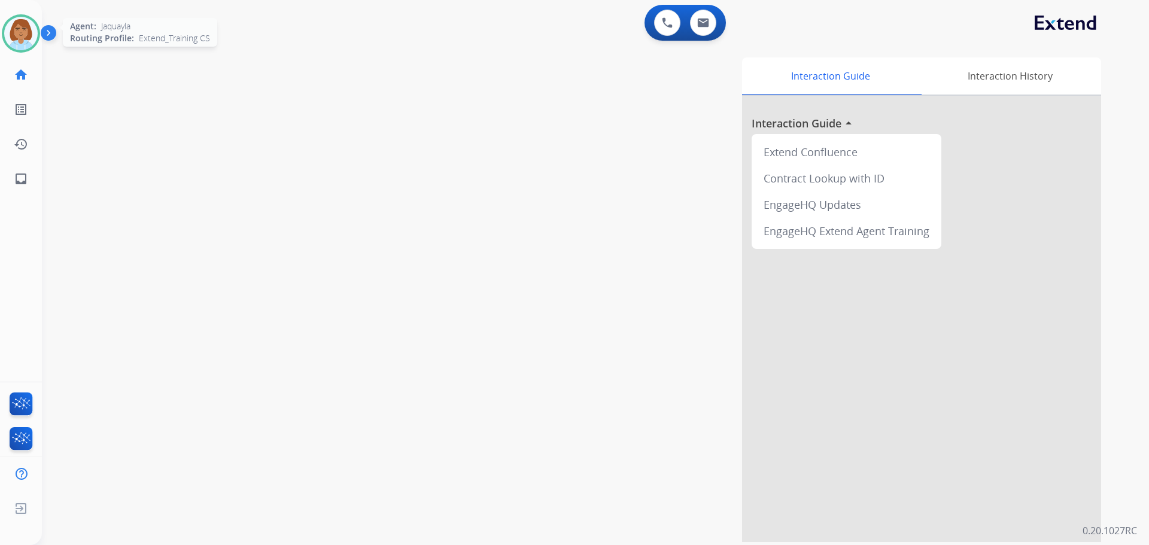
click at [11, 35] on img at bounding box center [21, 34] width 34 height 34
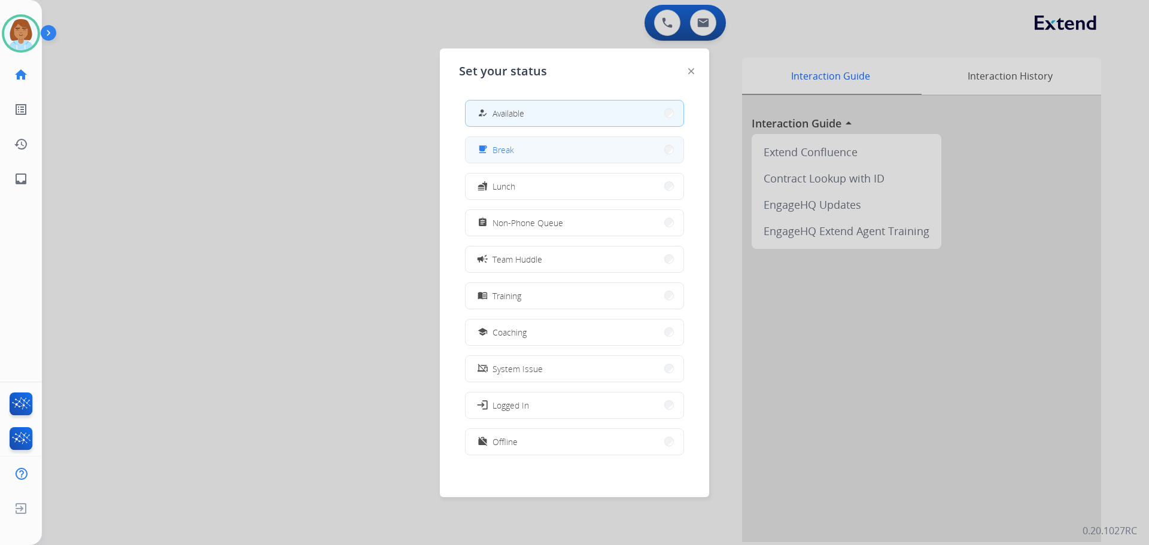
click at [536, 151] on button "free_breakfast Break" at bounding box center [575, 150] width 218 height 26
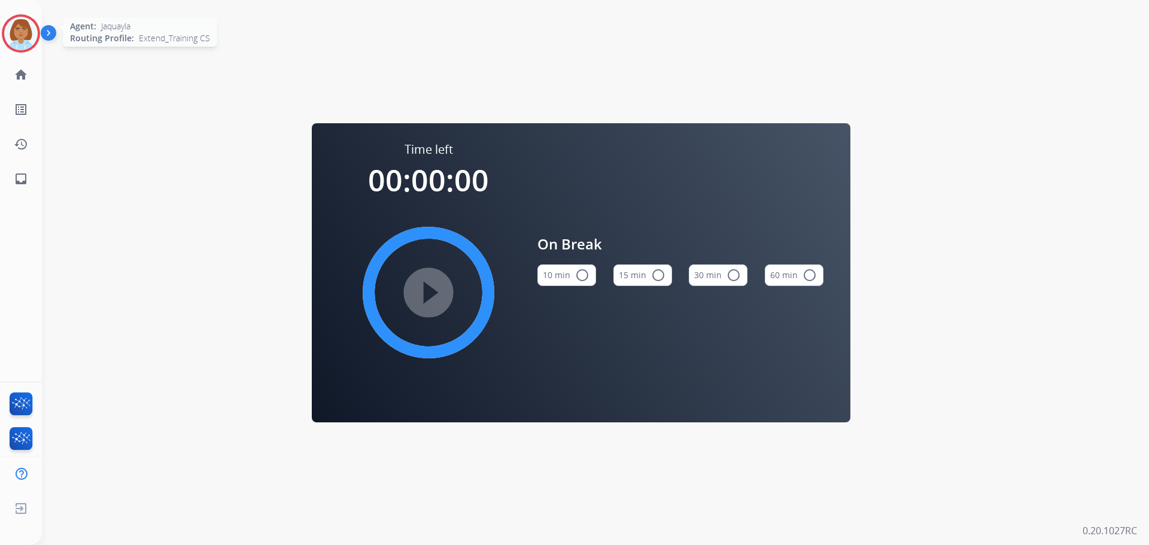
click at [26, 40] on img at bounding box center [21, 34] width 34 height 34
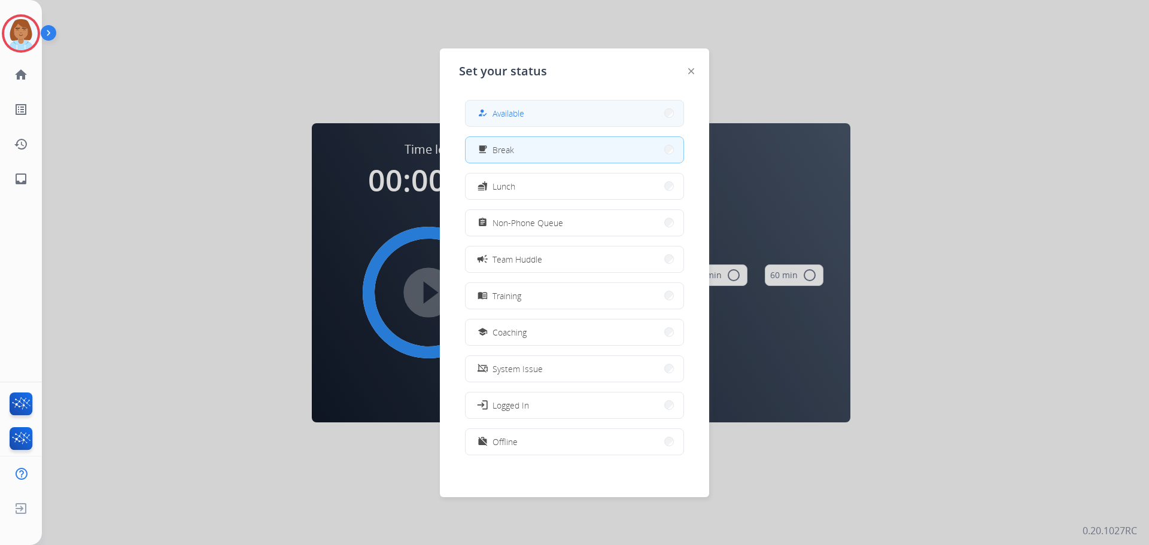
click at [533, 108] on button "how_to_reg Available" at bounding box center [575, 114] width 218 height 26
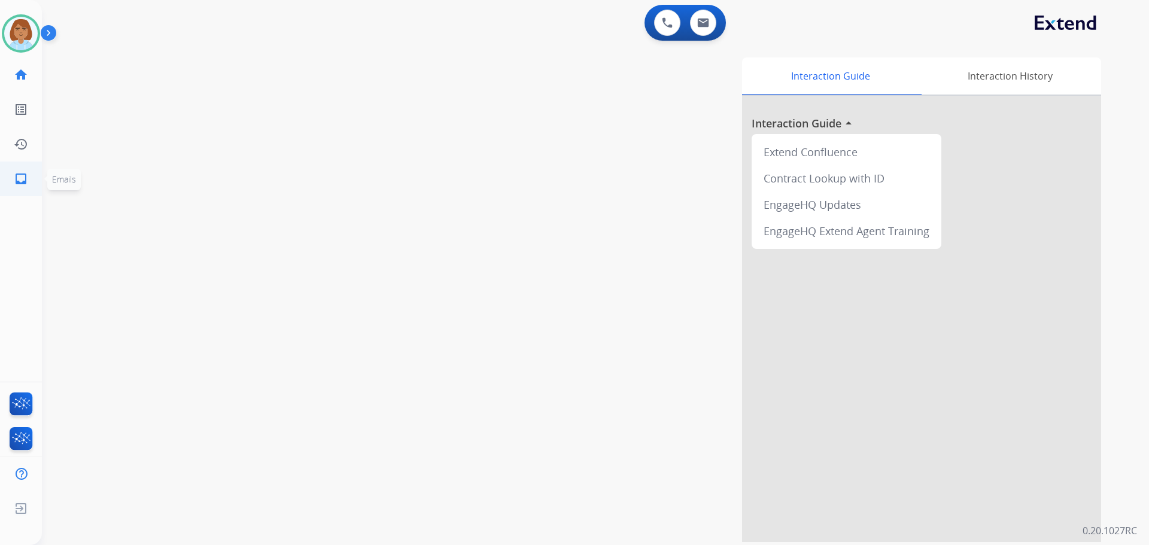
click at [24, 181] on mat-icon "inbox" at bounding box center [21, 179] width 14 height 14
select select "**********"
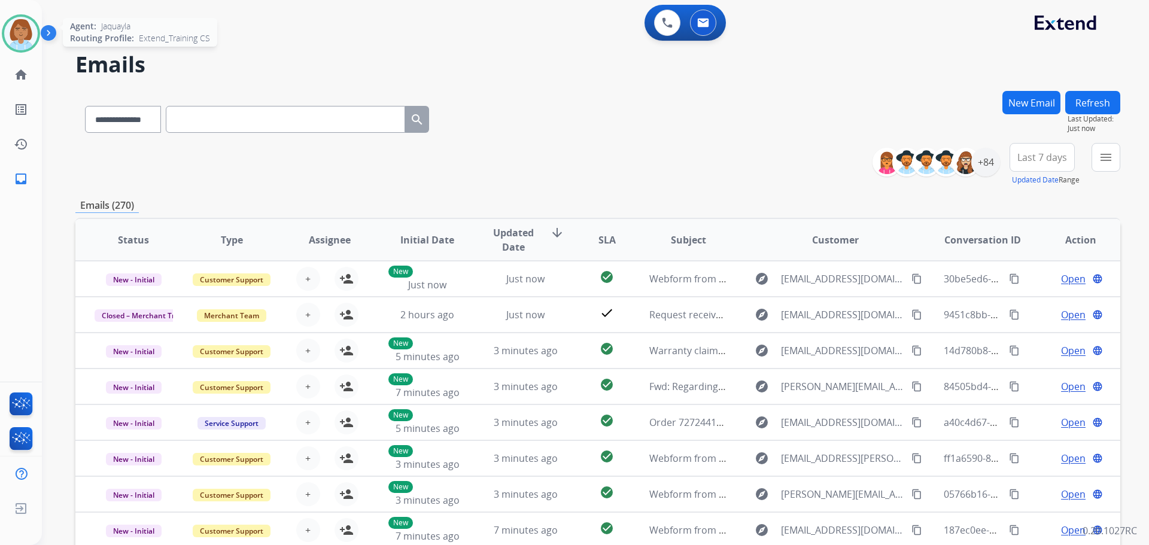
click at [24, 42] on img at bounding box center [21, 34] width 34 height 34
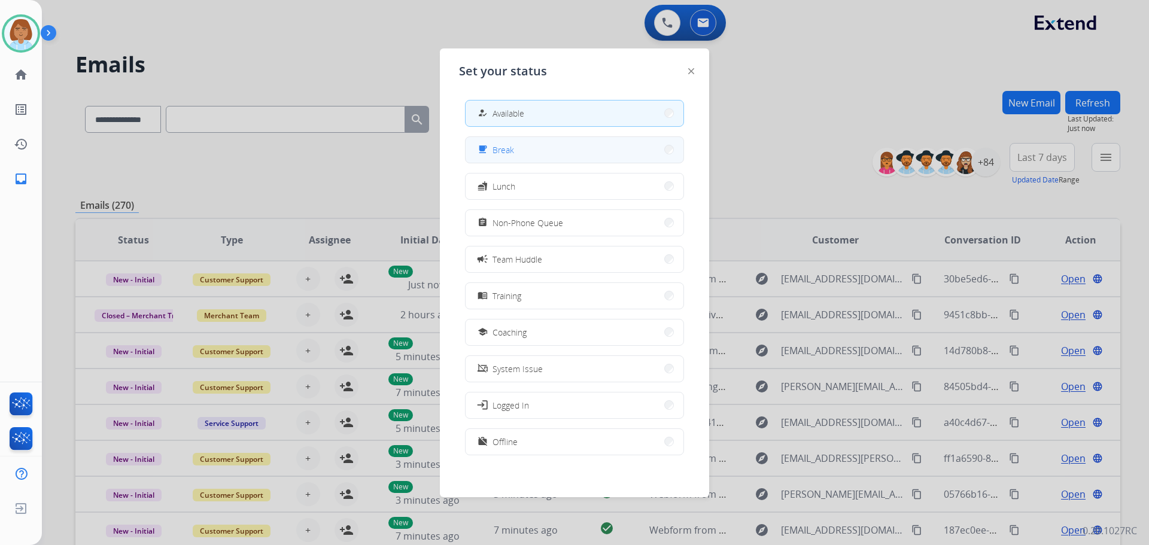
click at [529, 144] on button "free_breakfast Break" at bounding box center [575, 150] width 218 height 26
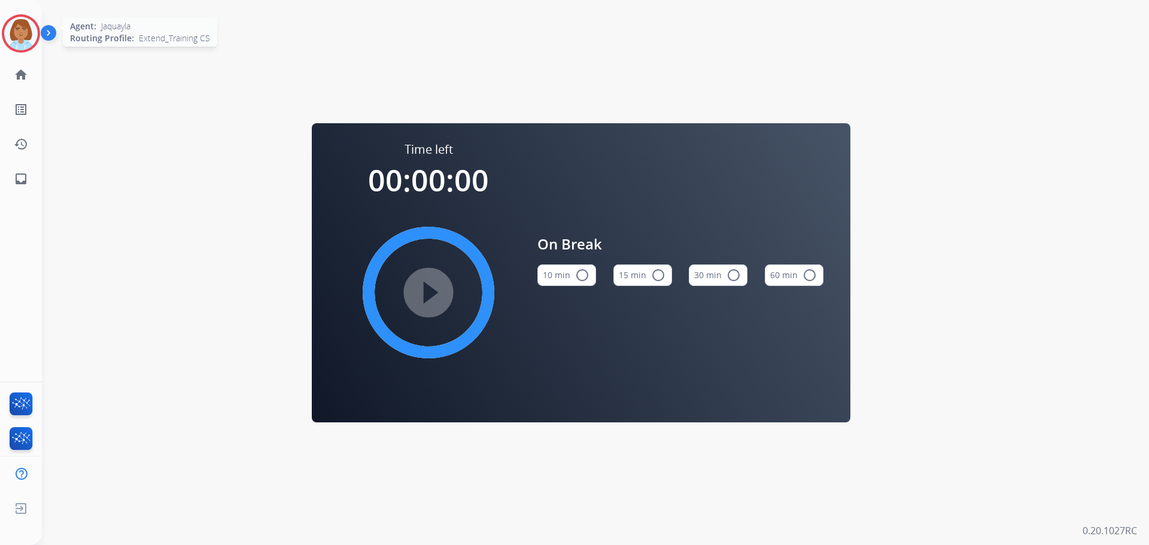
click at [15, 35] on img at bounding box center [21, 34] width 34 height 34
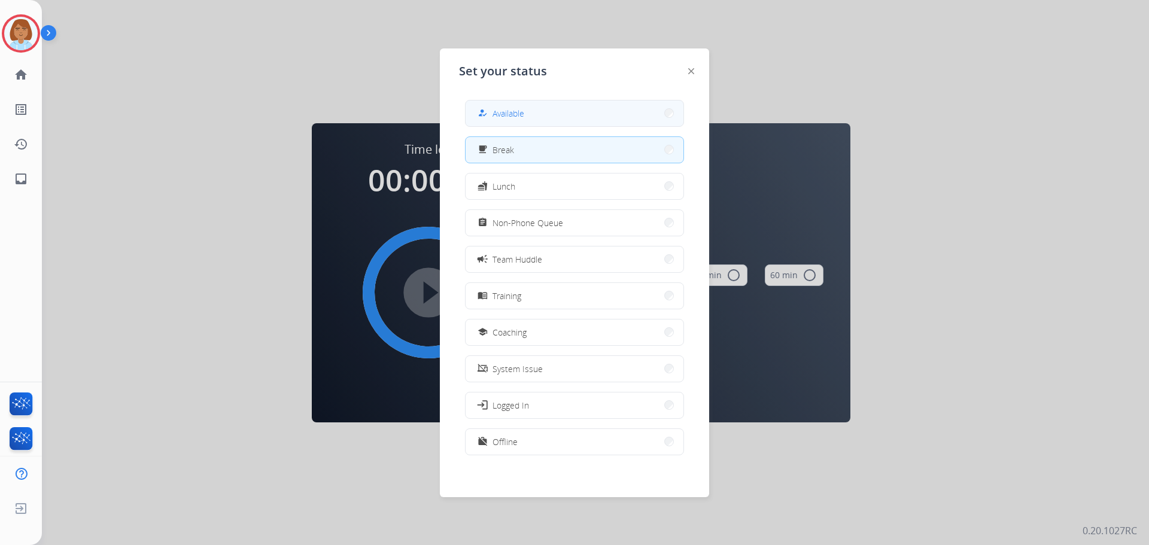
click at [495, 125] on button "how_to_reg Available" at bounding box center [575, 114] width 218 height 26
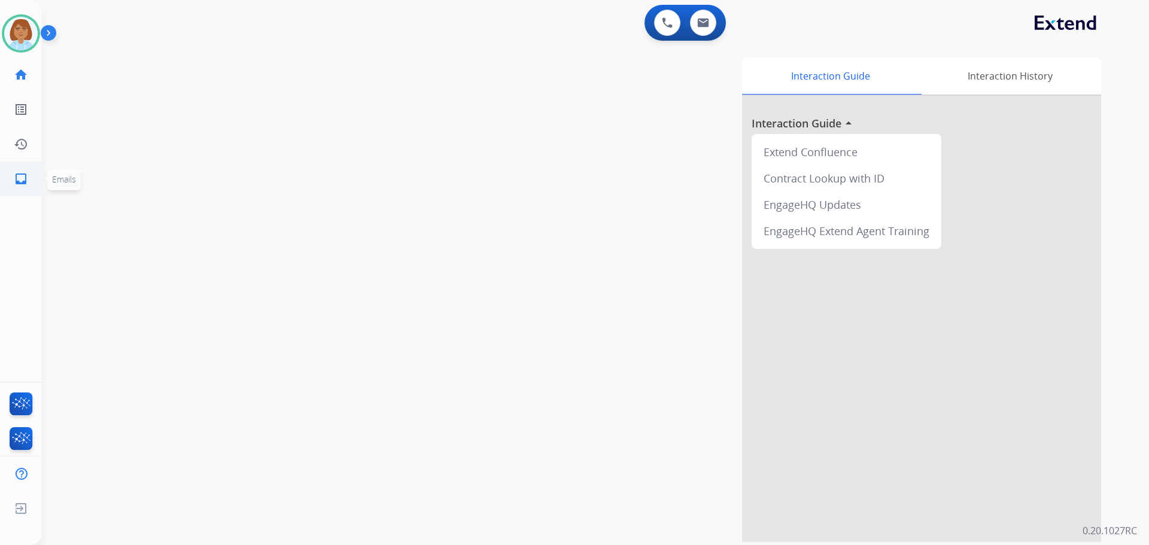
click at [18, 192] on link "inbox Emails" at bounding box center [21, 179] width 34 height 34
select select "**********"
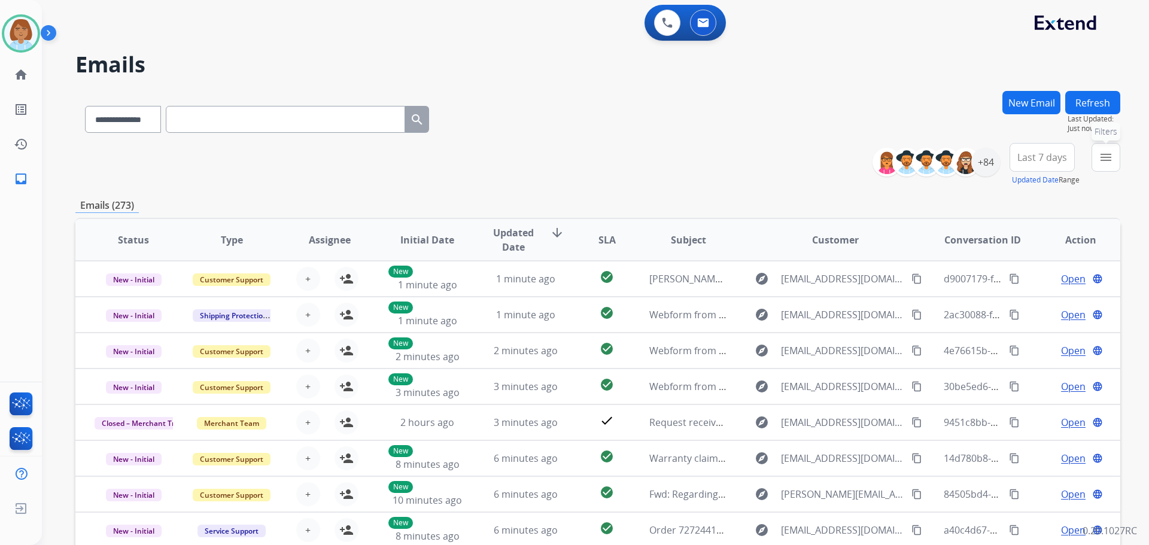
click at [1107, 148] on button "menu Filters" at bounding box center [1106, 157] width 29 height 29
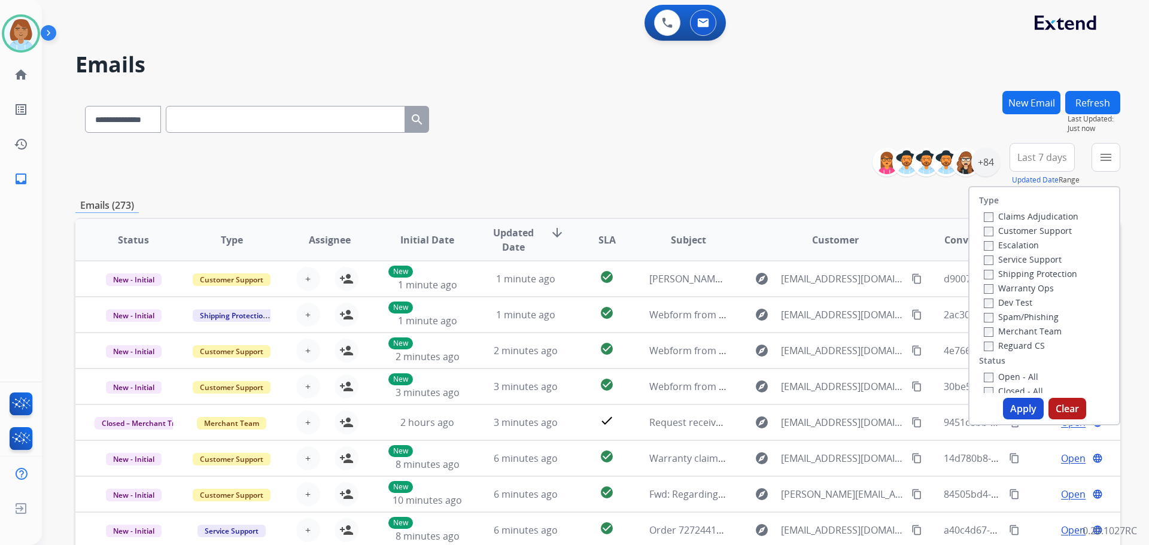
click at [1049, 230] on label "Customer Support" at bounding box center [1028, 230] width 88 height 11
click at [1018, 274] on label "Shipping Protection" at bounding box center [1030, 273] width 93 height 11
click at [987, 351] on label "Reguard CS" at bounding box center [1014, 345] width 61 height 11
click at [1008, 405] on button "Apply" at bounding box center [1023, 409] width 41 height 22
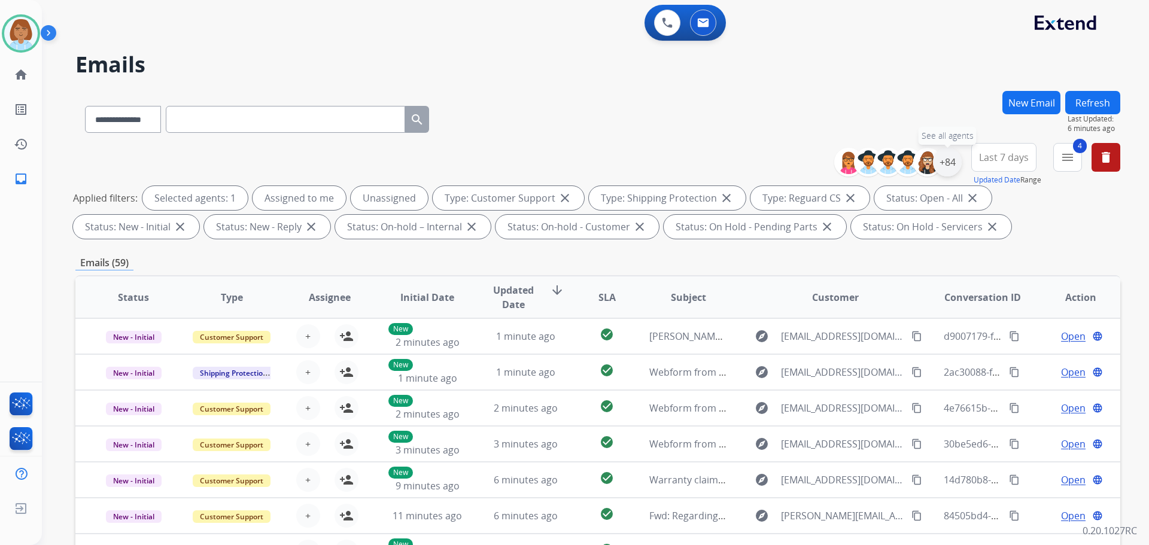
click at [951, 160] on div "+84" at bounding box center [947, 162] width 29 height 29
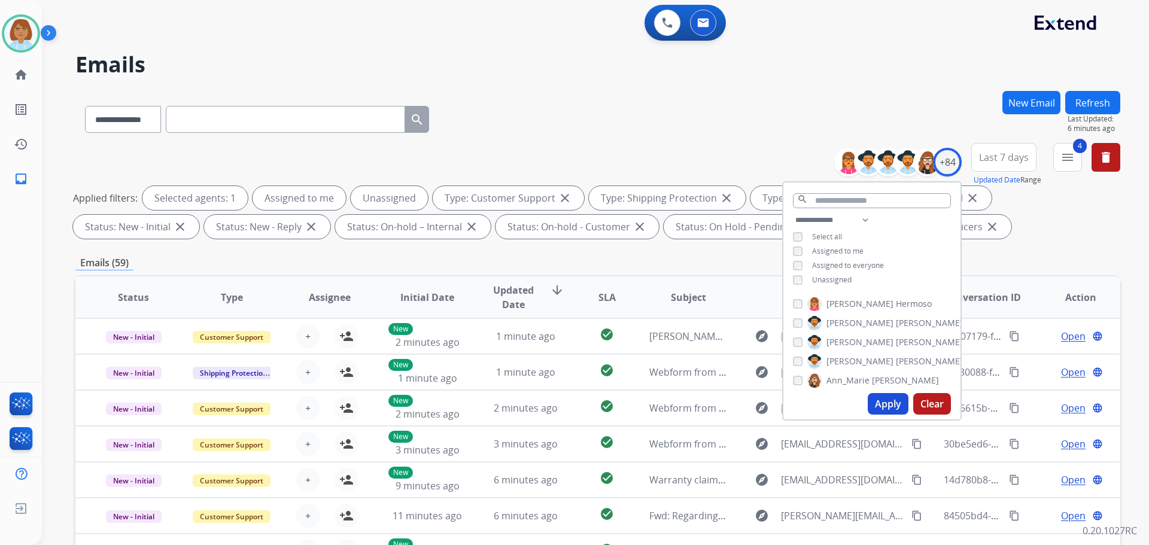
click at [813, 285] on div "**********" at bounding box center [872, 251] width 177 height 77
click at [804, 278] on div "Unassigned" at bounding box center [822, 280] width 59 height 10
click at [880, 404] on button "Apply" at bounding box center [888, 404] width 41 height 22
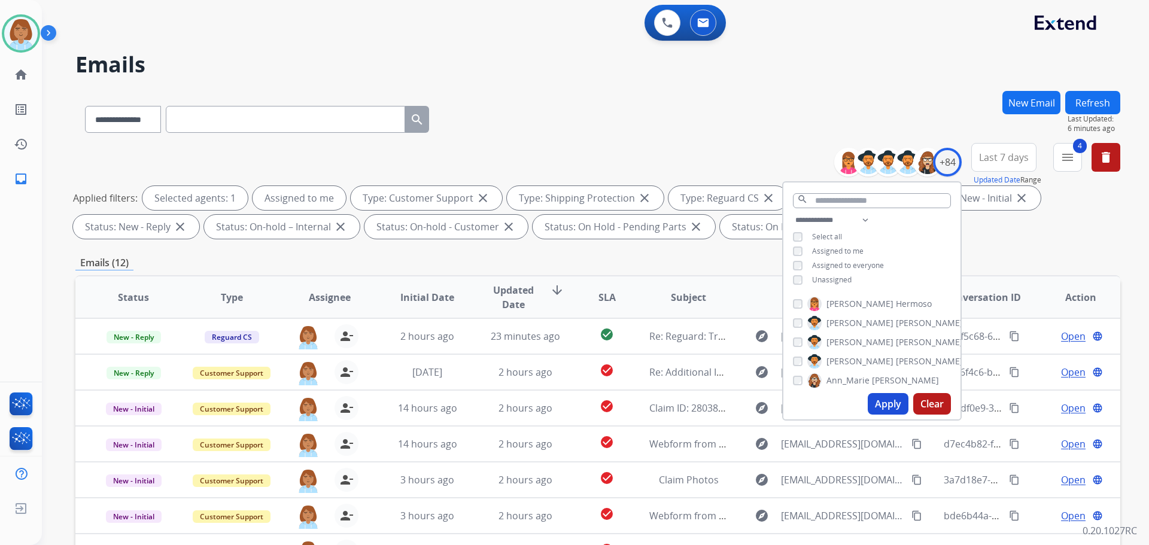
click at [601, 132] on div "**********" at bounding box center [597, 117] width 1045 height 52
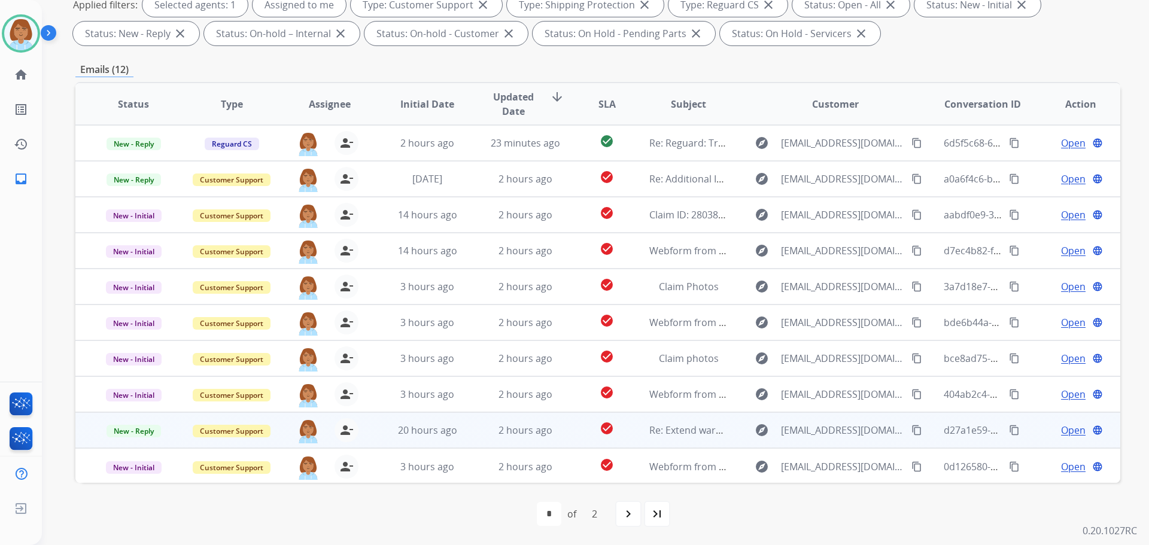
scroll to position [1, 0]
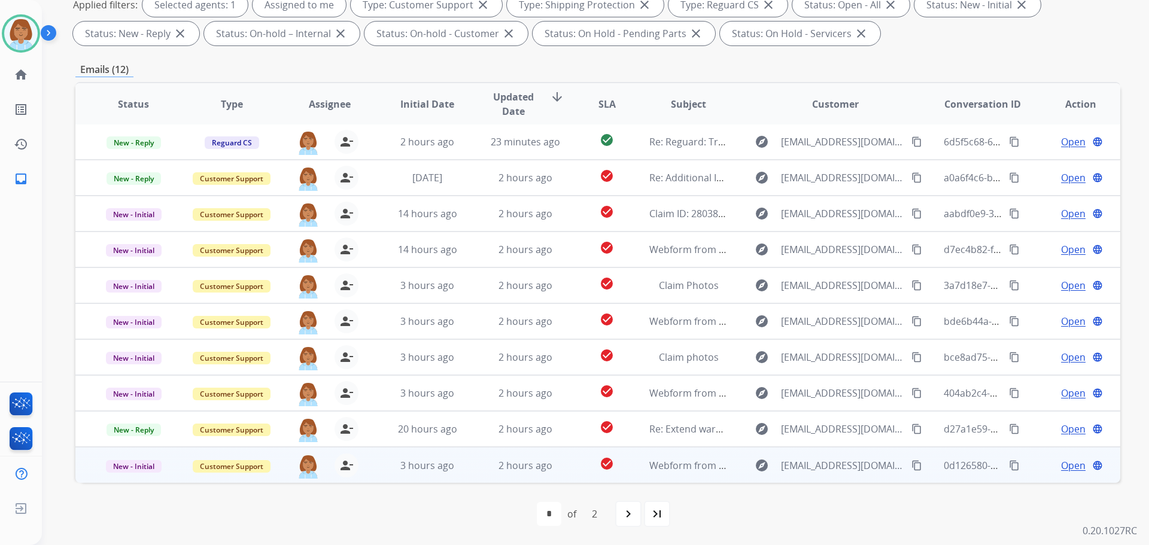
click at [624, 477] on td "check_circle" at bounding box center [597, 465] width 65 height 36
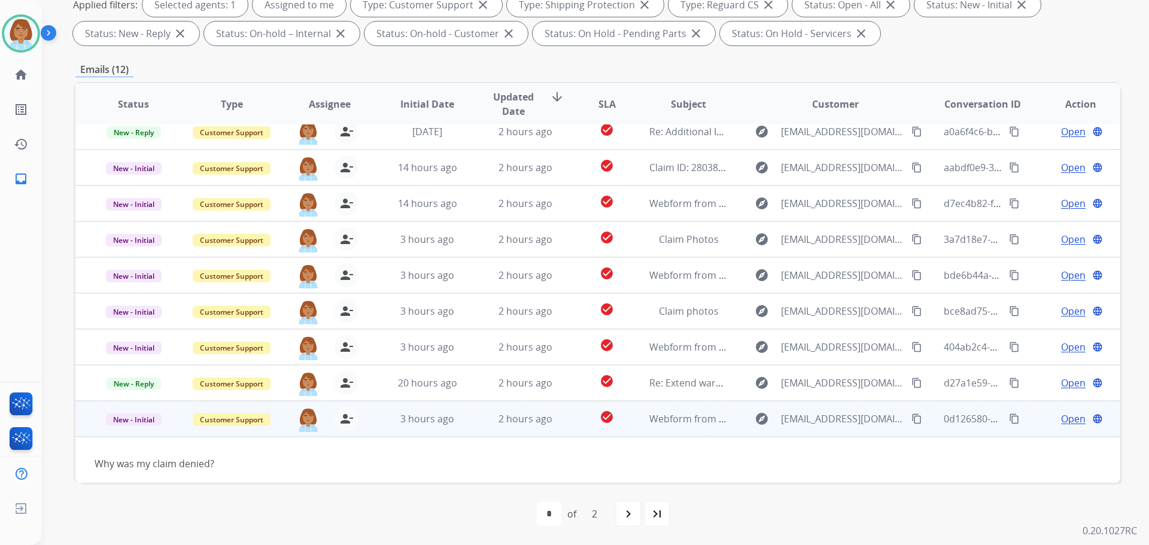
scroll to position [54, 0]
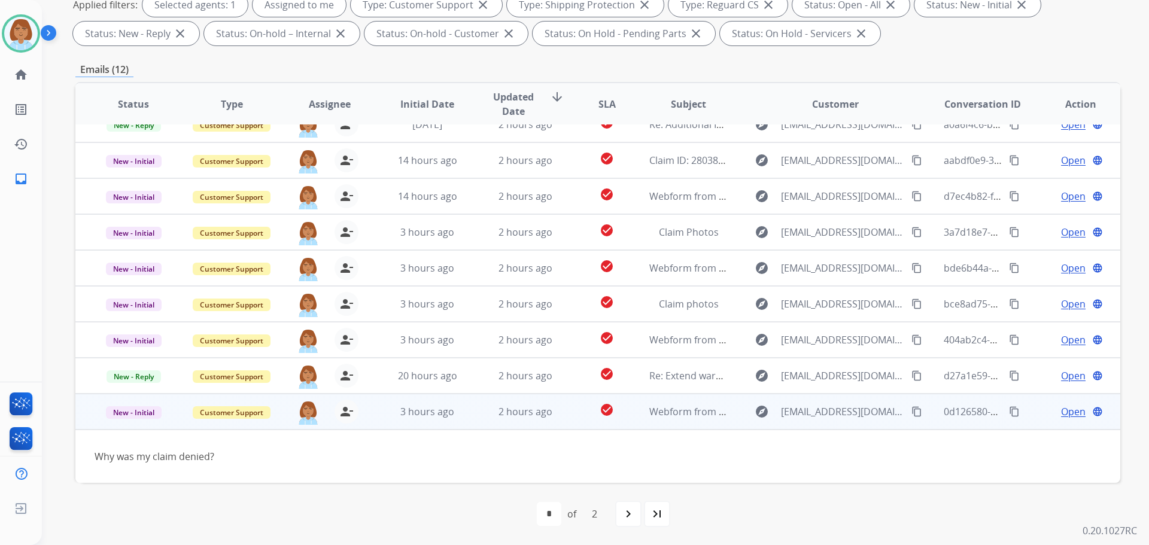
click at [910, 417] on button "content_copy" at bounding box center [917, 412] width 14 height 14
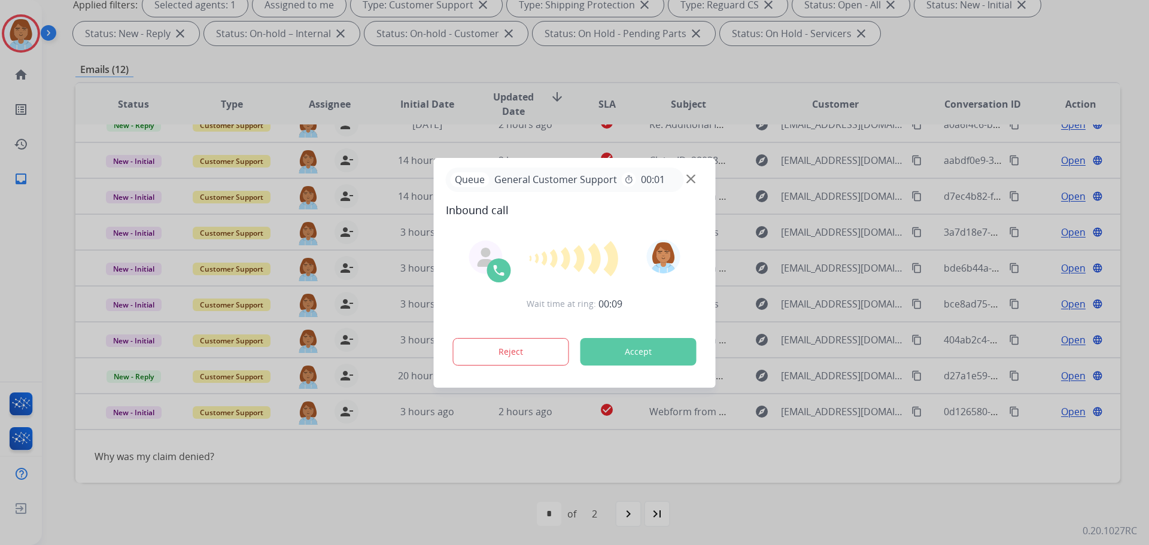
click at [640, 351] on button "Accept" at bounding box center [639, 352] width 116 height 28
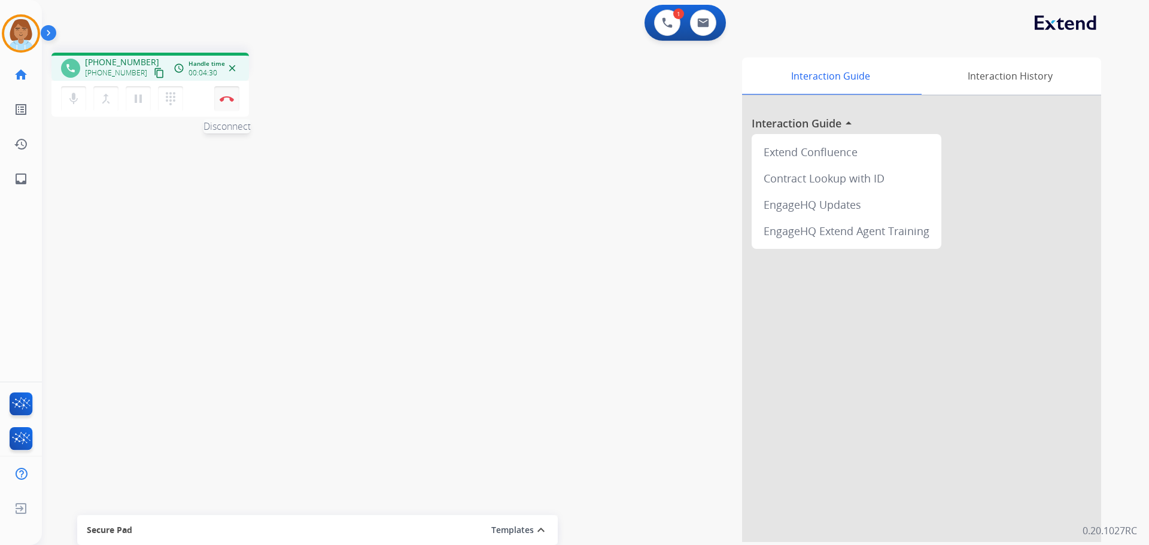
click at [236, 106] on button "Disconnect" at bounding box center [226, 98] width 25 height 25
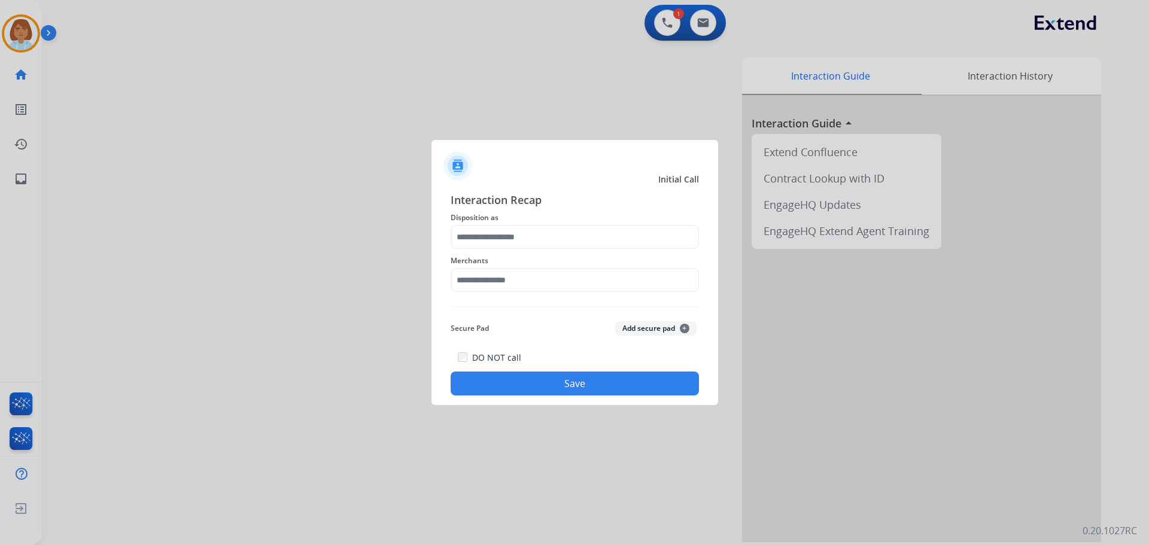
click at [497, 251] on div "Merchants" at bounding box center [575, 273] width 248 height 48
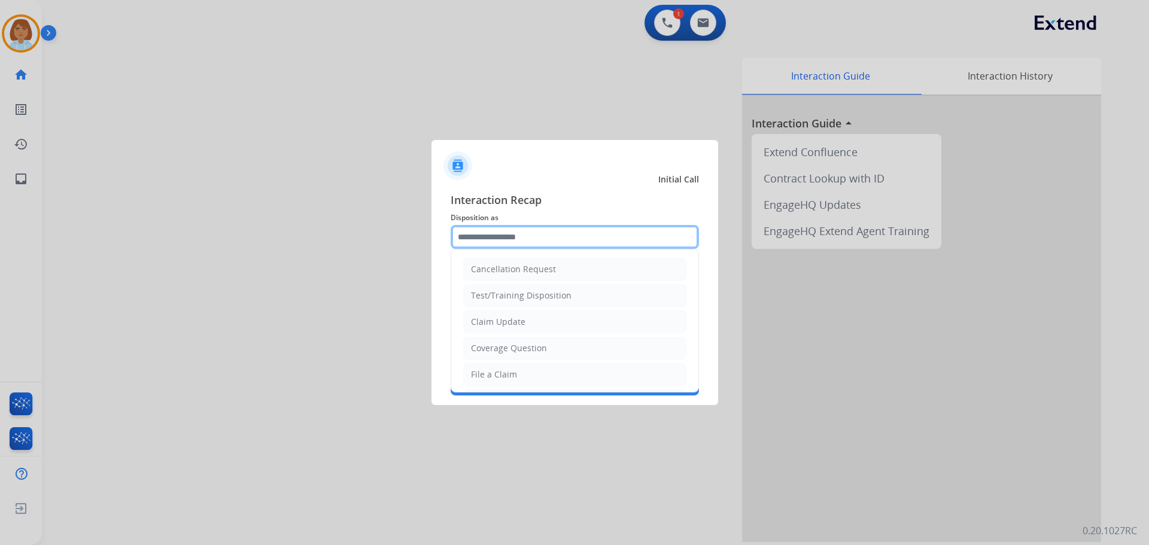
click at [498, 241] on input "text" at bounding box center [575, 237] width 248 height 24
drag, startPoint x: 560, startPoint y: 381, endPoint x: 547, endPoint y: 339, distance: 43.9
click at [559, 381] on li "File a Claim" at bounding box center [574, 374] width 223 height 23
type input "**********"
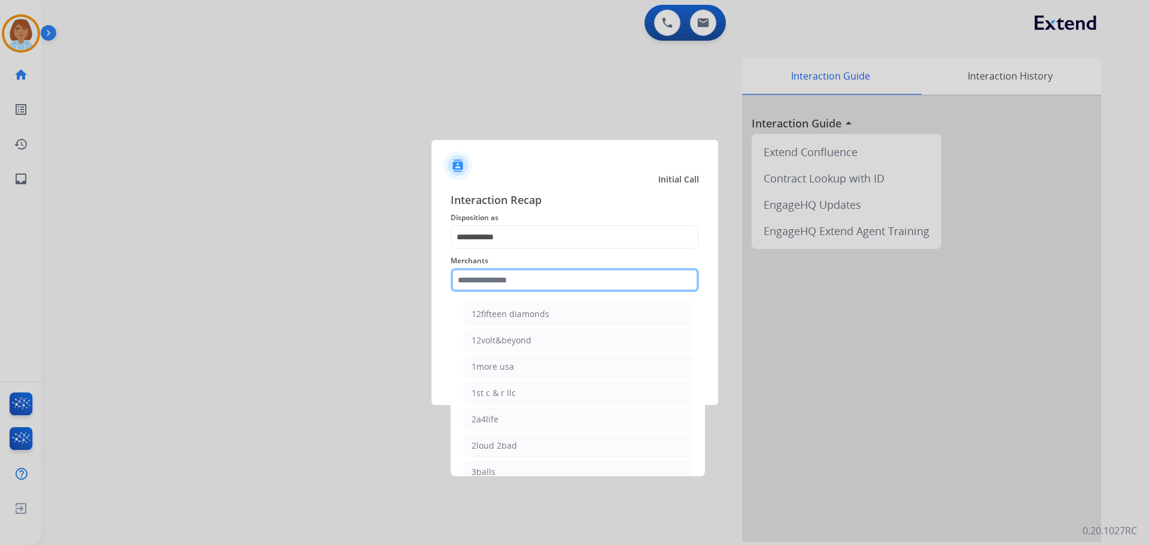
click at [527, 277] on input "text" at bounding box center [575, 280] width 248 height 24
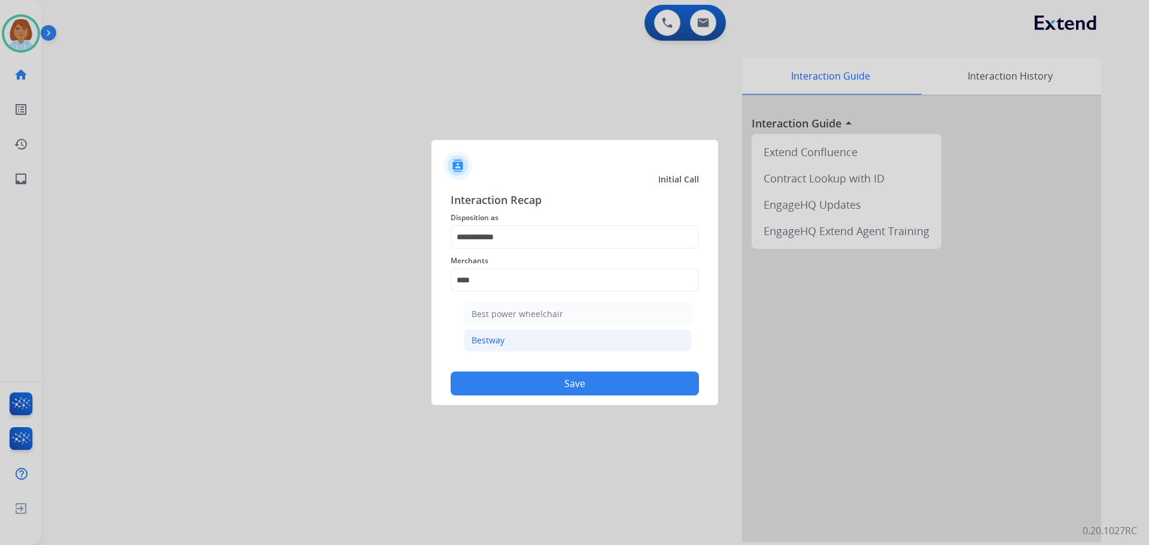
click at [495, 347] on div "Bestway" at bounding box center [488, 341] width 33 height 12
type input "*******"
click at [509, 386] on button "Save" at bounding box center [575, 384] width 248 height 24
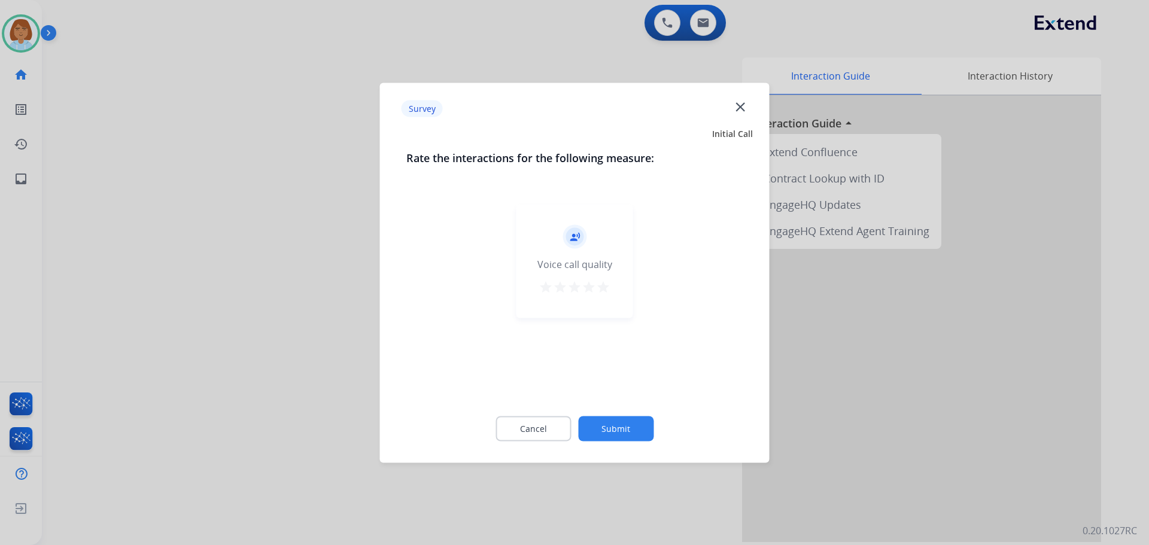
click at [603, 422] on button "Submit" at bounding box center [615, 428] width 75 height 25
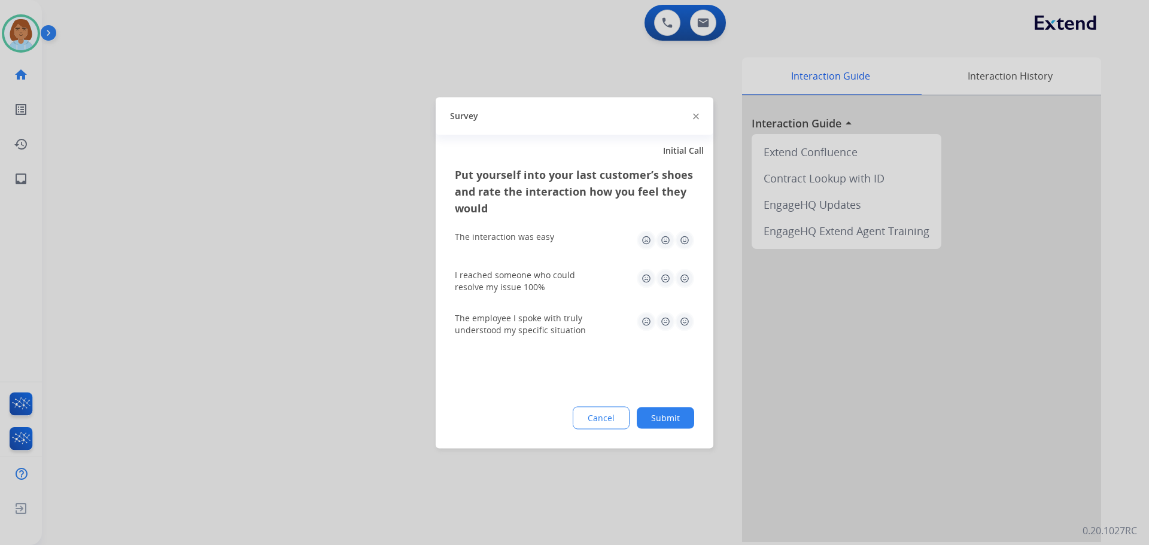
click at [678, 418] on button "Submit" at bounding box center [665, 418] width 57 height 22
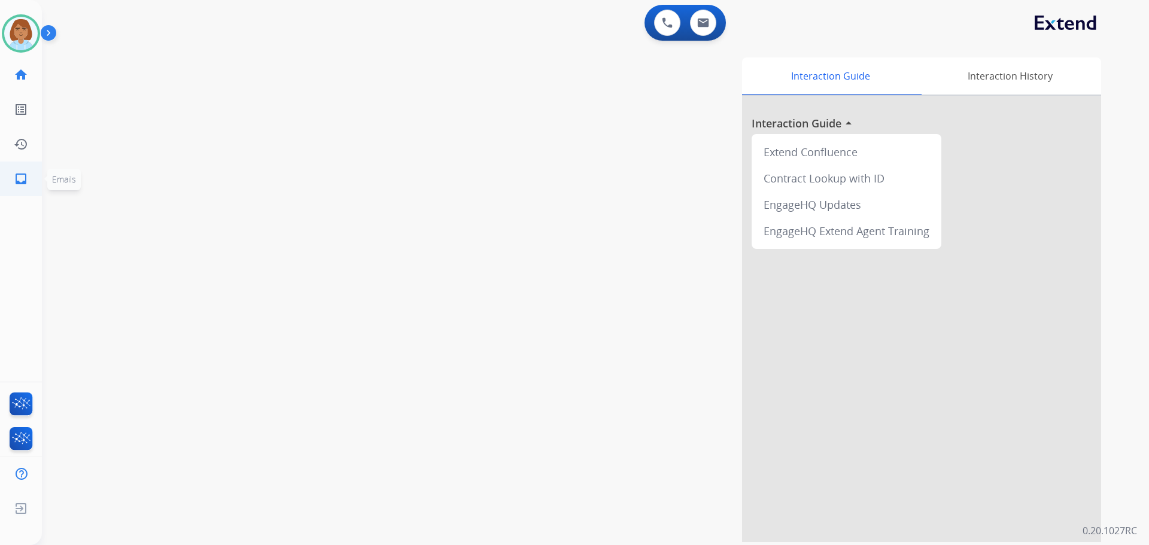
click at [30, 183] on link "inbox Emails" at bounding box center [21, 179] width 34 height 34
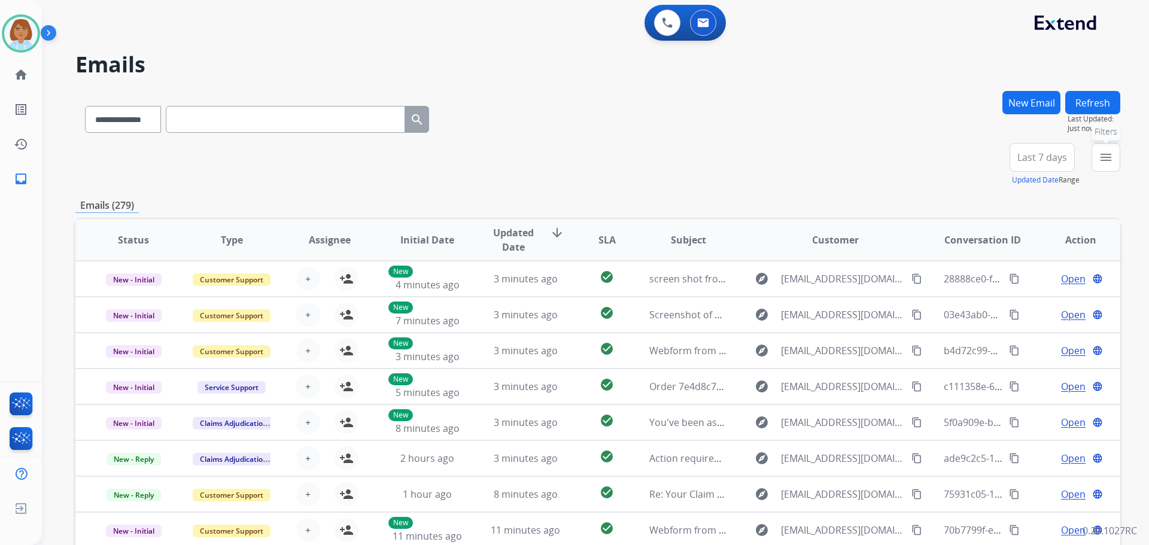
click at [1101, 160] on mat-icon "menu" at bounding box center [1106, 157] width 14 height 14
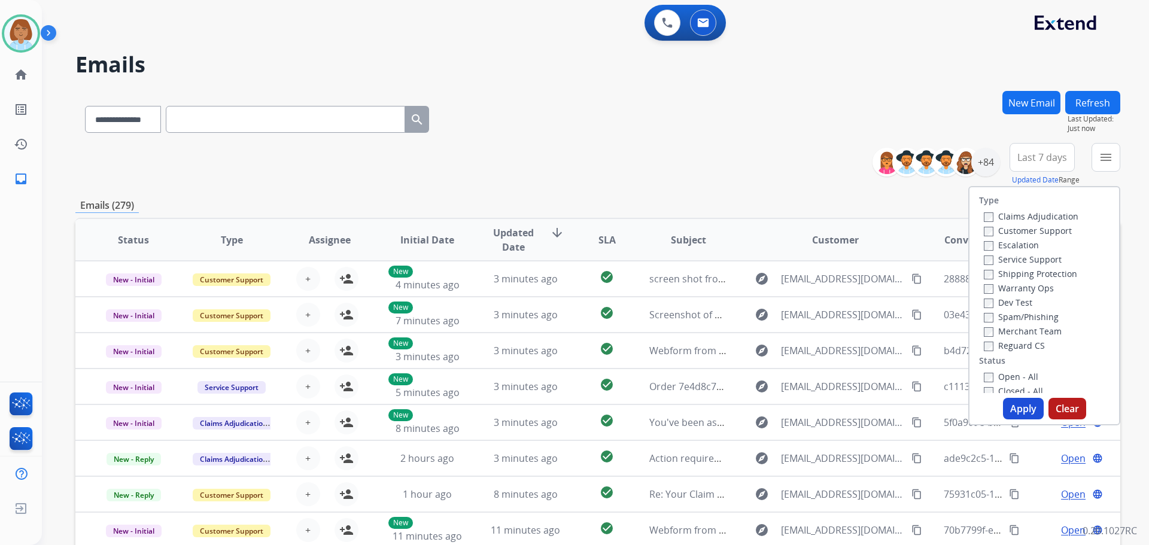
click at [1011, 227] on label "Customer Support" at bounding box center [1028, 230] width 88 height 11
click at [1013, 277] on label "Shipping Protection" at bounding box center [1030, 273] width 93 height 11
click at [1000, 347] on label "Reguard CS" at bounding box center [1014, 345] width 61 height 11
click at [985, 386] on div "Closed - All" at bounding box center [1047, 391] width 126 height 14
click at [986, 377] on label "Open - All" at bounding box center [1011, 376] width 54 height 11
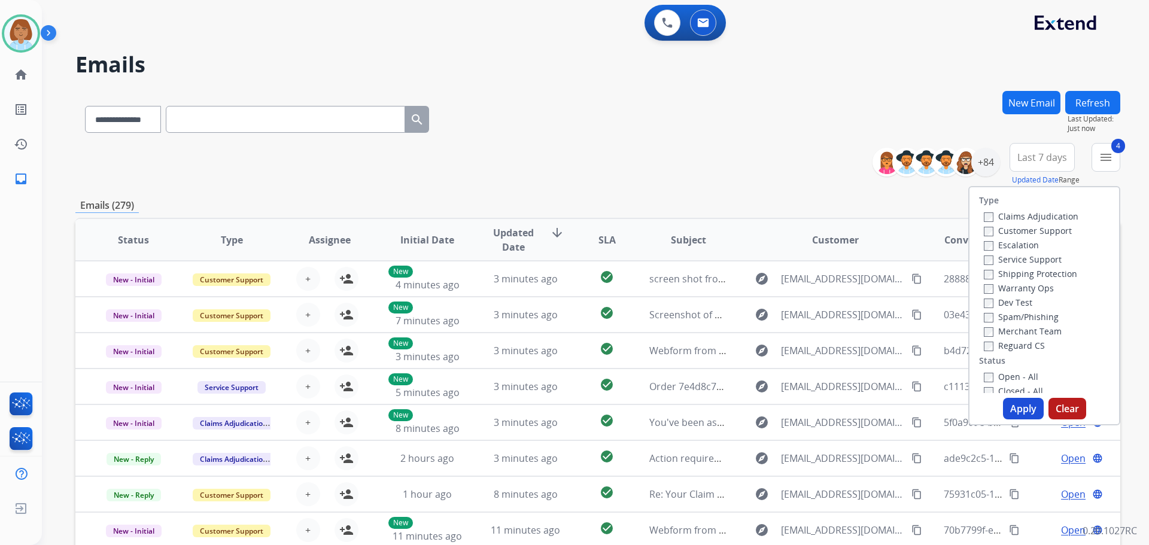
click at [1015, 411] on button "Apply" at bounding box center [1023, 409] width 41 height 22
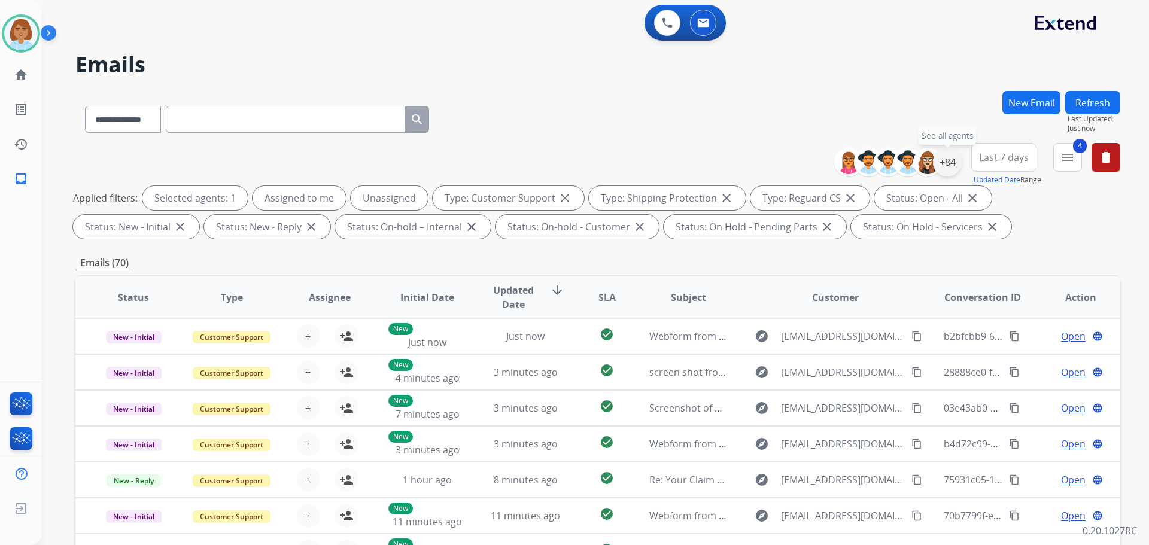
click at [952, 165] on div "+84" at bounding box center [947, 162] width 29 height 29
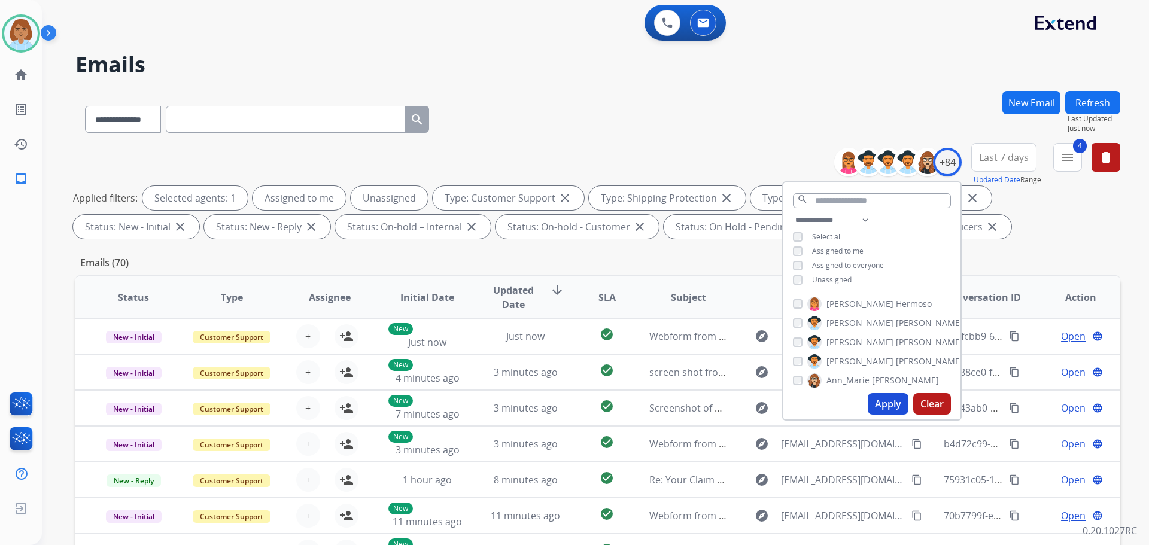
click at [818, 277] on span "Unassigned" at bounding box center [832, 280] width 40 height 10
click at [884, 409] on button "Apply" at bounding box center [888, 404] width 41 height 22
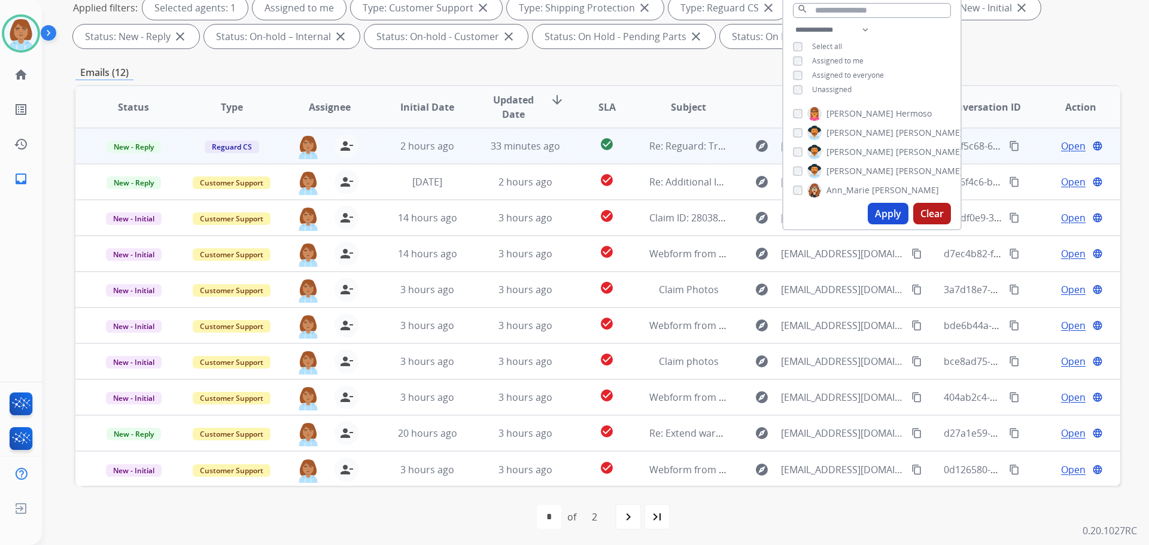
scroll to position [193, 0]
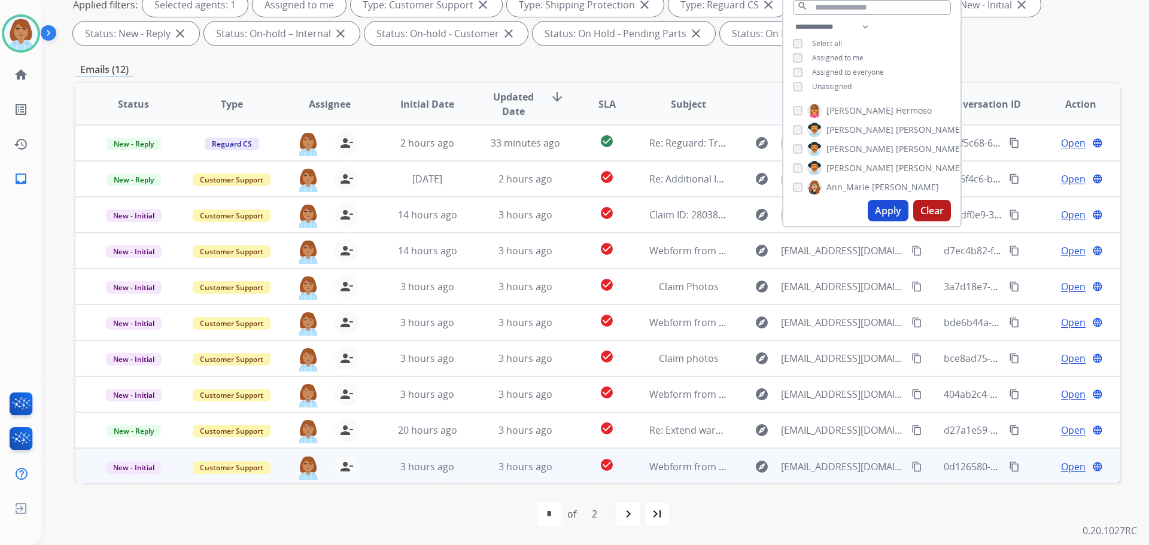
click at [565, 456] on td "check_circle" at bounding box center [597, 466] width 65 height 36
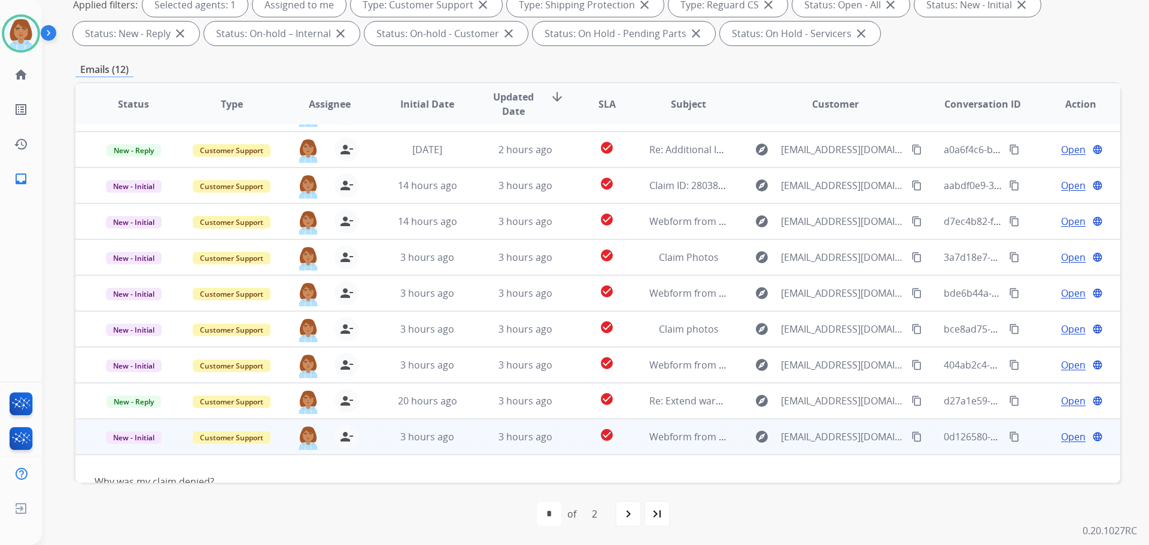
scroll to position [54, 0]
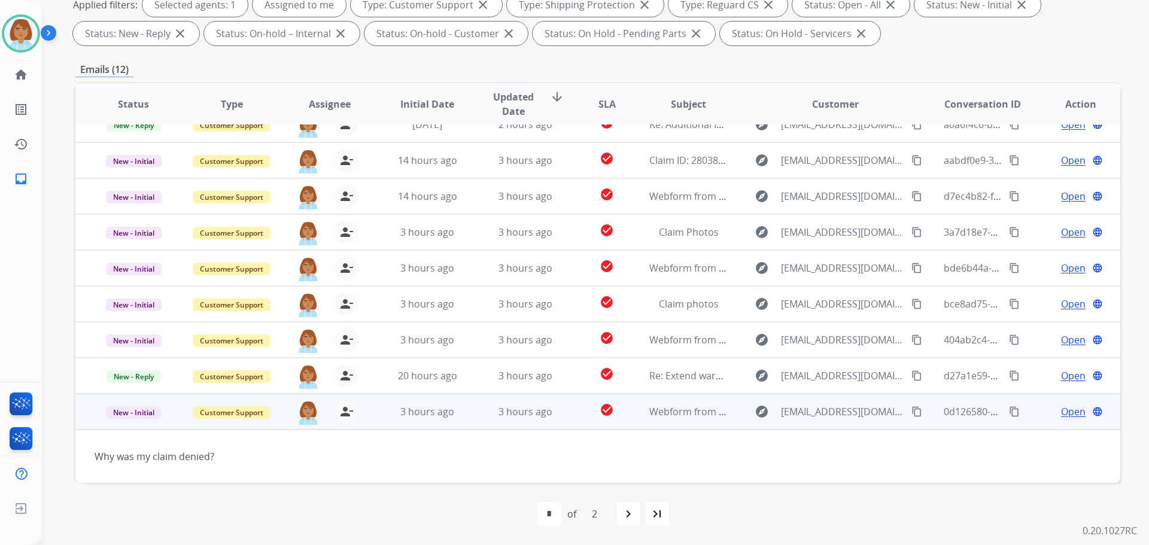
click at [912, 412] on mat-icon "content_copy" at bounding box center [917, 411] width 11 height 11
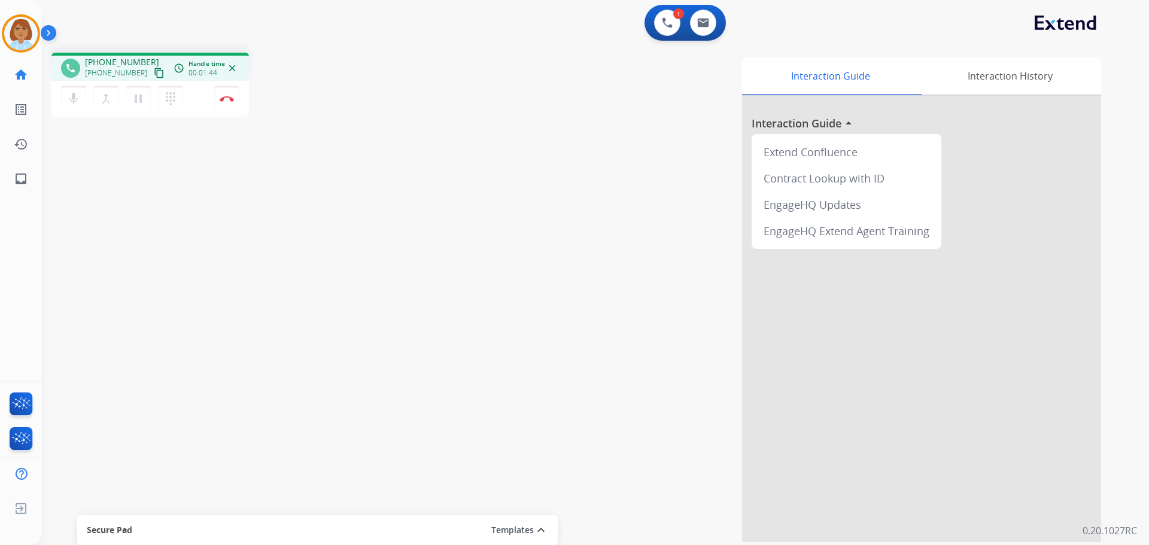
drag, startPoint x: 140, startPoint y: 77, endPoint x: 147, endPoint y: 71, distance: 9.4
click at [154, 71] on mat-icon "content_copy" at bounding box center [159, 73] width 11 height 11
click at [230, 98] on img at bounding box center [227, 99] width 14 height 6
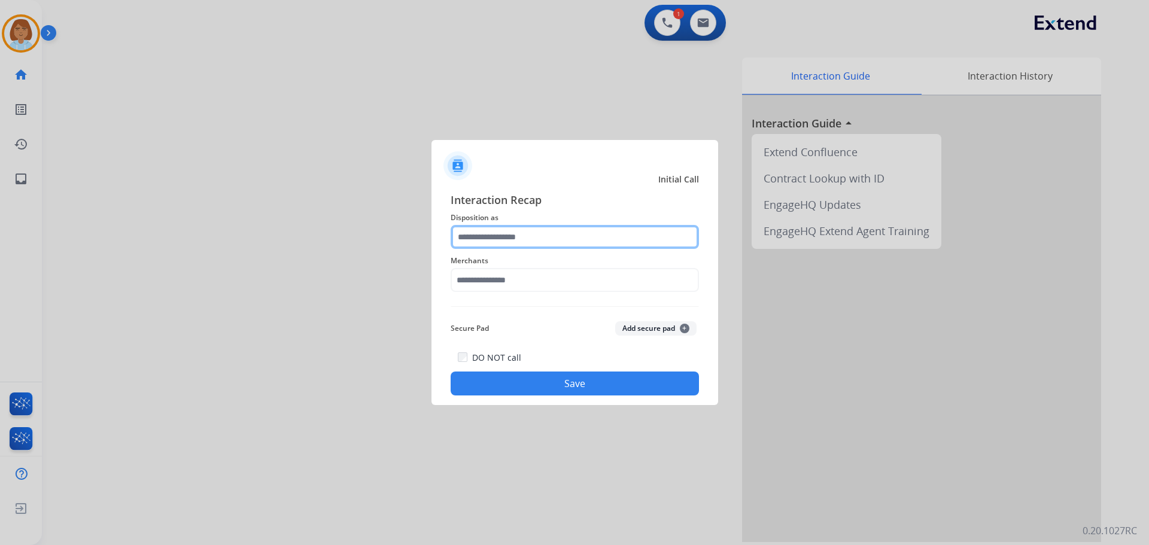
click at [554, 244] on input "text" at bounding box center [575, 237] width 248 height 24
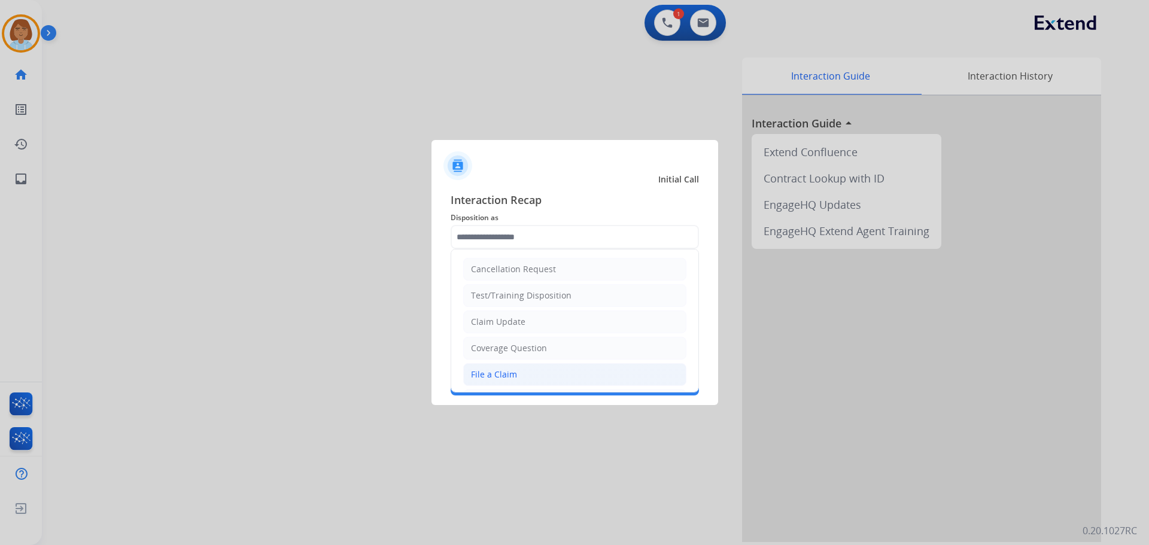
click at [542, 380] on li "File a Claim" at bounding box center [574, 374] width 223 height 23
type input "**********"
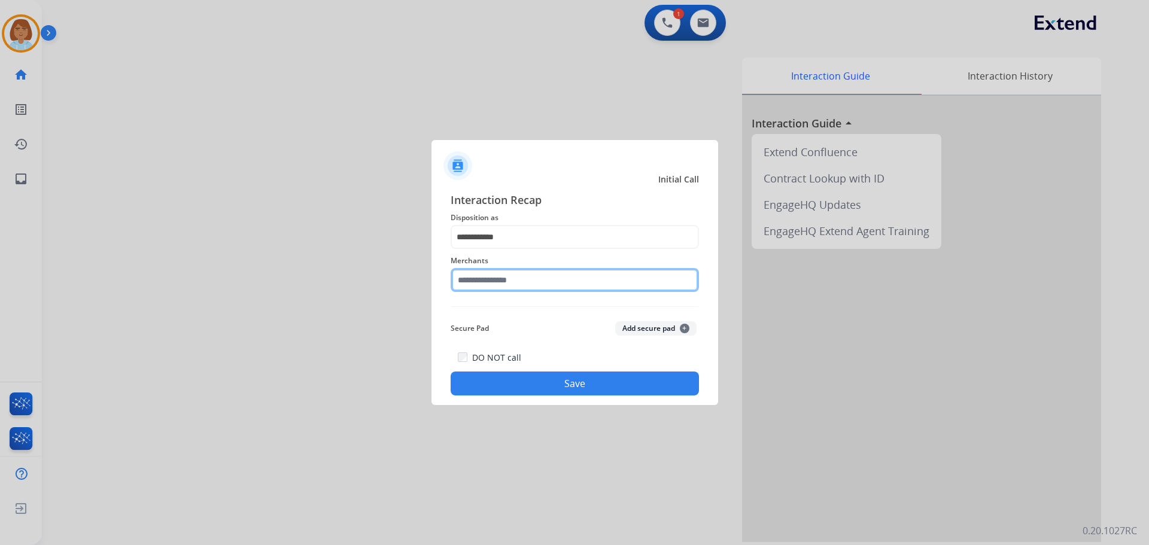
drag, startPoint x: 538, startPoint y: 277, endPoint x: 533, endPoint y: 289, distance: 12.7
click at [533, 289] on input "text" at bounding box center [575, 280] width 248 height 24
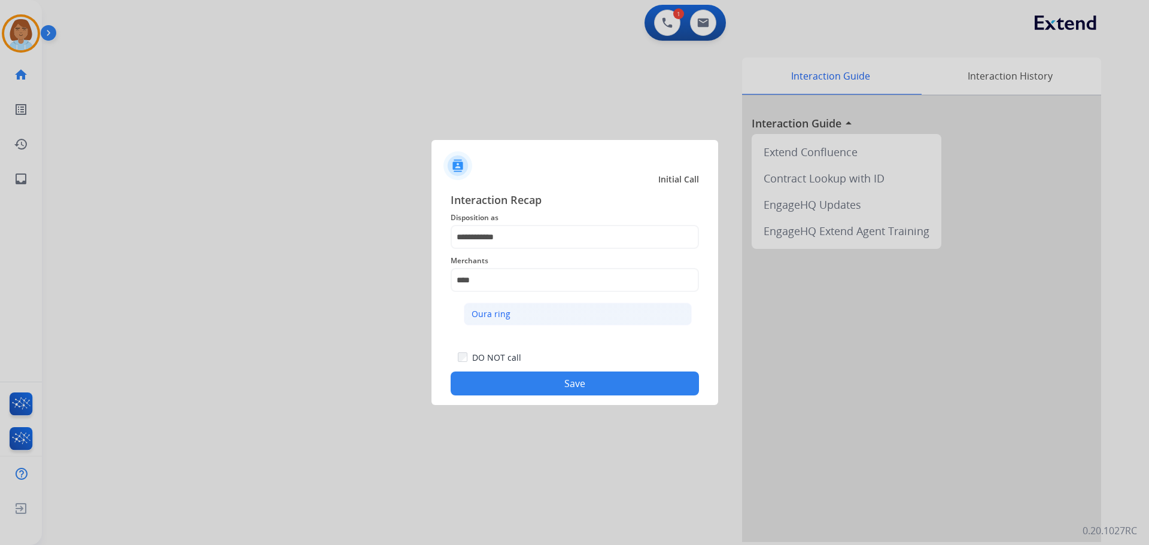
click at [527, 310] on li "Oura ring" at bounding box center [578, 314] width 228 height 23
type input "*********"
click at [573, 379] on button "Save" at bounding box center [575, 384] width 248 height 24
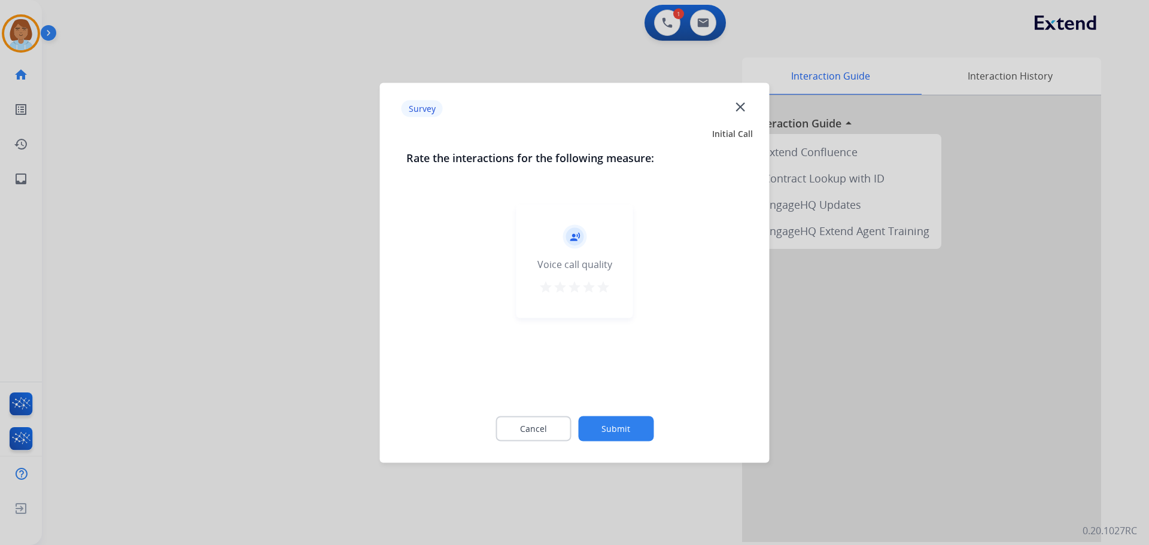
click at [624, 420] on button "Submit" at bounding box center [615, 428] width 75 height 25
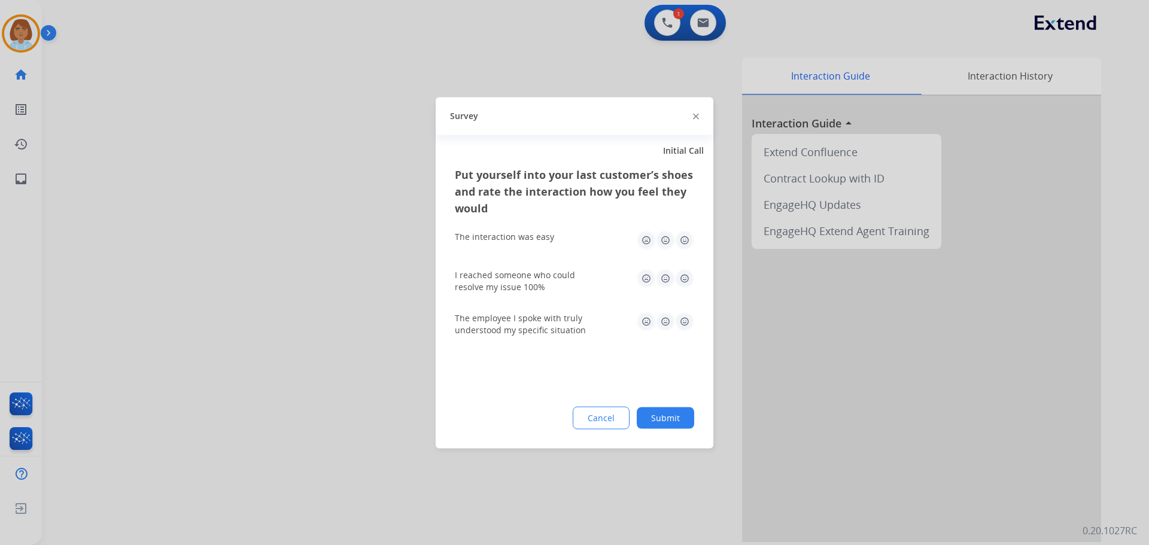
click at [621, 436] on div "Put yourself into your last customer’s shoes and rate the interaction how you f…" at bounding box center [575, 307] width 278 height 283
click at [653, 412] on button "Submit" at bounding box center [665, 418] width 57 height 22
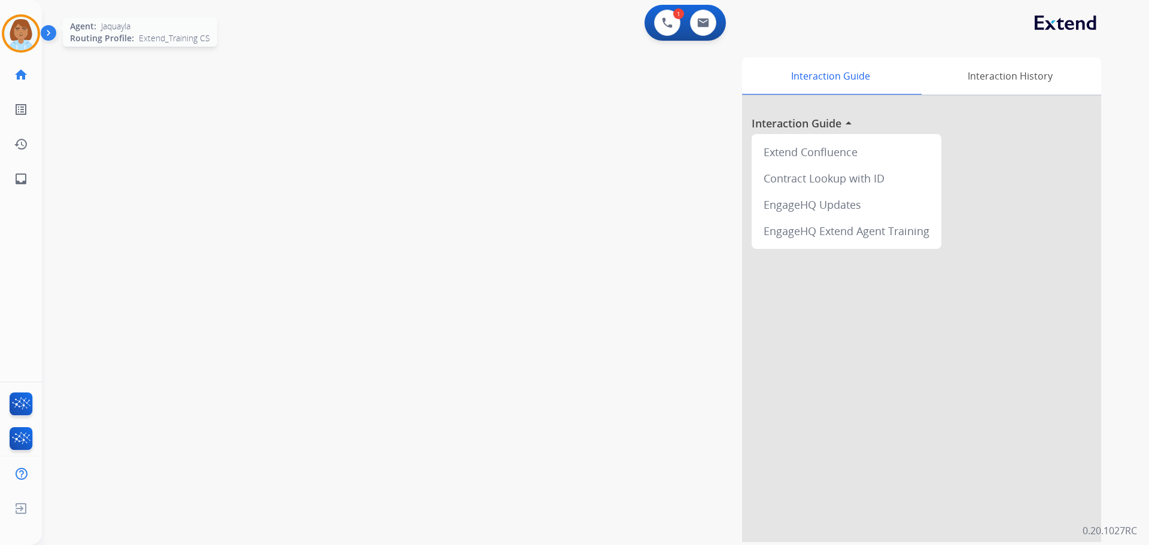
click at [19, 27] on img at bounding box center [21, 34] width 34 height 34
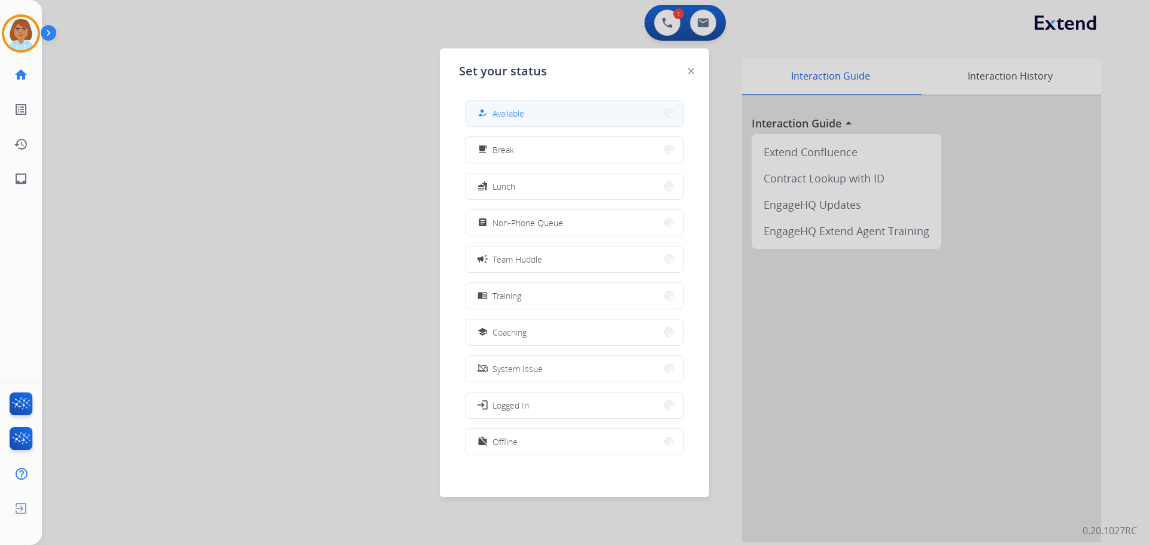
click at [563, 108] on button "how_to_reg Available" at bounding box center [575, 114] width 218 height 26
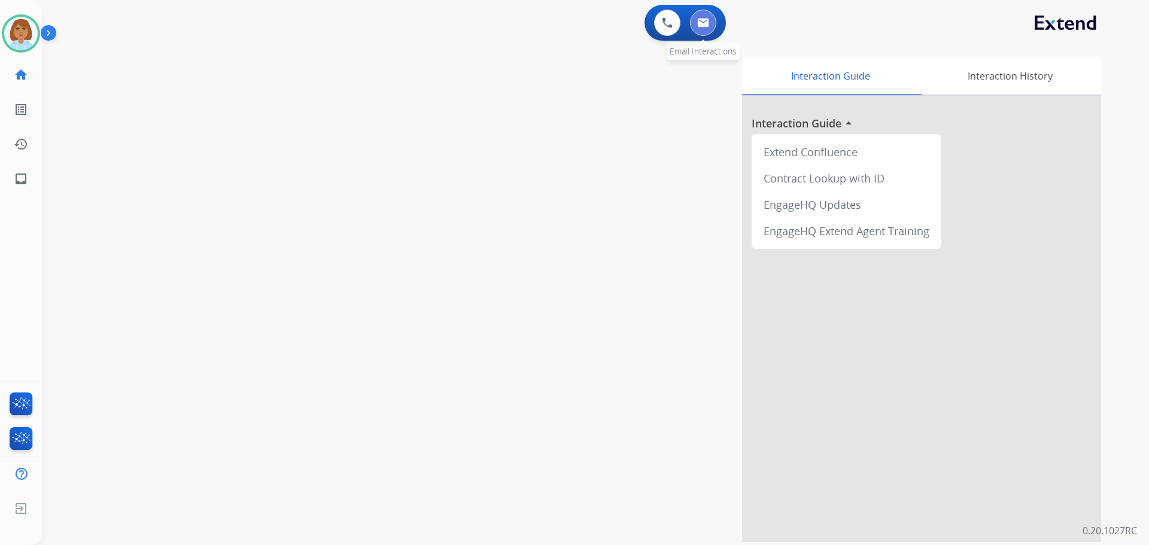
click at [709, 29] on button at bounding box center [703, 23] width 26 height 26
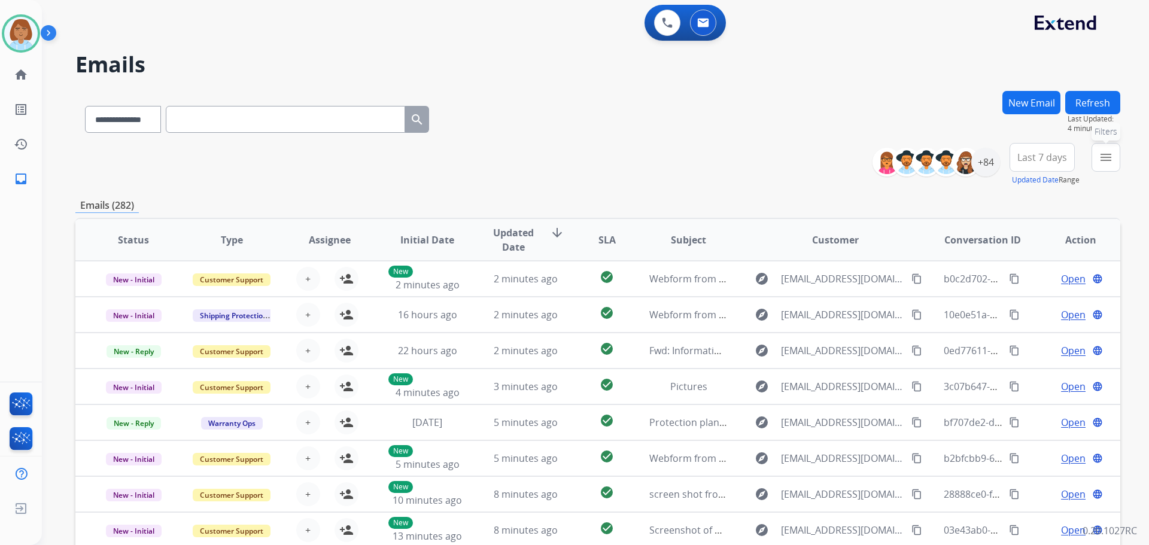
click at [1103, 161] on mat-icon "menu" at bounding box center [1106, 157] width 14 height 14
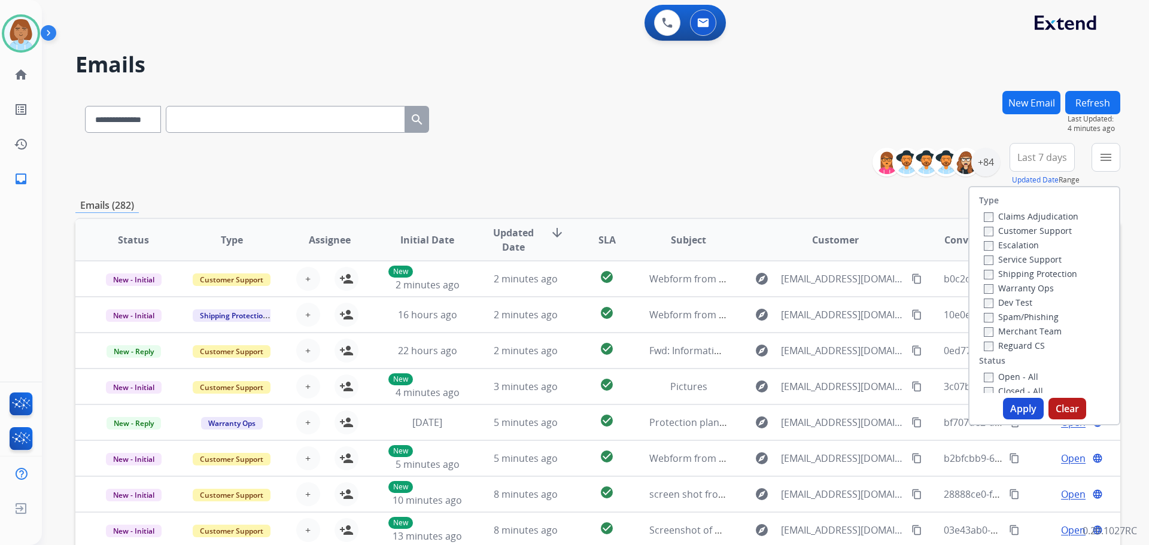
click at [1031, 226] on label "Customer Support" at bounding box center [1028, 230] width 88 height 11
click at [1034, 274] on label "Shipping Protection" at bounding box center [1030, 273] width 93 height 11
click at [1015, 343] on label "Reguard CS" at bounding box center [1014, 345] width 61 height 11
click at [1007, 377] on label "Open - All" at bounding box center [1011, 376] width 54 height 11
click at [1019, 406] on button "Apply" at bounding box center [1023, 409] width 41 height 22
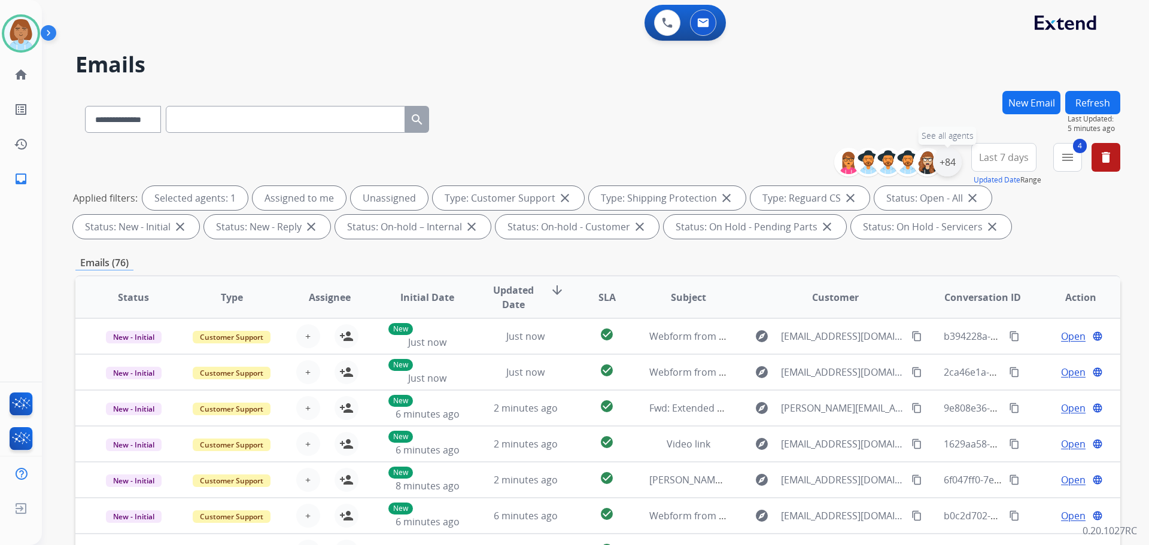
click at [959, 160] on div "+84" at bounding box center [947, 162] width 29 height 29
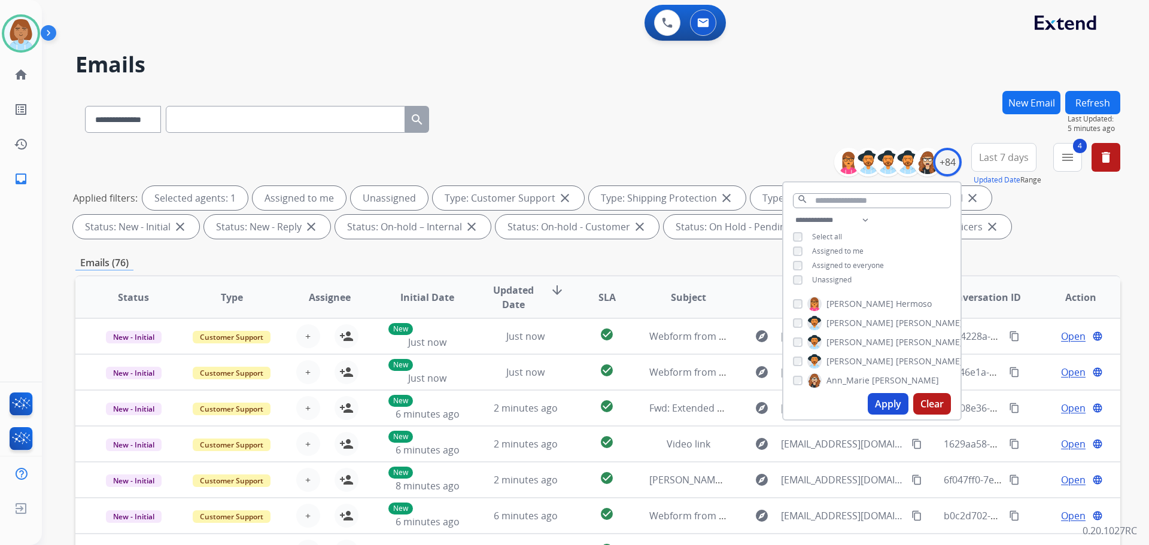
click at [802, 278] on div "Unassigned" at bounding box center [822, 280] width 59 height 10
click at [881, 406] on button "Apply" at bounding box center [888, 404] width 41 height 22
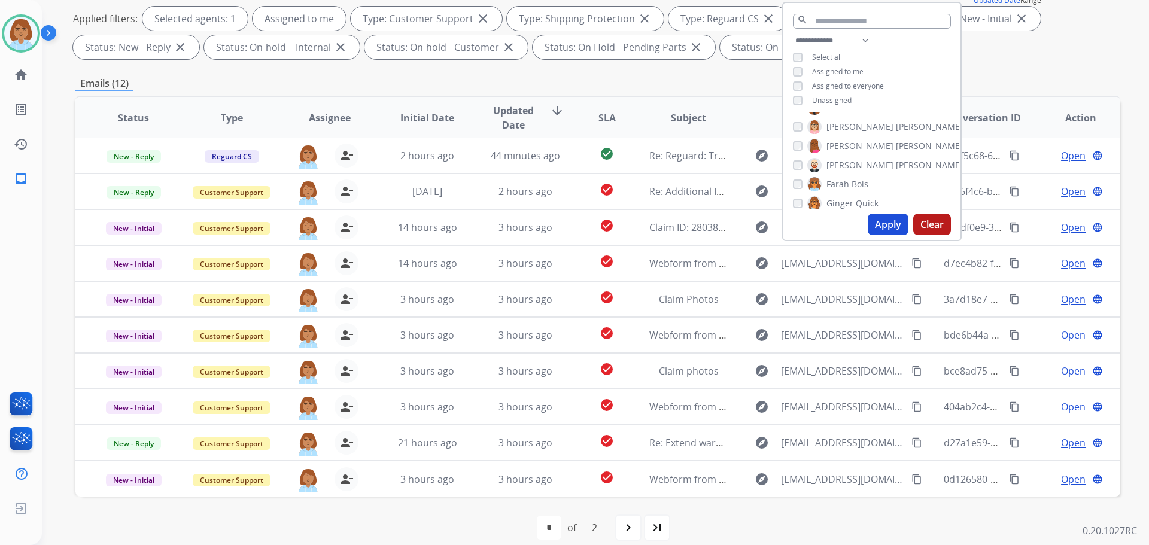
scroll to position [193, 0]
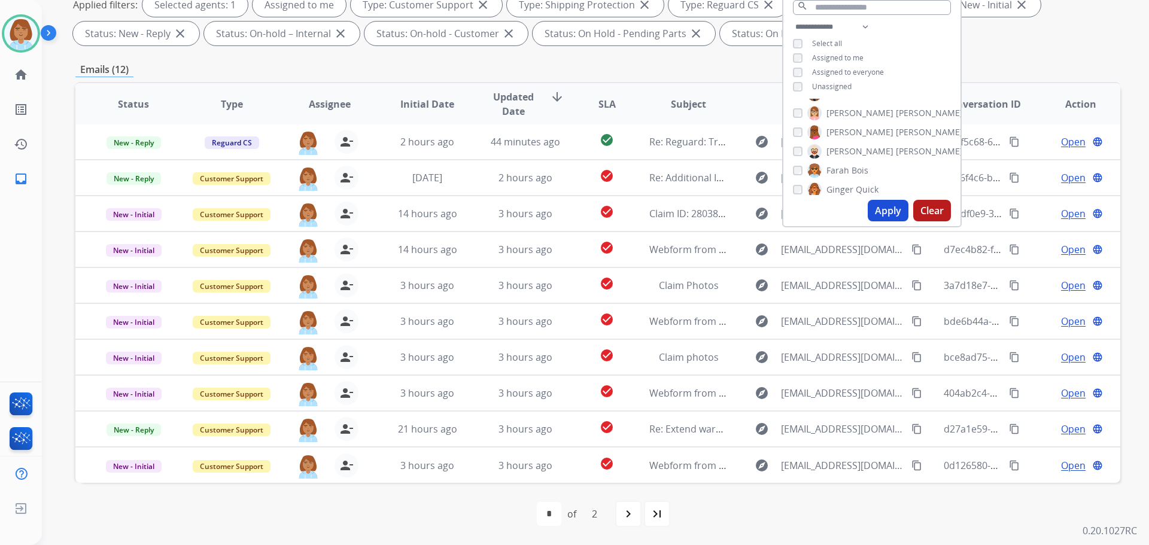
click at [794, 512] on div "first_page navigate_before * * of 2 navigate_next last_page" at bounding box center [597, 514] width 1045 height 24
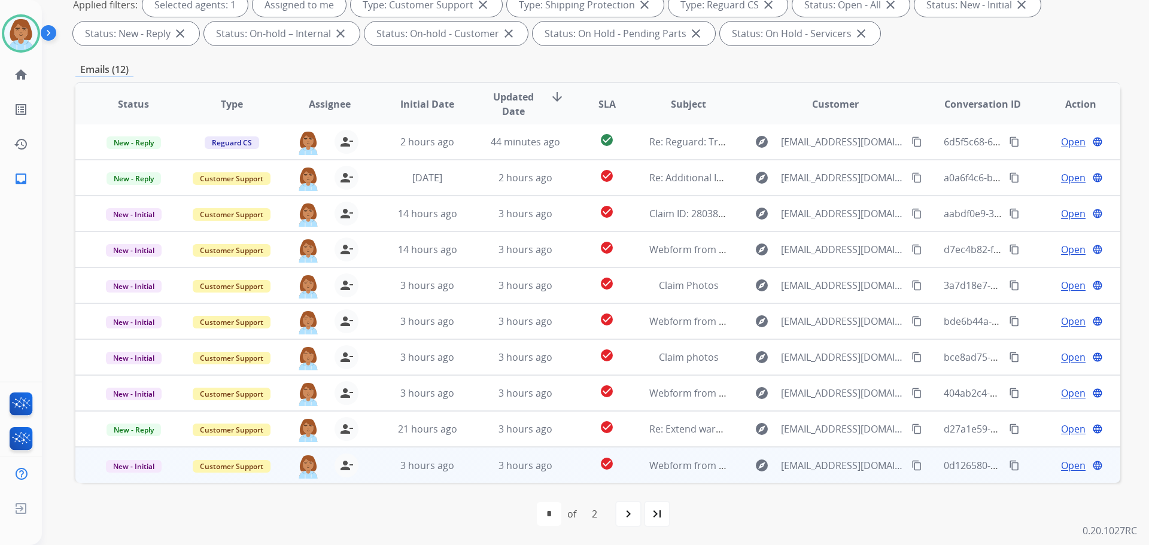
click at [477, 473] on td "3 hours ago" at bounding box center [517, 465] width 98 height 36
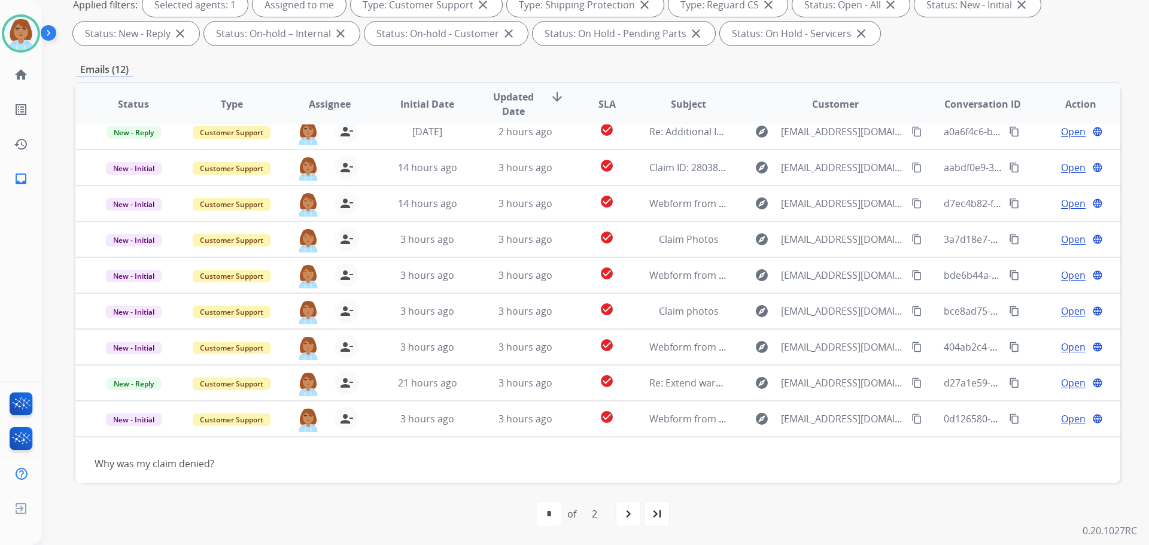
scroll to position [54, 0]
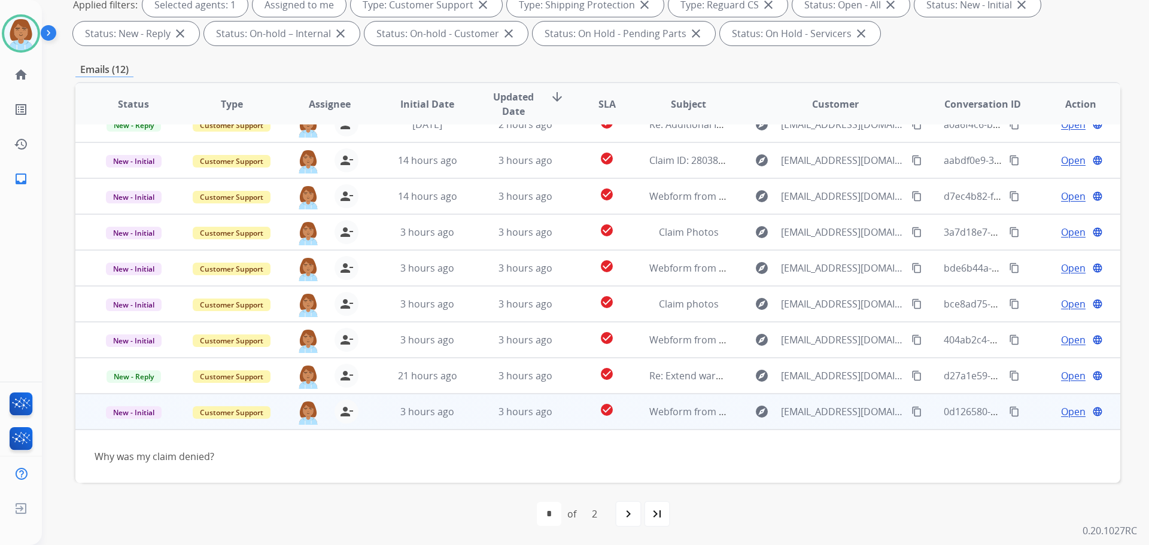
click at [912, 412] on mat-icon "content_copy" at bounding box center [917, 411] width 11 height 11
click at [1061, 411] on span "Open" at bounding box center [1073, 412] width 25 height 14
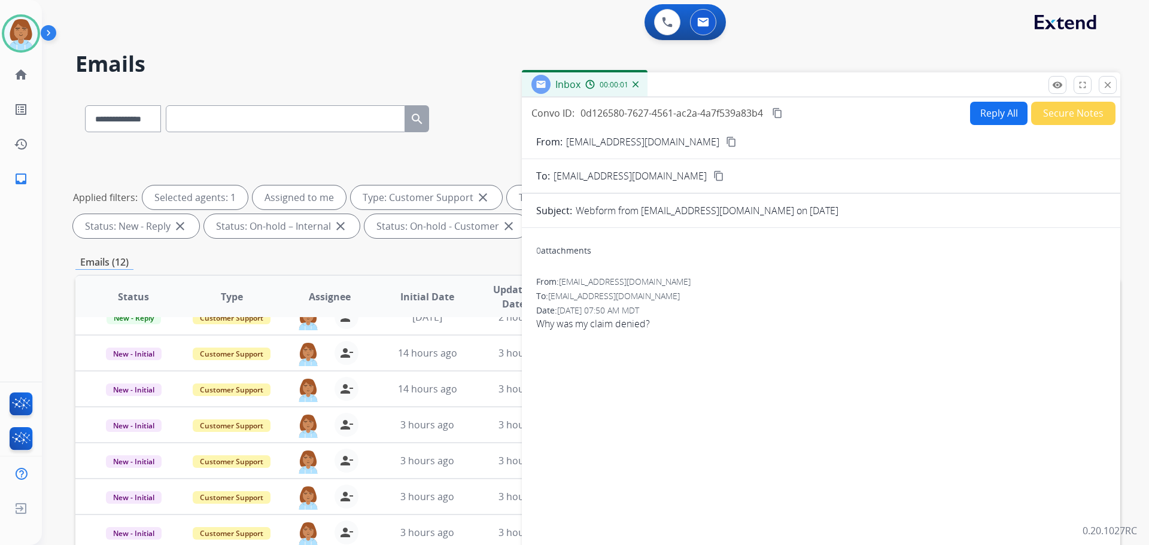
scroll to position [0, 0]
click at [982, 108] on button "Reply All" at bounding box center [998, 113] width 57 height 23
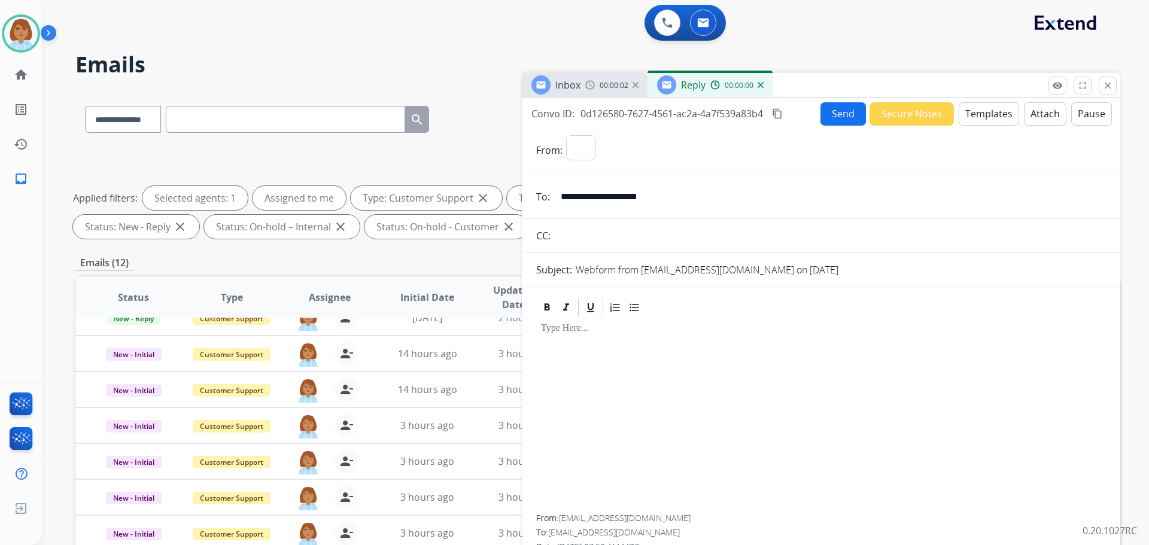
select select "**********"
click at [991, 113] on button "Templates" at bounding box center [989, 113] width 60 height 23
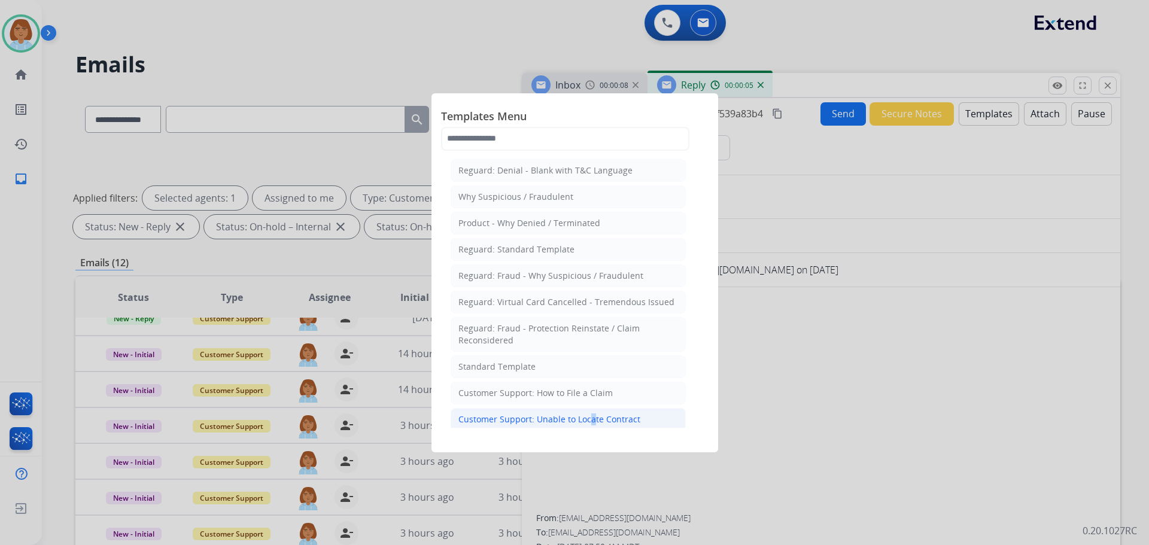
click at [585, 412] on li "Customer Support: Unable to Locate Contract" at bounding box center [568, 419] width 235 height 23
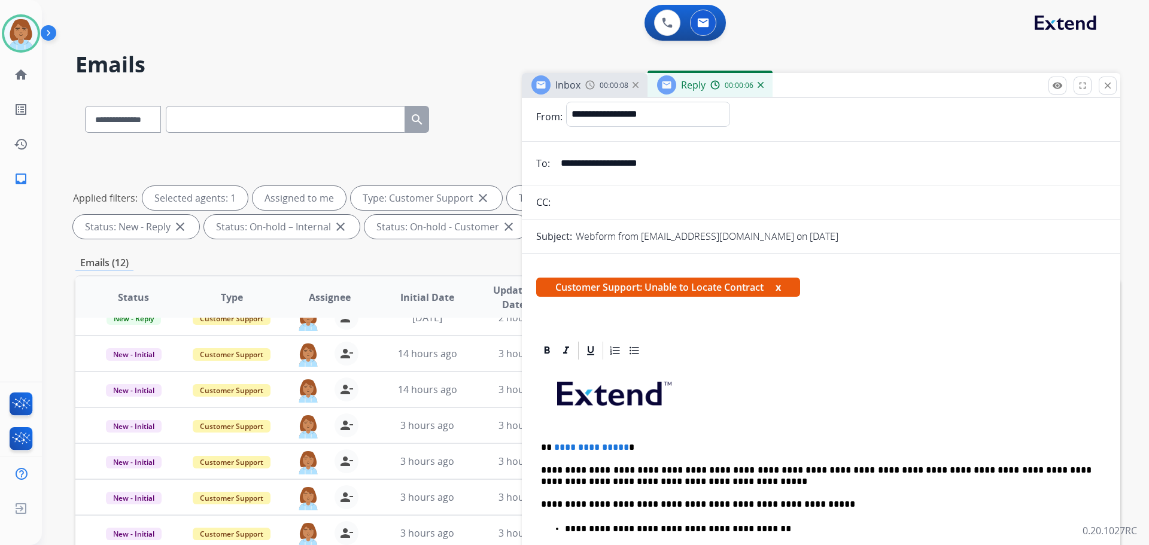
scroll to position [120, 0]
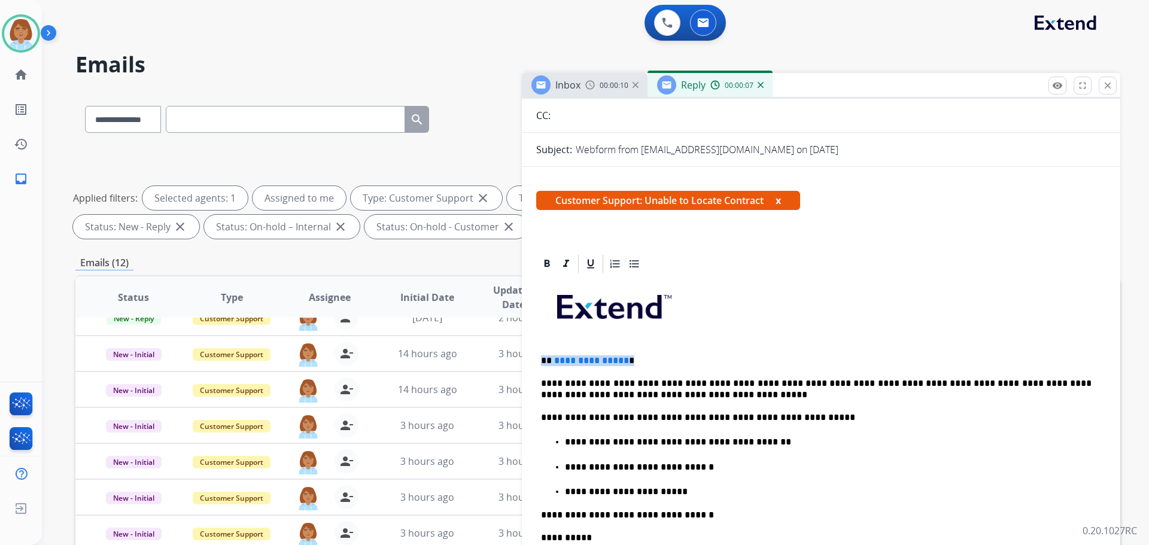
drag, startPoint x: 651, startPoint y: 359, endPoint x: 538, endPoint y: 357, distance: 113.2
click at [538, 356] on div "**********" at bounding box center [821, 506] width 570 height 463
drag, startPoint x: 742, startPoint y: 436, endPoint x: 633, endPoint y: 443, distance: 108.6
click at [633, 443] on p "**********" at bounding box center [828, 442] width 527 height 11
click at [591, 443] on p at bounding box center [828, 442] width 527 height 11
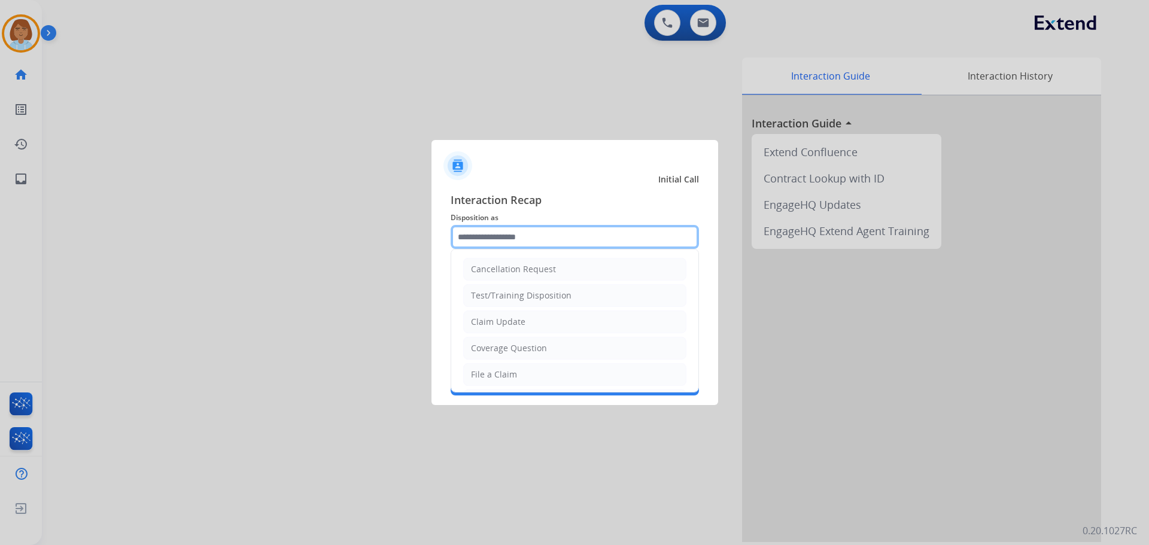
click at [526, 238] on input "text" at bounding box center [575, 237] width 248 height 24
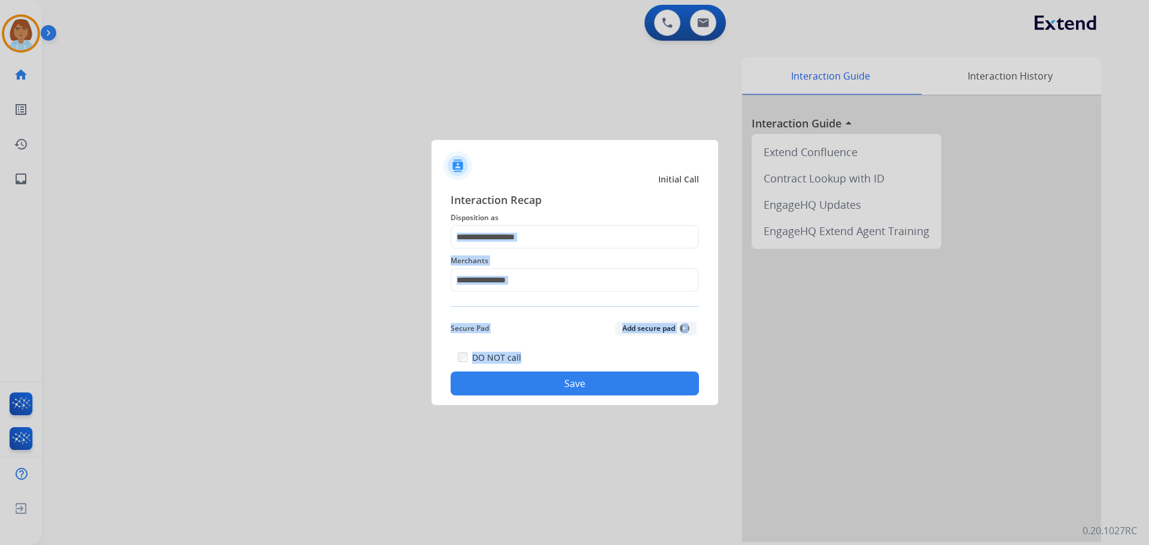
drag, startPoint x: 542, startPoint y: 371, endPoint x: 550, endPoint y: 376, distance: 9.5
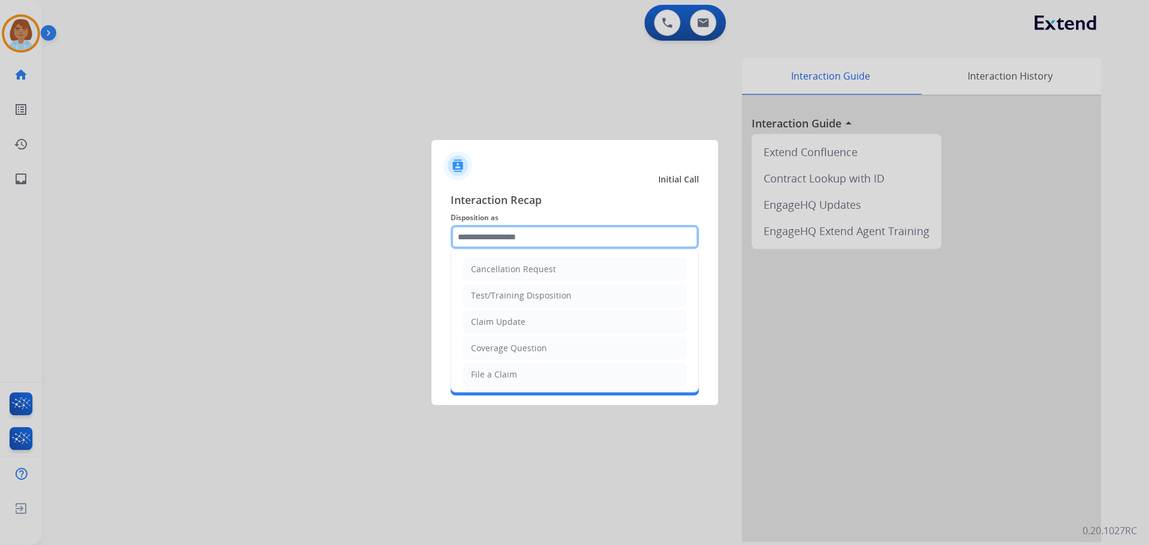
click at [531, 241] on input "text" at bounding box center [575, 237] width 248 height 24
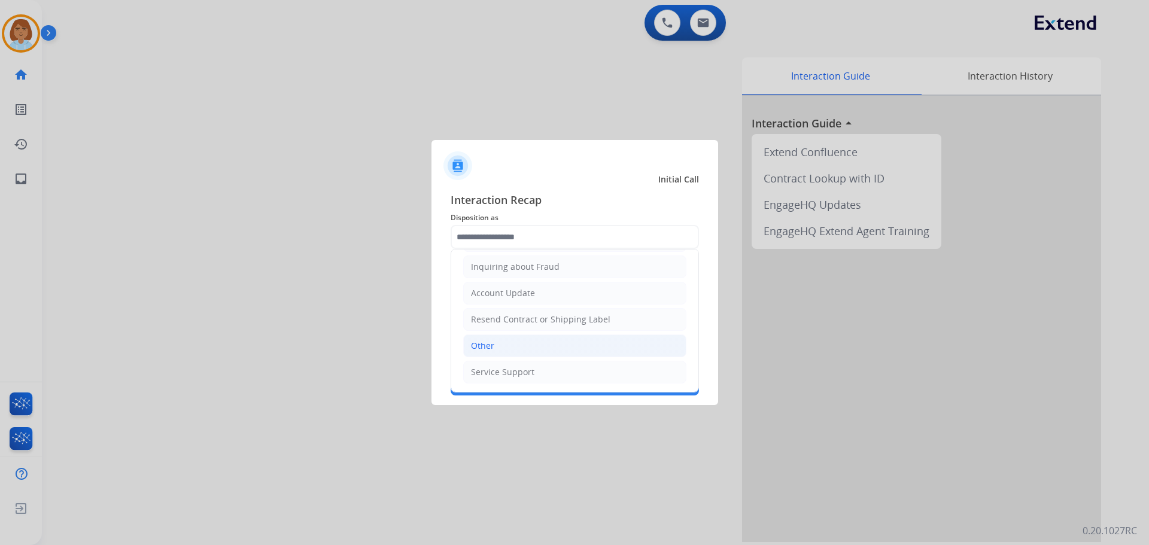
click at [522, 342] on li "Other" at bounding box center [574, 346] width 223 height 23
type input "*****"
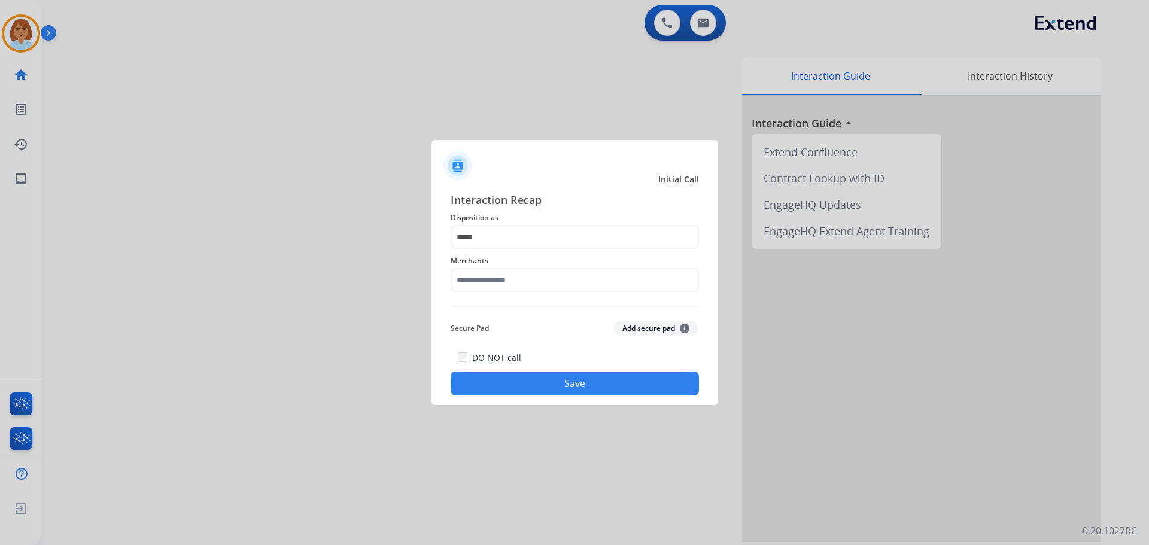
click at [511, 264] on span "Merchants" at bounding box center [575, 261] width 248 height 14
click at [515, 289] on input "text" at bounding box center [575, 280] width 248 height 24
click at [511, 320] on div "Not found" at bounding box center [492, 314] width 41 height 12
type input "*********"
click at [554, 377] on button "Save" at bounding box center [575, 384] width 248 height 24
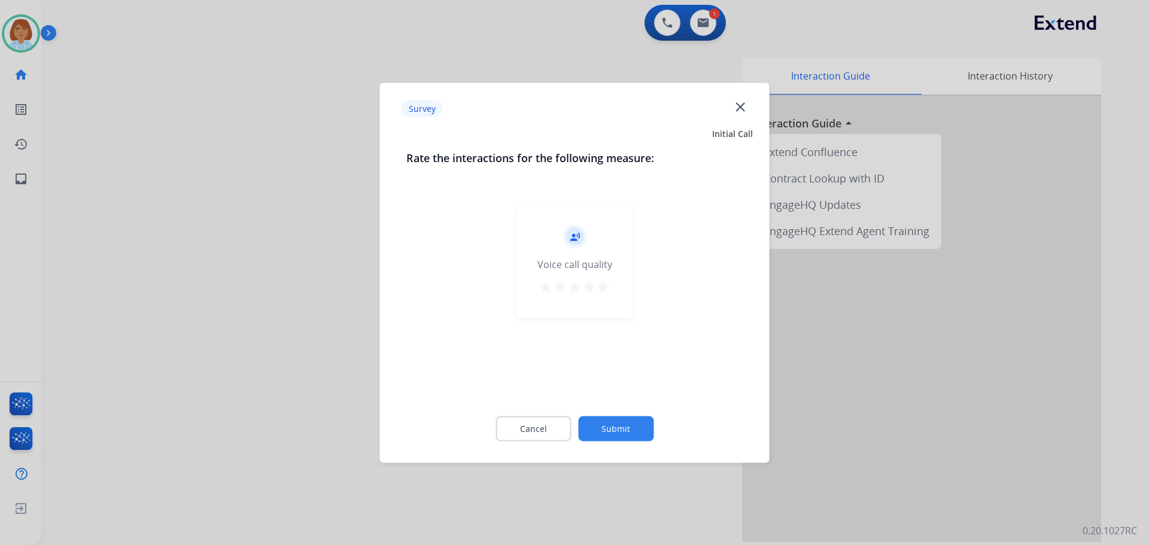
click at [748, 258] on div "Rate the interactions for the following measure: record_voice_over Voice call q…" at bounding box center [574, 302] width 375 height 306
click at [627, 422] on button "Submit" at bounding box center [615, 428] width 75 height 25
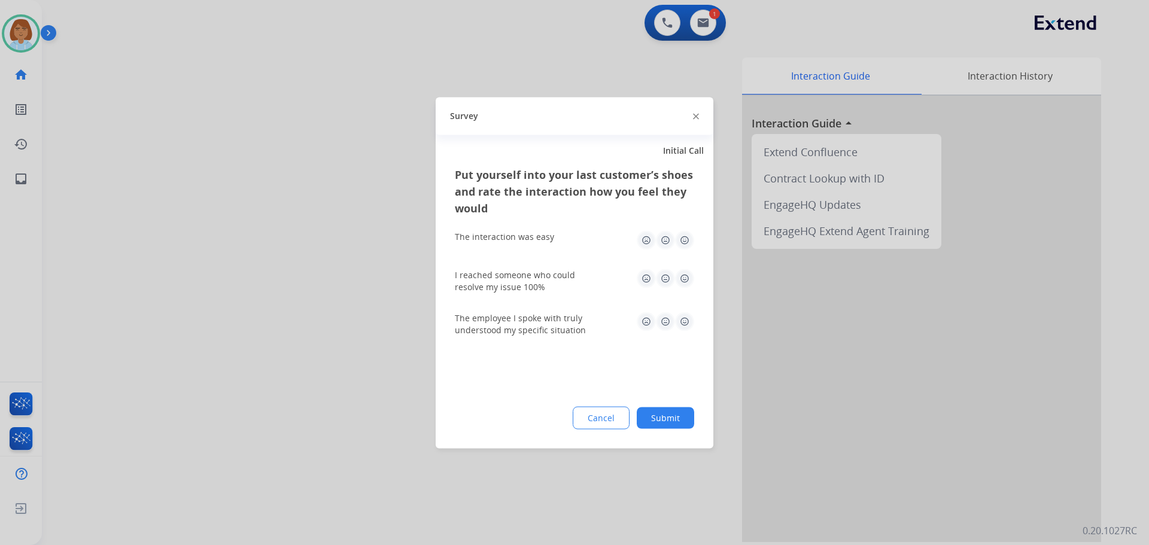
click at [666, 420] on button "Submit" at bounding box center [665, 418] width 57 height 22
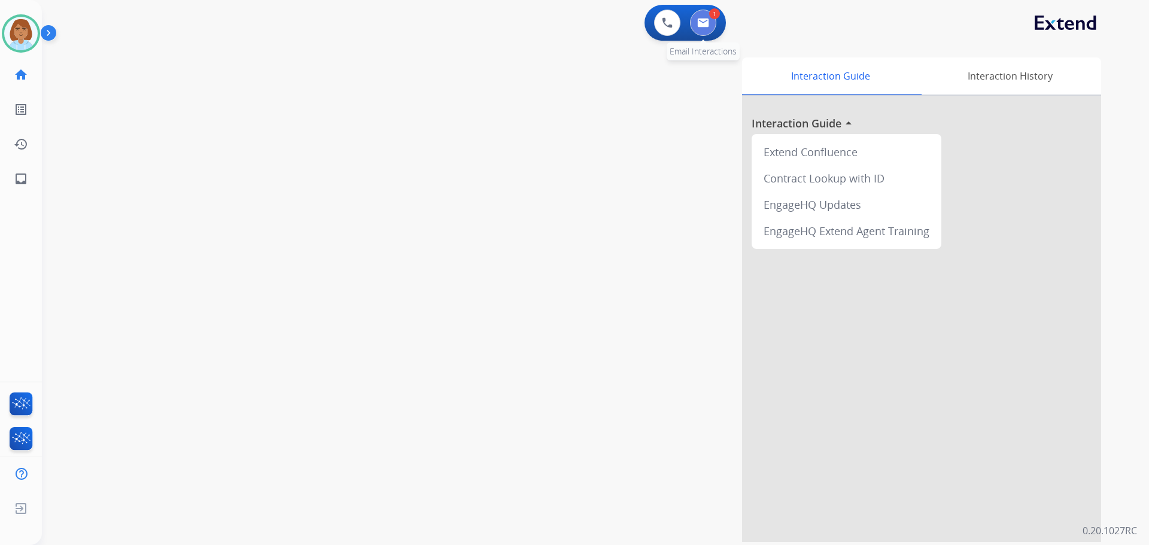
click at [706, 25] on img at bounding box center [703, 23] width 12 height 10
select select "**********"
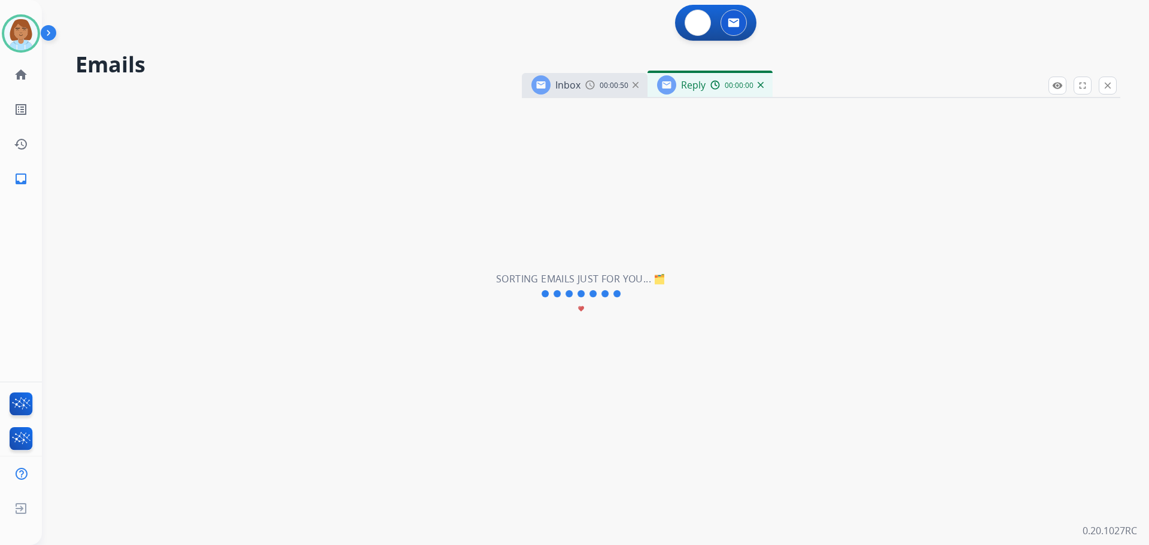
select select "**********"
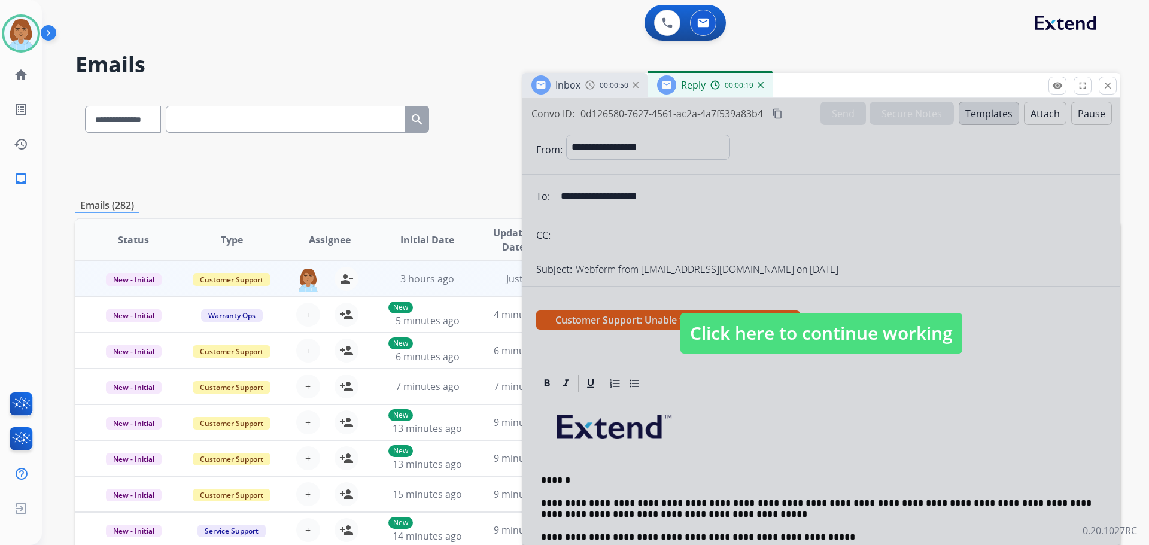
drag, startPoint x: 897, startPoint y: 344, endPoint x: 919, endPoint y: 332, distance: 25.2
click at [908, 338] on span "Click here to continue working" at bounding box center [822, 333] width 282 height 41
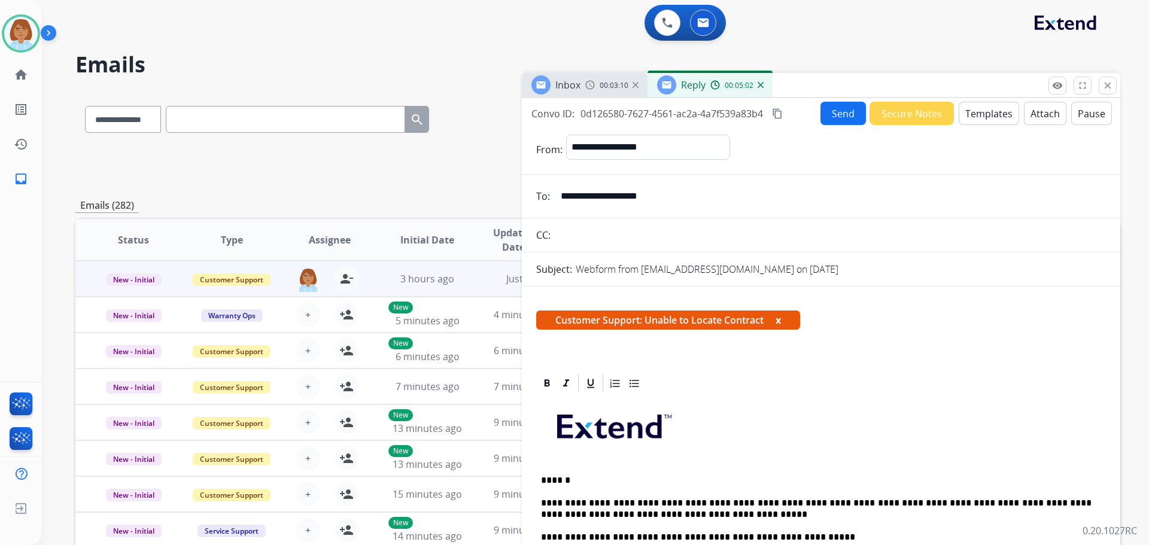
click at [824, 120] on button "Send" at bounding box center [843, 113] width 45 height 23
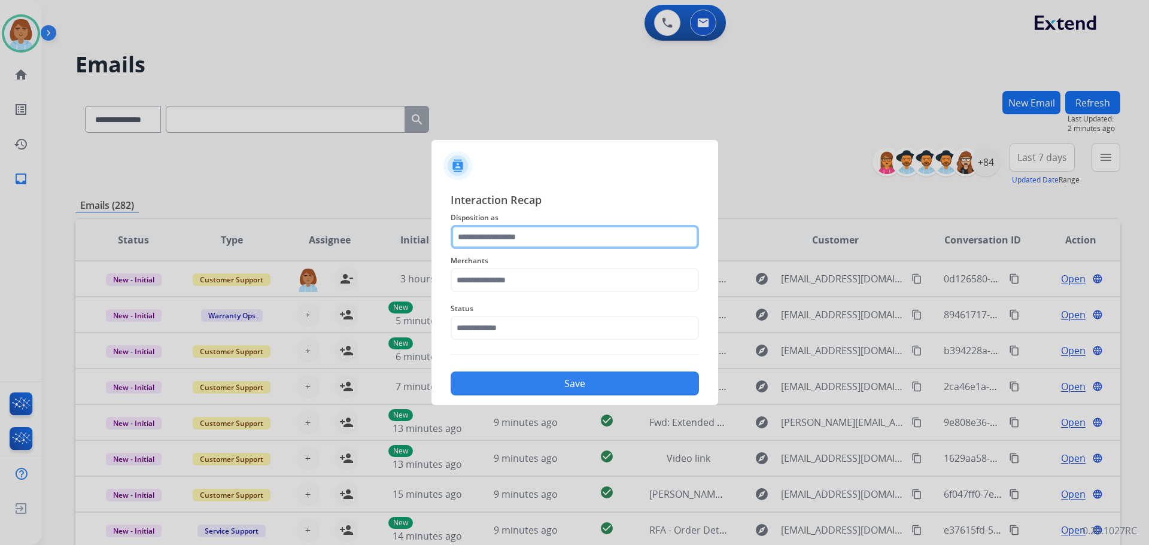
click at [520, 239] on input "text" at bounding box center [575, 237] width 248 height 24
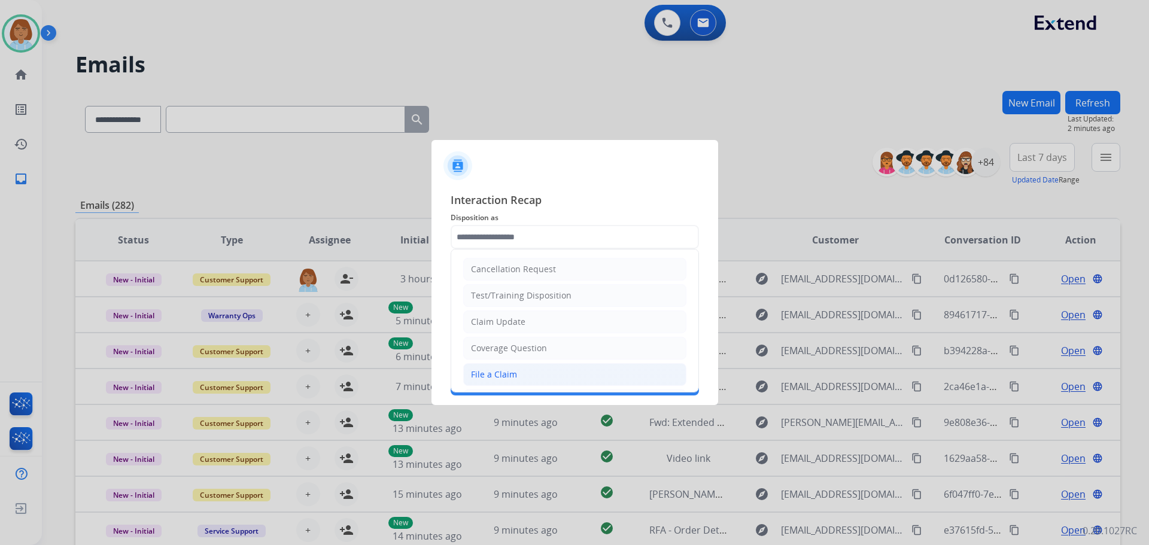
click at [509, 365] on li "File a Claim" at bounding box center [574, 374] width 223 height 23
type input "**********"
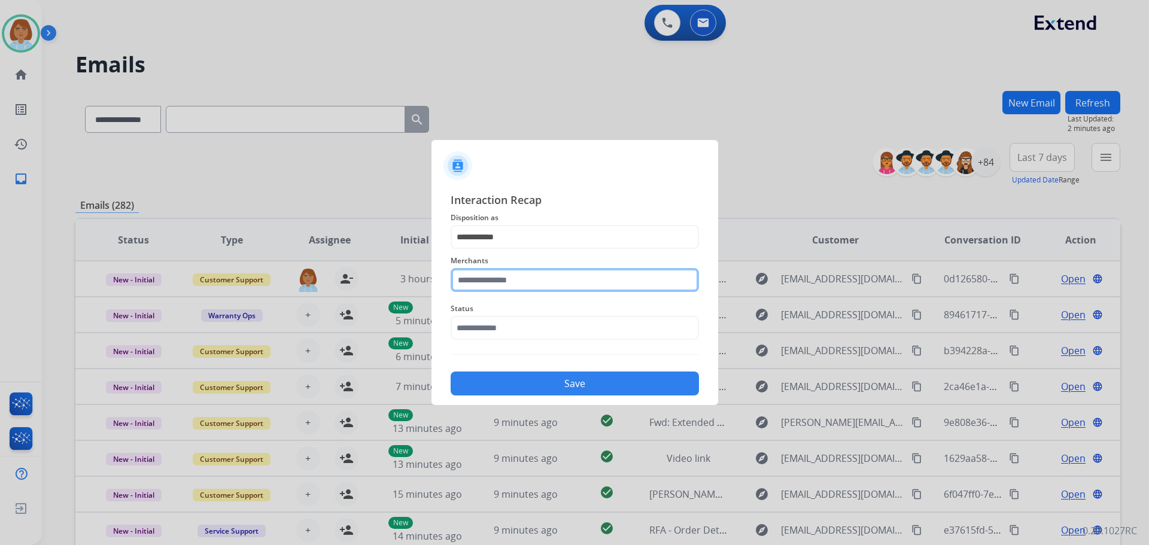
click at [546, 273] on input "text" at bounding box center [575, 280] width 248 height 24
click at [556, 321] on li "Not found" at bounding box center [578, 314] width 228 height 23
type input "*********"
click at [441, 353] on div "**********" at bounding box center [575, 293] width 287 height 223
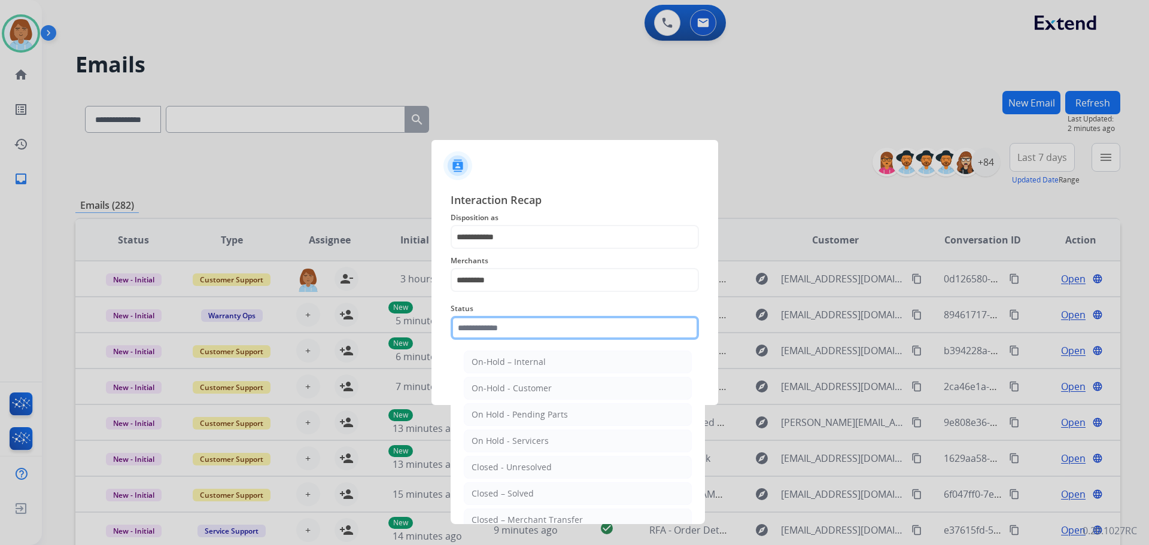
click at [491, 335] on input "text" at bounding box center [575, 328] width 248 height 24
click at [538, 497] on li "Closed – Solved" at bounding box center [578, 493] width 228 height 23
type input "**********"
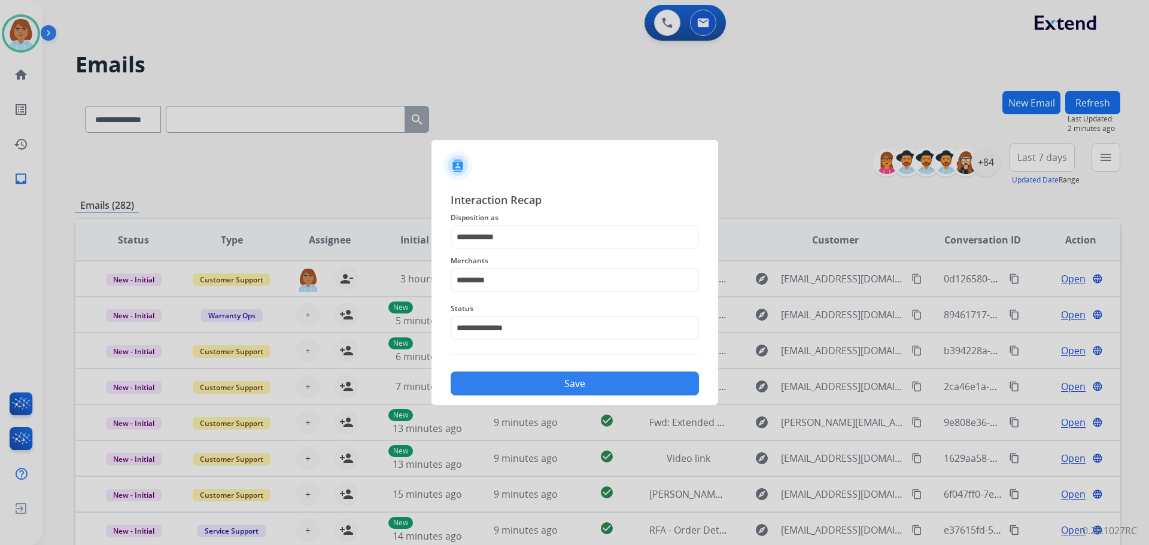
click at [588, 393] on button "Save" at bounding box center [575, 384] width 248 height 24
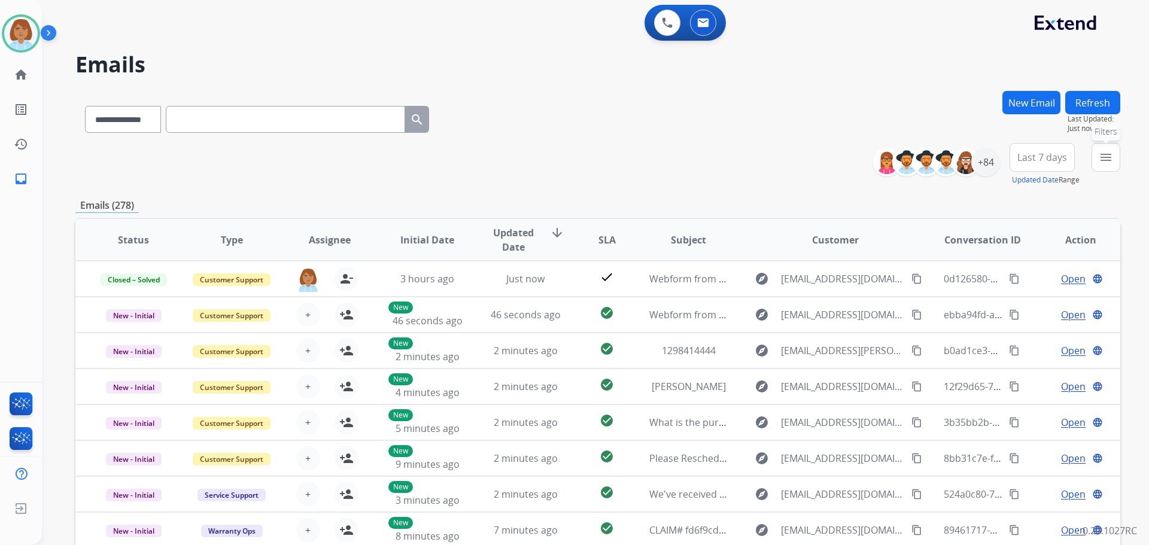
click at [1109, 151] on mat-icon "menu" at bounding box center [1106, 157] width 14 height 14
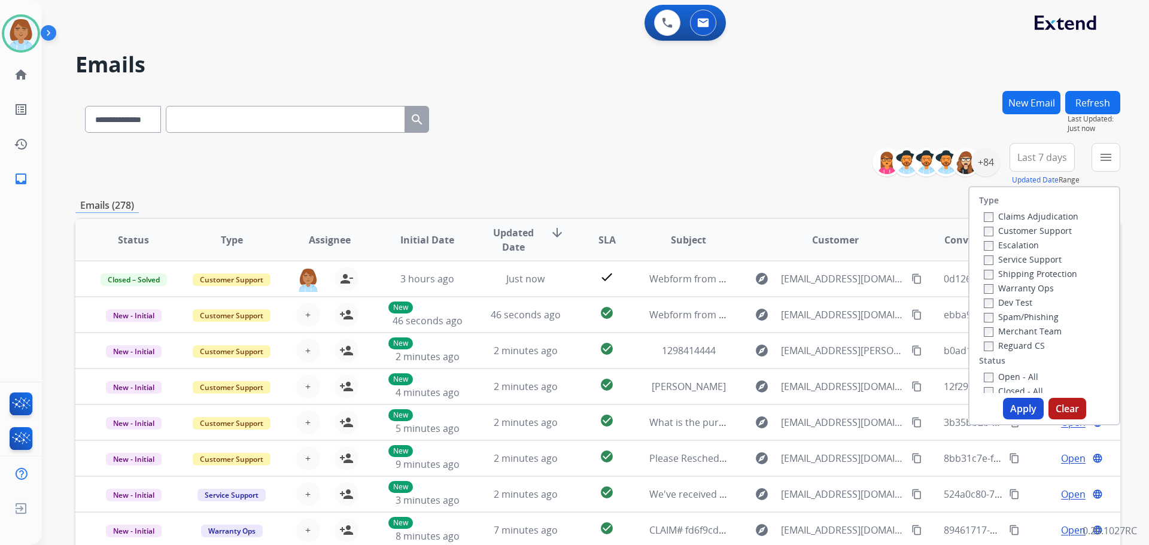
click at [1014, 225] on label "Customer Support" at bounding box center [1028, 230] width 88 height 11
click at [1009, 276] on label "Shipping Protection" at bounding box center [1030, 273] width 93 height 11
click at [1027, 412] on button "Apply" at bounding box center [1023, 409] width 41 height 22
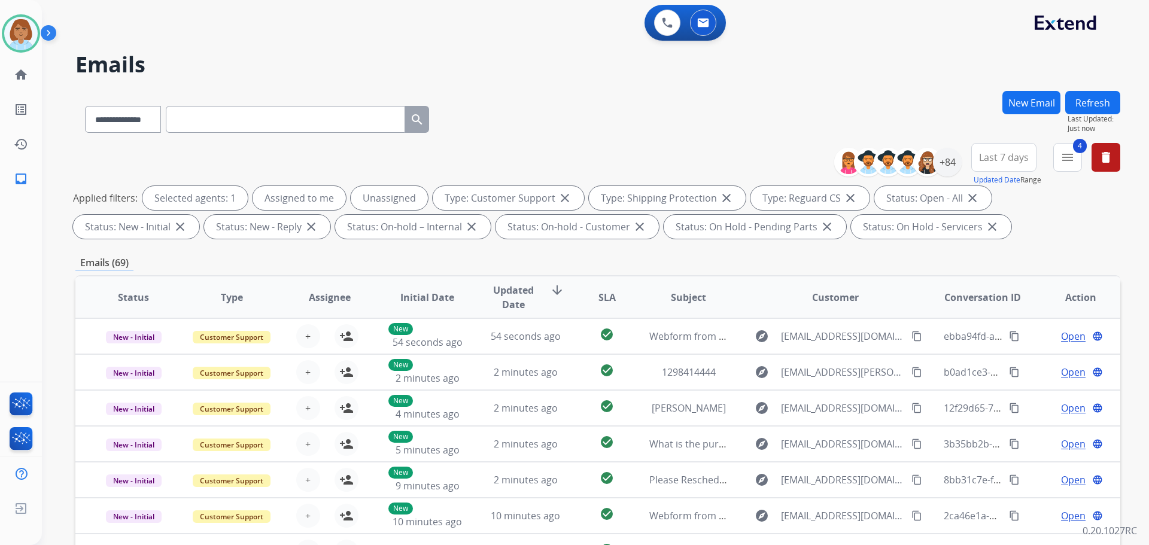
click at [961, 156] on div "**********" at bounding box center [981, 164] width 277 height 43
click at [943, 166] on div "+84" at bounding box center [947, 162] width 29 height 29
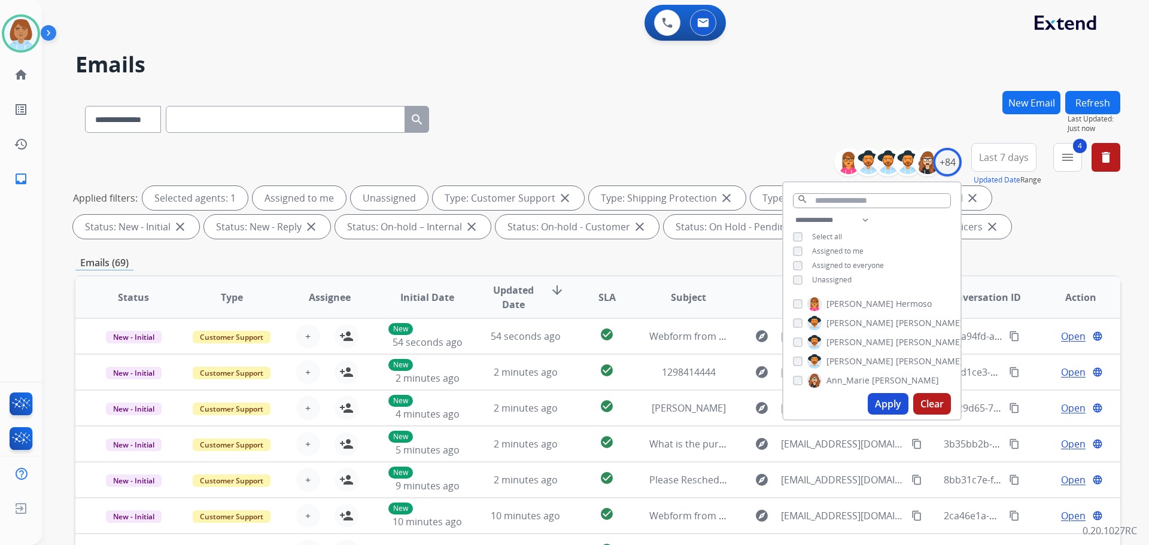
click at [832, 275] on span "Unassigned" at bounding box center [832, 280] width 40 height 10
click at [885, 403] on button "Apply" at bounding box center [888, 404] width 41 height 22
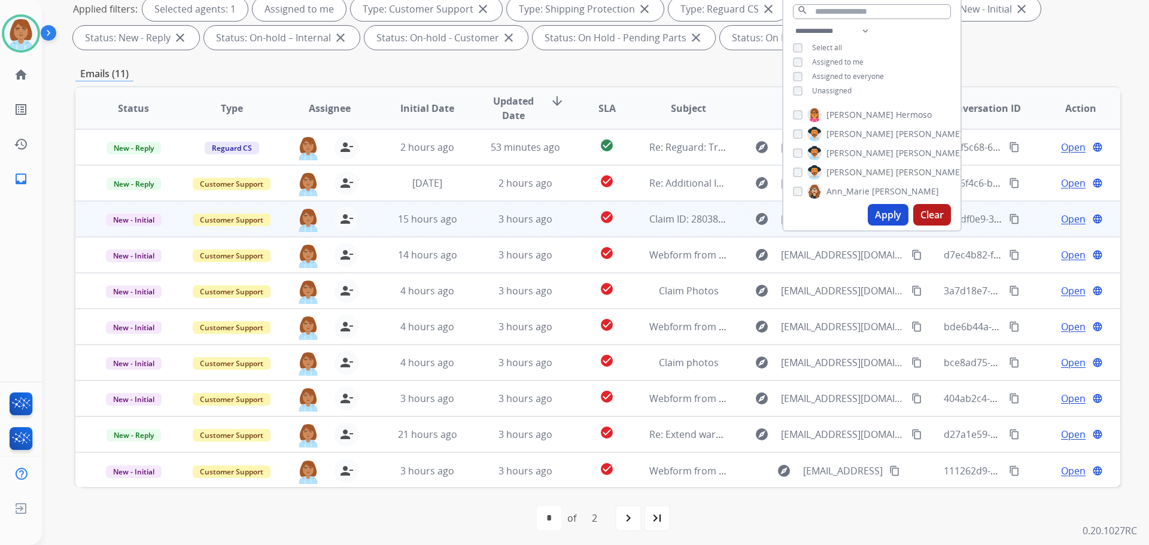
scroll to position [193, 0]
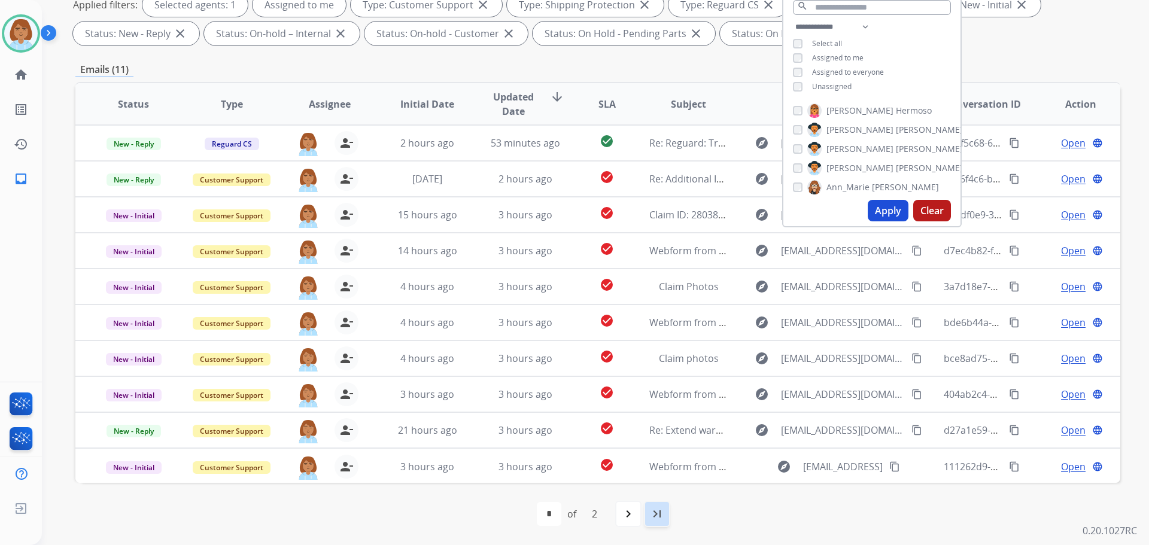
click at [655, 523] on div "last_page" at bounding box center [657, 514] width 26 height 26
select select "*"
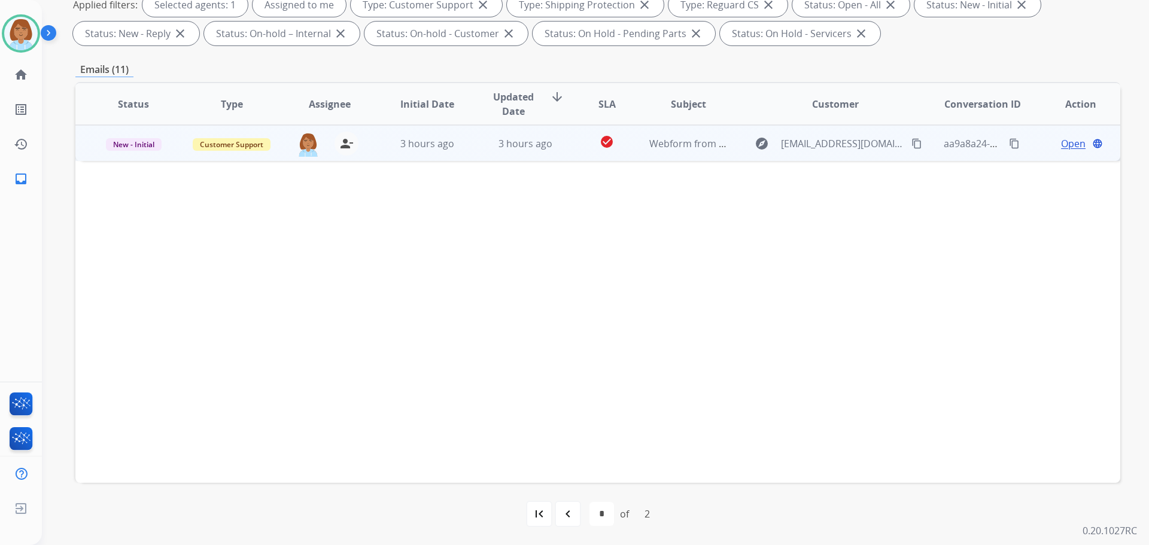
click at [630, 153] on td "Webform from [EMAIL_ADDRESS][DOMAIN_NAME] on [DATE]" at bounding box center [679, 143] width 98 height 36
click at [912, 144] on mat-icon "content_copy" at bounding box center [917, 143] width 11 height 11
click at [1064, 147] on span "Open" at bounding box center [1073, 143] width 25 height 14
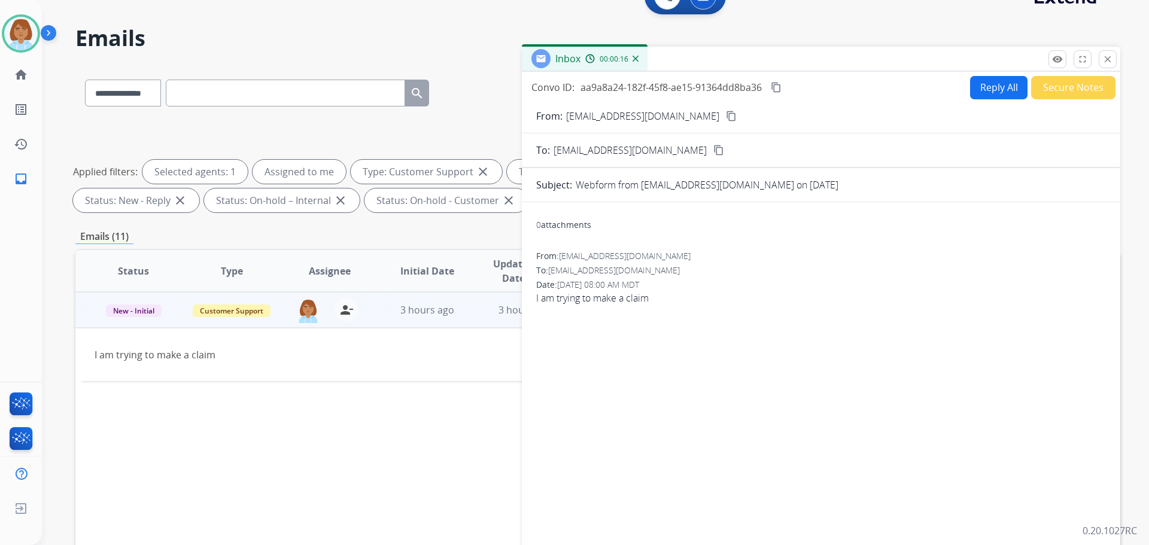
scroll to position [14, 0]
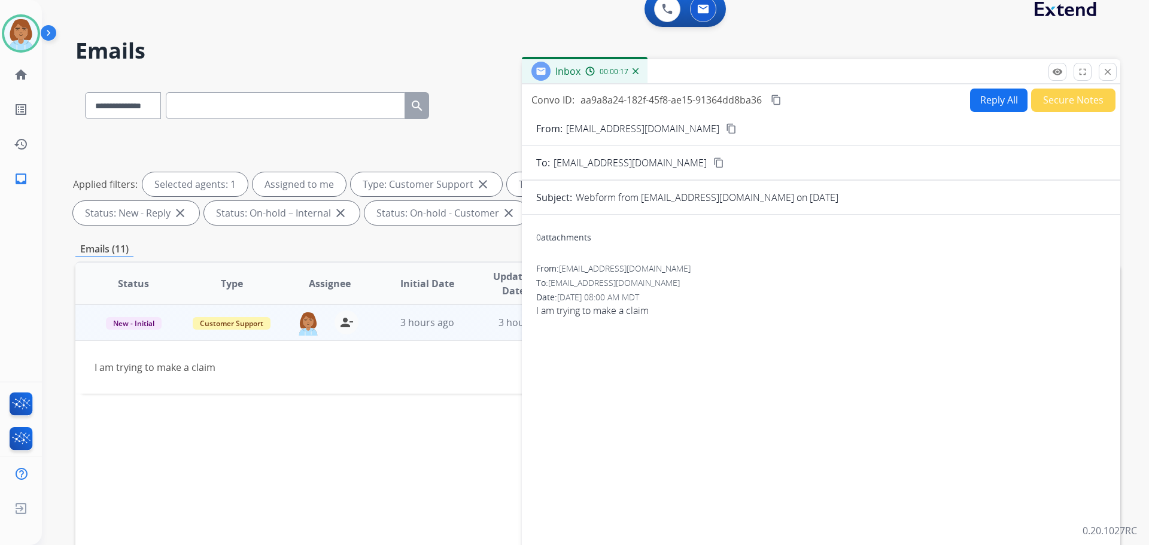
click at [979, 108] on button "Reply All" at bounding box center [998, 100] width 57 height 23
select select "**********"
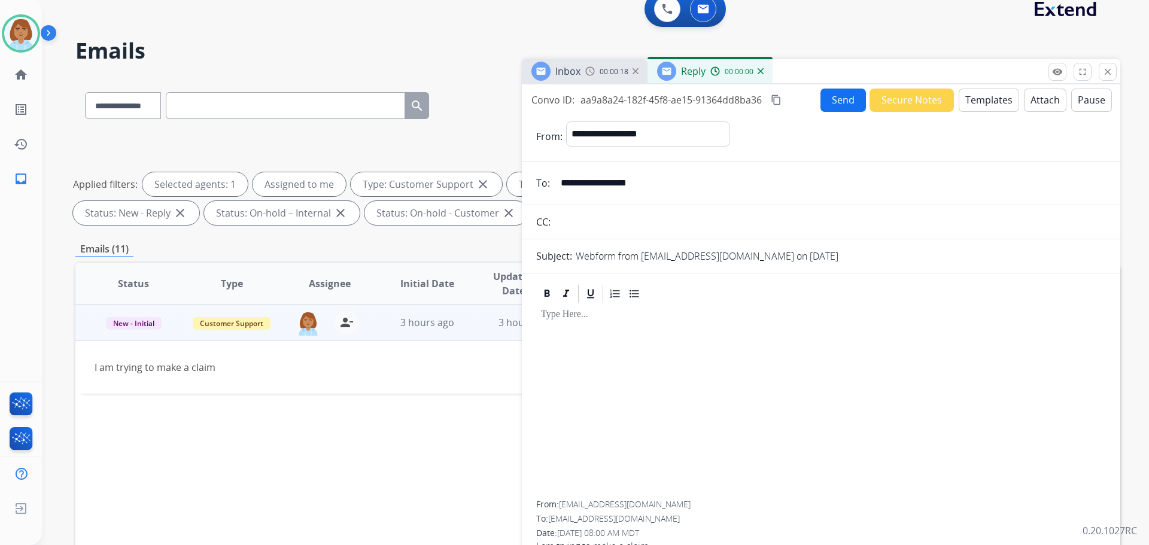
click at [979, 108] on button "Templates" at bounding box center [989, 100] width 60 height 23
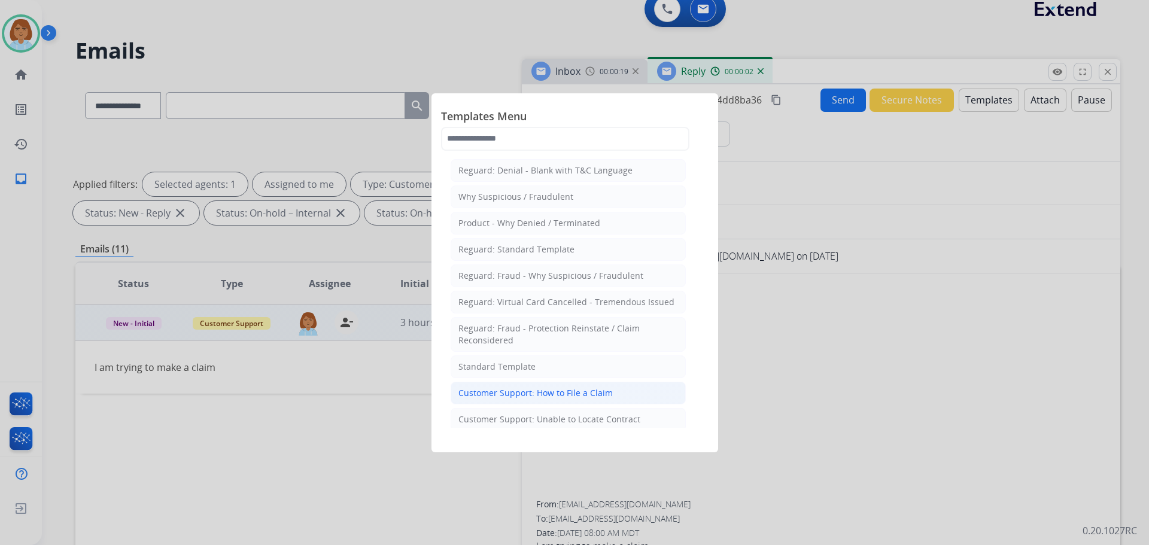
click at [584, 395] on div "Customer Support: How to File a Claim" at bounding box center [536, 393] width 154 height 12
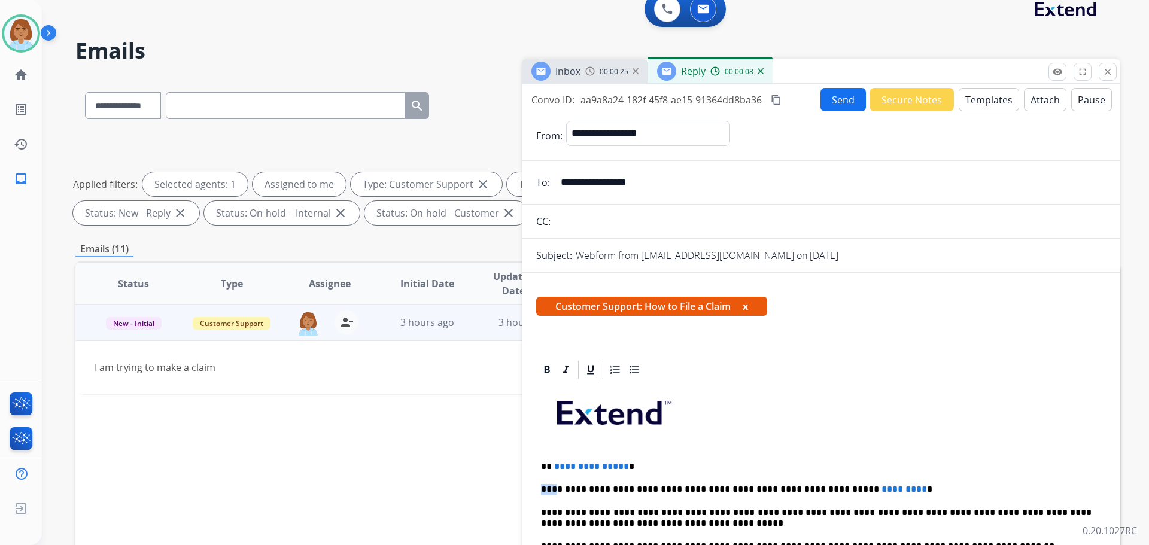
drag, startPoint x: 636, startPoint y: 467, endPoint x: 558, endPoint y: 475, distance: 78.8
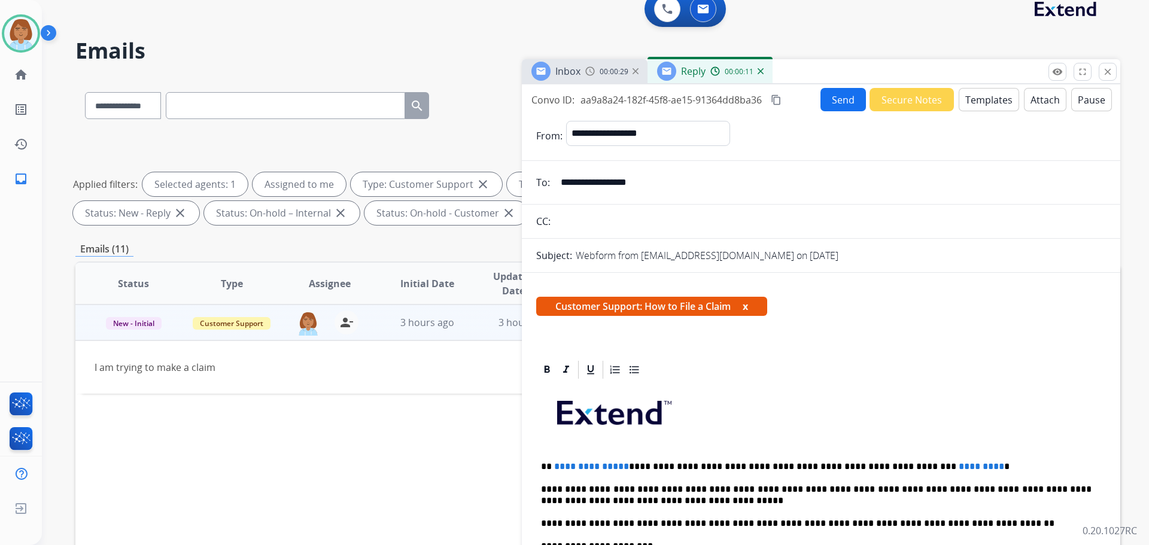
click at [979, 102] on button "Templates" at bounding box center [989, 99] width 60 height 23
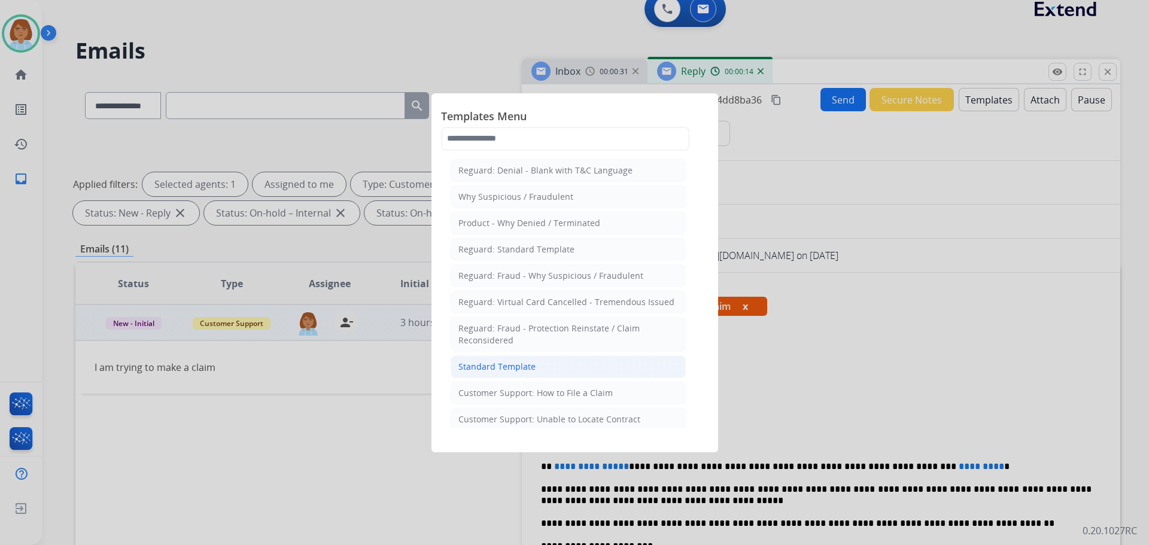
click at [522, 369] on div "Standard Template" at bounding box center [497, 367] width 77 height 12
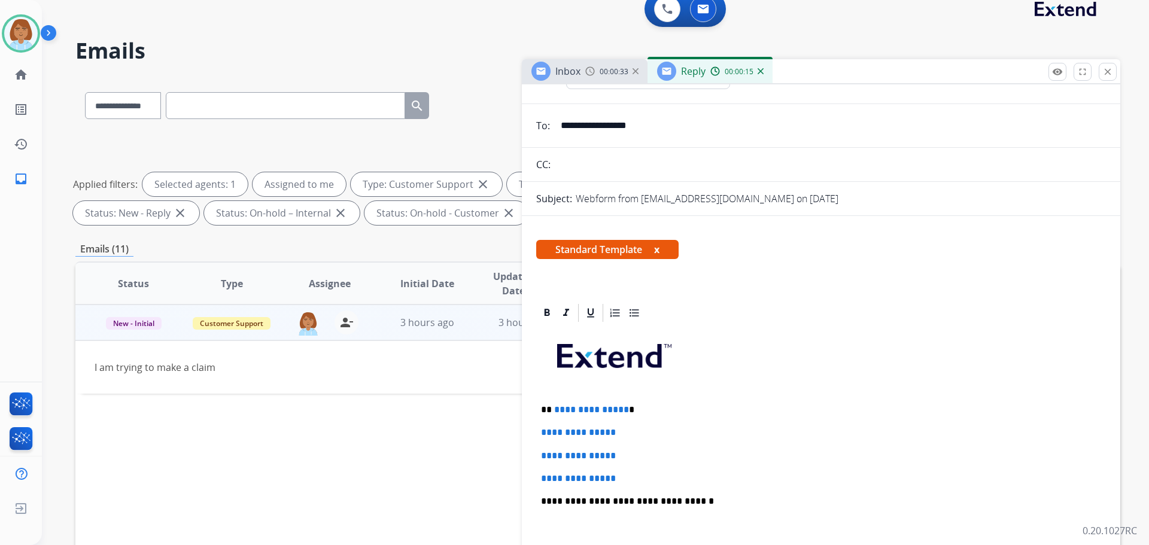
scroll to position [60, 0]
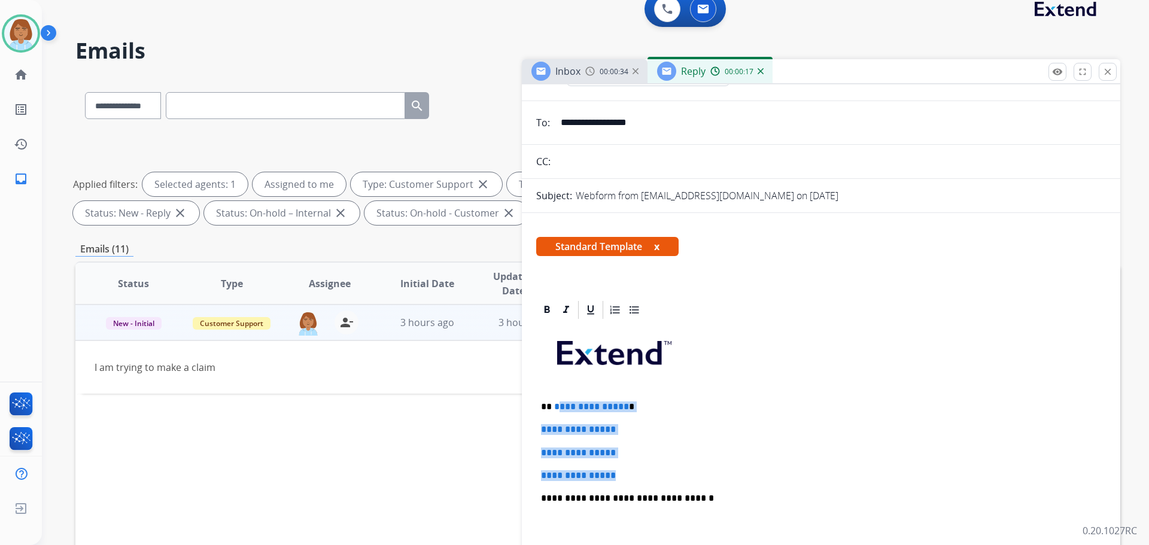
drag, startPoint x: 638, startPoint y: 475, endPoint x: 555, endPoint y: 409, distance: 106.0
click at [555, 409] on div "**********" at bounding box center [821, 527] width 570 height 412
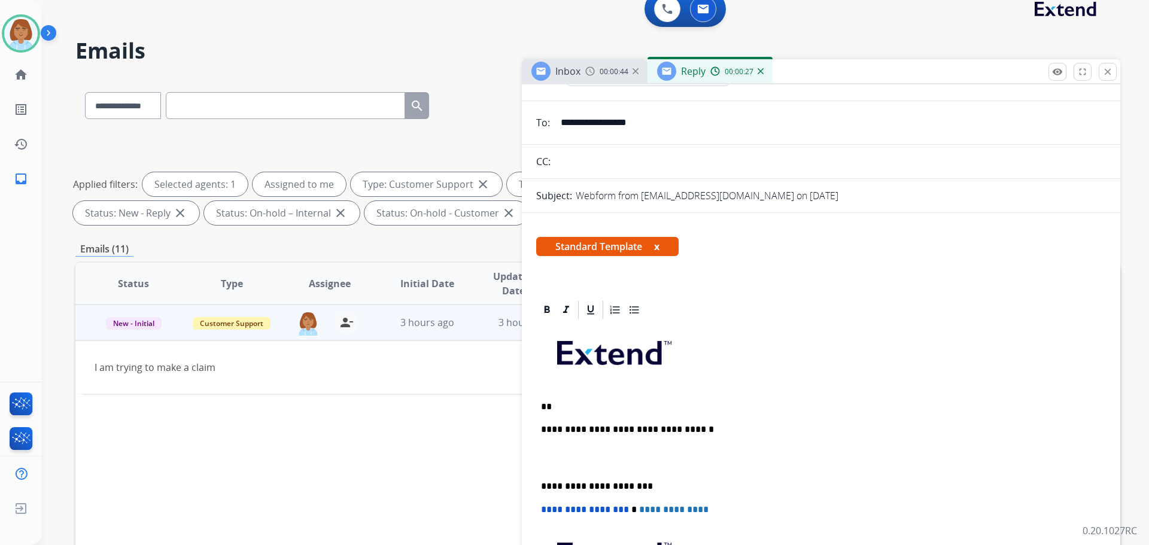
click at [576, 403] on p "**" at bounding box center [816, 407] width 551 height 11
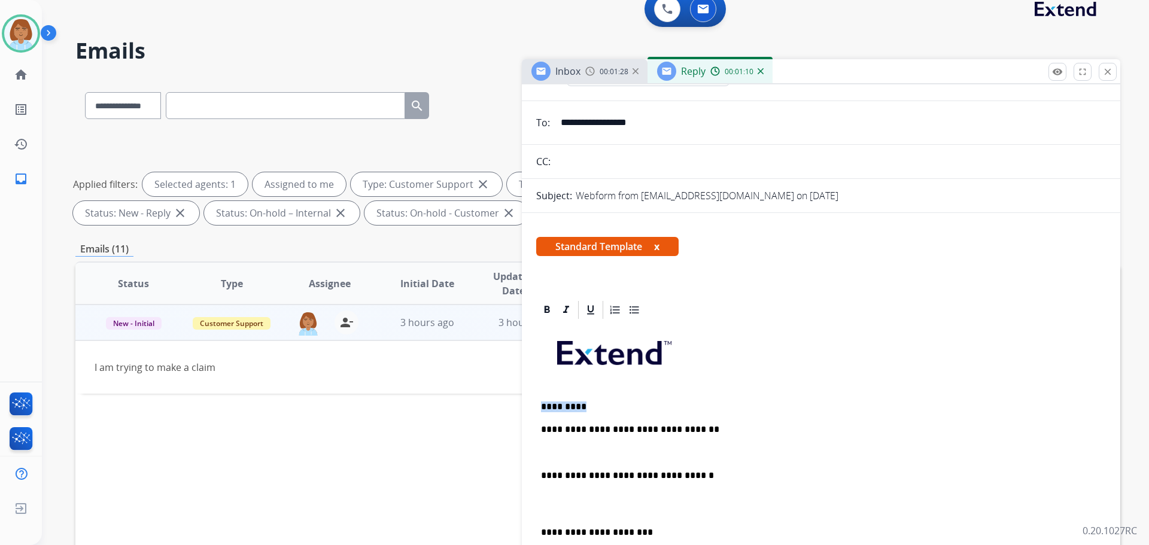
drag, startPoint x: 591, startPoint y: 408, endPoint x: 517, endPoint y: 409, distance: 73.6
click at [517, 409] on div "**********" at bounding box center [597, 401] width 1045 height 648
copy p "*********"
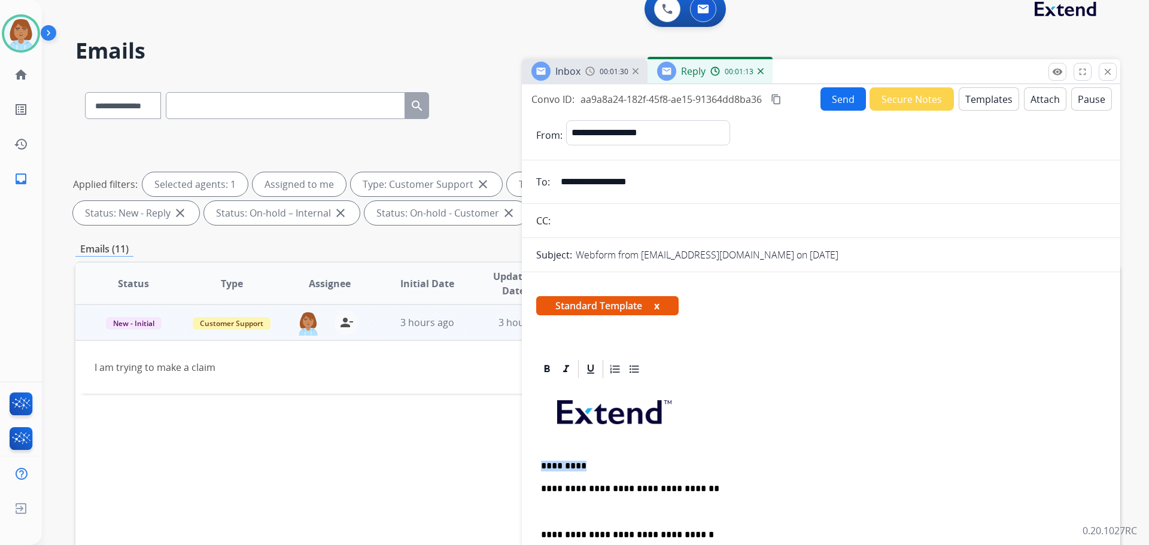
scroll to position [0, 0]
click at [991, 104] on button "Templates" at bounding box center [989, 99] width 60 height 23
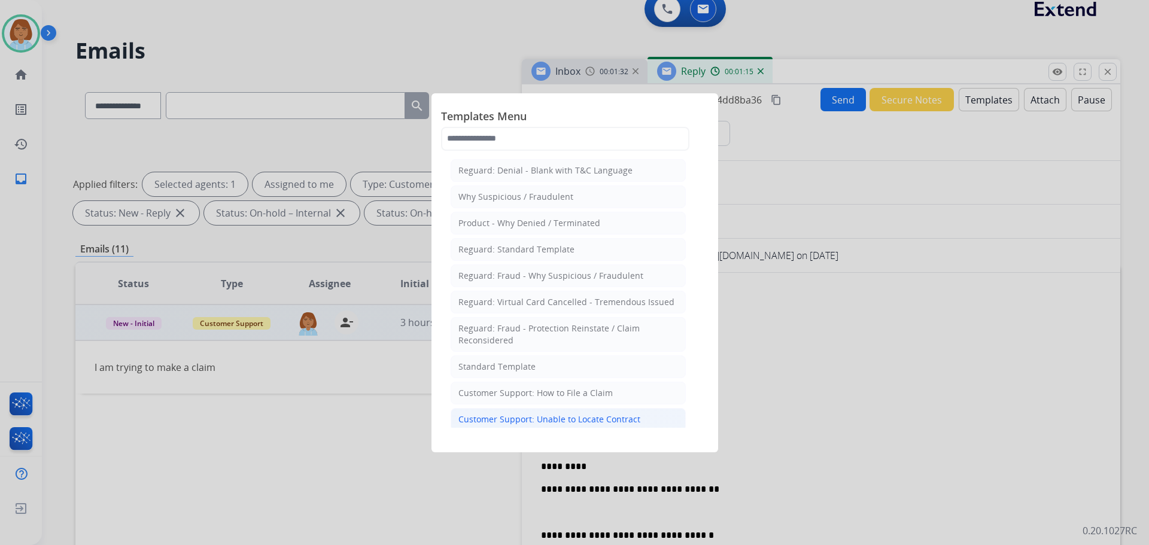
click at [642, 408] on li "Customer Support: Unable to Locate Contract" at bounding box center [568, 419] width 235 height 23
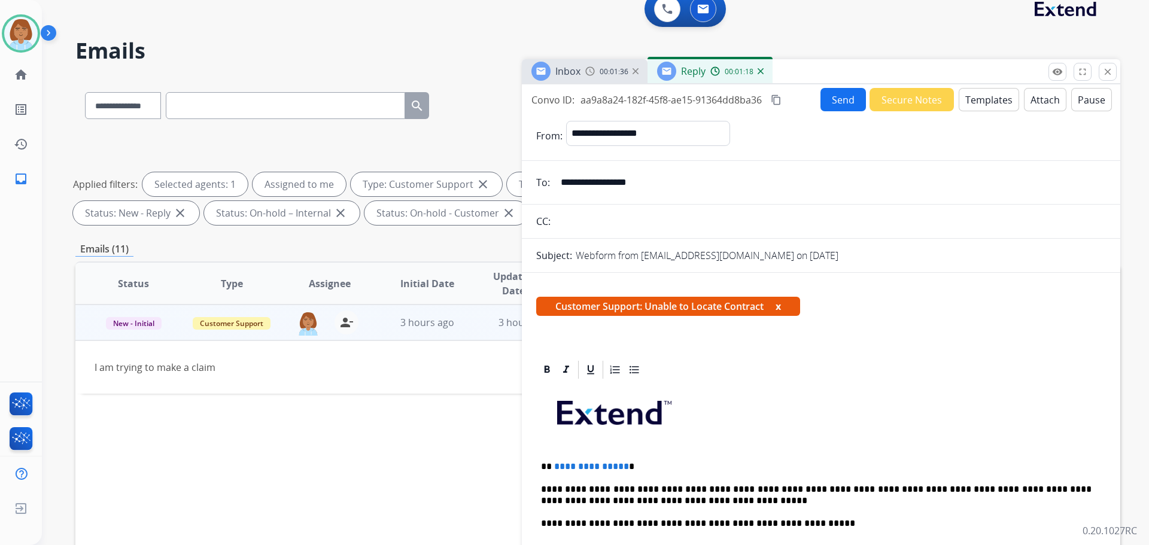
click at [966, 99] on button "Templates" at bounding box center [989, 99] width 60 height 23
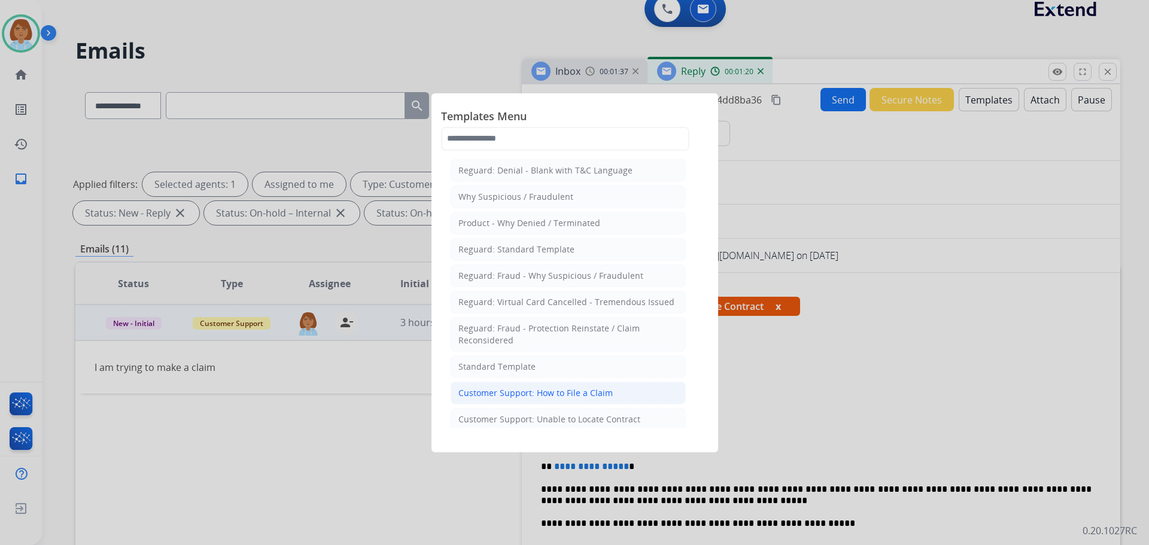
click at [610, 388] on li "Customer Support: How to File a Claim" at bounding box center [568, 393] width 235 height 23
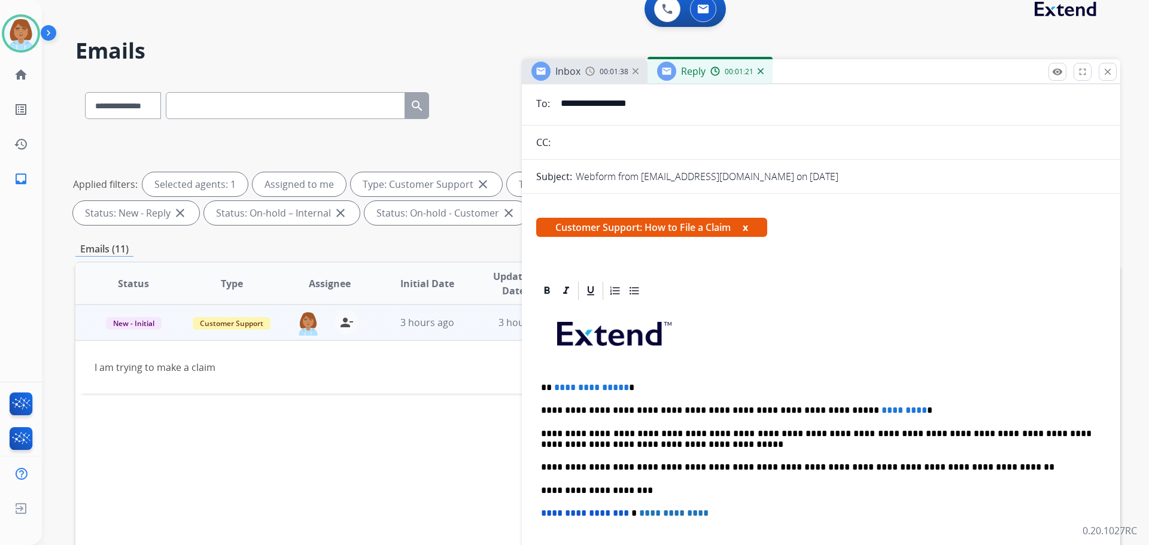
scroll to position [120, 0]
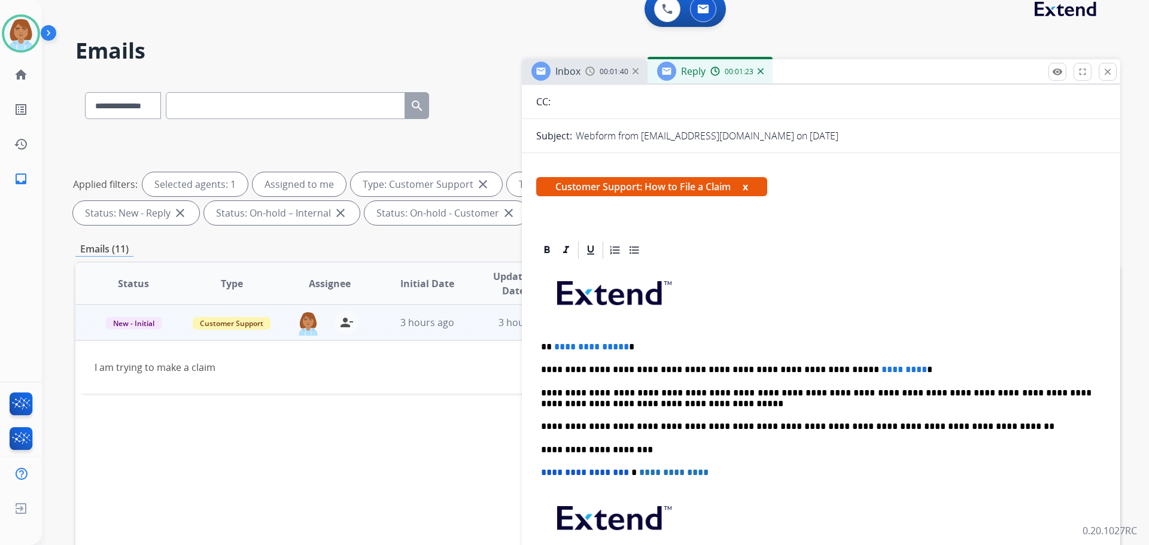
drag, startPoint x: 632, startPoint y: 345, endPoint x: 523, endPoint y: 355, distance: 110.0
click at [523, 355] on div "**********" at bounding box center [821, 464] width 599 height 450
click at [558, 347] on span "**********" at bounding box center [591, 346] width 75 height 9
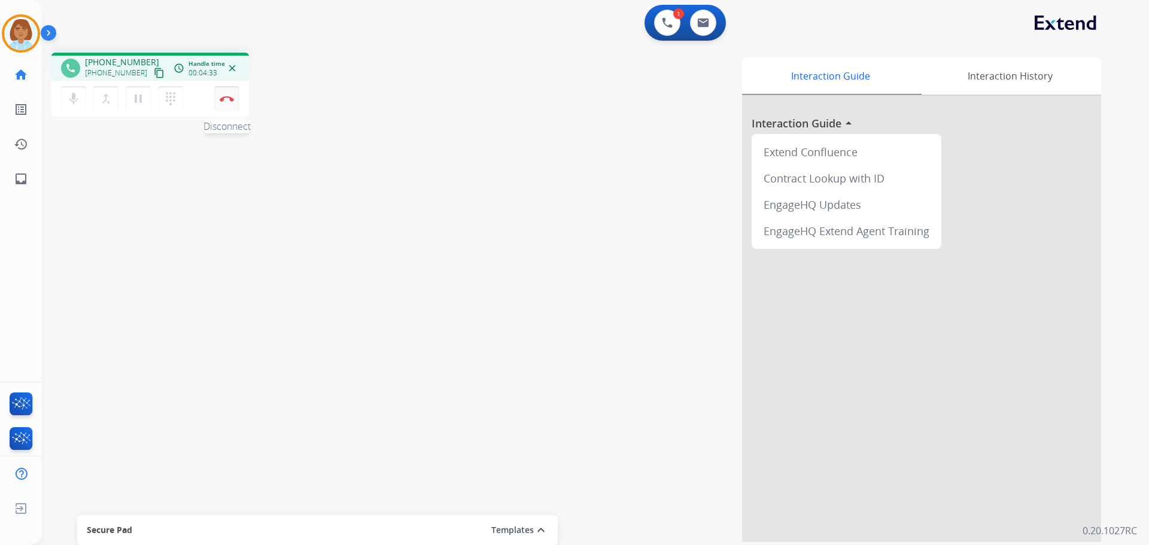
click at [226, 105] on button "Disconnect" at bounding box center [226, 98] width 25 height 25
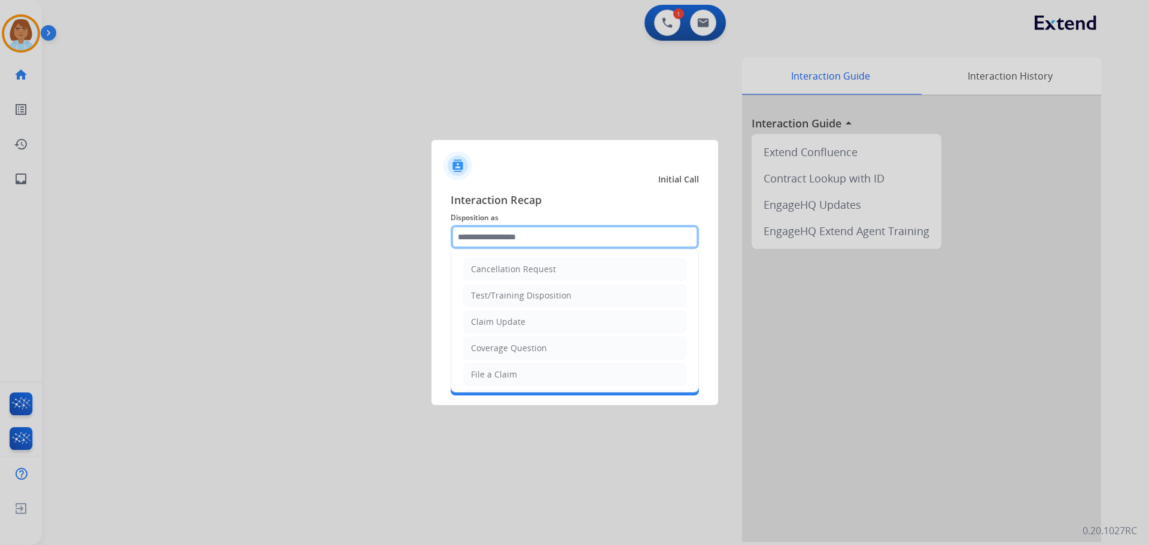
click at [508, 228] on input "text" at bounding box center [575, 237] width 248 height 24
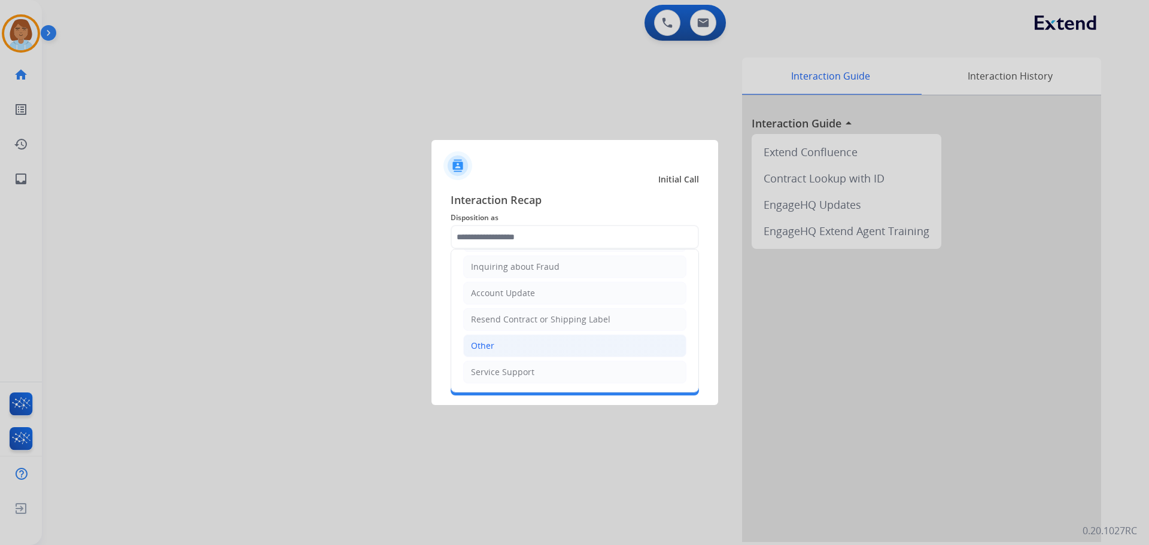
click at [479, 349] on div "Other" at bounding box center [482, 346] width 23 height 12
type input "*****"
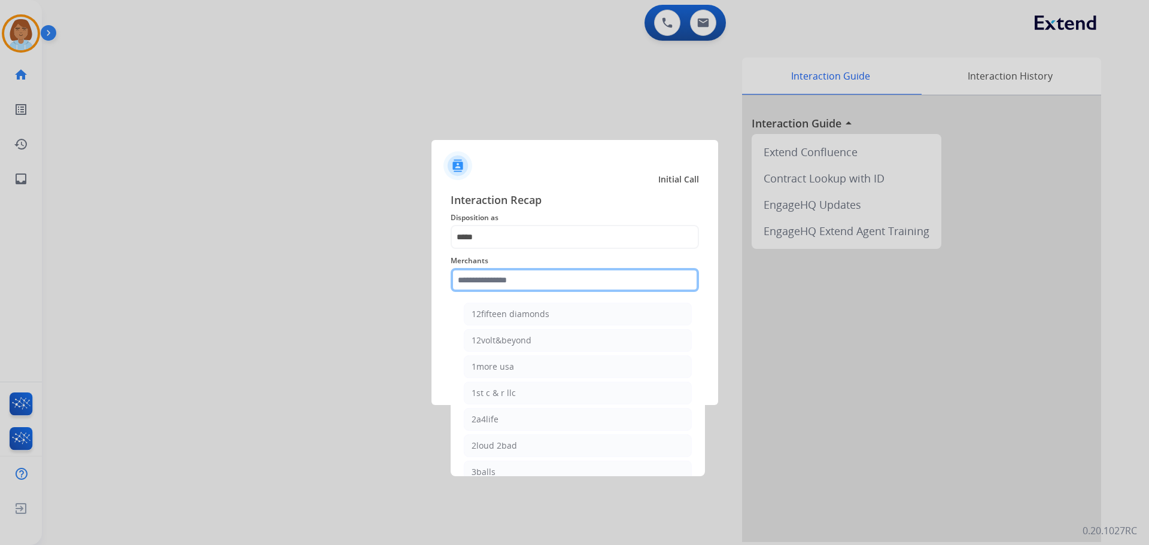
click at [542, 285] on input "text" at bounding box center [575, 280] width 248 height 24
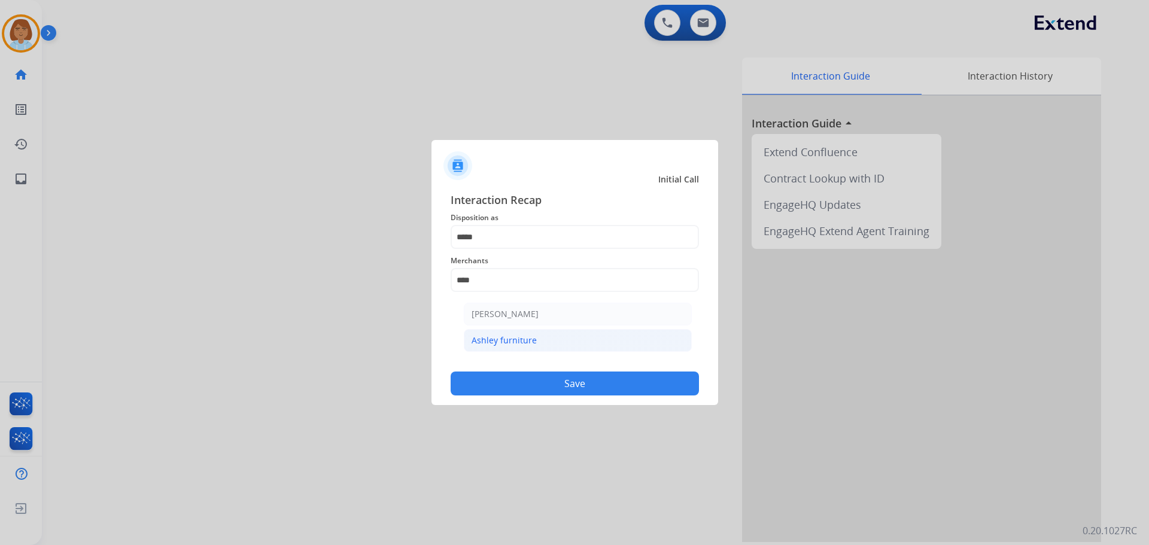
click at [516, 351] on li "Ashley furniture" at bounding box center [578, 340] width 228 height 23
type input "**********"
click at [536, 377] on button "Save" at bounding box center [575, 384] width 248 height 24
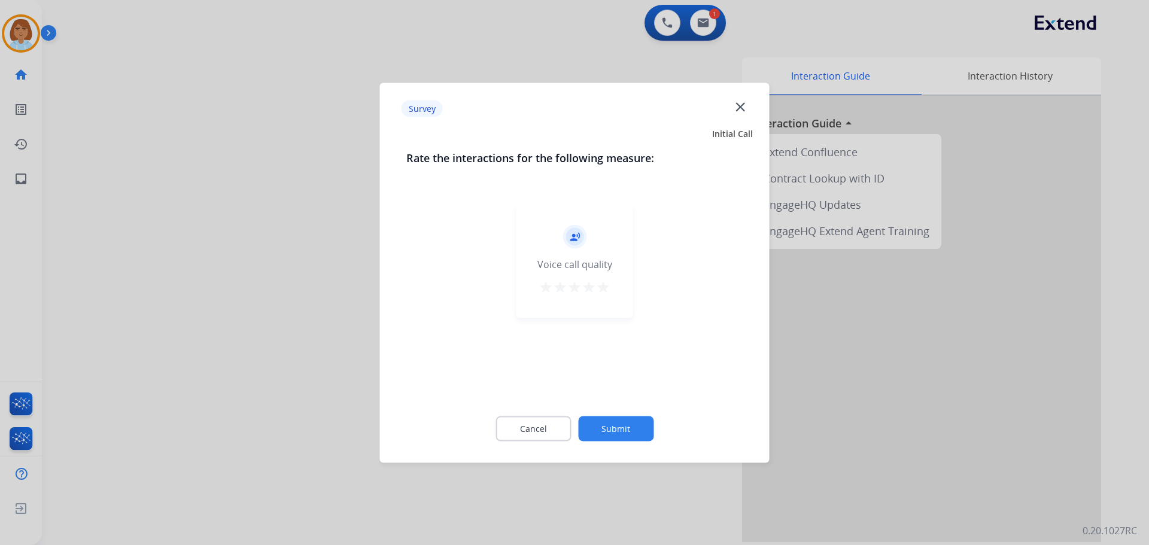
click at [638, 431] on button "Submit" at bounding box center [615, 428] width 75 height 25
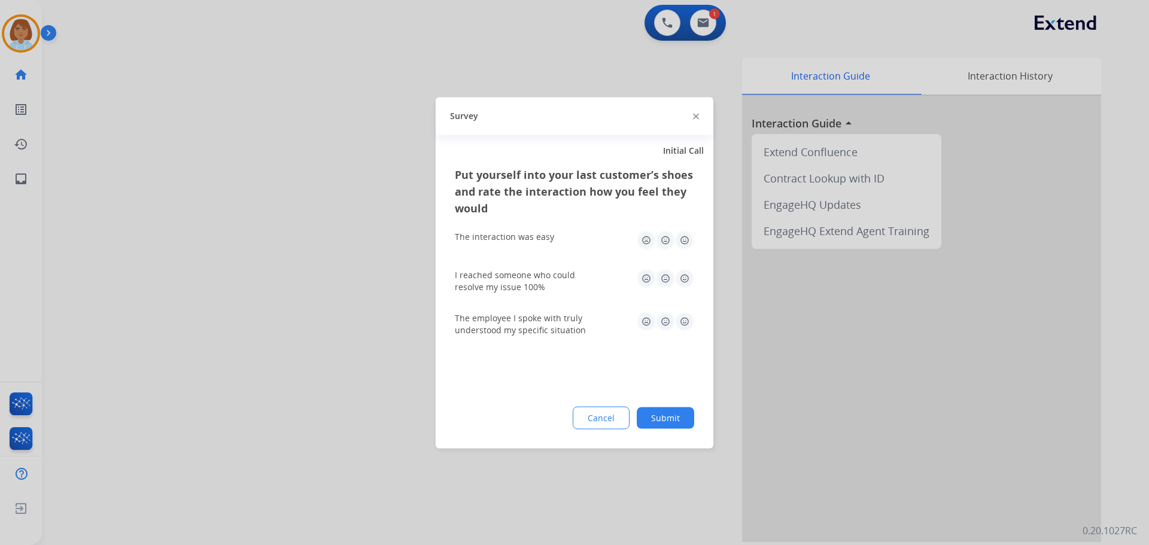
click at [690, 413] on button "Submit" at bounding box center [665, 418] width 57 height 22
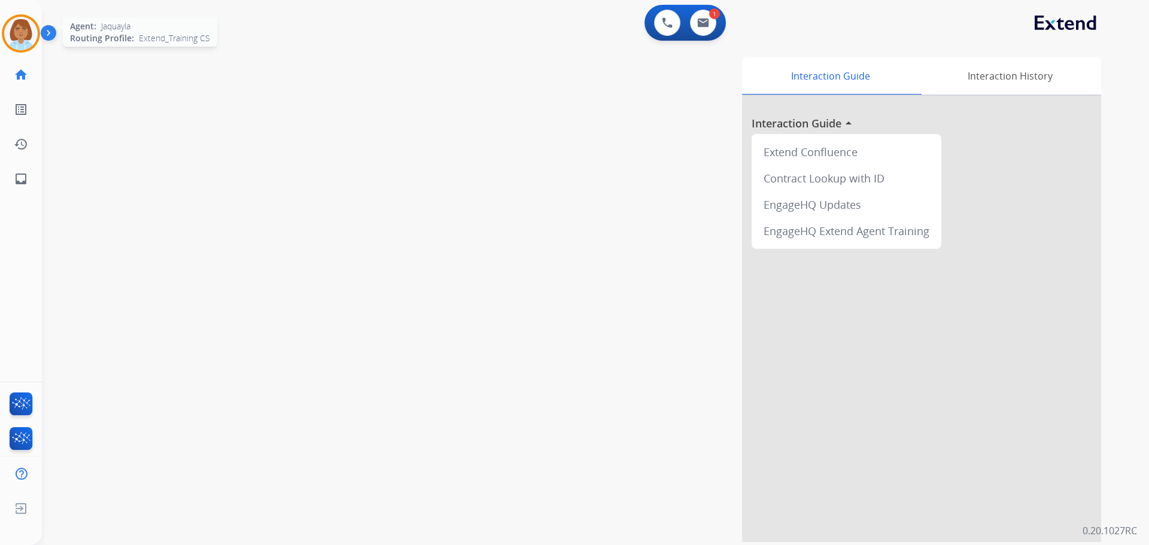
click at [23, 31] on img at bounding box center [21, 34] width 34 height 34
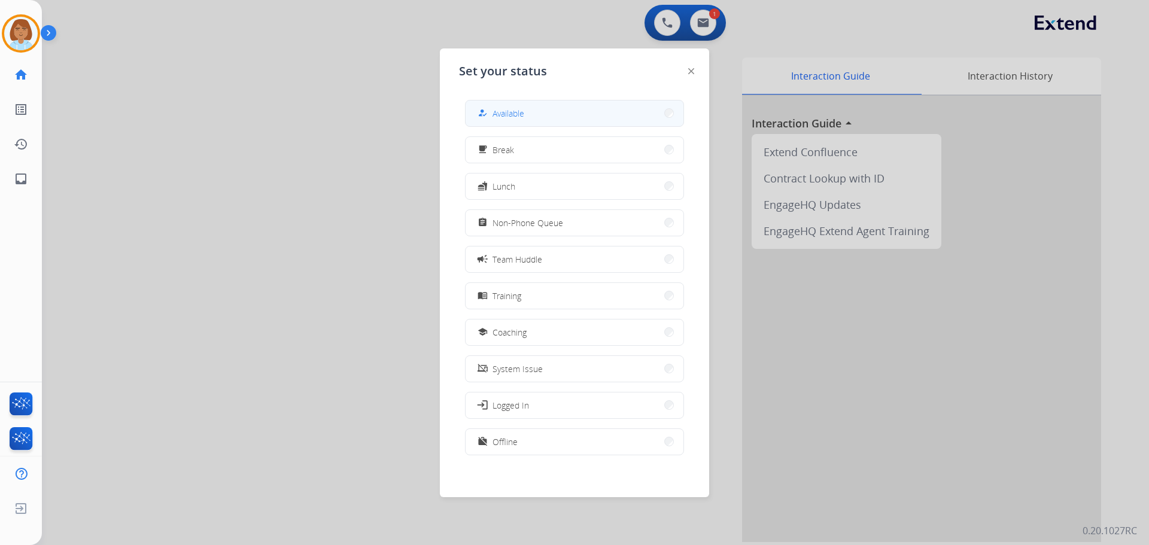
click at [520, 119] on span "Available" at bounding box center [509, 113] width 32 height 13
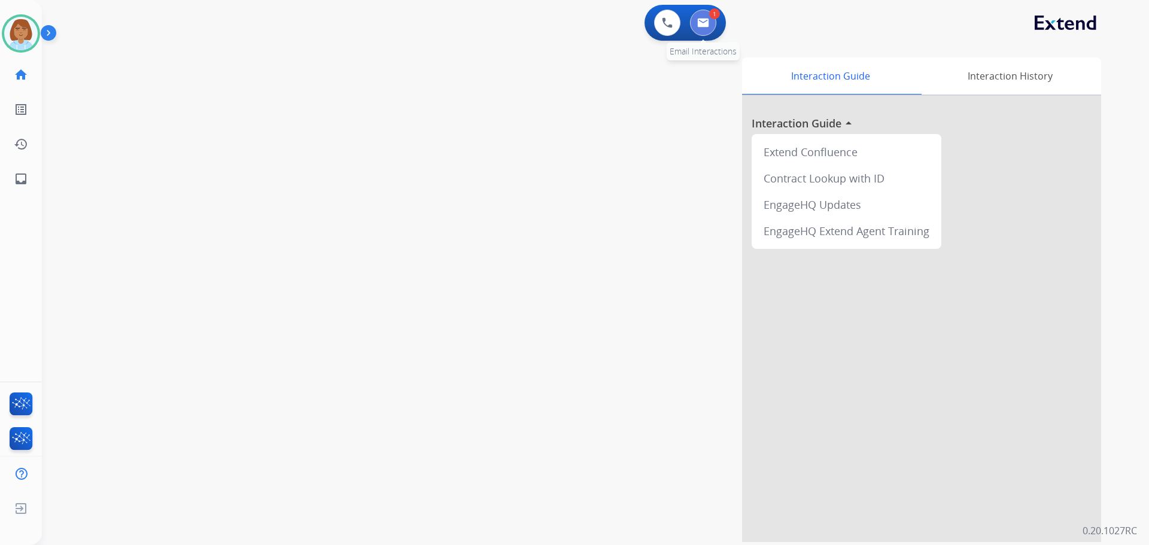
click at [715, 26] on button at bounding box center [703, 23] width 26 height 26
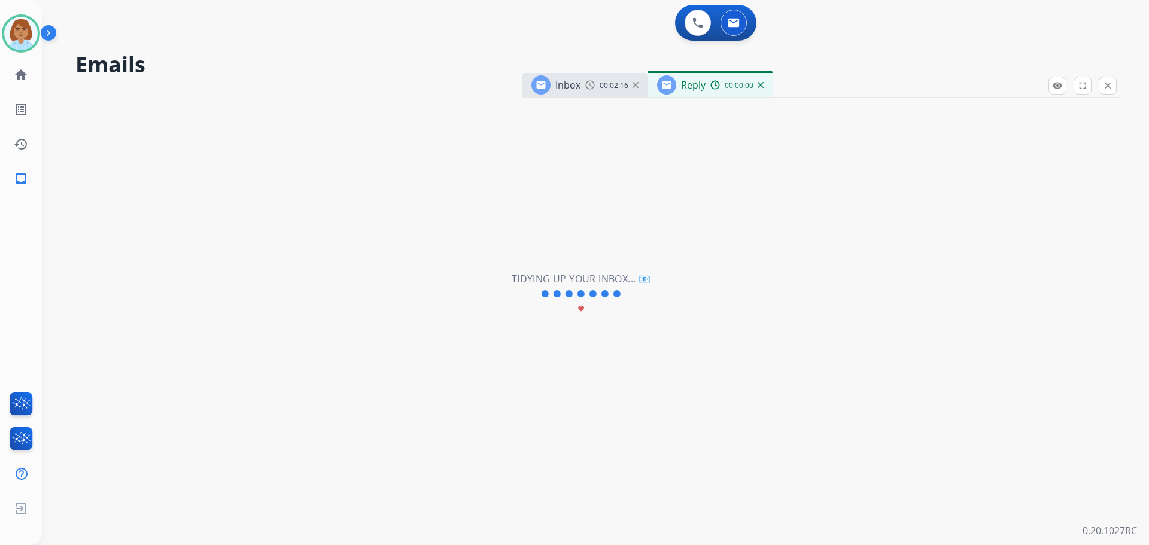
select select "**********"
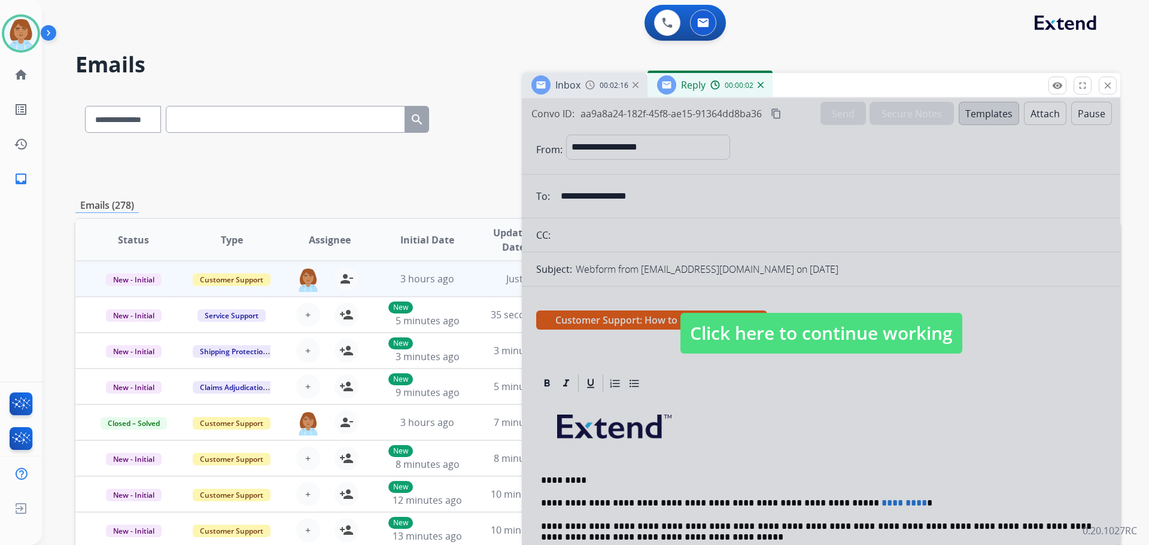
click at [803, 334] on span "Click here to continue working" at bounding box center [822, 333] width 282 height 41
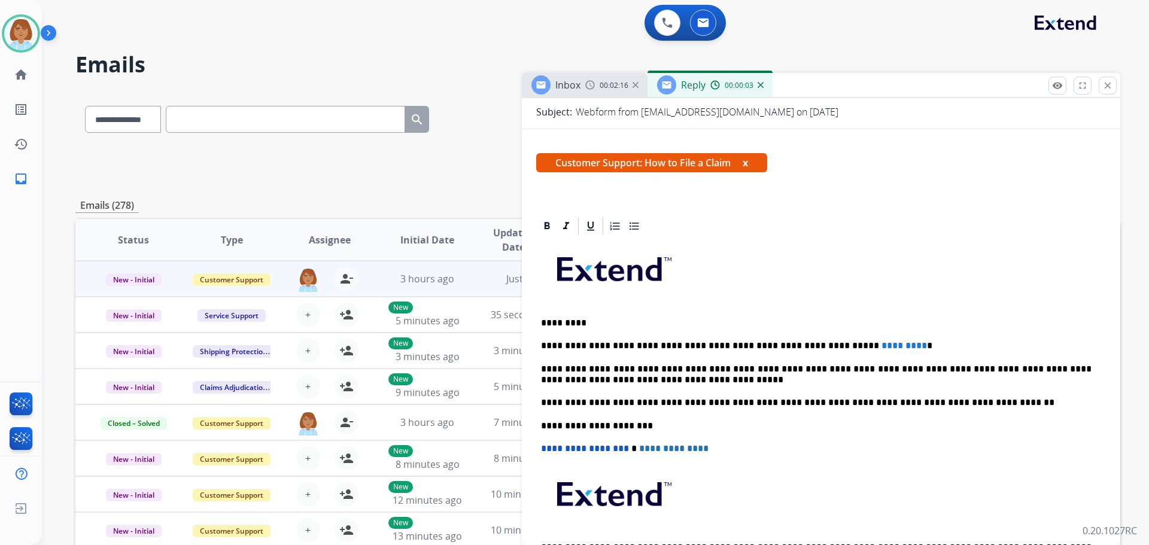
scroll to position [239, 0]
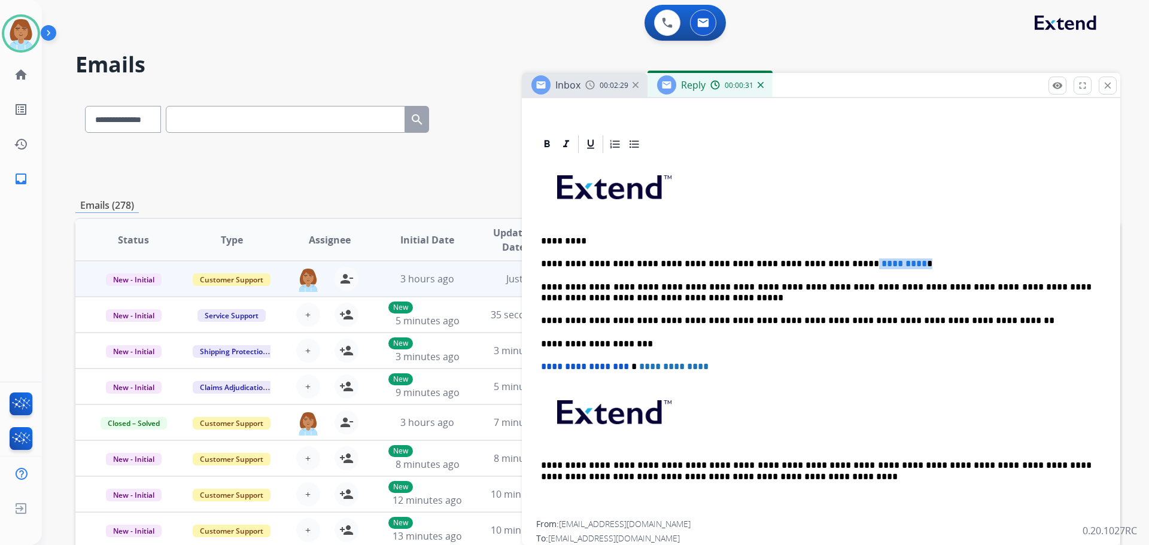
drag, startPoint x: 887, startPoint y: 264, endPoint x: 814, endPoint y: 263, distance: 73.0
click at [814, 263] on p "**********" at bounding box center [816, 264] width 551 height 11
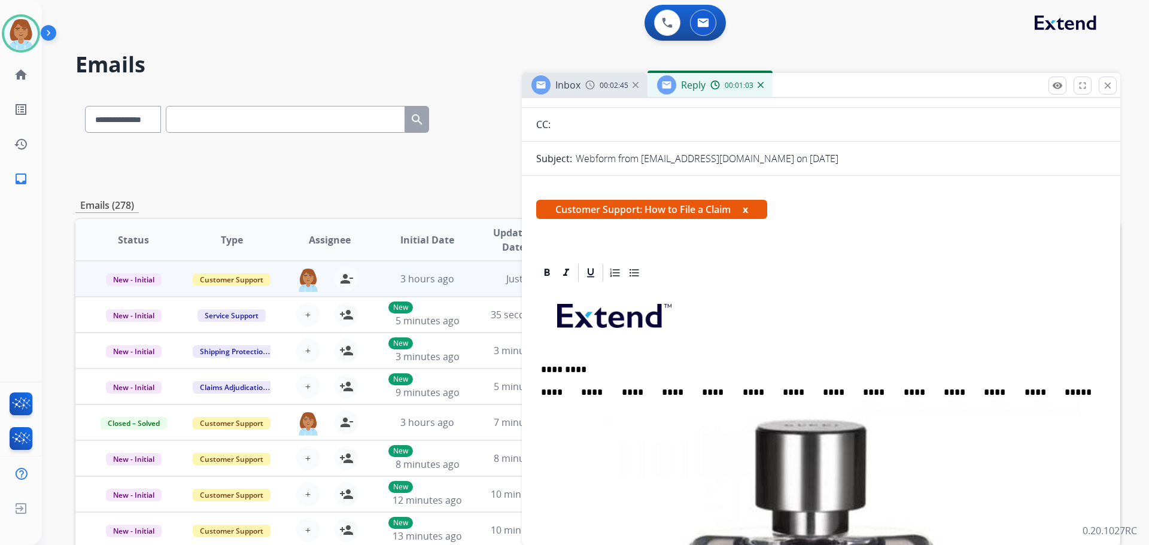
scroll to position [0, 0]
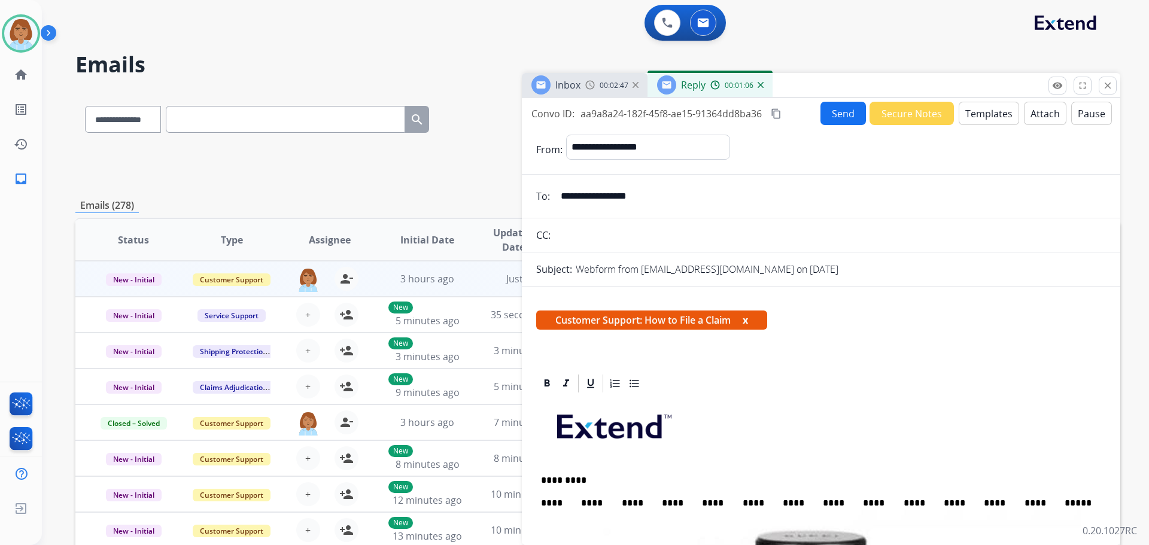
click at [840, 117] on button "Send" at bounding box center [843, 113] width 45 height 23
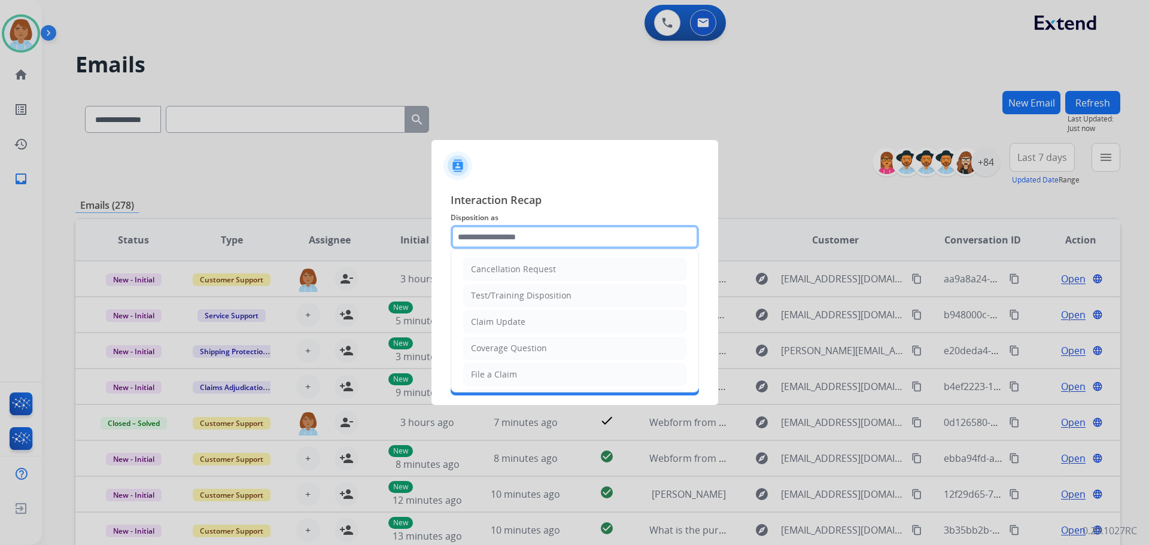
click at [487, 243] on input "text" at bounding box center [575, 237] width 248 height 24
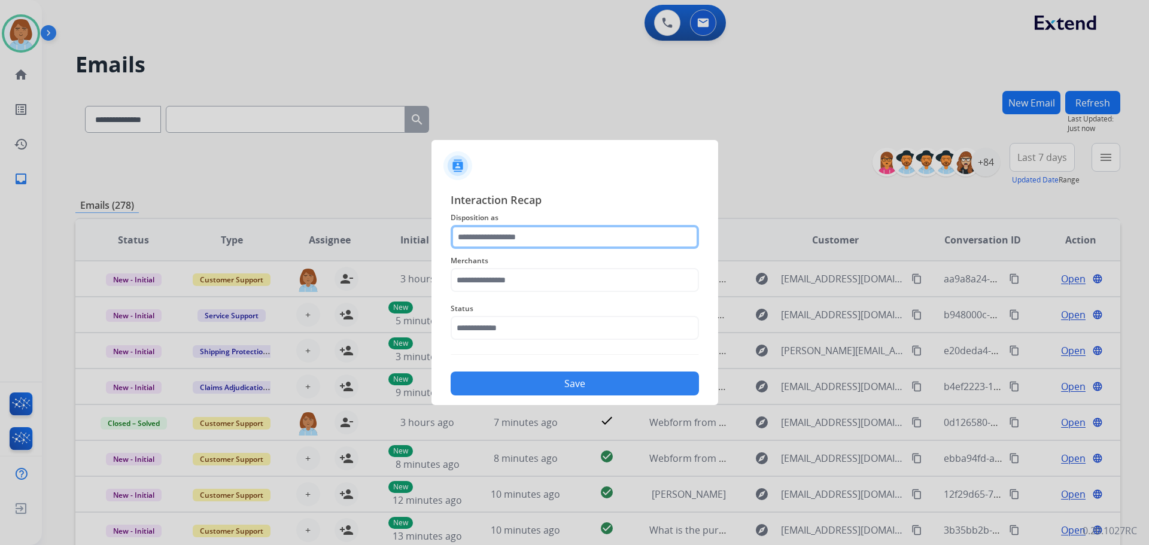
click at [509, 233] on input "text" at bounding box center [575, 237] width 248 height 24
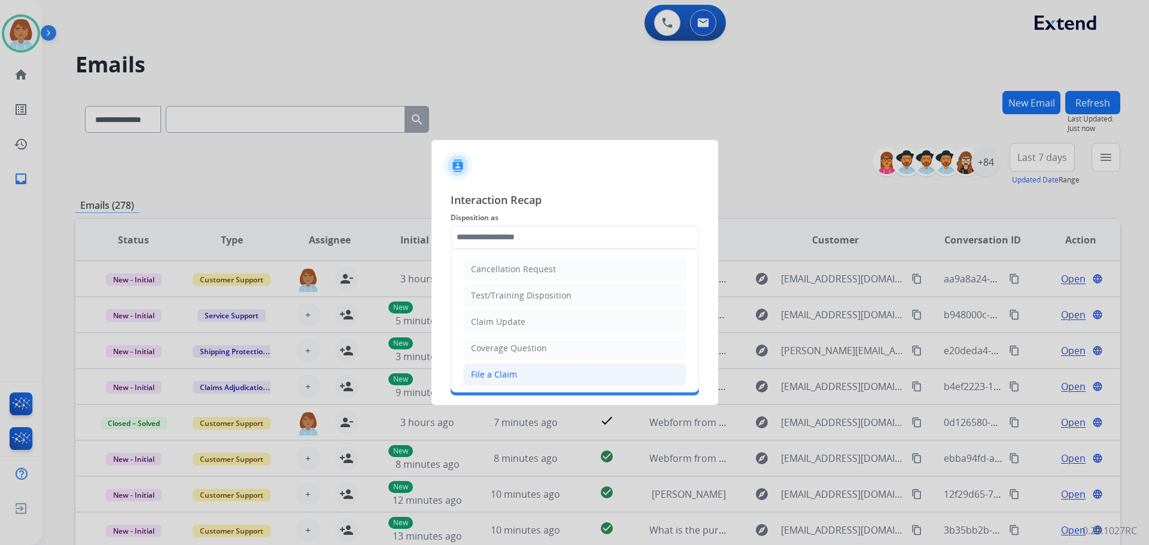
click at [493, 368] on li "File a Claim" at bounding box center [574, 374] width 223 height 23
type input "**********"
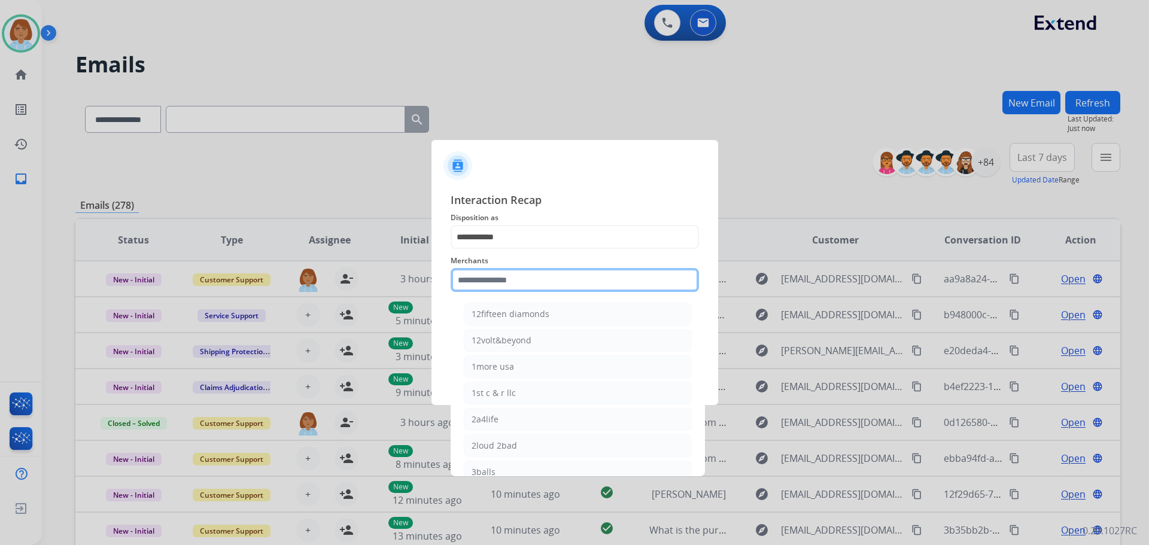
click at [515, 270] on input "text" at bounding box center [575, 280] width 248 height 24
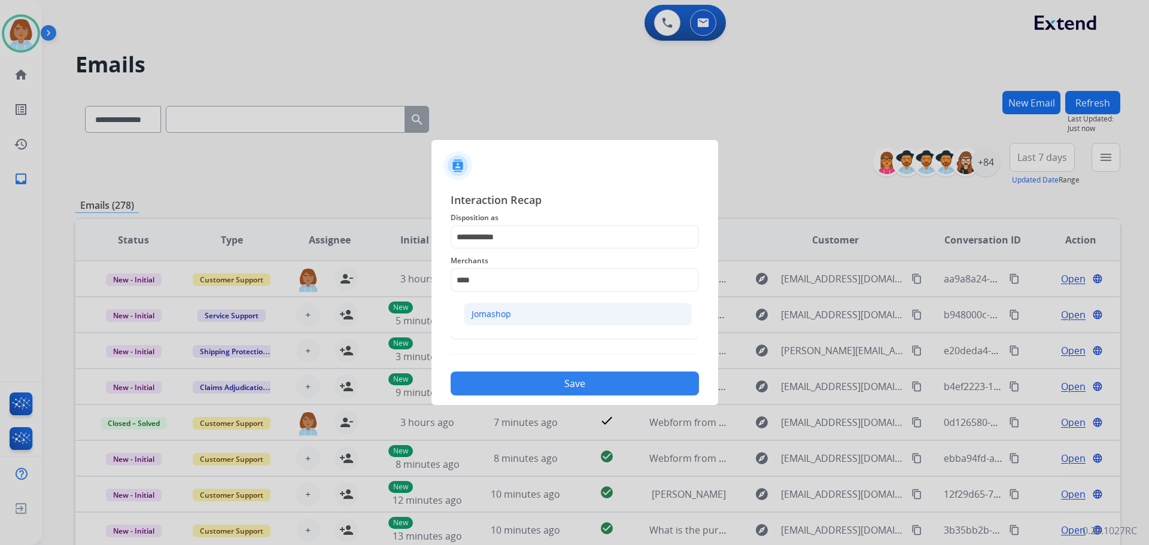
click at [566, 320] on li "Jomashop" at bounding box center [578, 314] width 228 height 23
type input "********"
click at [557, 317] on input "text" at bounding box center [575, 328] width 248 height 24
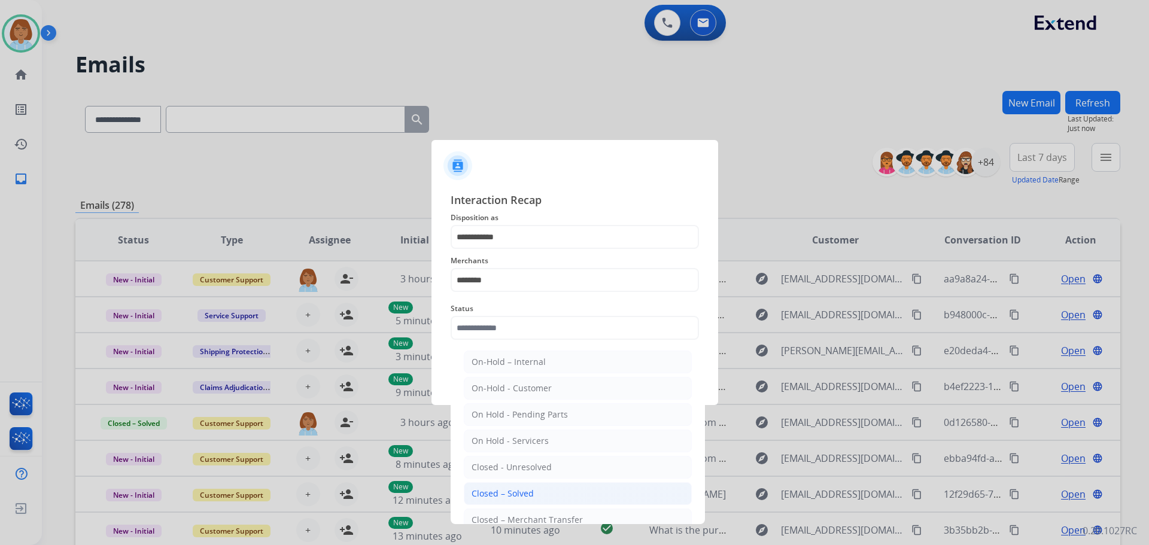
click at [532, 488] on li "Closed – Solved" at bounding box center [578, 493] width 228 height 23
type input "**********"
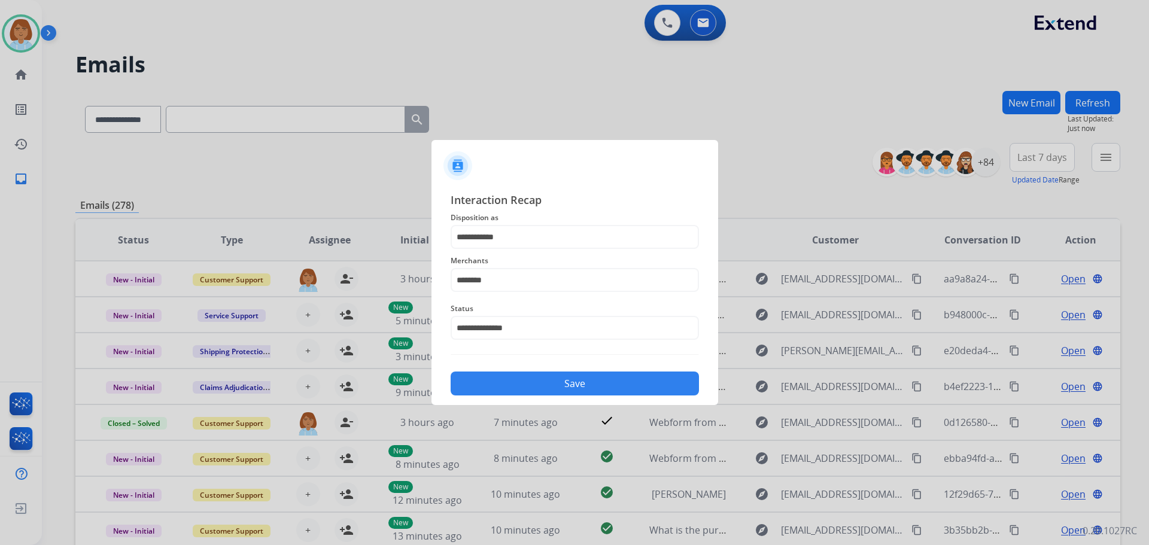
click at [557, 388] on button "Save" at bounding box center [575, 384] width 248 height 24
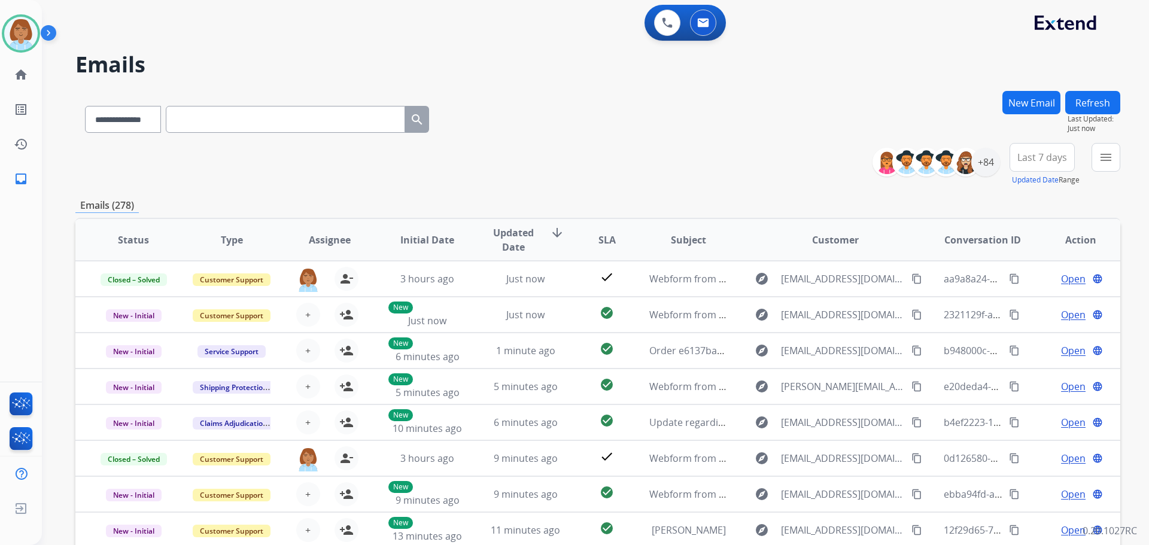
click at [1104, 174] on div "menu Type Claims Adjudication Customer Support Escalation Service Support Shipp…" at bounding box center [1106, 164] width 29 height 43
click at [1110, 160] on mat-icon "menu" at bounding box center [1106, 157] width 14 height 14
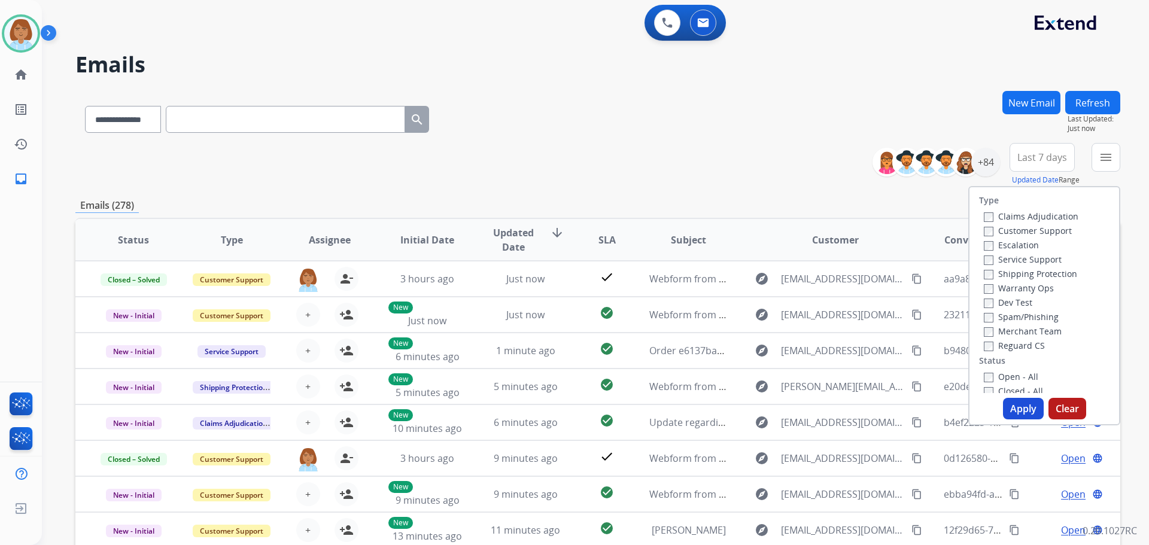
click at [1027, 229] on label "Customer Support" at bounding box center [1028, 230] width 88 height 11
click at [998, 274] on label "Shipping Protection" at bounding box center [1030, 273] width 93 height 11
click at [998, 347] on label "Reguard CS" at bounding box center [1014, 345] width 61 height 11
click at [986, 381] on label "Open - All" at bounding box center [1011, 376] width 54 height 11
click at [1012, 408] on button "Apply" at bounding box center [1023, 409] width 41 height 22
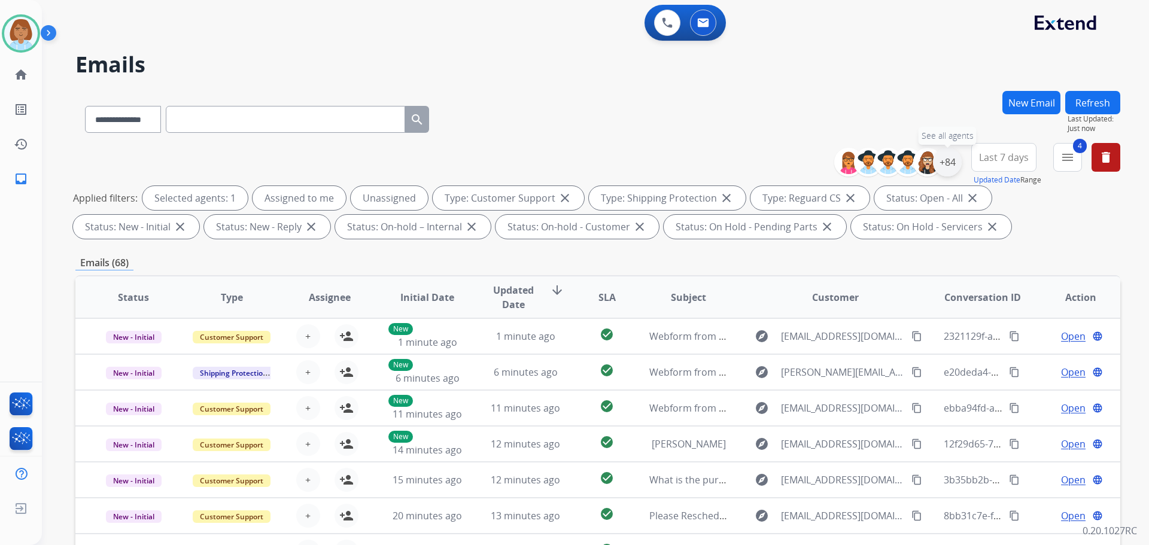
click at [948, 169] on div "+84" at bounding box center [947, 162] width 29 height 29
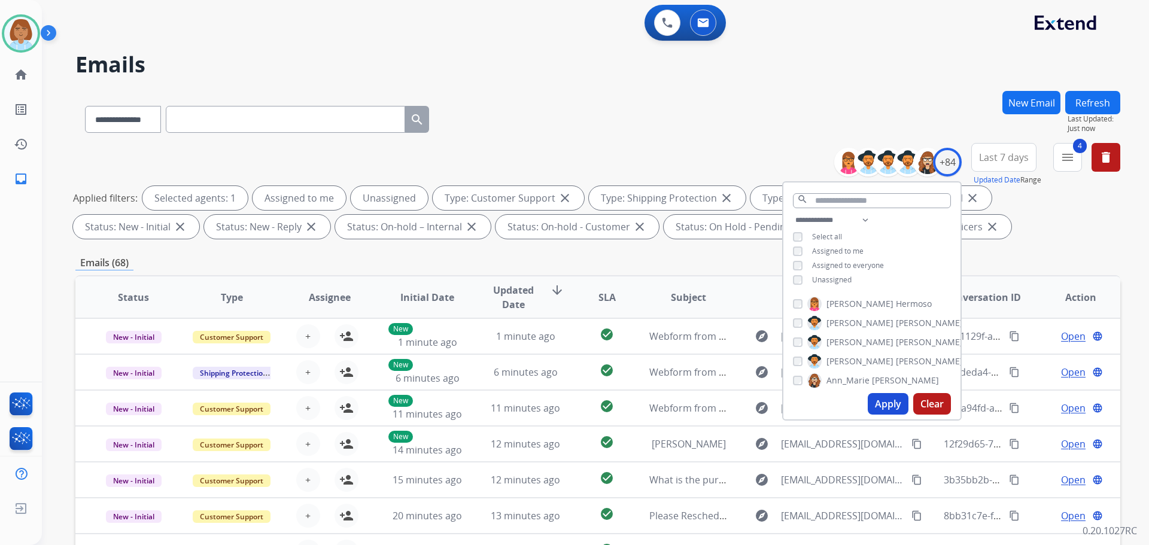
click at [840, 277] on span "Unassigned" at bounding box center [832, 280] width 40 height 10
click at [878, 406] on button "Apply" at bounding box center [888, 404] width 41 height 22
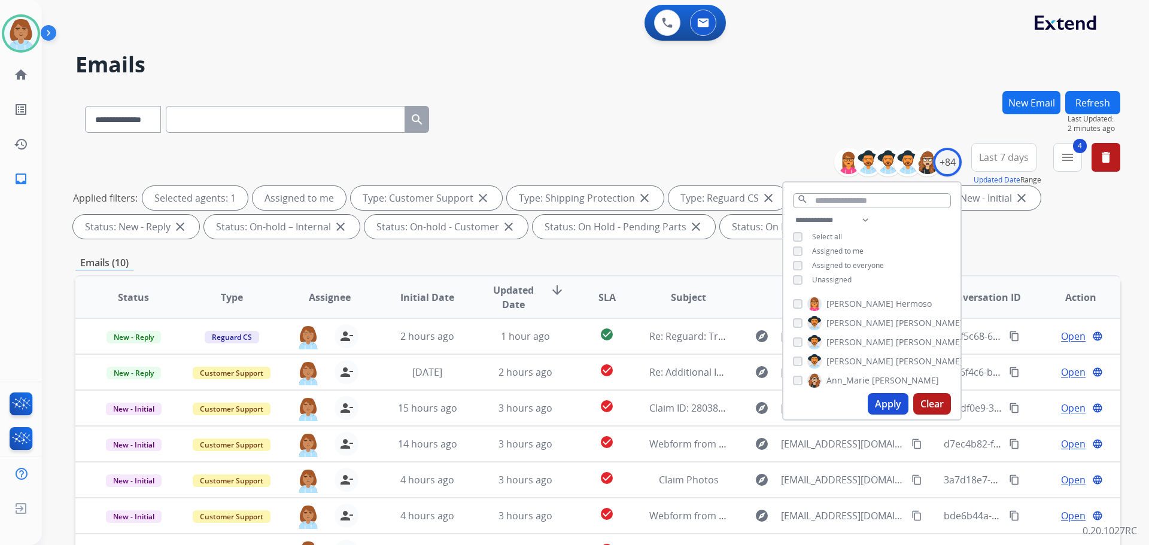
click at [900, 399] on button "Apply" at bounding box center [888, 404] width 41 height 22
click at [755, 141] on div "**********" at bounding box center [597, 117] width 1045 height 52
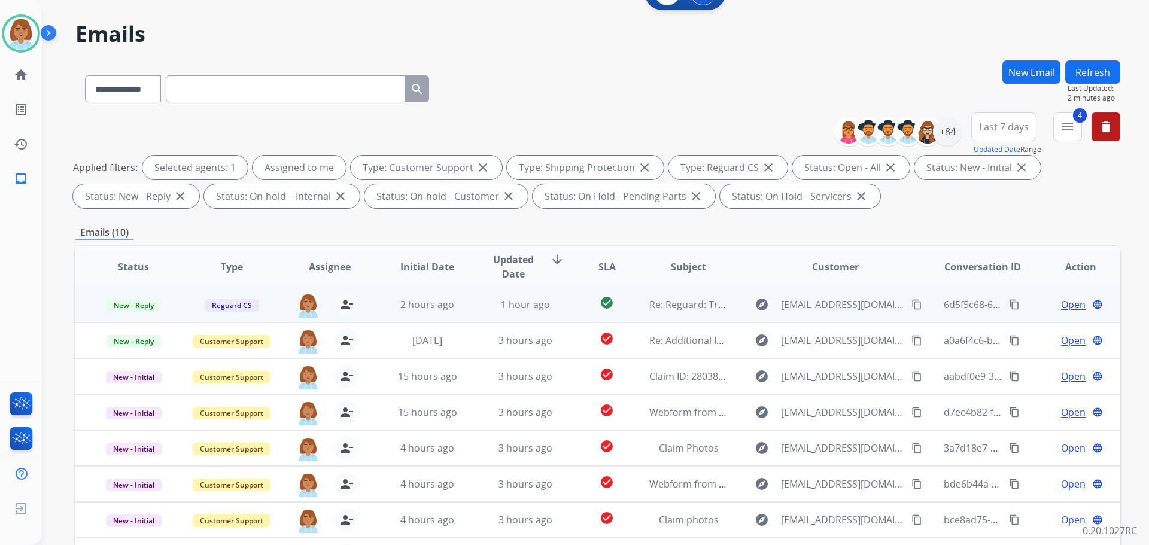
scroll to position [193, 0]
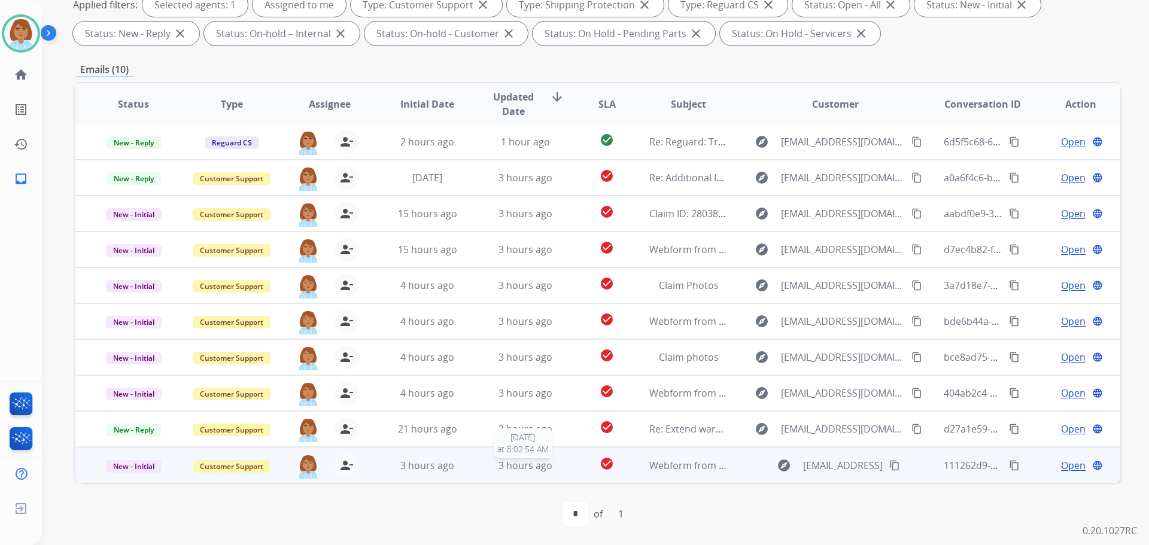
click at [559, 471] on div "3 hours ago" at bounding box center [526, 466] width 78 height 14
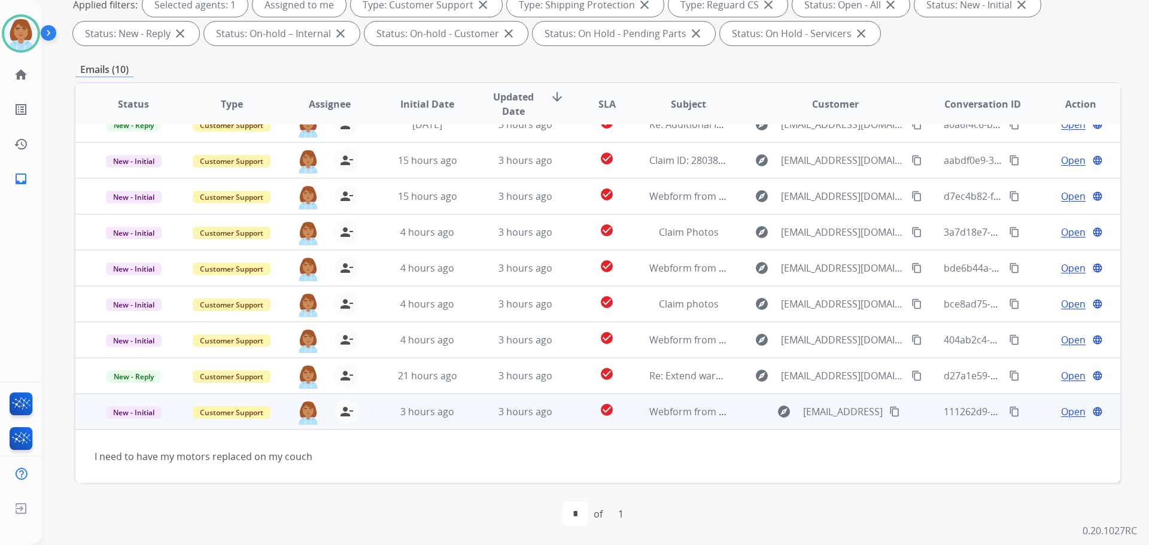
click at [900, 411] on mat-icon "content_copy" at bounding box center [895, 411] width 11 height 11
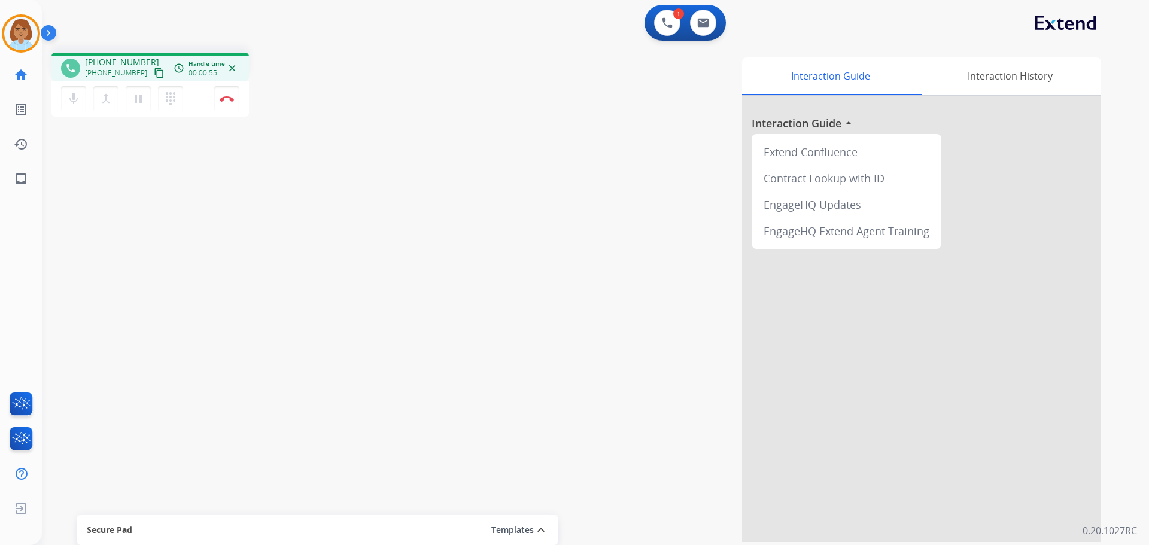
click at [154, 74] on mat-icon "content_copy" at bounding box center [159, 73] width 11 height 11
click at [233, 113] on div "mic Mute merge_type Bridge pause Hold dialpad Dialpad Disconnect" at bounding box center [150, 99] width 198 height 36
click at [226, 102] on button "Disconnect" at bounding box center [226, 98] width 25 height 25
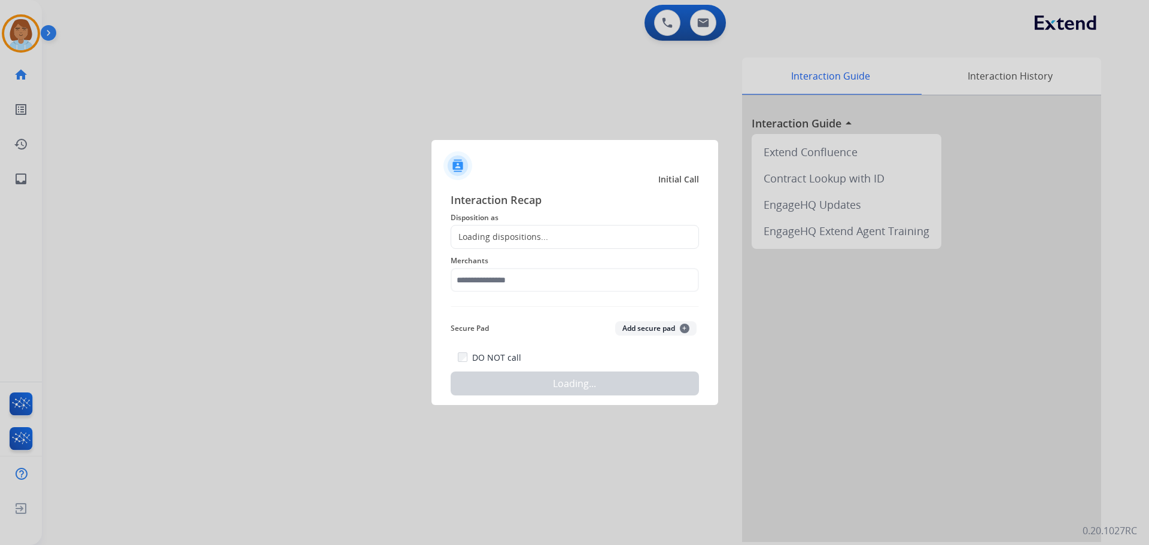
click at [531, 225] on div "Interaction Recap Disposition as Loading dispositions... Merchants Secure Pad A…" at bounding box center [575, 294] width 248 height 204
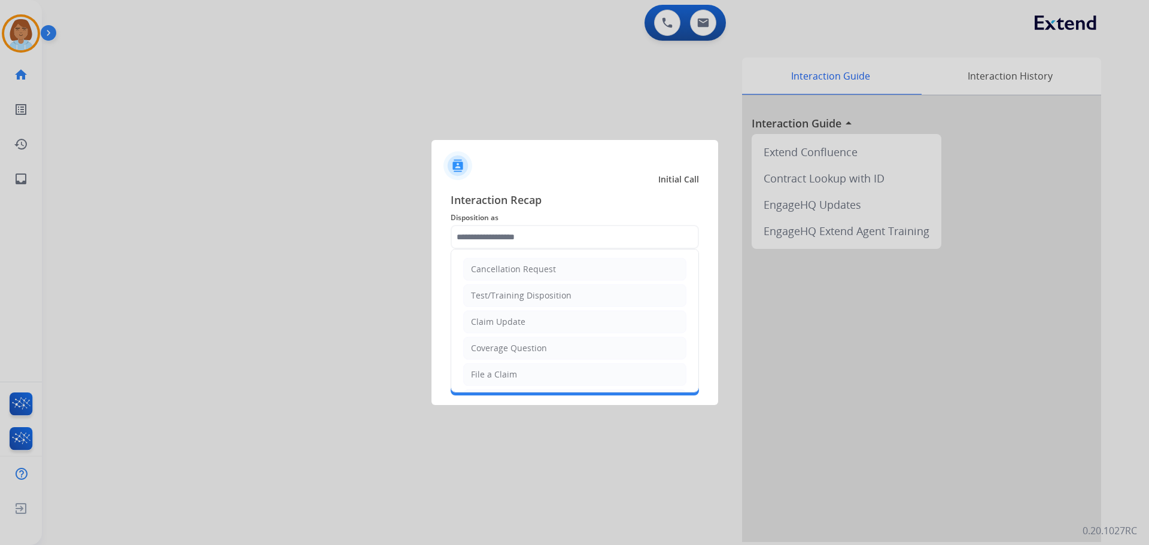
click at [520, 246] on input "text" at bounding box center [575, 237] width 248 height 24
click at [511, 347] on li "Other" at bounding box center [574, 346] width 223 height 23
type input "*****"
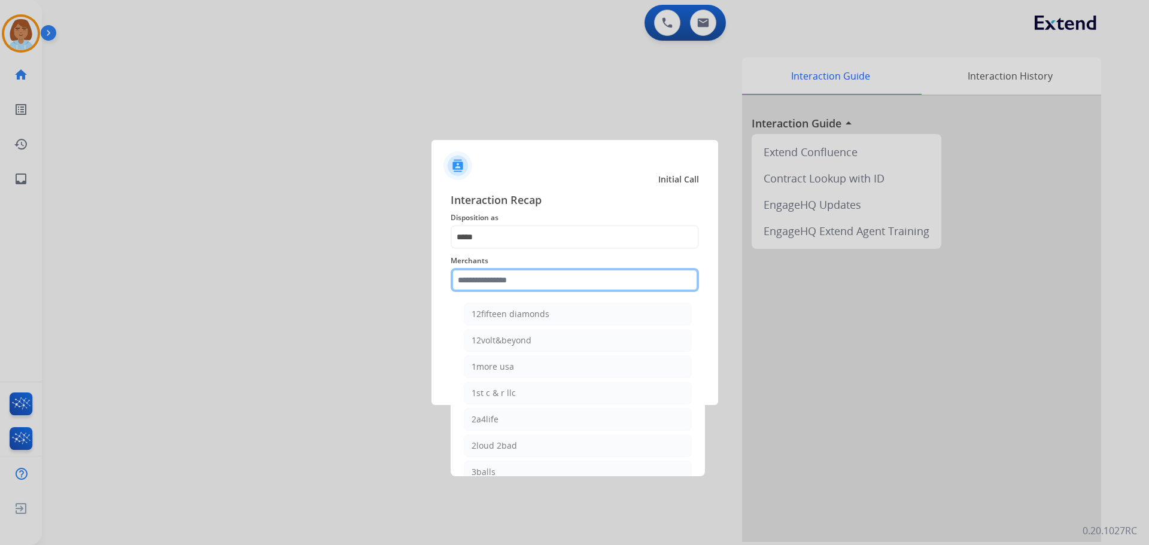
click at [512, 287] on input "text" at bounding box center [575, 280] width 248 height 24
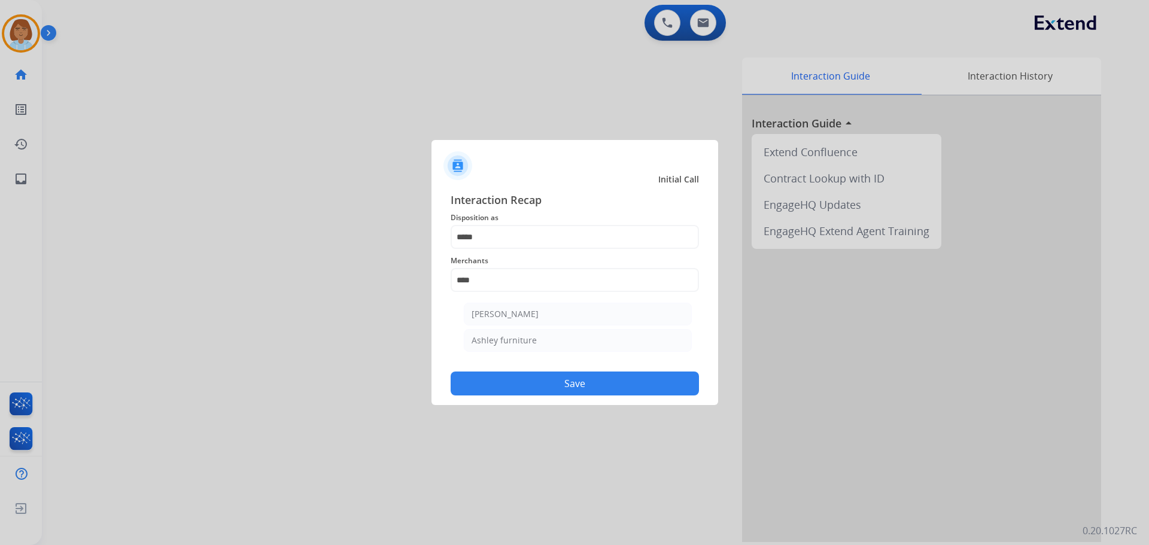
click at [486, 336] on div "Ashley furniture" at bounding box center [504, 341] width 65 height 12
type input "**********"
click at [511, 377] on button "Save" at bounding box center [575, 384] width 248 height 24
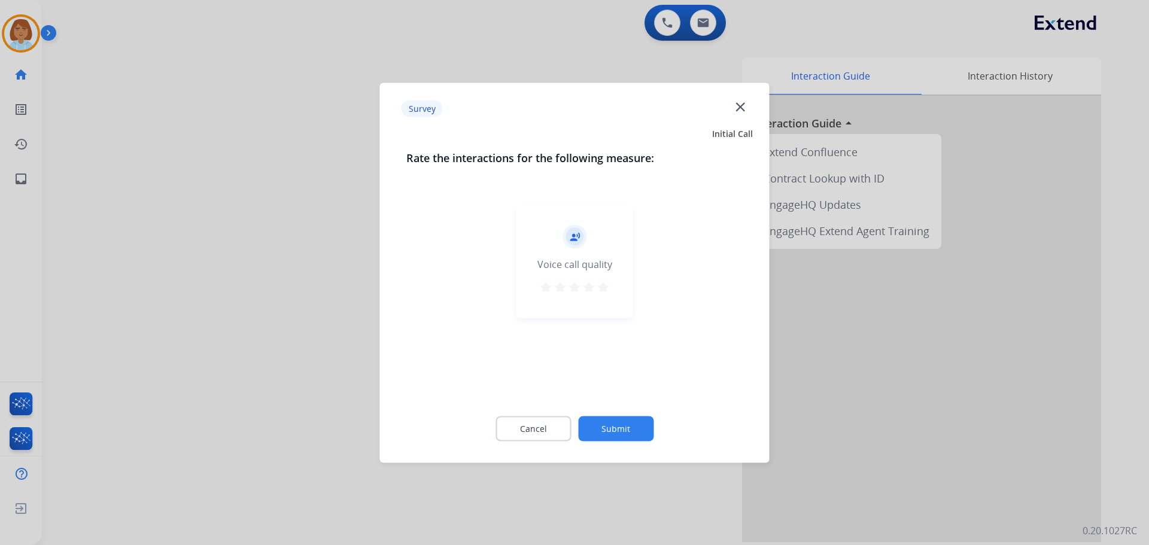
click at [599, 425] on button "Submit" at bounding box center [615, 428] width 75 height 25
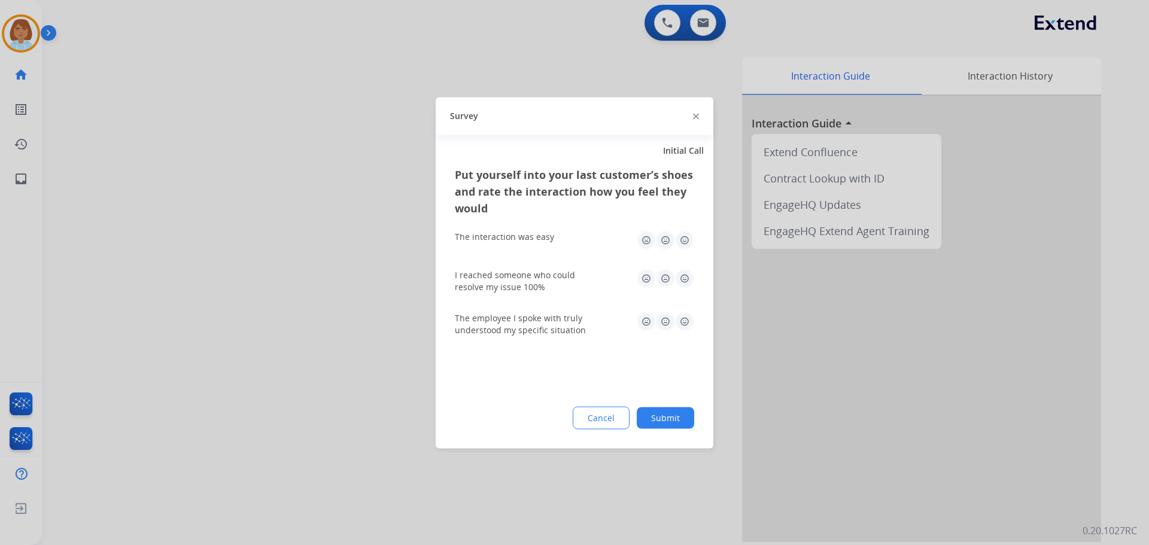
click at [657, 412] on button "Submit" at bounding box center [665, 418] width 57 height 22
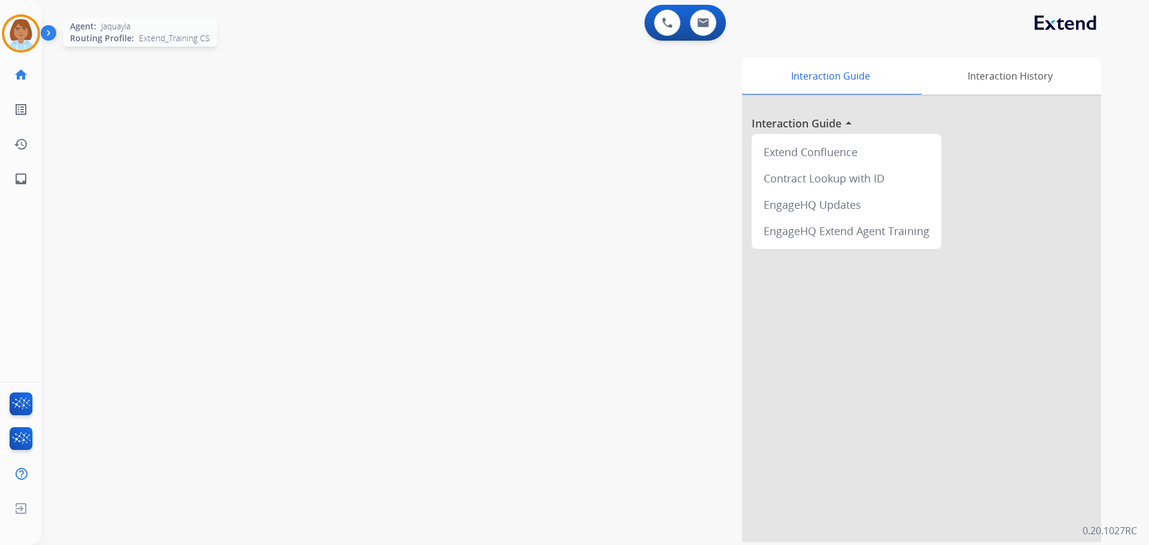
click at [12, 35] on img at bounding box center [21, 34] width 34 height 34
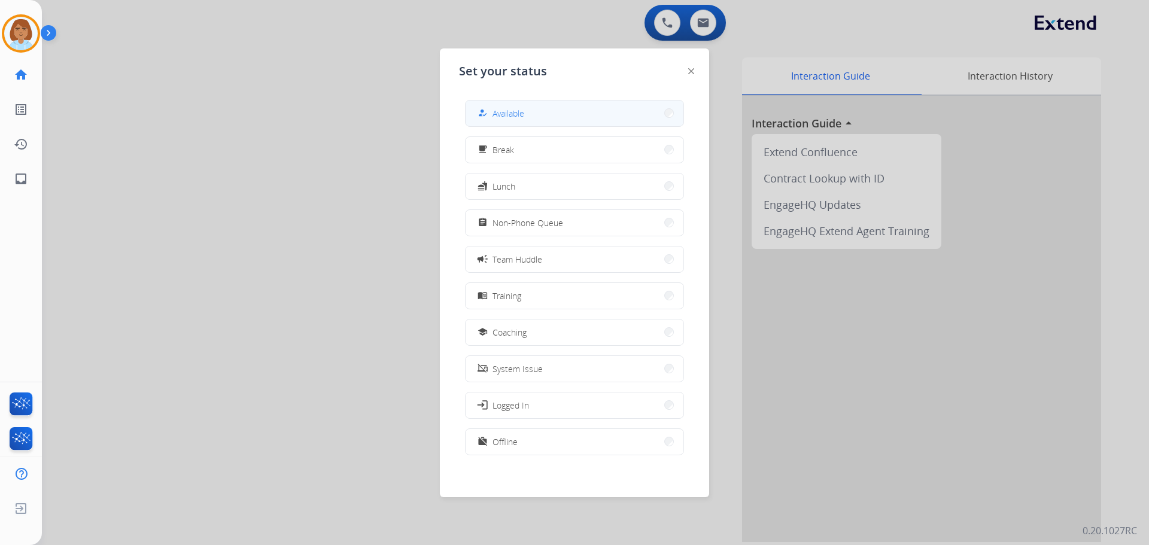
click at [497, 113] on span "Available" at bounding box center [509, 113] width 32 height 13
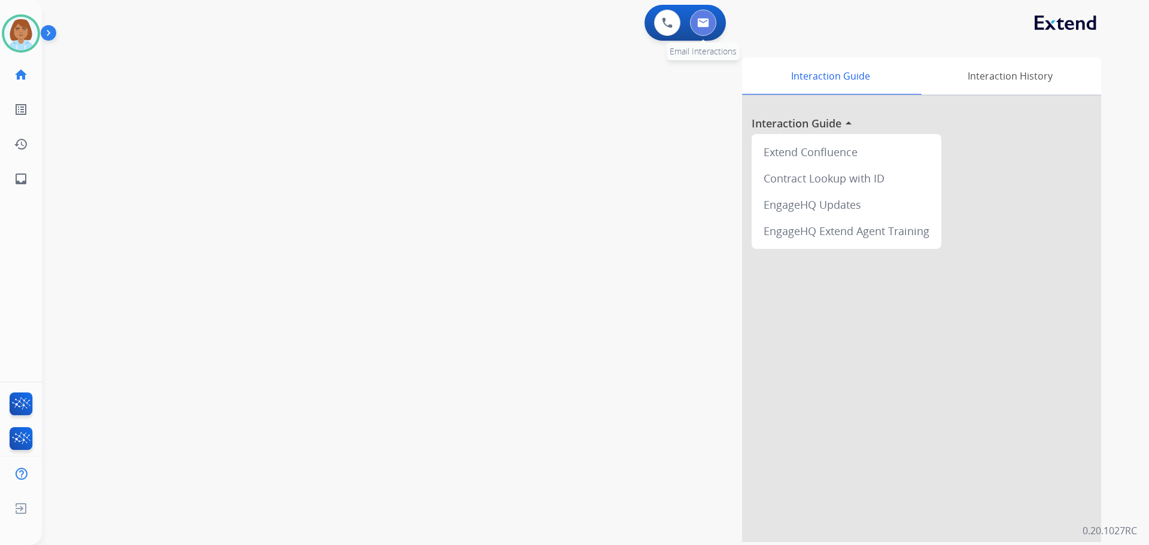
click at [705, 24] on img at bounding box center [703, 23] width 12 height 10
select select "**********"
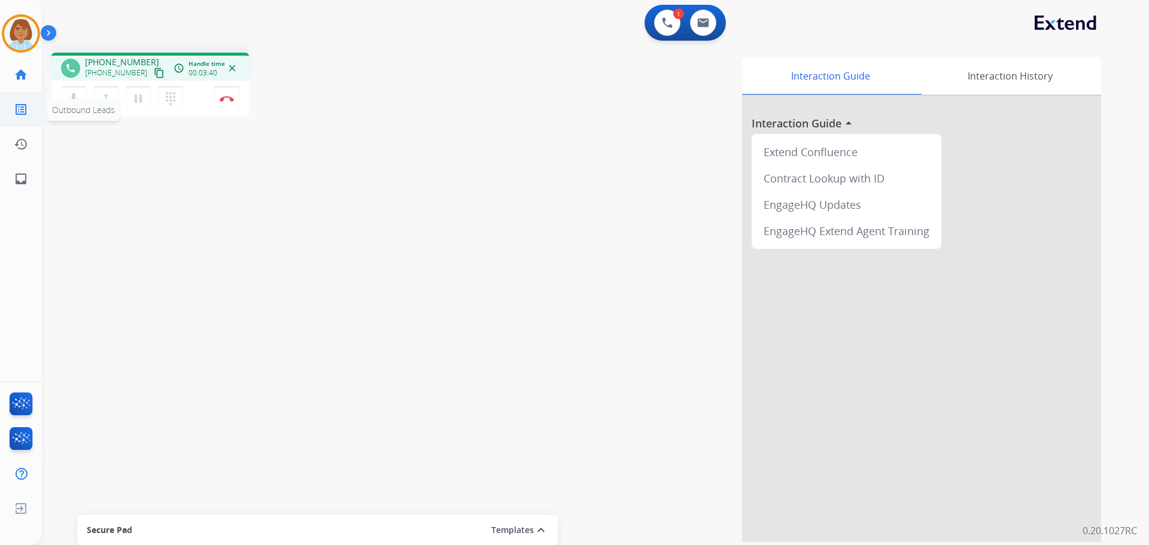
click at [67, 103] on span "Outbound Leads" at bounding box center [83, 110] width 72 height 22
click at [130, 105] on button "pause Hold" at bounding box center [138, 98] width 25 height 25
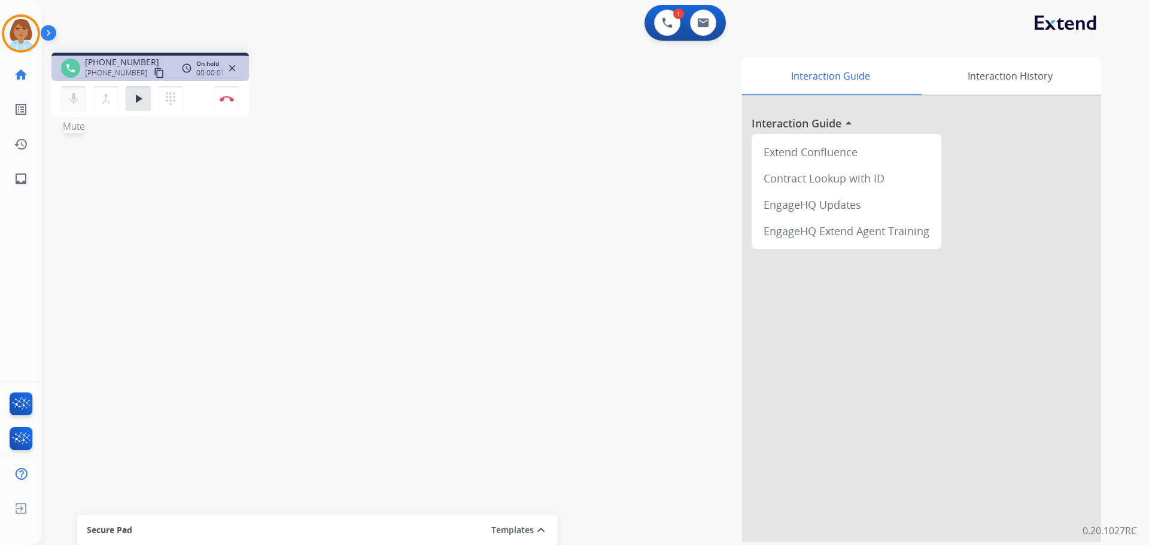
click at [63, 108] on button "mic Mute" at bounding box center [73, 98] width 25 height 25
click at [78, 96] on mat-icon "mic_off" at bounding box center [73, 99] width 14 height 14
click at [139, 103] on mat-icon "play_arrow" at bounding box center [138, 99] width 14 height 14
click at [141, 102] on mat-icon "pause" at bounding box center [138, 99] width 14 height 14
click at [77, 104] on mat-icon "mic" at bounding box center [73, 99] width 14 height 14
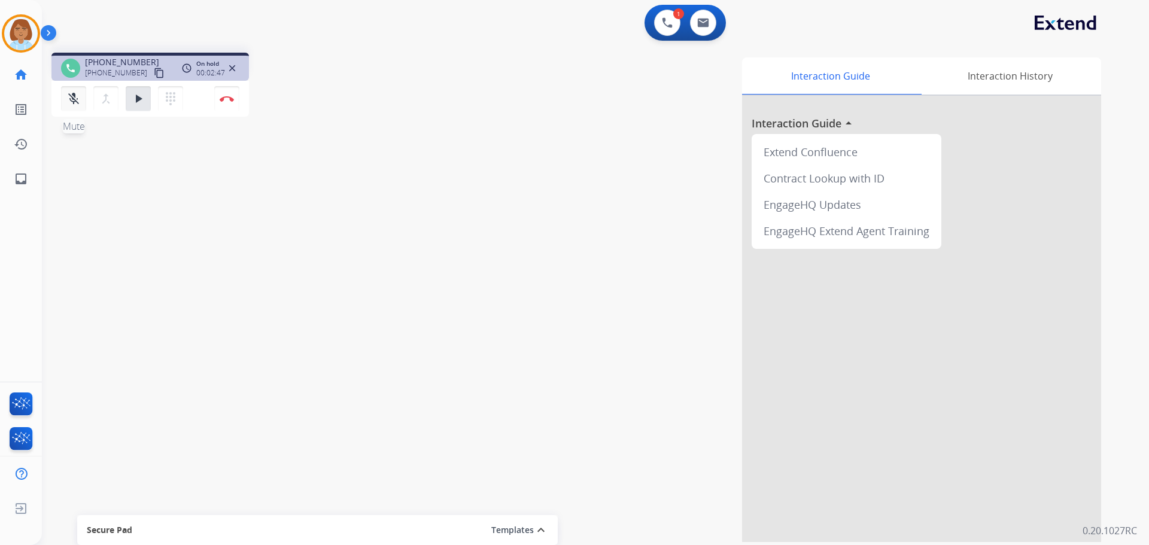
click at [73, 103] on mat-icon "mic_off" at bounding box center [73, 99] width 14 height 14
click at [145, 103] on button "play_arrow Hold" at bounding box center [138, 98] width 25 height 25
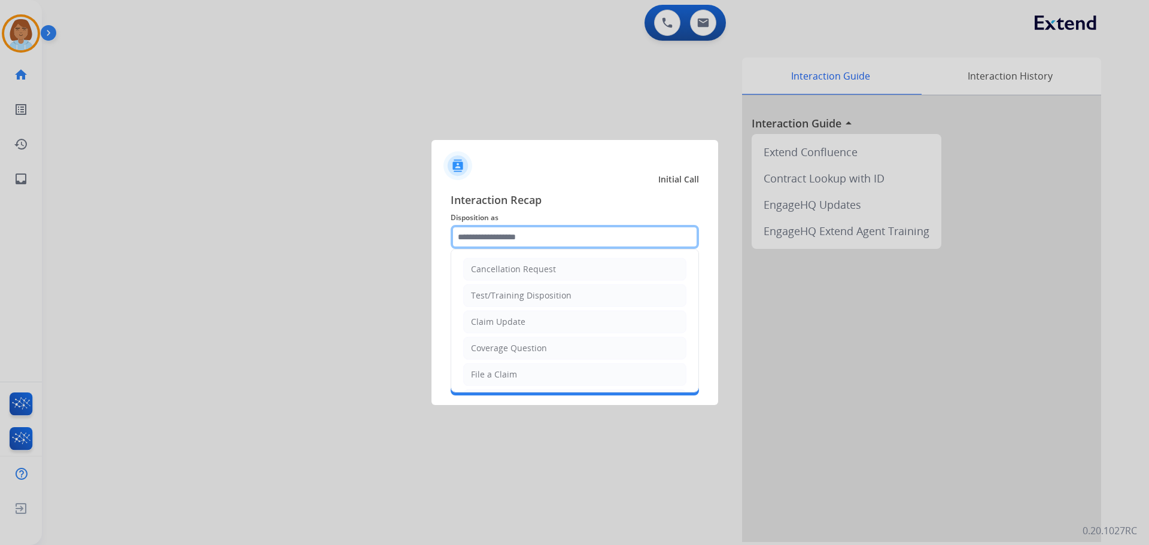
click at [576, 241] on input "text" at bounding box center [575, 237] width 248 height 24
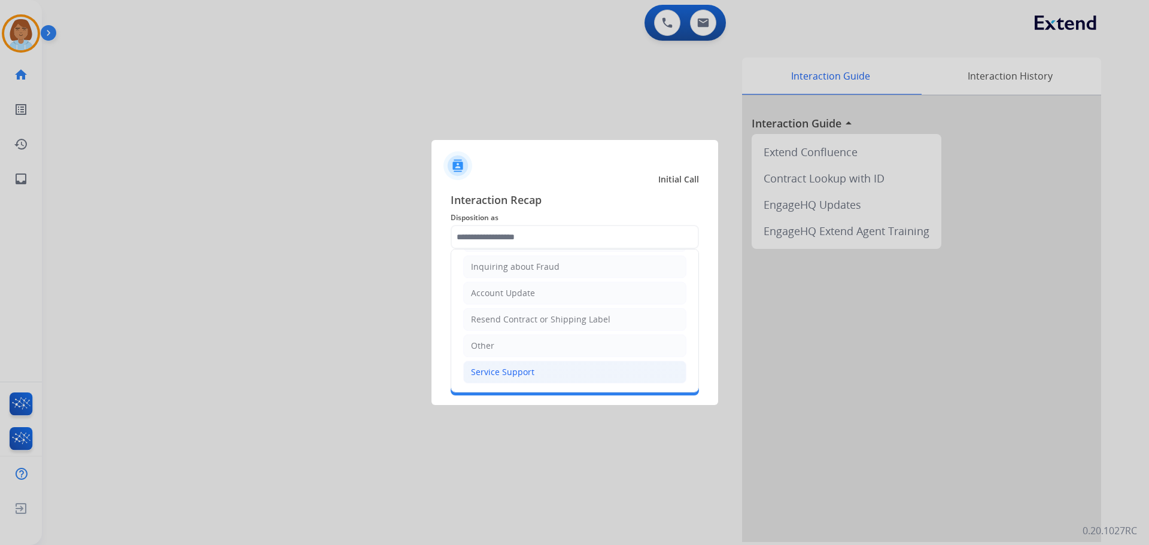
click at [511, 383] on li "Service Support" at bounding box center [574, 372] width 223 height 23
type input "**********"
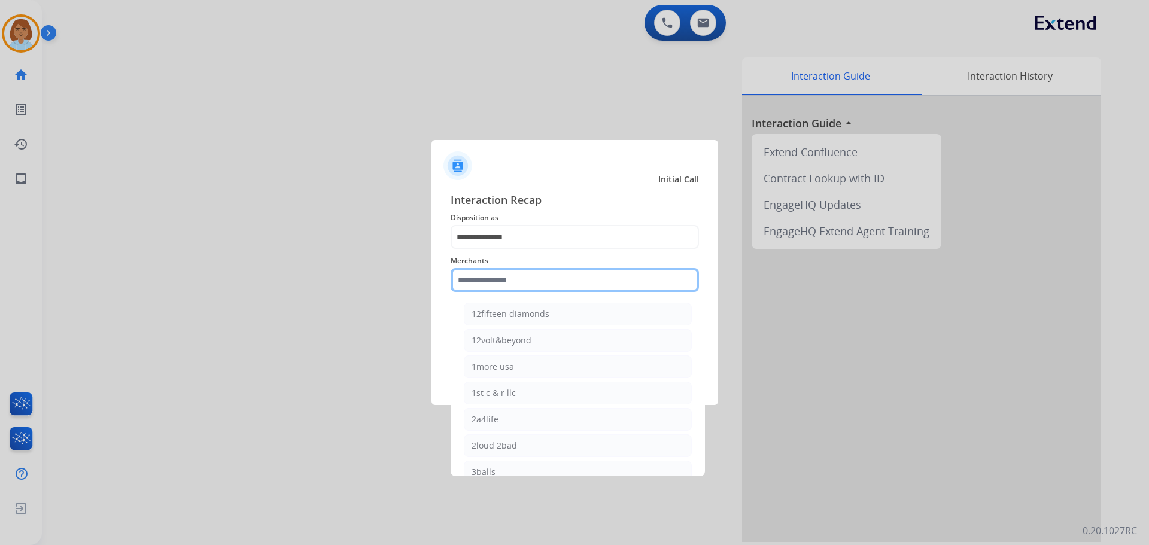
click at [493, 281] on input "text" at bounding box center [575, 280] width 248 height 24
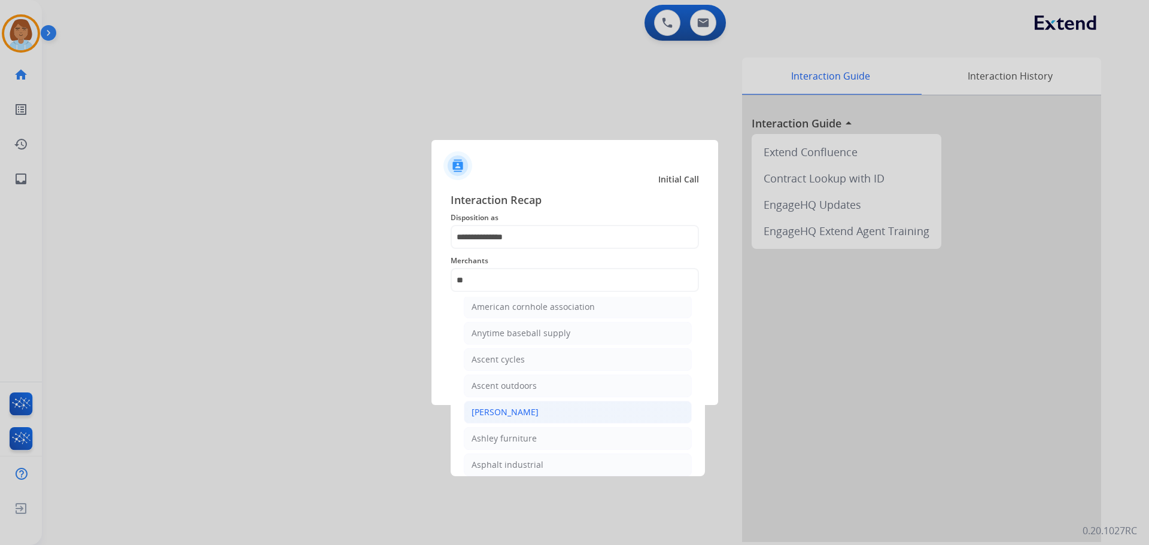
click at [538, 415] on li "[PERSON_NAME]" at bounding box center [578, 412] width 228 height 23
type input "**********"
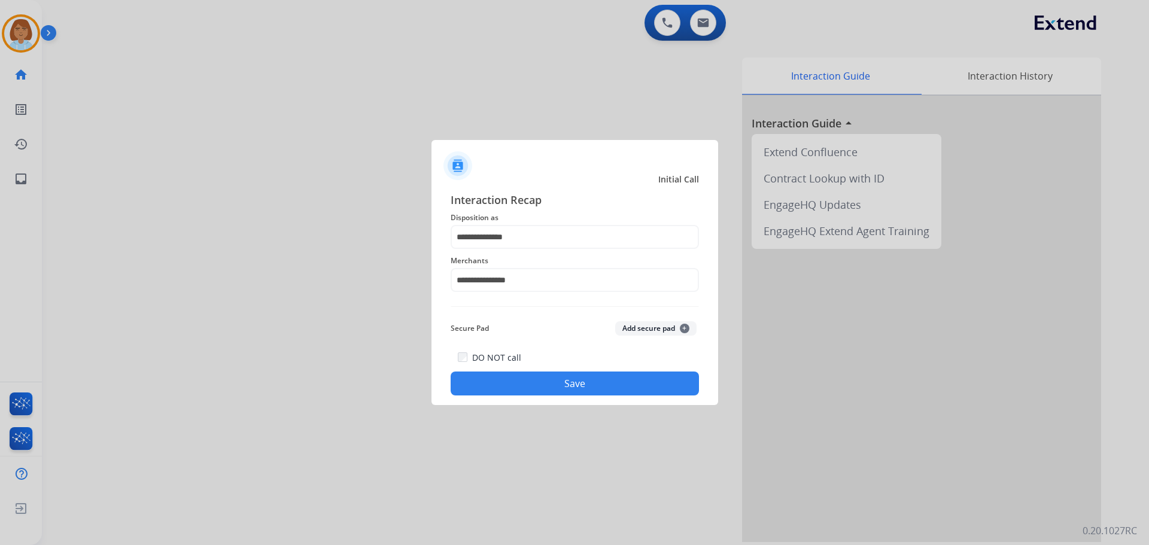
click at [553, 393] on button "Save" at bounding box center [575, 384] width 248 height 24
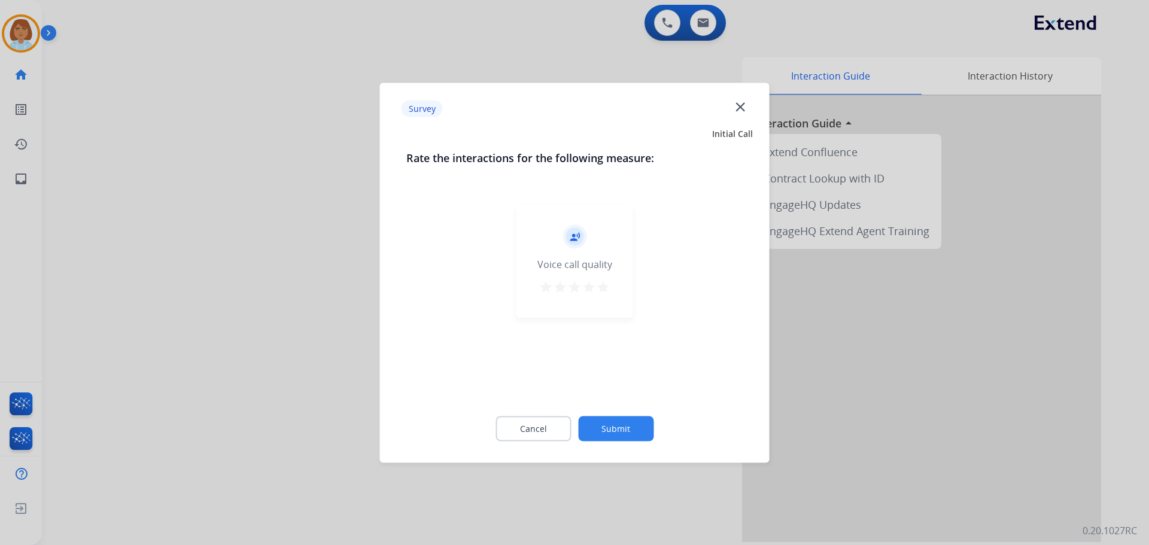
click at [633, 437] on button "Submit" at bounding box center [615, 428] width 75 height 25
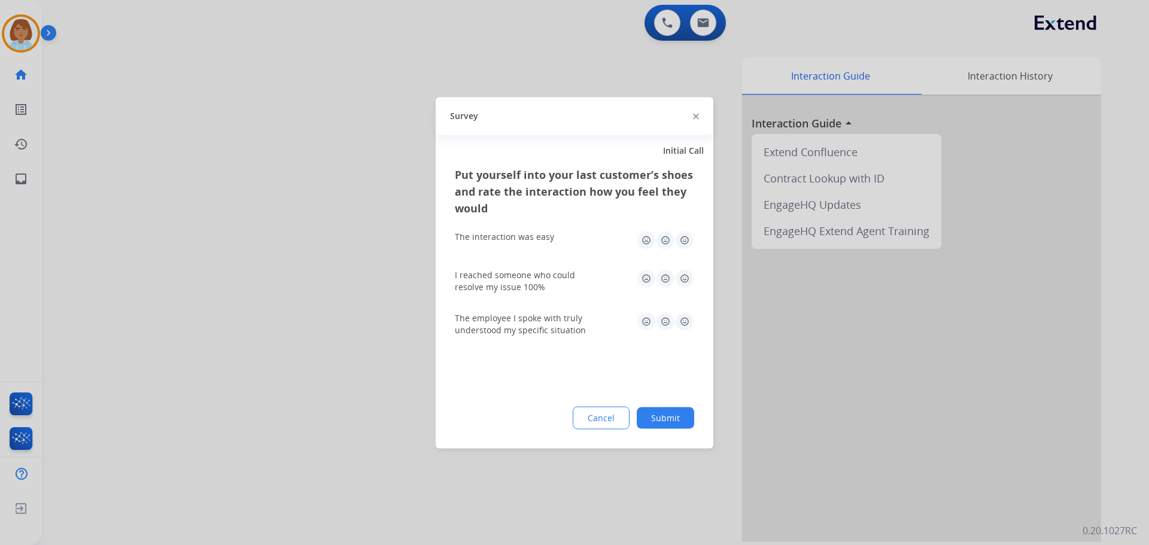
click at [656, 421] on button "Submit" at bounding box center [665, 418] width 57 height 22
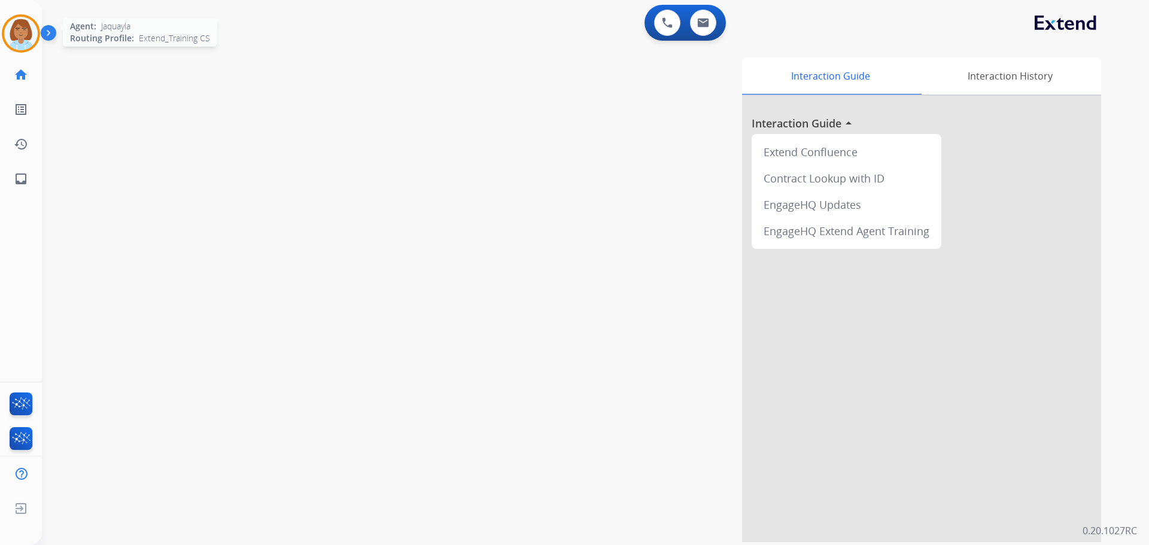
click at [17, 45] on img at bounding box center [21, 34] width 34 height 34
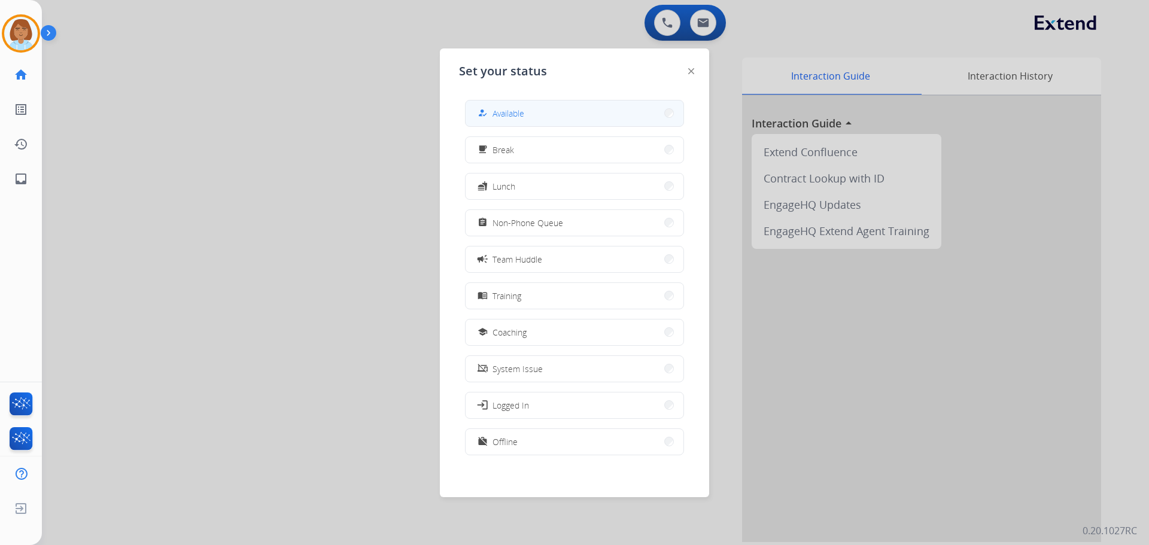
click at [555, 116] on button "how_to_reg Available" at bounding box center [575, 114] width 218 height 26
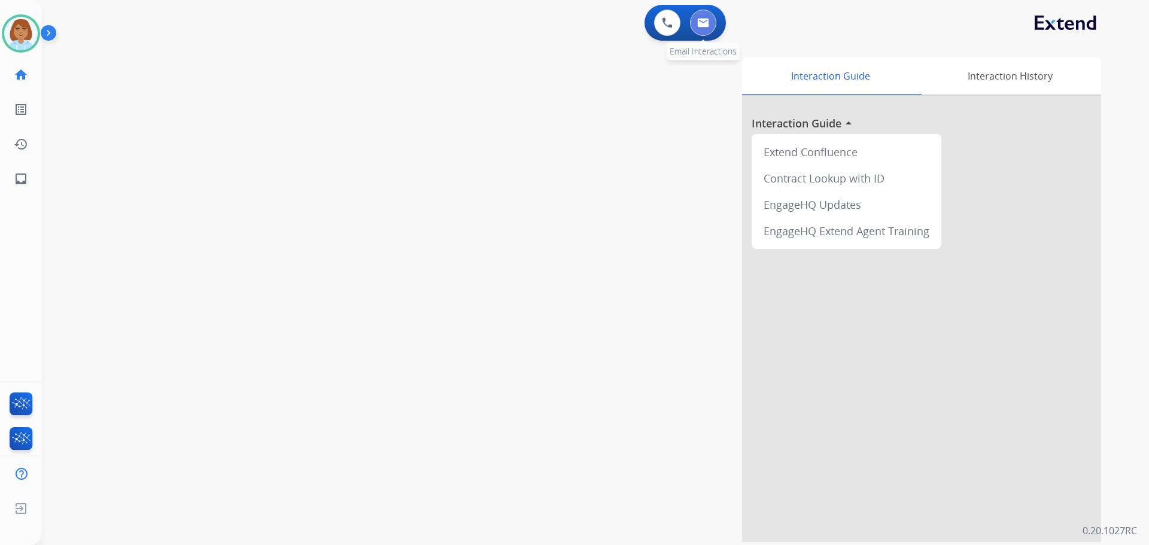
click at [703, 33] on button at bounding box center [703, 23] width 26 height 26
select select "**********"
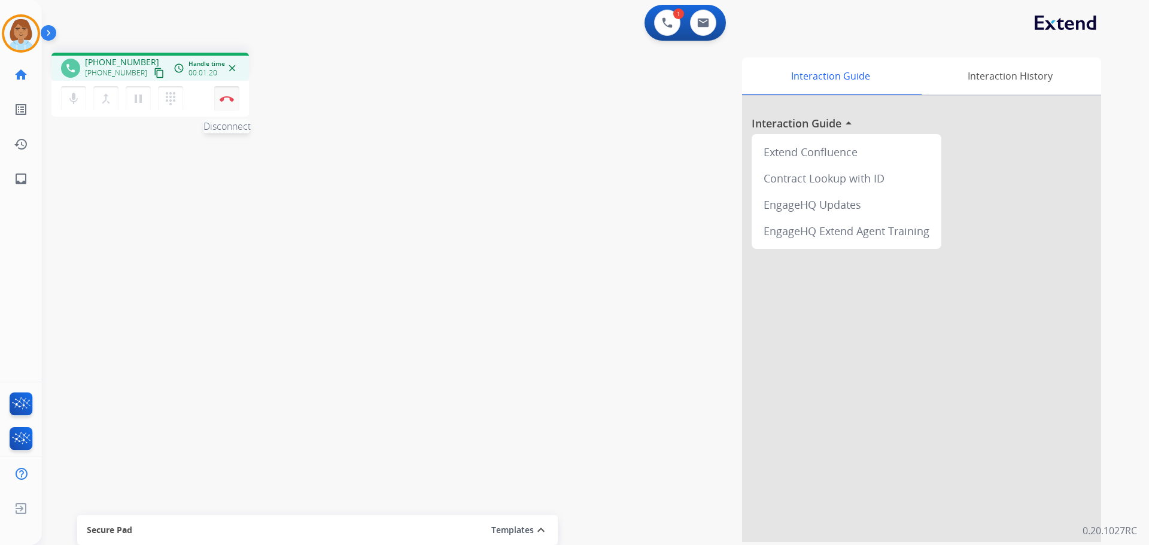
click at [227, 104] on button "Disconnect" at bounding box center [226, 98] width 25 height 25
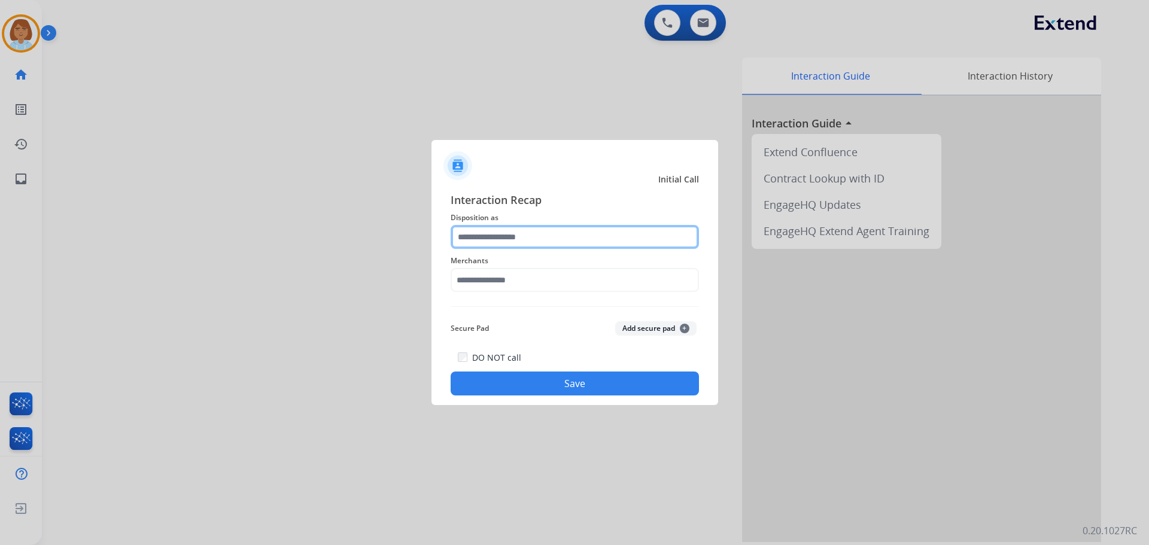
drag, startPoint x: 559, startPoint y: 238, endPoint x: 573, endPoint y: 245, distance: 16.1
click at [562, 238] on input "text" at bounding box center [575, 237] width 248 height 24
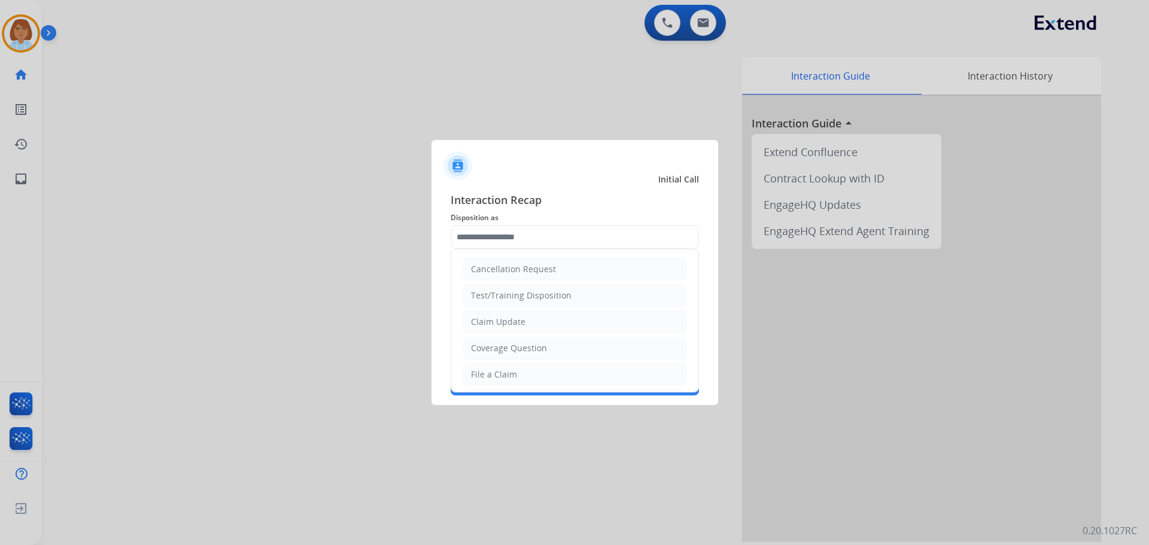
click at [518, 321] on div "Claim Update" at bounding box center [498, 322] width 54 height 12
type input "**********"
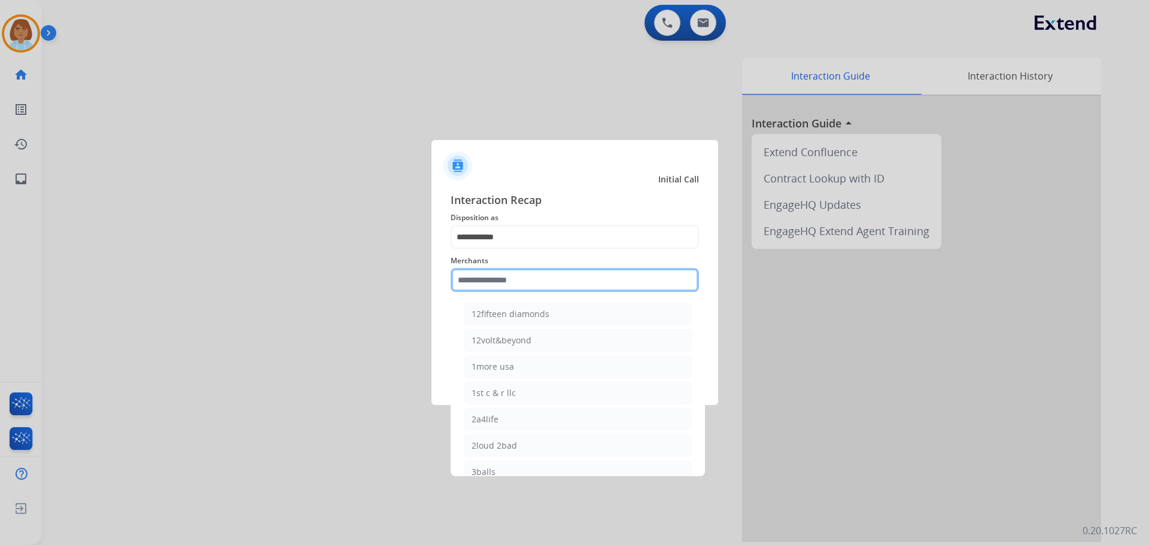
click at [542, 292] on input "text" at bounding box center [575, 280] width 248 height 24
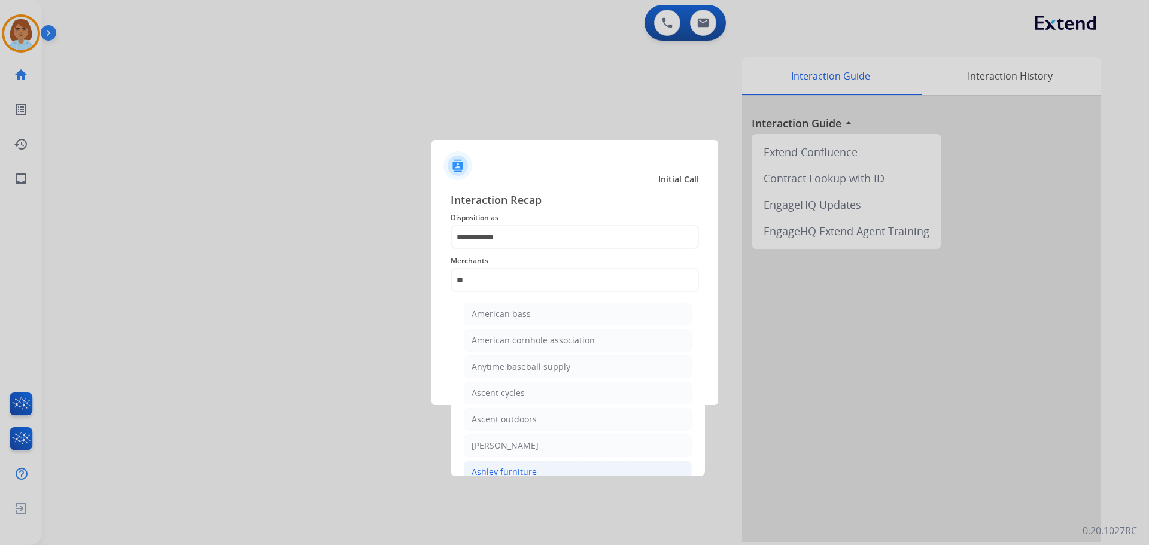
click at [546, 466] on li "Ashley furniture" at bounding box center [578, 472] width 228 height 23
type input "**********"
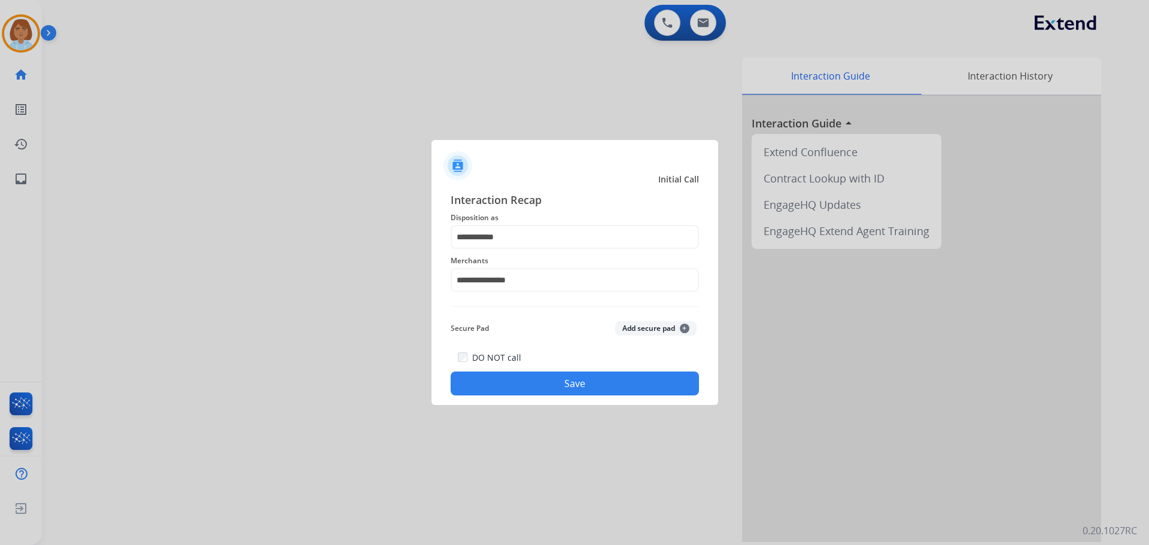
drag, startPoint x: 654, startPoint y: 345, endPoint x: 656, endPoint y: 363, distance: 18.7
click at [654, 348] on div "**********" at bounding box center [575, 294] width 248 height 204
click at [646, 371] on div "DO NOT call Save" at bounding box center [575, 372] width 248 height 45
click at [647, 387] on button "Save" at bounding box center [575, 384] width 248 height 24
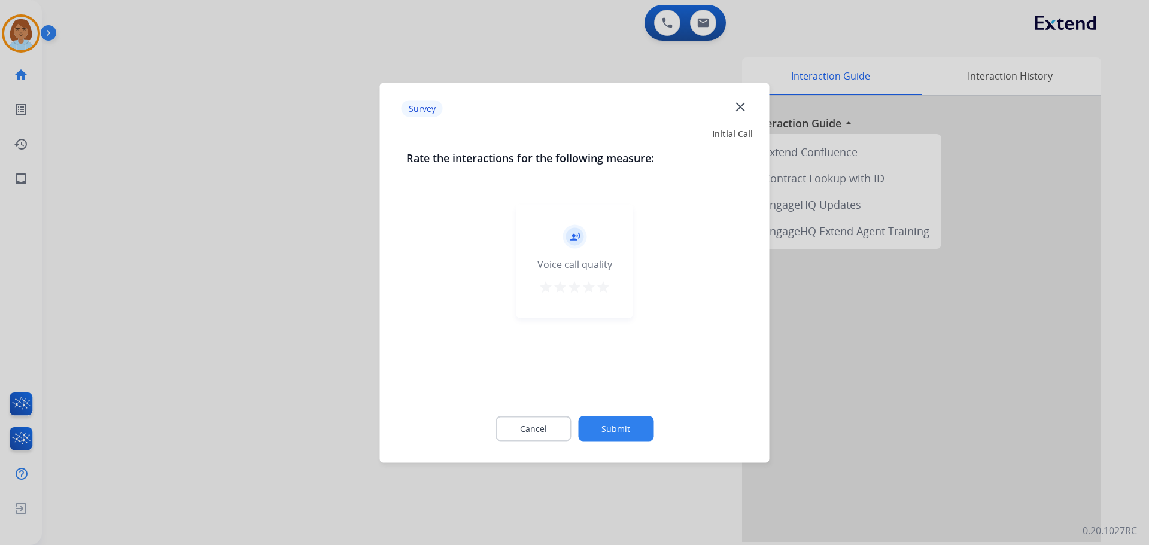
click at [626, 426] on button "Submit" at bounding box center [615, 428] width 75 height 25
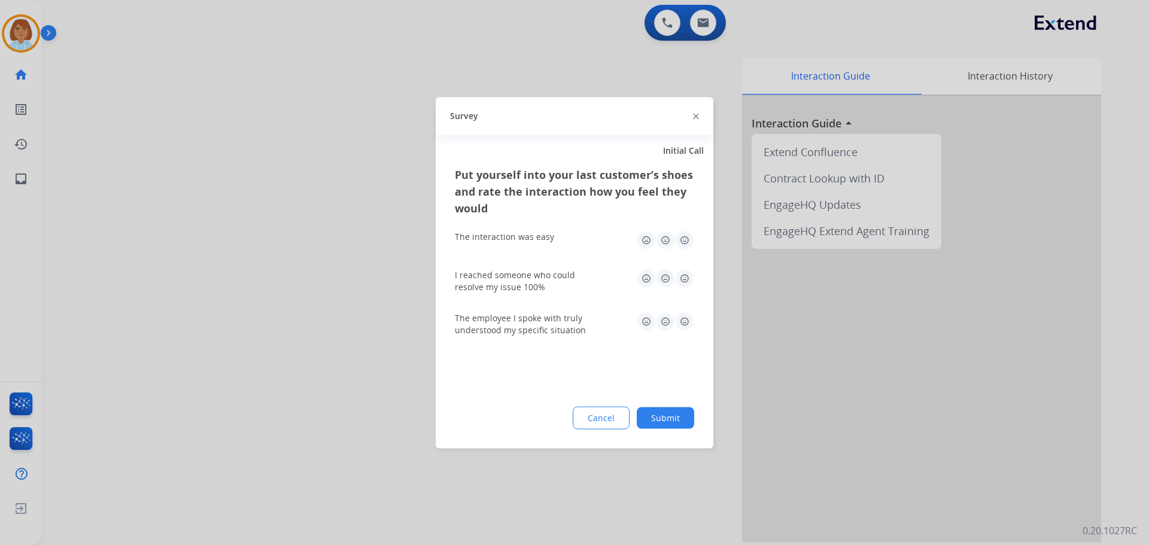
click at [669, 417] on button "Submit" at bounding box center [665, 418] width 57 height 22
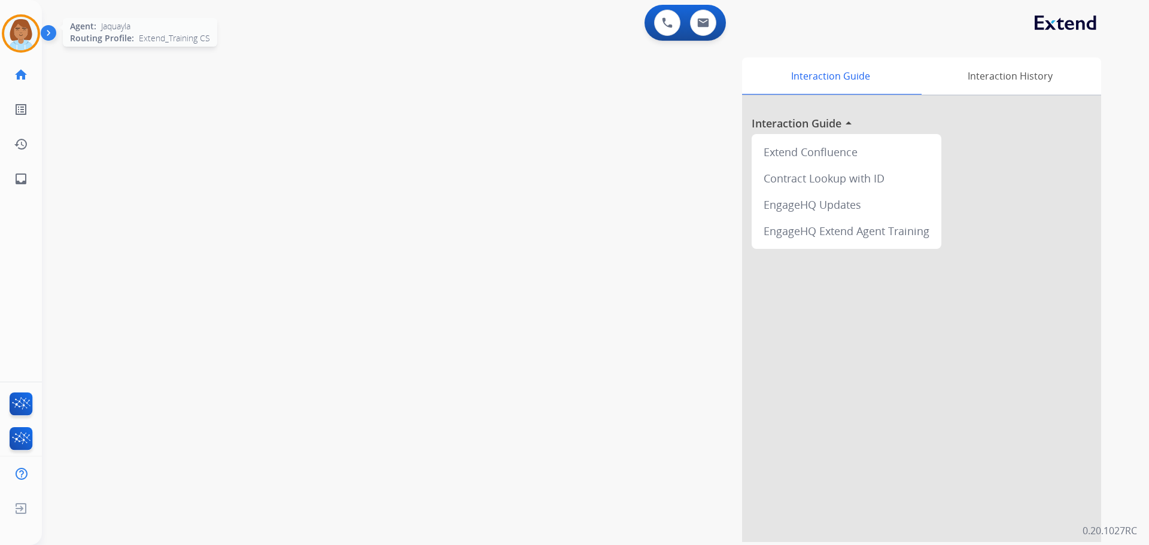
click at [16, 39] on img at bounding box center [21, 34] width 34 height 34
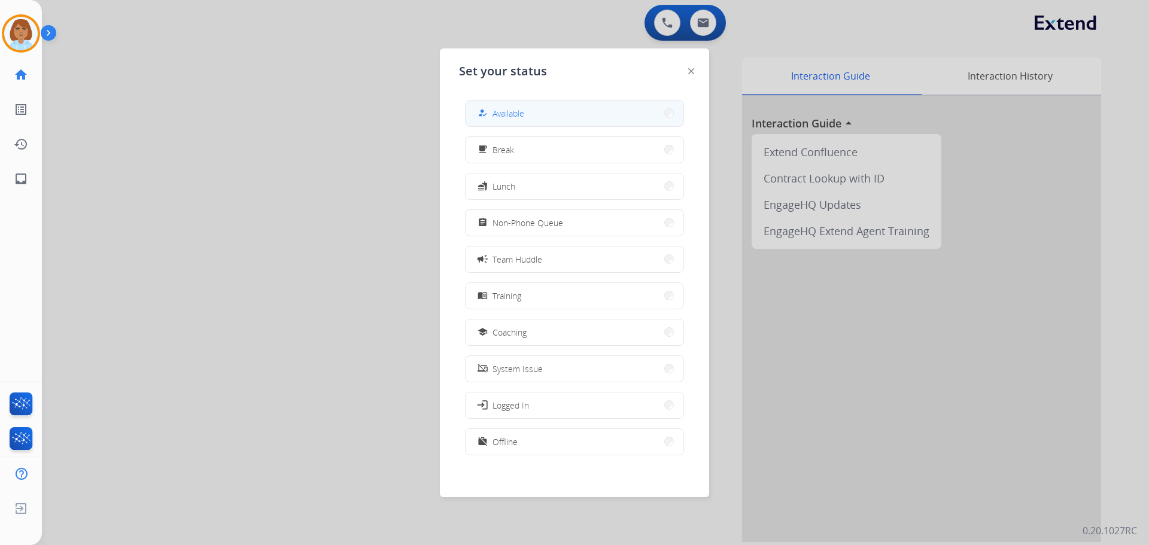
click at [550, 117] on button "how_to_reg Available" at bounding box center [575, 114] width 218 height 26
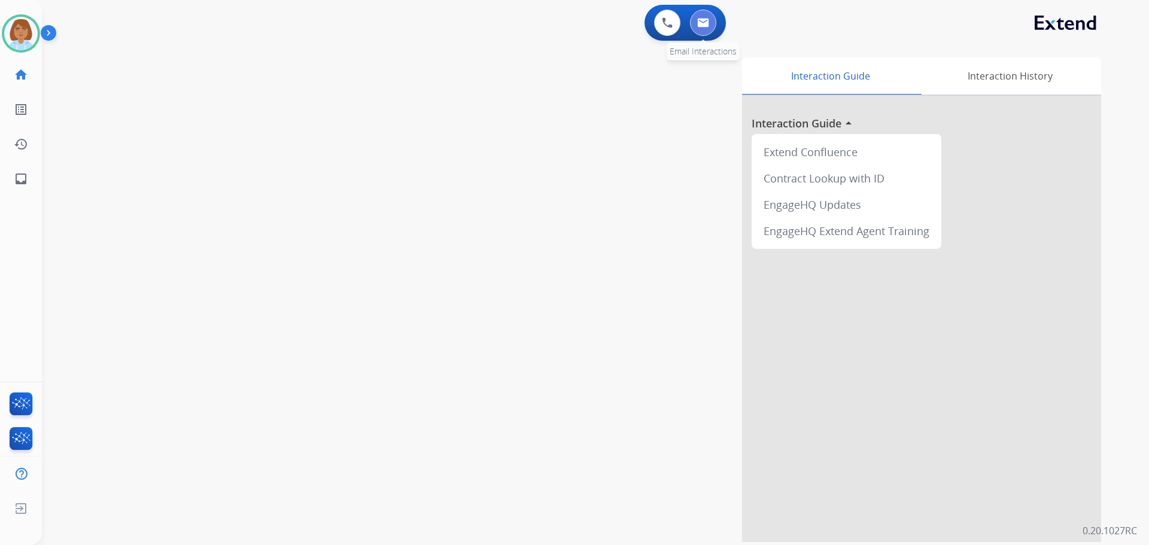
click at [702, 16] on button at bounding box center [703, 23] width 26 height 26
select select "**********"
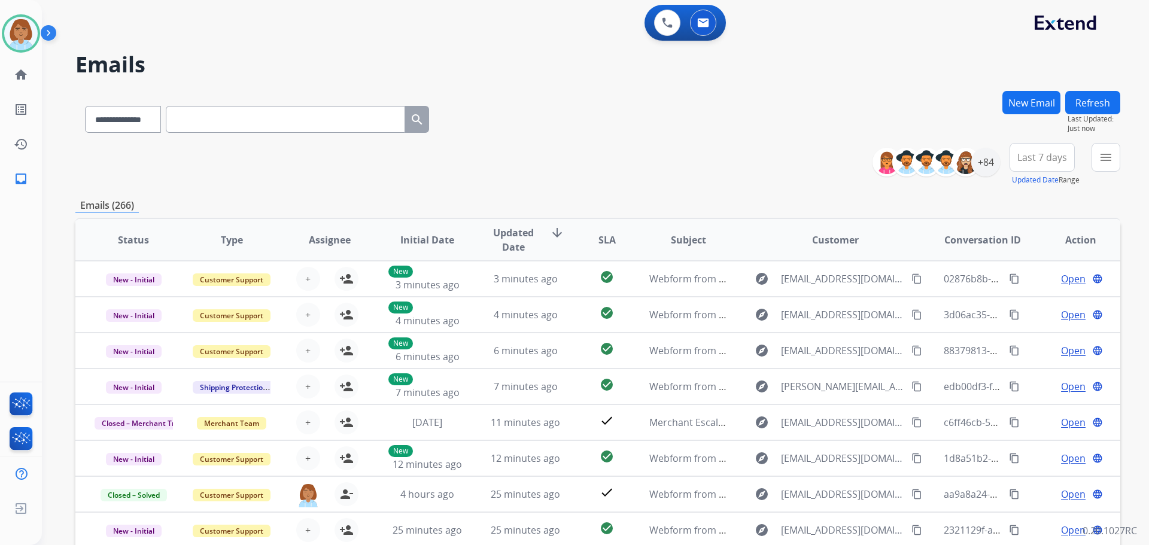
click at [1101, 178] on div "menu Type Claims Adjudication Customer Support Escalation Service Support Shipp…" at bounding box center [1106, 164] width 29 height 43
click at [1117, 163] on button "menu Filters" at bounding box center [1106, 157] width 29 height 29
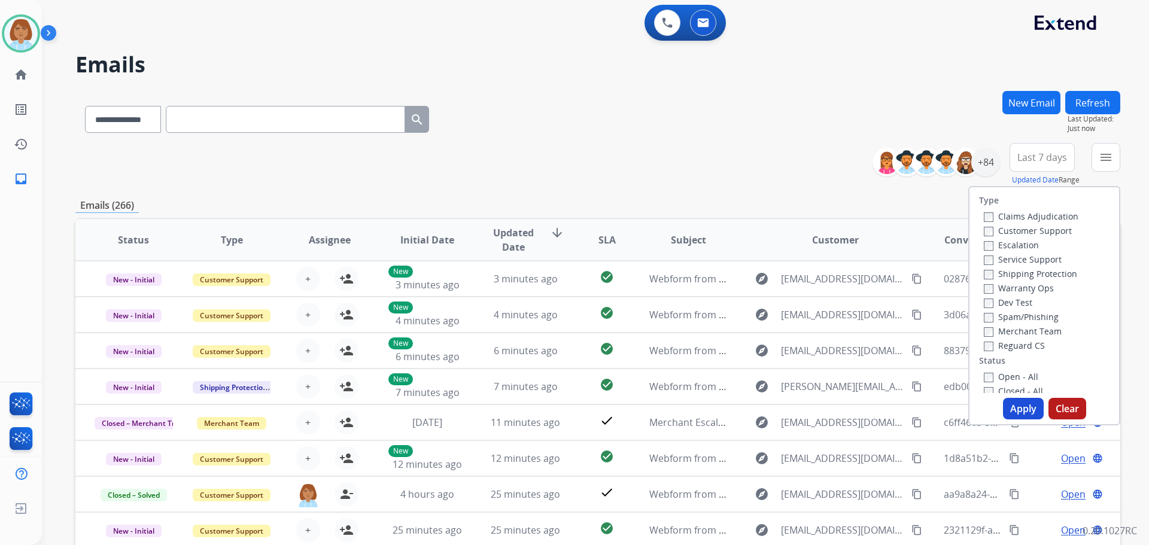
click at [989, 233] on label "Customer Support" at bounding box center [1028, 230] width 88 height 11
click at [1015, 274] on label "Shipping Protection" at bounding box center [1030, 273] width 93 height 11
click at [990, 345] on label "Reguard CS" at bounding box center [1014, 345] width 61 height 11
click at [1028, 421] on div "Type Claims Adjudication Customer Support Escalation Service Support Shipping P…" at bounding box center [1045, 305] width 152 height 239
click at [1019, 417] on button "Apply" at bounding box center [1023, 409] width 41 height 22
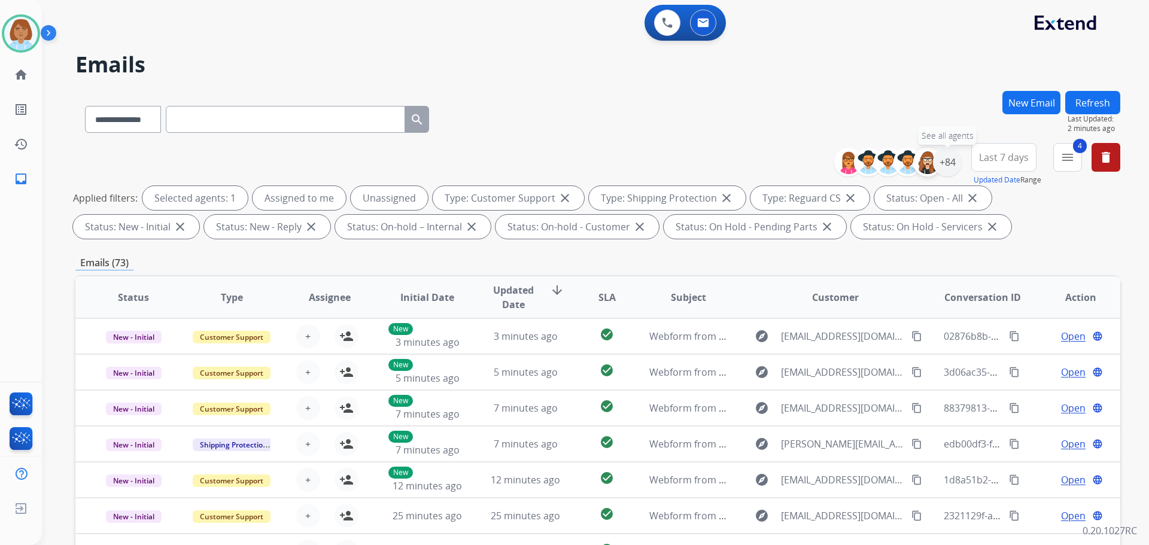
click at [930, 168] on img at bounding box center [928, 162] width 24 height 24
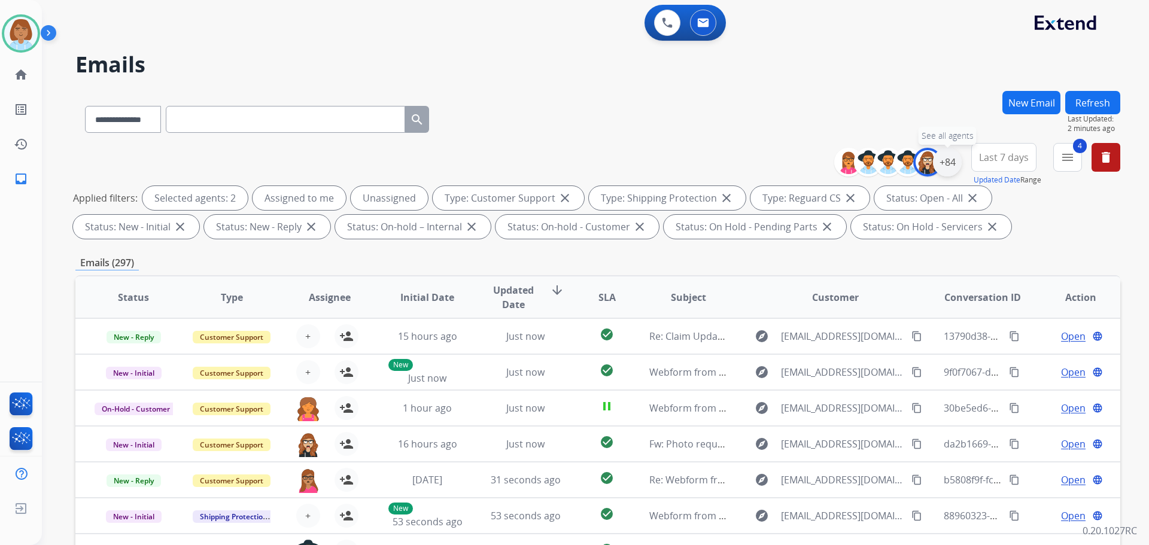
click at [947, 156] on div "+84" at bounding box center [947, 162] width 29 height 29
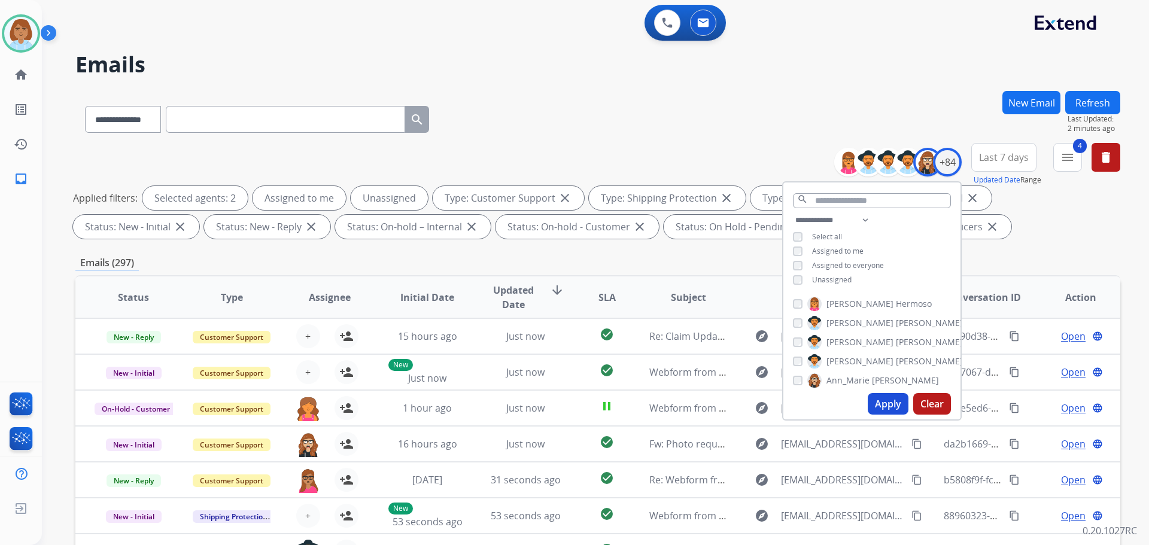
click at [803, 278] on div "Unassigned" at bounding box center [822, 280] width 59 height 10
click at [877, 399] on button "Apply" at bounding box center [888, 404] width 41 height 22
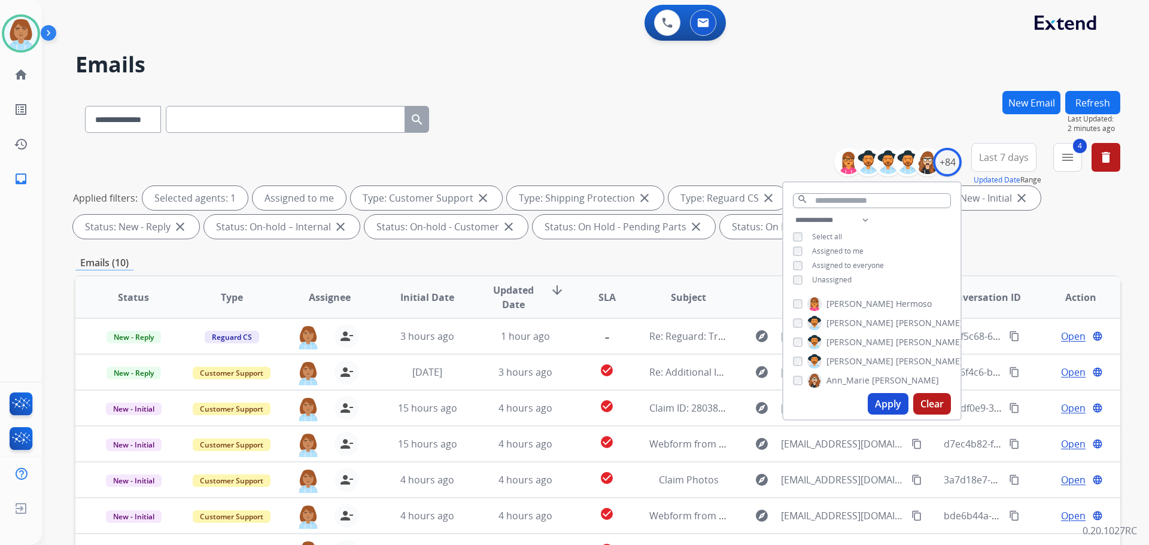
scroll to position [1, 0]
click at [732, 268] on div "Emails (10)" at bounding box center [597, 263] width 1045 height 15
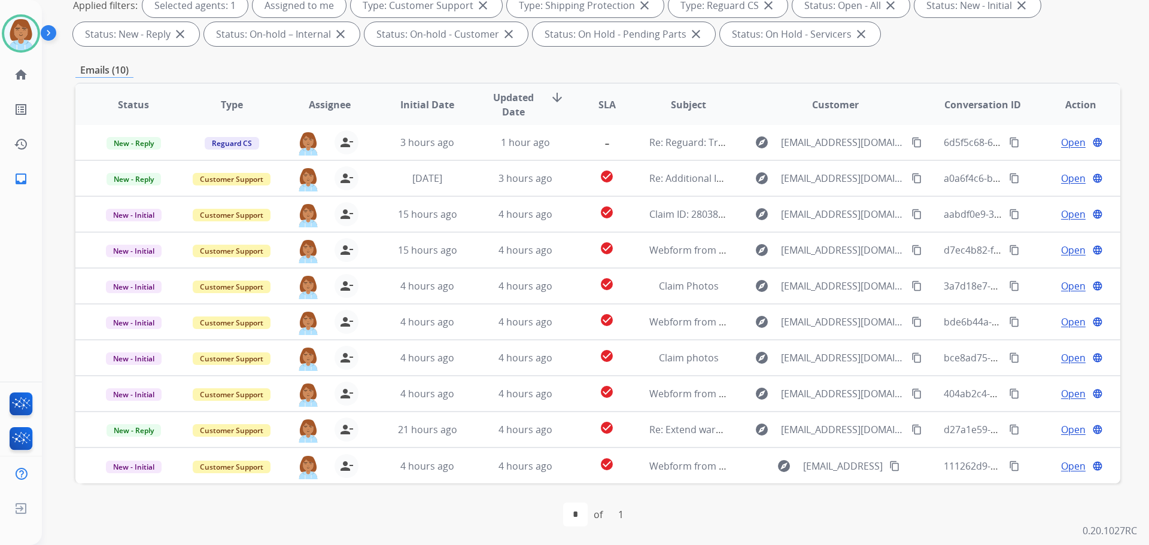
scroll to position [193, 0]
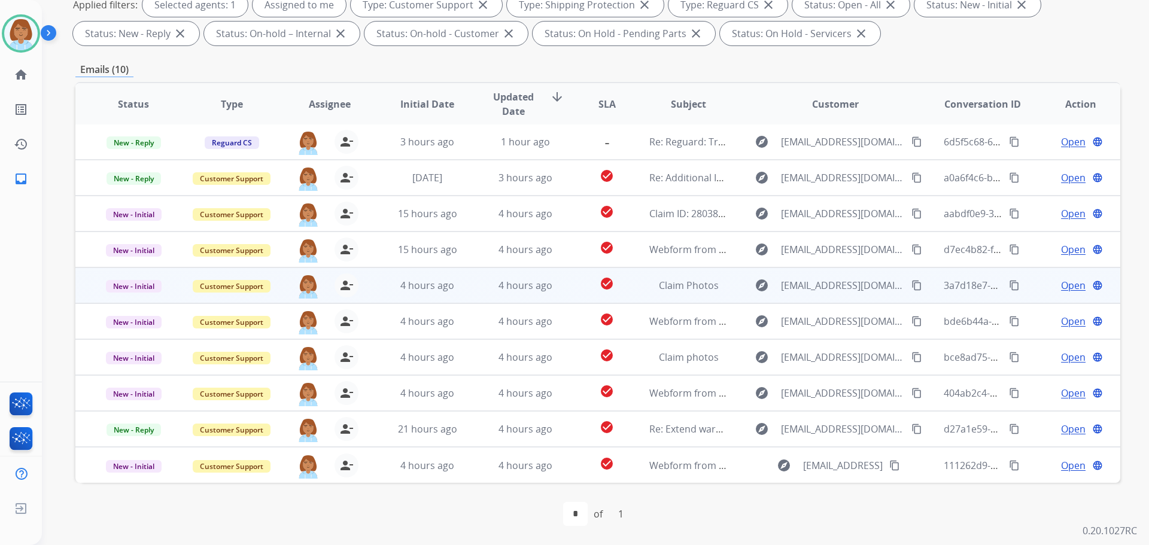
click at [729, 282] on td "explore jazzyturner31@gmail.com content_copy" at bounding box center [827, 286] width 196 height 36
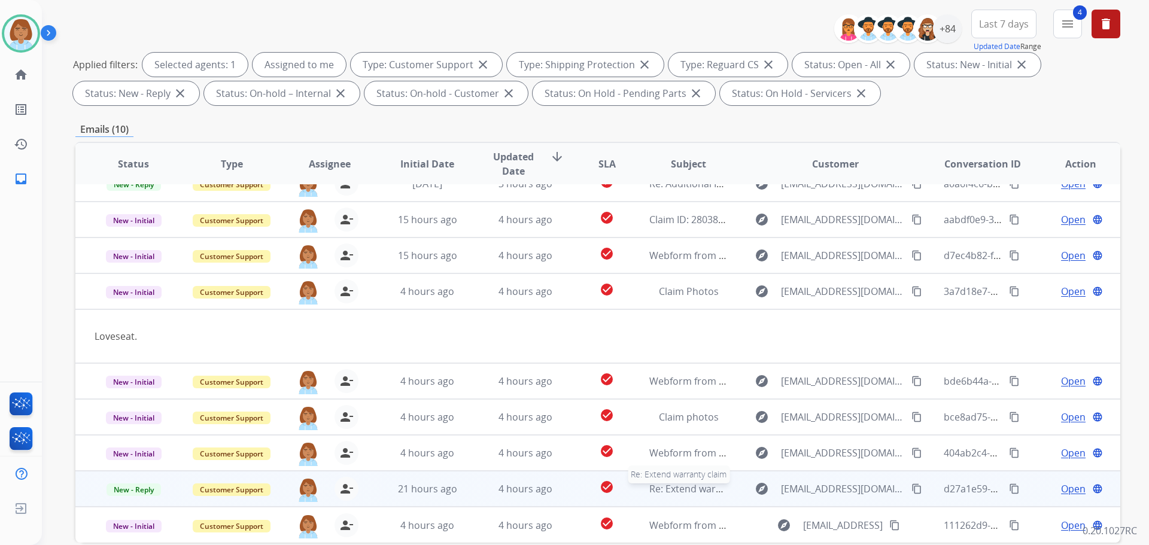
scroll to position [0, 0]
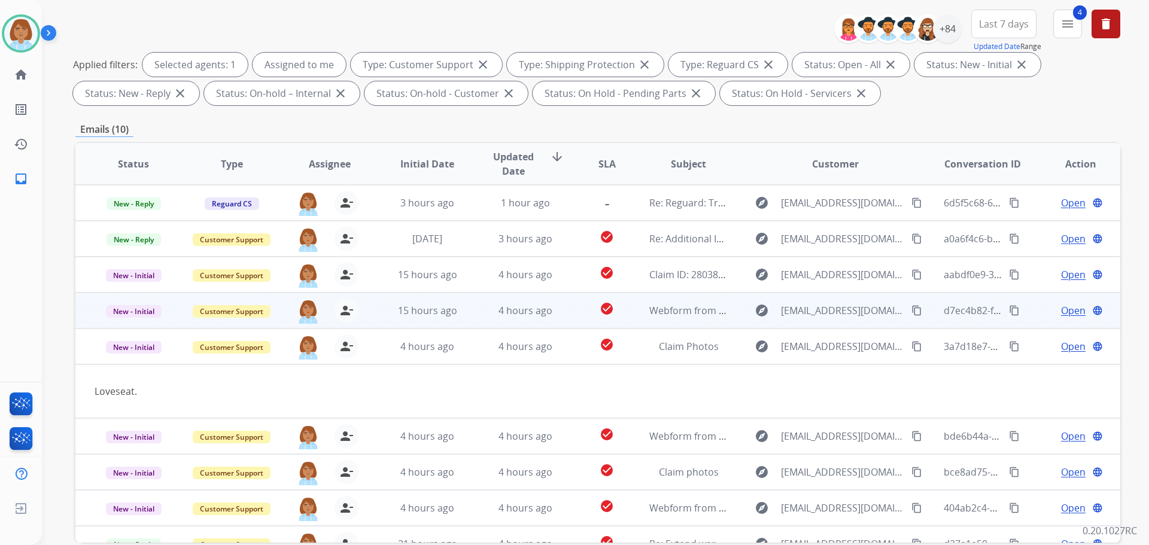
click at [729, 316] on td "explore Dorcasmukendi@yahoo.com content_copy" at bounding box center [827, 311] width 196 height 36
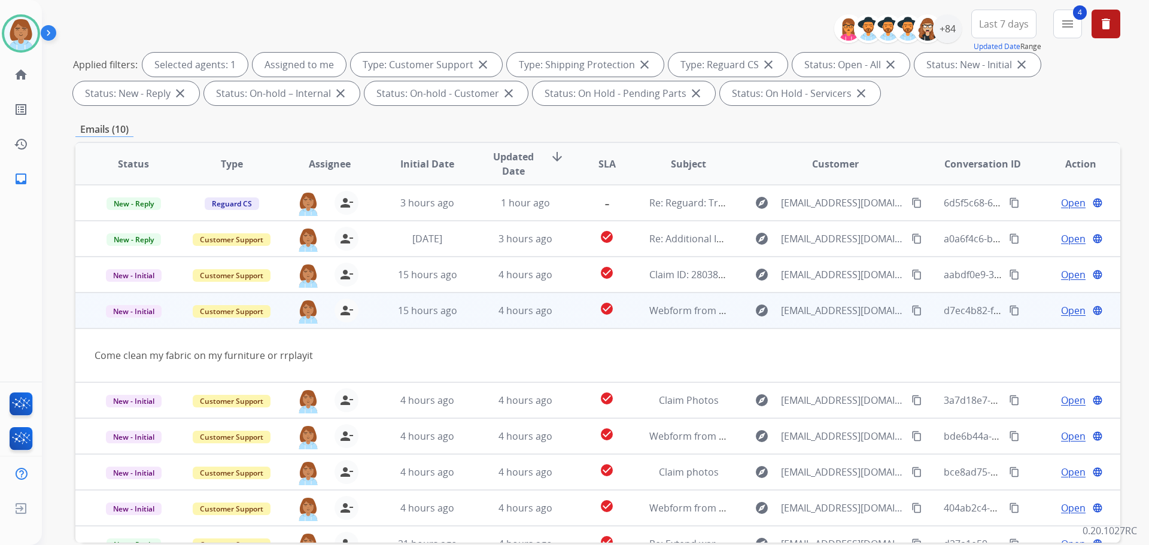
scroll to position [55, 0]
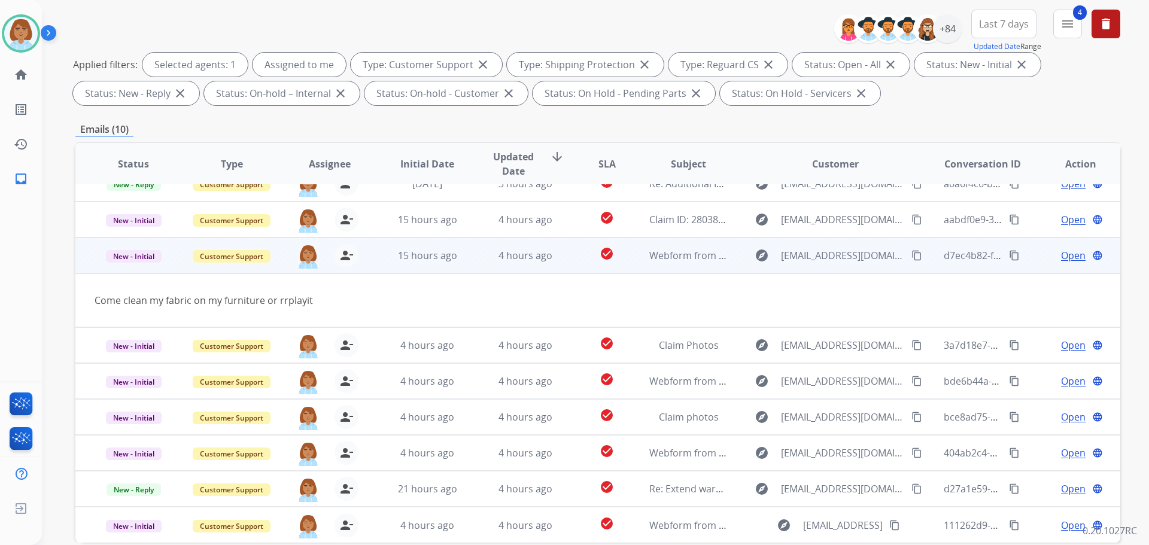
click at [575, 263] on td "check_circle" at bounding box center [597, 256] width 65 height 36
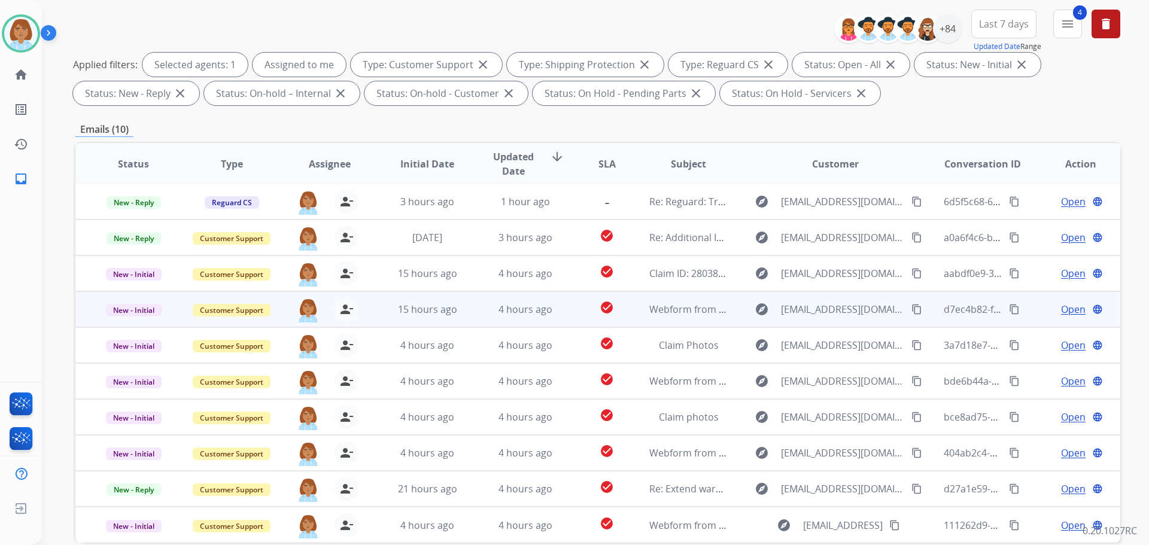
scroll to position [1, 0]
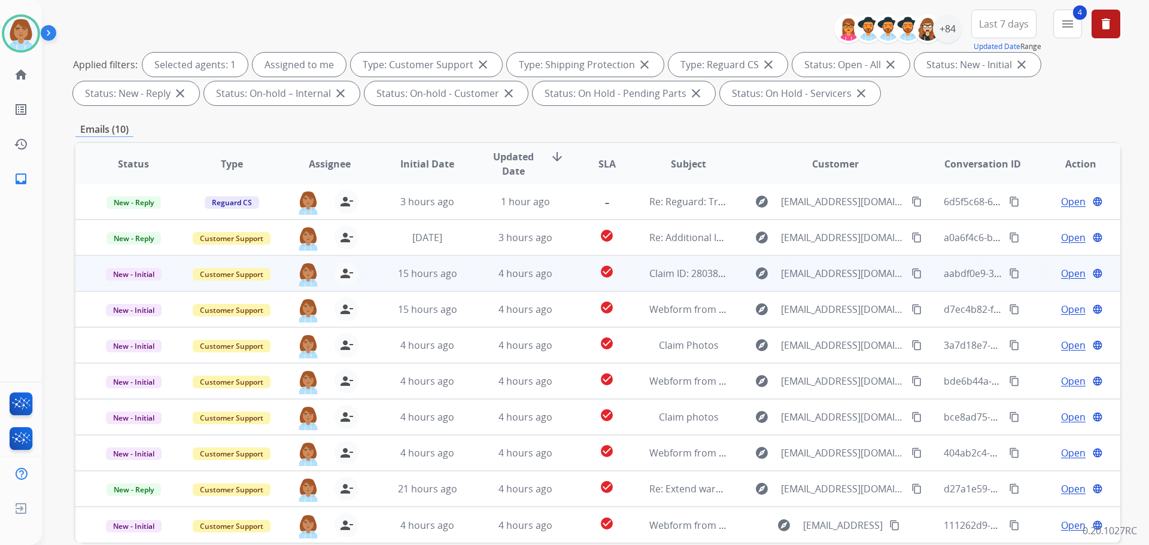
click at [576, 281] on td "check_circle" at bounding box center [597, 274] width 65 height 36
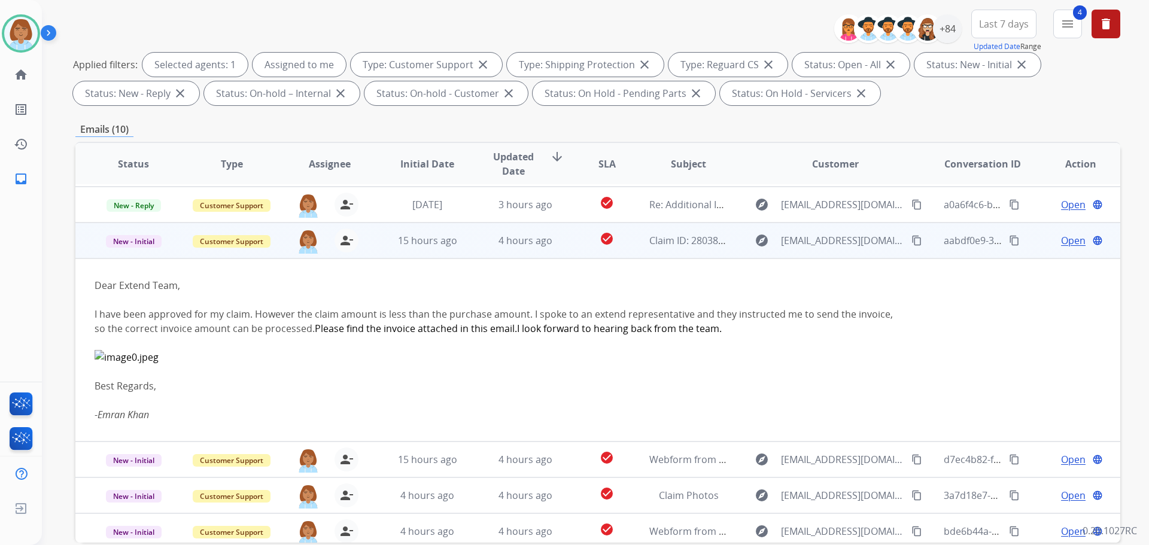
scroll to position [0, 0]
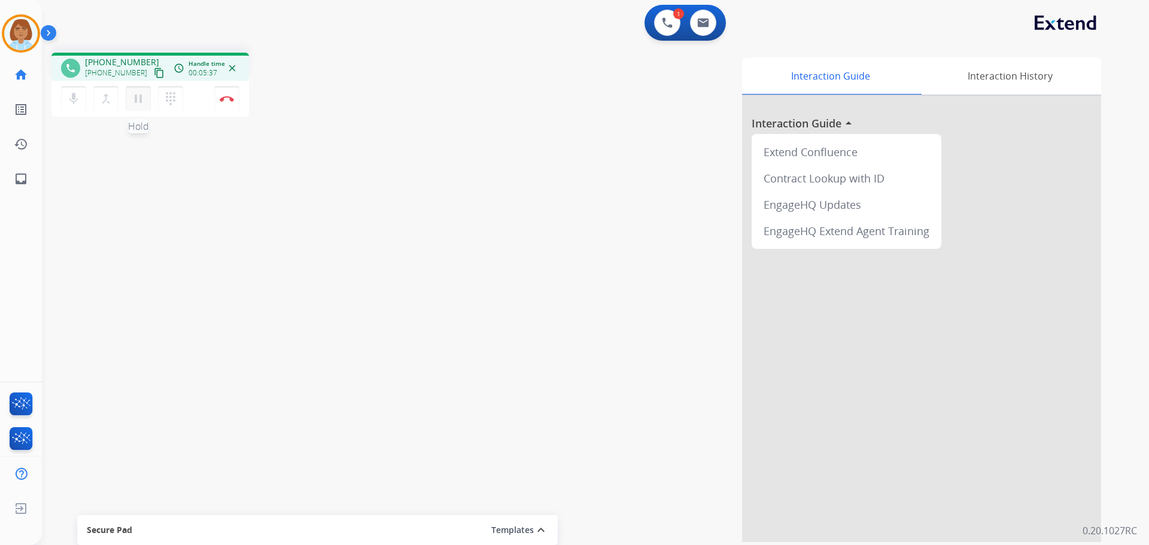
click at [147, 99] on button "pause Hold" at bounding box center [138, 98] width 25 height 25
click at [74, 104] on mat-icon "mic" at bounding box center [73, 99] width 14 height 14
click at [71, 94] on mat-icon "mic_off" at bounding box center [73, 99] width 14 height 14
click at [136, 96] on mat-icon "play_arrow" at bounding box center [138, 99] width 14 height 14
click at [706, 17] on button at bounding box center [703, 23] width 26 height 26
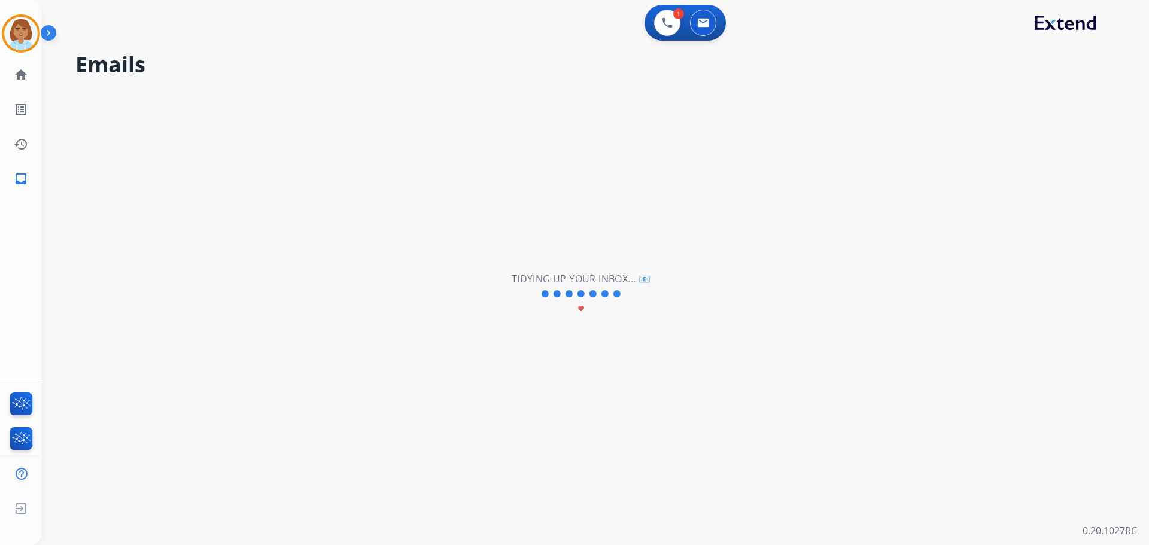
click at [717, 28] on div "0 Email Interactions" at bounding box center [703, 23] width 36 height 26
click at [698, 23] on img at bounding box center [703, 23] width 12 height 10
click at [673, 26] on button at bounding box center [667, 23] width 26 height 26
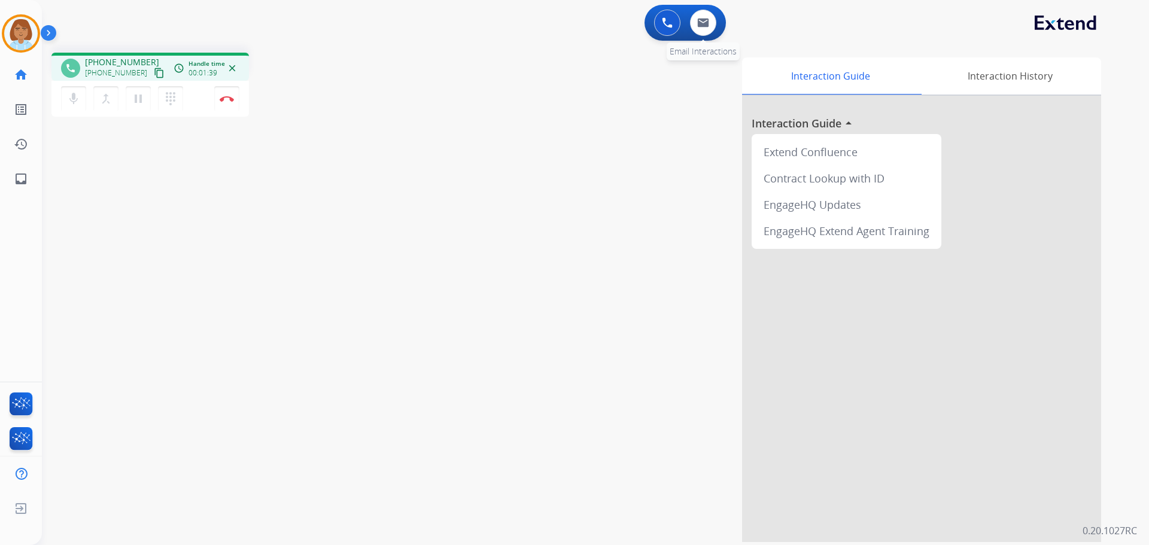
click at [697, 35] on div "0 Email Interactions" at bounding box center [703, 23] width 36 height 26
click at [705, 16] on button at bounding box center [703, 23] width 26 height 26
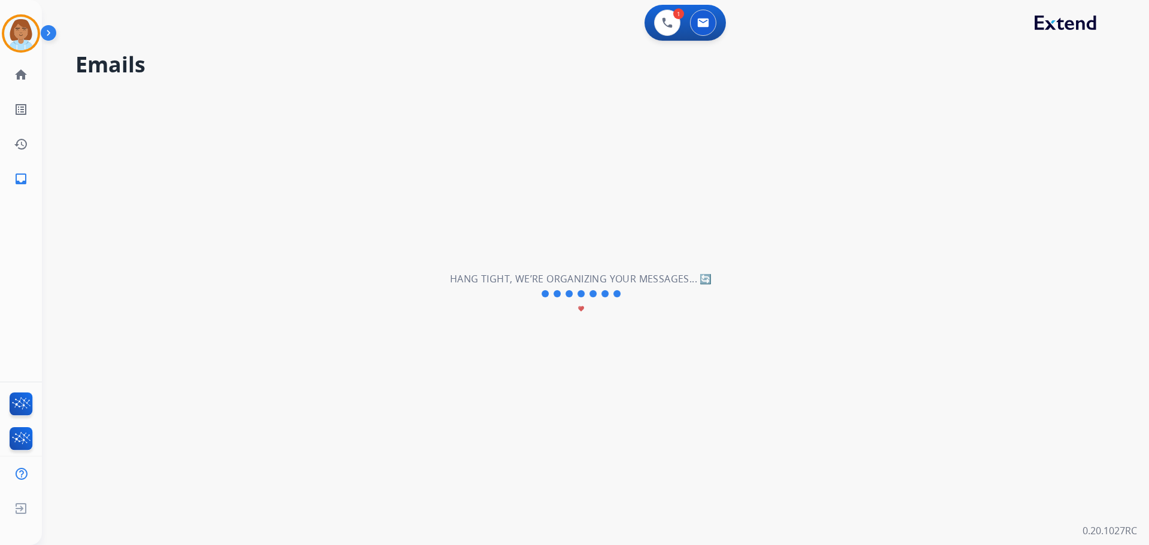
click at [834, 399] on div "**********" at bounding box center [581, 294] width 1079 height 502
click at [669, 21] on img at bounding box center [667, 22] width 11 height 11
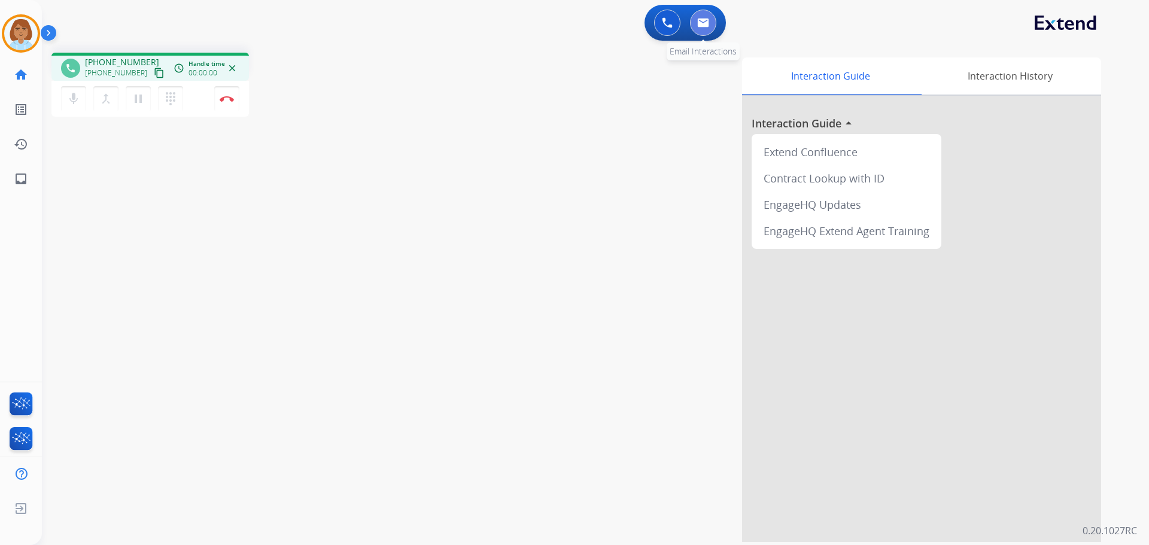
click at [705, 28] on button at bounding box center [703, 23] width 26 height 26
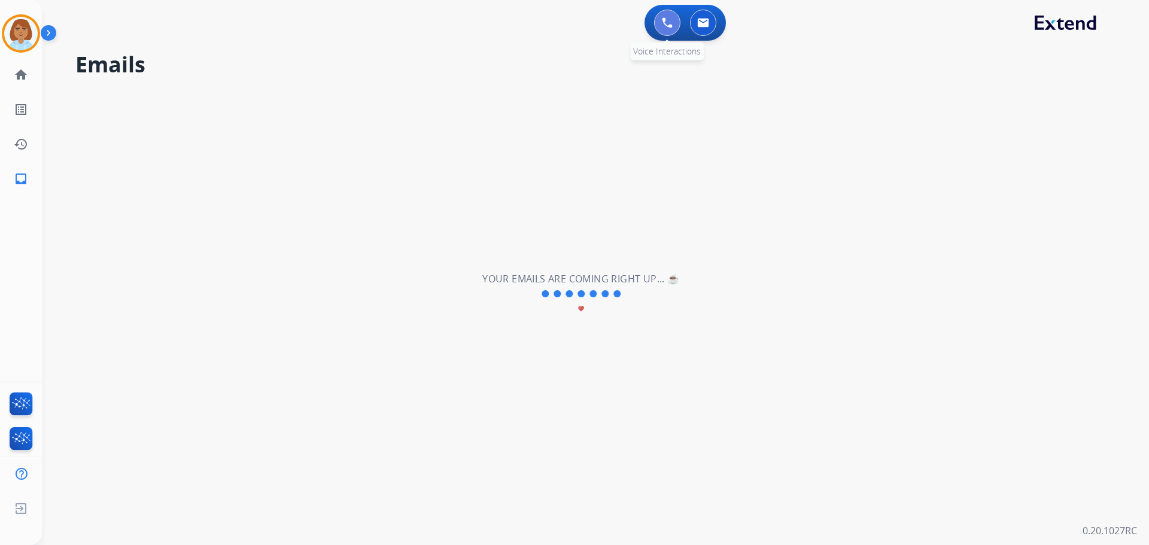
click at [670, 17] on img at bounding box center [667, 22] width 11 height 11
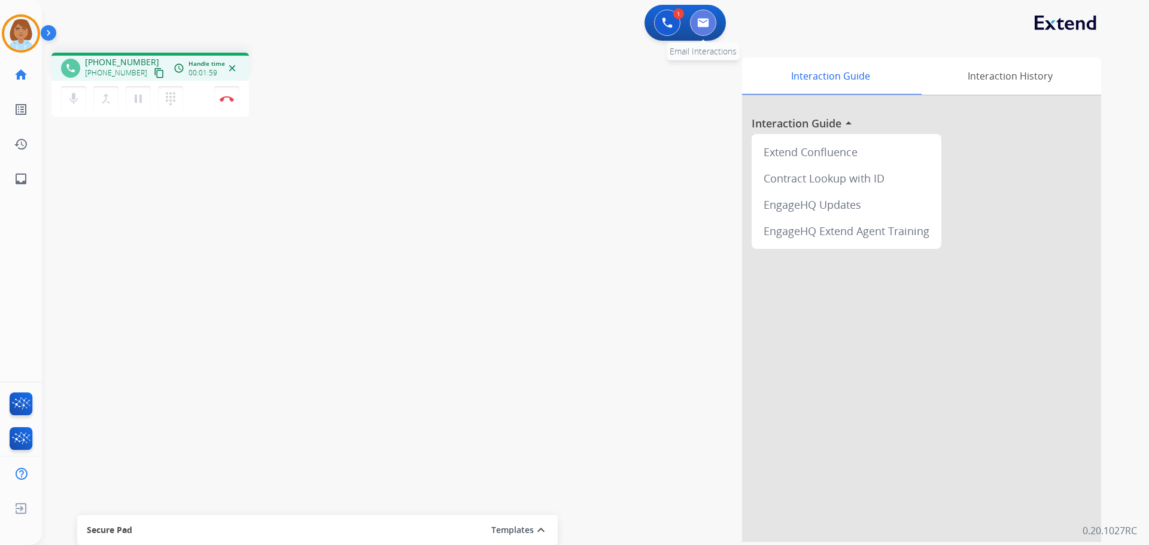
click at [703, 25] on img at bounding box center [703, 23] width 12 height 10
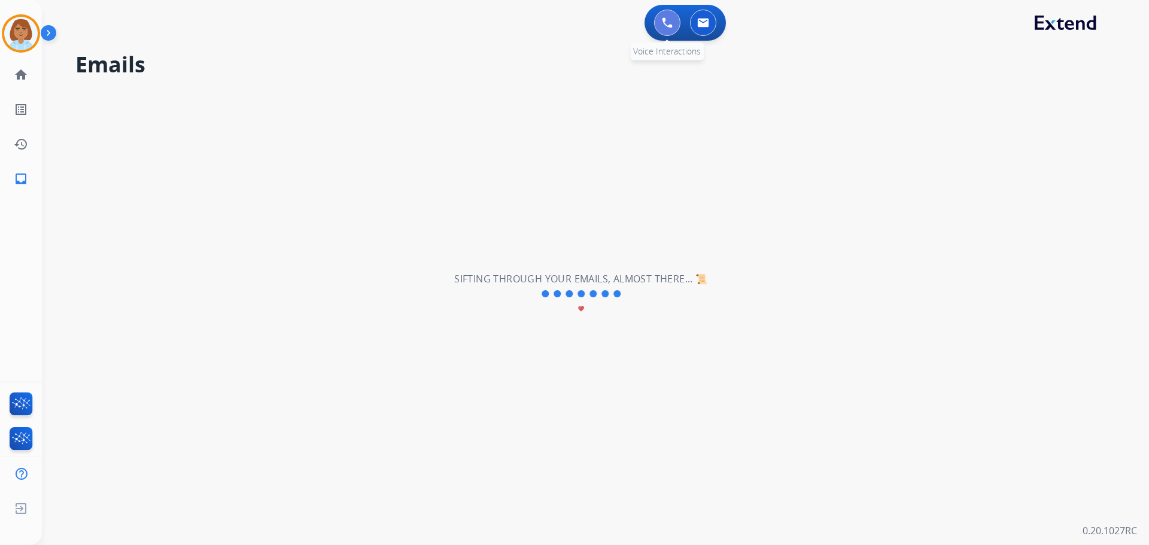
click at [670, 29] on button at bounding box center [667, 23] width 26 height 26
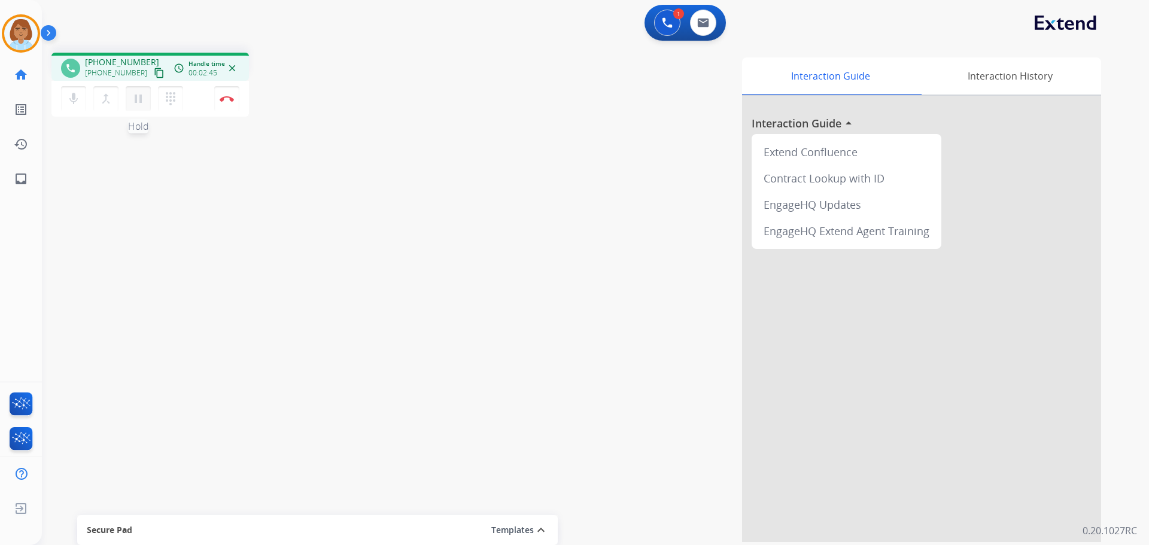
click at [141, 101] on mat-icon "pause" at bounding box center [138, 99] width 14 height 14
click at [77, 111] on div "mic Mute merge_type Bridge play_arrow Hold dialpad Dialpad" at bounding box center [125, 98] width 129 height 25
click at [73, 107] on button "mic Mute" at bounding box center [73, 98] width 25 height 25
click at [77, 104] on mat-icon "mic_off" at bounding box center [73, 99] width 14 height 14
drag, startPoint x: 651, startPoint y: 263, endPoint x: 357, endPoint y: 174, distance: 306.4
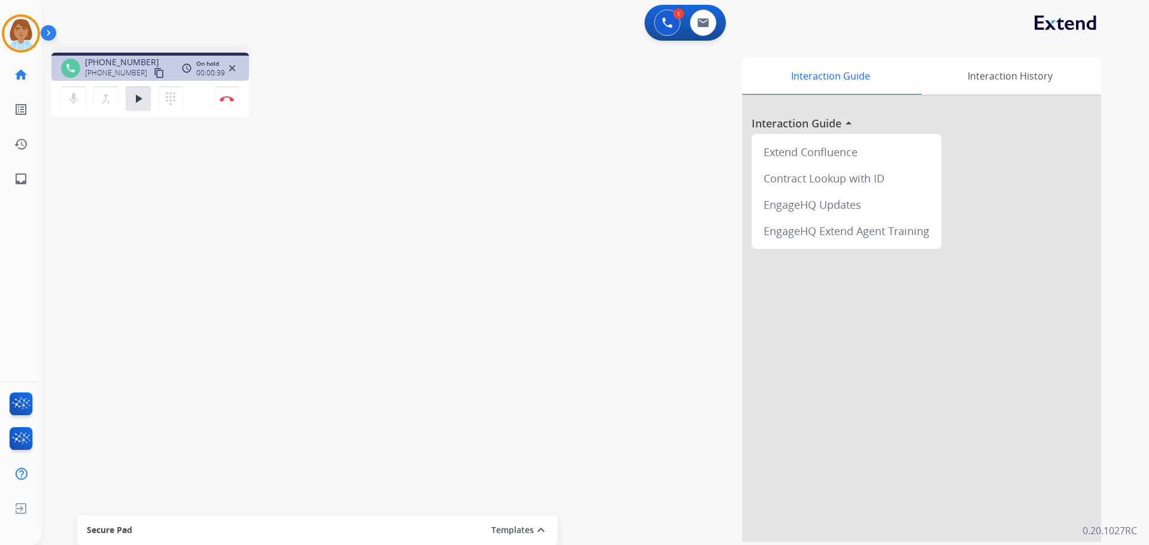
click at [647, 261] on div "Interaction Guide Interaction History Interaction Guide arrow_drop_up Extend Co…" at bounding box center [748, 299] width 705 height 485
click at [58, 101] on div "mic Mute merge_type Bridge play_arrow Hold dialpad Dialpad Disconnect" at bounding box center [150, 99] width 198 height 36
click at [66, 103] on mat-icon "mic" at bounding box center [73, 99] width 14 height 14
click at [63, 97] on button "mic_off Mute" at bounding box center [73, 98] width 25 height 25
click at [128, 104] on button "play_arrow Hold" at bounding box center [138, 98] width 25 height 25
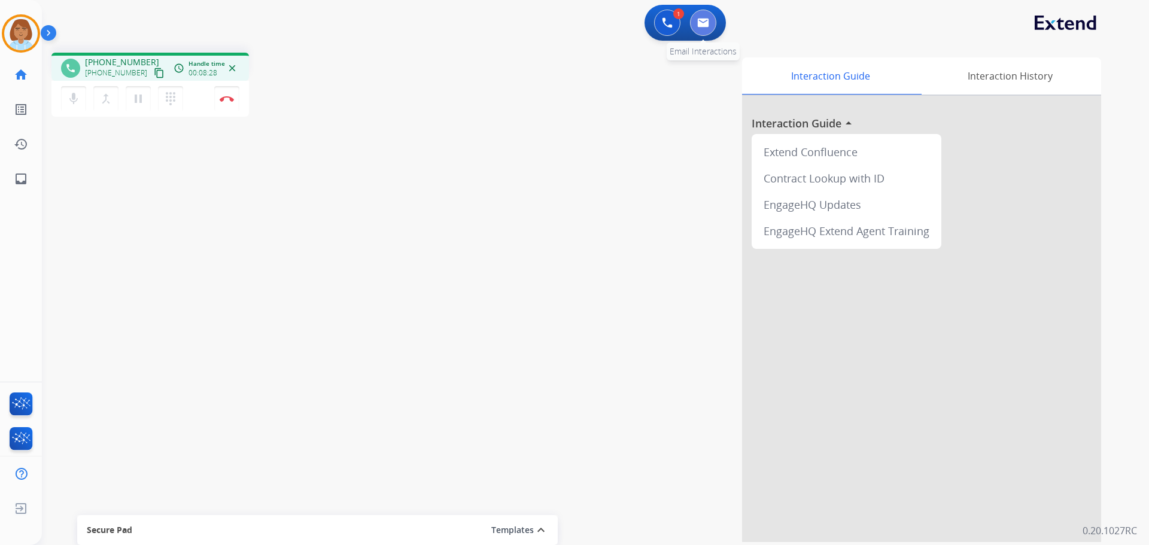
click at [696, 25] on button at bounding box center [703, 23] width 26 height 26
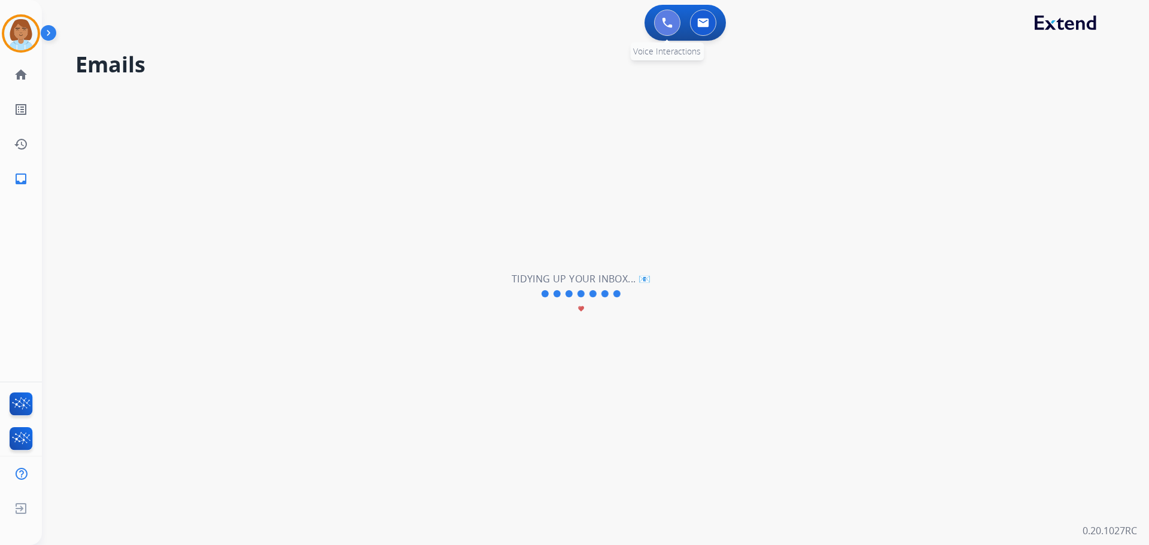
click at [673, 24] on button at bounding box center [667, 23] width 26 height 26
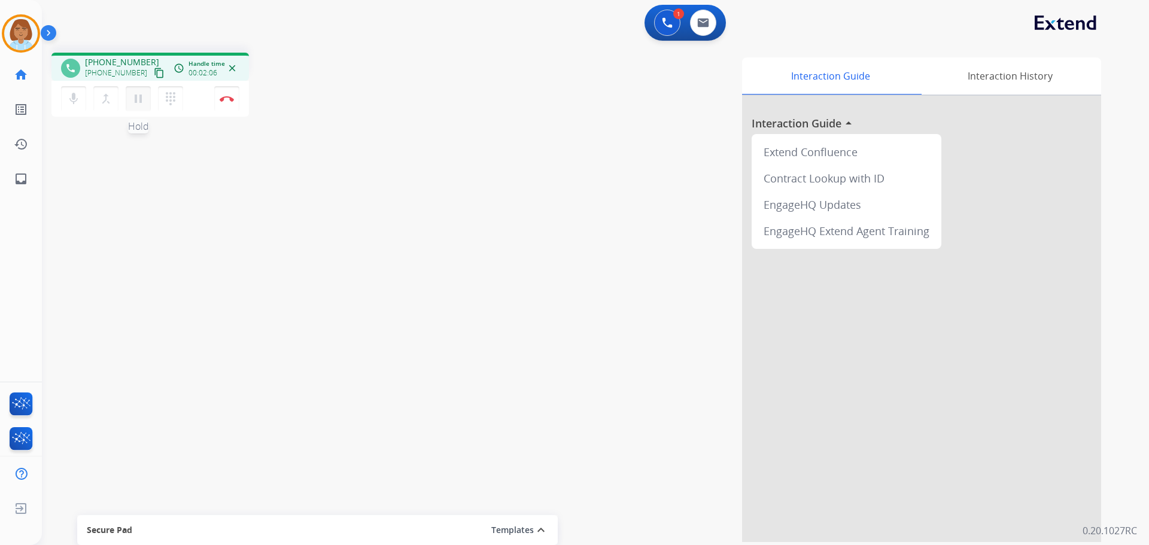
click at [142, 99] on mat-icon "pause" at bounding box center [138, 99] width 14 height 14
click at [178, 99] on button "dialpad Dialpad" at bounding box center [170, 98] width 25 height 25
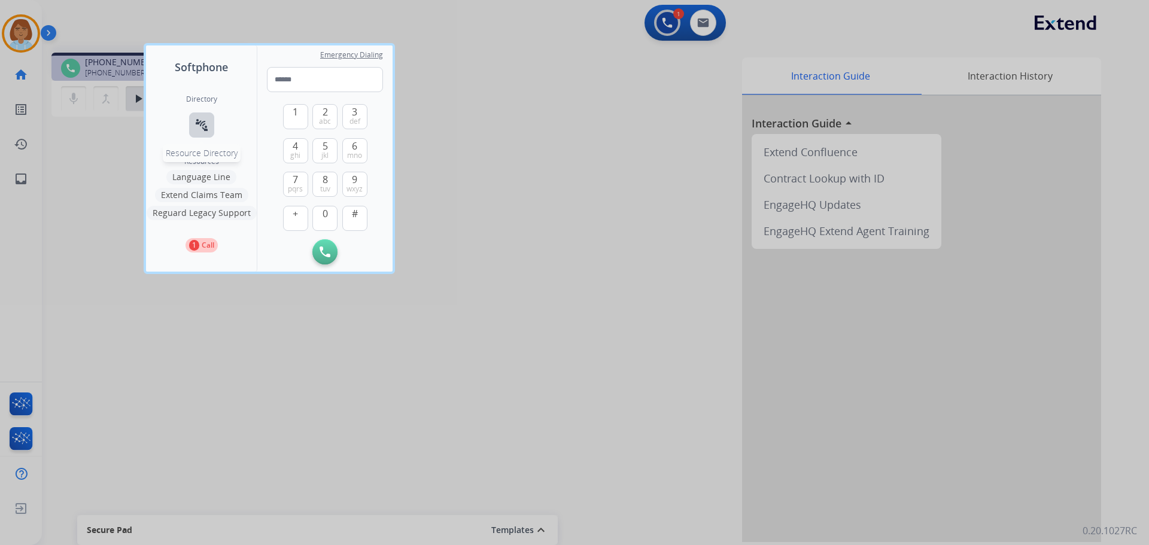
click at [205, 121] on mat-icon "connect_without_contact" at bounding box center [202, 125] width 14 height 14
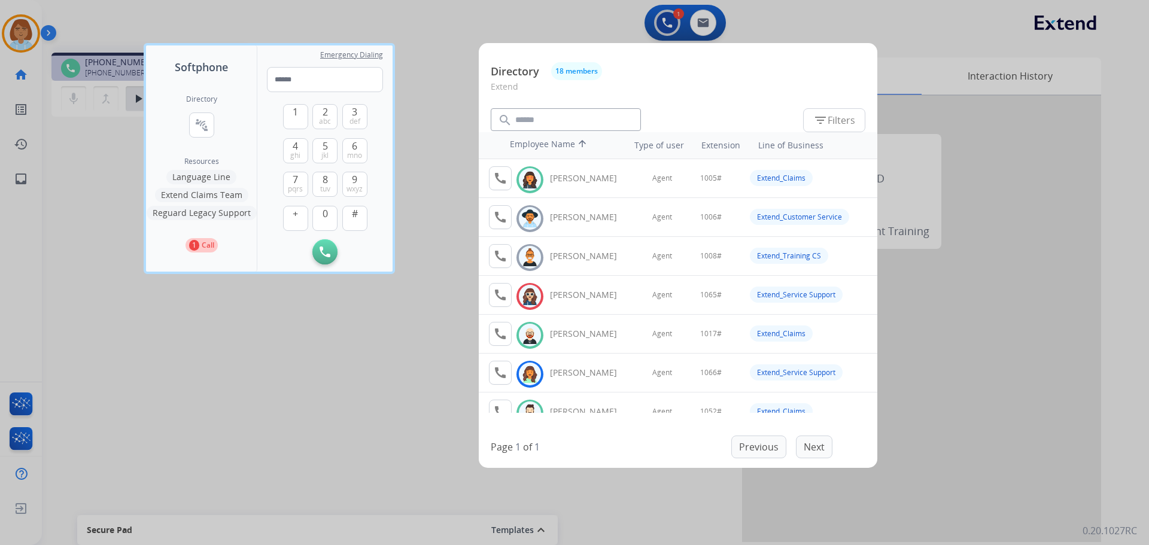
click at [306, 438] on div at bounding box center [574, 272] width 1149 height 545
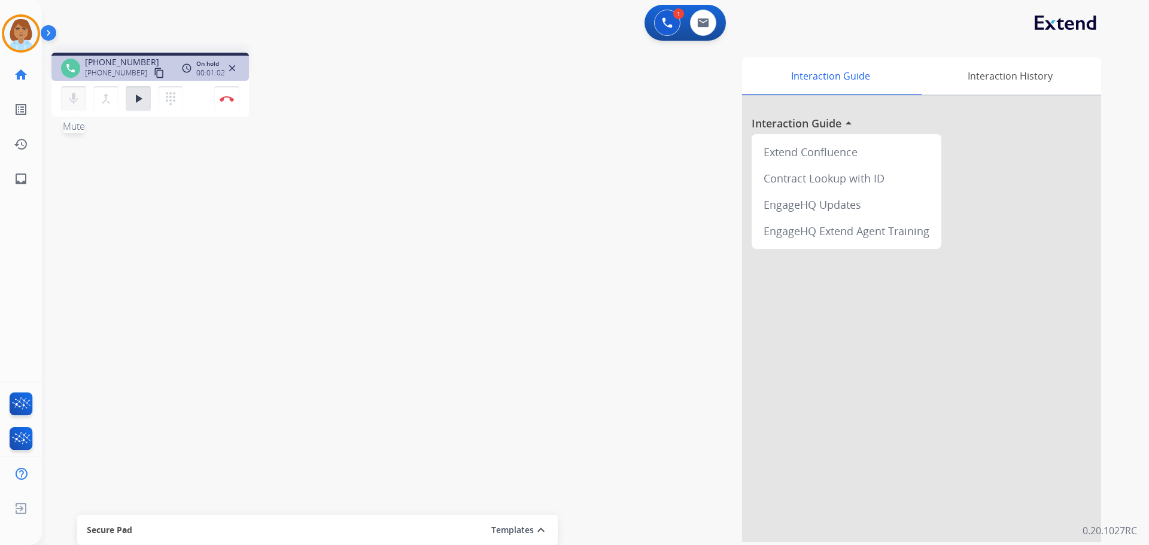
click at [70, 102] on mat-icon "mic" at bounding box center [73, 99] width 14 height 14
click at [65, 96] on button "mic_off Mute" at bounding box center [73, 98] width 25 height 25
click at [147, 98] on button "play_arrow Hold" at bounding box center [138, 98] width 25 height 25
click at [226, 104] on button "Disconnect" at bounding box center [226, 98] width 25 height 25
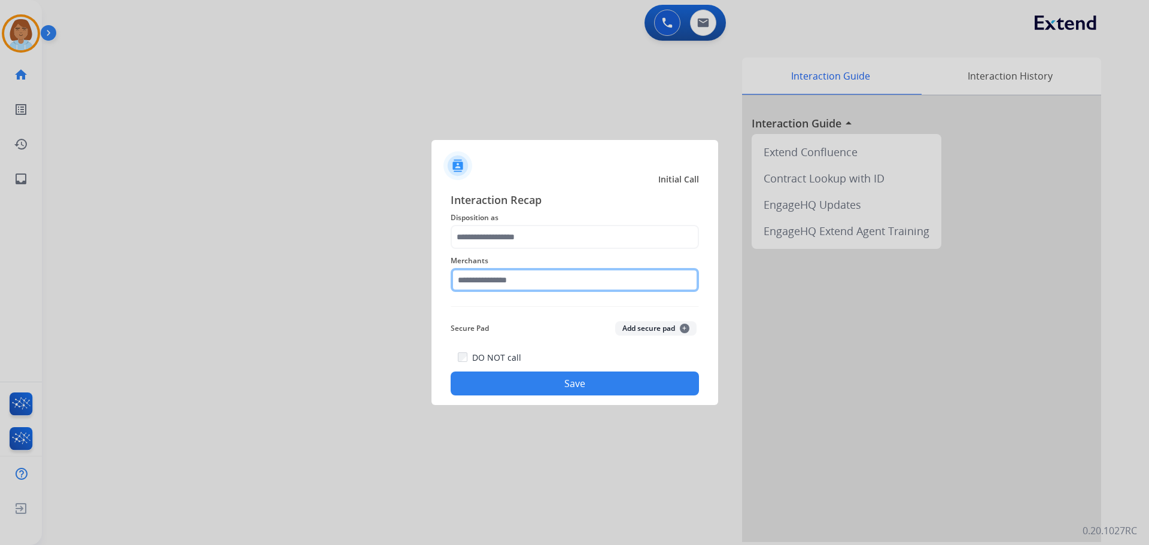
click at [466, 285] on input "text" at bounding box center [575, 280] width 248 height 24
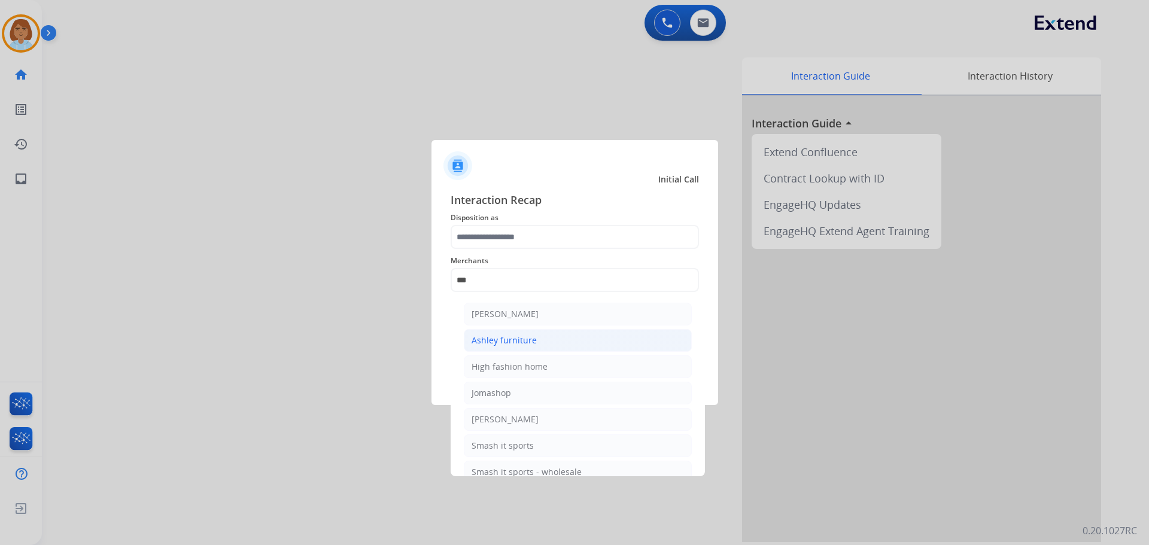
click at [499, 344] on div "Ashley furniture" at bounding box center [504, 341] width 65 height 12
type input "**********"
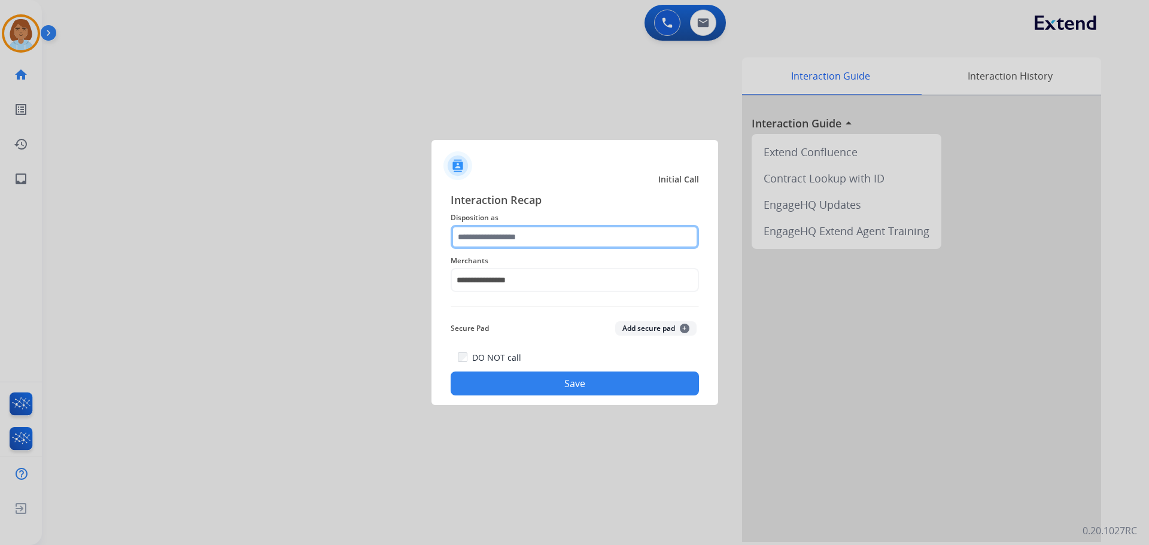
click at [519, 242] on input "text" at bounding box center [575, 237] width 248 height 24
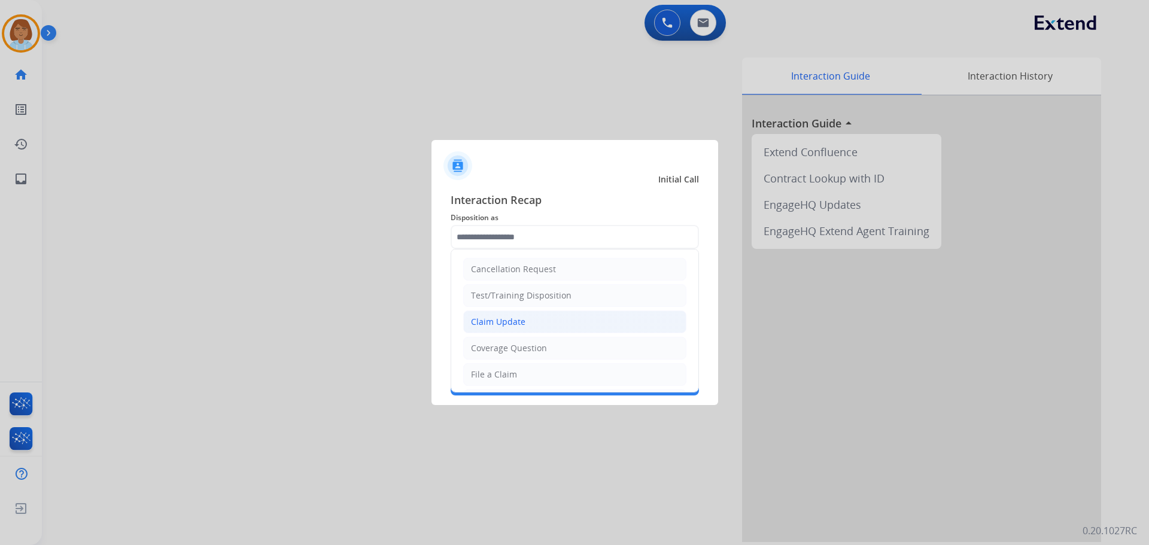
click at [511, 320] on div "Claim Update" at bounding box center [498, 322] width 54 height 12
type input "**********"
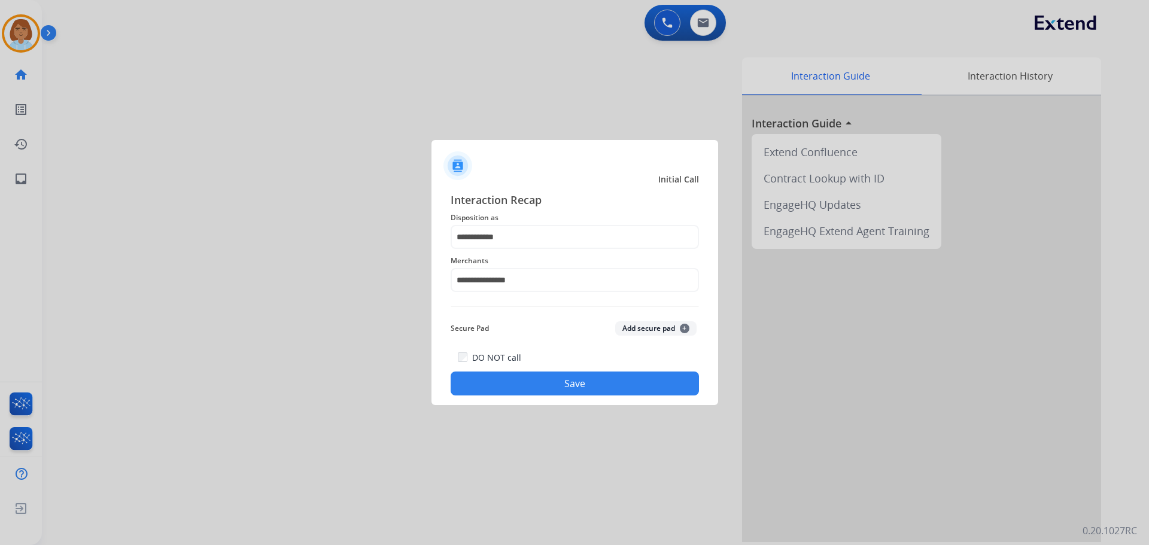
drag, startPoint x: 524, startPoint y: 369, endPoint x: 521, endPoint y: 386, distance: 17.5
click at [523, 380] on div "DO NOT call Save" at bounding box center [575, 372] width 248 height 45
click at [521, 386] on button "Save" at bounding box center [575, 384] width 248 height 24
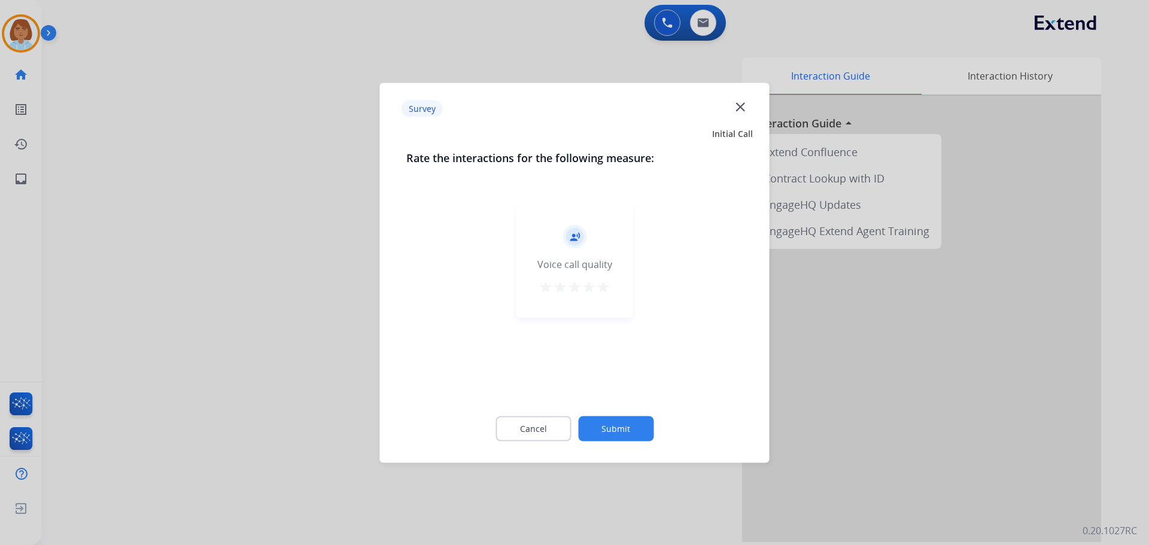
click at [174, 175] on div at bounding box center [574, 272] width 1149 height 545
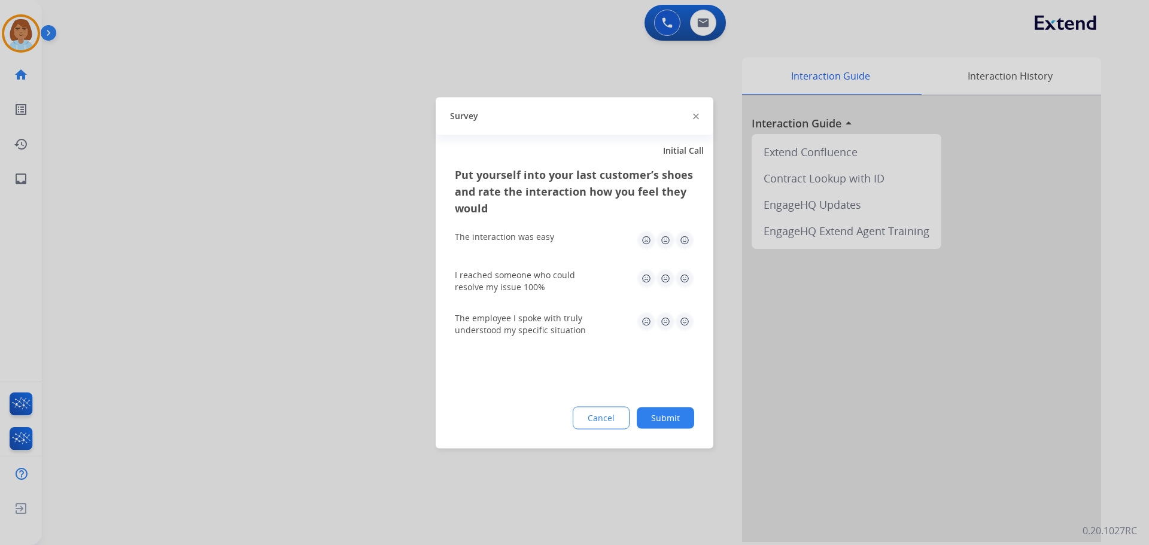
click at [174, 175] on div at bounding box center [574, 272] width 1149 height 545
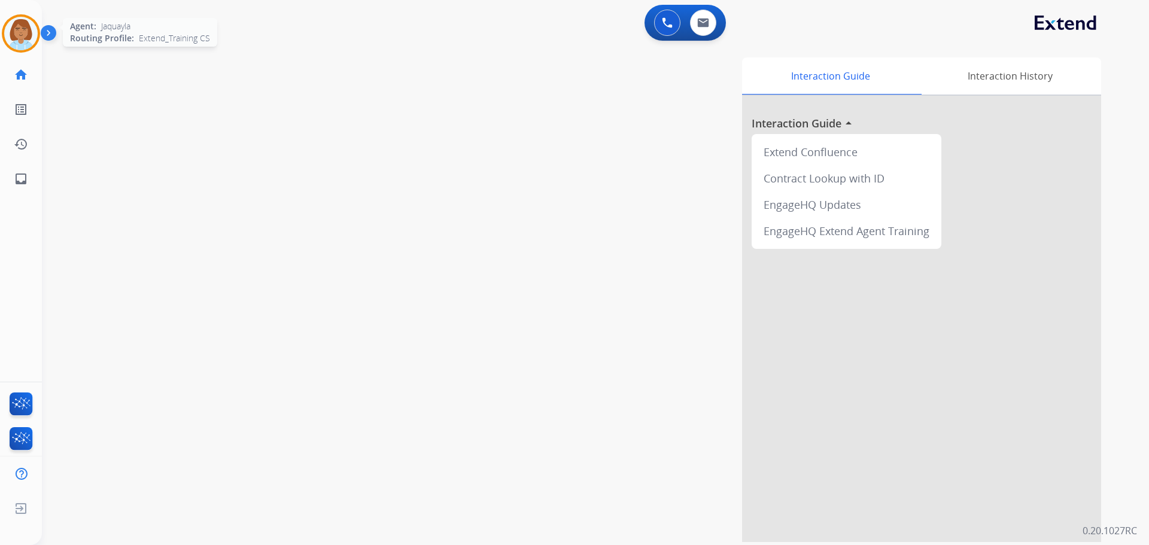
click at [13, 46] on img at bounding box center [21, 34] width 34 height 34
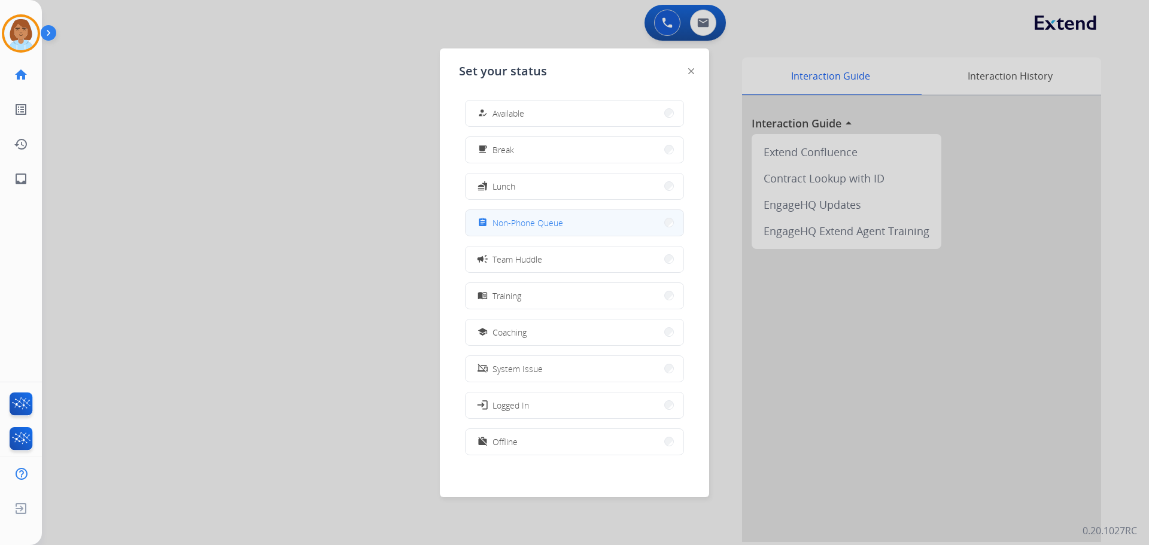
click at [597, 225] on button "assignment Non-Phone Queue" at bounding box center [575, 223] width 218 height 26
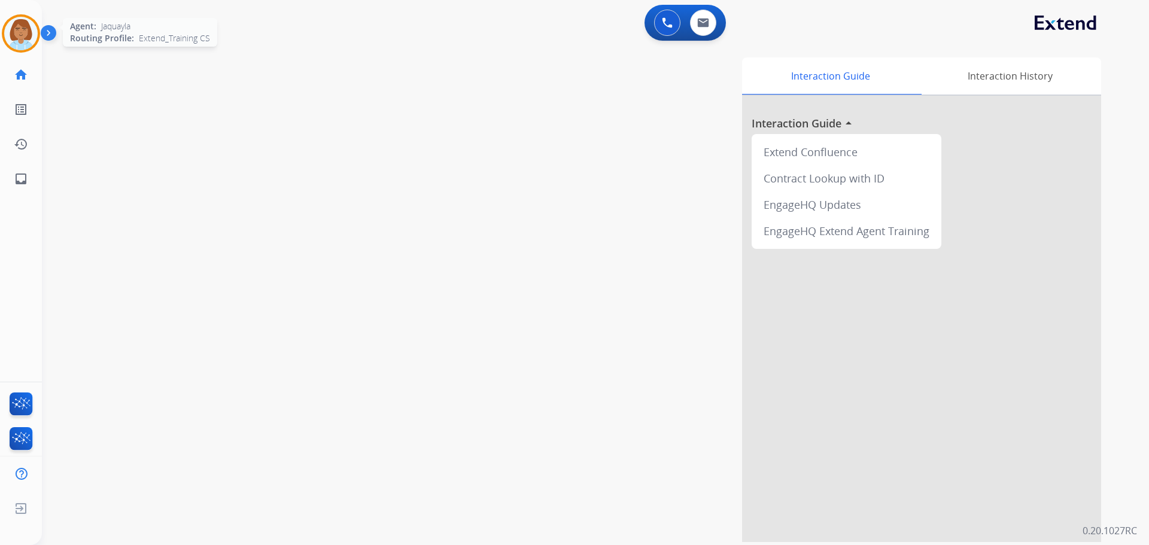
click at [20, 30] on img at bounding box center [21, 34] width 34 height 34
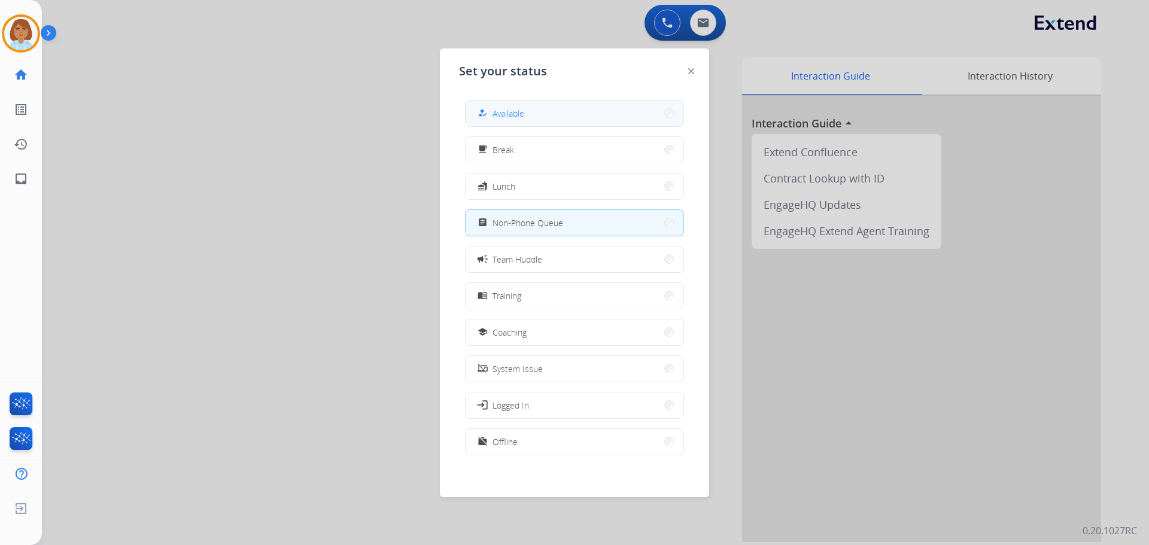
drag, startPoint x: 497, startPoint y: 106, endPoint x: 489, endPoint y: 110, distance: 9.4
click at [496, 109] on div "how_to_reg Available" at bounding box center [499, 113] width 49 height 14
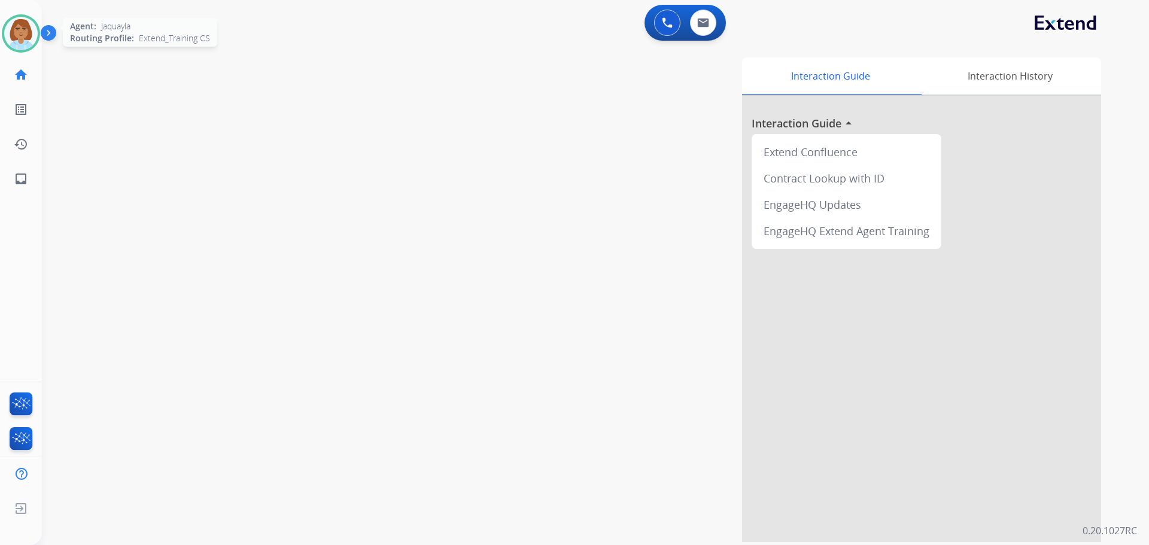
click at [25, 23] on img at bounding box center [21, 34] width 34 height 34
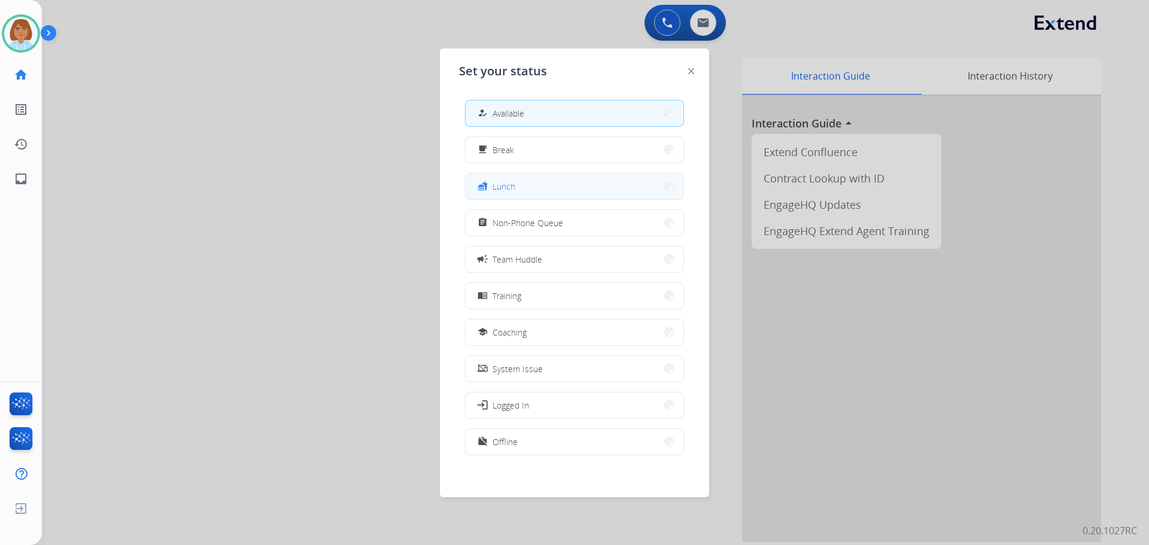
click at [512, 192] on span "Lunch" at bounding box center [504, 186] width 23 height 13
